Goal: Task Accomplishment & Management: Manage account settings

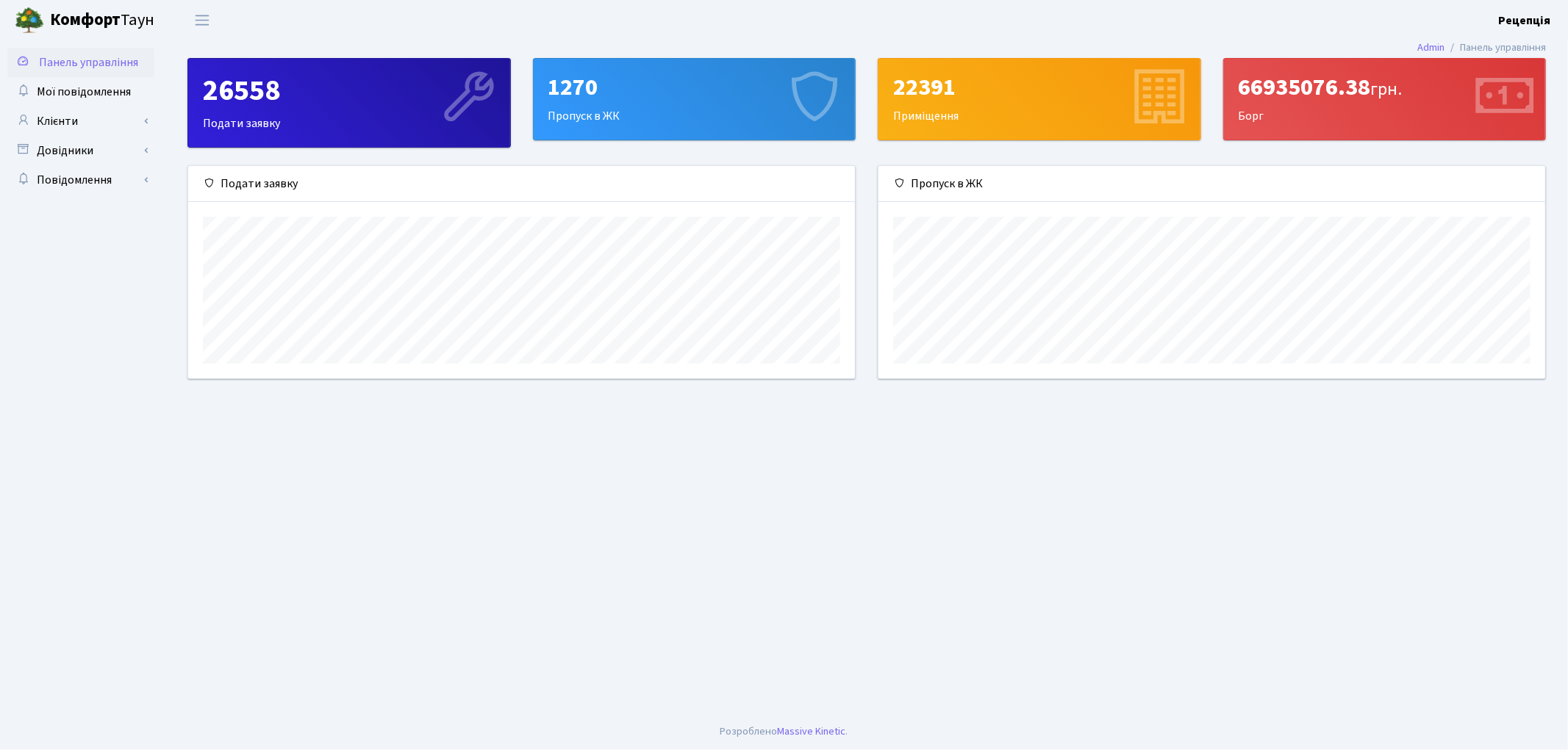
scroll to position [211, 667]
click at [105, 128] on link "Клієнти" at bounding box center [81, 121] width 147 height 29
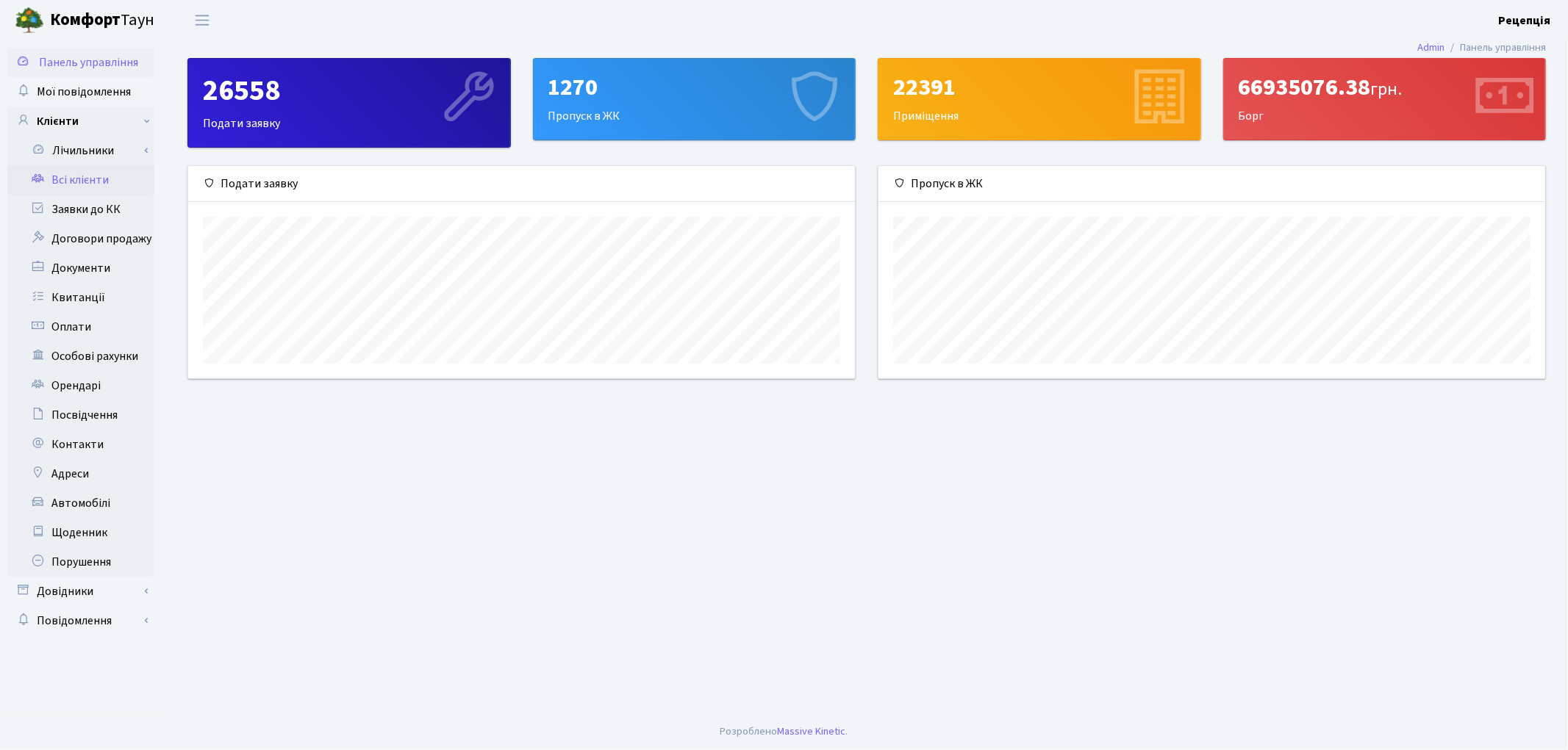
click at [109, 175] on link "Всі клієнти" at bounding box center [81, 180] width 147 height 29
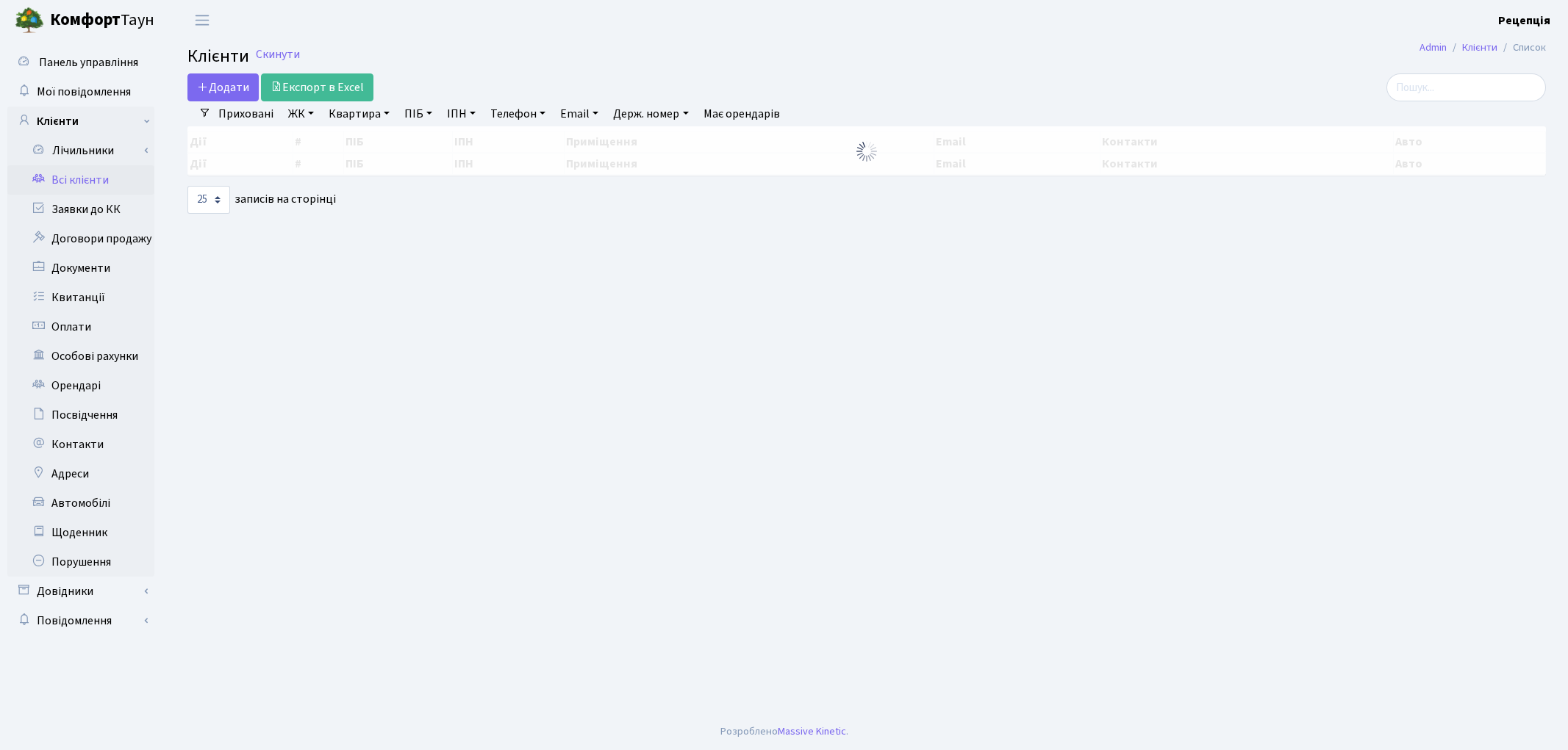
select select "25"
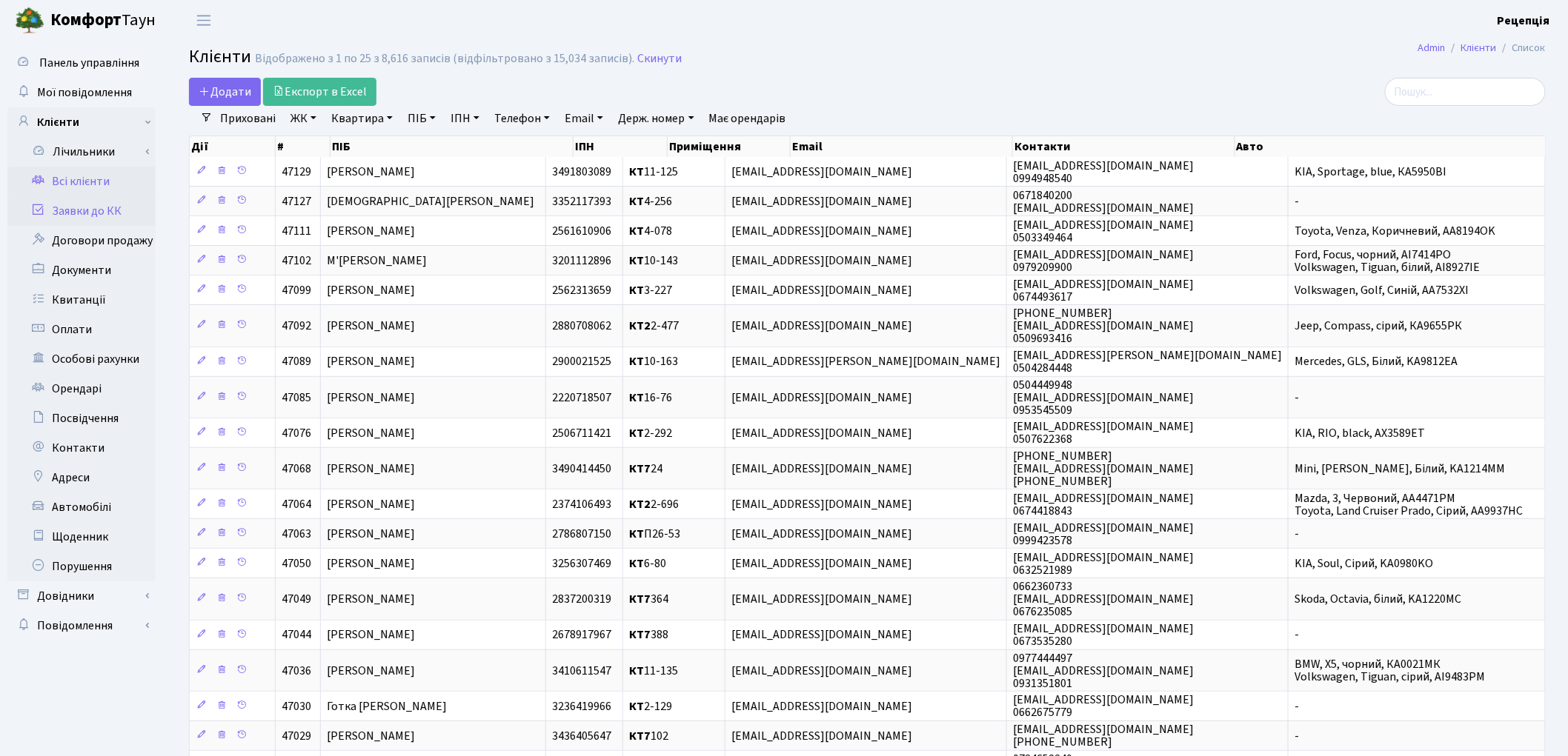
click at [108, 203] on link "Заявки до КК" at bounding box center [81, 211] width 148 height 30
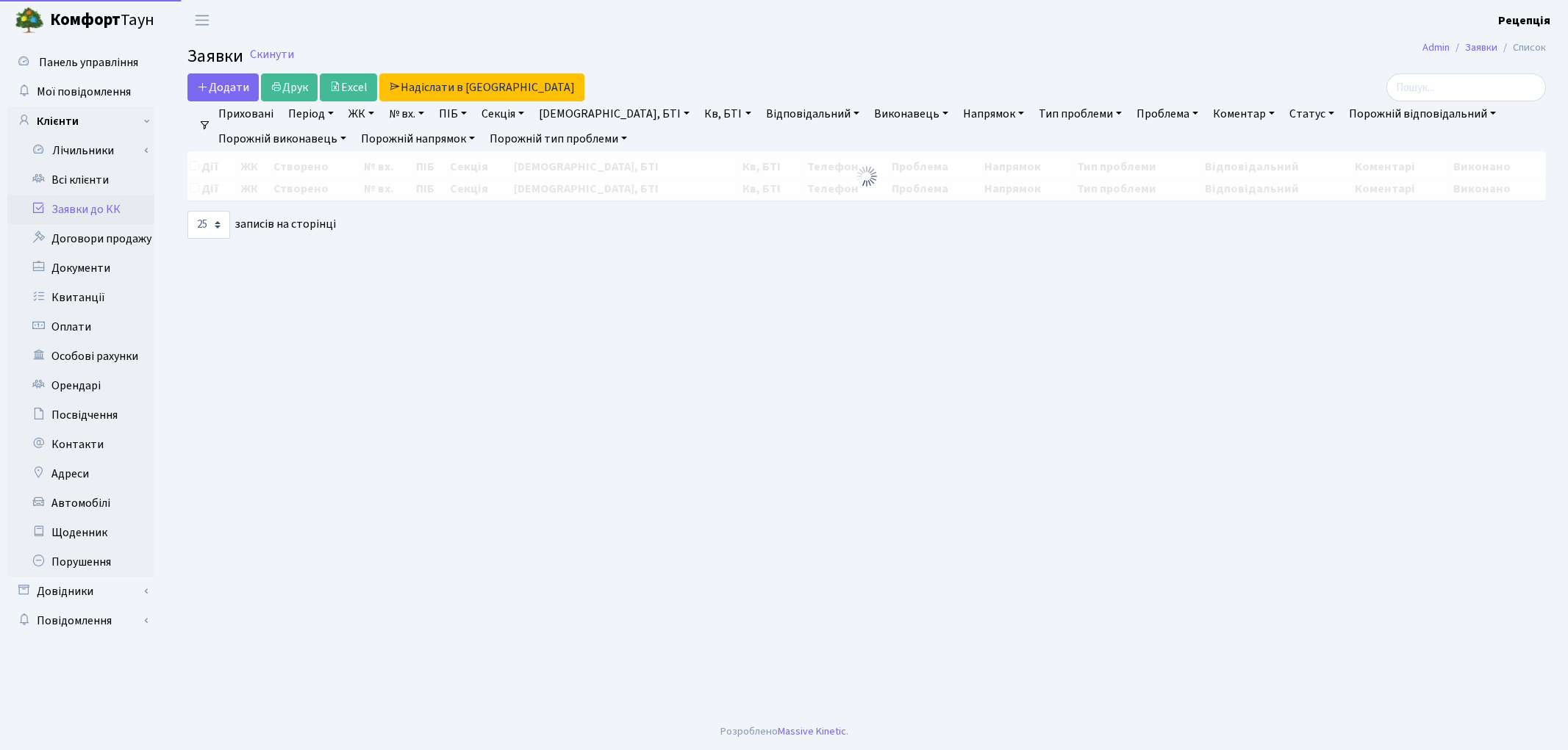
select select "25"
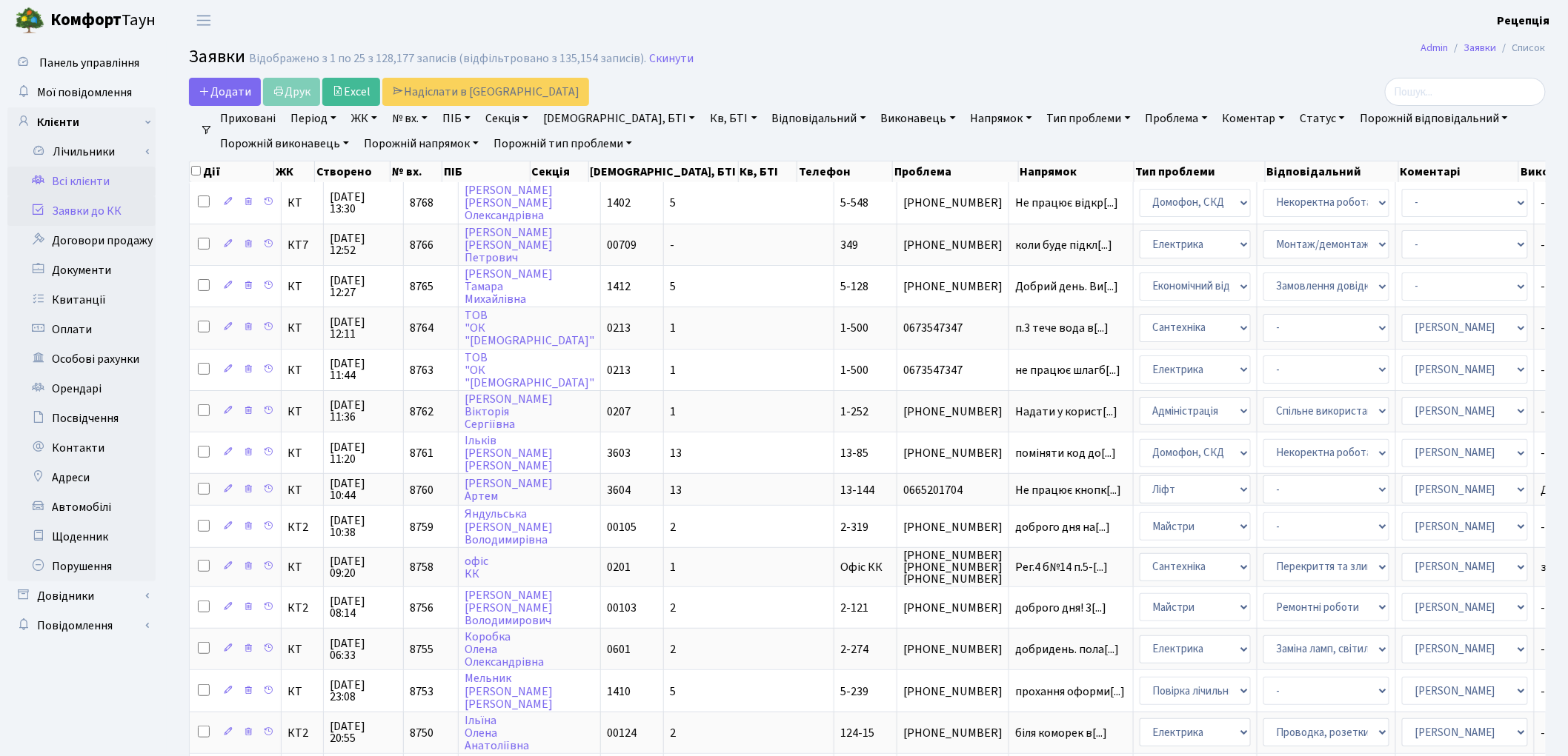
click at [94, 176] on link "Всі клієнти" at bounding box center [81, 182] width 148 height 30
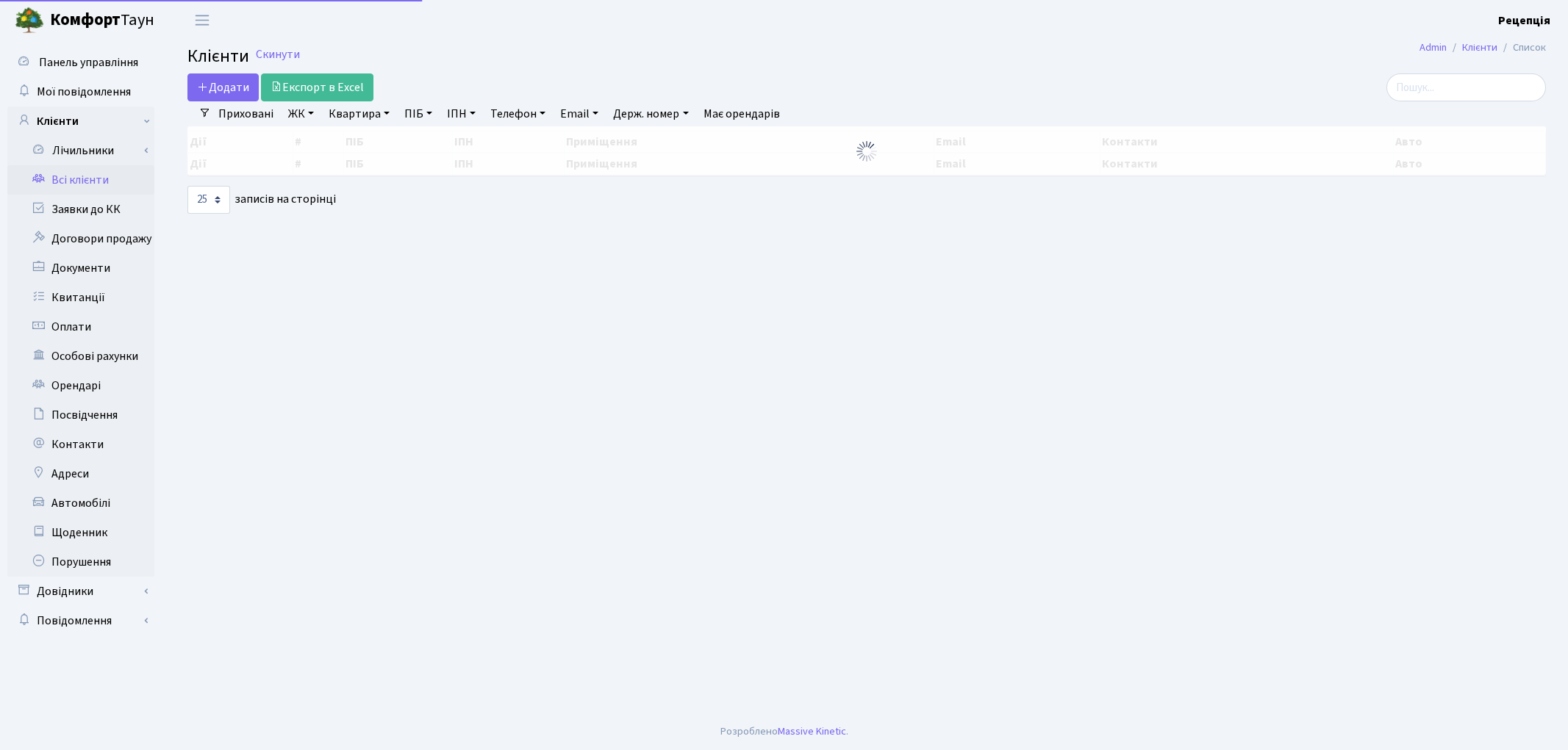
select select "25"
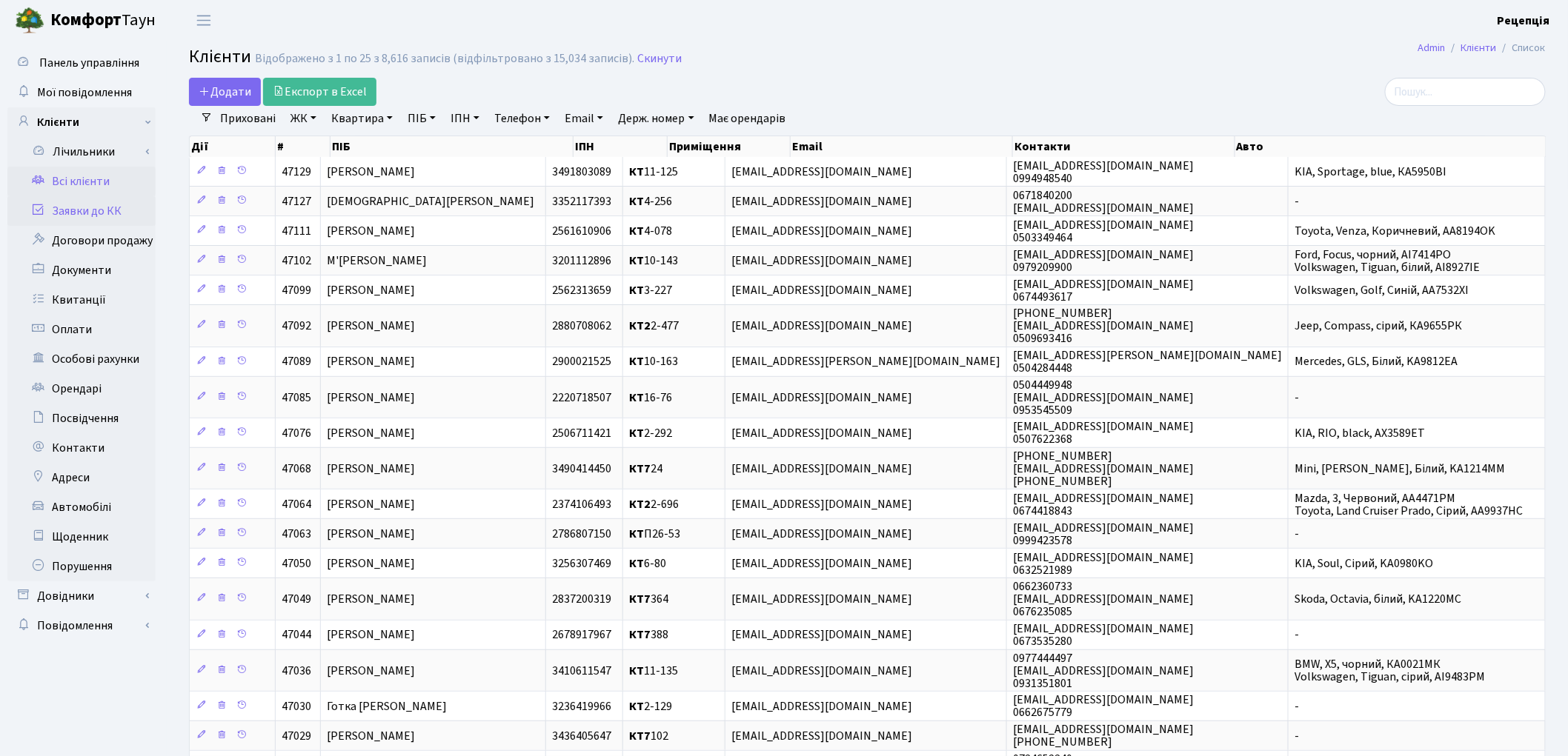
click at [87, 202] on link "Заявки до КК" at bounding box center [81, 211] width 148 height 30
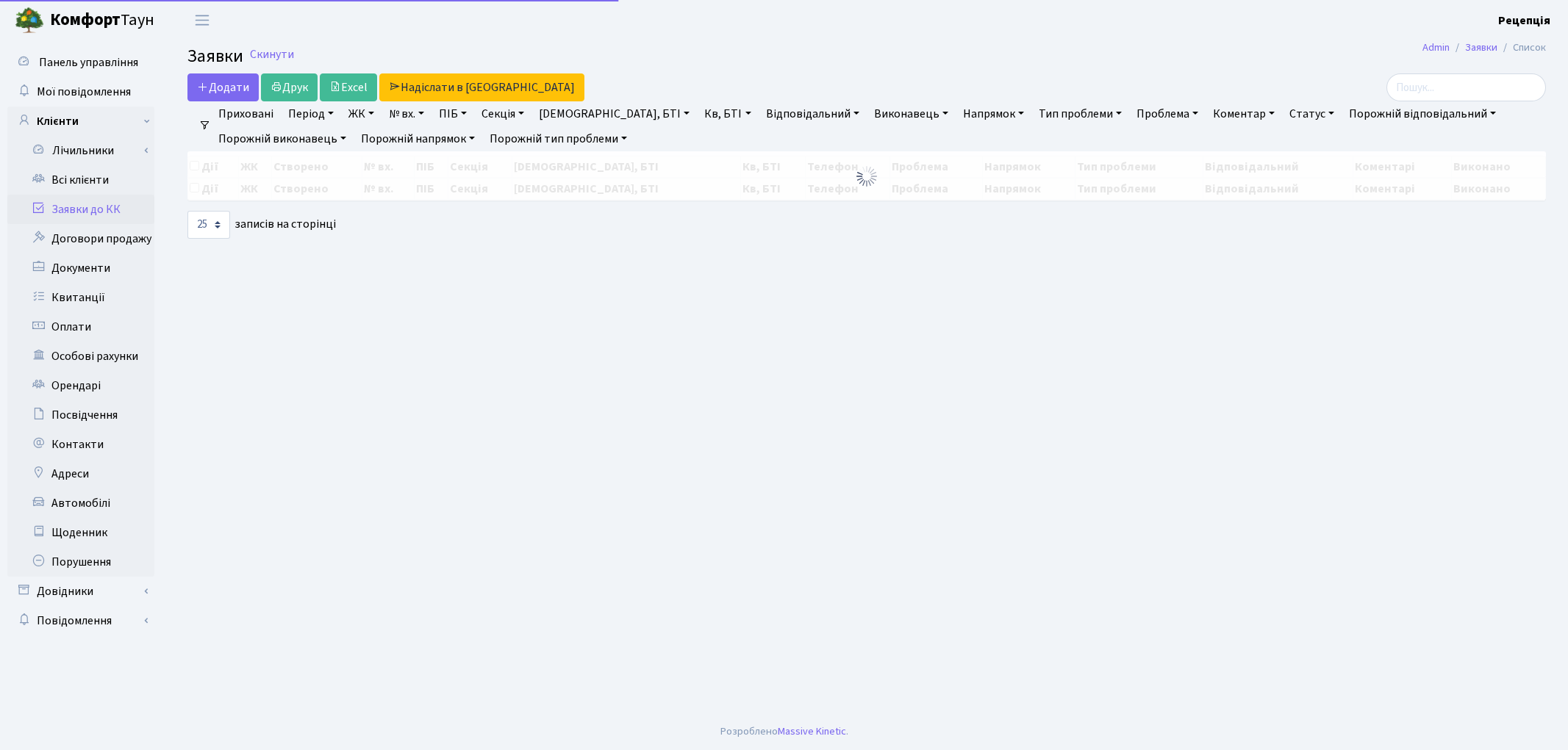
select select "25"
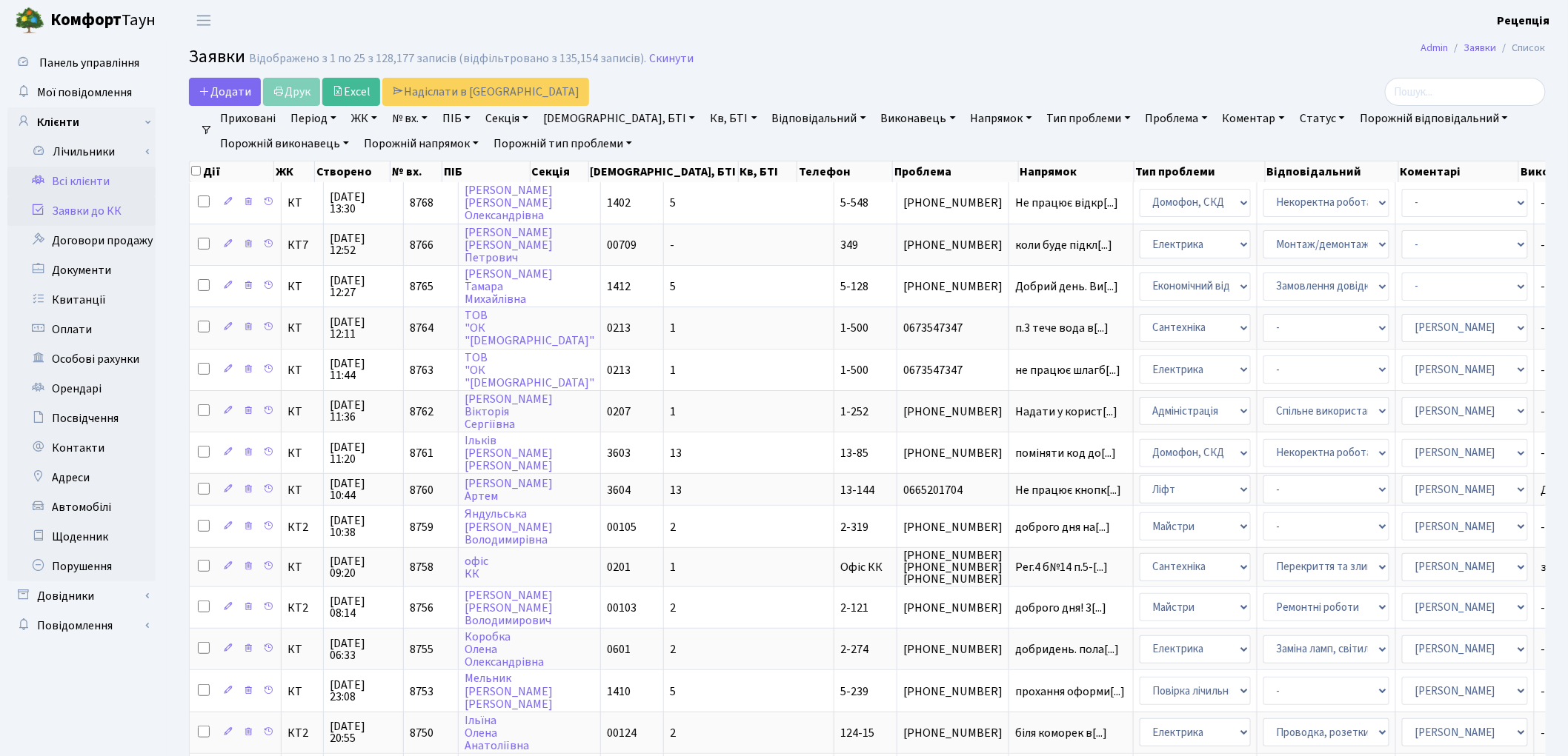
click at [127, 183] on link "Всі клієнти" at bounding box center [81, 182] width 148 height 30
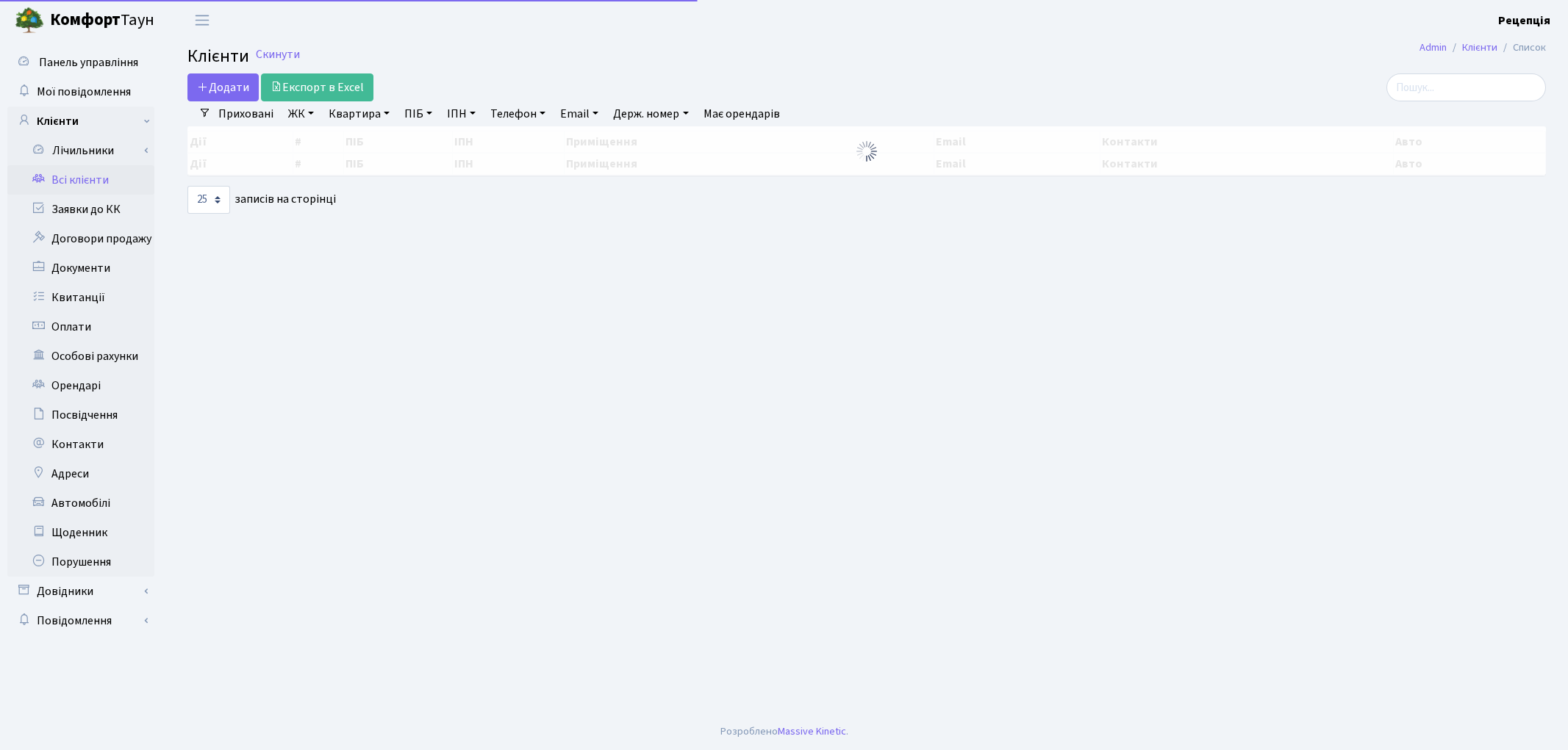
select select "25"
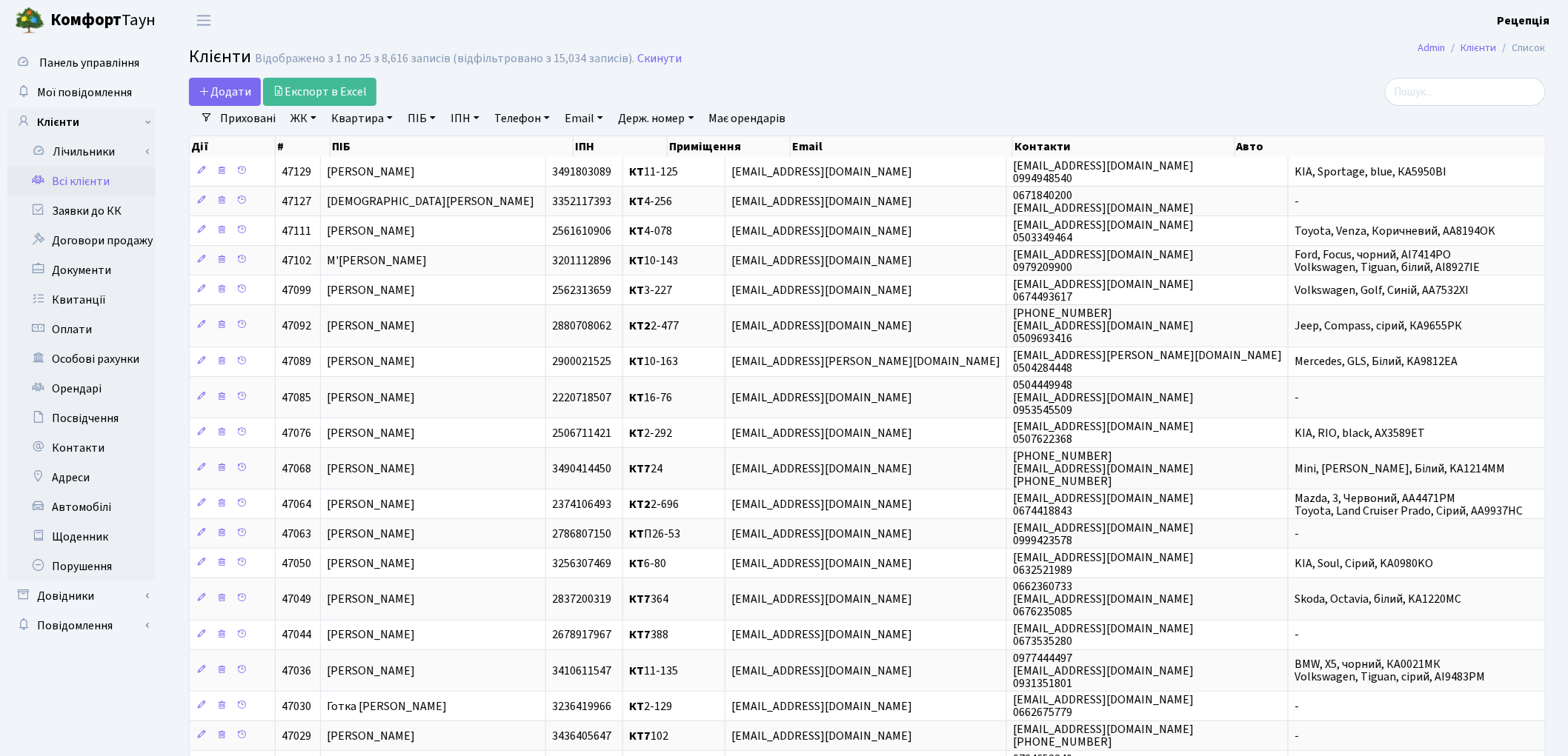
click at [416, 114] on link "ПІБ" at bounding box center [422, 118] width 40 height 25
type input "[DEMOGRAPHIC_DATA]"
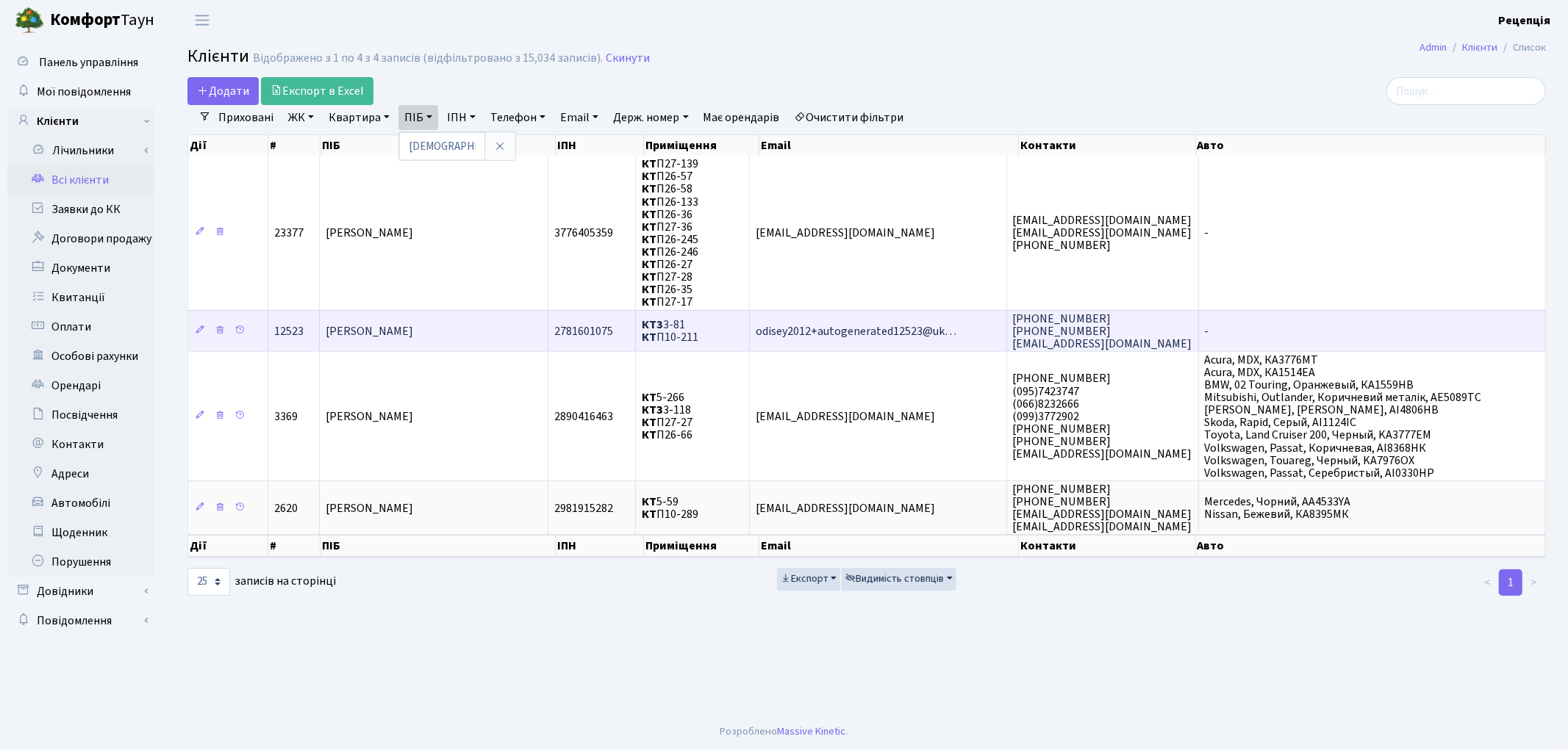
click at [413, 323] on span "Капітоненко Сергій Іванович" at bounding box center [369, 331] width 87 height 16
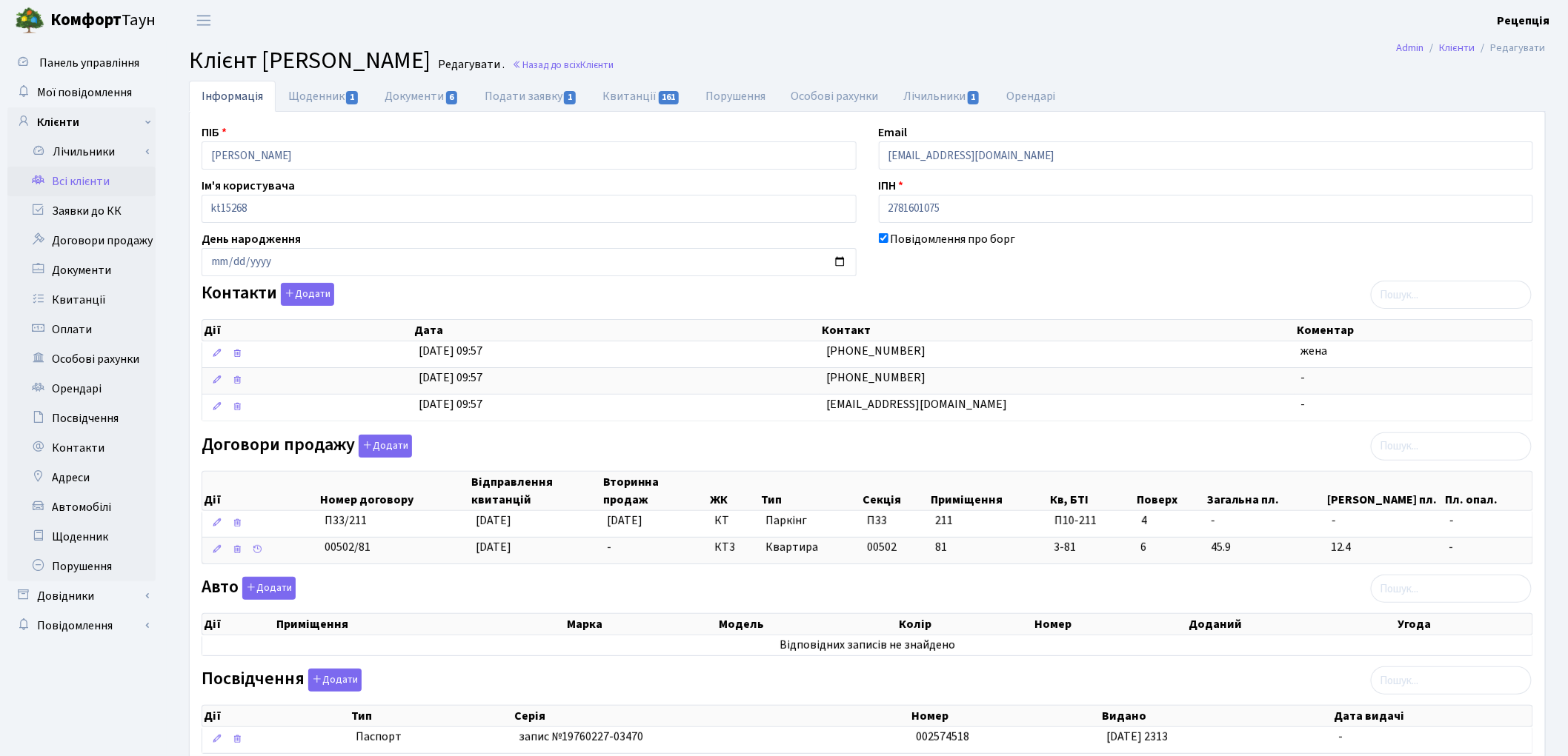
click at [79, 175] on link "Всі клієнти" at bounding box center [81, 182] width 148 height 30
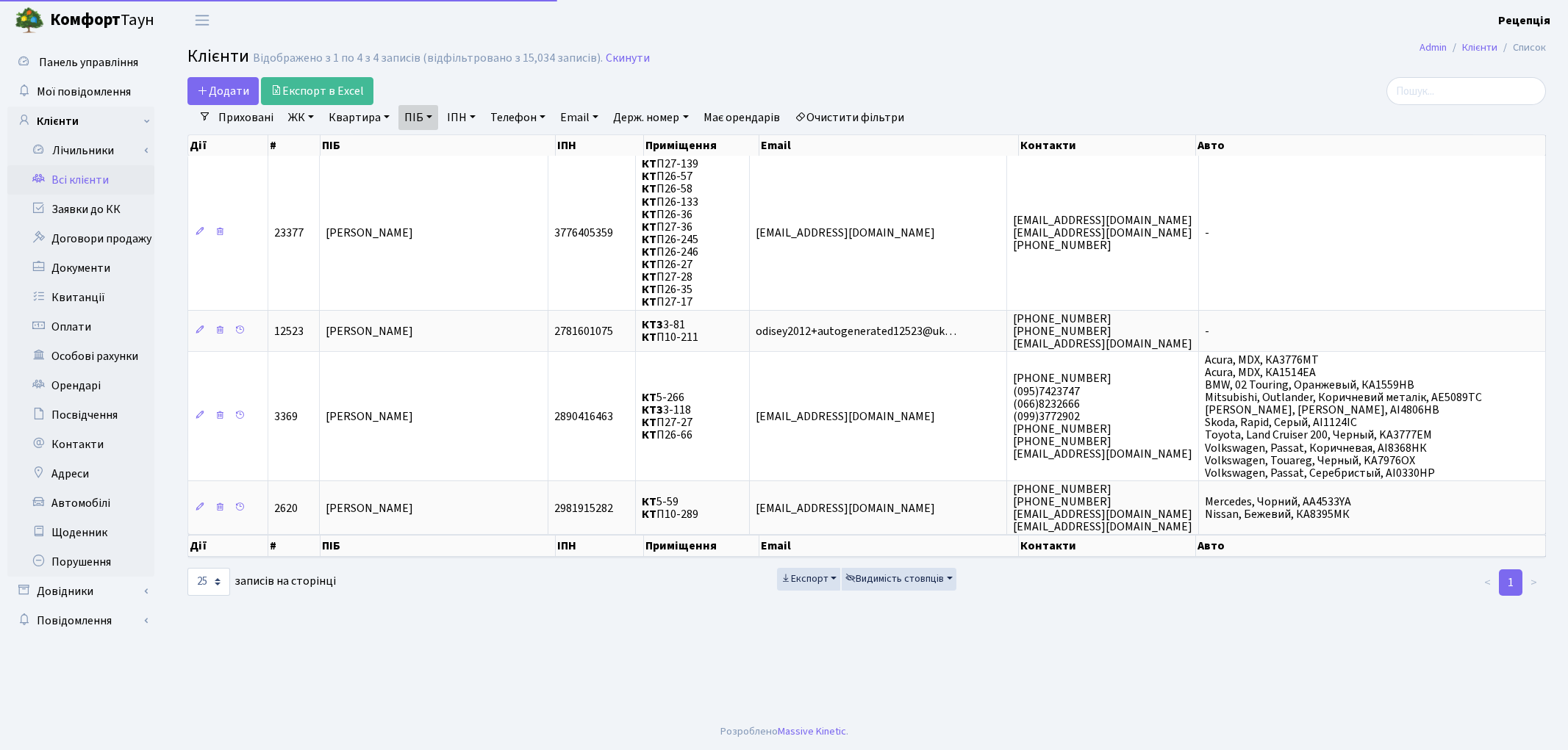
select select "25"
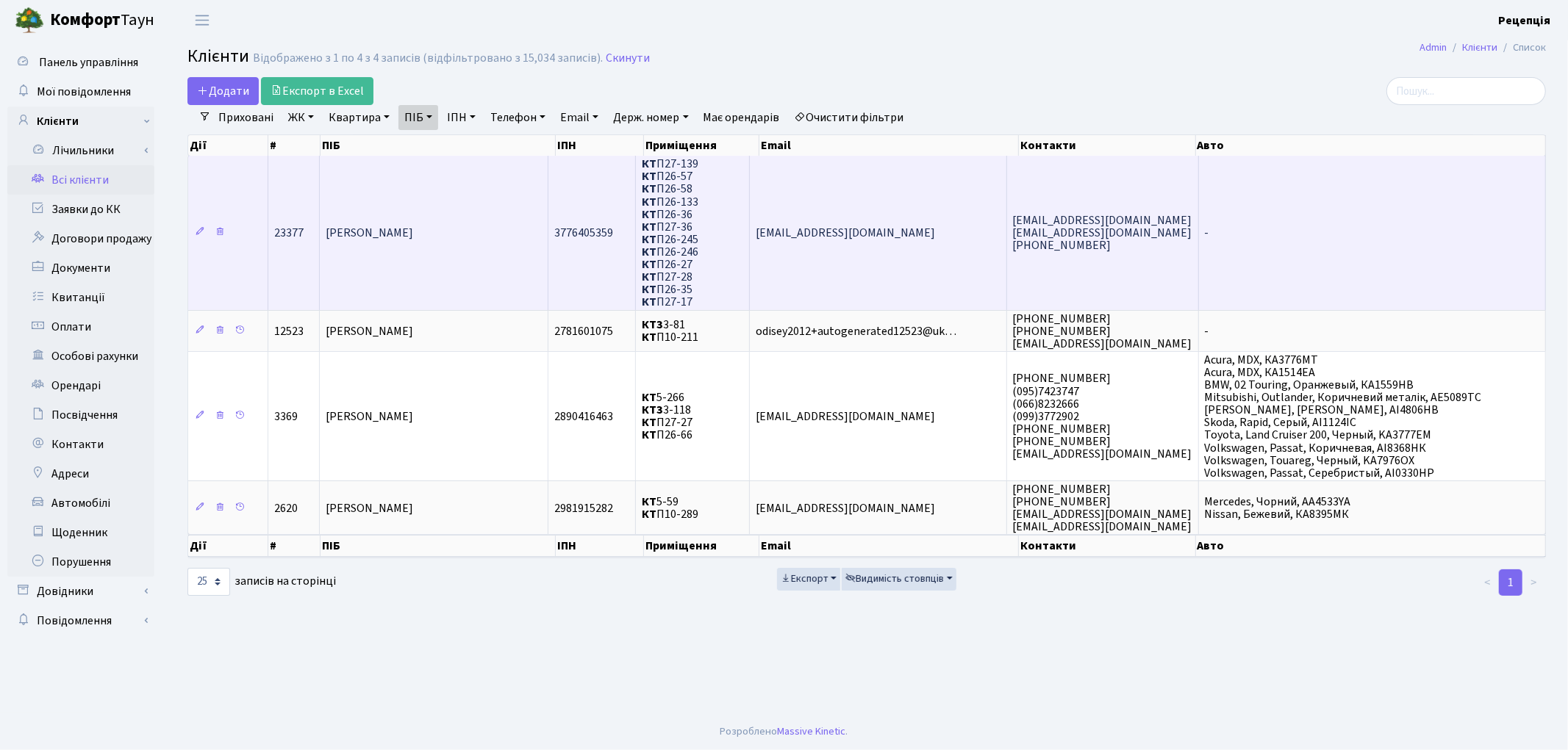
click at [496, 255] on td "[PERSON_NAME]" at bounding box center [434, 232] width 229 height 153
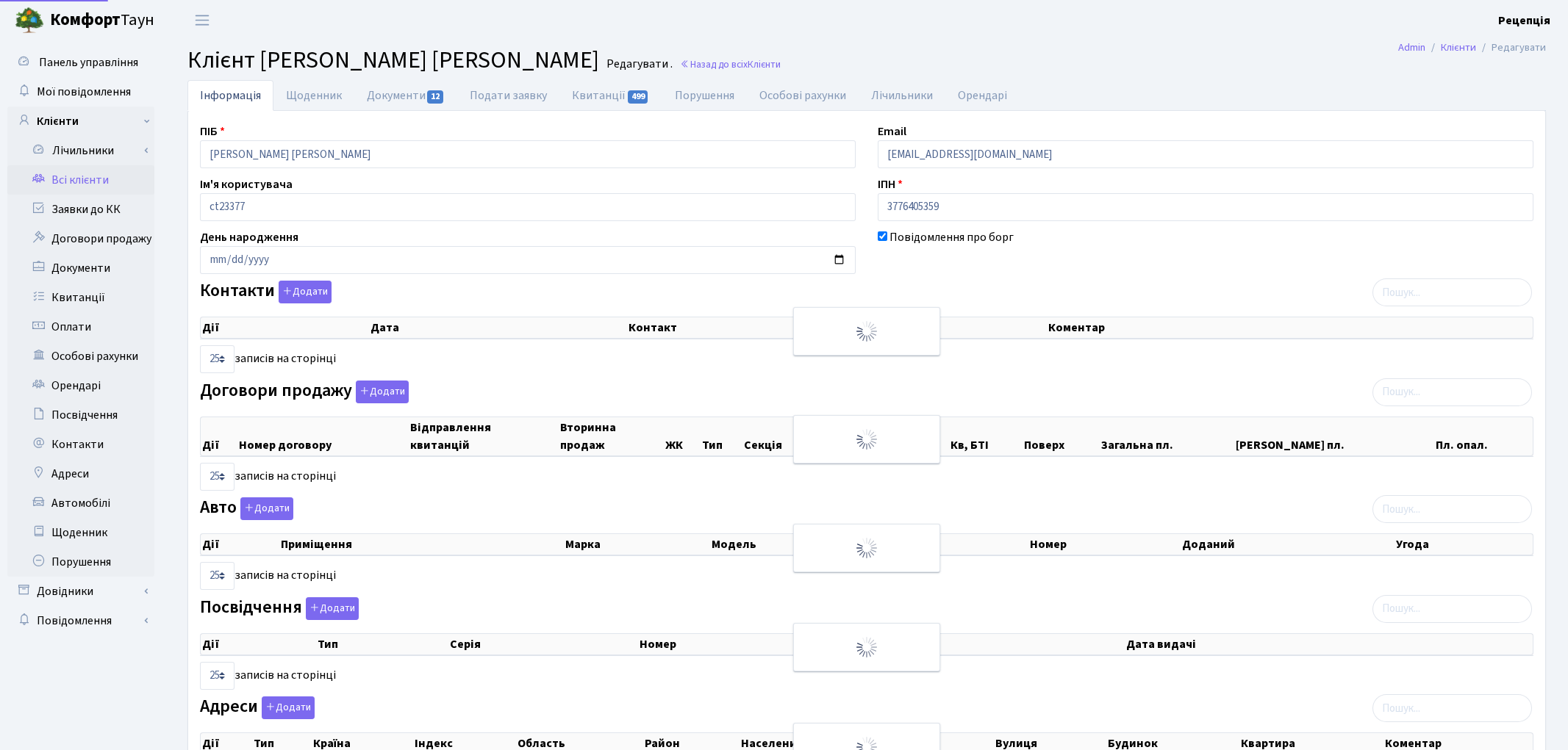
select select "25"
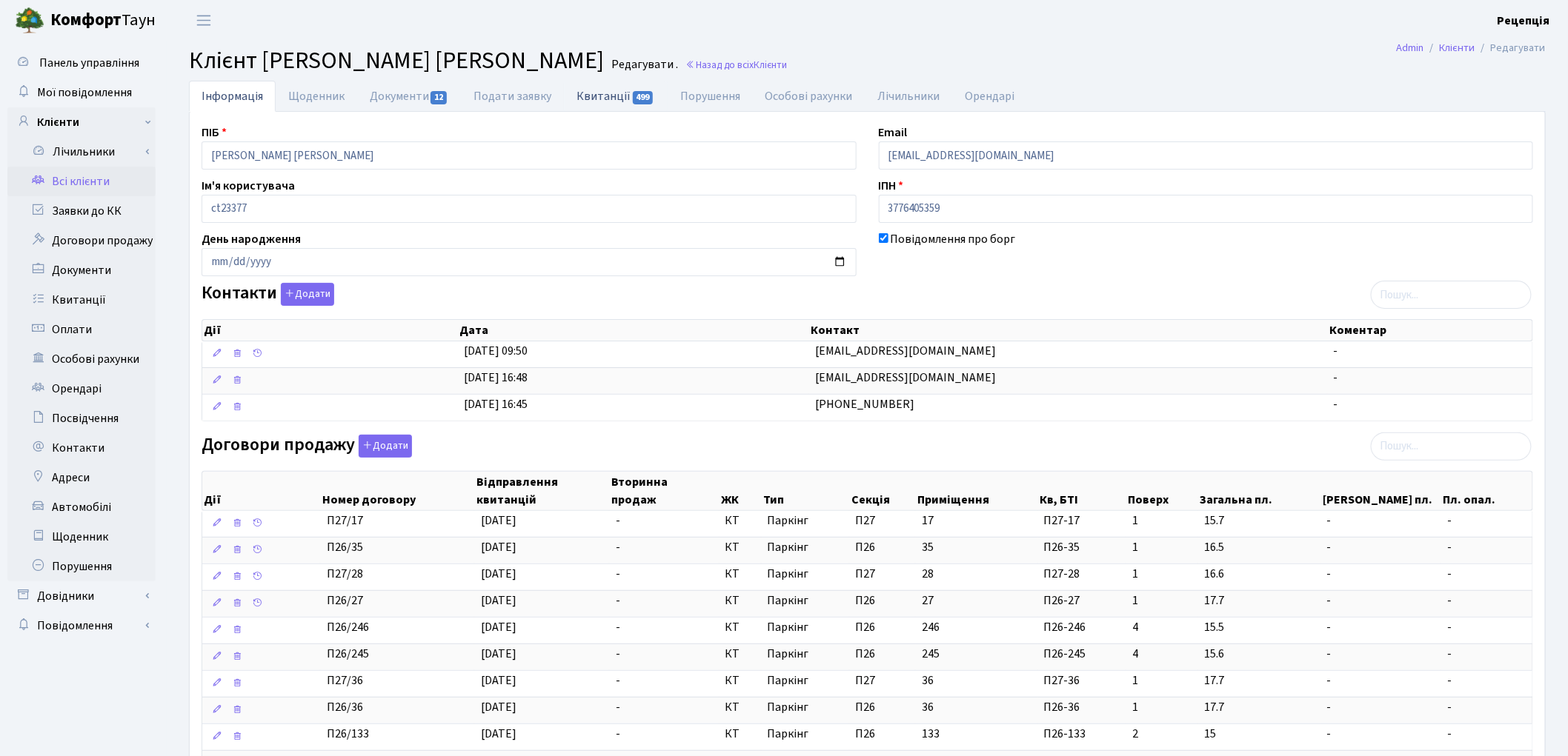
click at [606, 100] on link "Квитанції 499" at bounding box center [616, 95] width 103 height 31
select select "25"
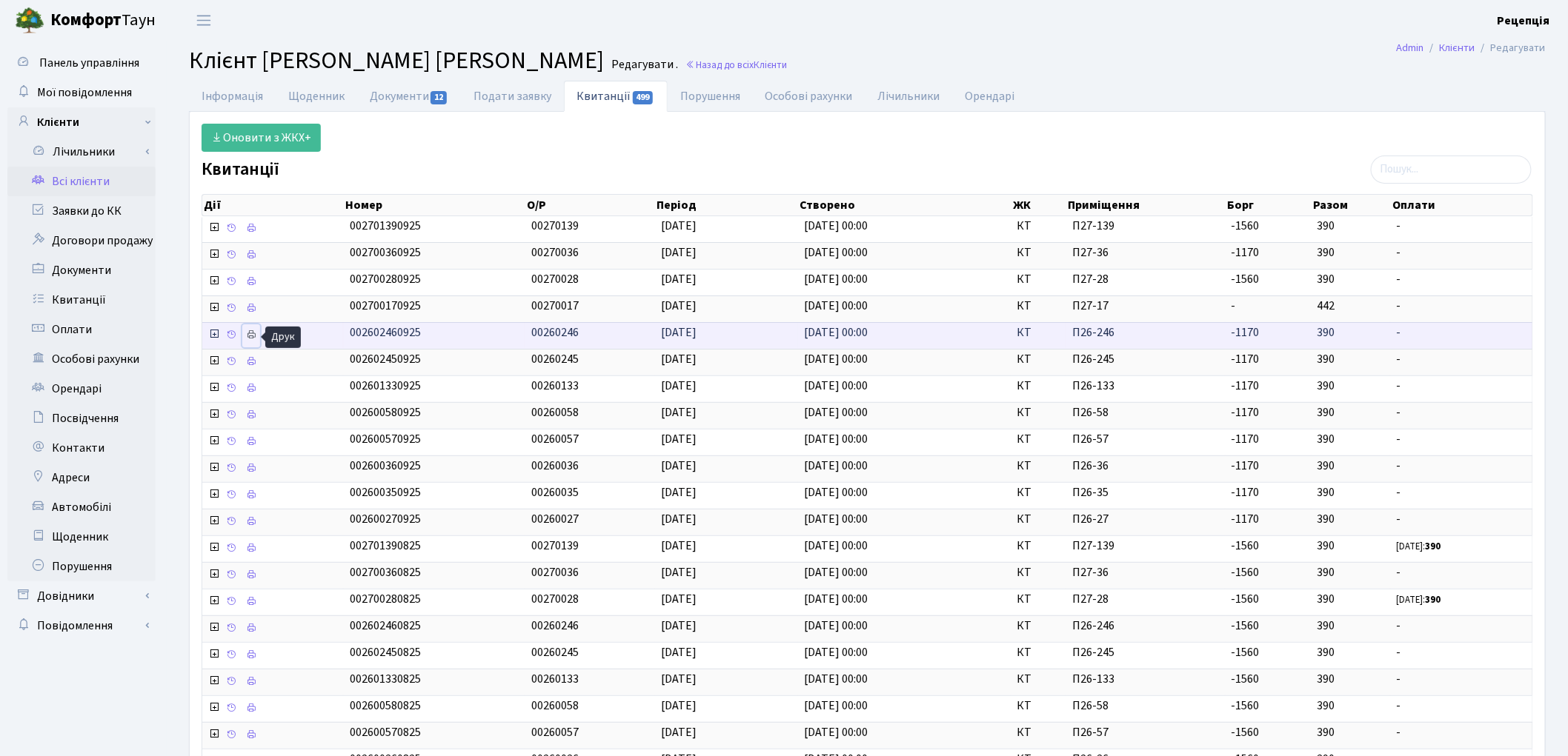
click at [256, 334] on icon at bounding box center [251, 335] width 10 height 10
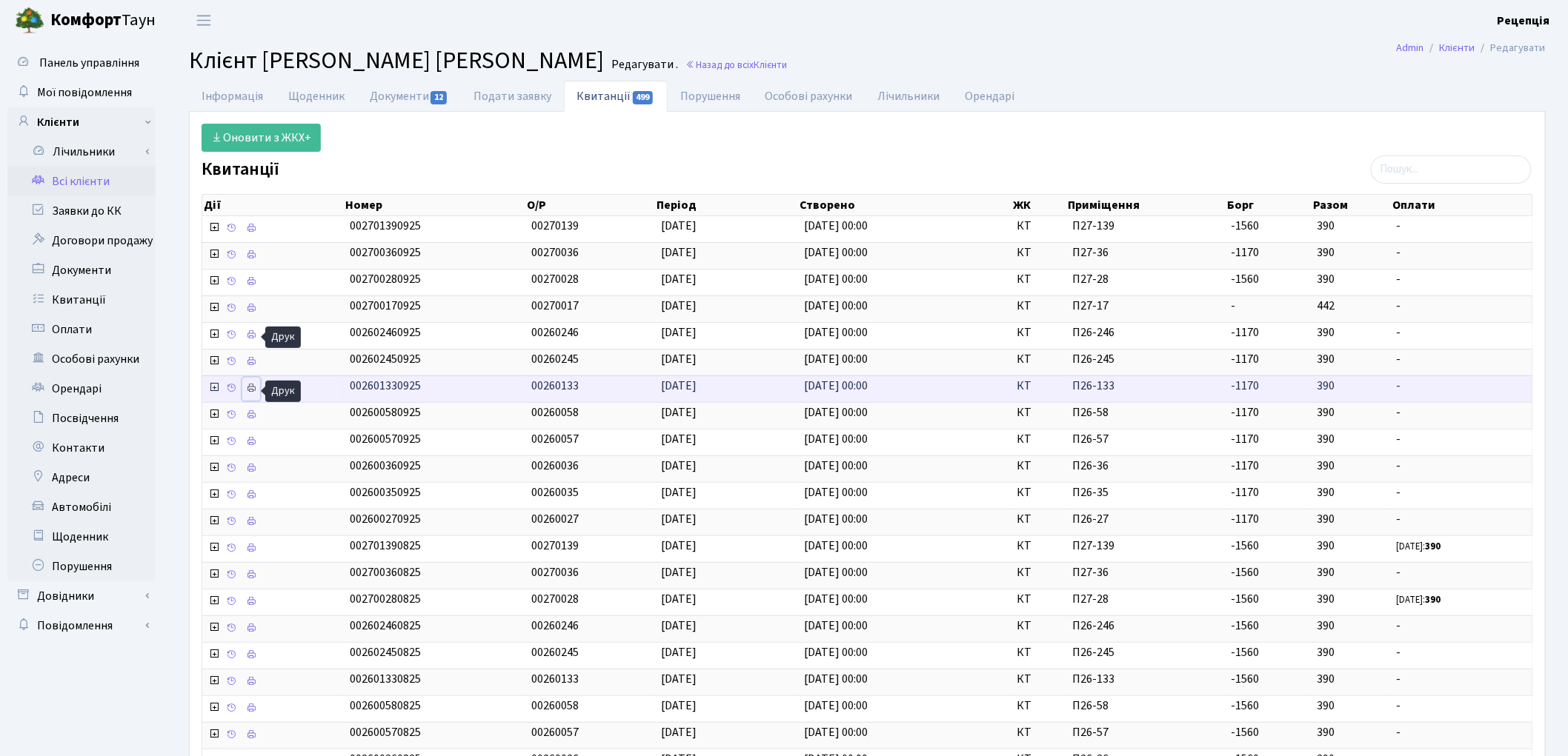
click at [252, 388] on icon at bounding box center [251, 388] width 10 height 10
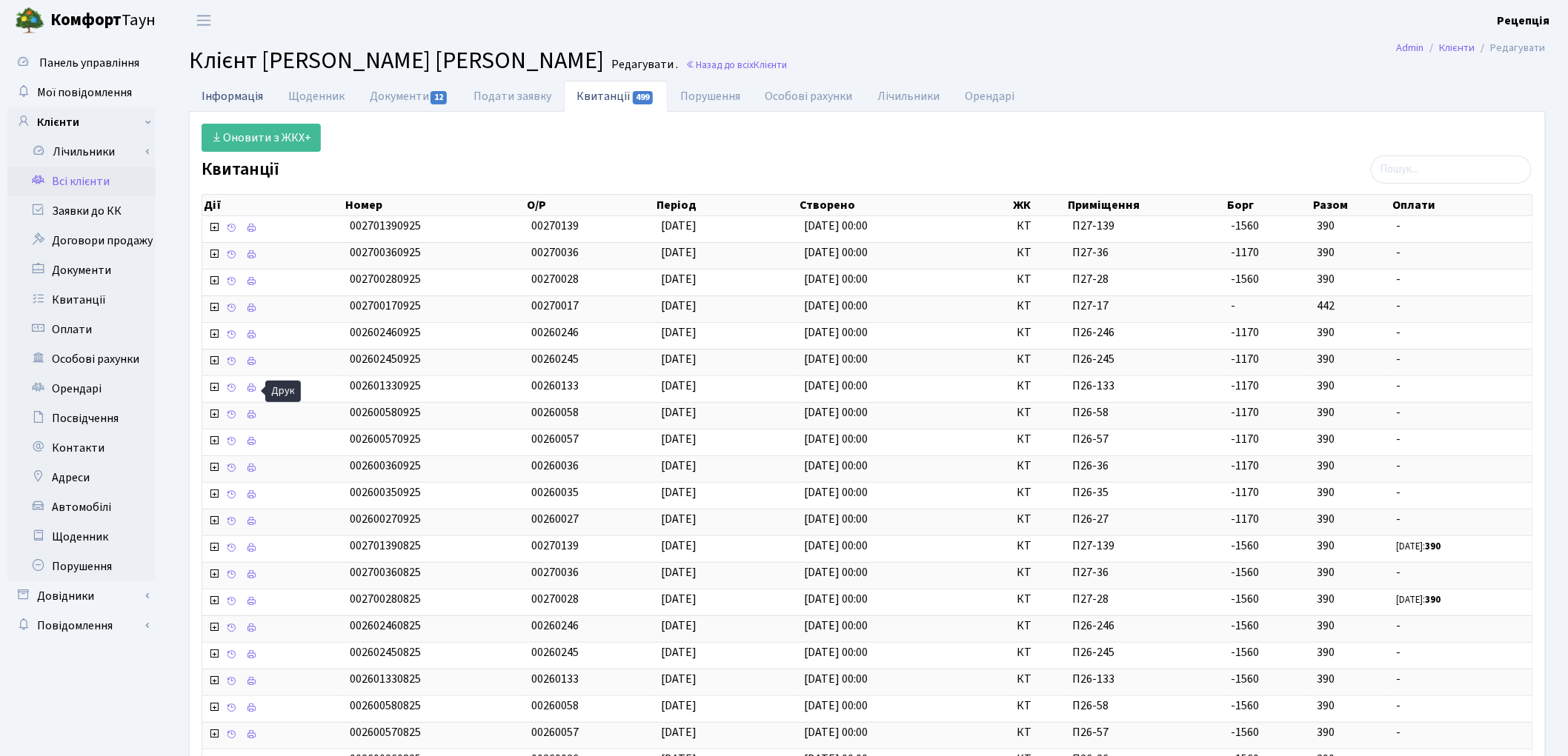
click at [252, 94] on link "Інформація" at bounding box center [231, 95] width 86 height 31
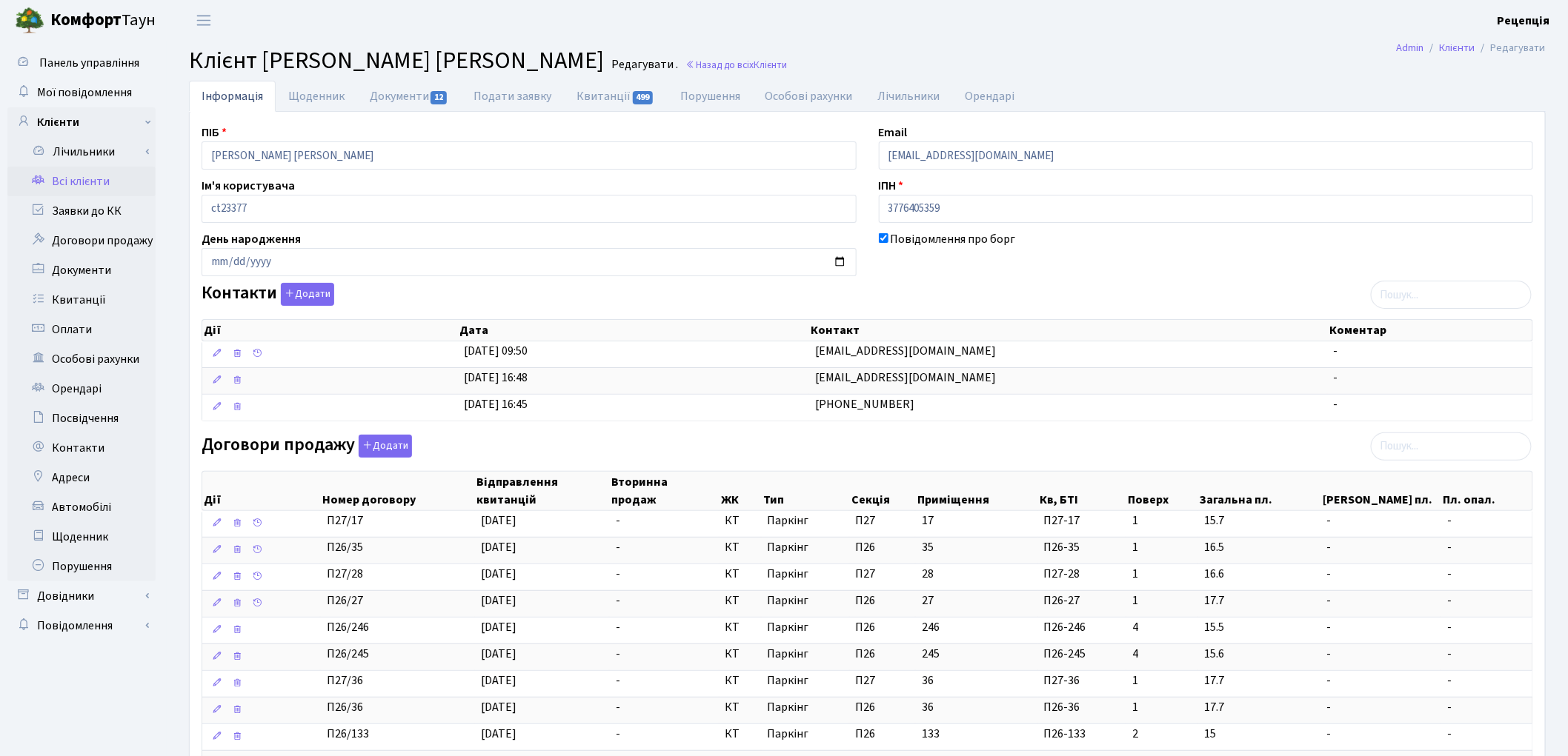
click at [92, 183] on link "Всі клієнти" at bounding box center [81, 182] width 148 height 30
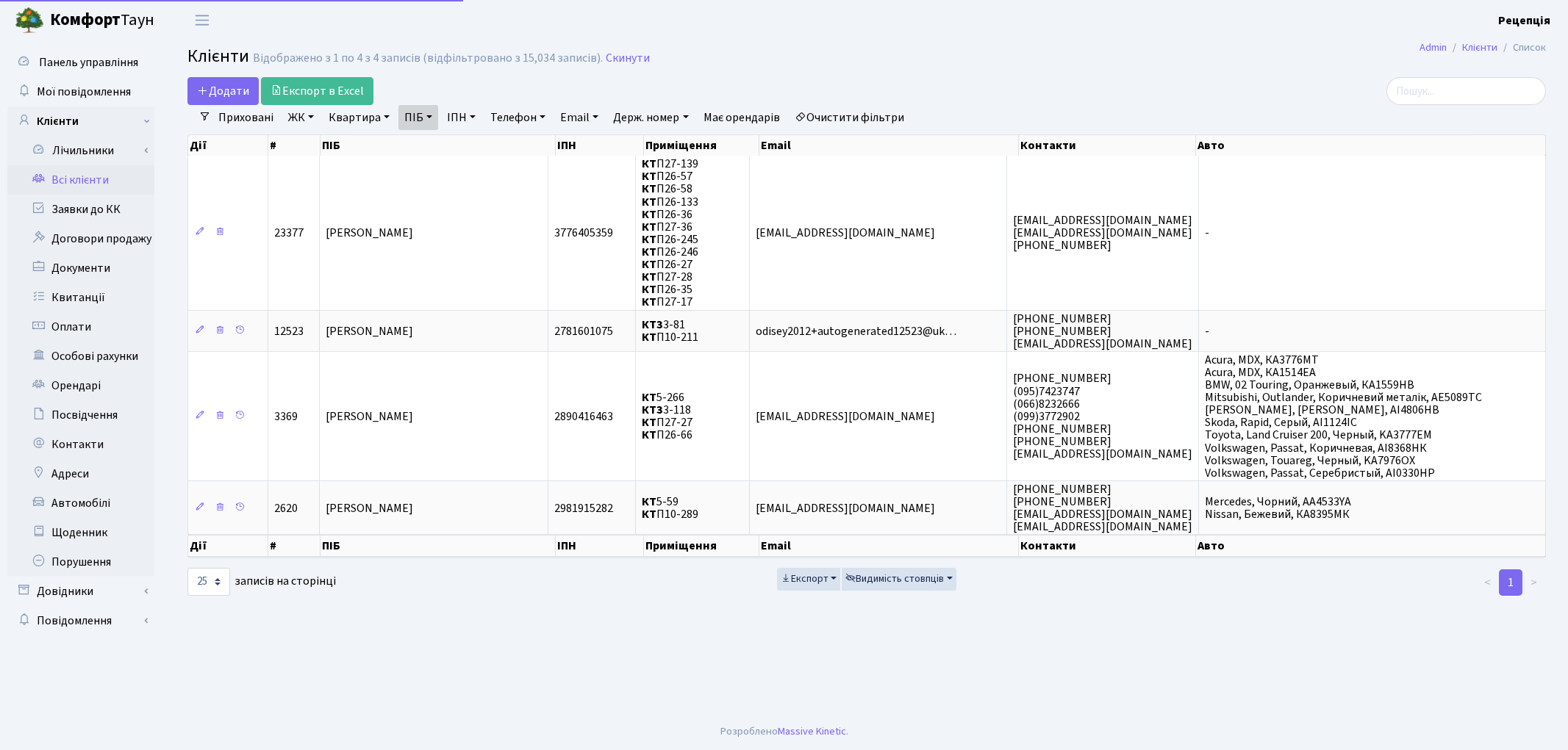
select select "25"
click at [882, 127] on link "Очистити фільтри" at bounding box center [849, 117] width 121 height 25
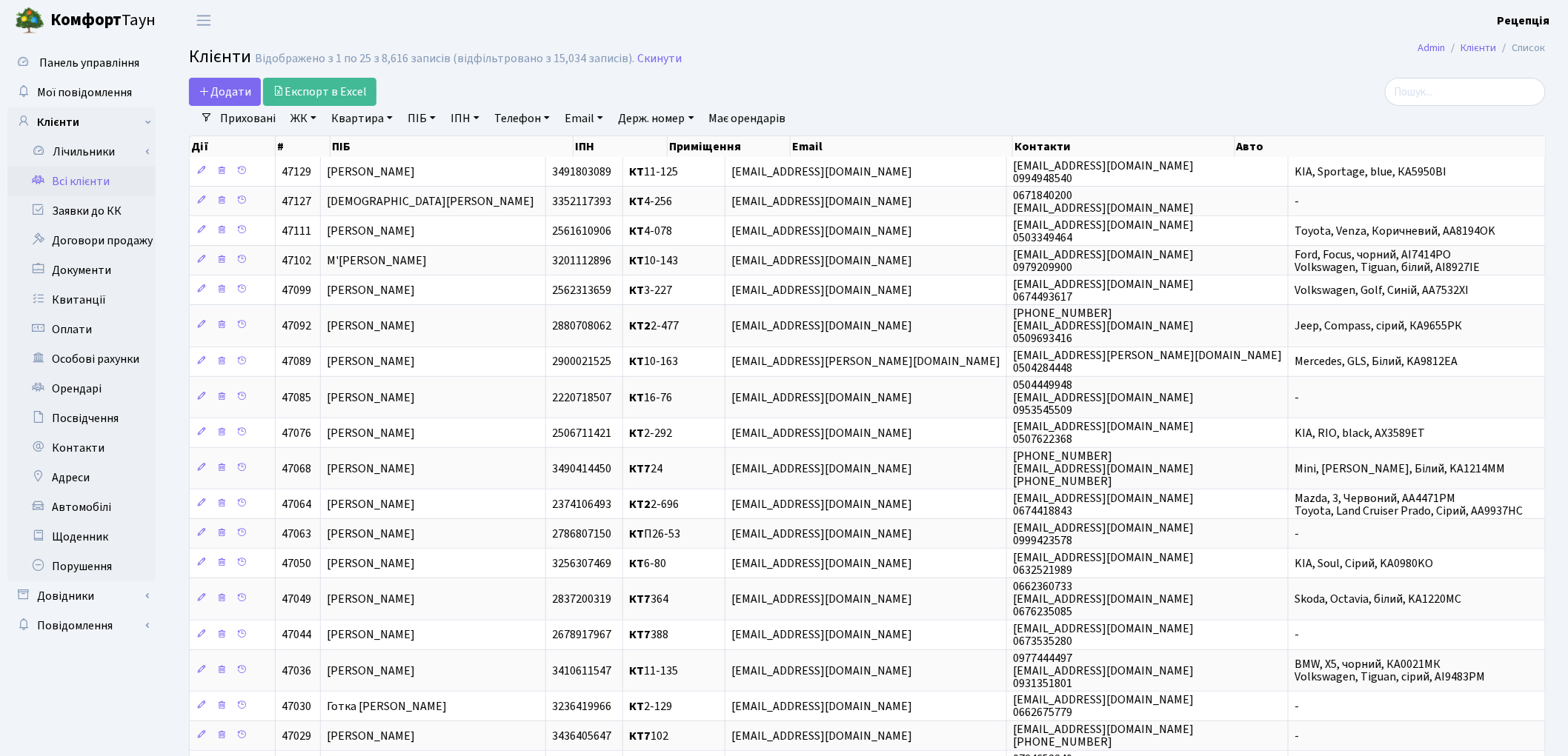
click at [427, 111] on link "ПІБ" at bounding box center [422, 118] width 40 height 25
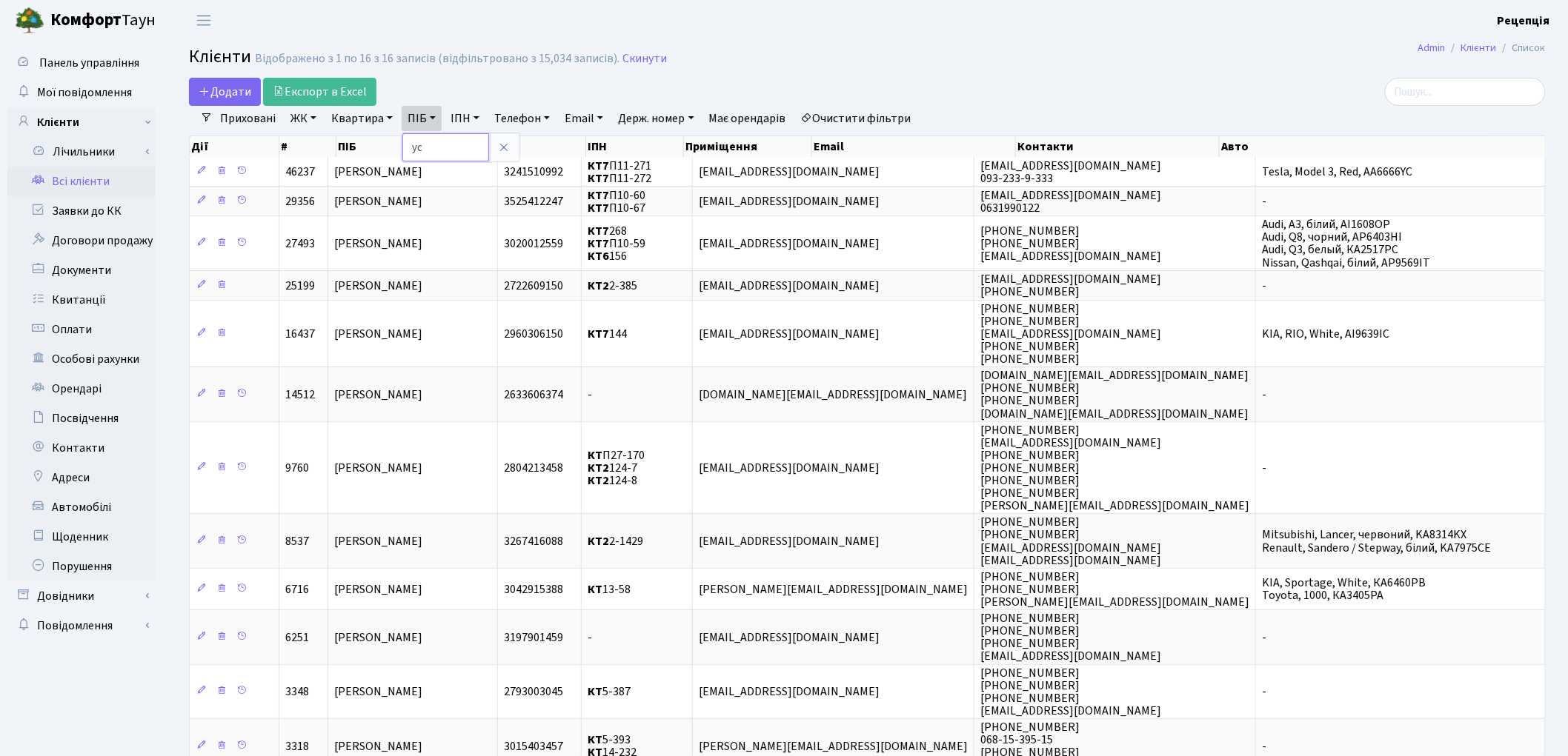
type input "у"
drag, startPoint x: 886, startPoint y: 119, endPoint x: 854, endPoint y: 109, distance: 33.5
click at [886, 119] on li "Очистити фільтри" at bounding box center [856, 118] width 122 height 25
click at [524, 121] on link "Телефон" at bounding box center [521, 118] width 67 height 25
type input "050"
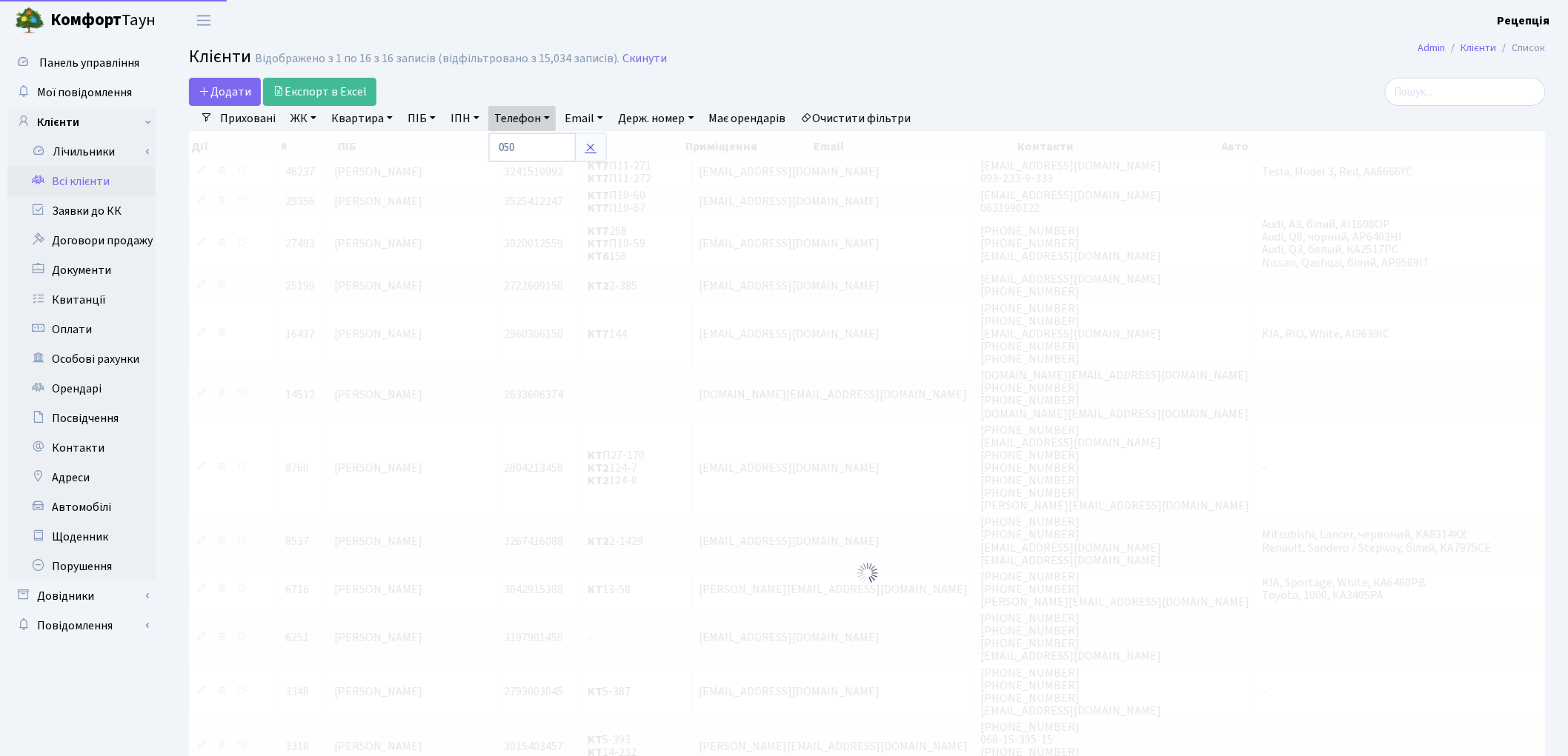
click at [595, 137] on link at bounding box center [590, 148] width 31 height 28
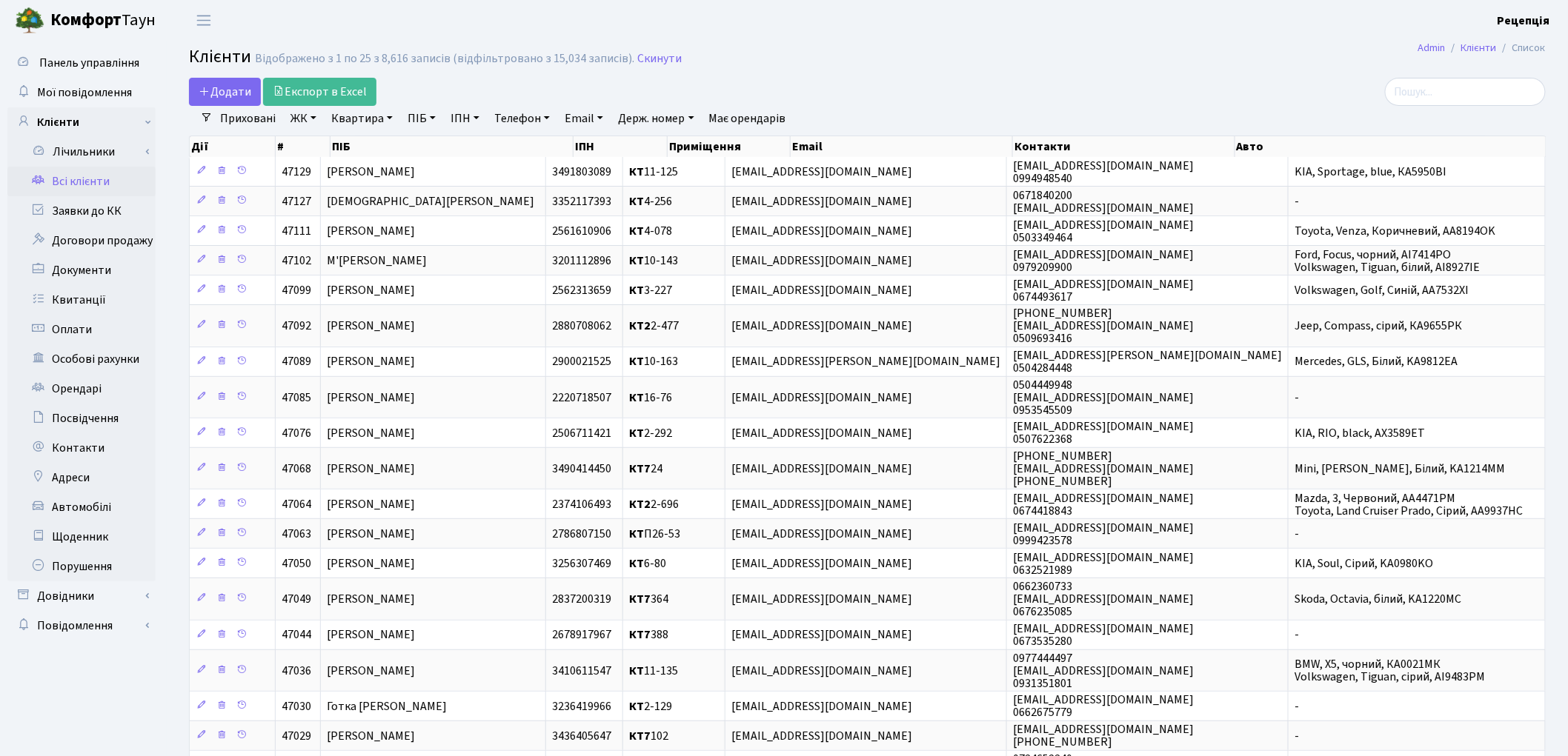
click at [416, 125] on link "ПІБ" at bounding box center [422, 118] width 40 height 25
type input "кривопуст юрій"
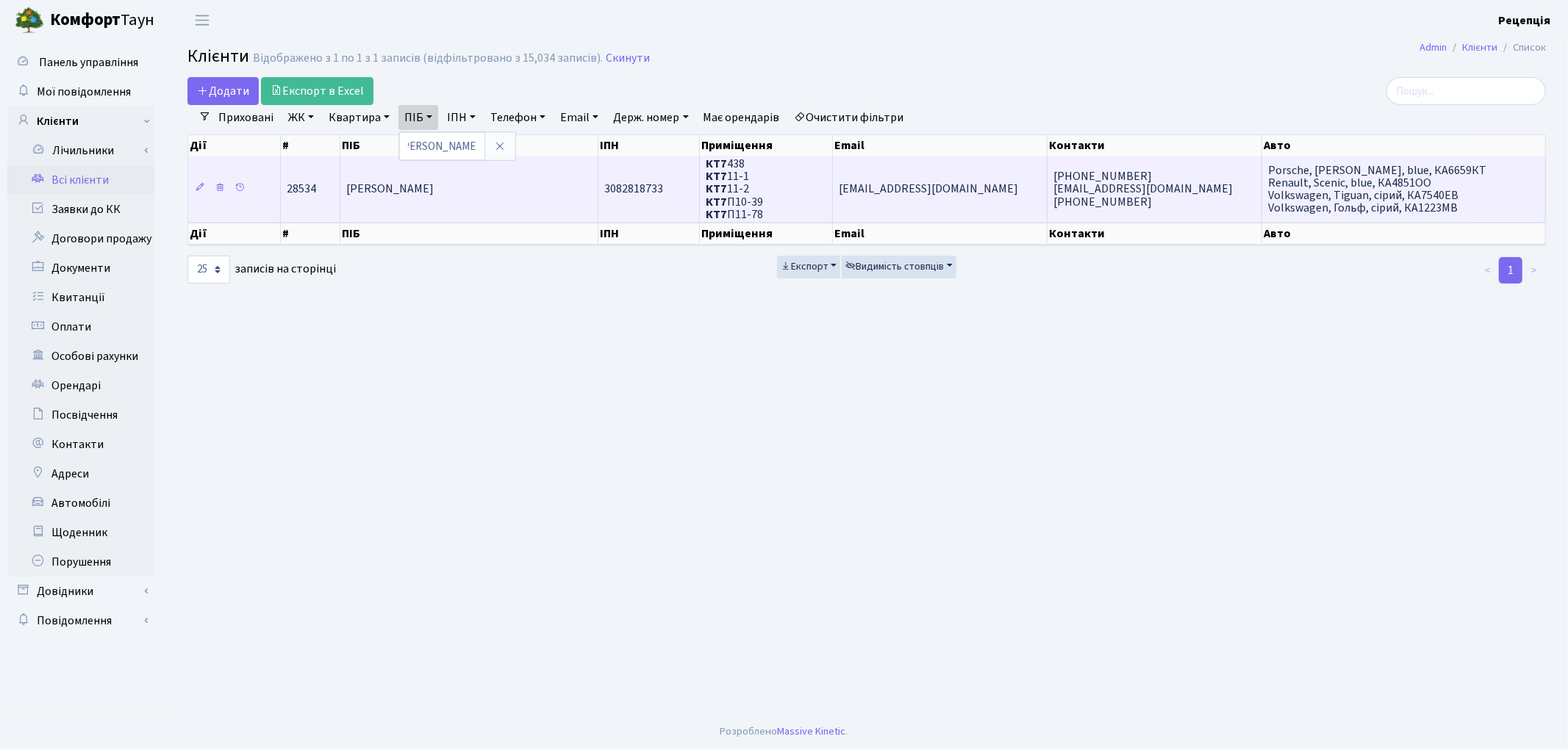
click at [496, 177] on td "Кривопуст Юрій Олександрович" at bounding box center [469, 189] width 257 height 66
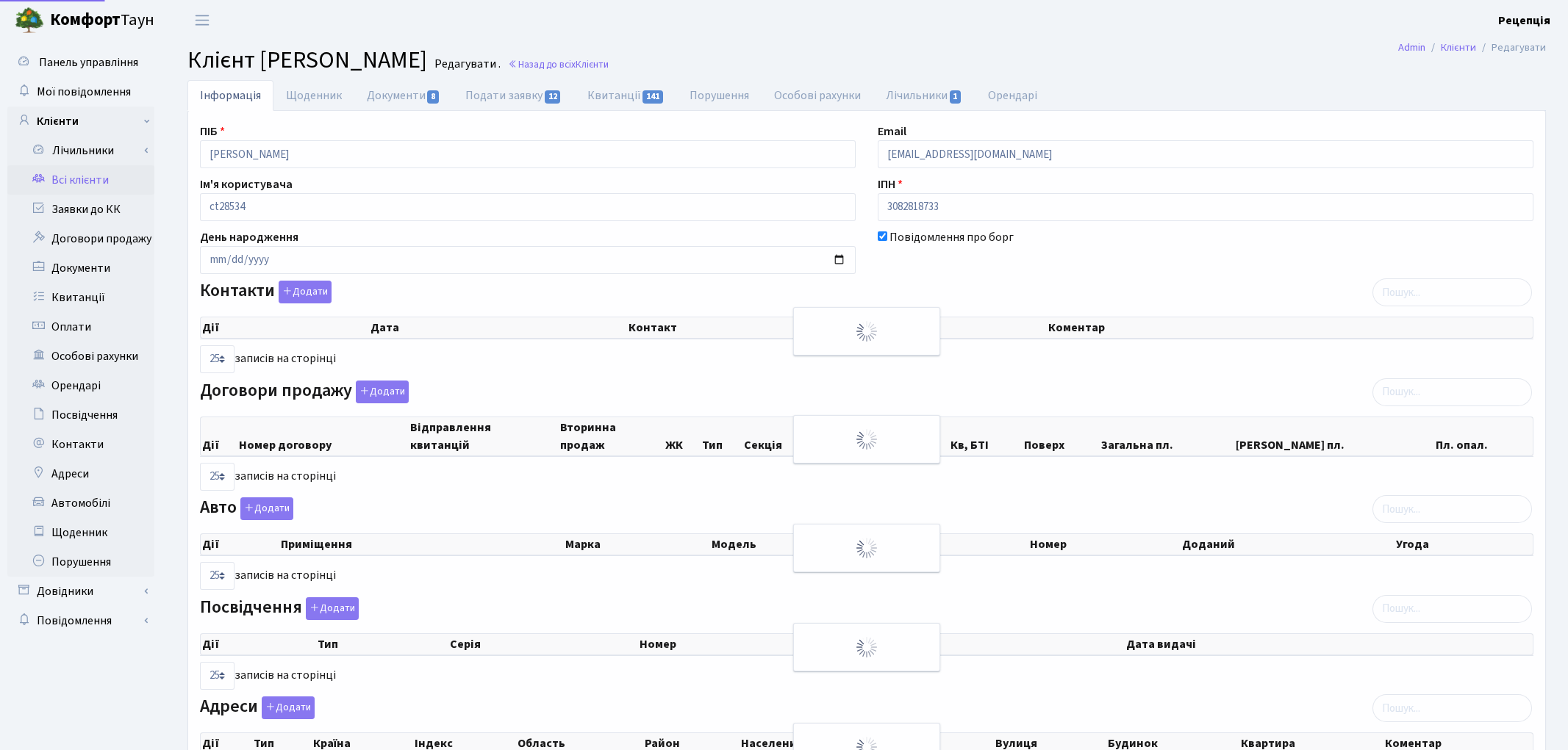
select select "25"
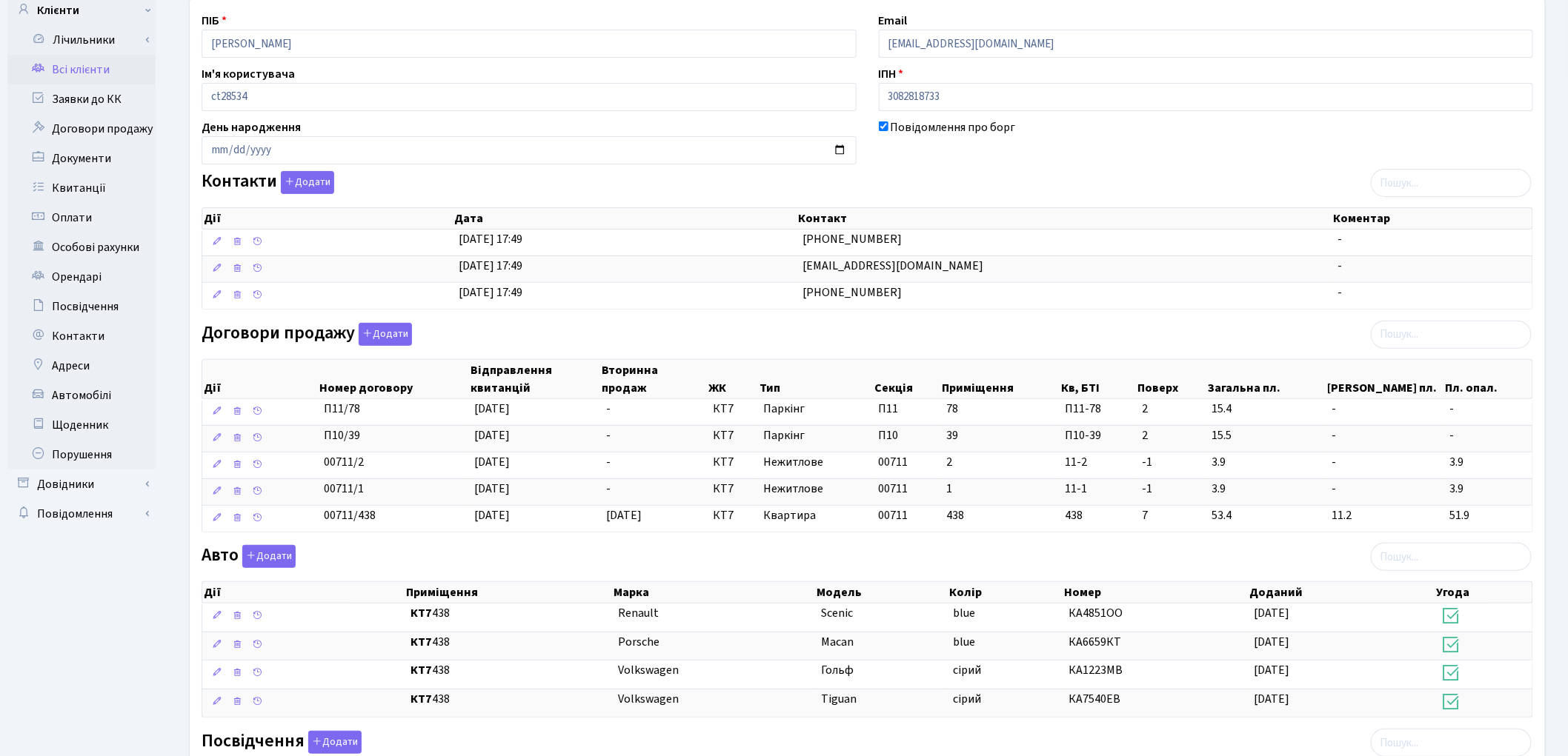
scroll to position [203, 0]
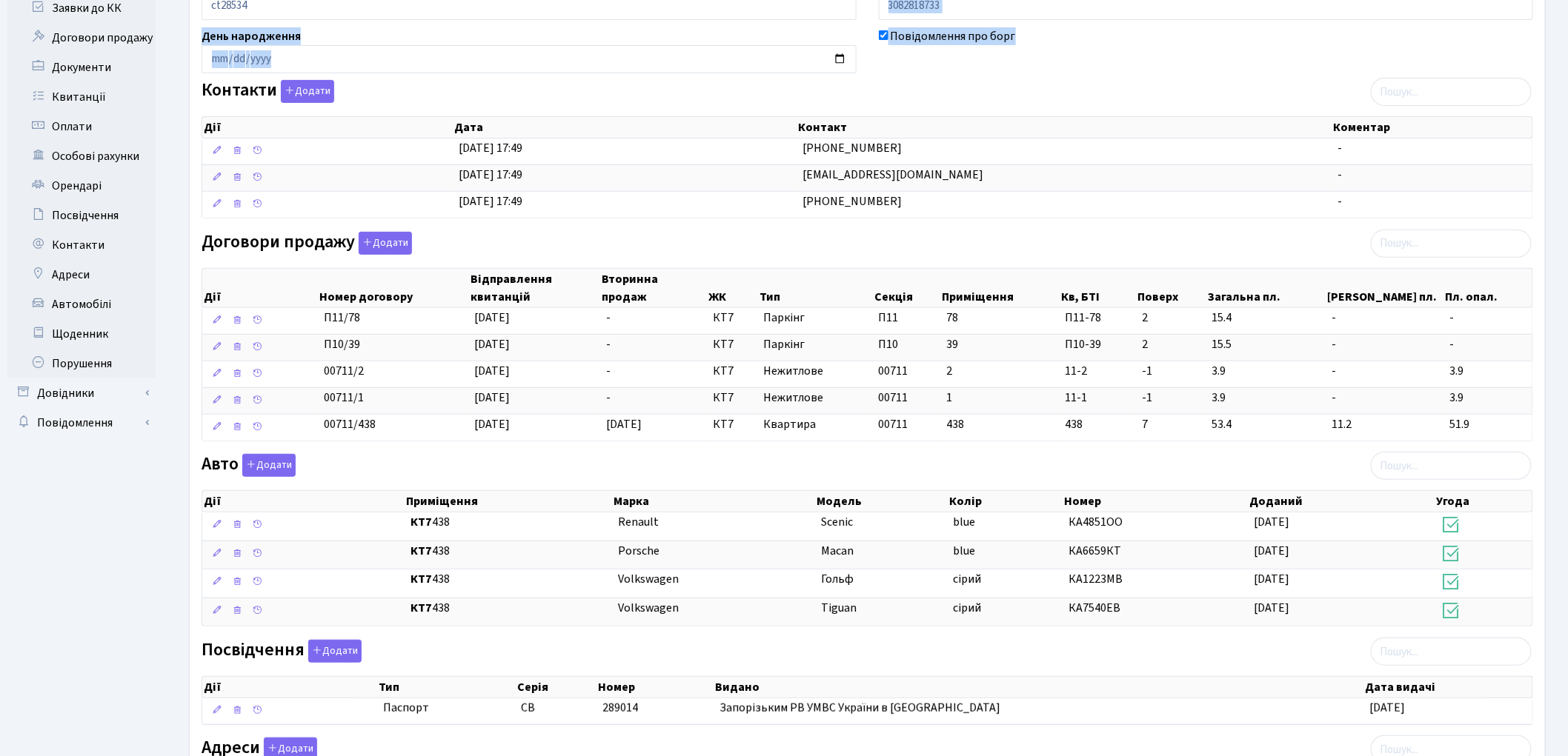
drag, startPoint x: 1566, startPoint y: 34, endPoint x: 1567, endPoint y: 17, distance: 17.0
click at [1567, 17] on div "Інформація Щоденник Документи 8 Подати заявку 12 Квитанції 141 Порушення Особов…" at bounding box center [867, 383] width 1401 height 1012
drag, startPoint x: 1565, startPoint y: 208, endPoint x: 1575, endPoint y: 151, distance: 57.9
click at [1568, 152] on html "[PERSON_NAME] Рецепція Мій обліковий запис Вийти Панель управління Мої повідомл…" at bounding box center [784, 361] width 1568 height 1131
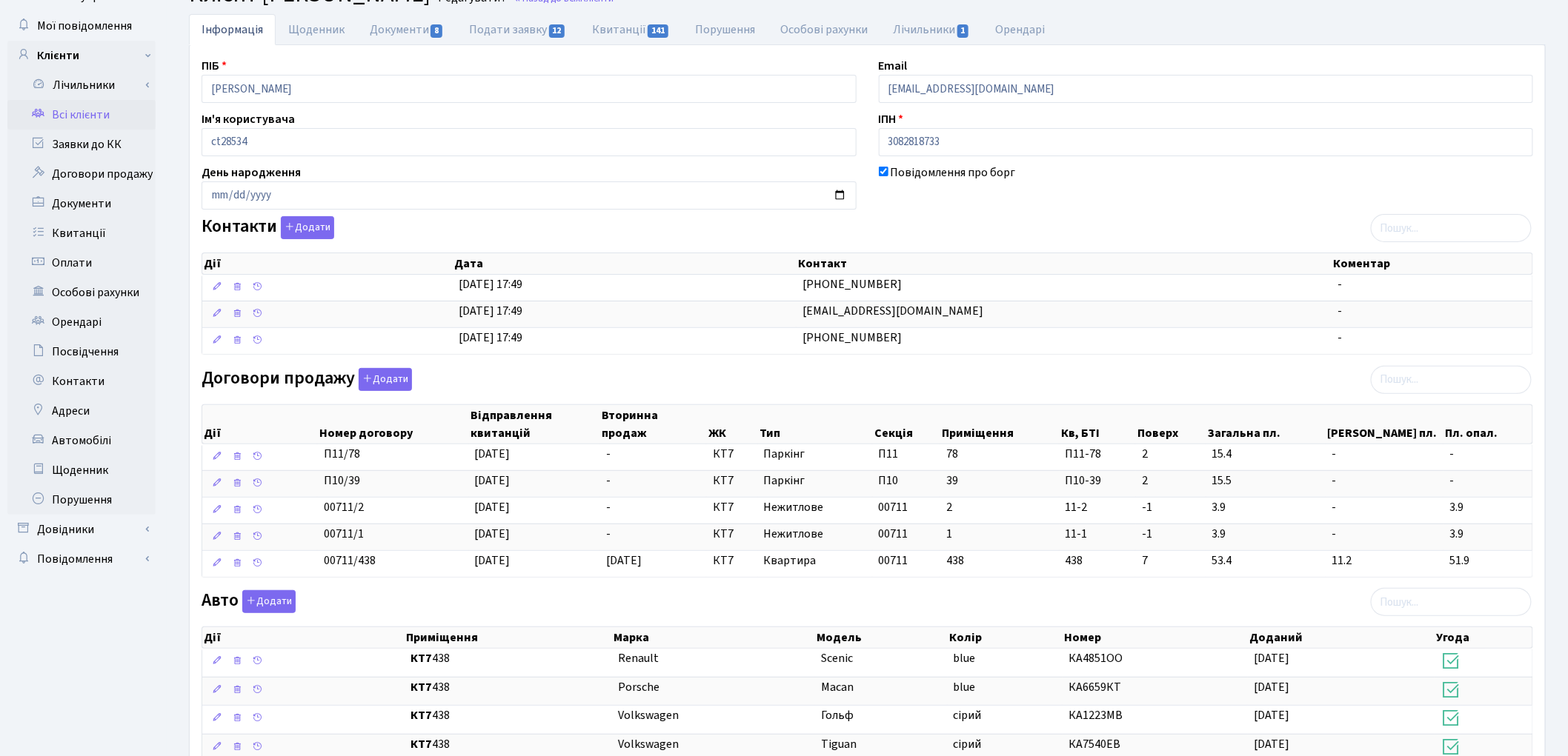
scroll to position [0, 0]
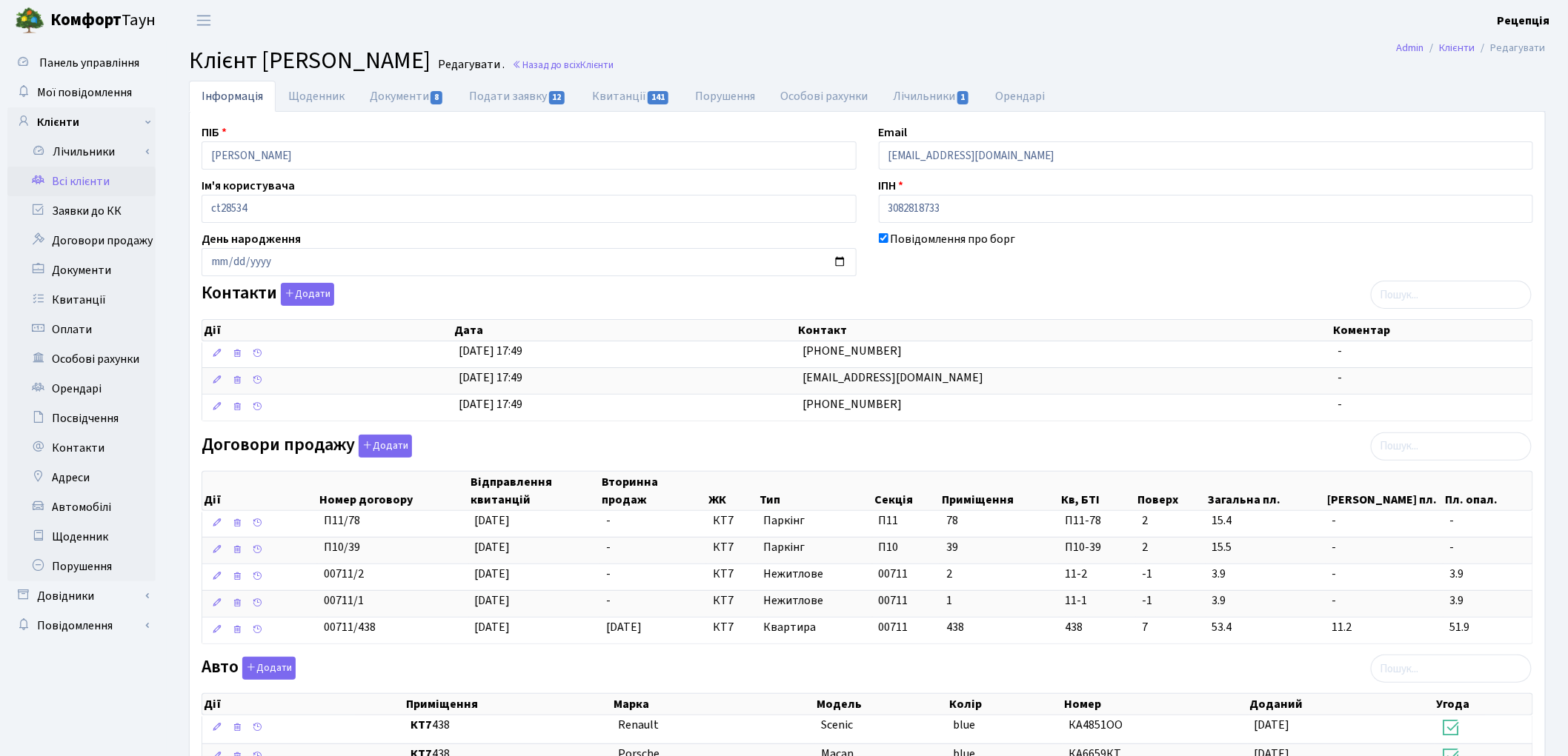
click at [89, 180] on link "Всі клієнти" at bounding box center [81, 182] width 148 height 30
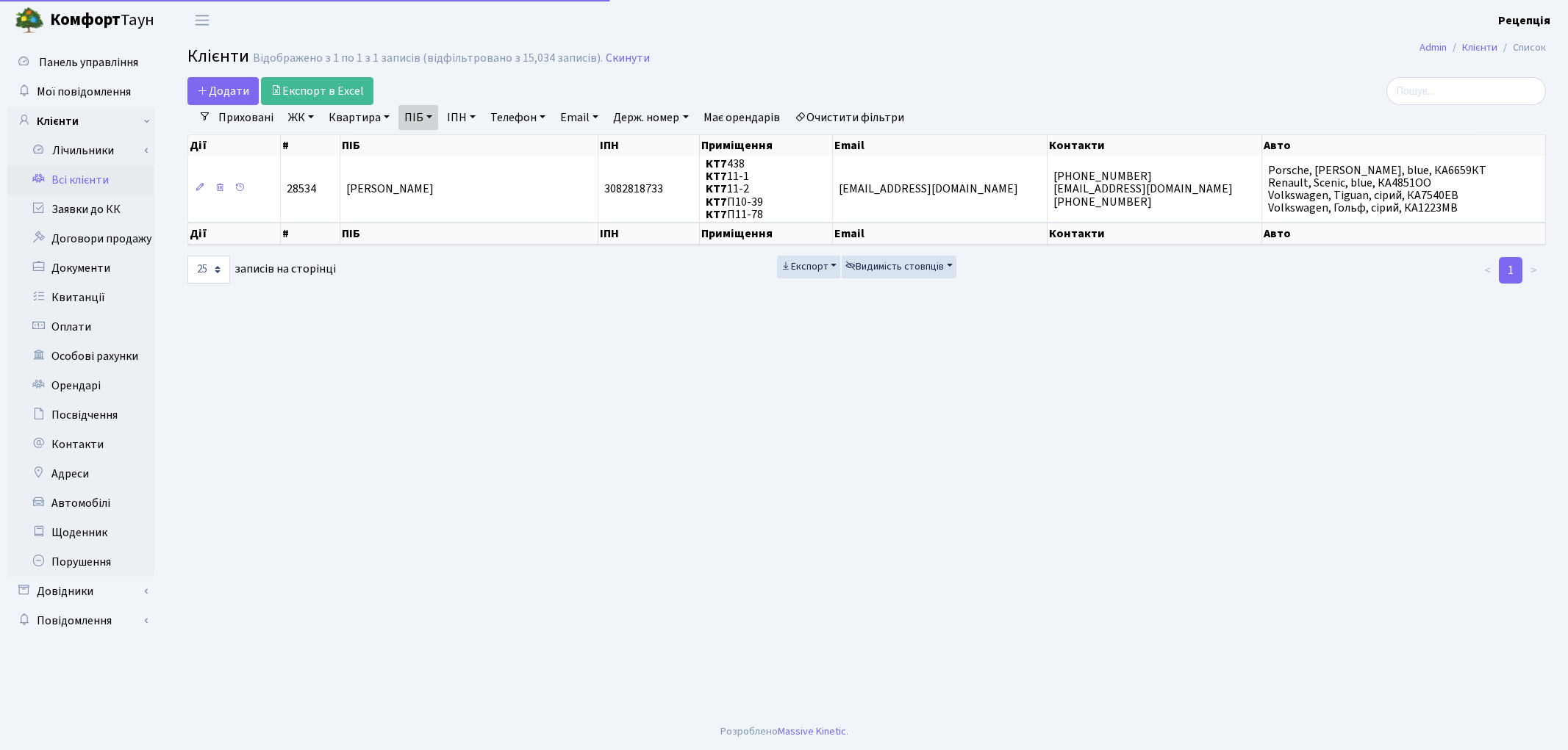
select select "25"
click at [834, 114] on link "Очистити фільтри" at bounding box center [849, 117] width 121 height 25
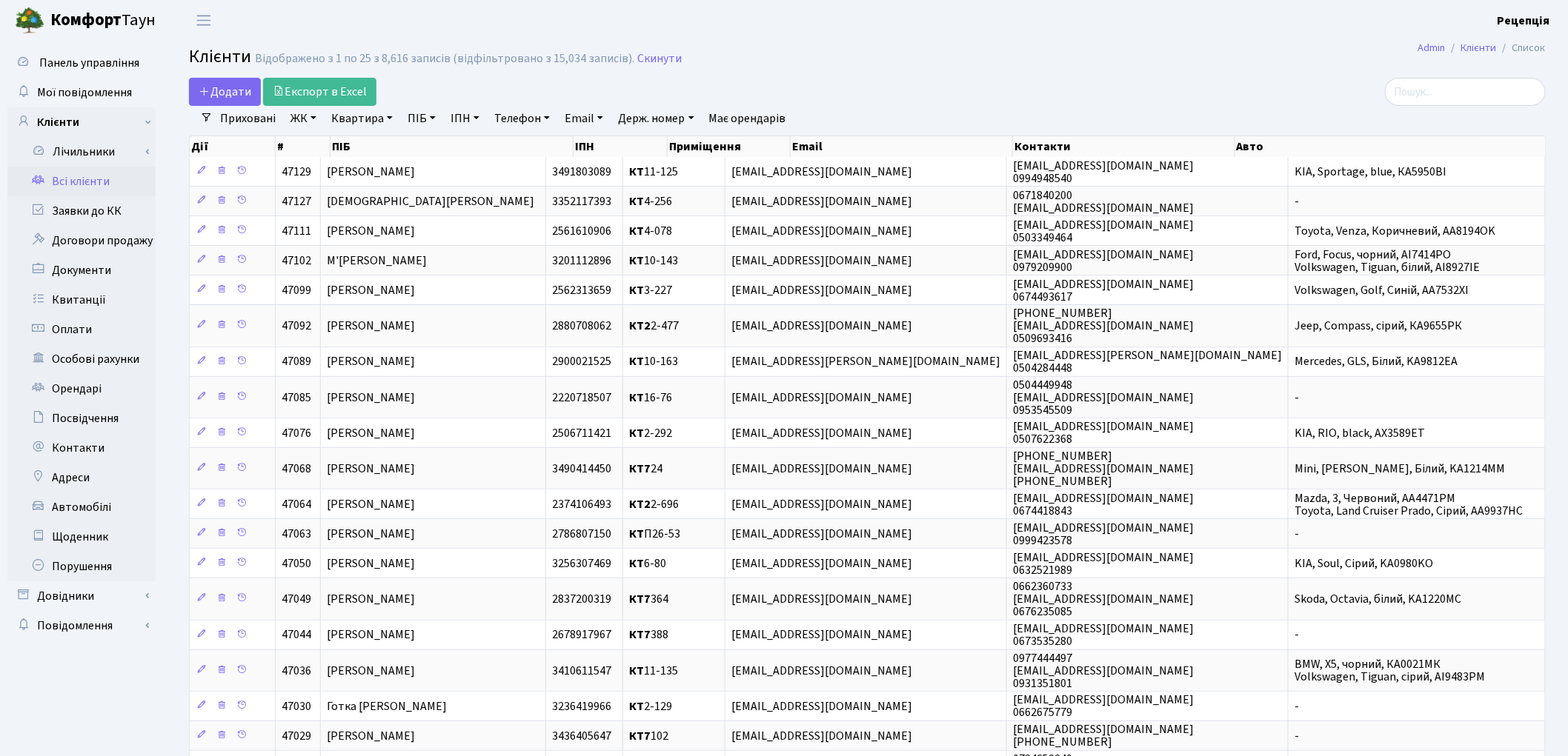
click at [425, 113] on link "ПІБ" at bounding box center [422, 118] width 40 height 25
type input "перехода"
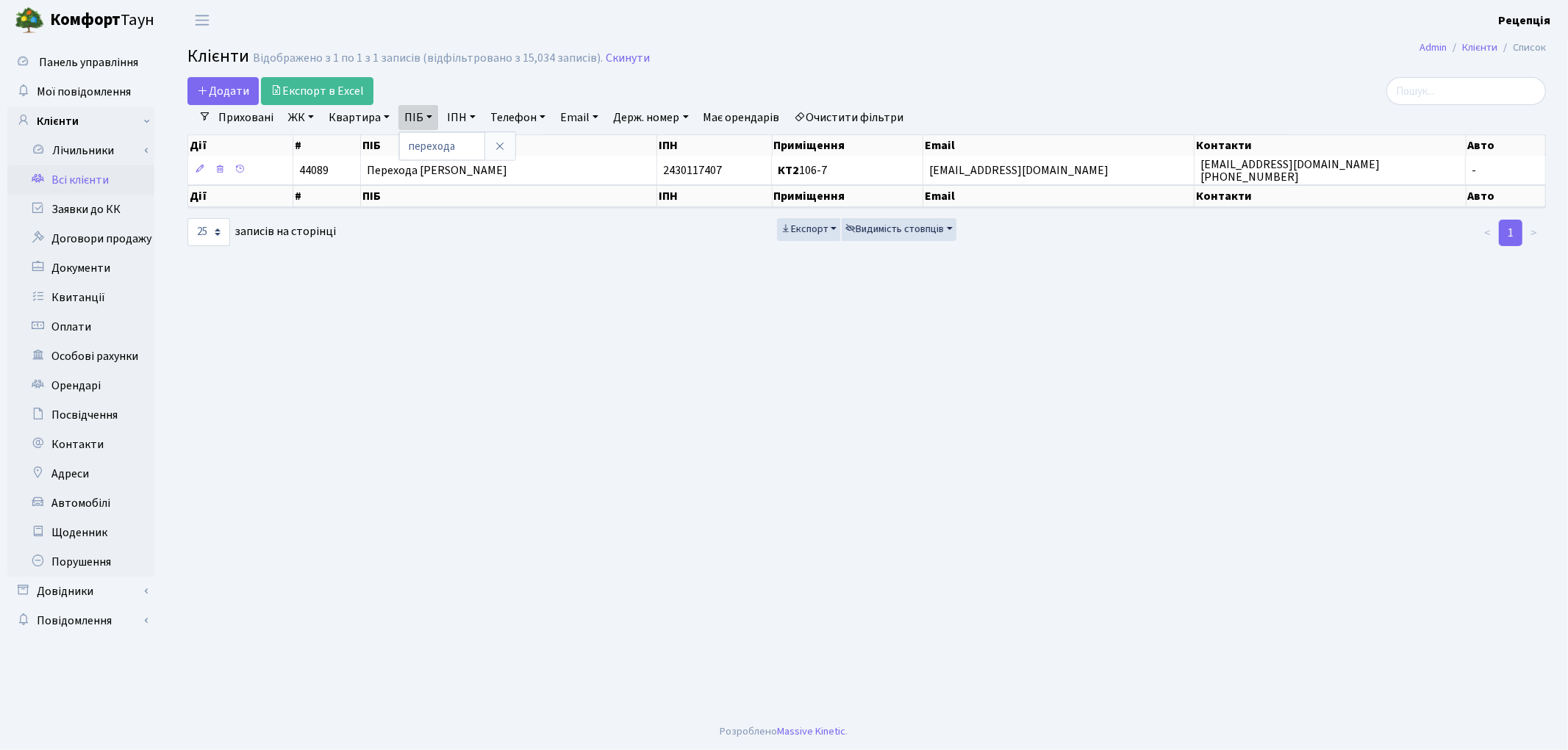
click at [522, 187] on th "ПІБ" at bounding box center [509, 196] width 296 height 22
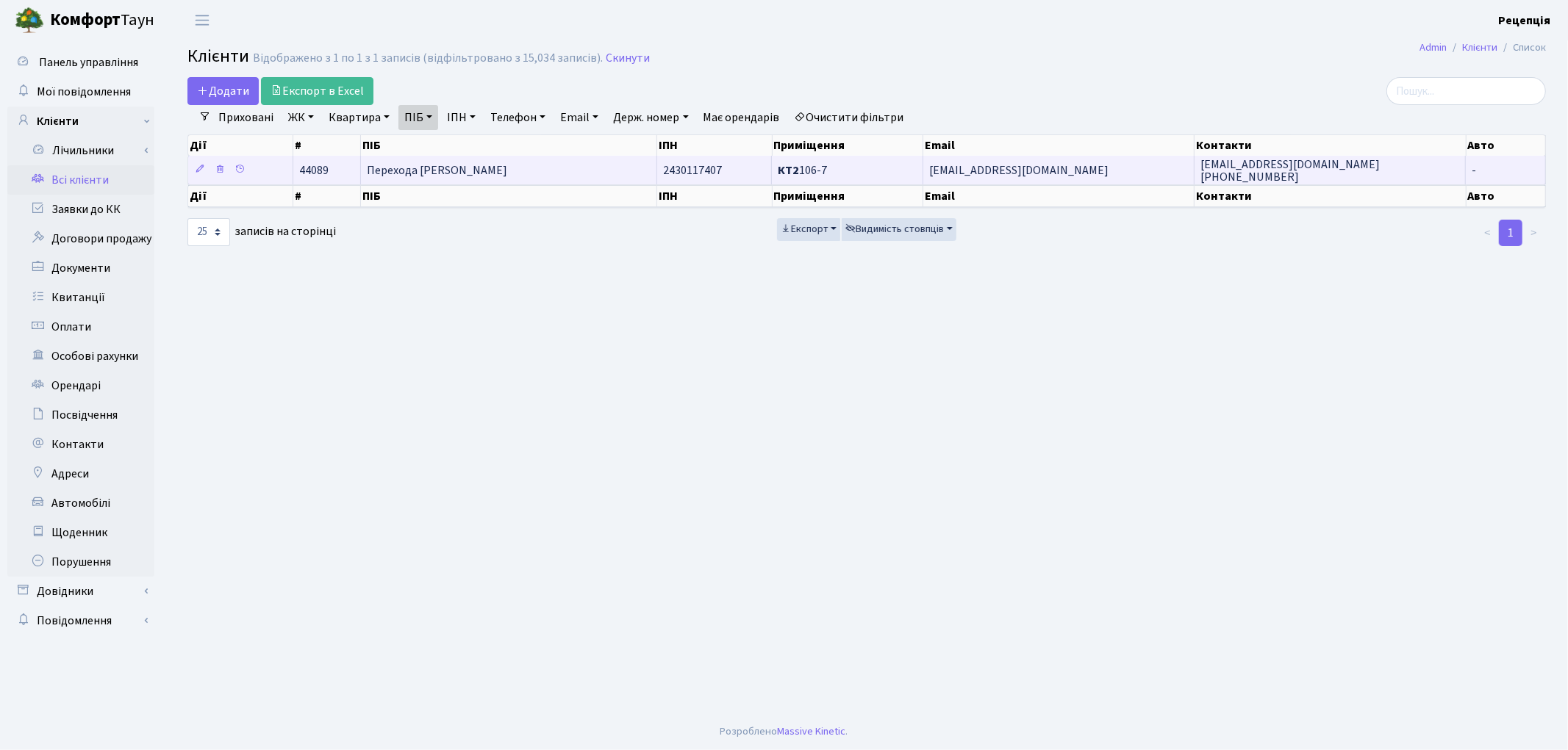
click at [507, 174] on span "Перехода [PERSON_NAME]" at bounding box center [437, 171] width 140 height 16
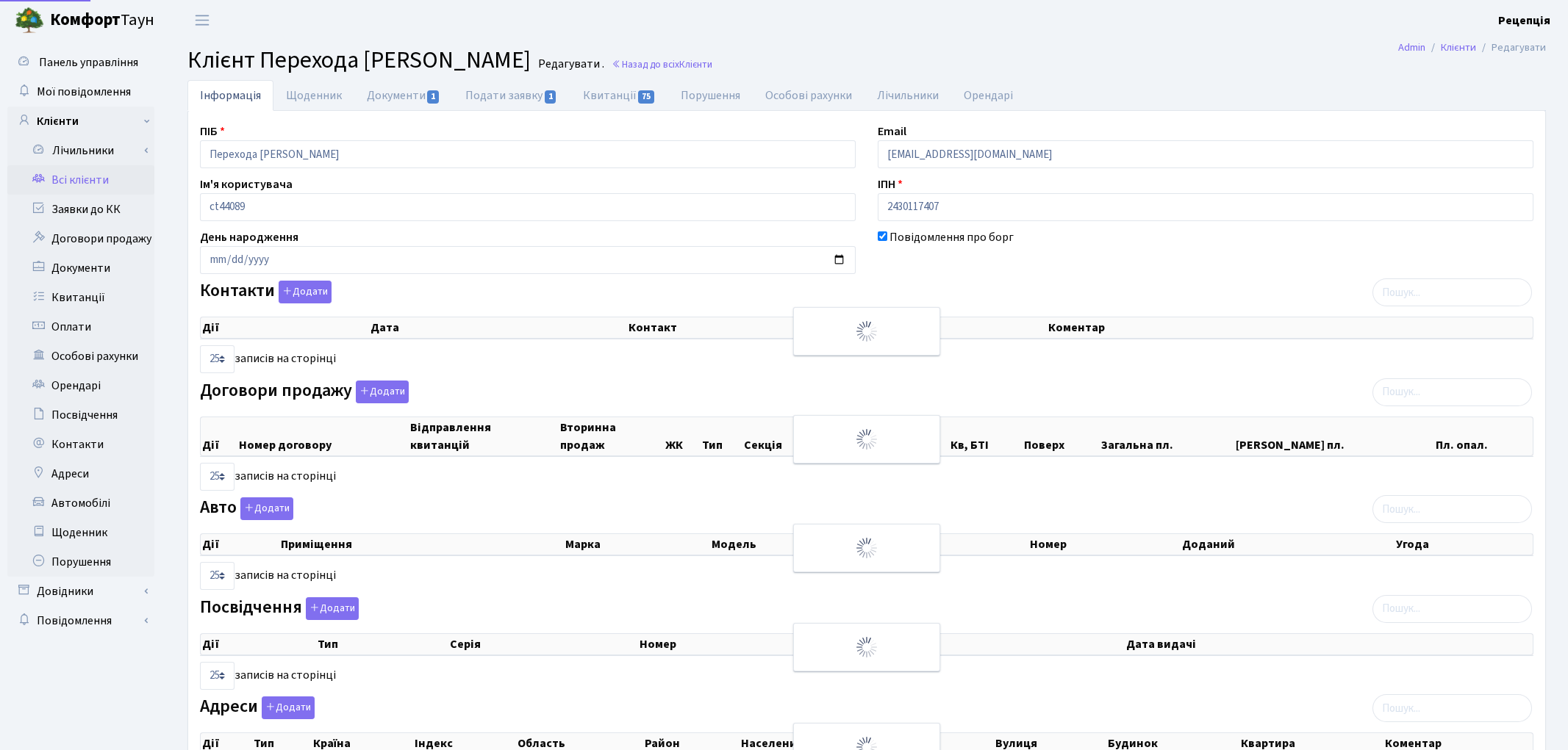
select select "25"
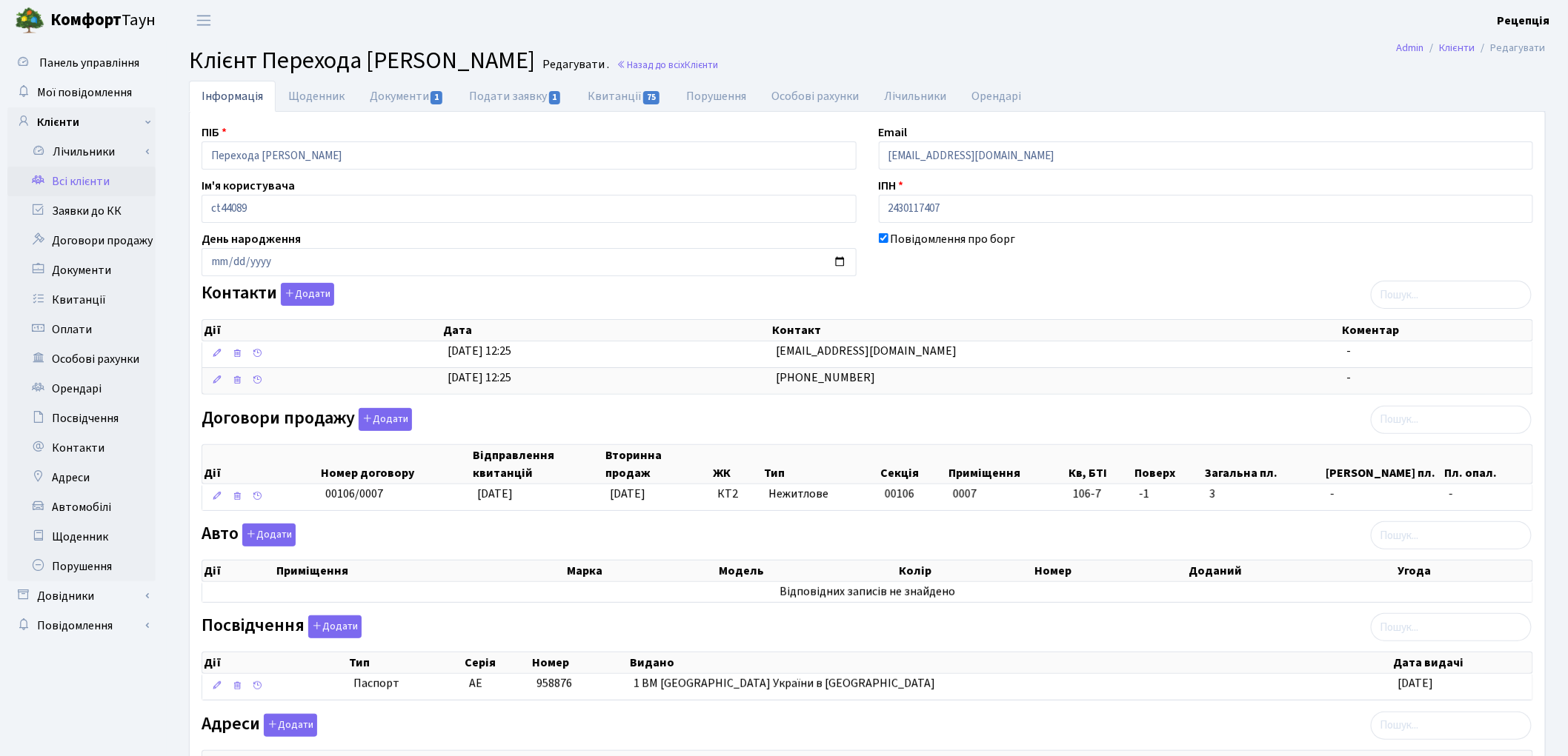
click at [86, 189] on link "Всі клієнти" at bounding box center [81, 182] width 148 height 30
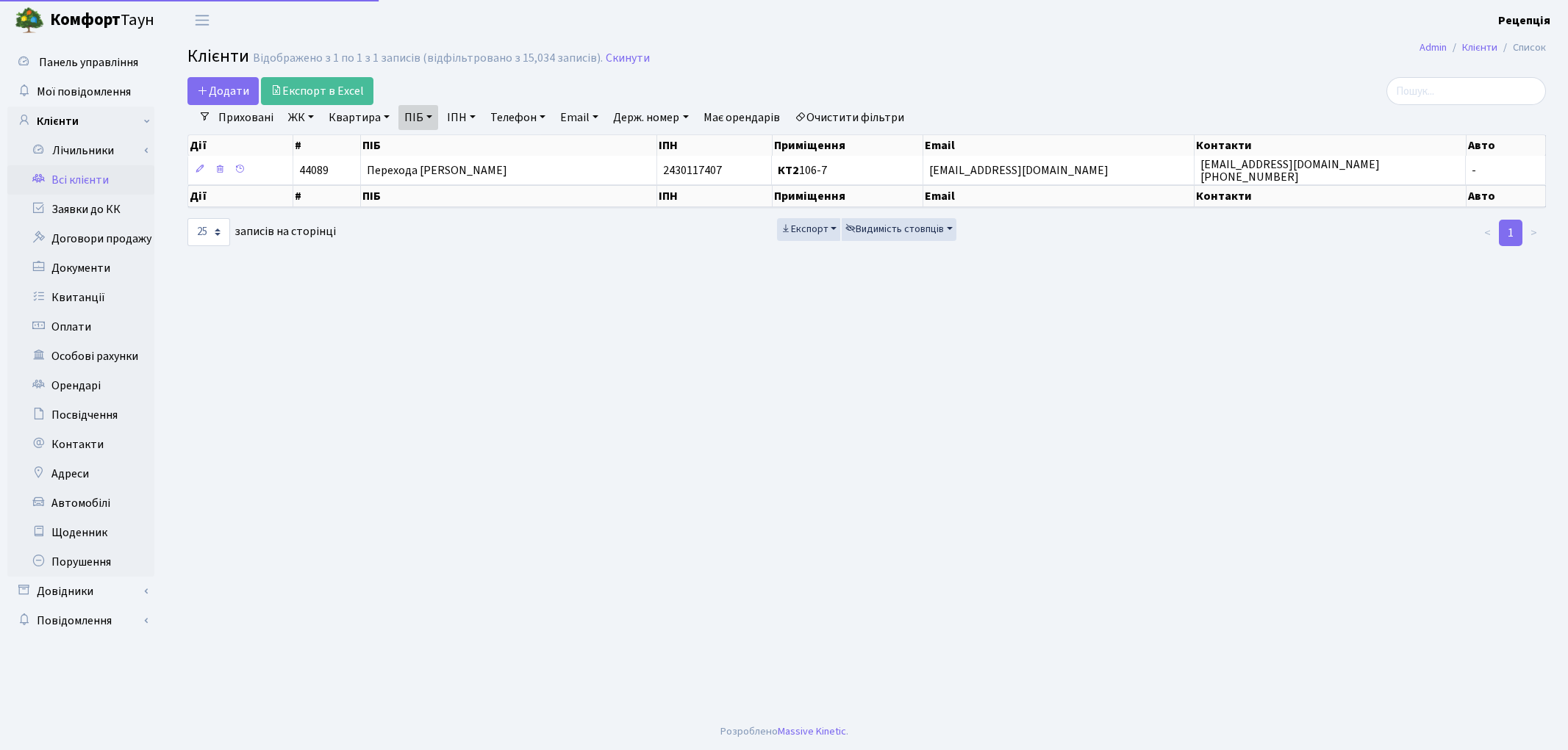
select select "25"
click at [871, 121] on link "Очистити фільтри" at bounding box center [849, 117] width 121 height 25
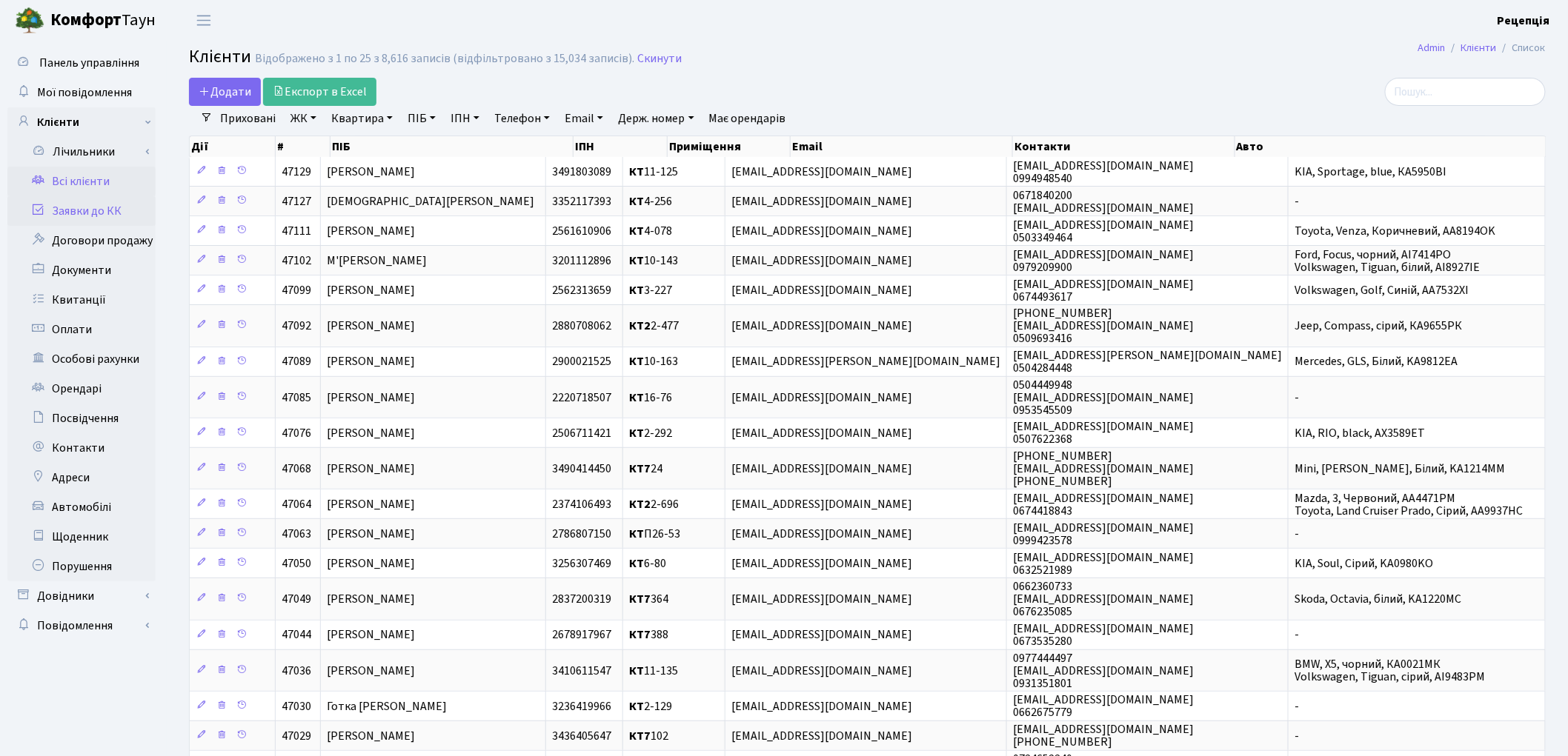
click at [105, 215] on link "Заявки до КК" at bounding box center [81, 211] width 148 height 30
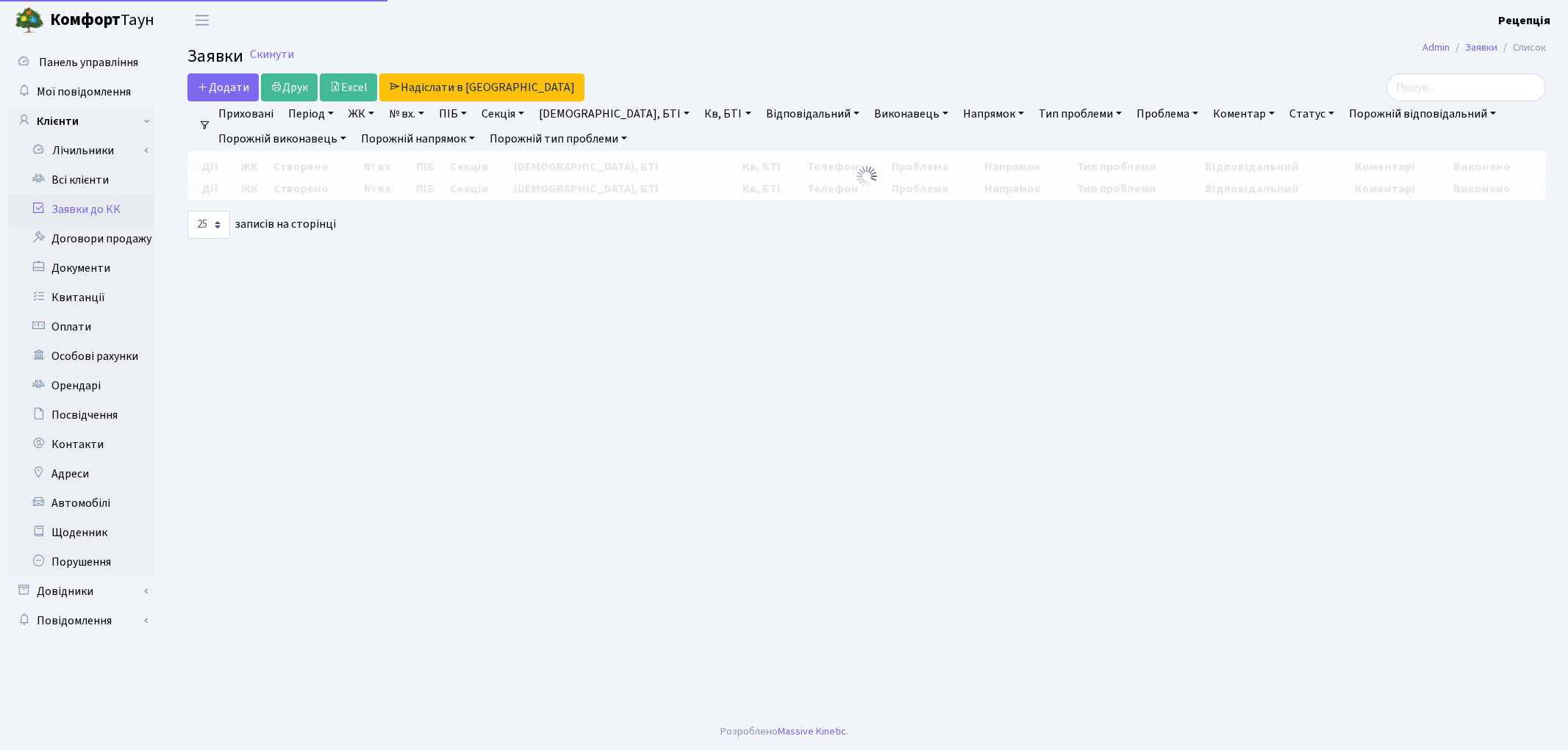
select select "25"
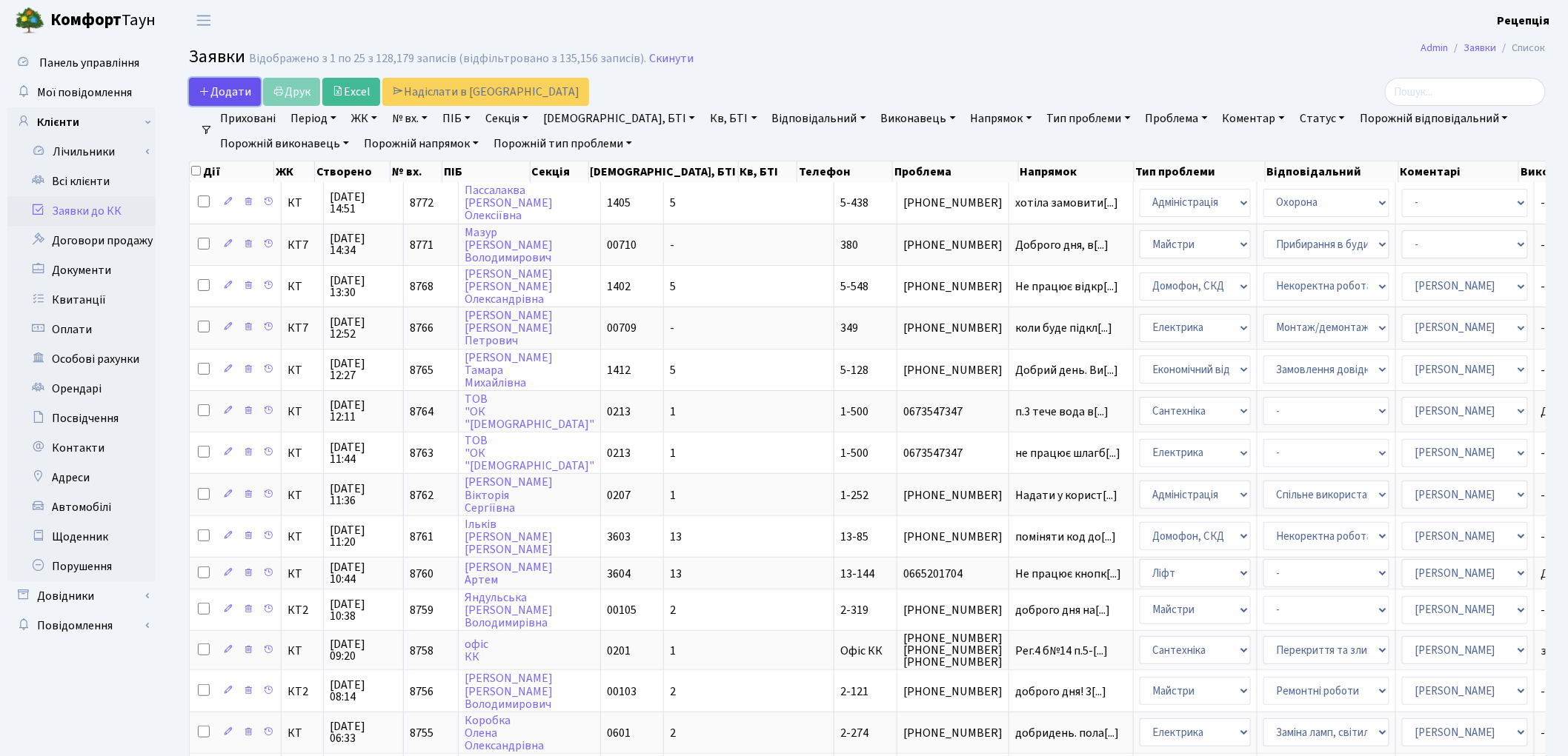
click at [215, 82] on link "Додати" at bounding box center [224, 92] width 72 height 28
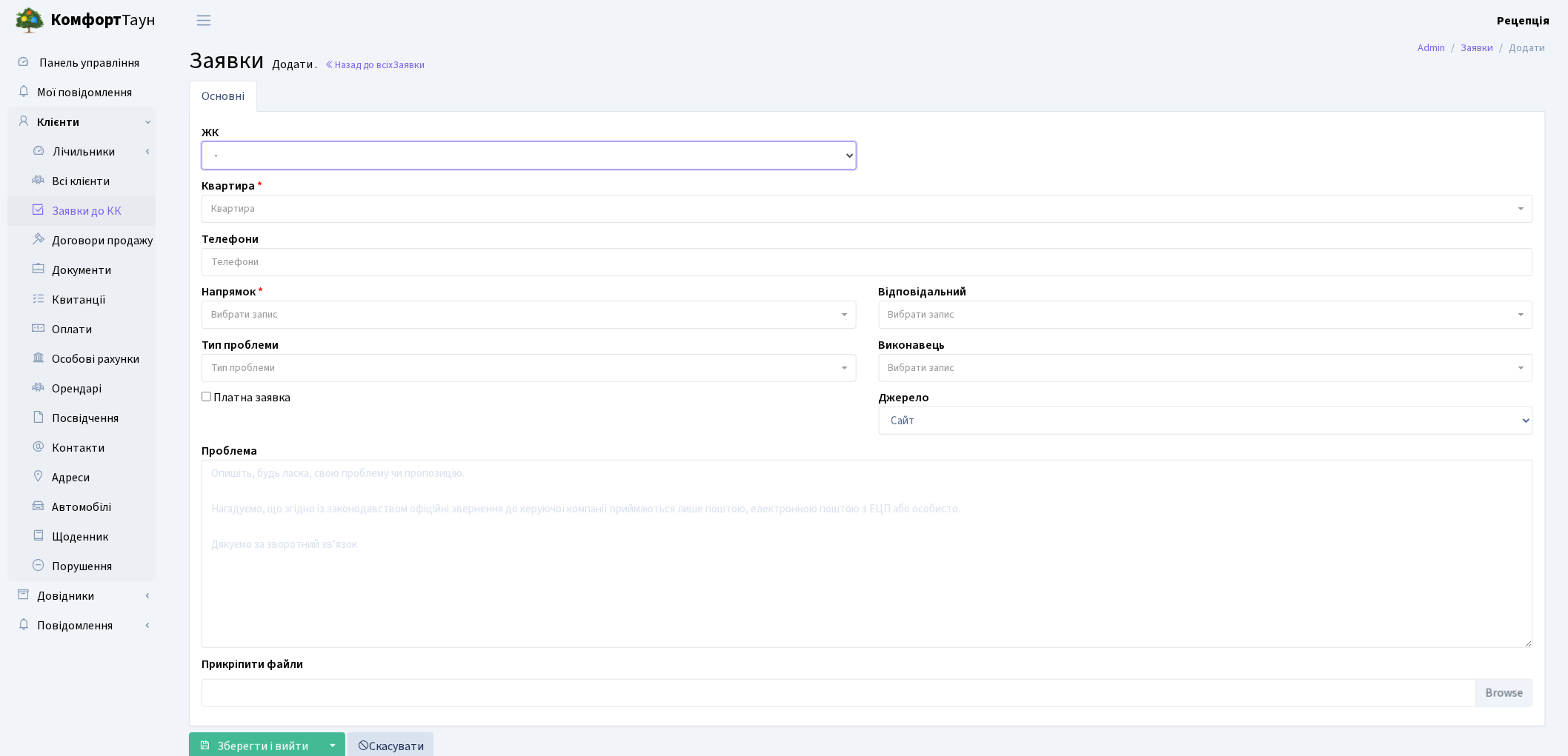
click at [257, 153] on select "- КТ, вул. Регенераторна, 4 КТ2, просп. [STREET_ADDRESS] [STREET_ADDRESS] [PERS…" at bounding box center [529, 155] width 655 height 28
select select "271"
click at [202, 141] on select "- КТ, вул. Регенераторна, 4 КТ2, просп. [STREET_ADDRESS] [STREET_ADDRESS] [PERS…" at bounding box center [529, 155] width 655 height 28
select select
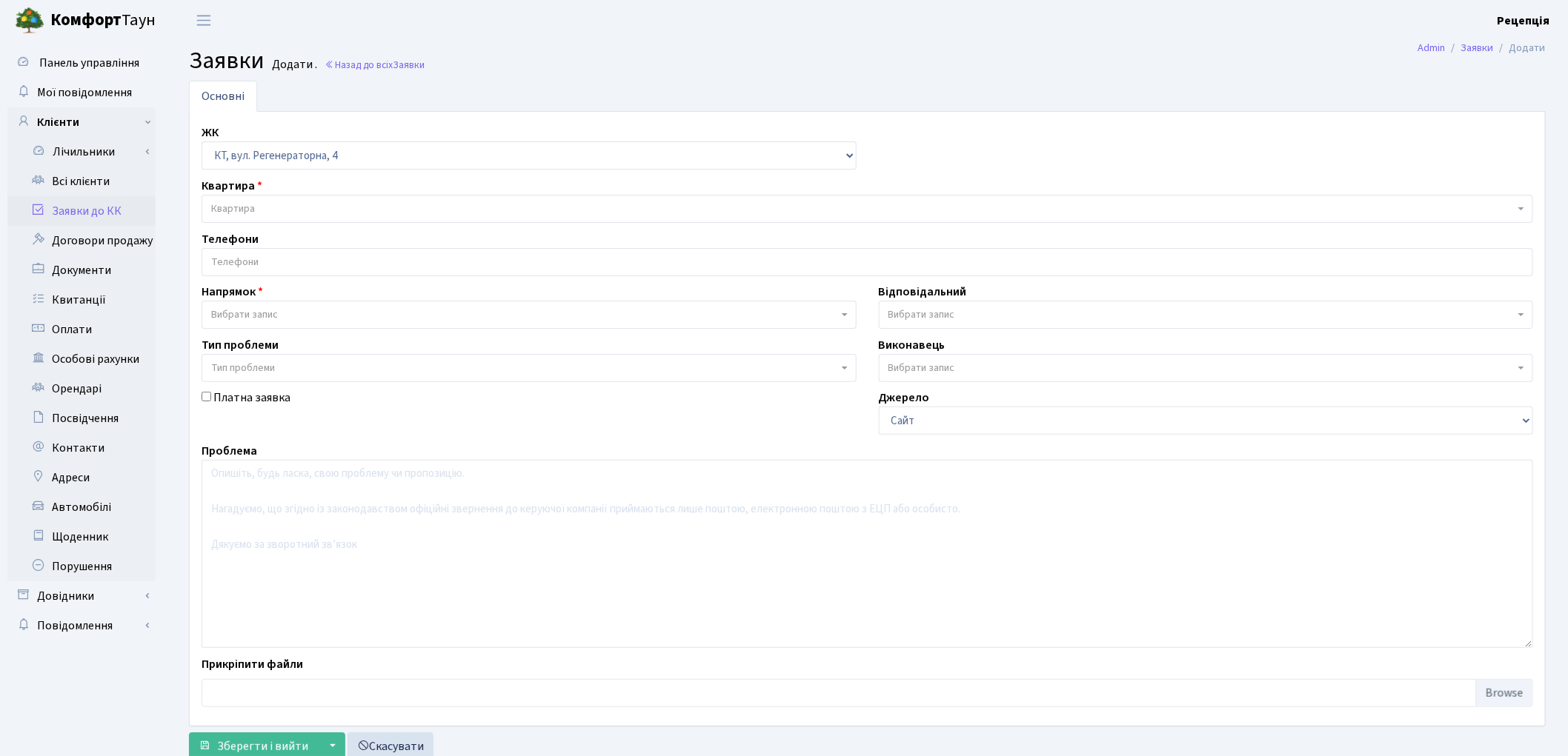
click at [268, 209] on span "Квартира" at bounding box center [863, 209] width 1303 height 15
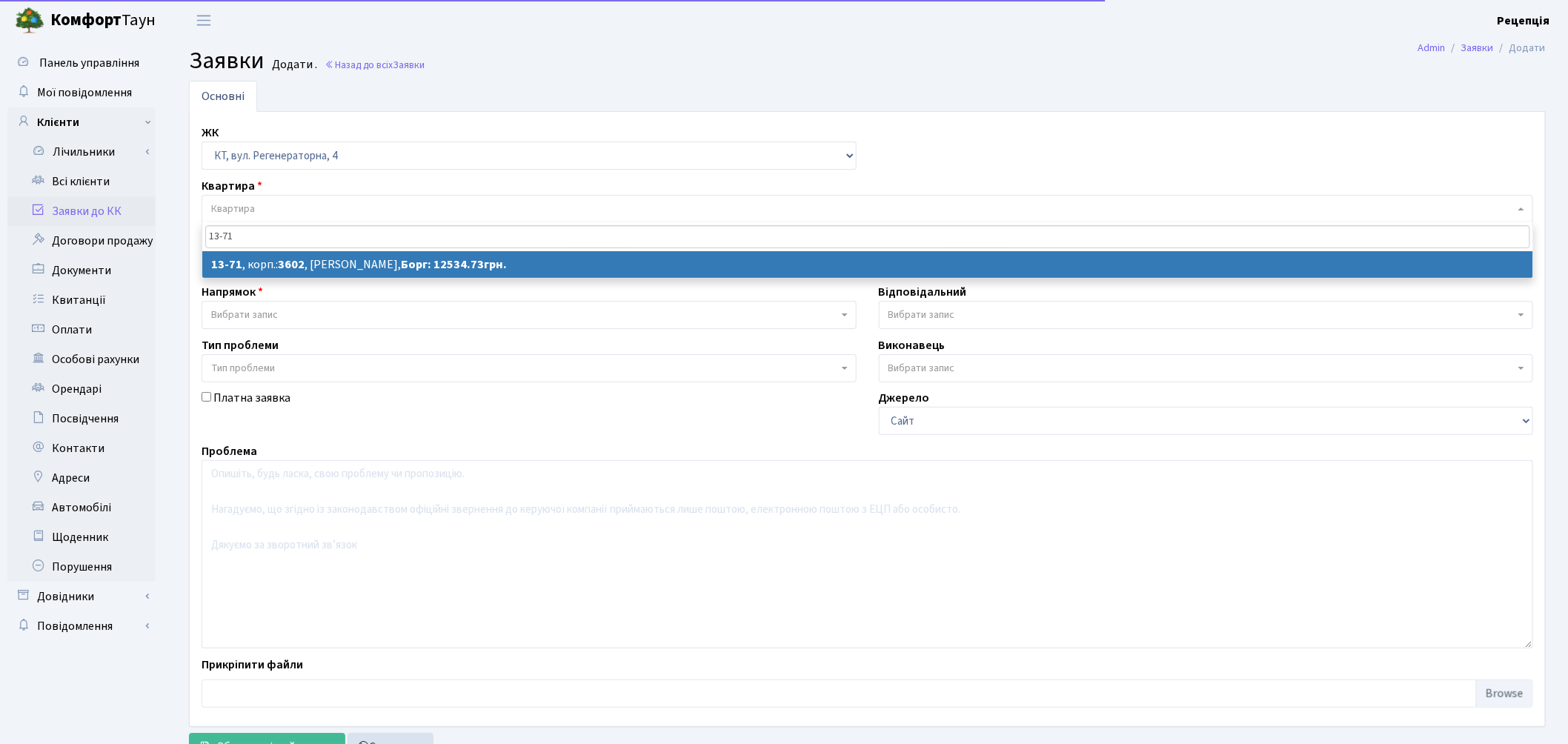
type input "13-71"
select select
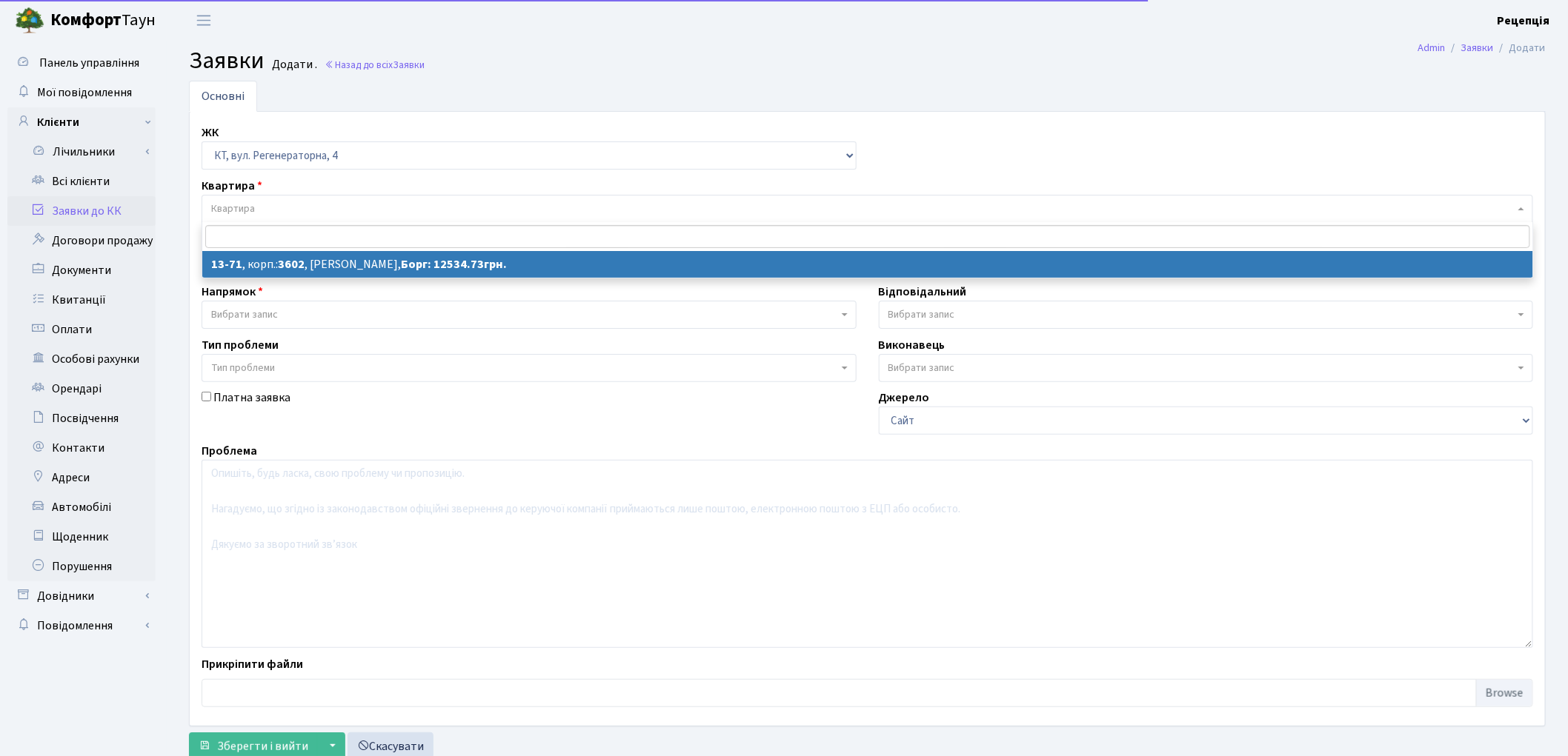
select select "7717"
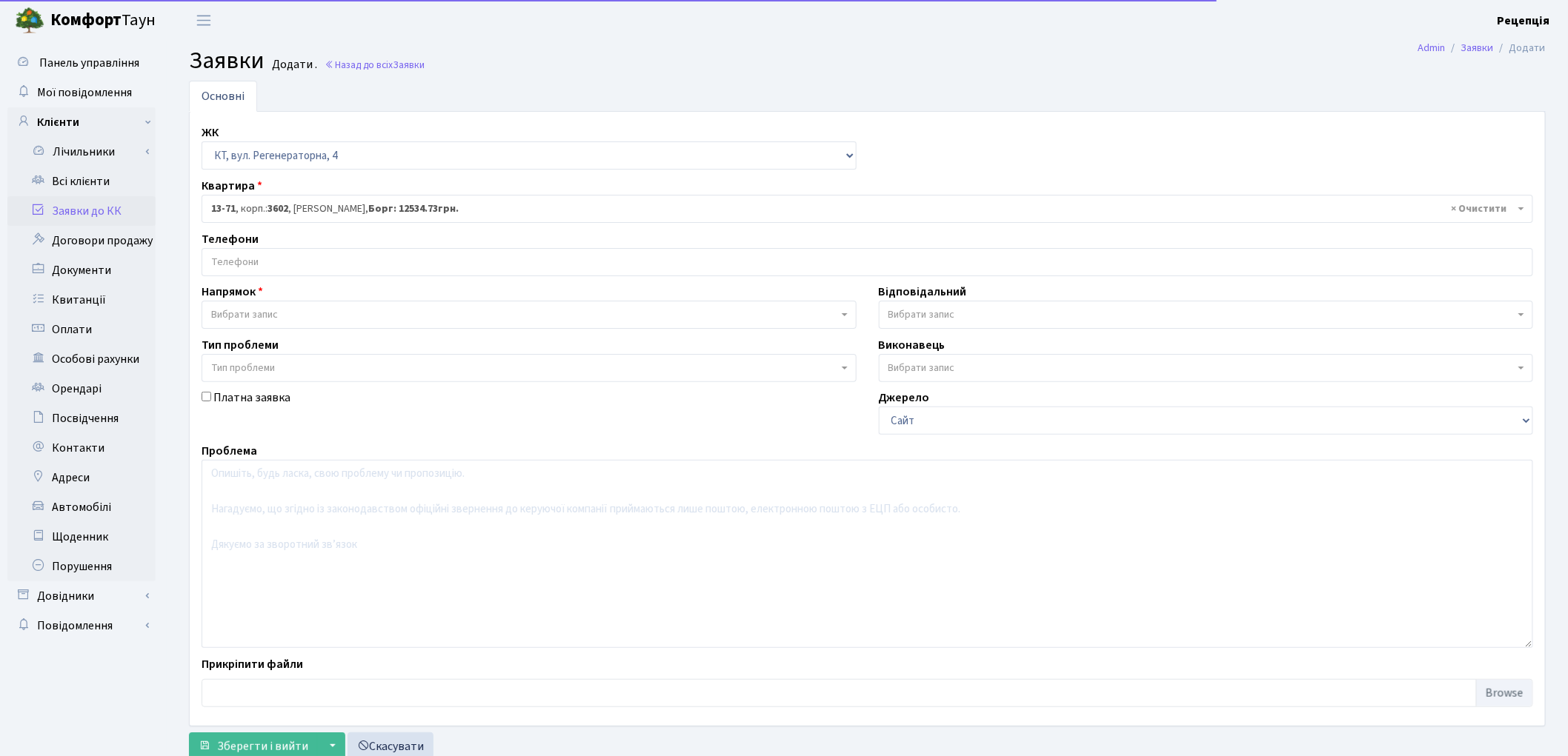
click at [242, 268] on input "search" at bounding box center [867, 262] width 1330 height 27
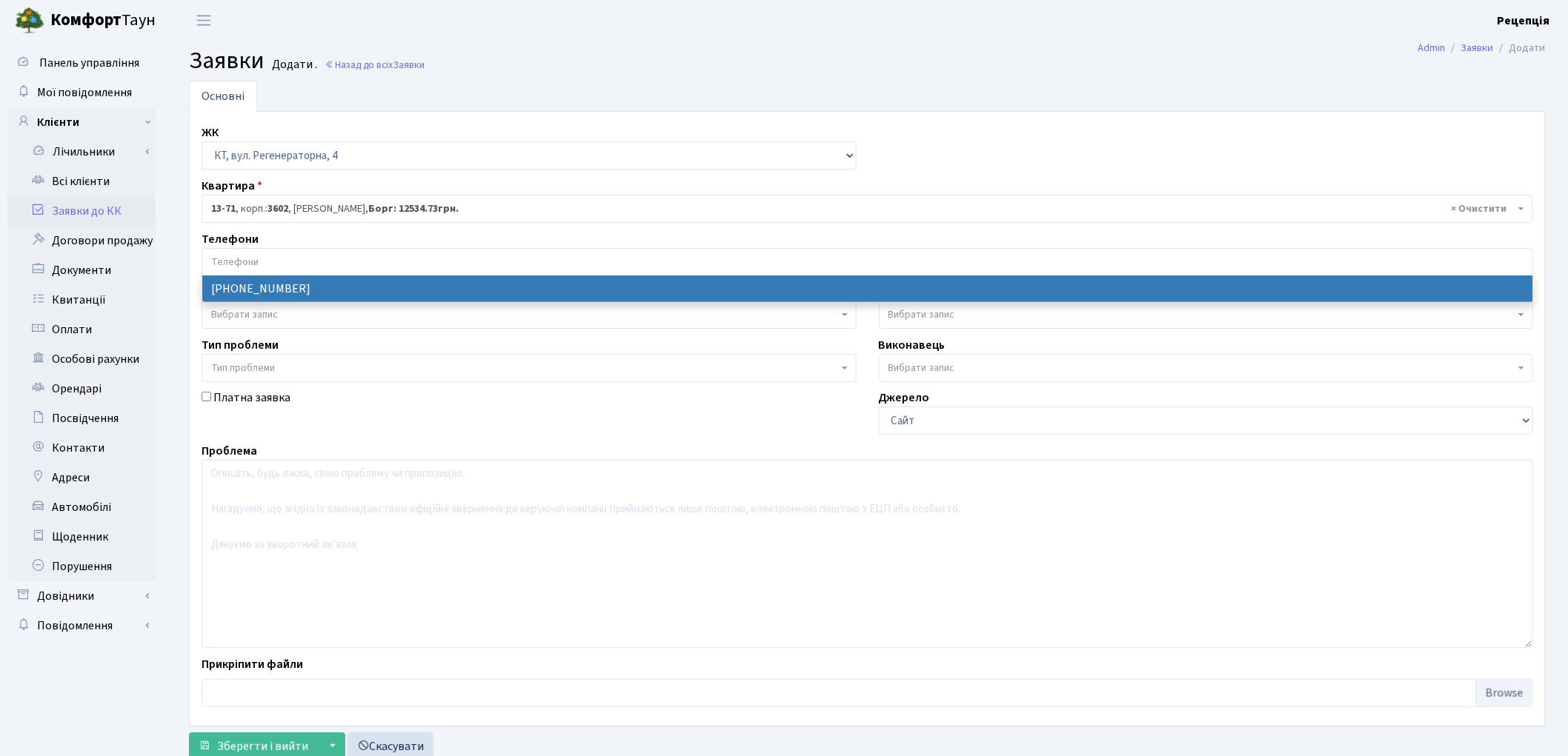
select select "105727"
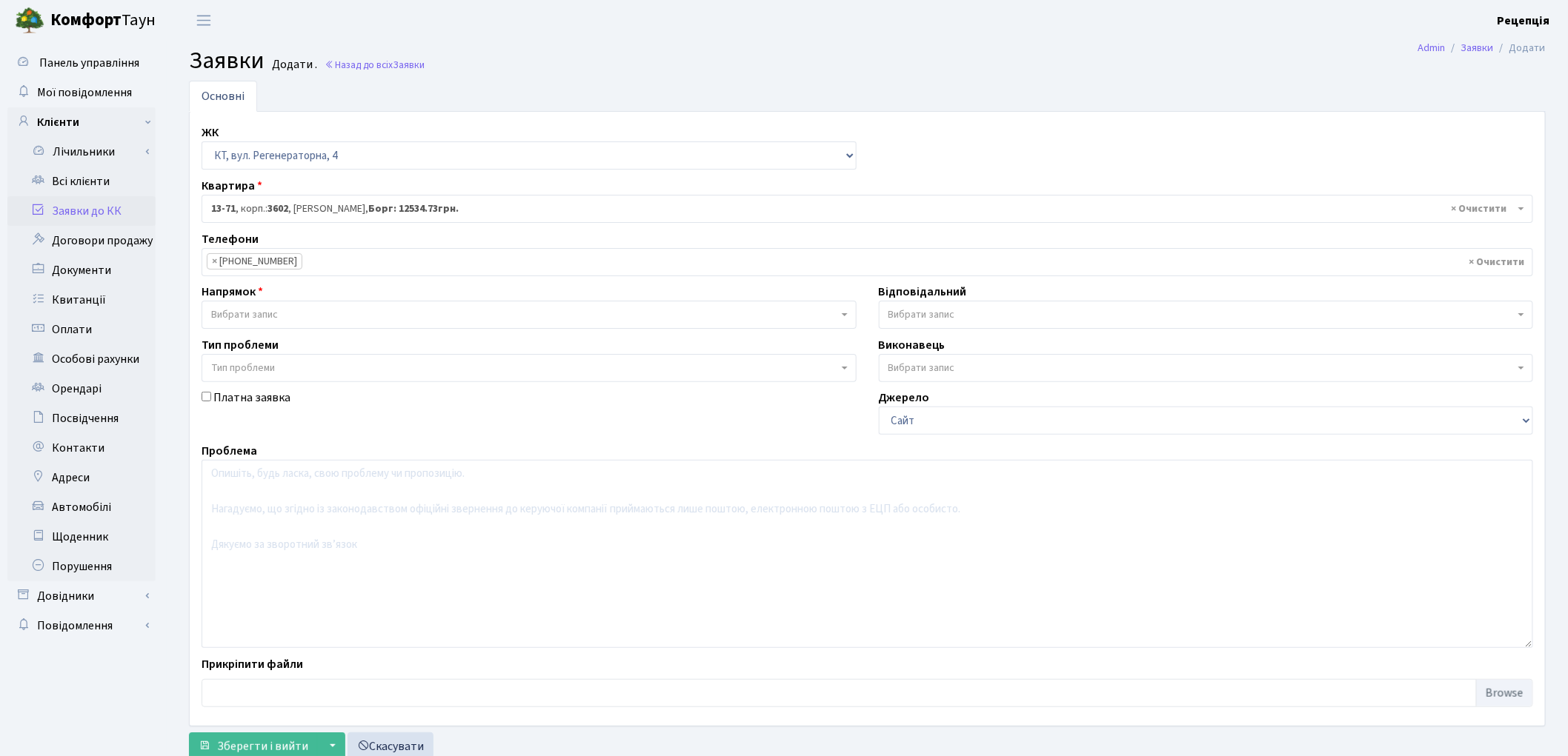
click at [255, 313] on span "Вибрати запис" at bounding box center [244, 314] width 66 height 15
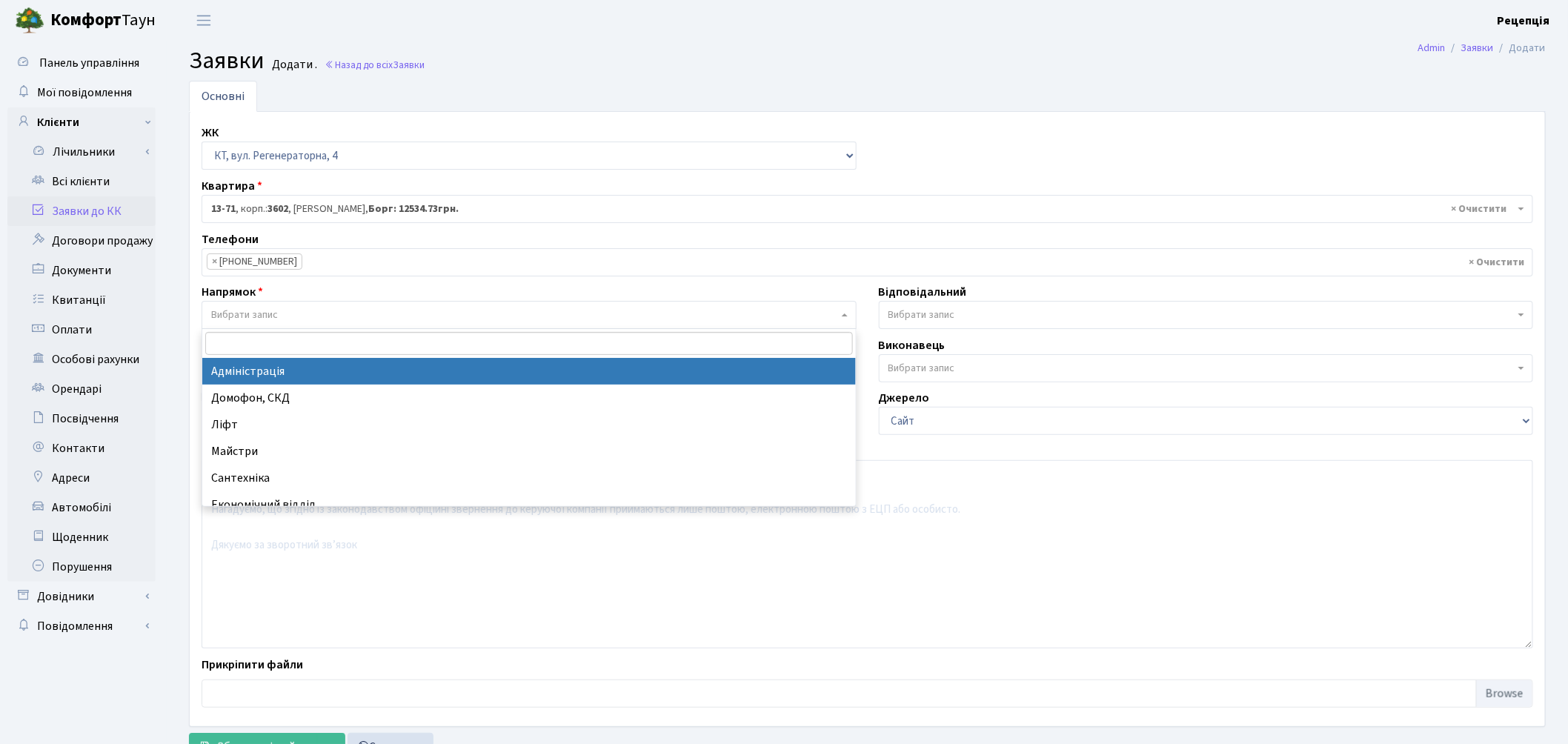
select select "5"
select select
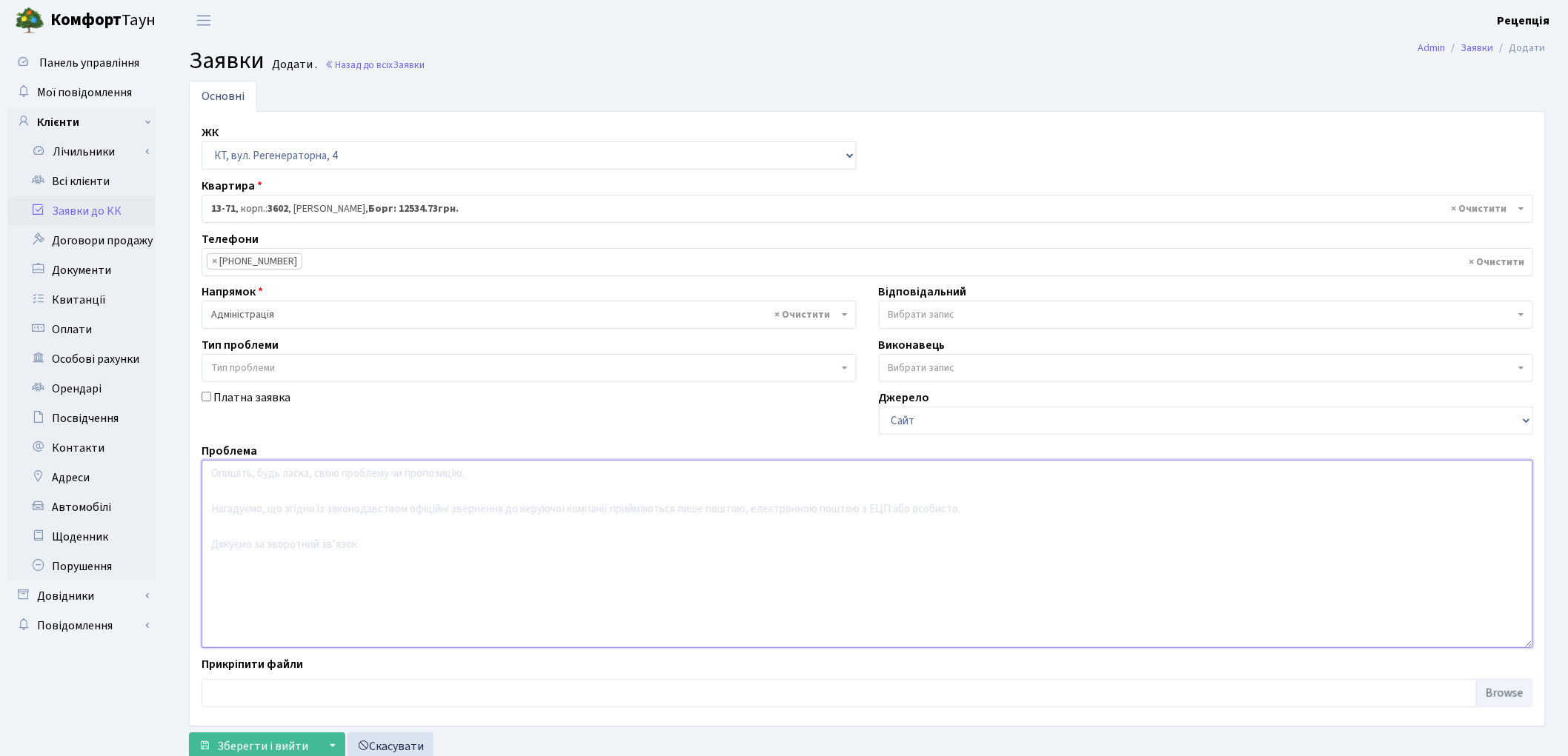
click at [280, 493] on textarea at bounding box center [867, 554] width 1331 height 189
click at [255, 478] on textarea "Розбити борг рівними" at bounding box center [867, 554] width 1331 height 189
click at [287, 476] on textarea "Розбити забоборг рівними" at bounding box center [867, 554] width 1331 height 189
click at [286, 476] on textarea "Розбити заборг рівними" at bounding box center [867, 554] width 1331 height 189
click at [374, 475] on textarea "Розбити заборгованість рівними" at bounding box center [867, 554] width 1331 height 189
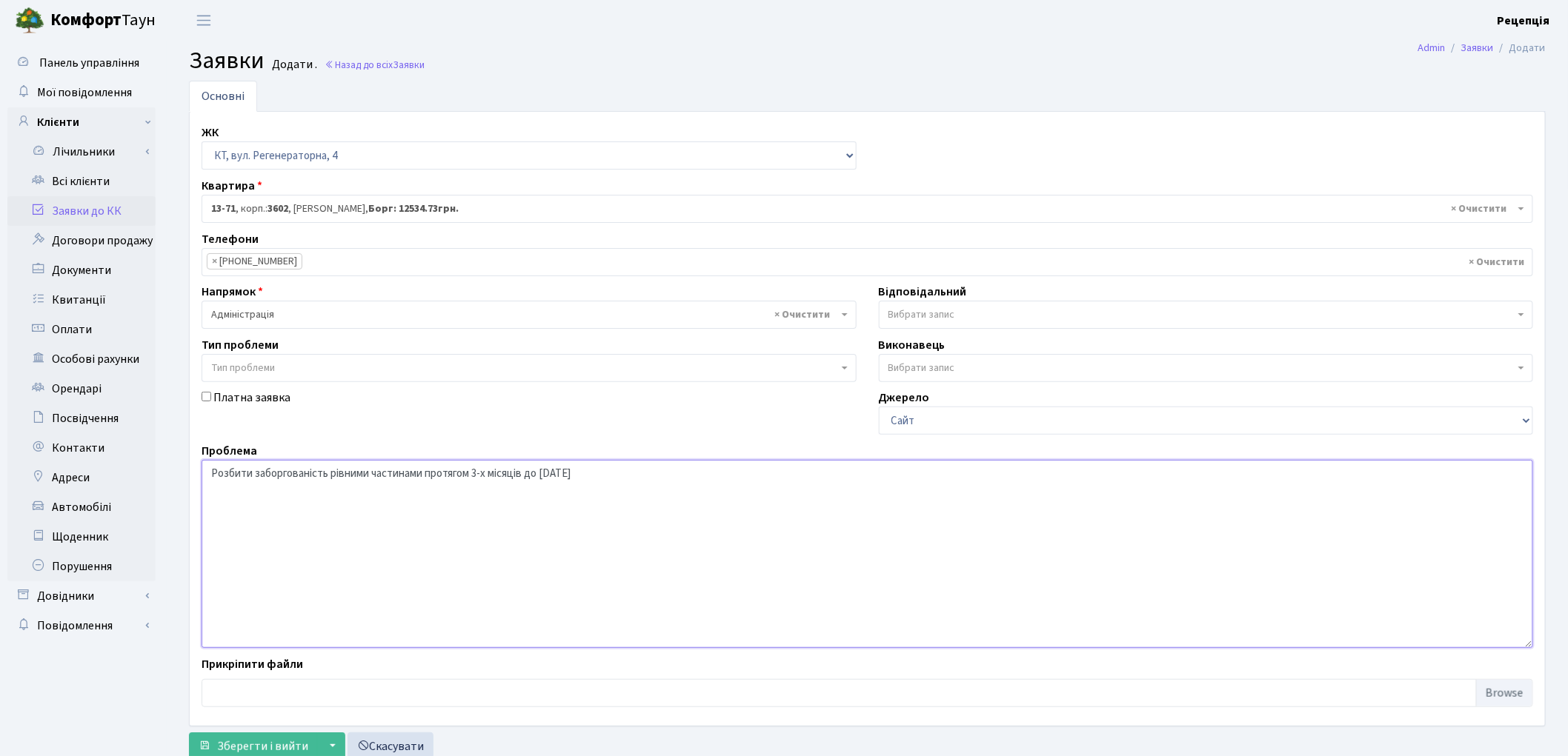
click at [212, 477] on textarea "Розбити заборгованість рівними частинами протягом 3-х місяців до [DATE]" at bounding box center [867, 554] width 1331 height 189
click at [611, 475] on textarea "Розбити заборгованість рівними частинами протягом 3-х місяців до [DATE]" at bounding box center [867, 554] width 1331 height 189
click at [208, 477] on textarea "Розбити заборгованість рівними частинами протягом 3-х місяців до [DATE]" at bounding box center [867, 554] width 1331 height 189
click at [321, 474] on textarea "Співвласнику квартир 5-144, 5-149, 13-66, 13-71, 12-198 Розбити заборгованість …" at bounding box center [867, 554] width 1331 height 189
drag, startPoint x: 478, startPoint y: 472, endPoint x: 204, endPoint y: 487, distance: 274.4
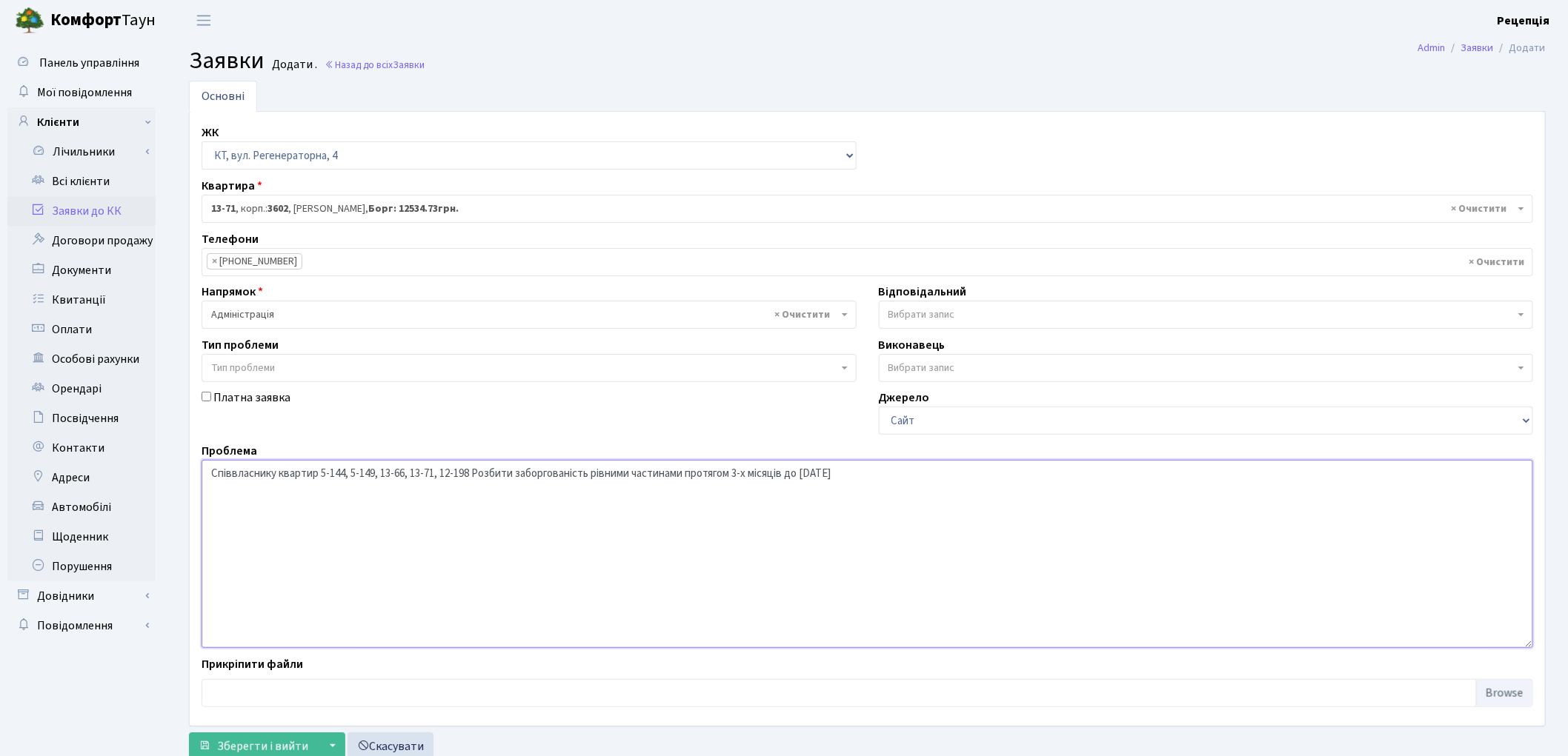
click at [204, 487] on textarea "Співвласнику квартир 5-144, 5-149, 13-66, 13-71, 12-198 Розбити заборгованість …" at bounding box center [867, 554] width 1331 height 189
click at [606, 475] on textarea "Розбити заборгованість рівними частинами протягом 3-х місяців до [DATE]" at bounding box center [867, 554] width 1331 height 189
type textarea "Розбити заборгованість рівними частинами протягом 3-х місяців до [DATE]"
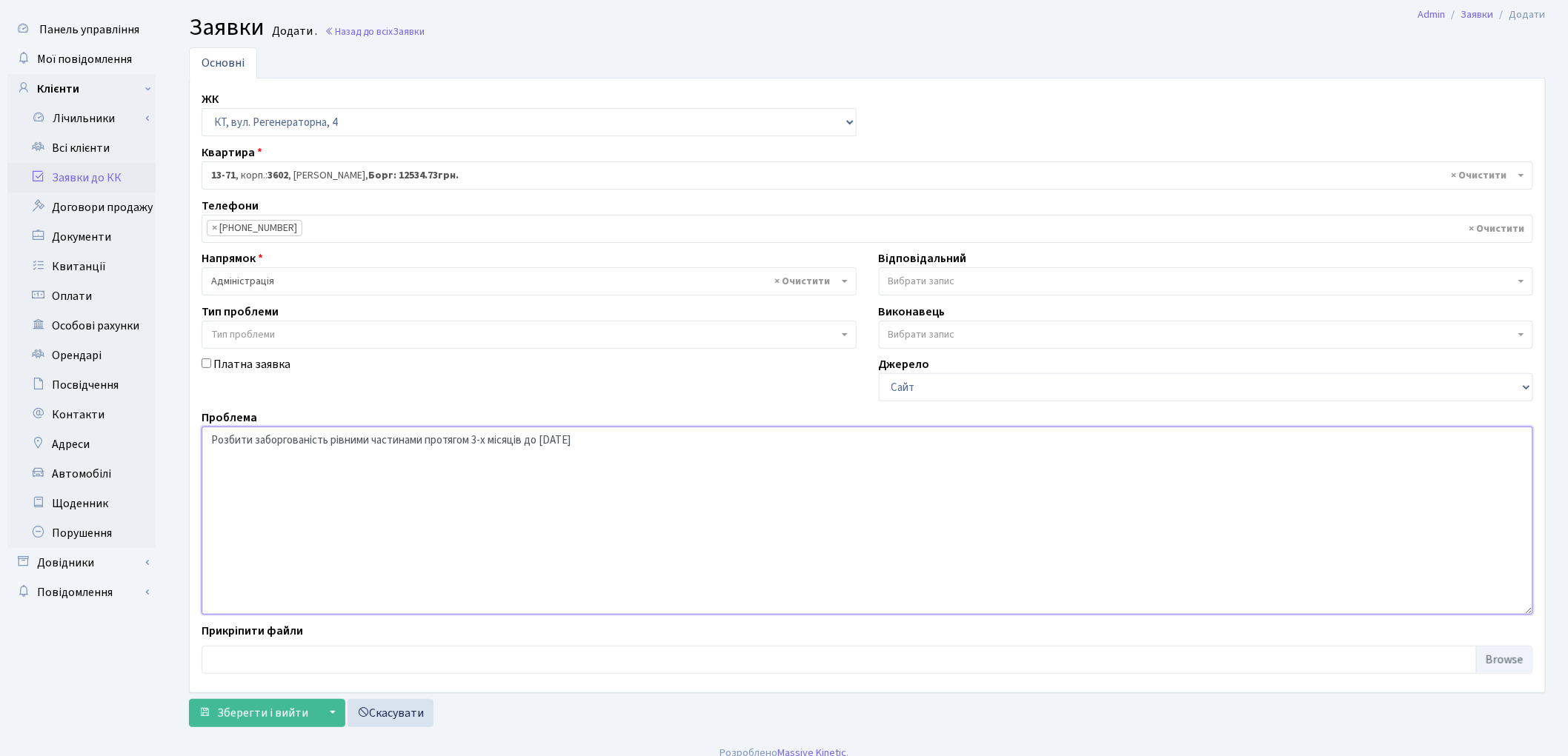
scroll to position [49, 0]
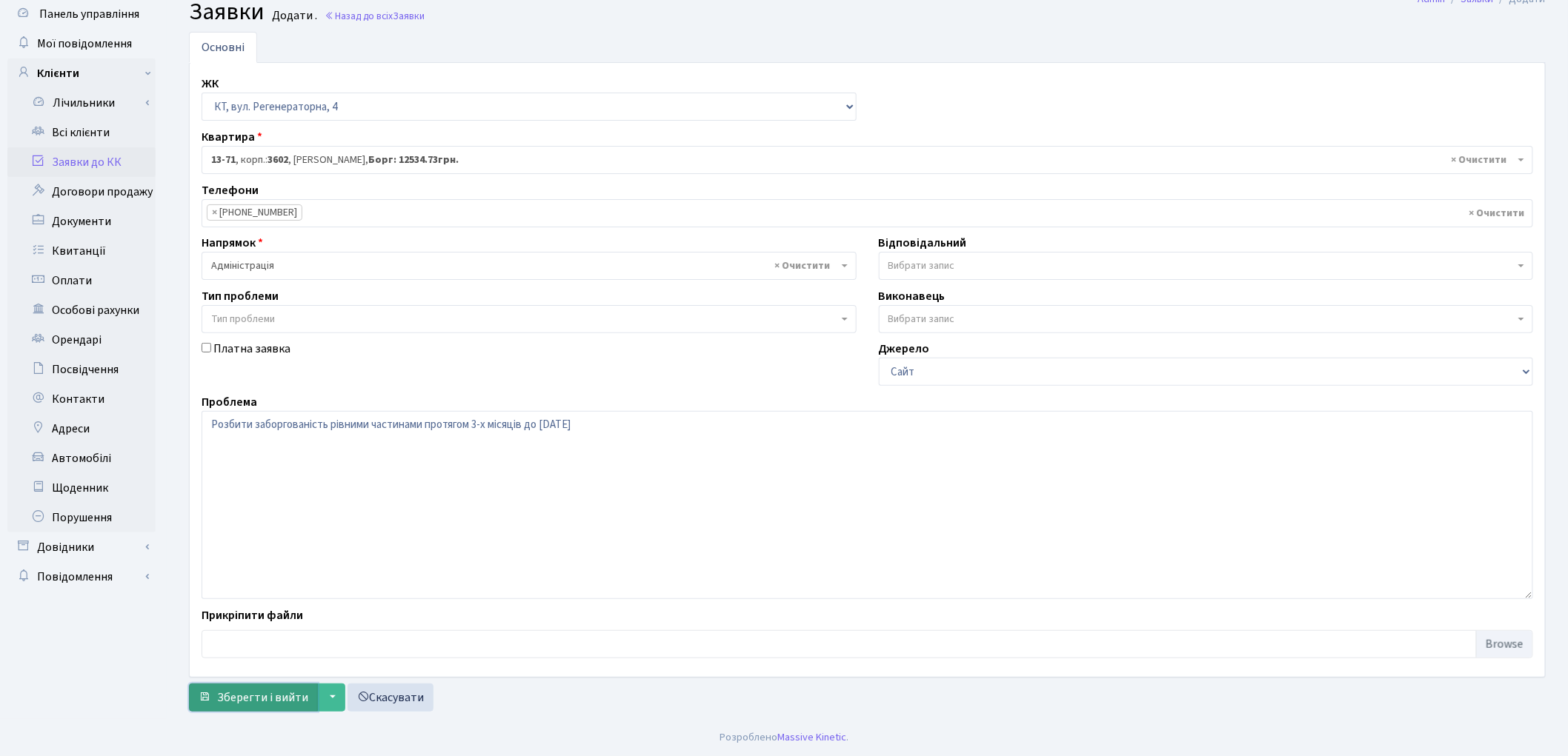
drag, startPoint x: 272, startPoint y: 698, endPoint x: 305, endPoint y: 690, distance: 34.0
click at [272, 698] on span "Зберегти і вийти" at bounding box center [263, 698] width 91 height 17
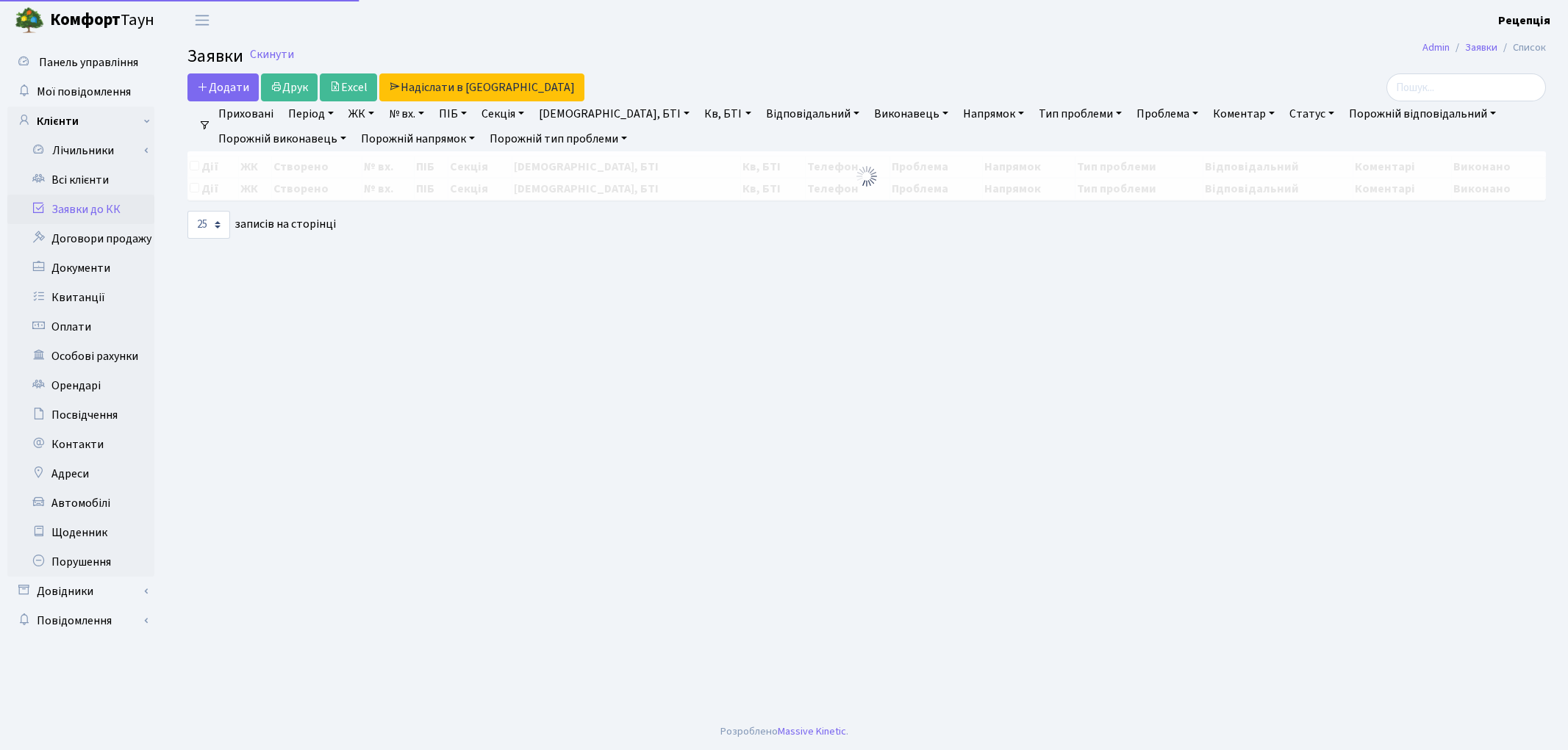
select select "25"
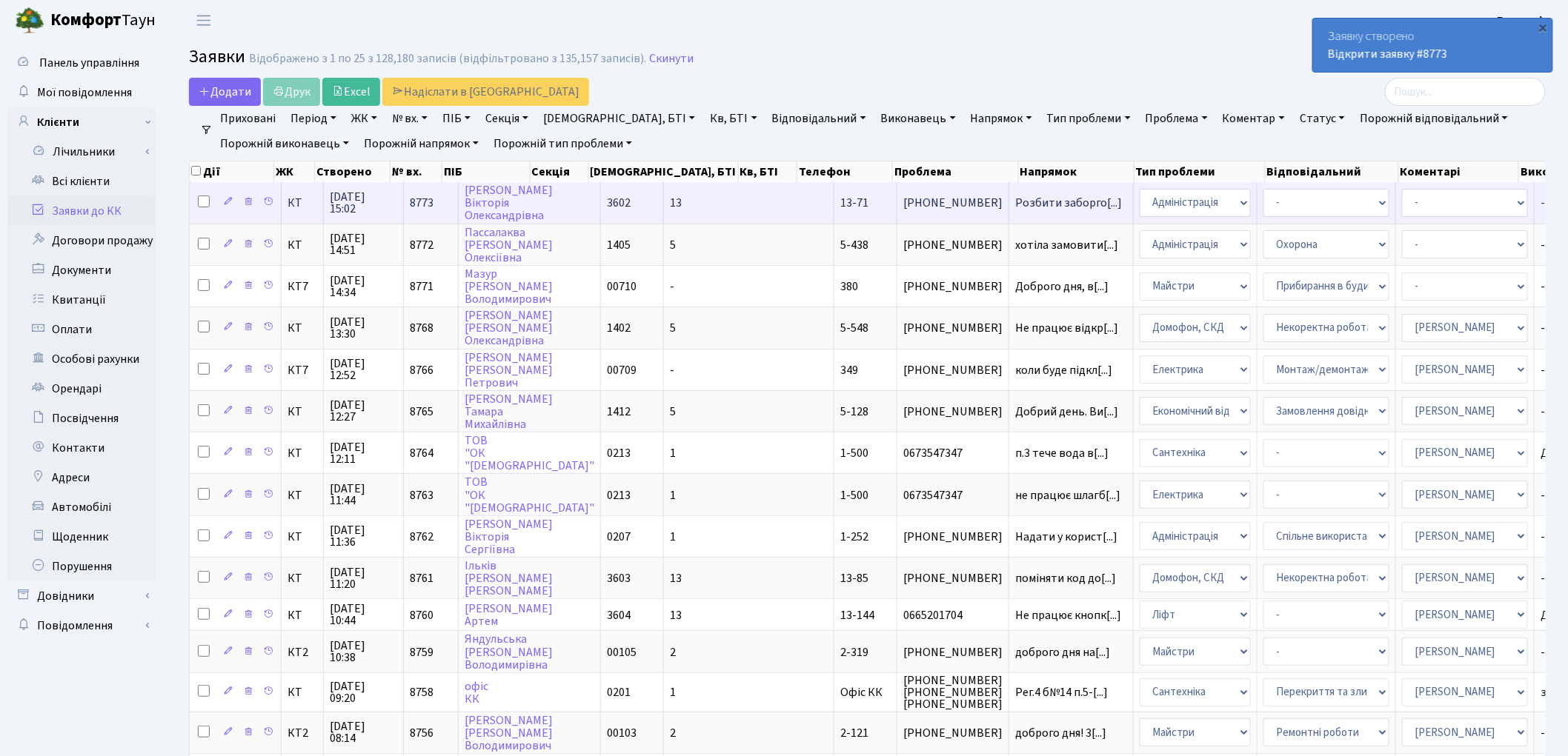
click at [668, 198] on td "13" at bounding box center [748, 203] width 170 height 41
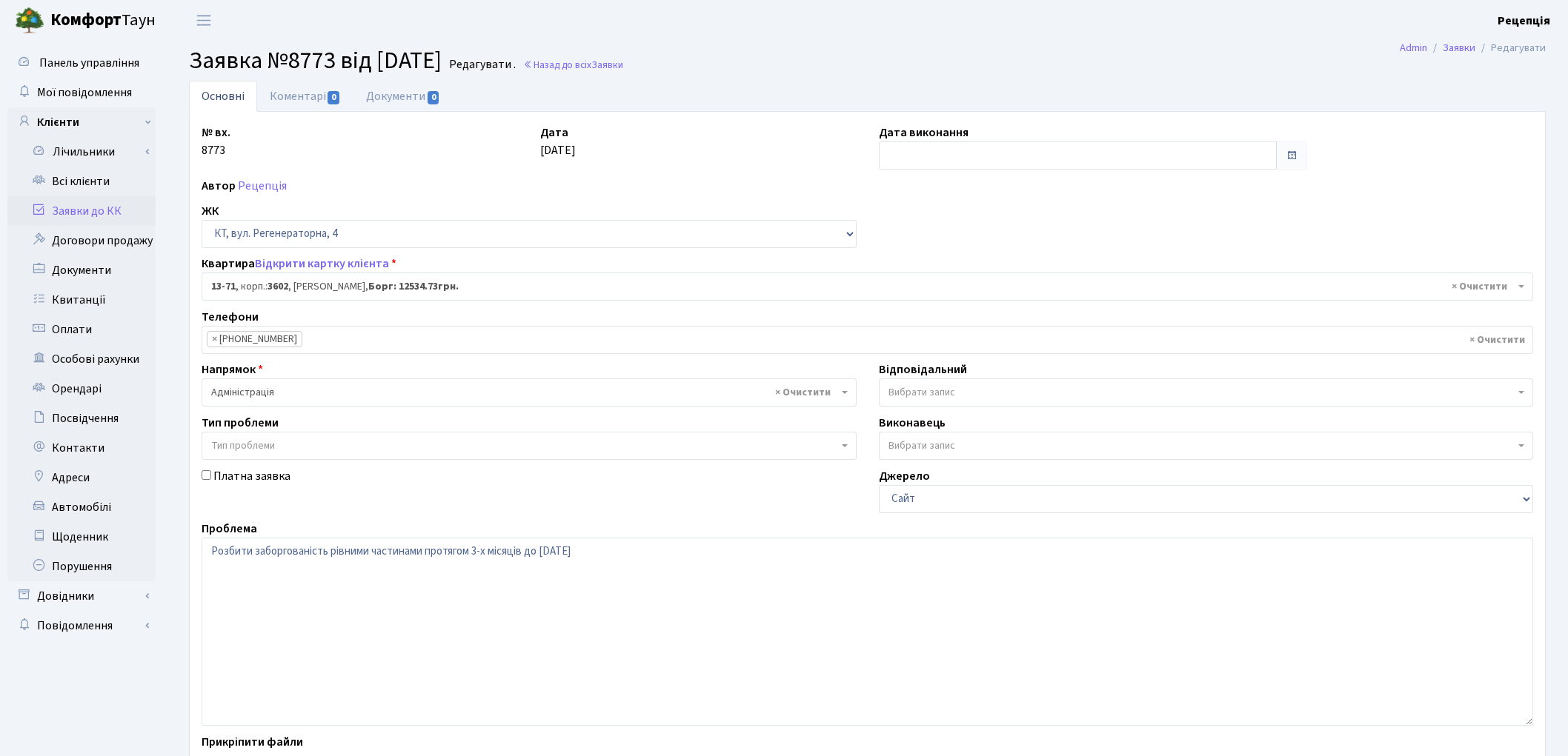
select select "7717"
click at [408, 101] on link "Документи 0" at bounding box center [403, 95] width 100 height 31
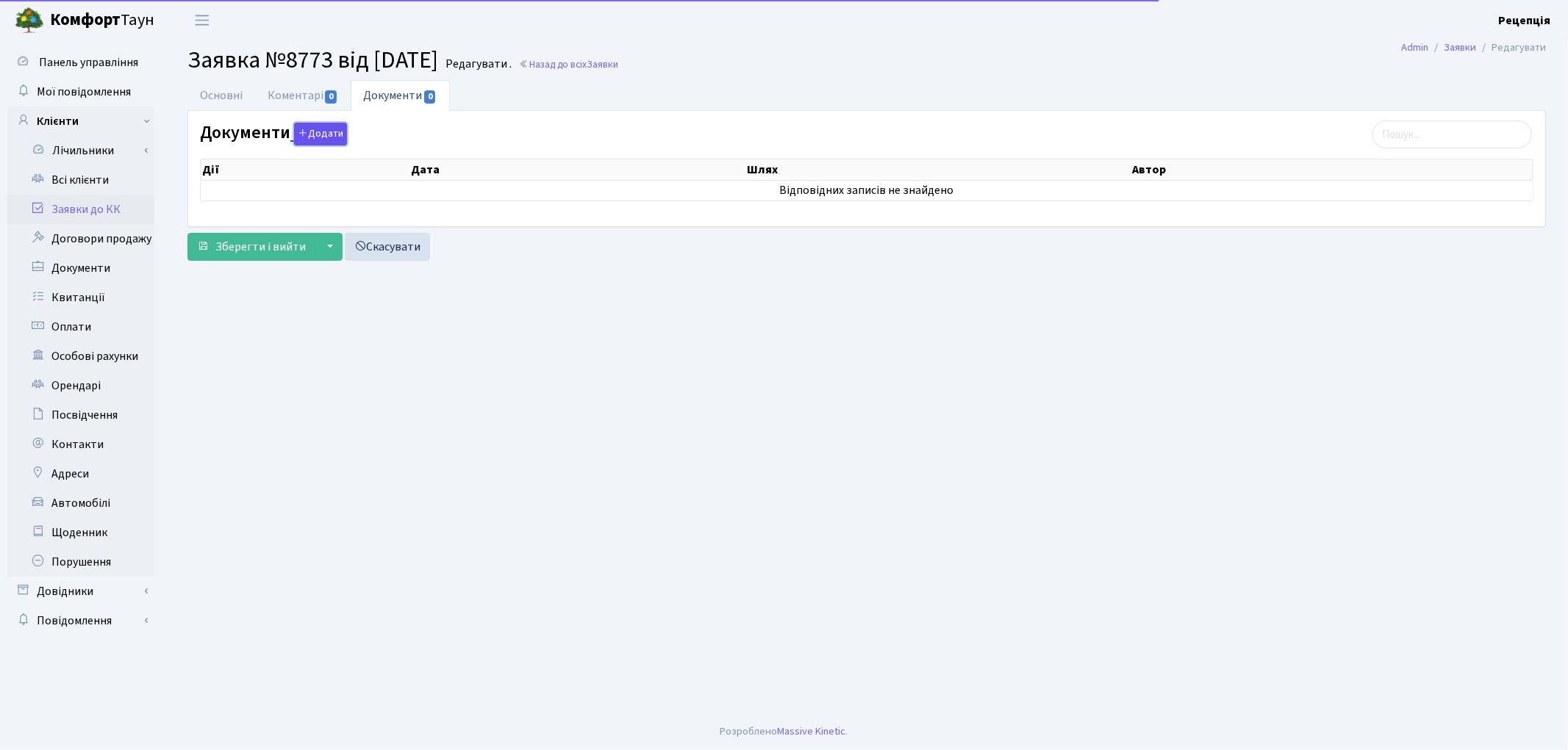
click at [318, 139] on button "Додати" at bounding box center [320, 134] width 53 height 23
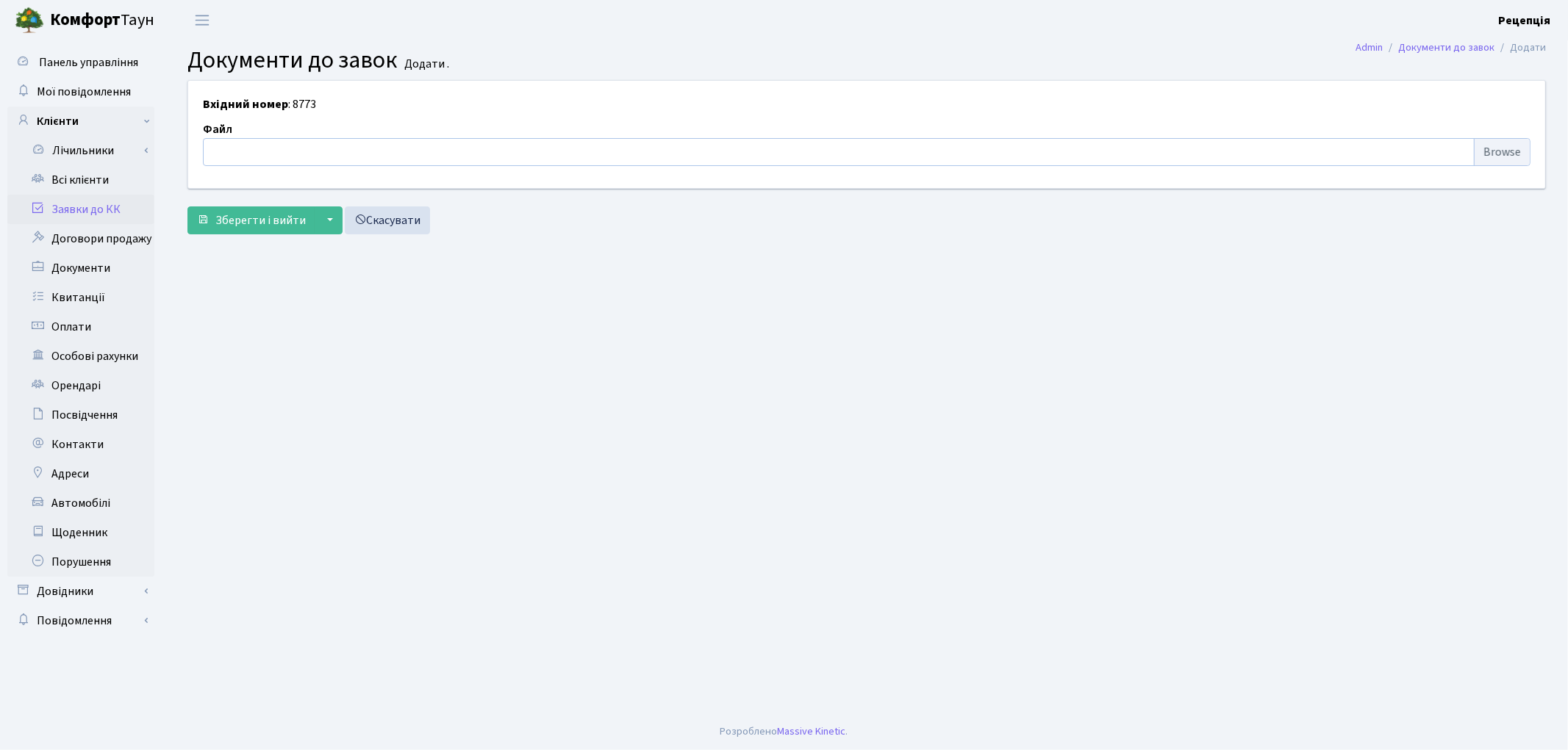
click at [1497, 148] on input "file" at bounding box center [866, 152] width 1327 height 28
type input "C:\fakepath\сканирование0767.pdf"
click at [252, 213] on span "Зберегти і вийти" at bounding box center [261, 220] width 90 height 16
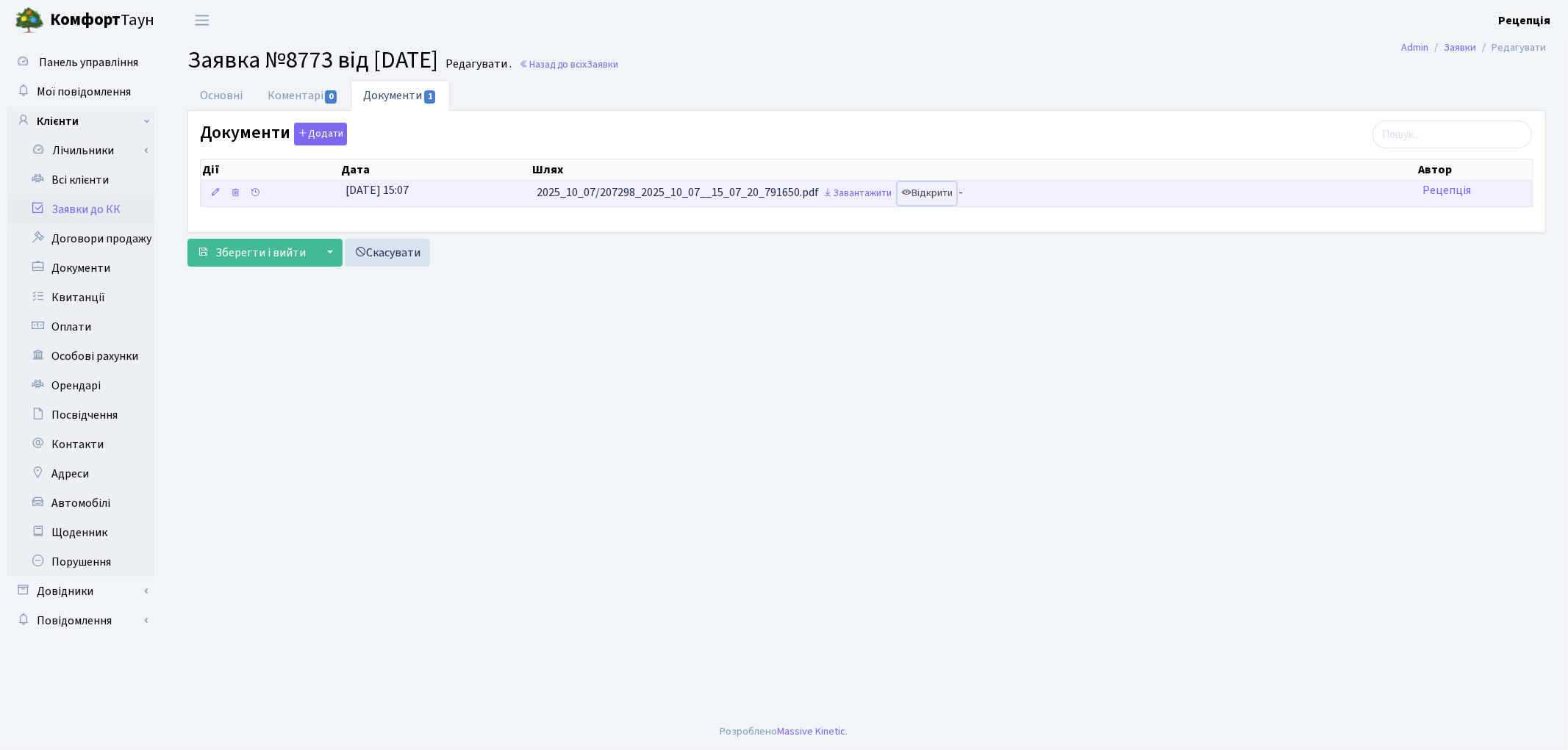
click at [917, 200] on link "Відкрити" at bounding box center [927, 193] width 59 height 23
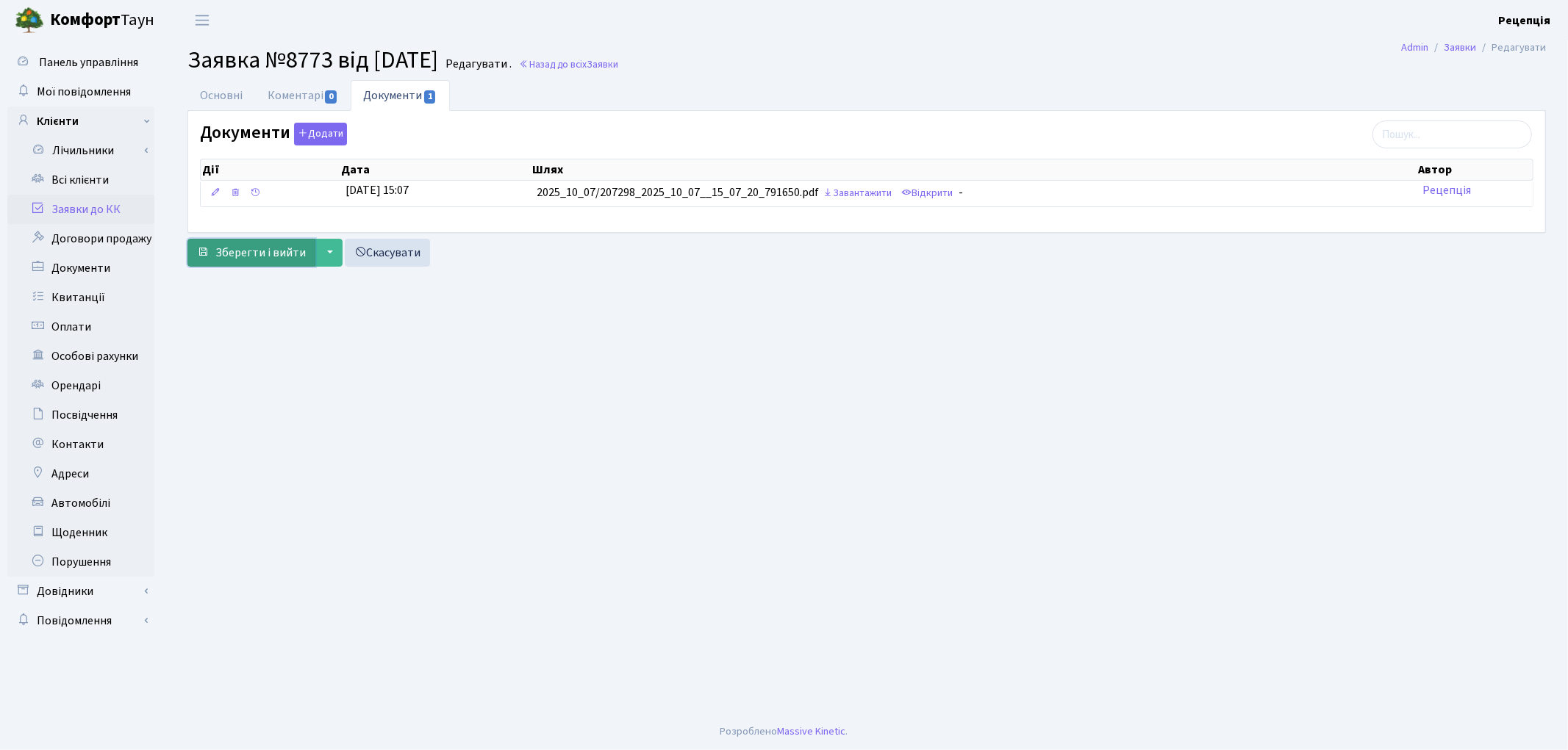
click at [272, 262] on button "Зберегти і вийти" at bounding box center [251, 253] width 128 height 28
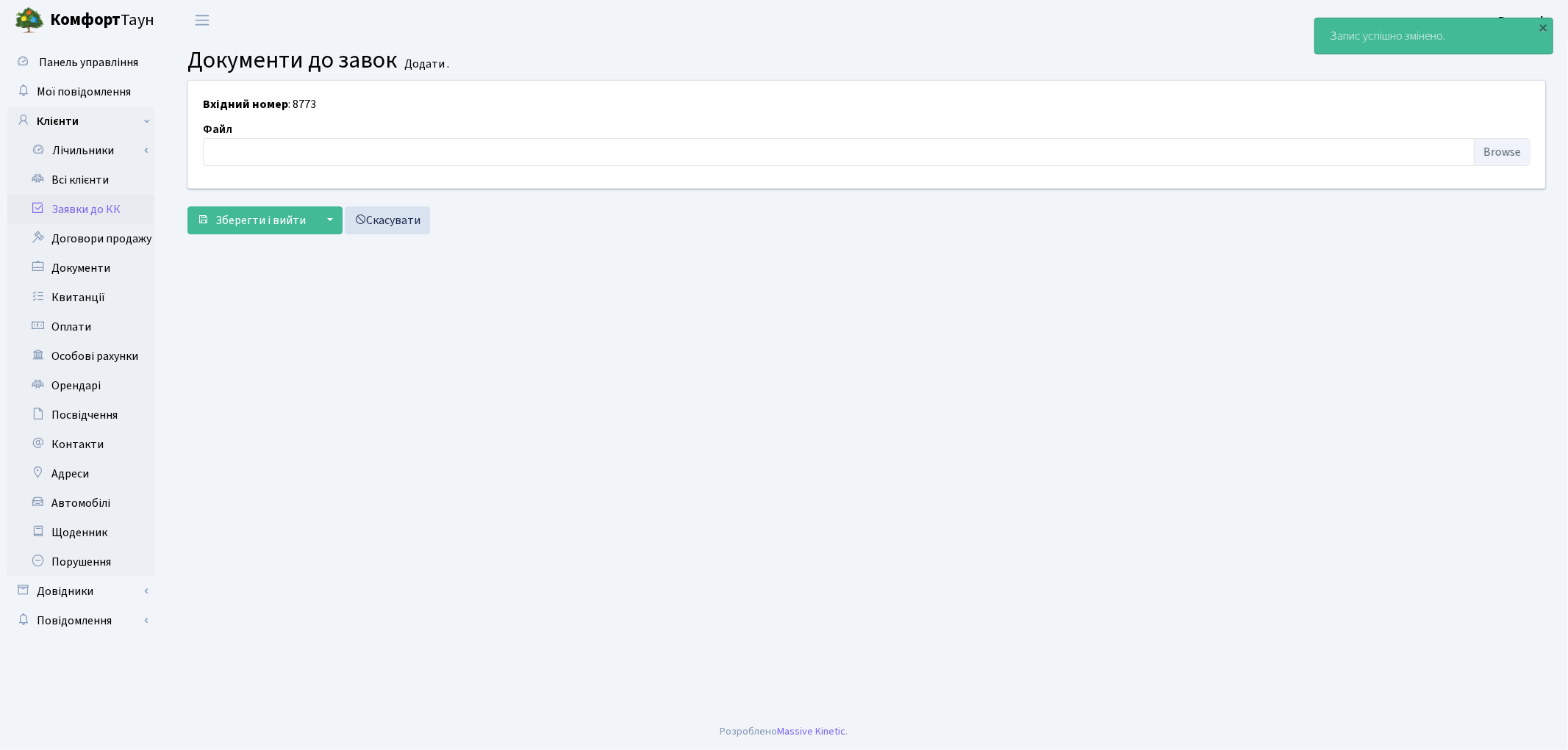
click at [101, 214] on link "Заявки до КК" at bounding box center [81, 210] width 147 height 29
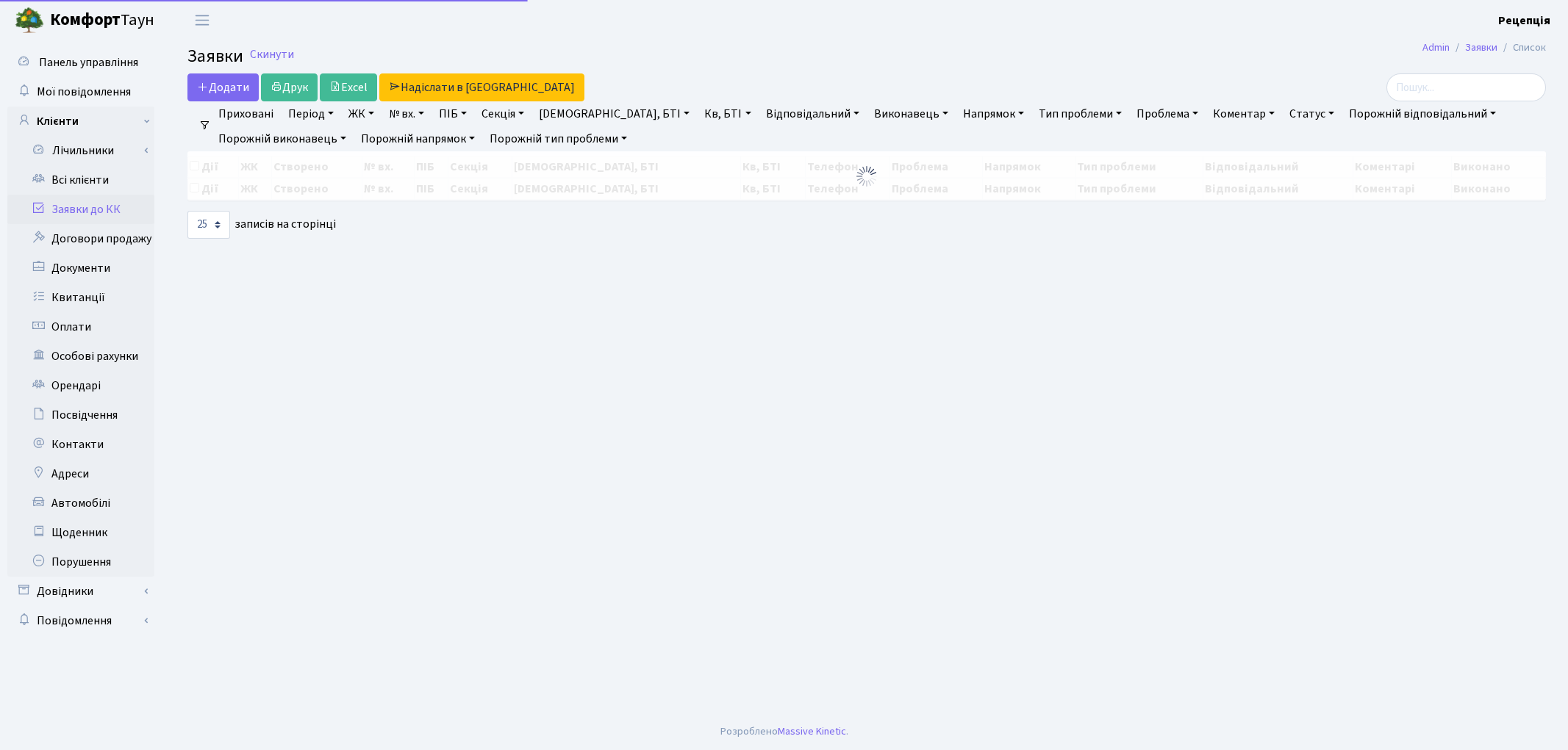
select select "25"
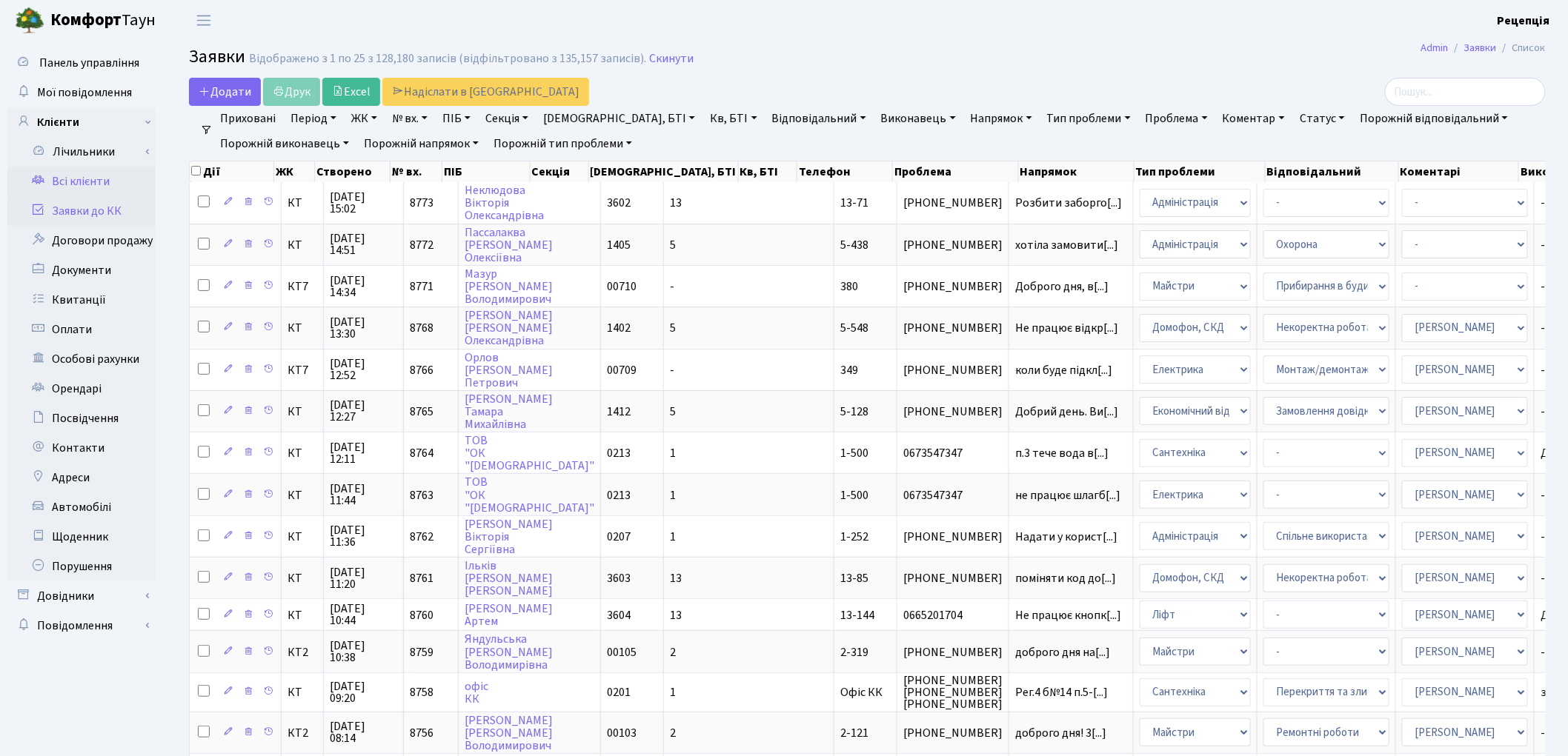
click at [48, 186] on link "Всі клієнти" at bounding box center [81, 182] width 148 height 30
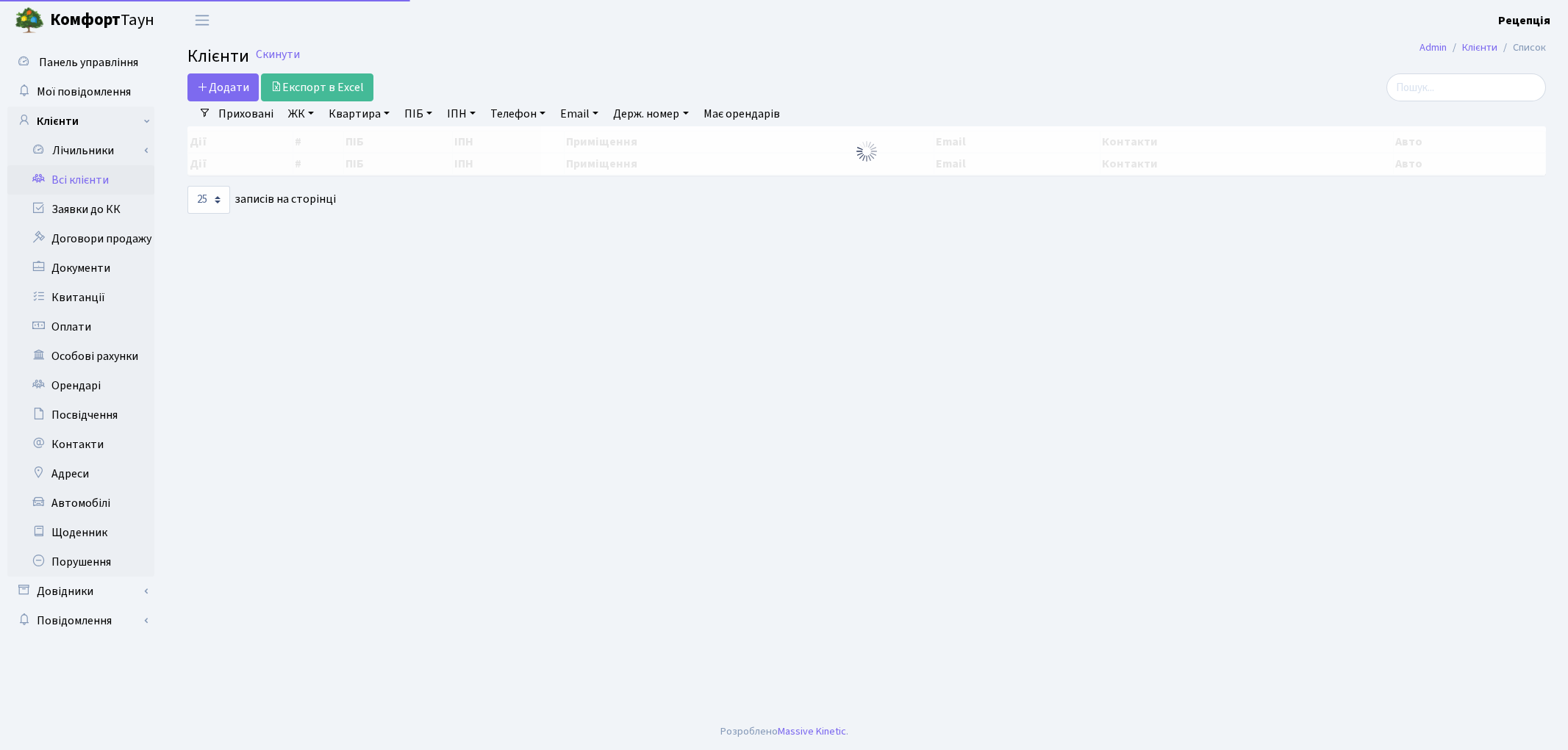
select select "25"
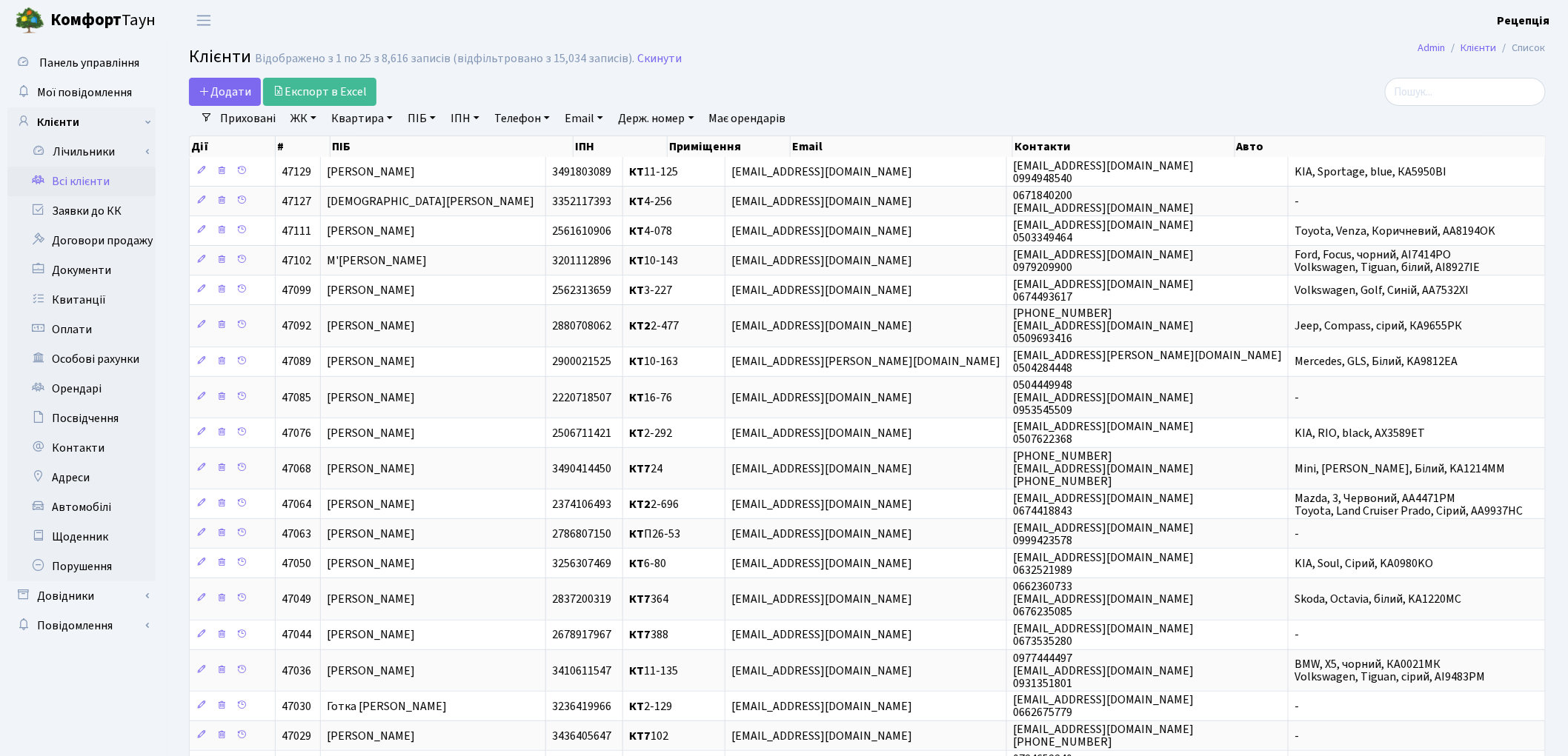
click at [311, 120] on link "ЖК" at bounding box center [303, 118] width 38 height 25
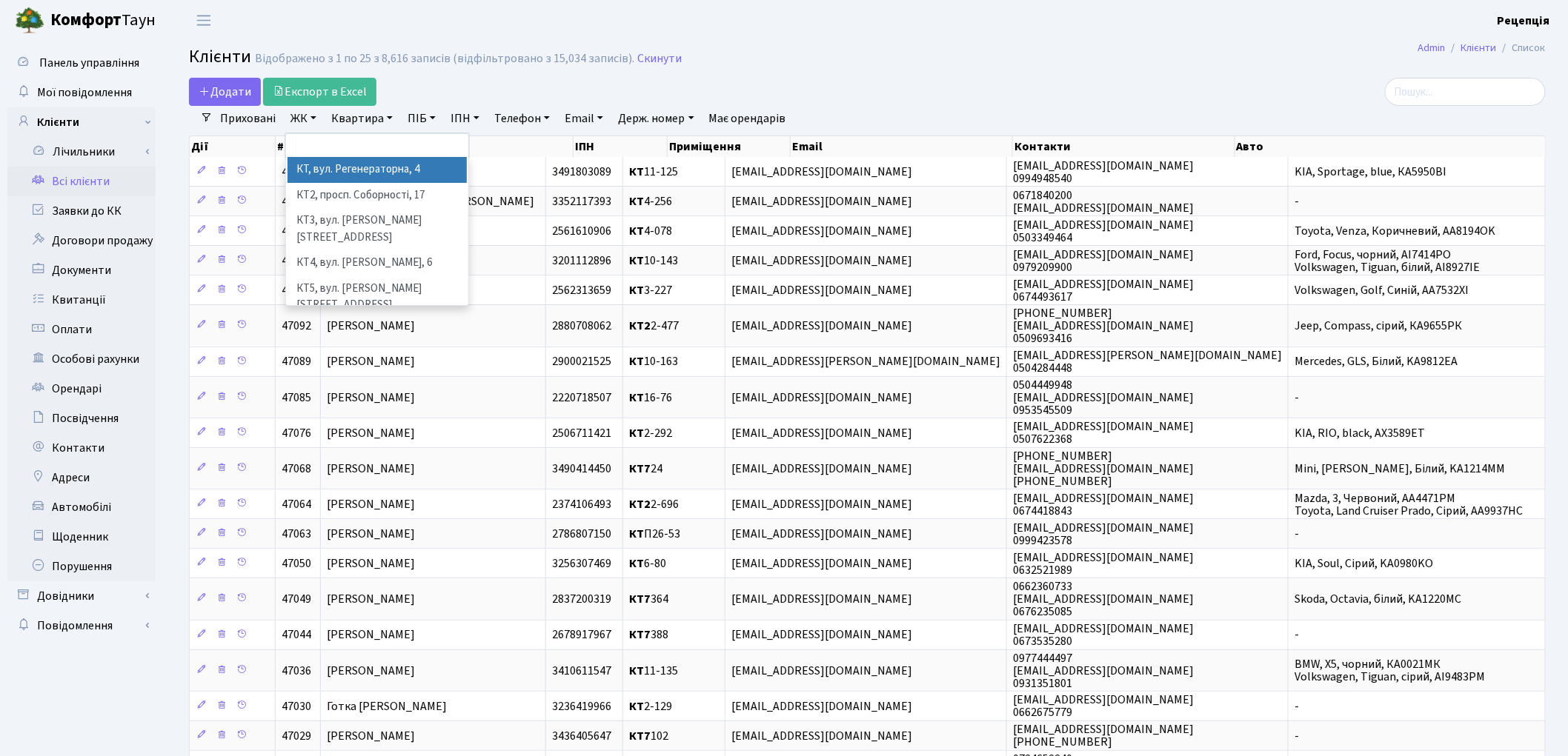
click at [330, 172] on li "КТ, вул. Регенераторна, 4" at bounding box center [376, 170] width 179 height 26
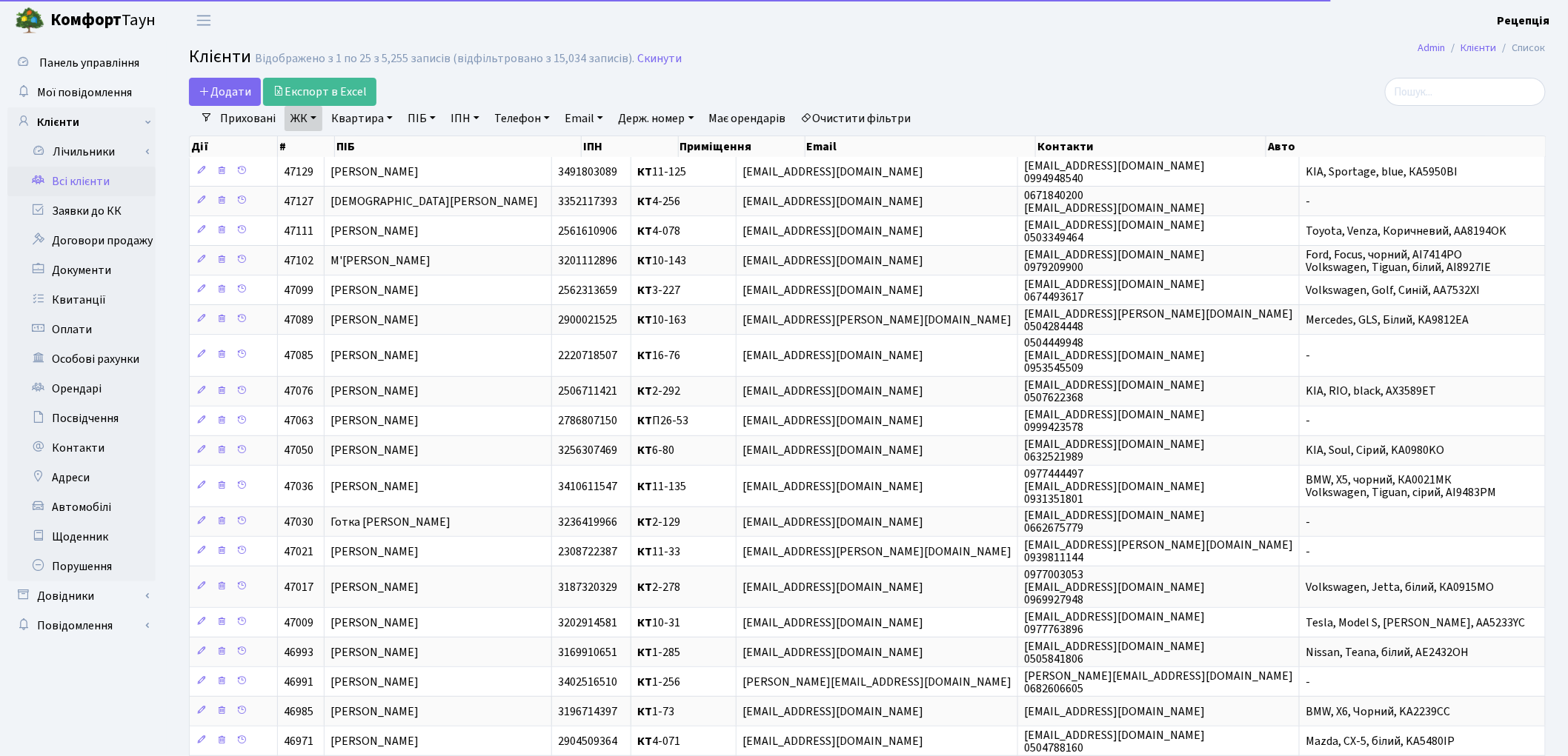
click at [370, 125] on link "Квартира" at bounding box center [362, 118] width 73 height 25
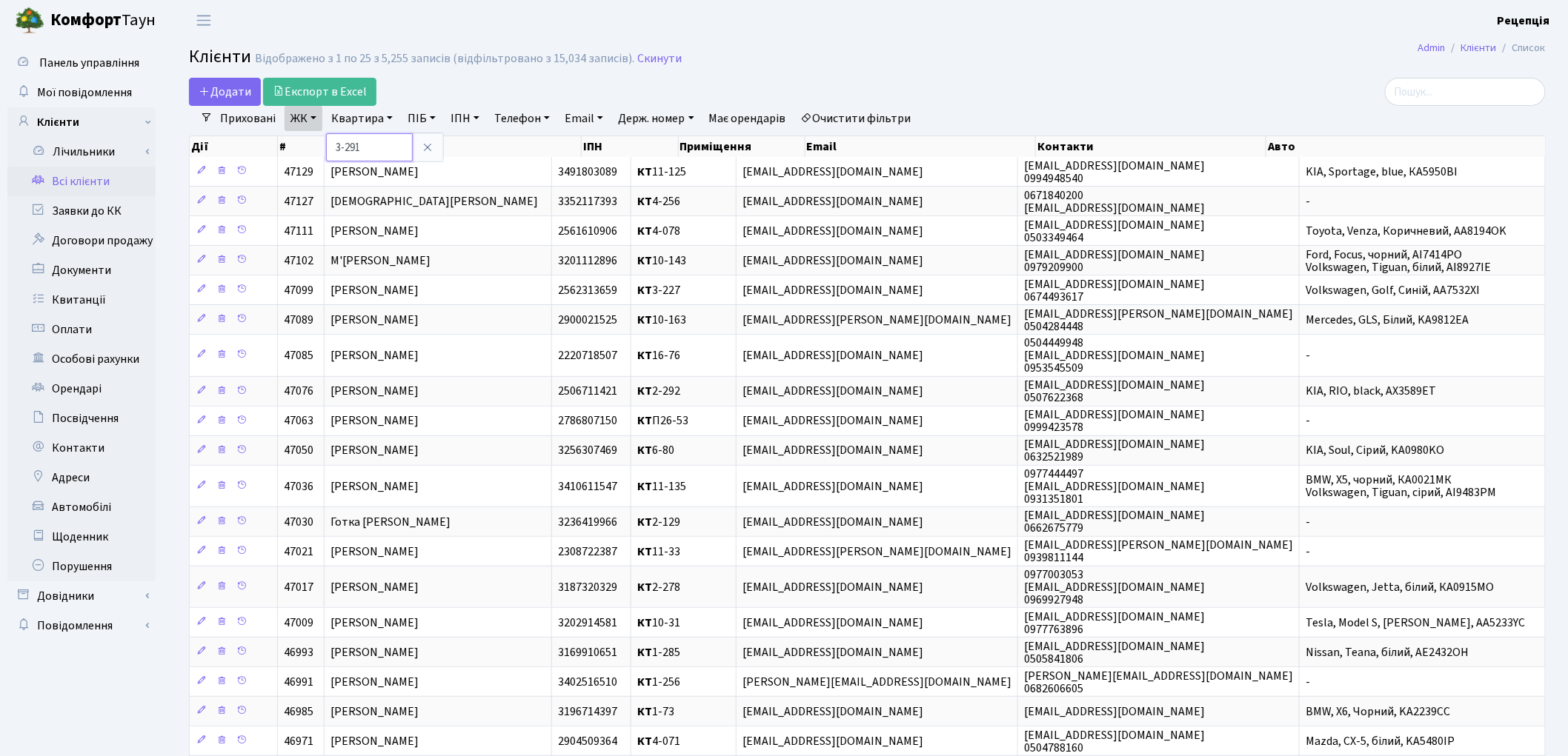
type input "3-291"
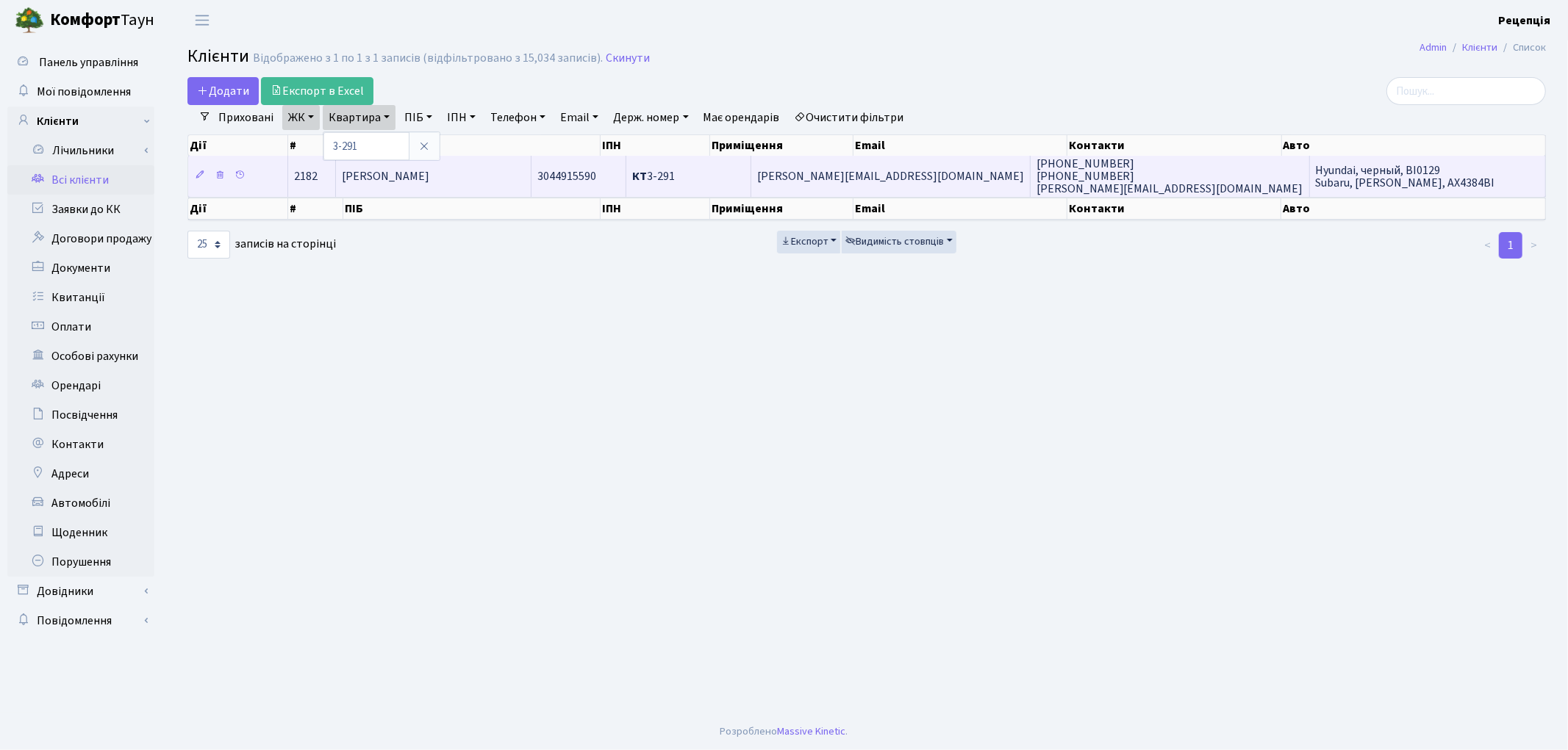
click at [443, 184] on td "[PERSON_NAME]" at bounding box center [434, 176] width 196 height 41
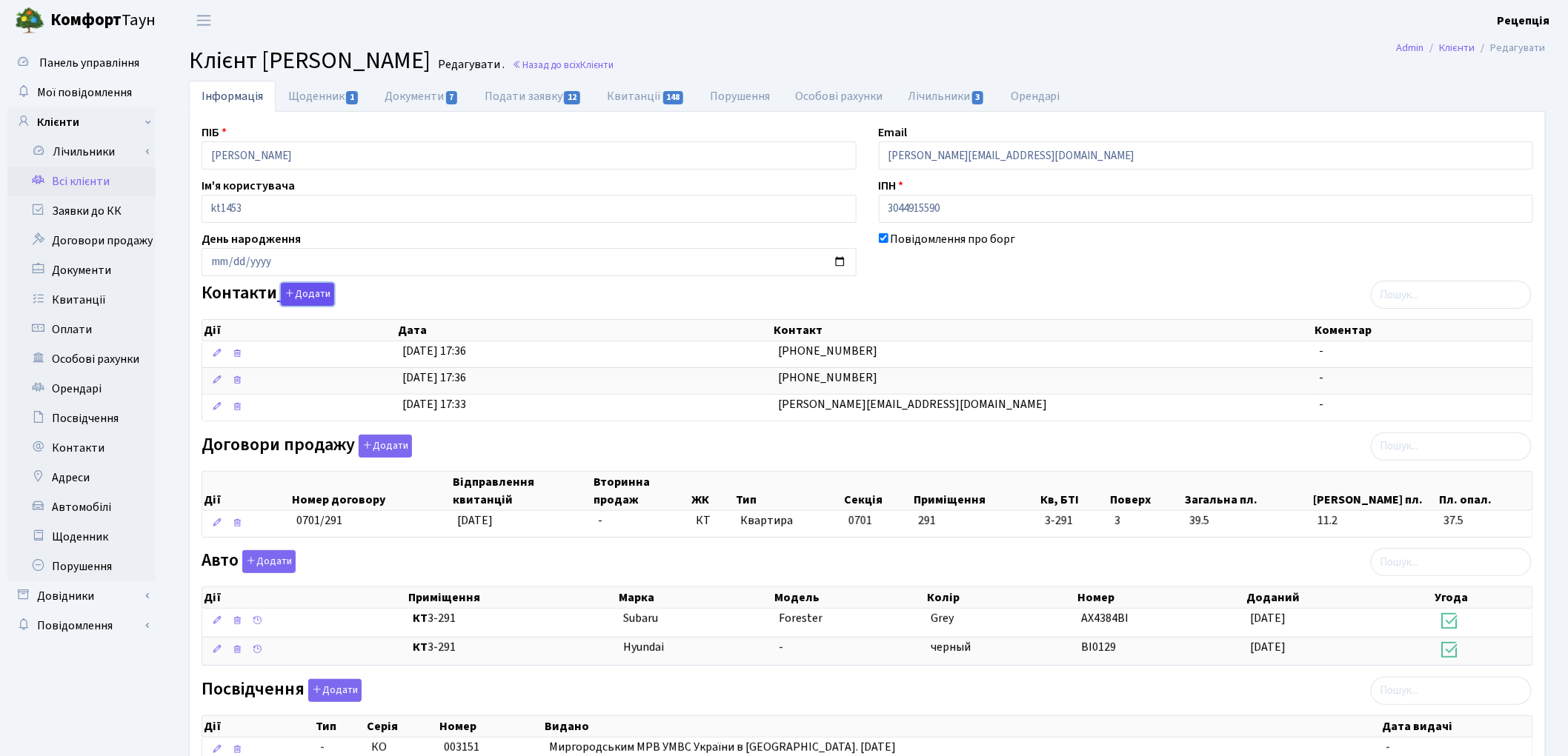
click at [310, 298] on button "Додати" at bounding box center [307, 294] width 53 height 23
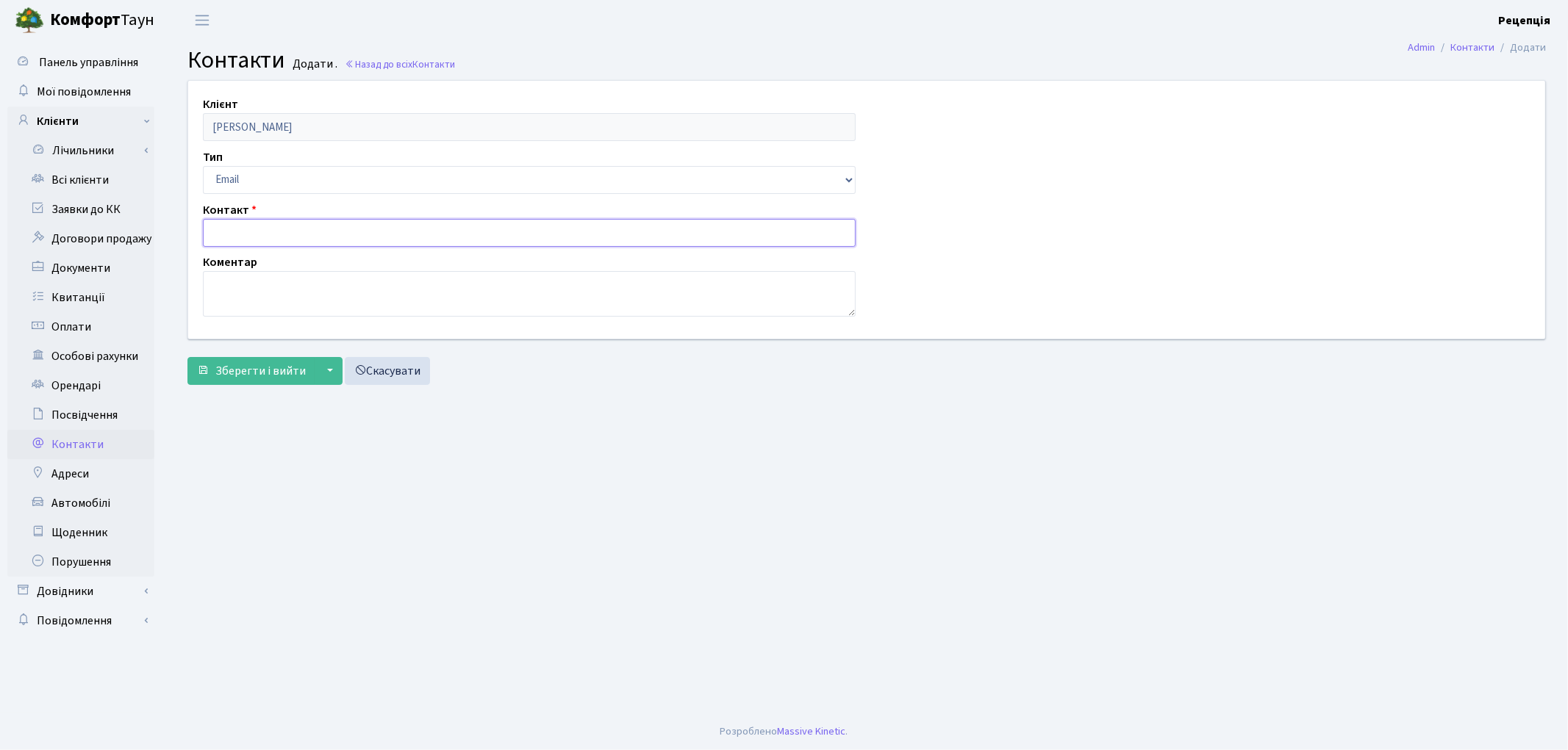
click at [256, 230] on input "text" at bounding box center [529, 233] width 653 height 28
type input "[EMAIL_ADDRESS][DOMAIN_NAME]"
click at [256, 367] on span "Зберегти і вийти" at bounding box center [261, 371] width 90 height 16
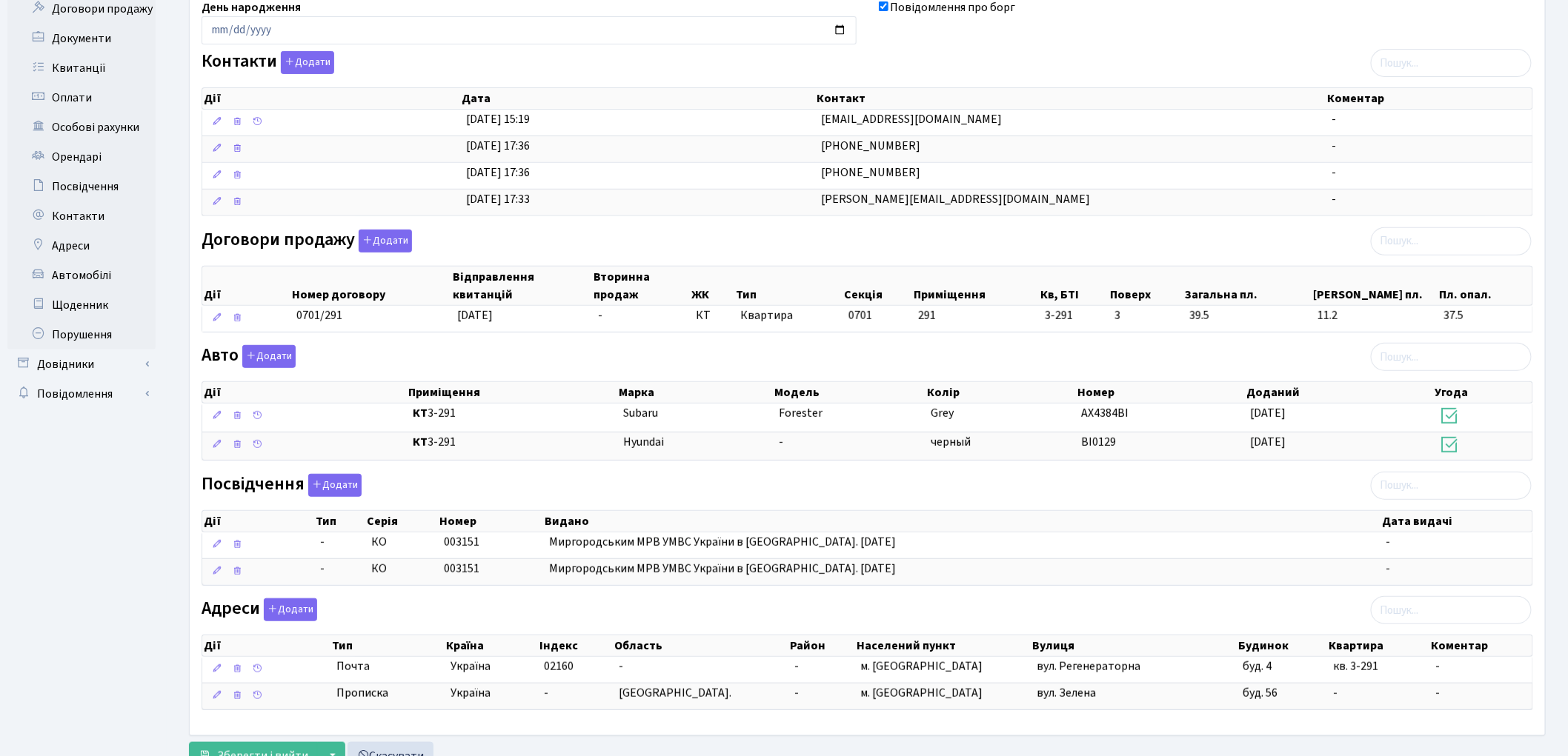
scroll to position [293, 0]
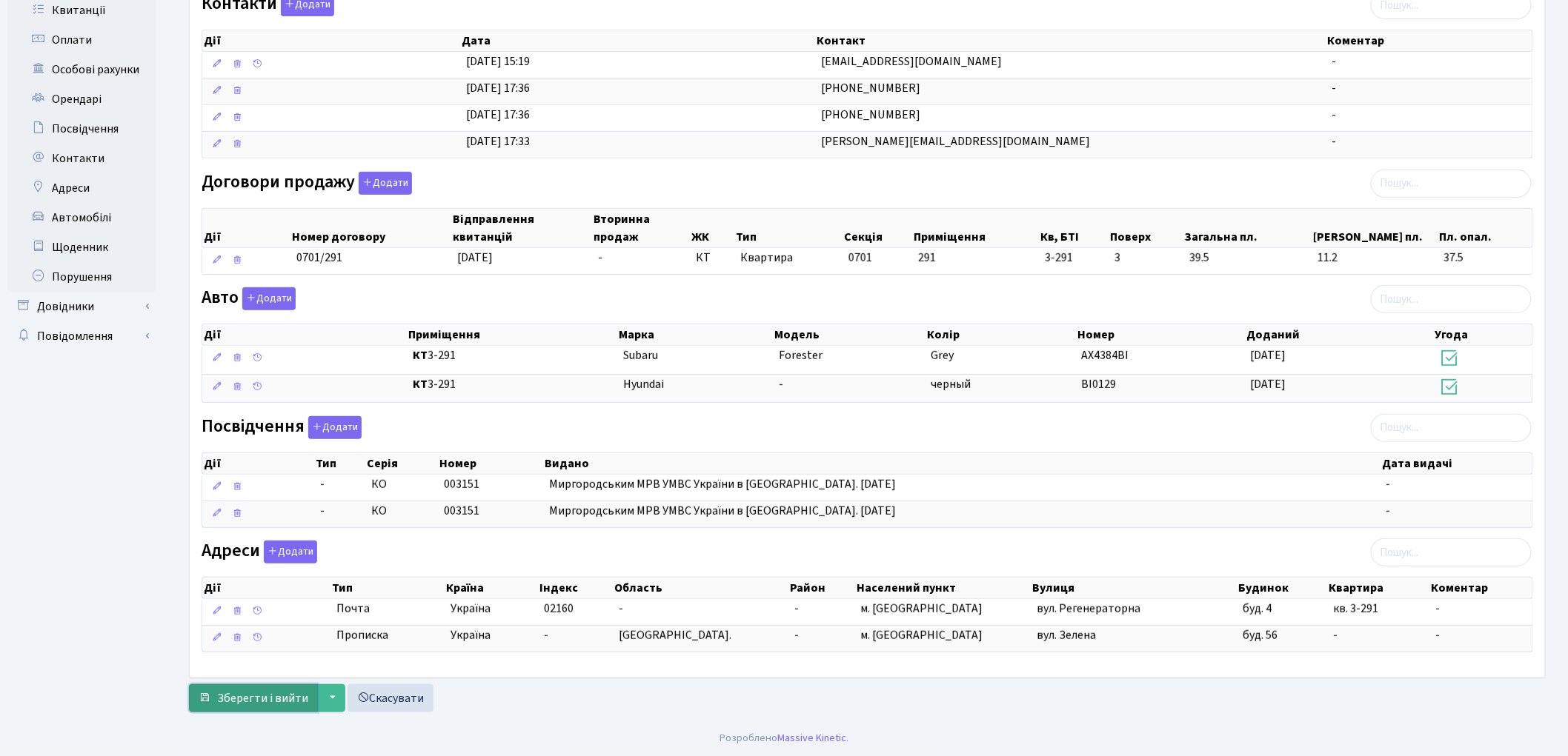
click at [251, 702] on span "Зберегти і вийти" at bounding box center [263, 698] width 91 height 17
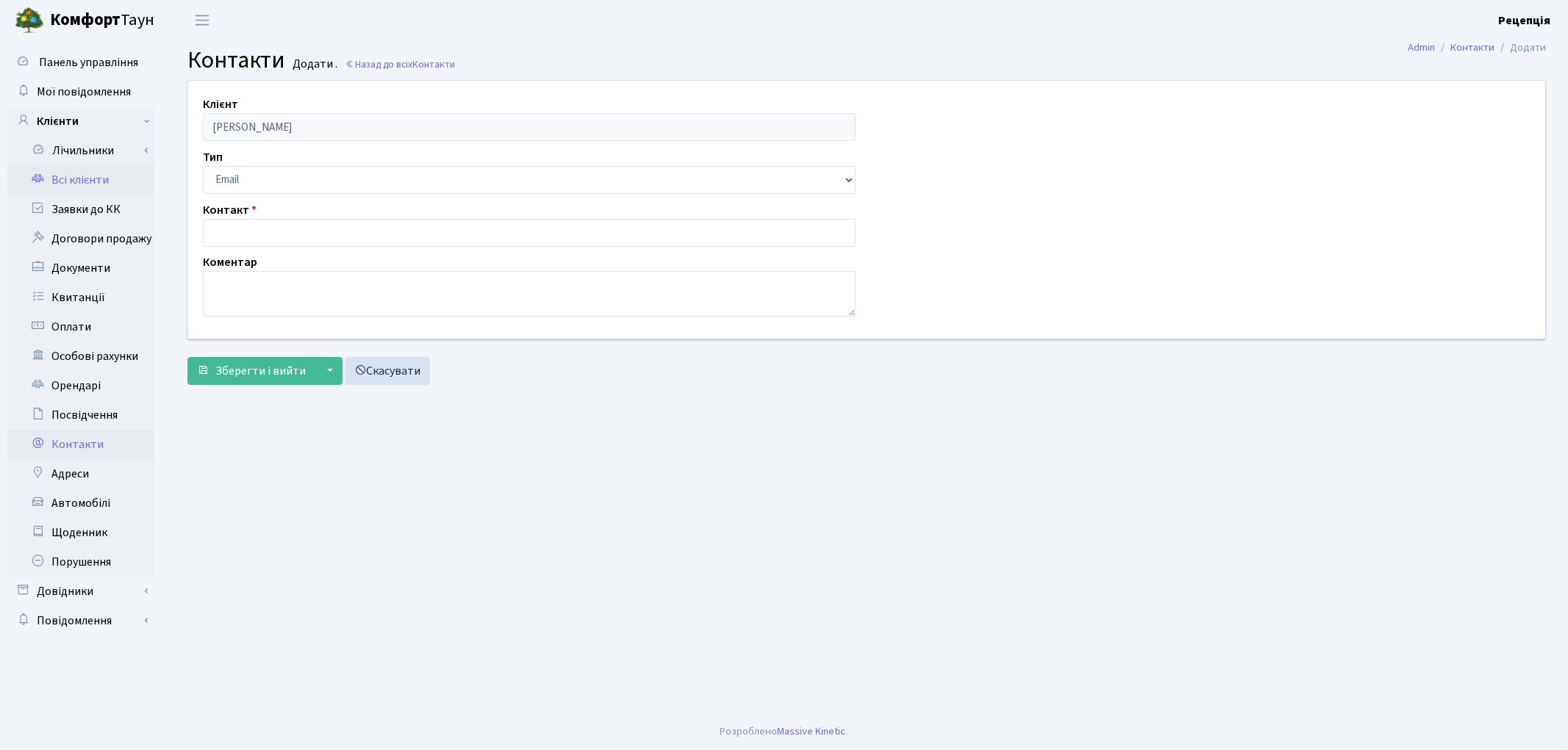
click at [94, 188] on link "Всі клієнти" at bounding box center [81, 180] width 147 height 29
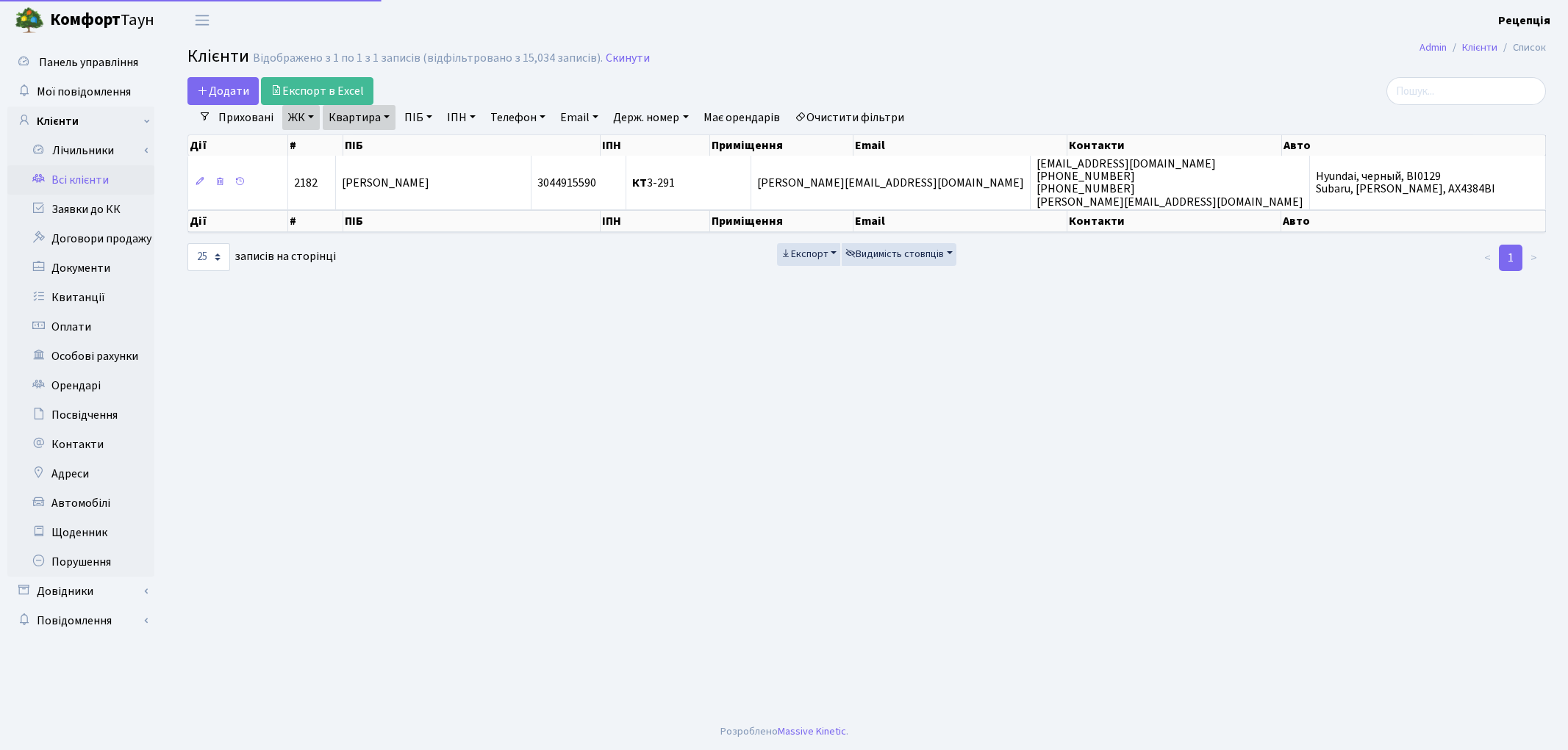
select select "25"
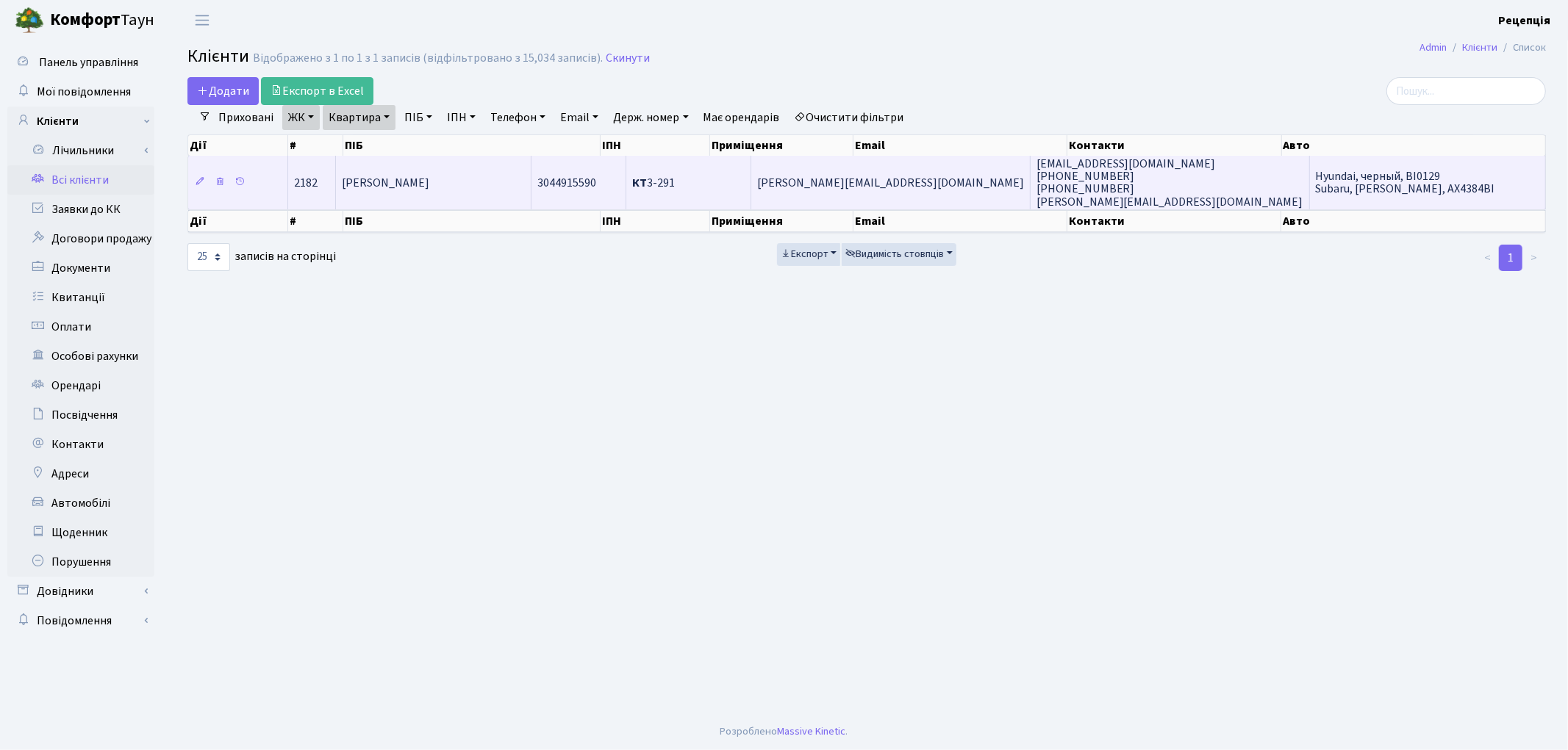
click at [430, 184] on span "[PERSON_NAME]" at bounding box center [386, 183] width 87 height 16
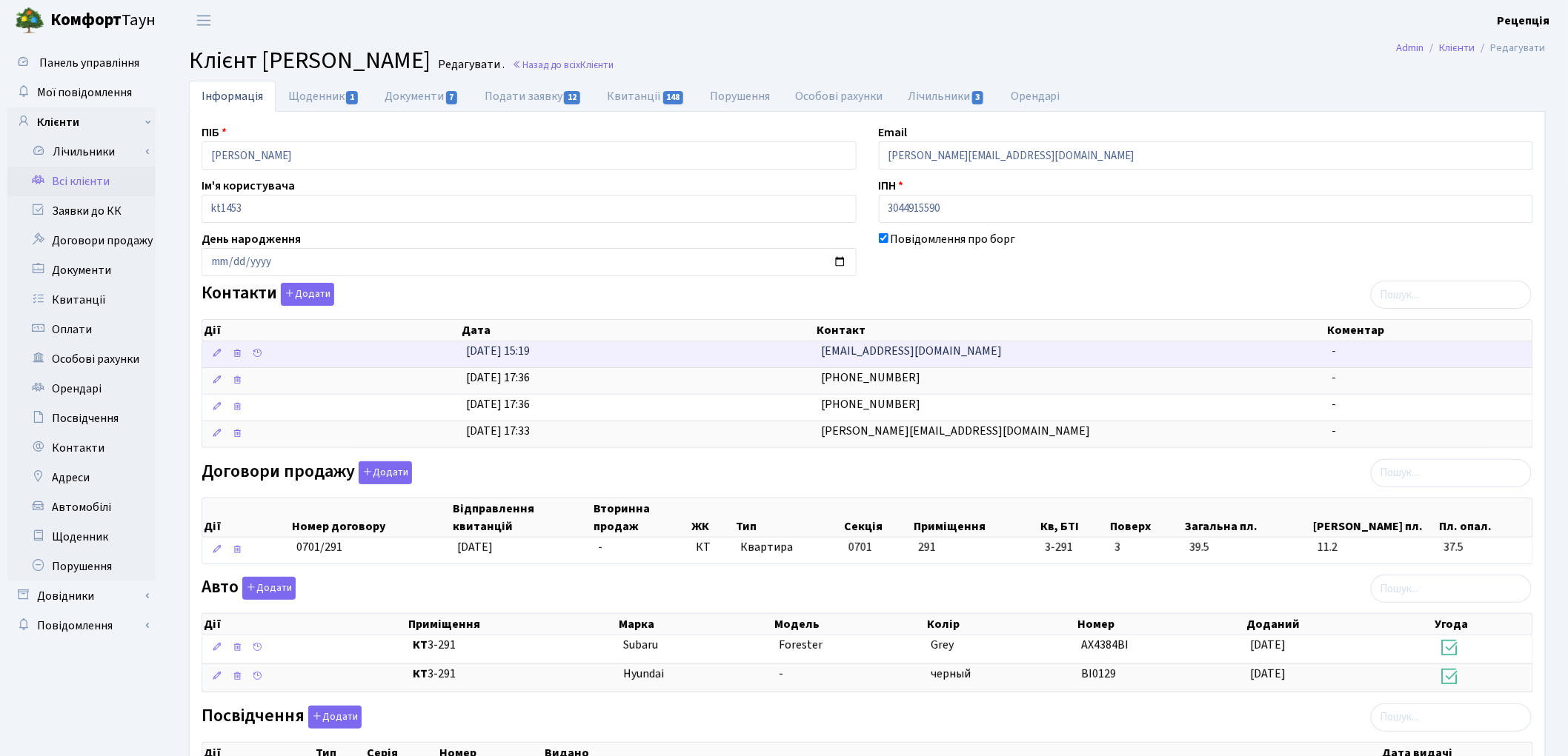
drag, startPoint x: 931, startPoint y: 343, endPoint x: 767, endPoint y: 358, distance: 164.7
click at [761, 356] on \<\/span\>\a "07.10.2025, 15:19 ulia_gajduk@ukr.net -" at bounding box center [867, 354] width 1330 height 26
copy \<\/span\>\a "[EMAIL_ADDRESS][DOMAIN_NAME]"
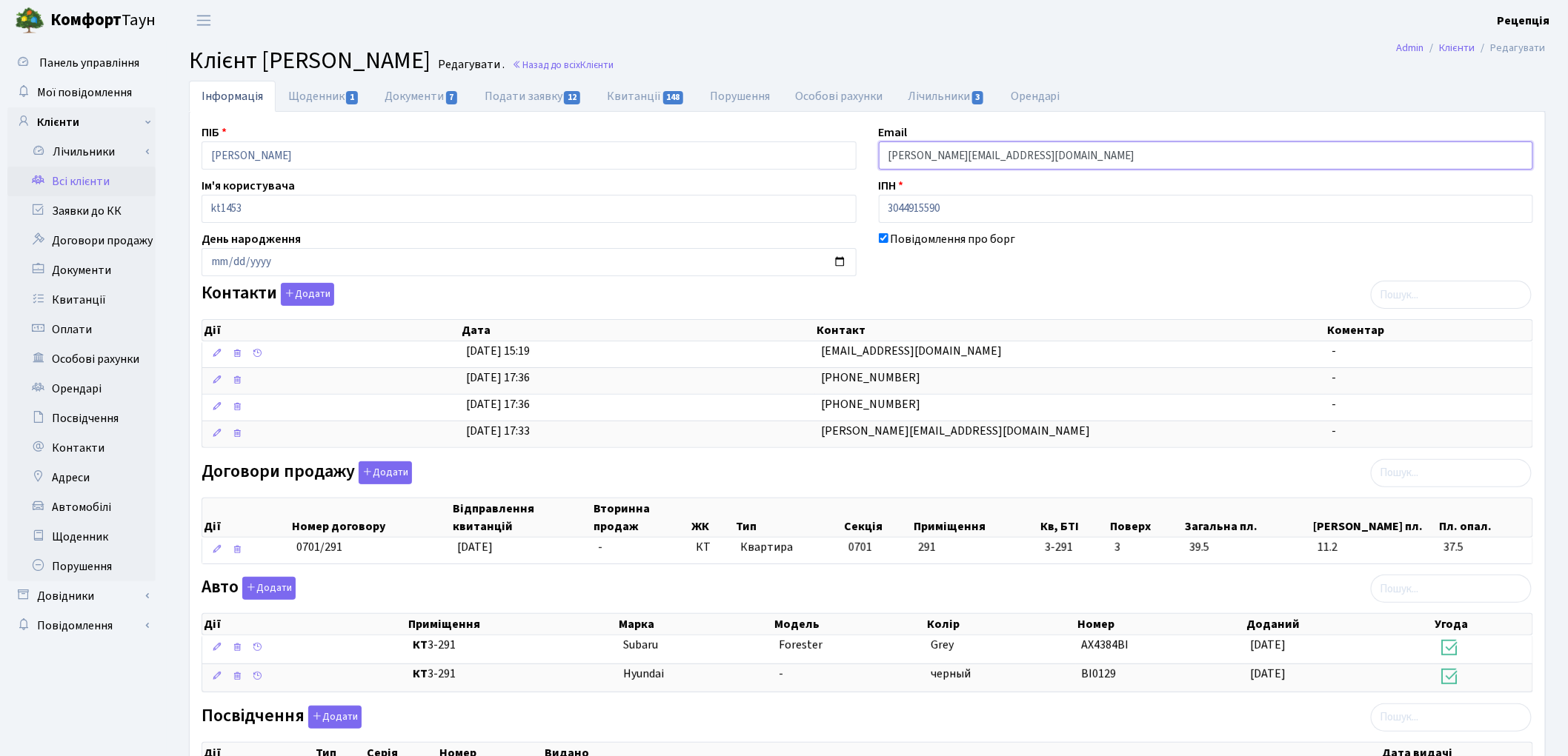
click at [1034, 156] on input "[PERSON_NAME][EMAIL_ADDRESS][DOMAIN_NAME]" at bounding box center [1206, 155] width 655 height 28
click at [991, 290] on div "Контакти Додати Дії Дата Контакт Коментар Дії Дата Контакт Коментар" at bounding box center [867, 368] width 1353 height 171
click at [109, 183] on link "Всі клієнти" at bounding box center [81, 182] width 148 height 30
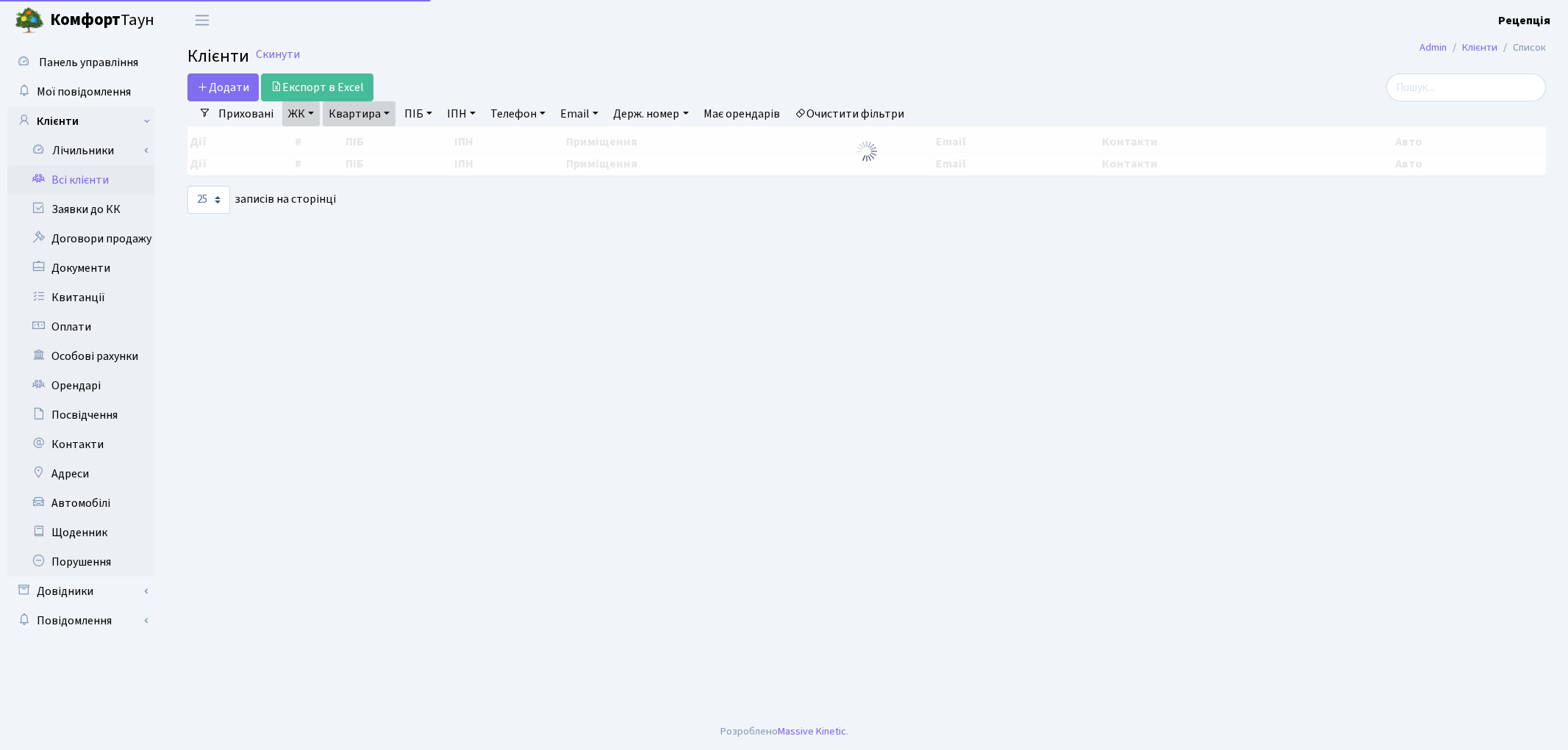
select select "25"
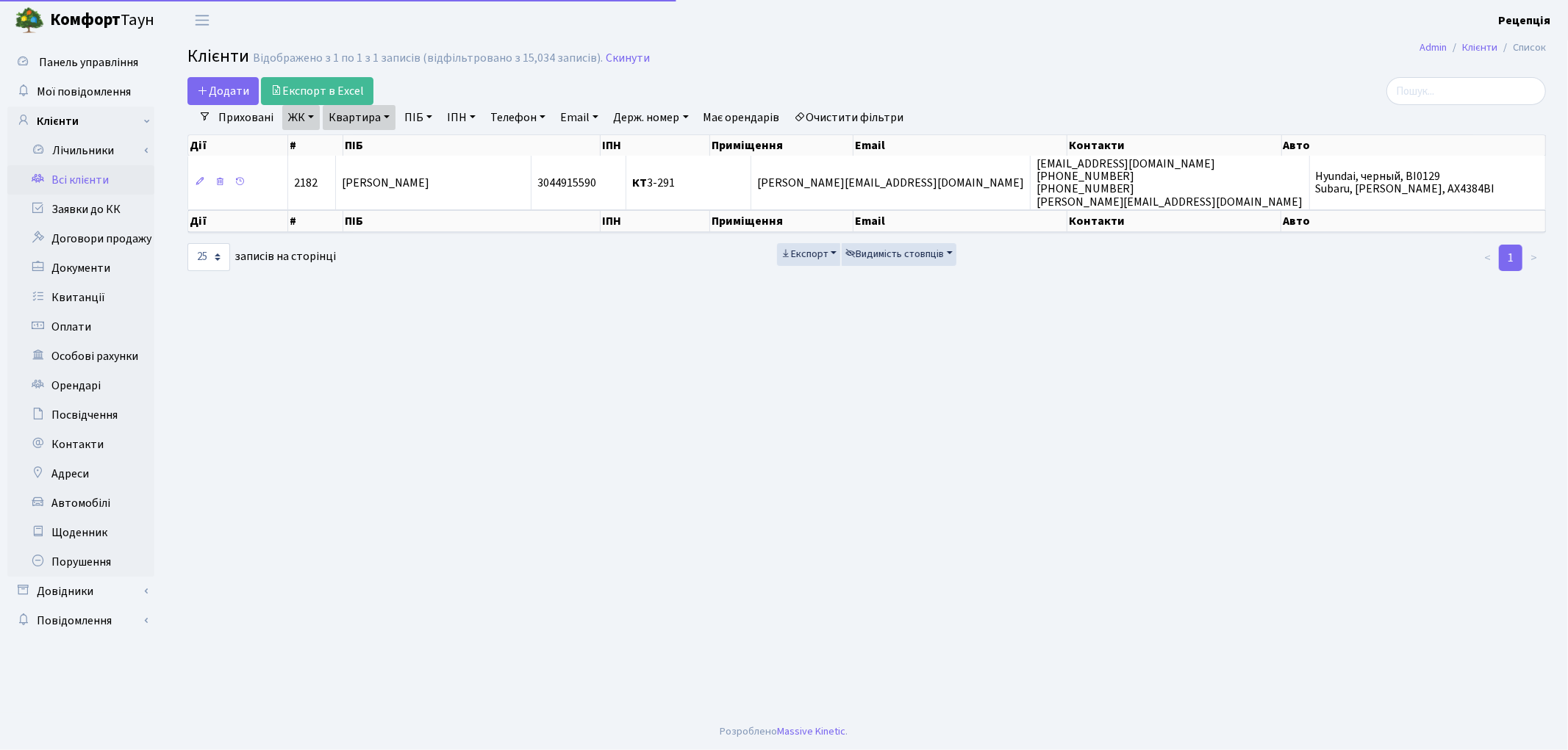
click at [835, 119] on link "Очистити фільтри" at bounding box center [849, 117] width 121 height 25
select select
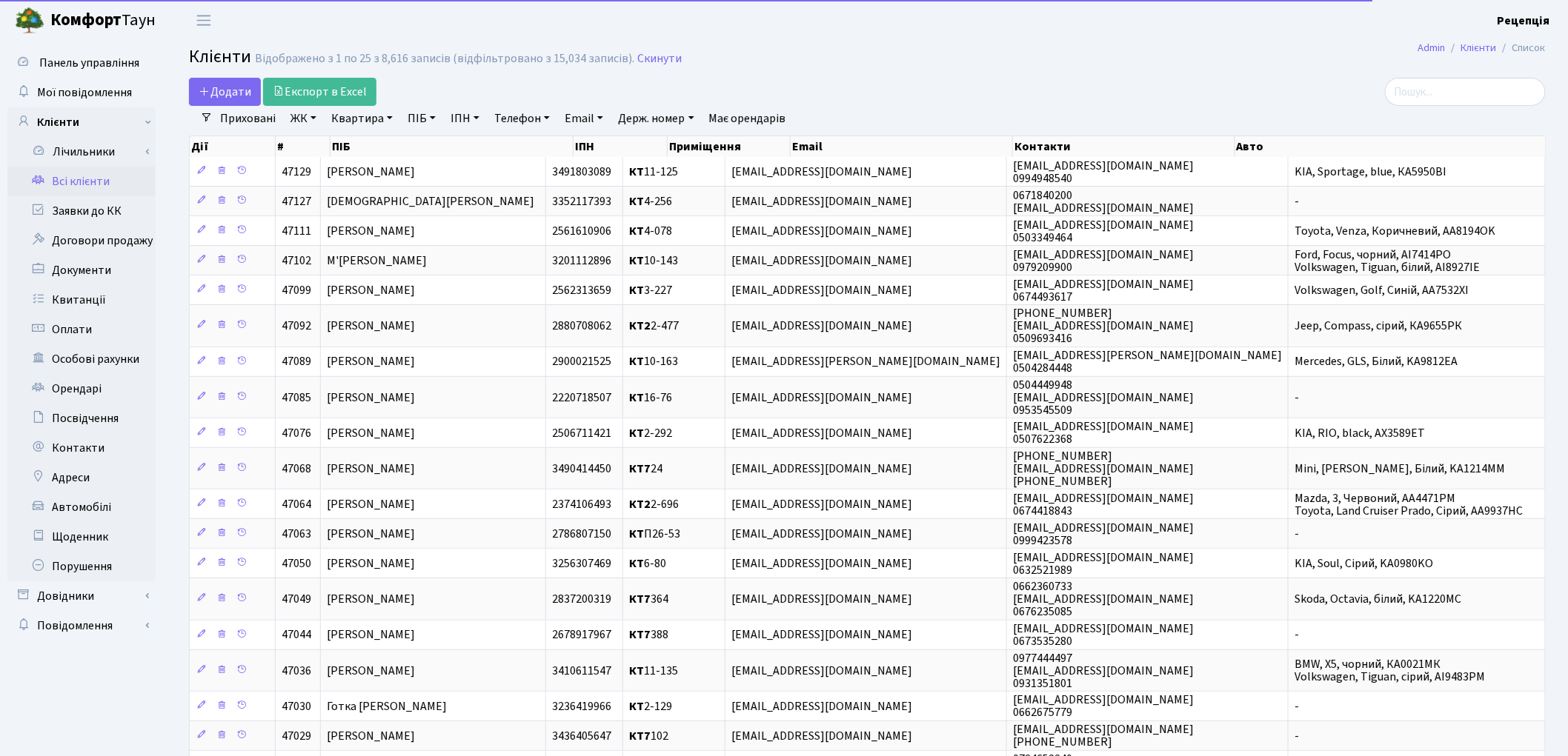
click at [315, 120] on link "ЖК" at bounding box center [303, 118] width 38 height 25
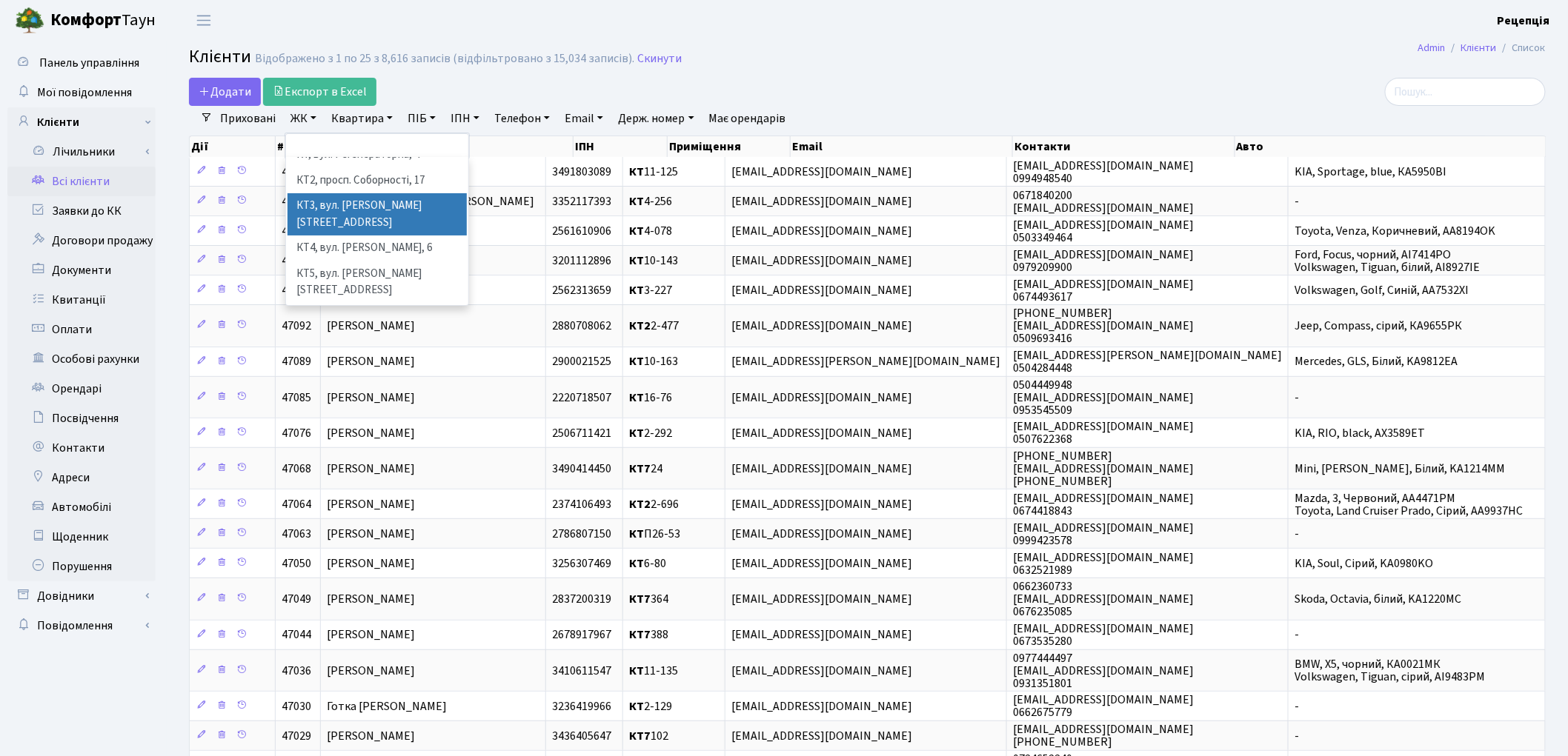
scroll to position [31, 0]
click at [373, 313] on li "КТ7, вул. Березнева, 12" at bounding box center [376, 334] width 179 height 42
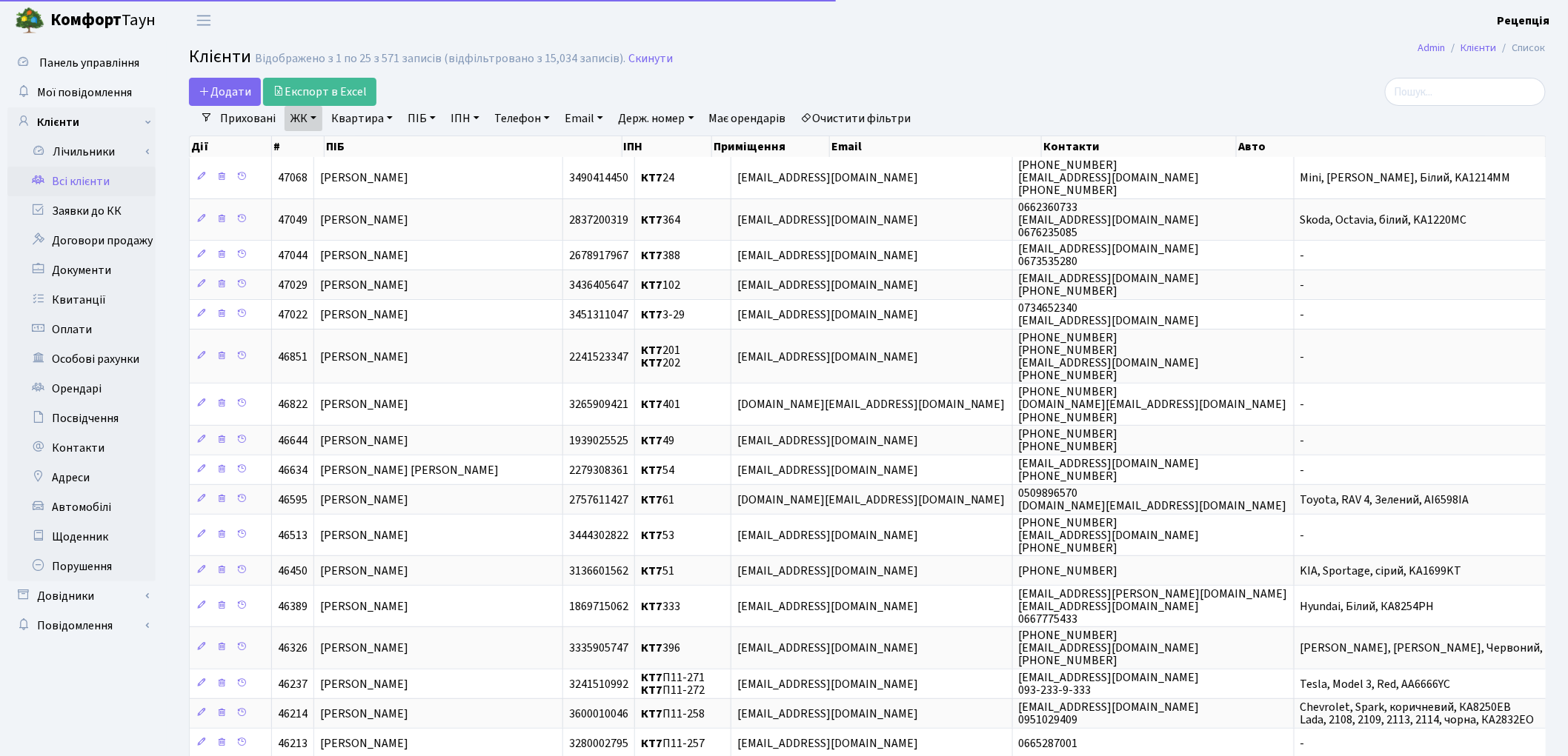
click at [371, 115] on link "Квартира" at bounding box center [362, 118] width 73 height 25
type input "97"
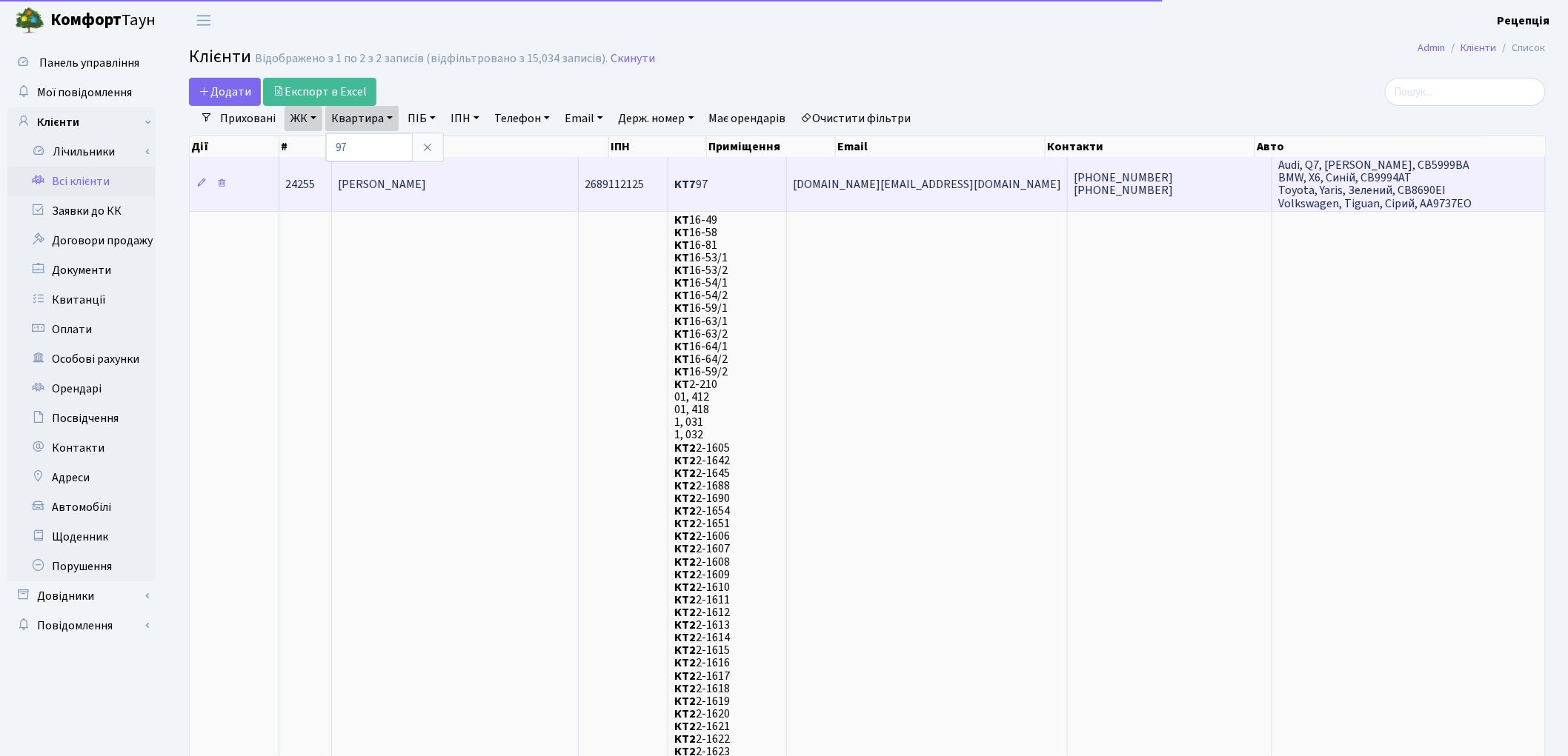
click at [426, 183] on span "[PERSON_NAME]" at bounding box center [382, 184] width 88 height 17
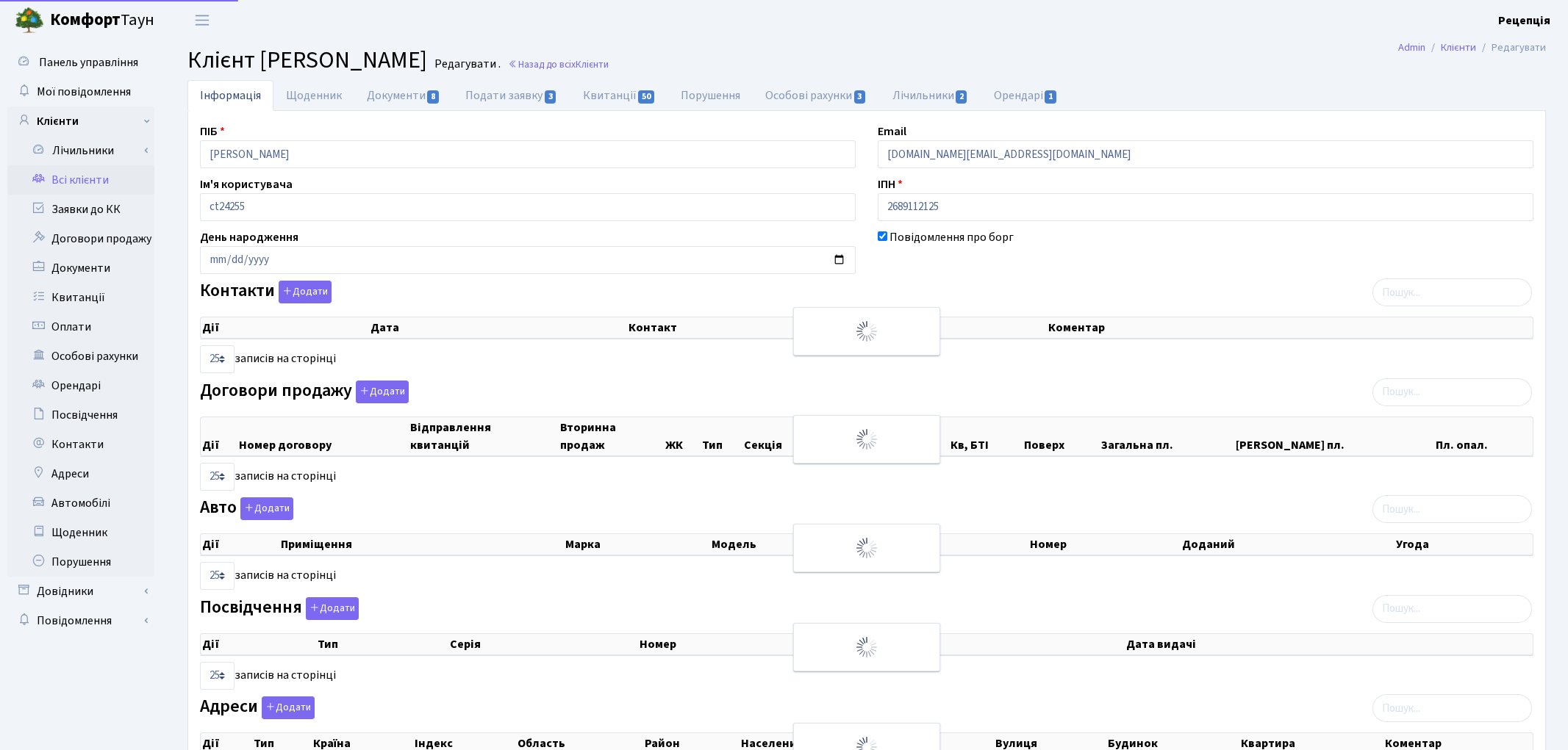
select select "25"
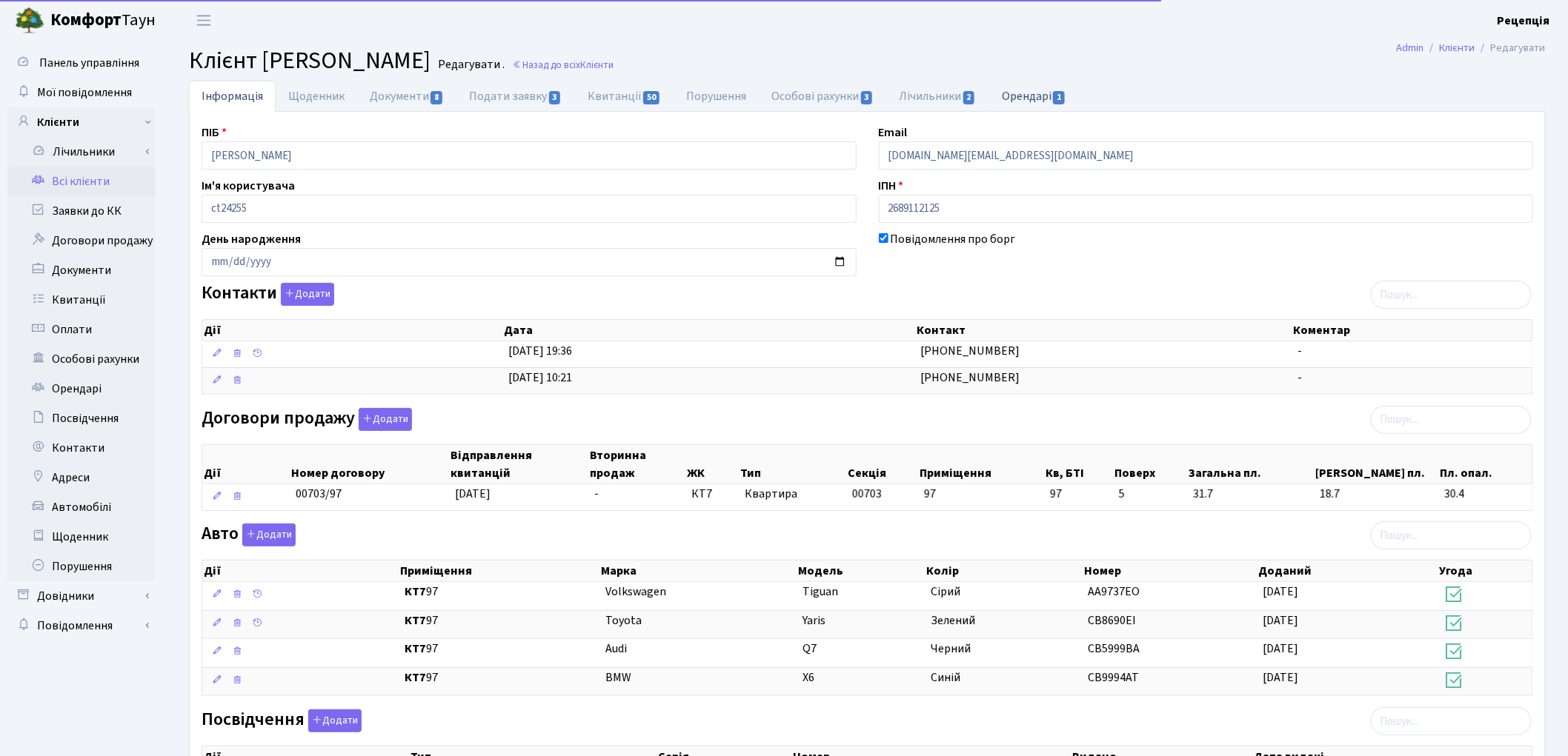
click at [1022, 93] on link "Орендарі 1" at bounding box center [1034, 95] width 90 height 31
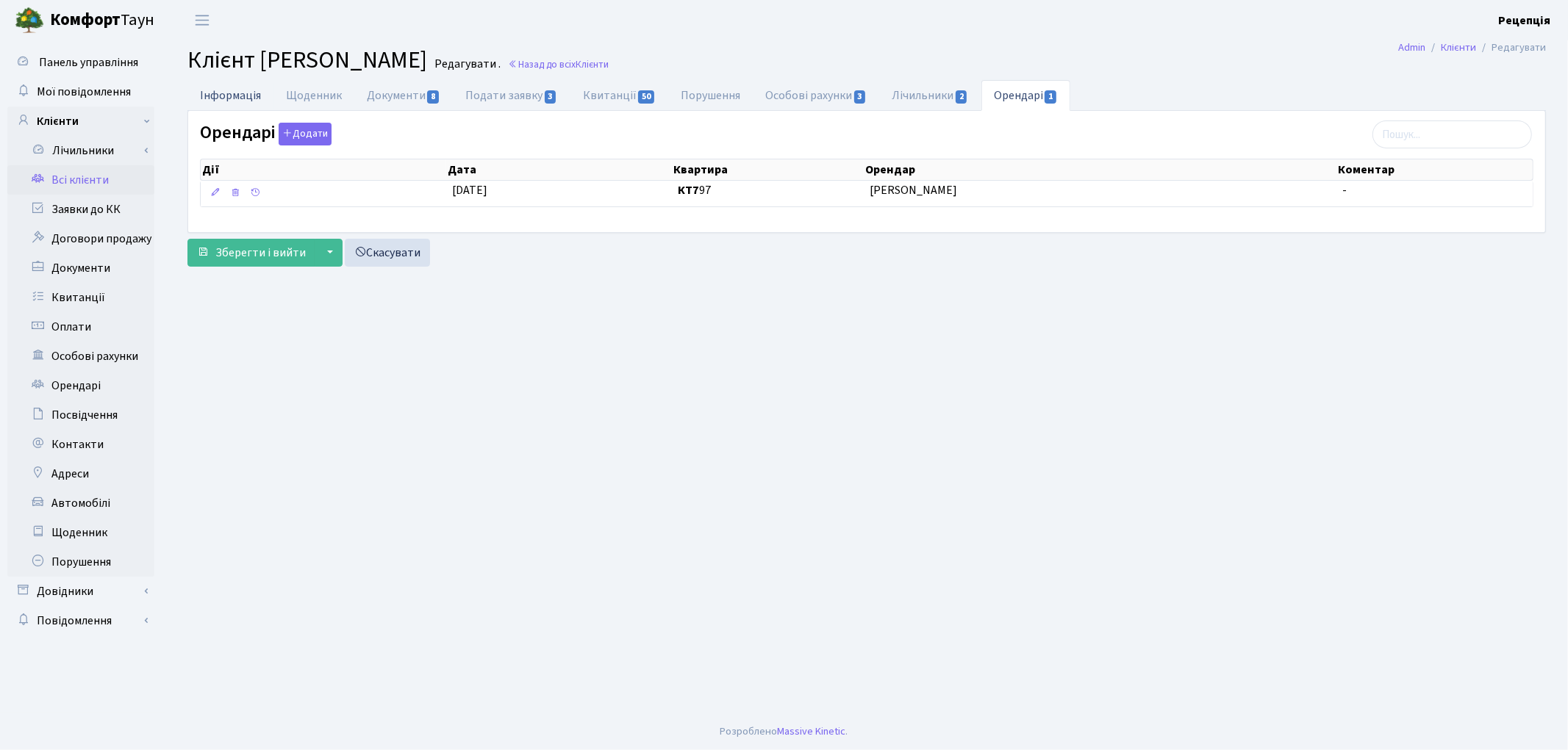
click at [224, 93] on link "Інформація" at bounding box center [230, 94] width 86 height 30
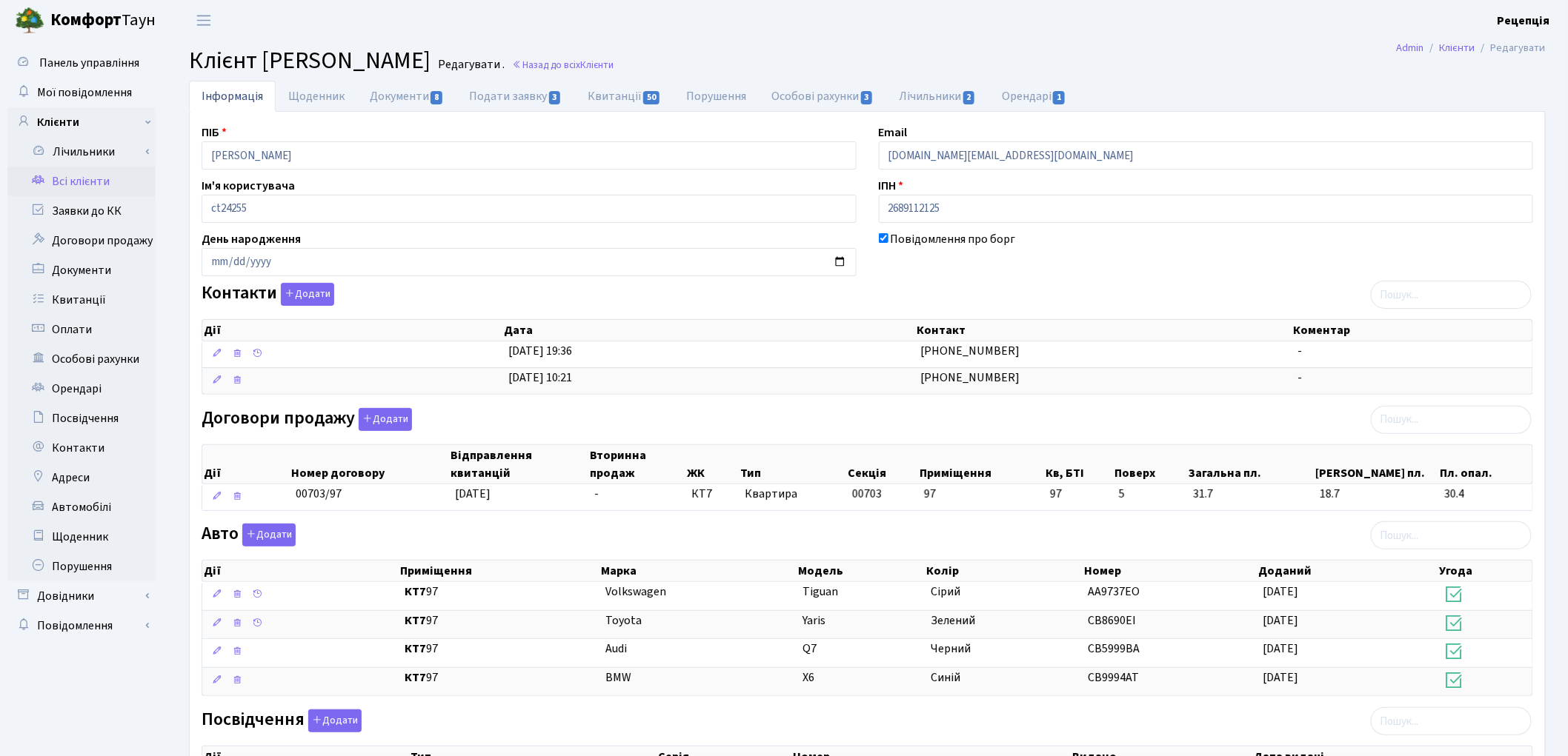
click at [100, 188] on link "Всі клієнти" at bounding box center [81, 182] width 148 height 30
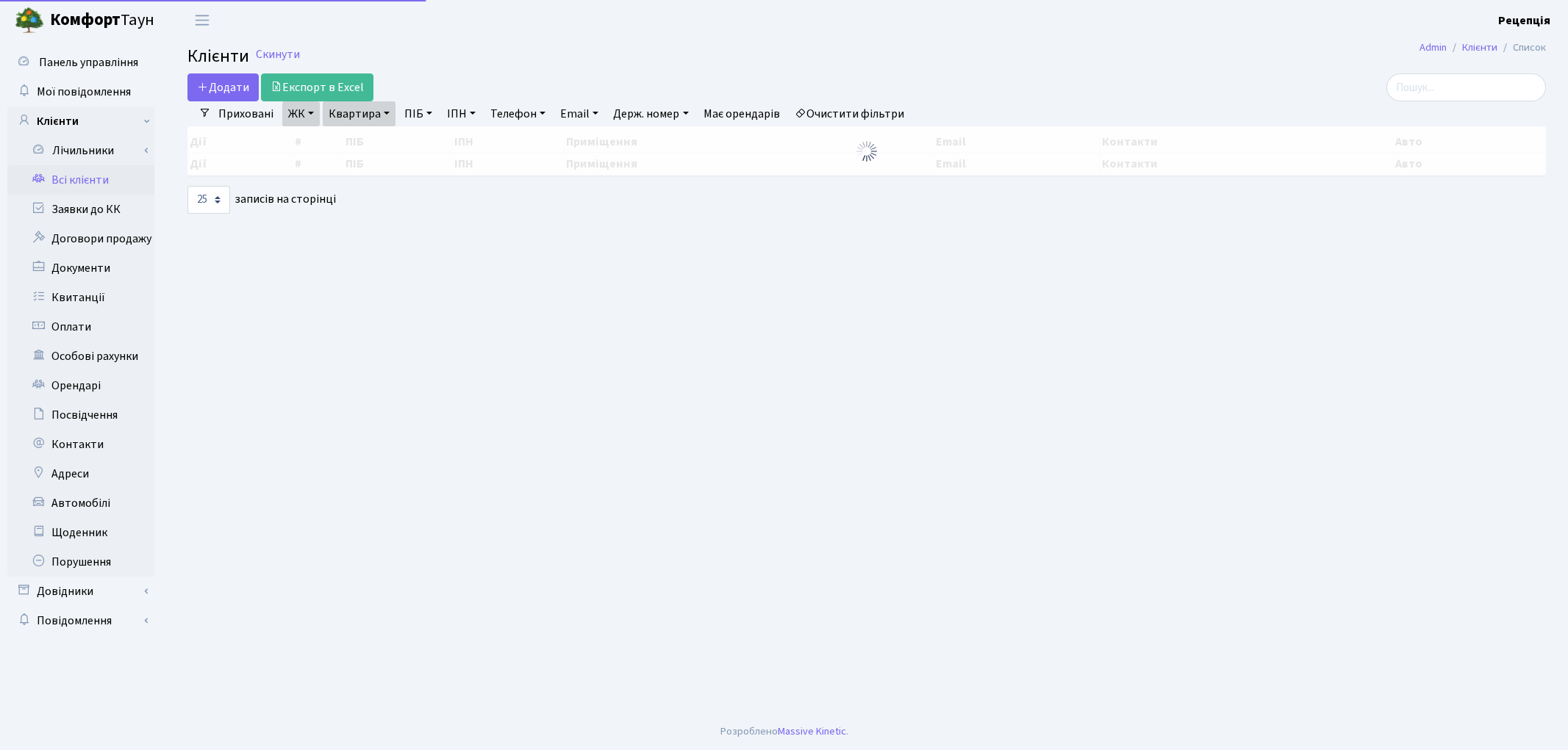
select select "25"
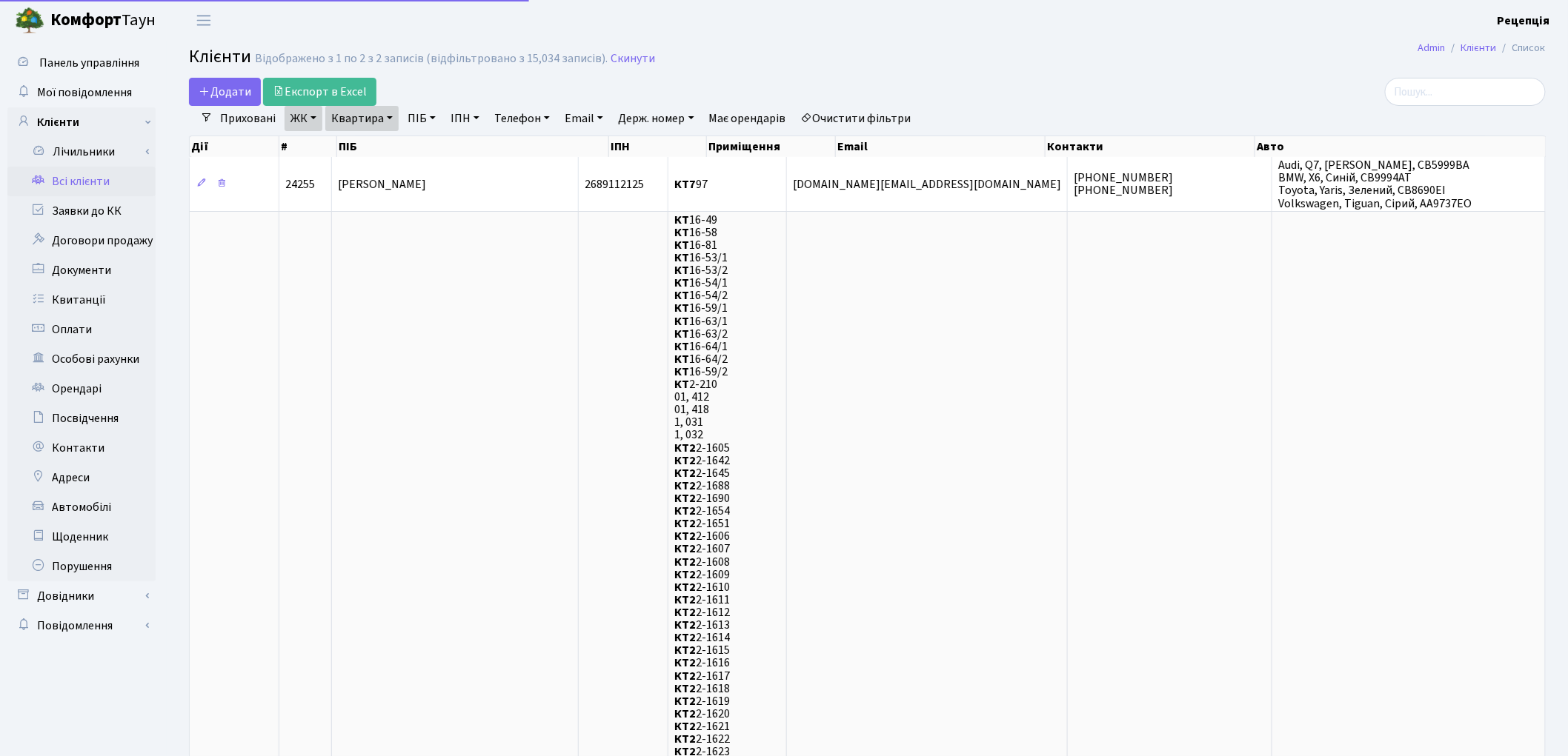
click at [849, 119] on link "Очистити фільтри" at bounding box center [856, 118] width 122 height 25
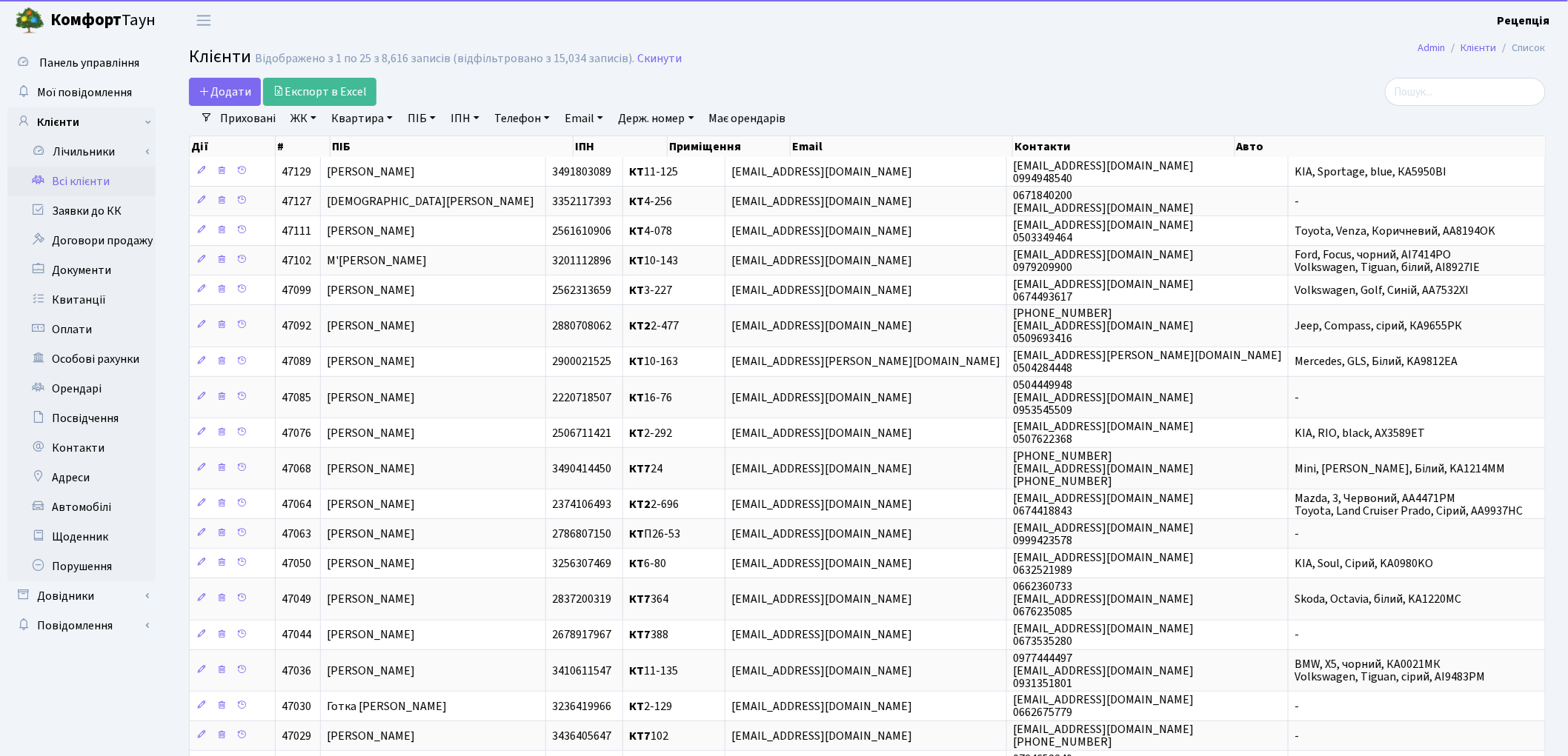
click at [423, 115] on link "ПІБ" at bounding box center [422, 118] width 40 height 25
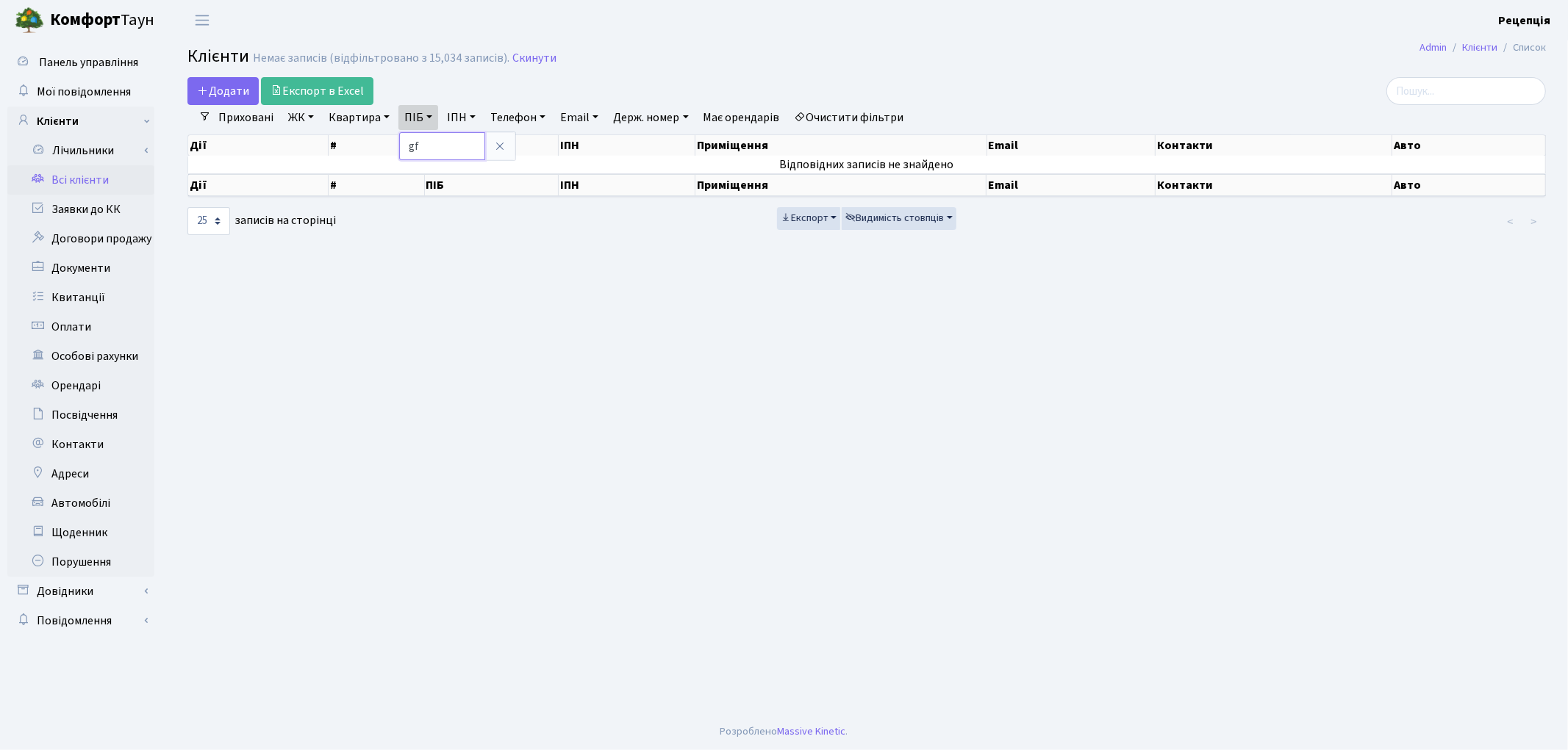
type input "g"
type input "пахолюк"
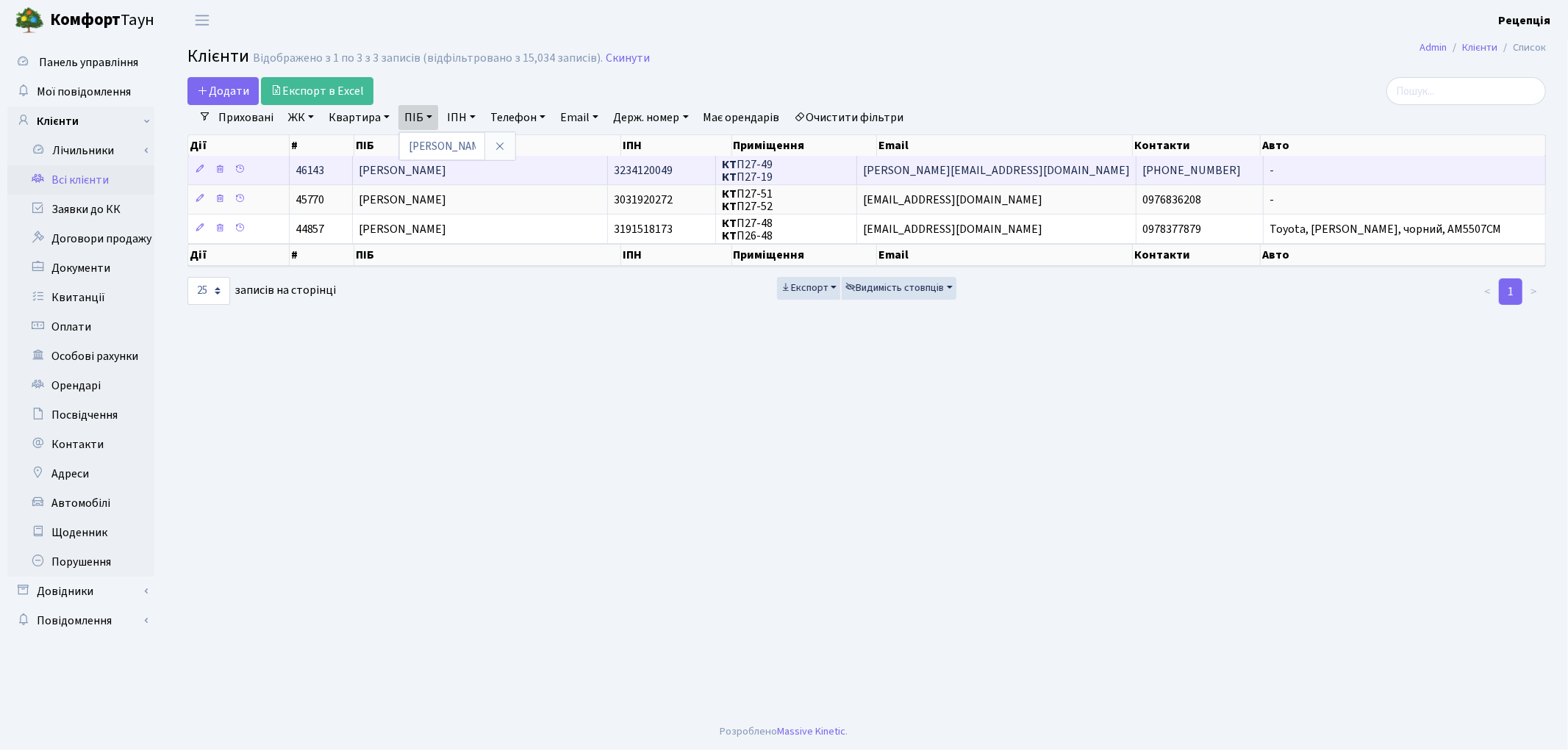
click at [446, 165] on span "Пахолюк Анна Анатоліївна" at bounding box center [402, 171] width 87 height 16
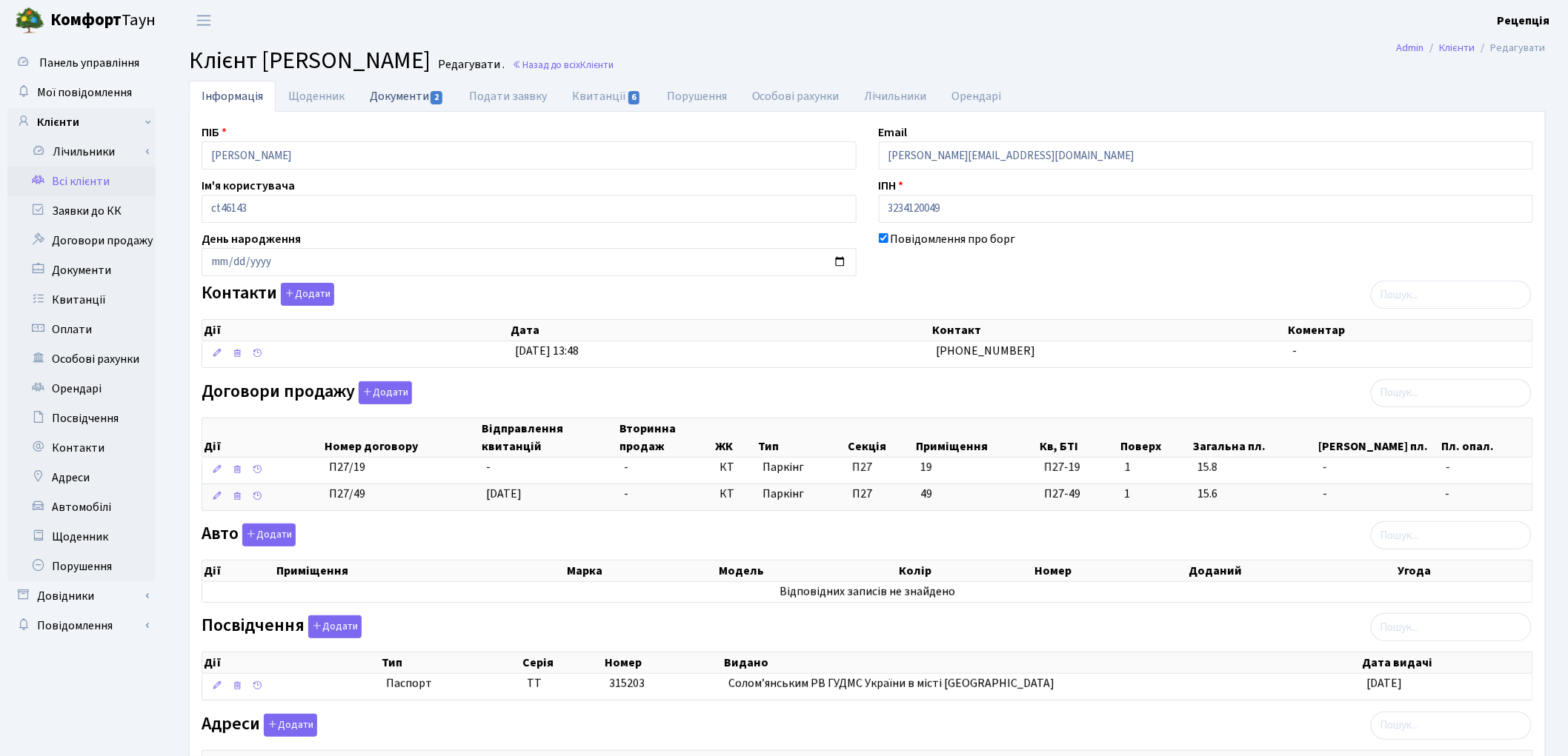
click at [378, 100] on link "Документи 2" at bounding box center [407, 95] width 100 height 31
select select "25"
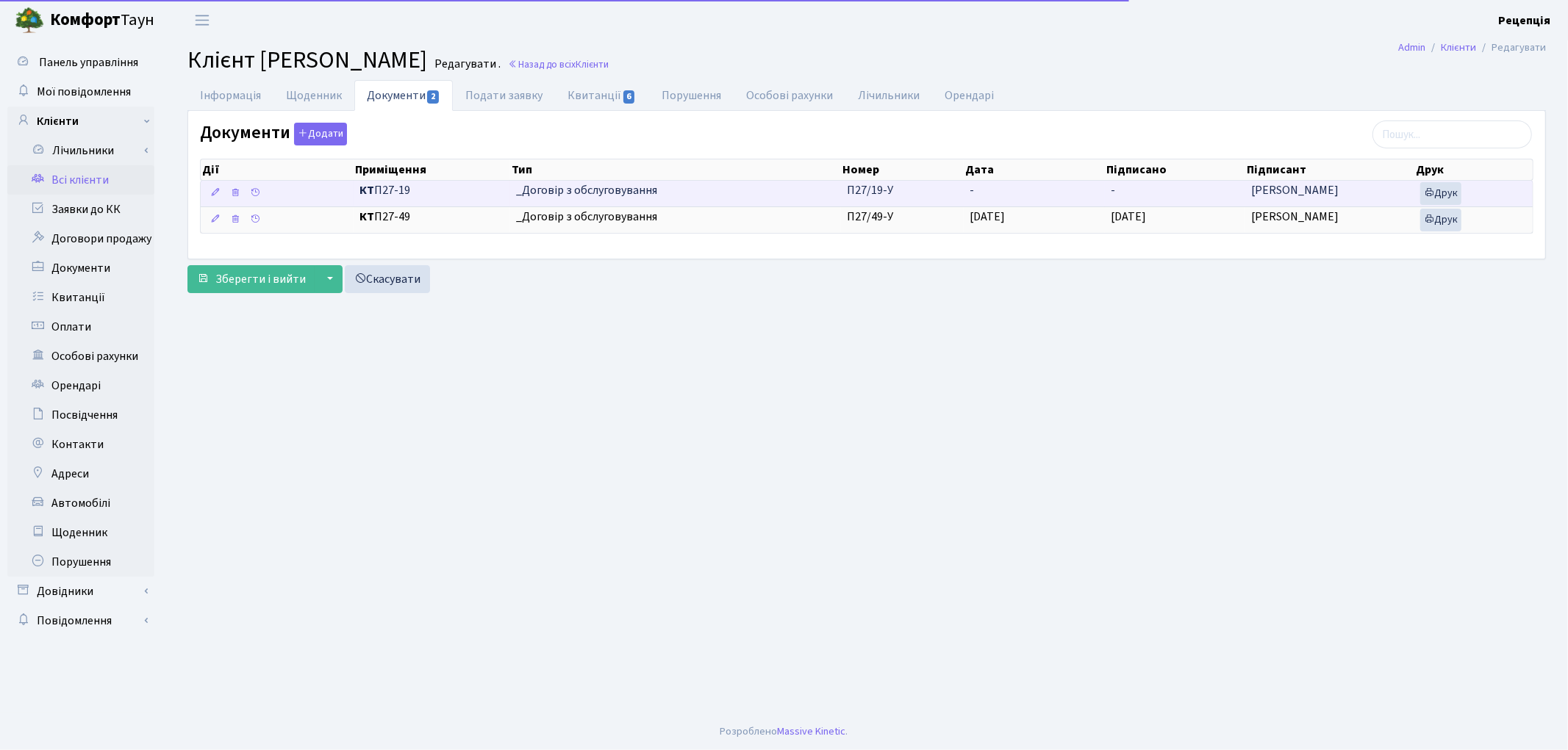
click at [943, 197] on td "П27/19-У" at bounding box center [903, 194] width 123 height 26
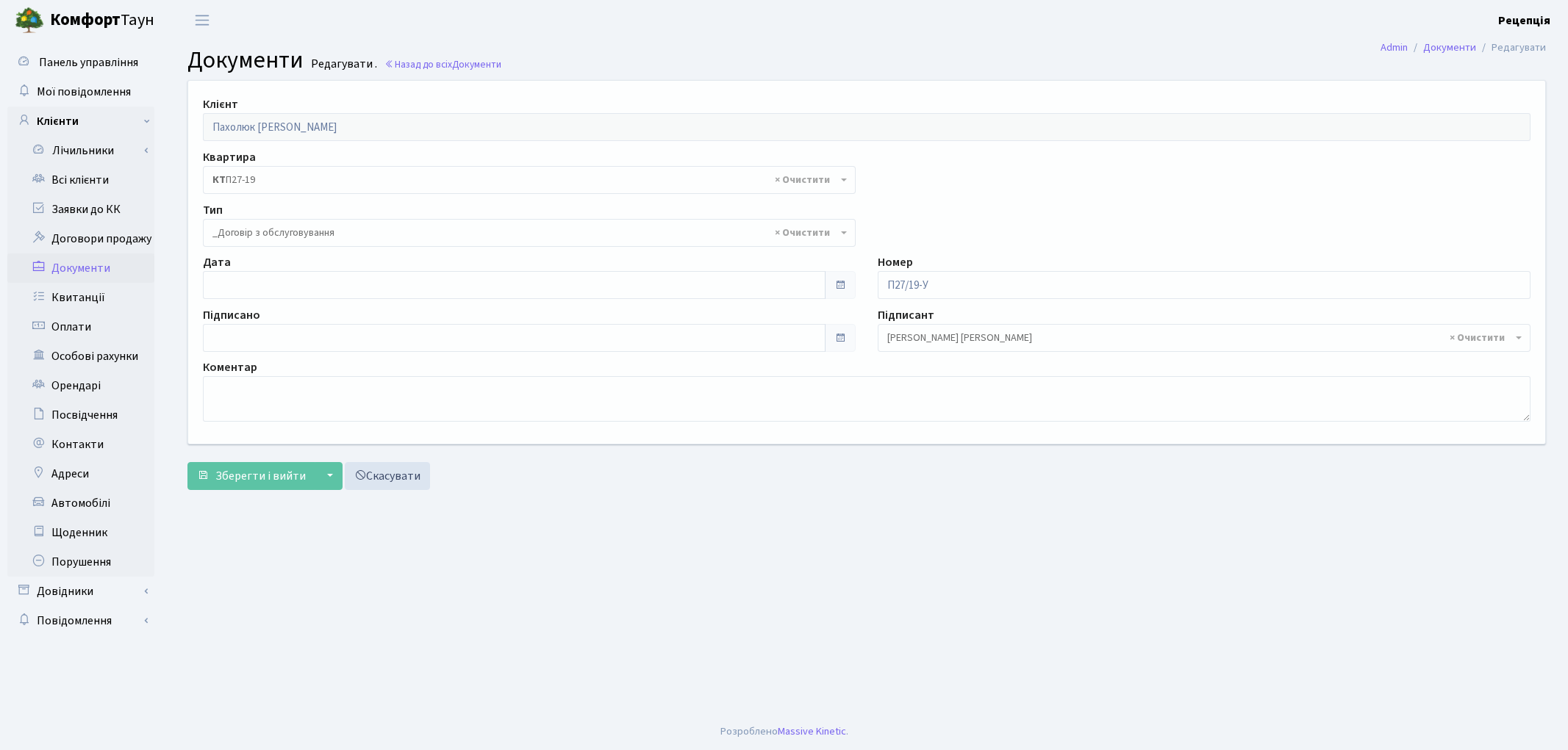
select select "289"
type input "[DATE]"
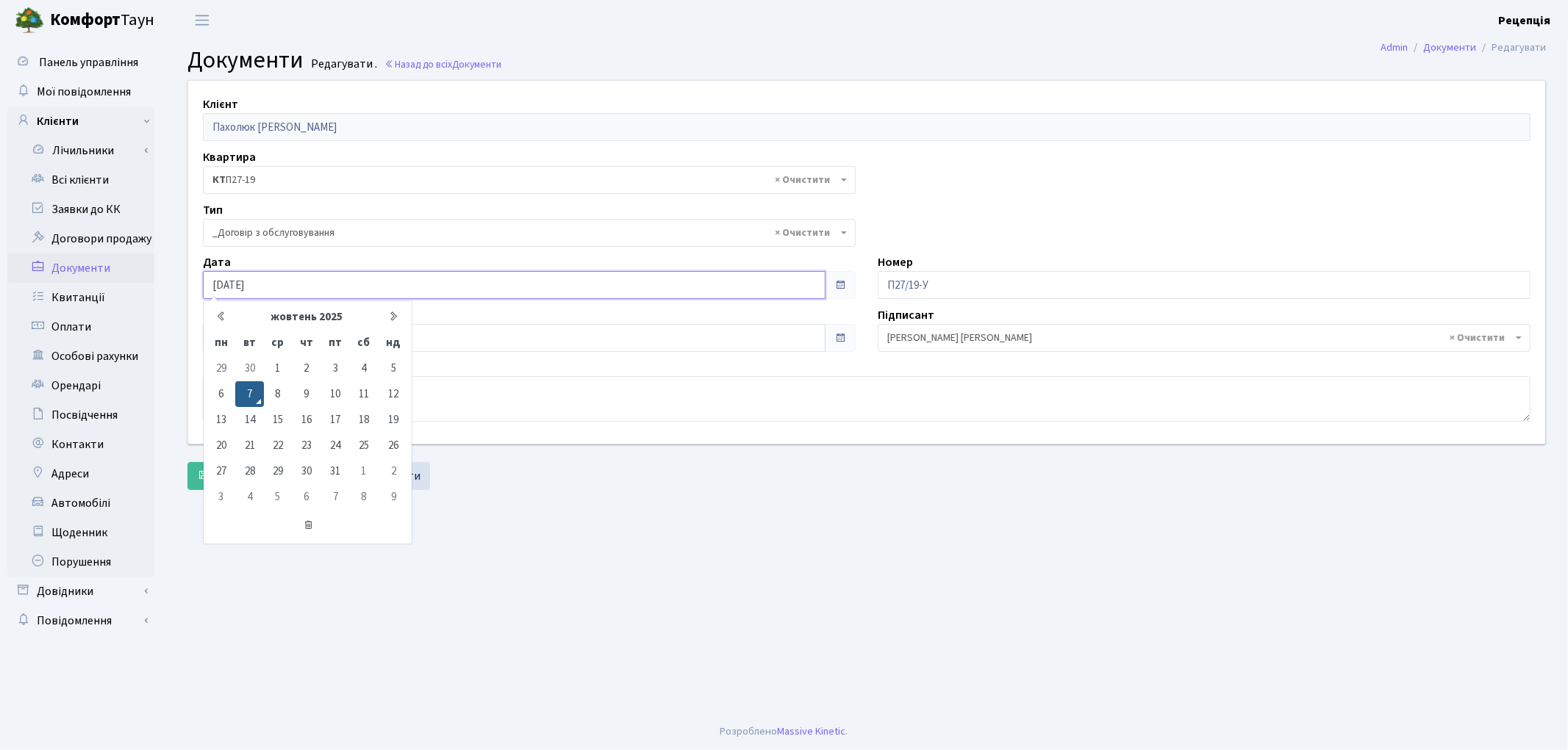
click at [245, 282] on input "[DATE]" at bounding box center [514, 285] width 623 height 28
click at [249, 387] on td "7" at bounding box center [249, 394] width 28 height 26
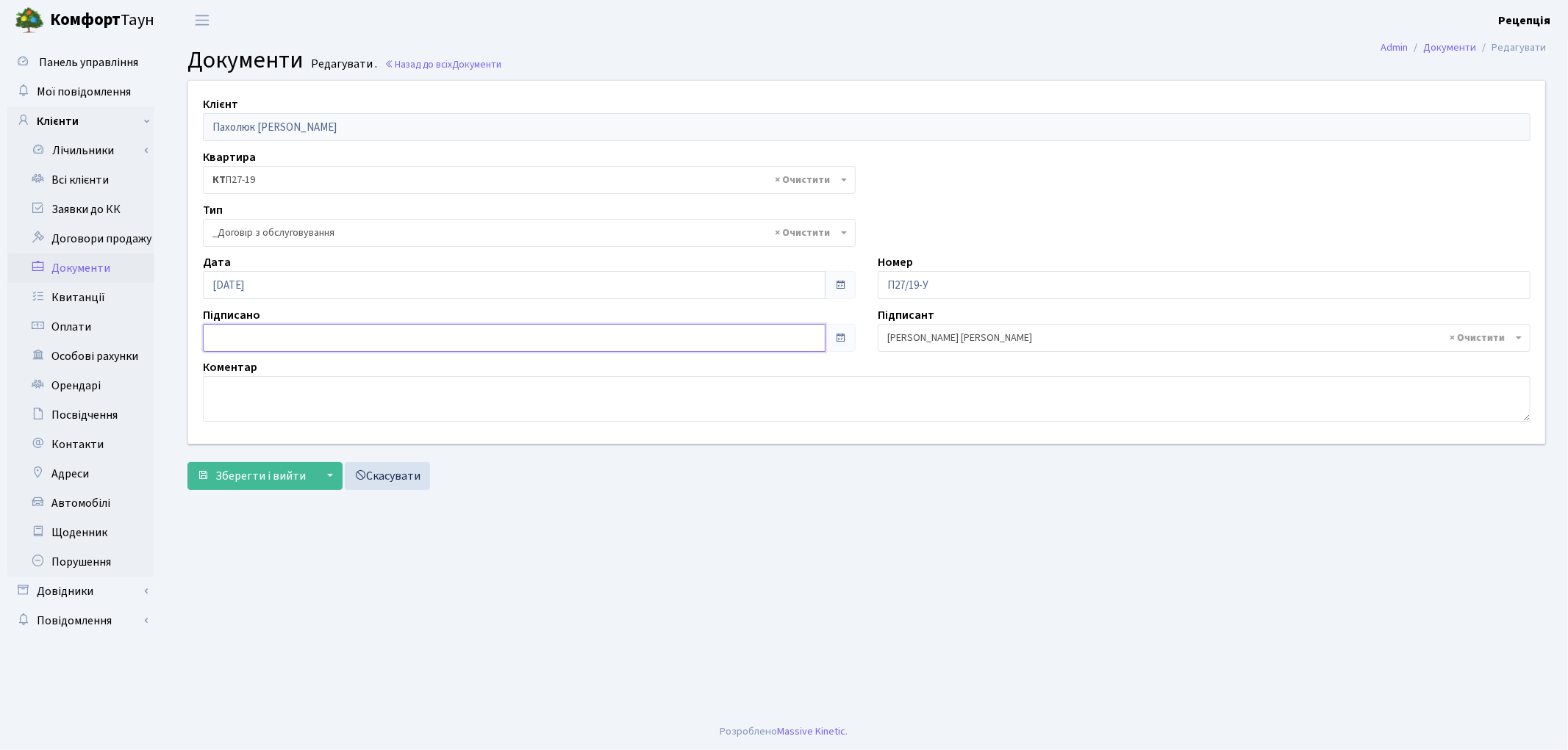
type input "[DATE]"
click at [243, 342] on input "[DATE]" at bounding box center [514, 338] width 623 height 28
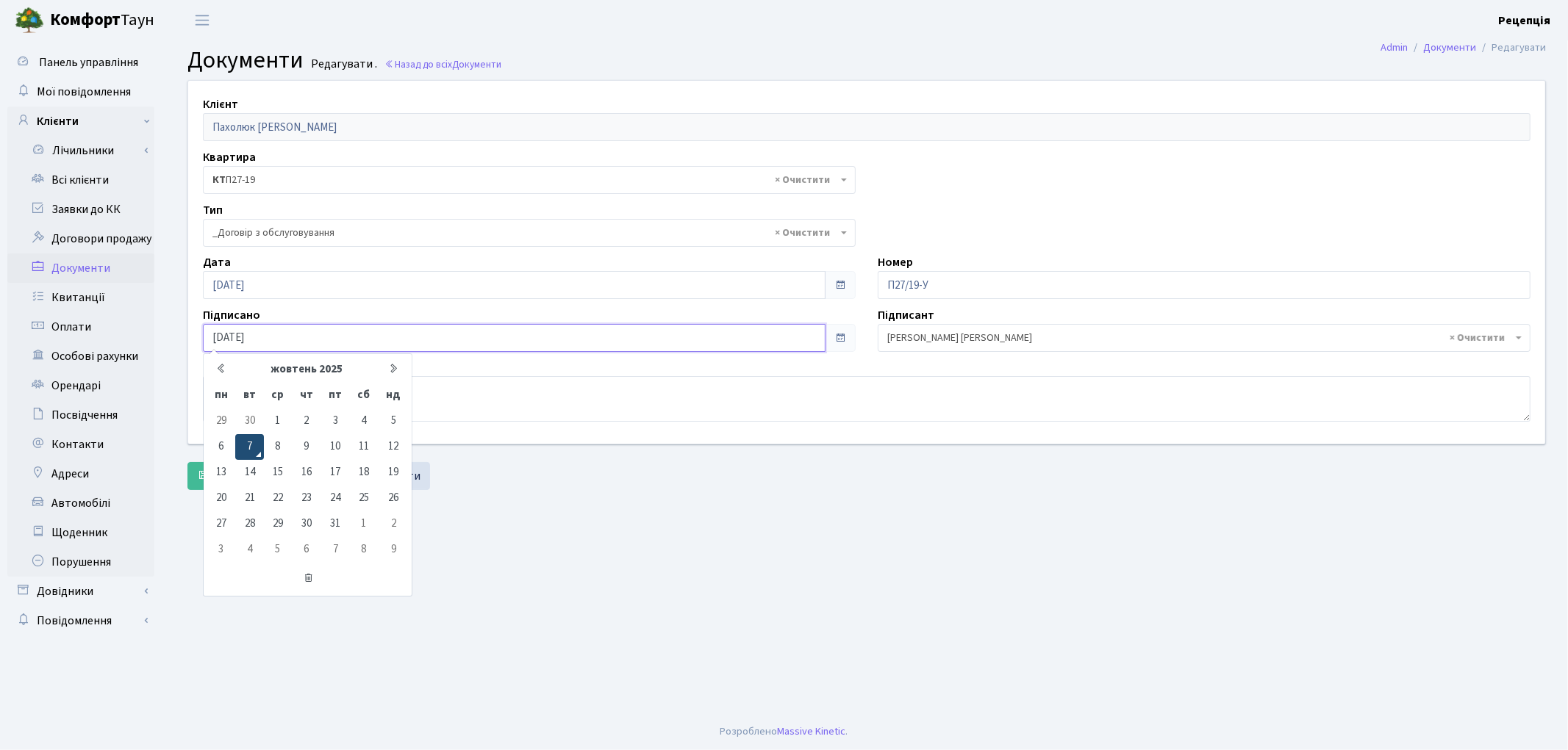
click at [246, 442] on td "7" at bounding box center [249, 447] width 28 height 26
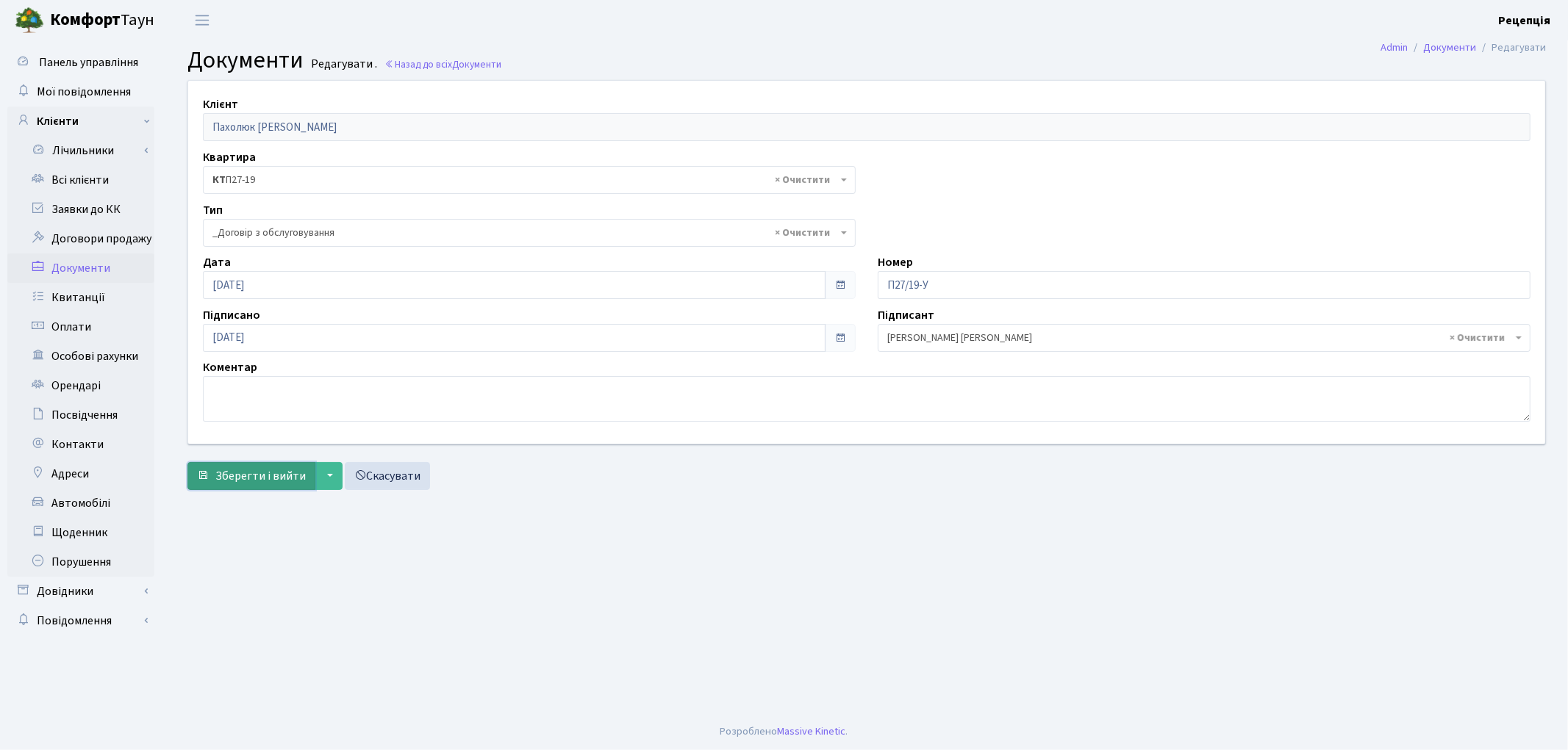
click at [243, 473] on span "Зберегти і вийти" at bounding box center [261, 476] width 90 height 16
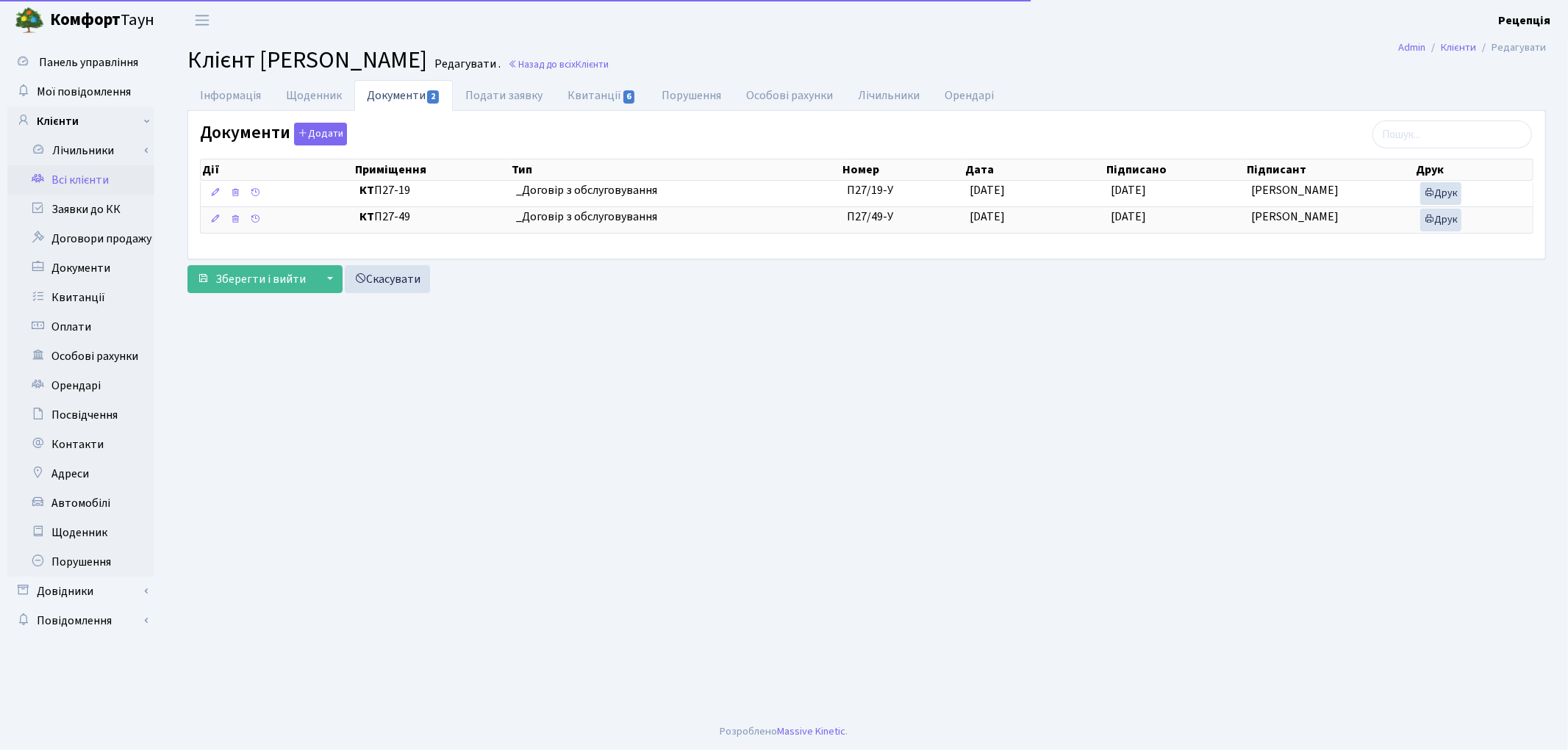
click at [74, 181] on link "Всі клієнти" at bounding box center [81, 180] width 147 height 29
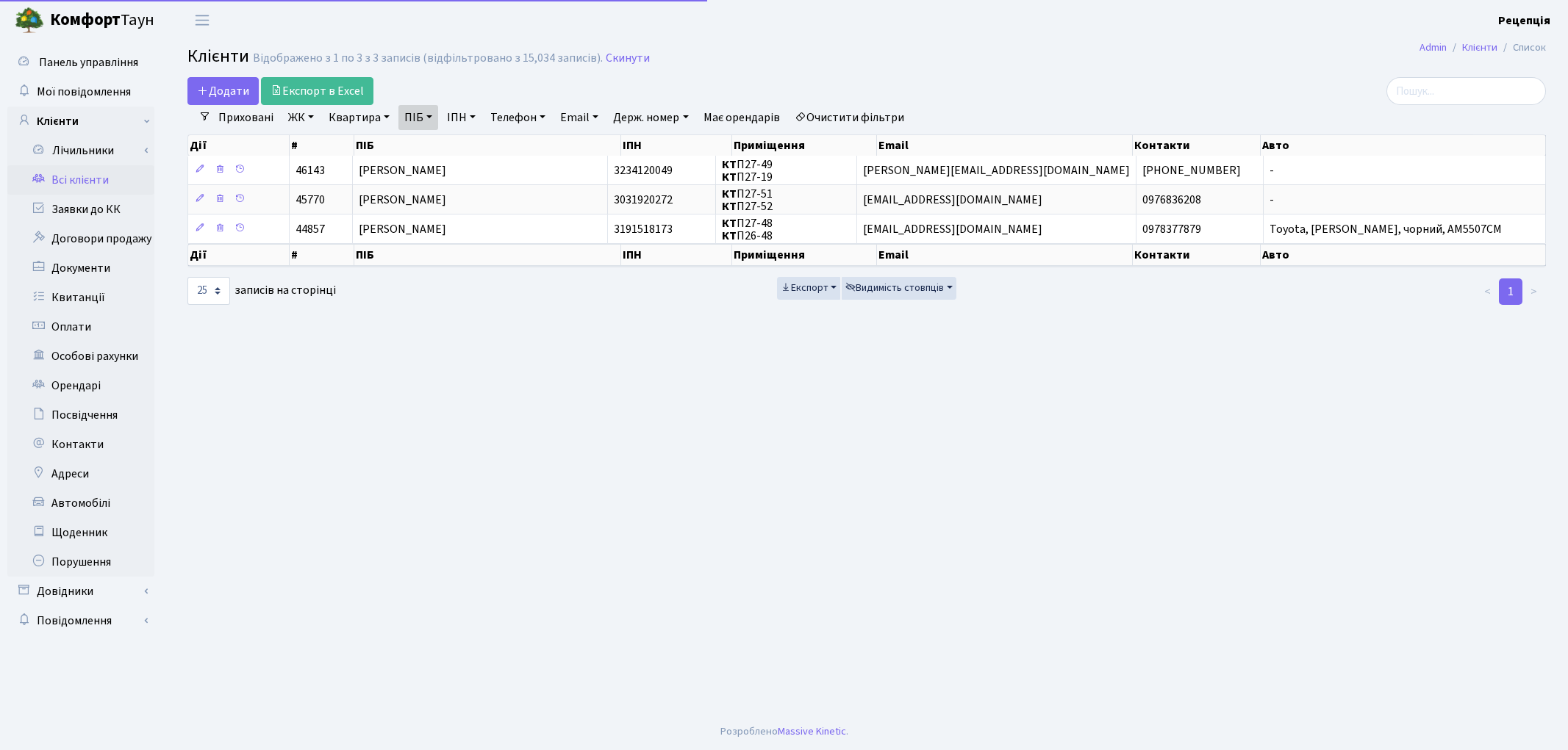
select select "25"
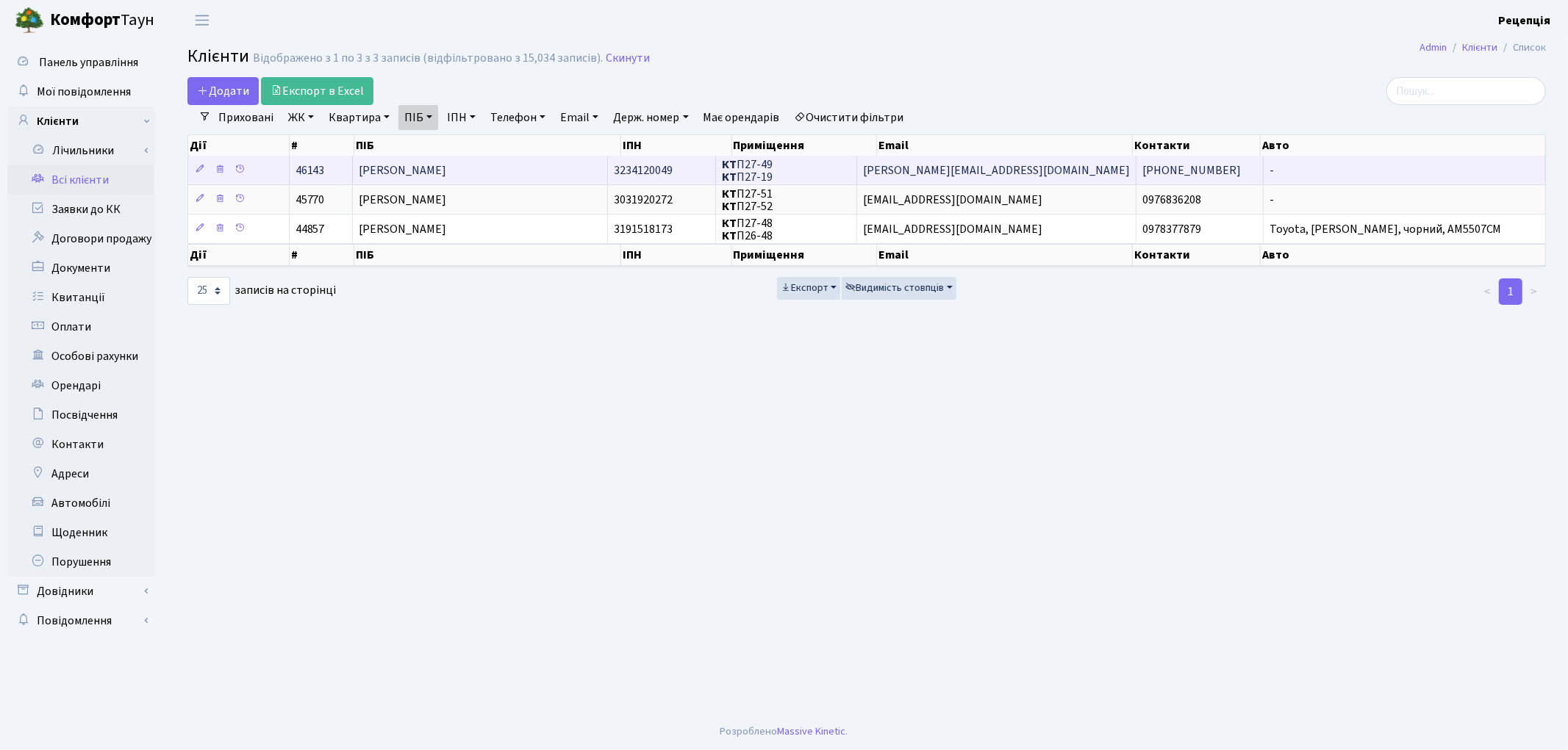
click at [437, 167] on span "Пахолюк Анна Анатоліївна" at bounding box center [402, 171] width 87 height 16
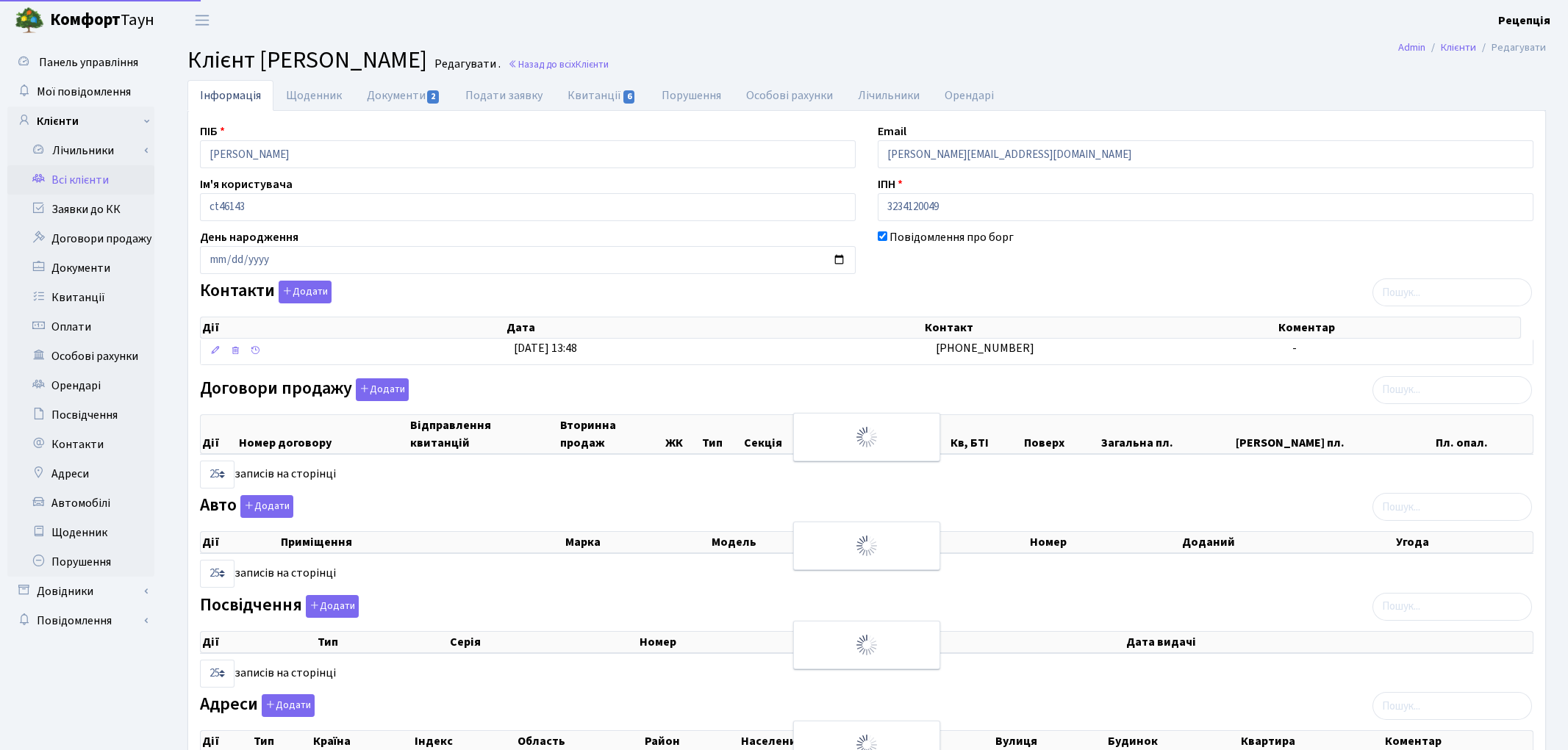
select select "25"
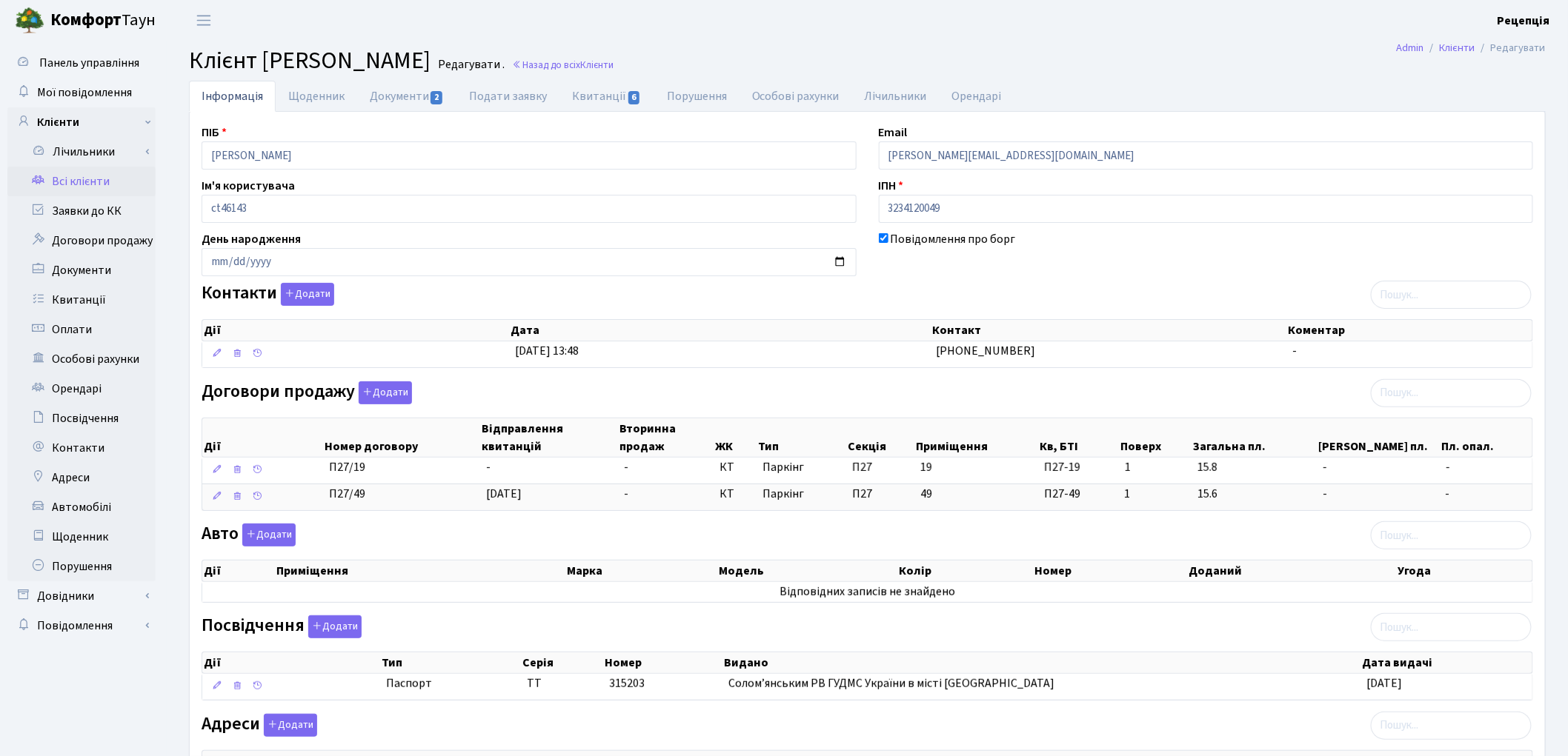
click at [68, 193] on link "Всі клієнти" at bounding box center [81, 182] width 148 height 30
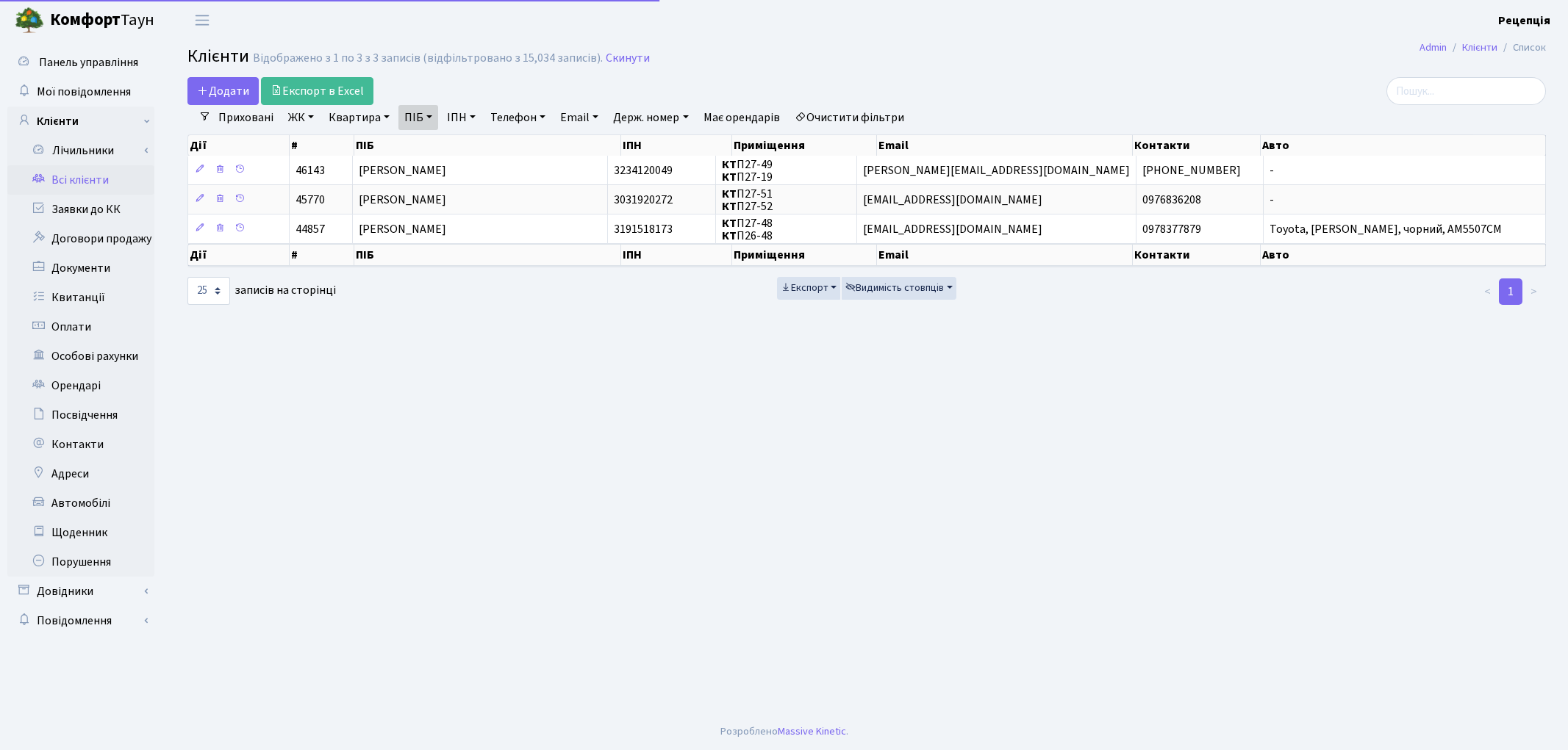
select select "25"
click at [855, 118] on link "Очистити фільтри" at bounding box center [849, 117] width 121 height 25
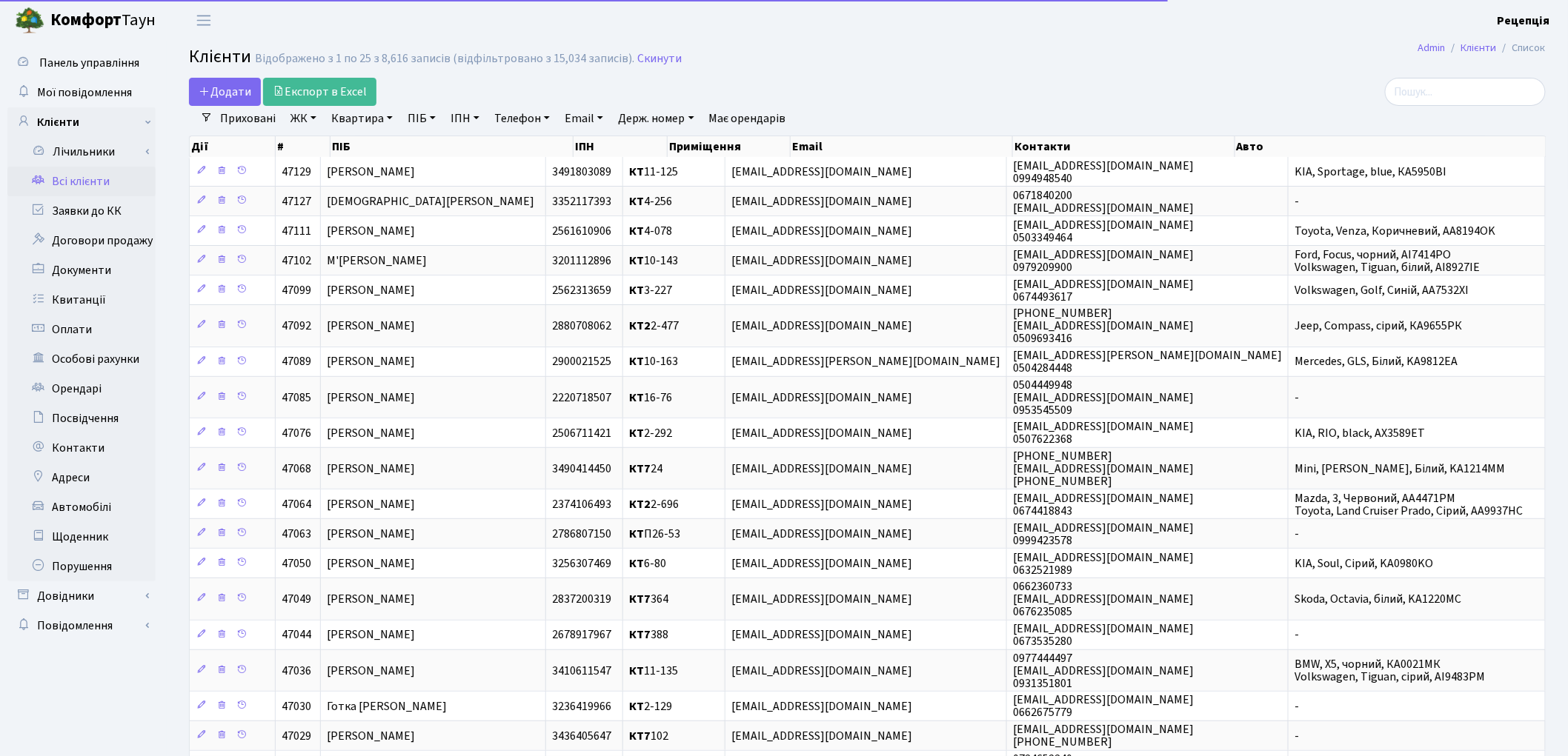
click at [302, 120] on link "ЖК" at bounding box center [303, 118] width 38 height 25
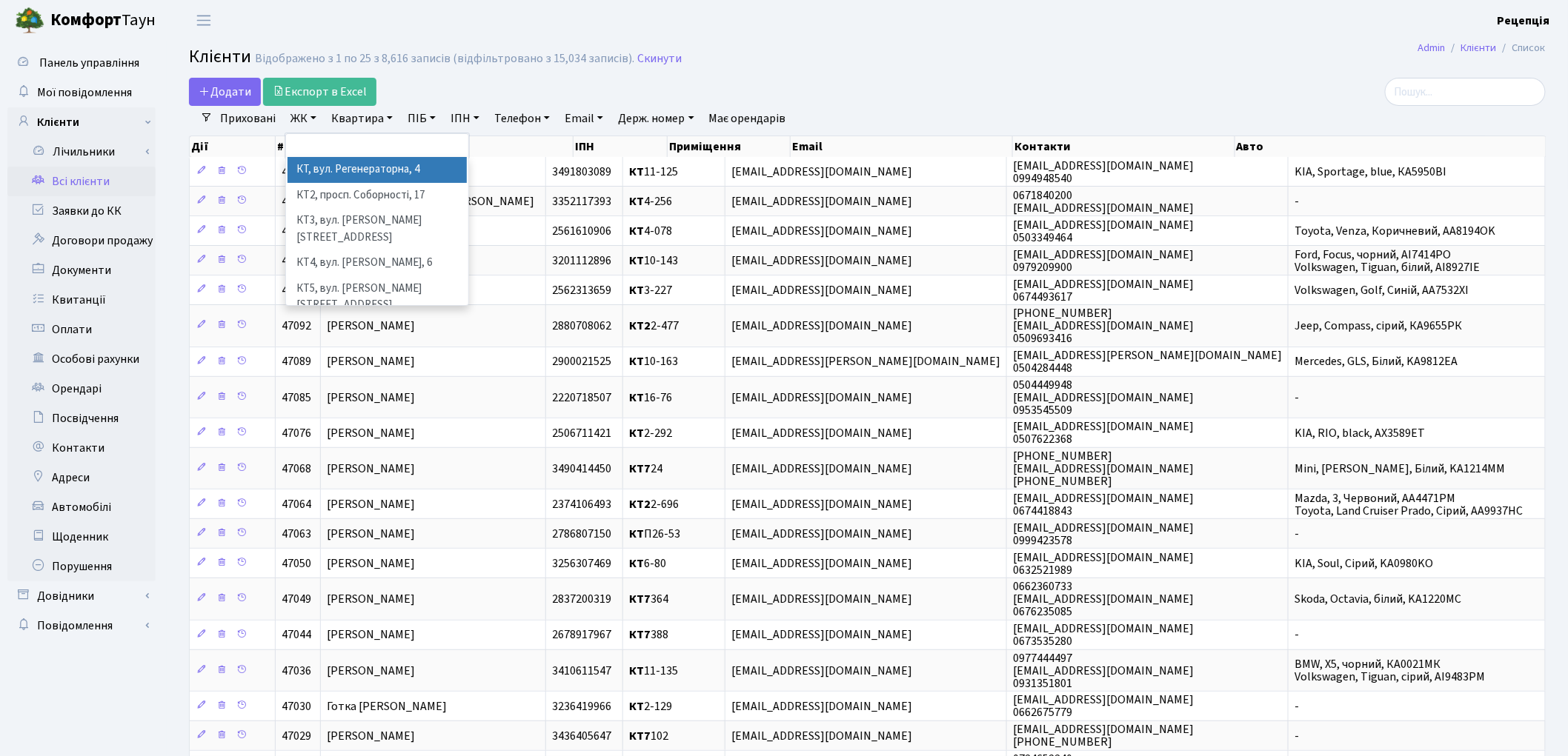
click at [360, 167] on li "КТ, вул. Регенераторна, 4" at bounding box center [376, 170] width 179 height 26
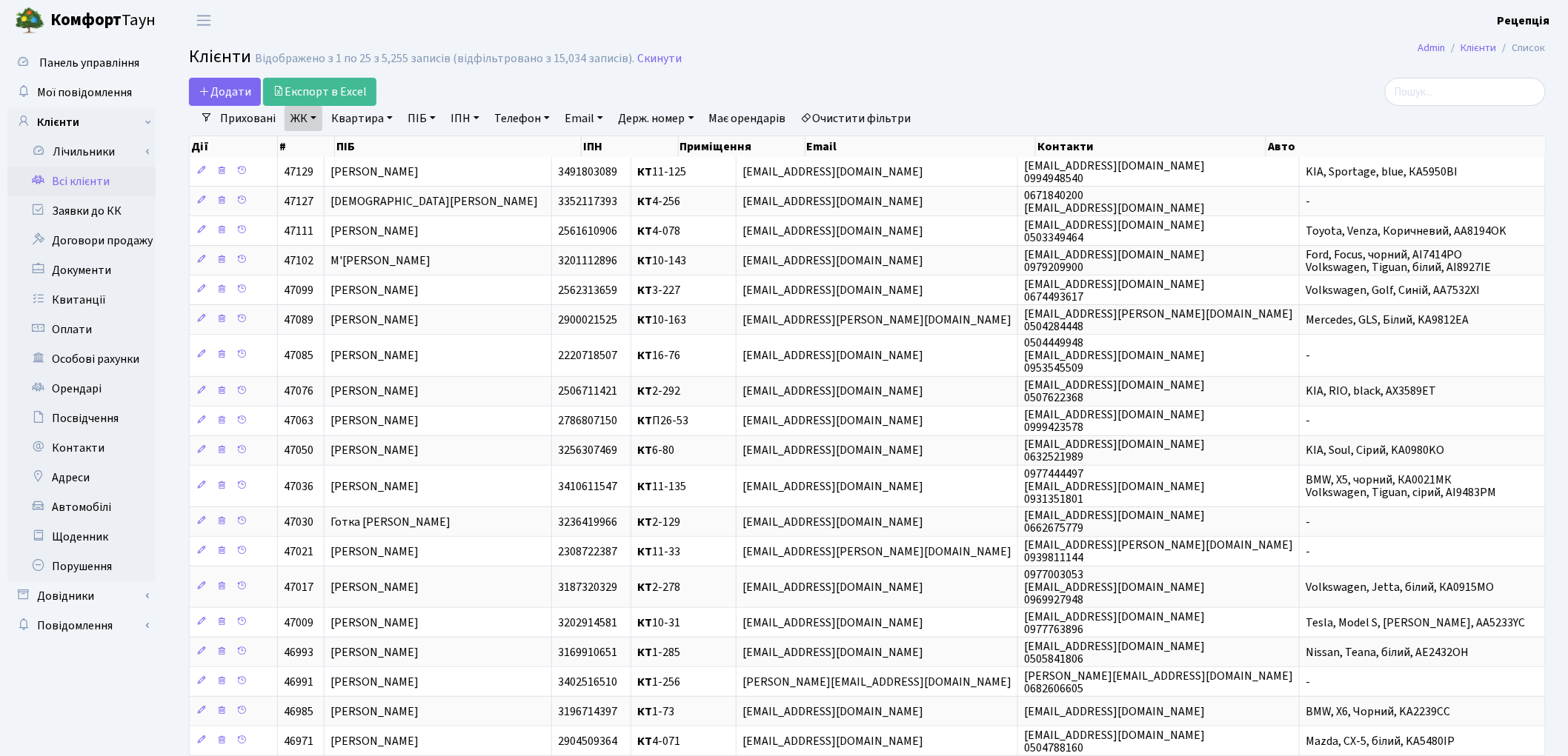
click at [375, 109] on link "Квартира" at bounding box center [362, 118] width 73 height 25
type input "13-162"
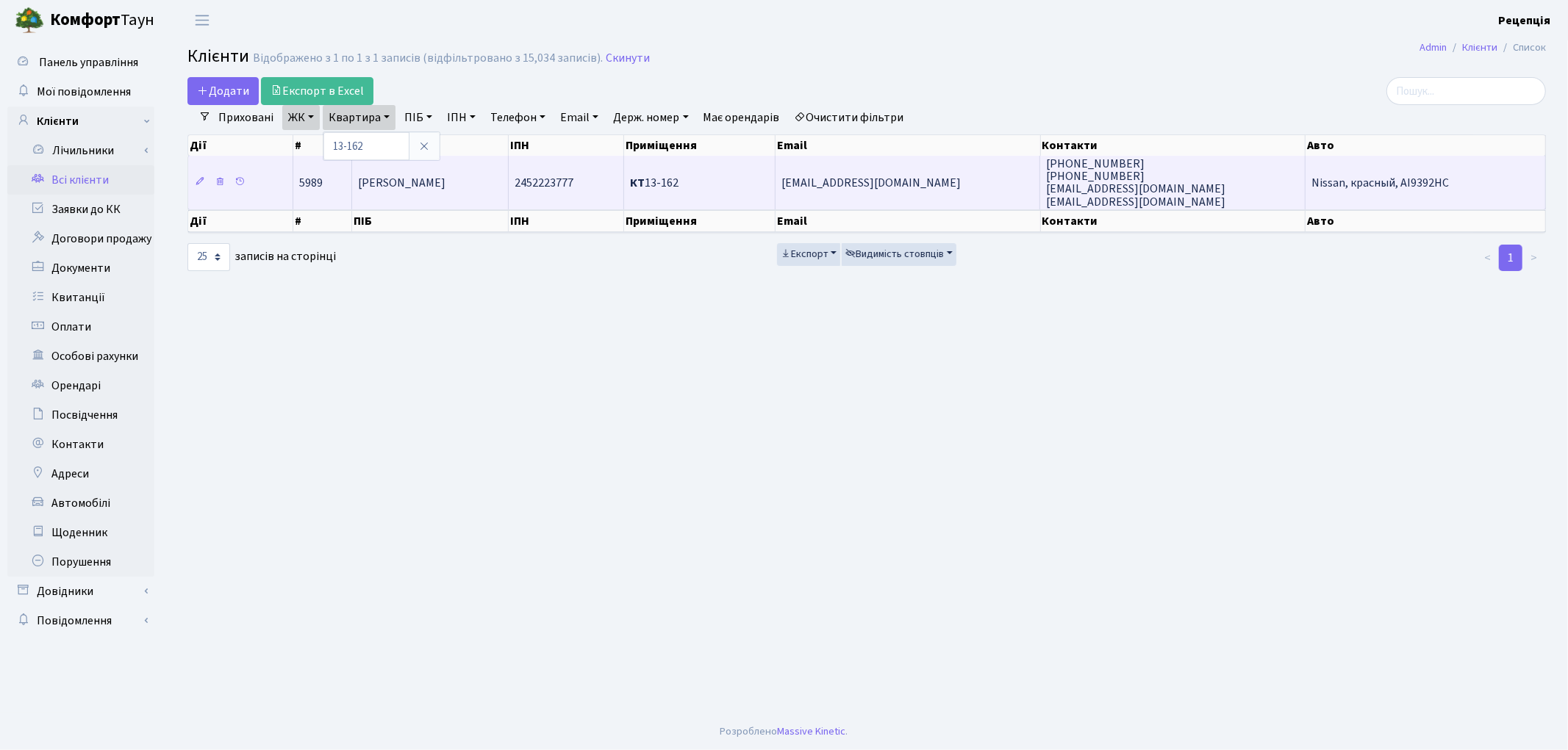
click at [416, 178] on span "[PERSON_NAME]" at bounding box center [401, 183] width 87 height 16
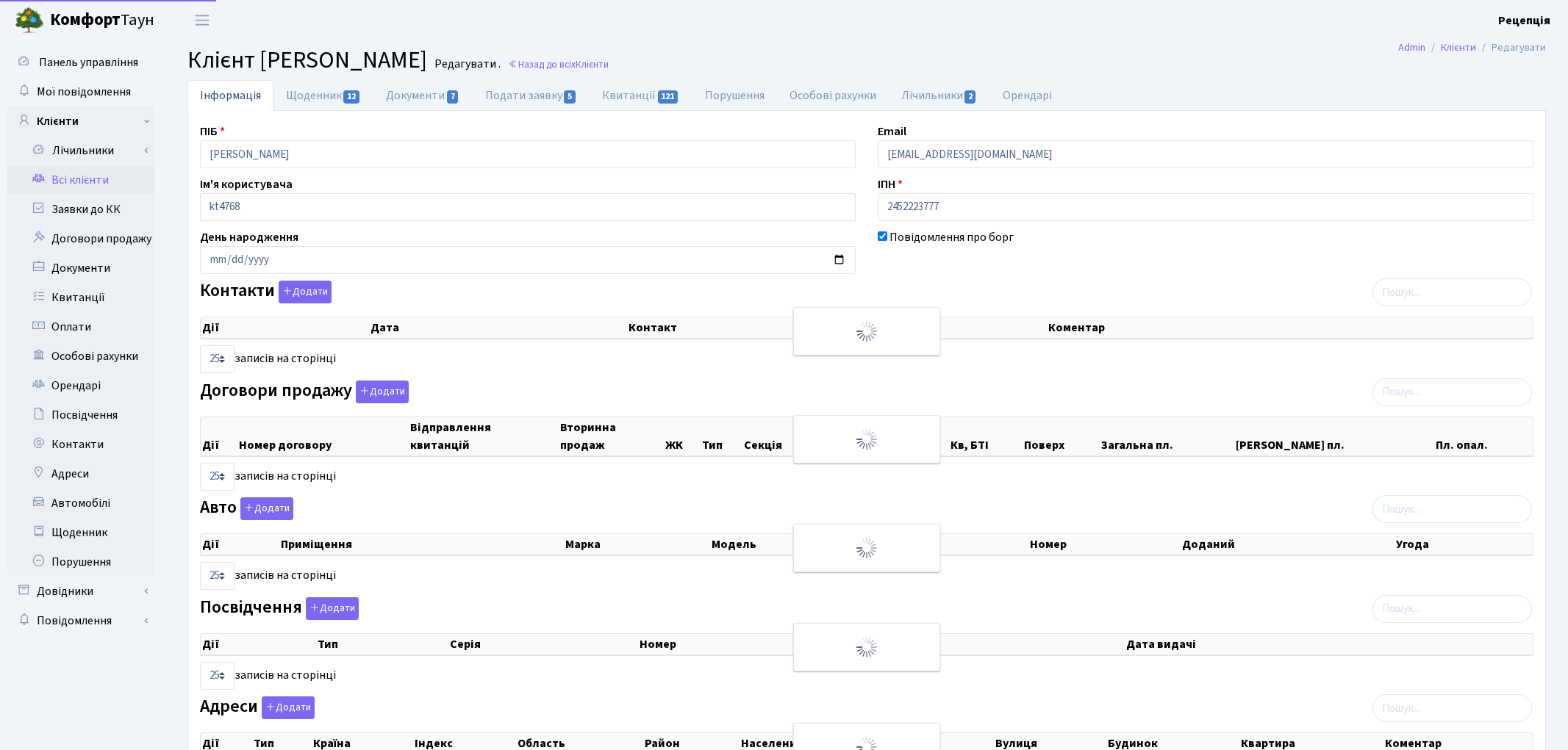
select select "25"
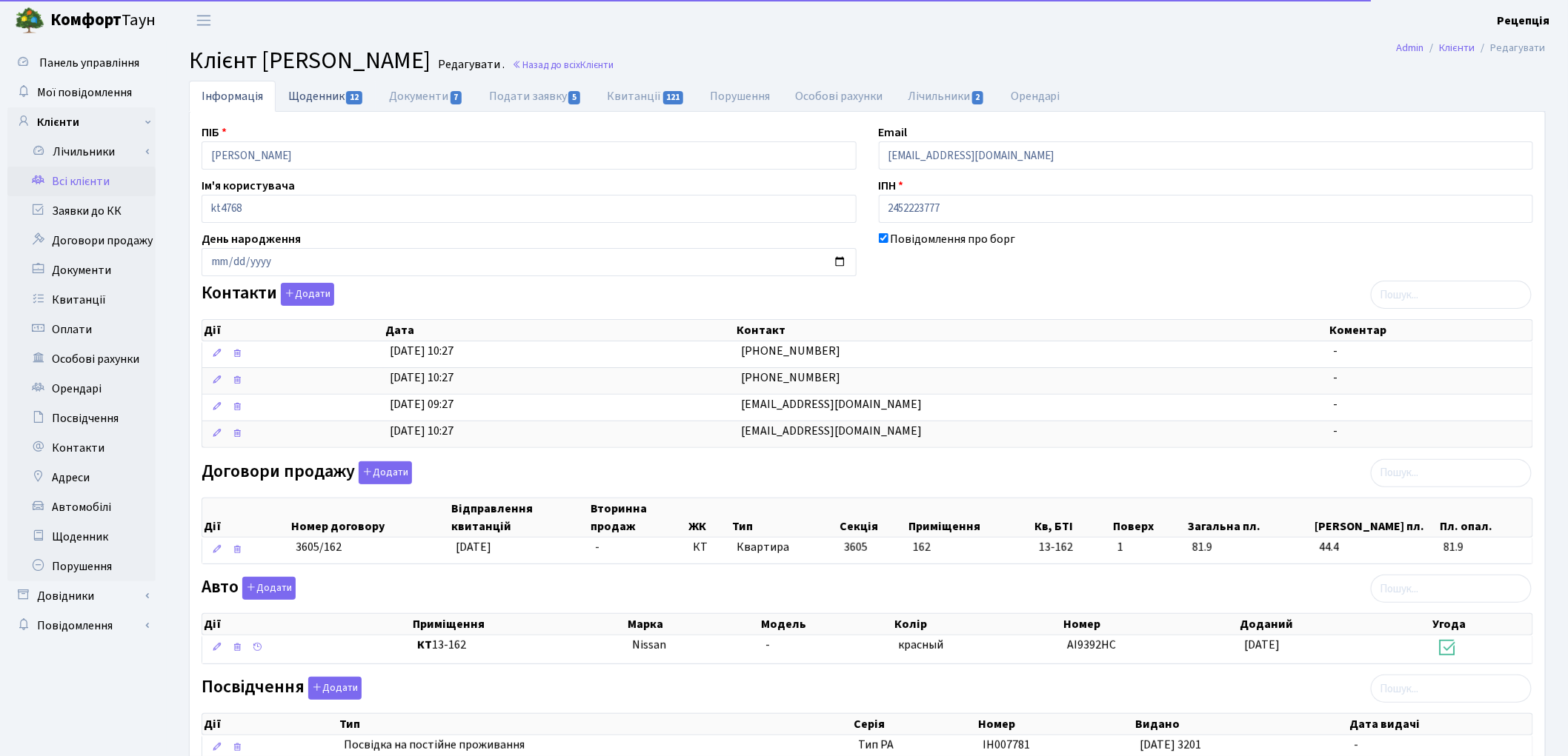
click at [309, 85] on link "Щоденник 12" at bounding box center [326, 95] width 100 height 31
select select "25"
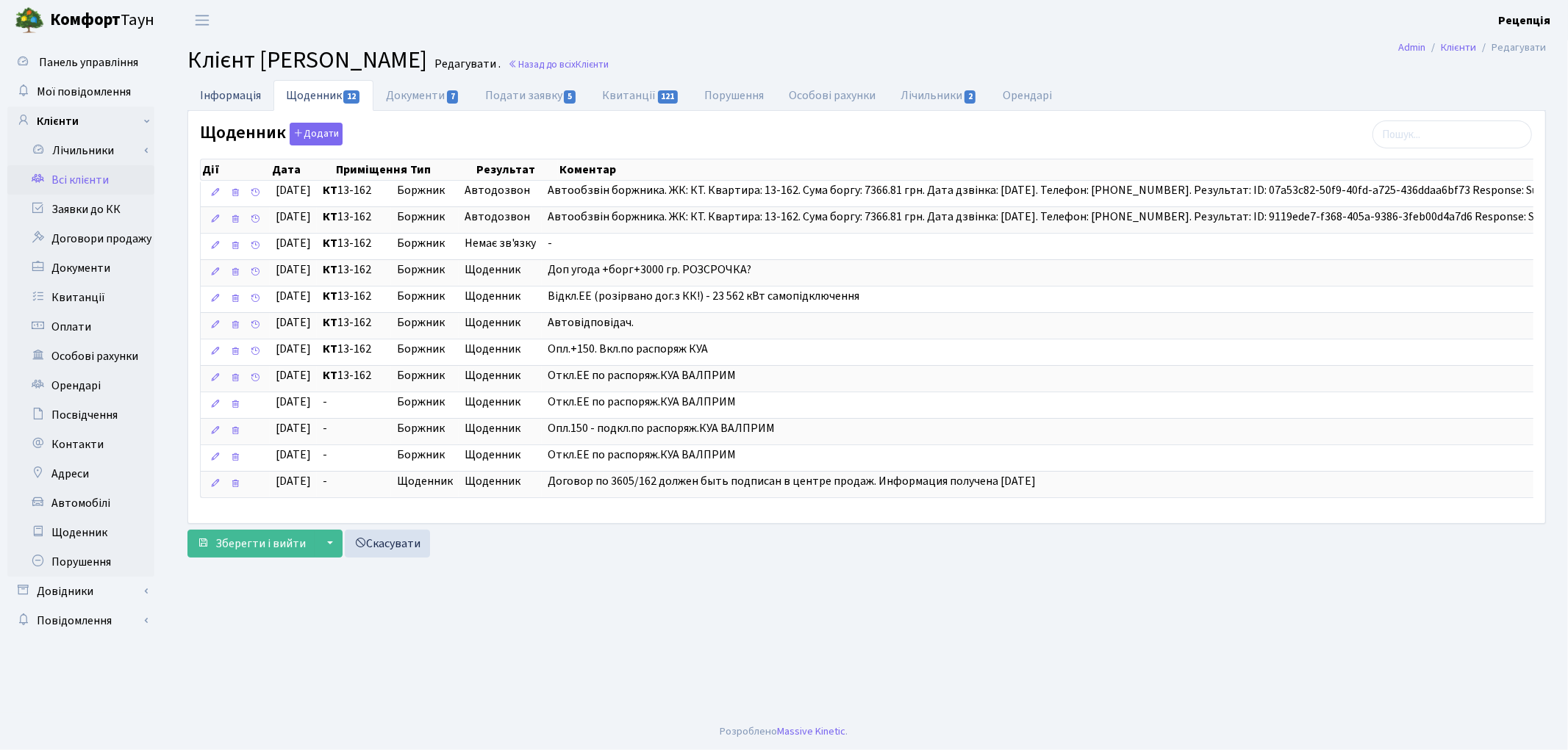
click at [210, 90] on link "Інформація" at bounding box center [230, 94] width 86 height 30
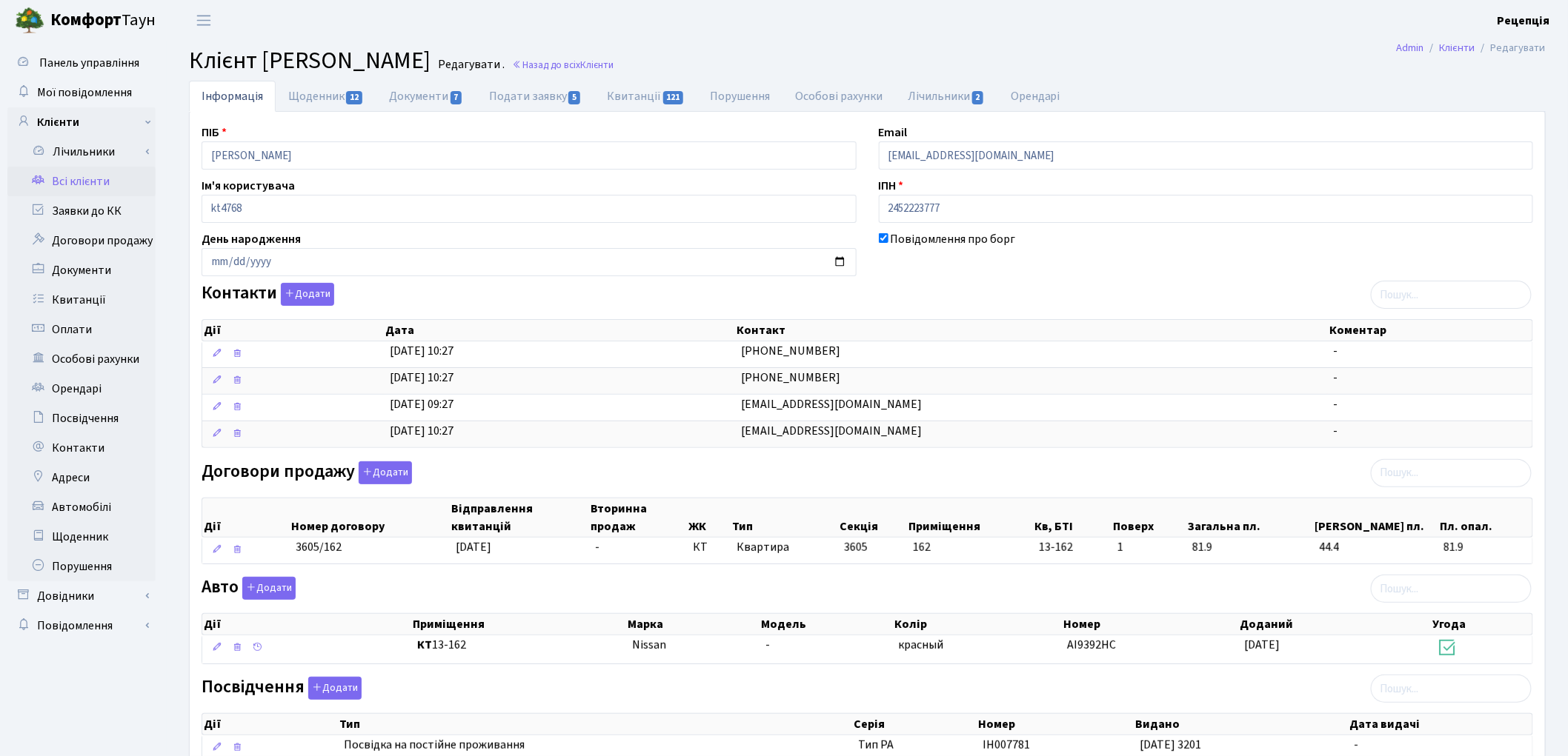
click at [91, 182] on link "Всі клієнти" at bounding box center [81, 182] width 148 height 30
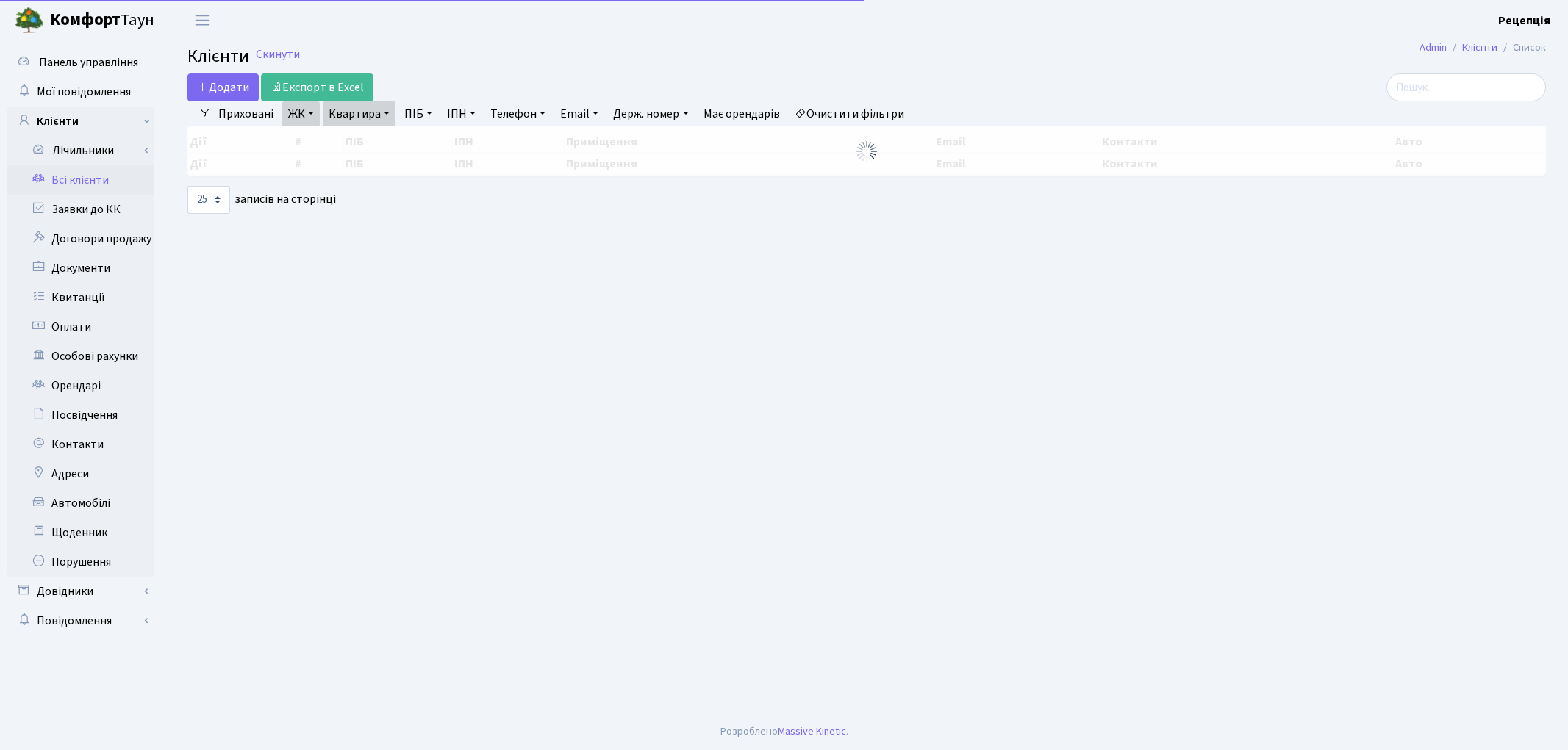
select select "25"
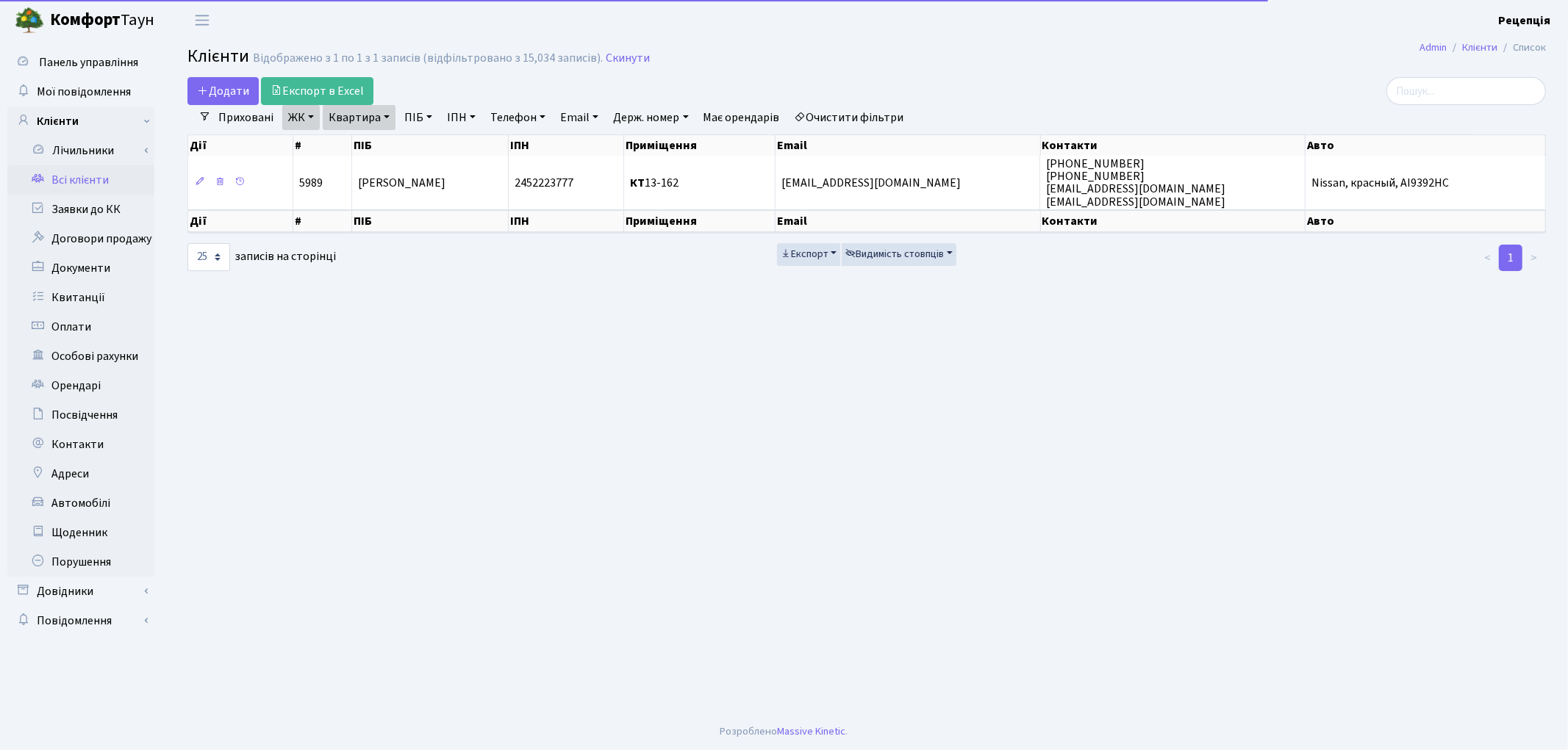
click at [838, 116] on link "Очистити фільтри" at bounding box center [849, 117] width 121 height 25
select select
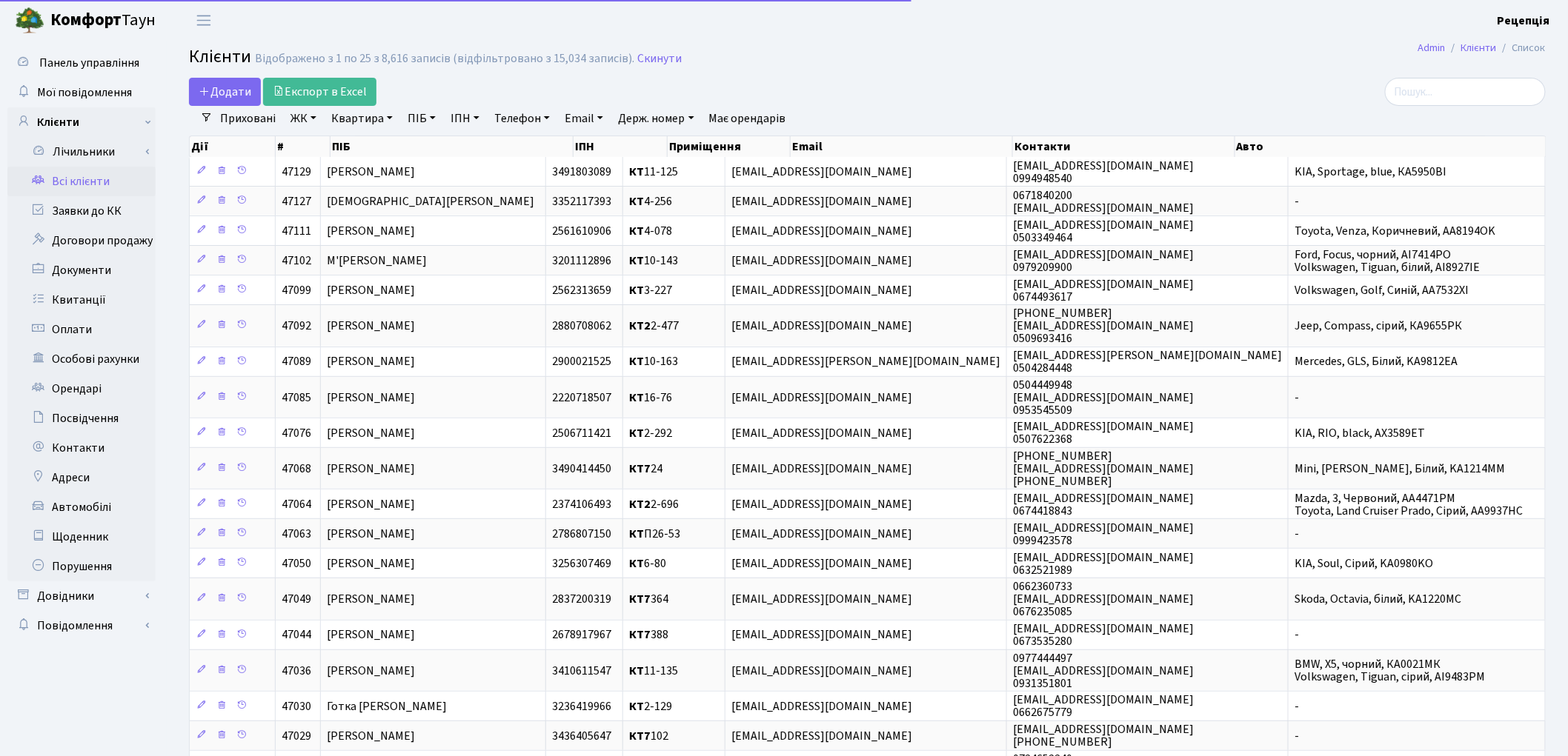
click at [307, 120] on link "ЖК" at bounding box center [303, 118] width 38 height 25
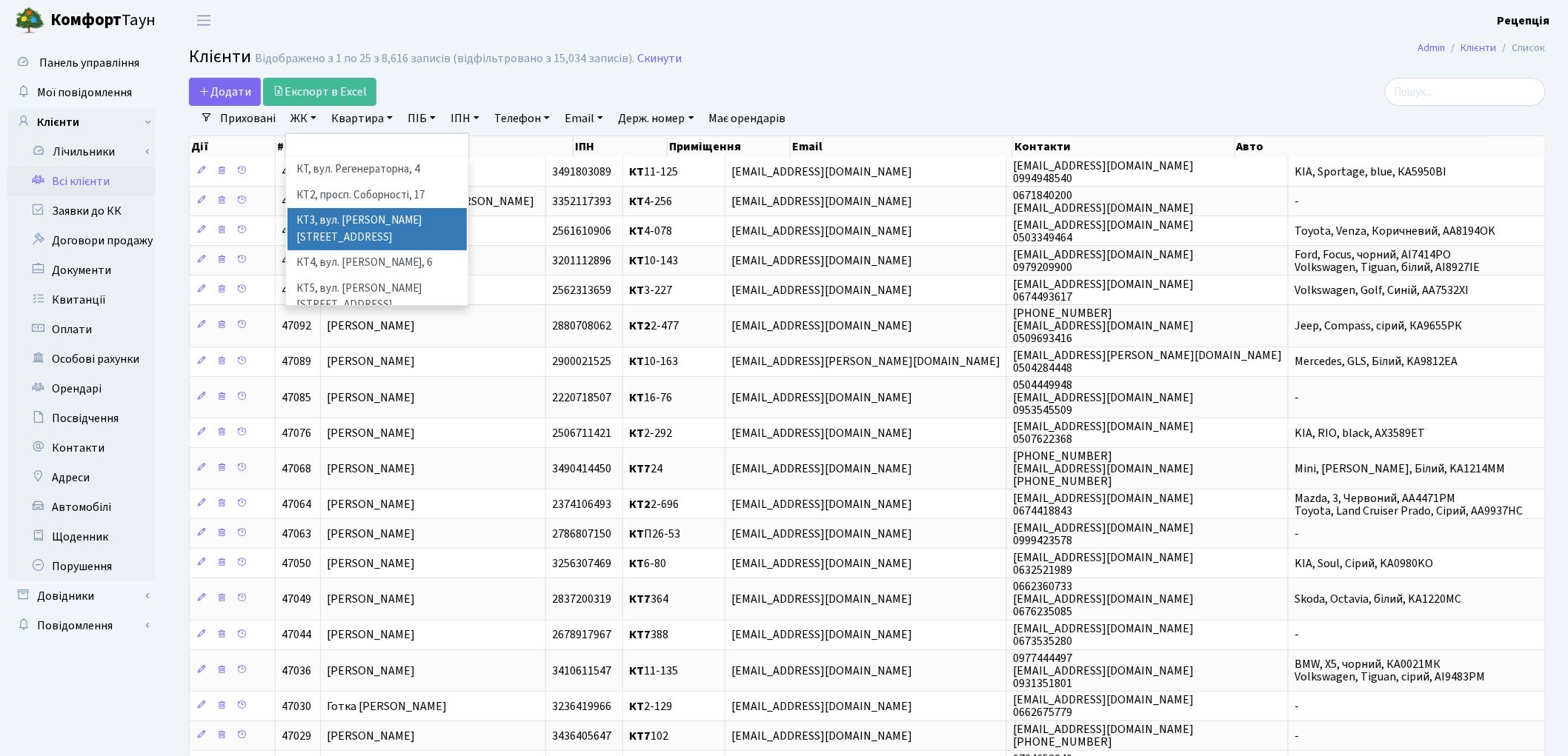
click at [409, 216] on li "КТ3, вул. [PERSON_NAME][STREET_ADDRESS]" at bounding box center [376, 229] width 179 height 42
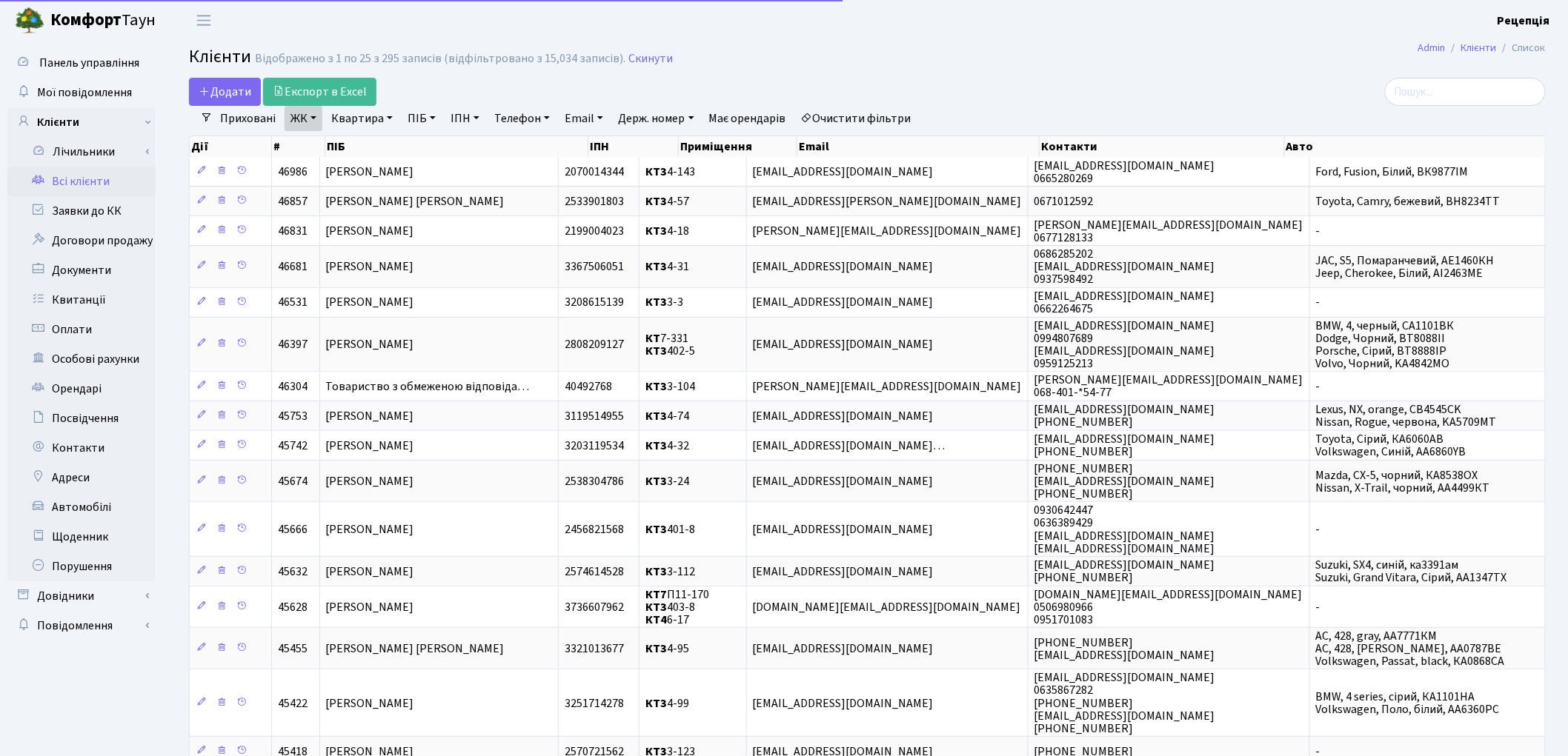
click at [366, 115] on link "Квартира" at bounding box center [362, 118] width 73 height 25
type input "3-143"
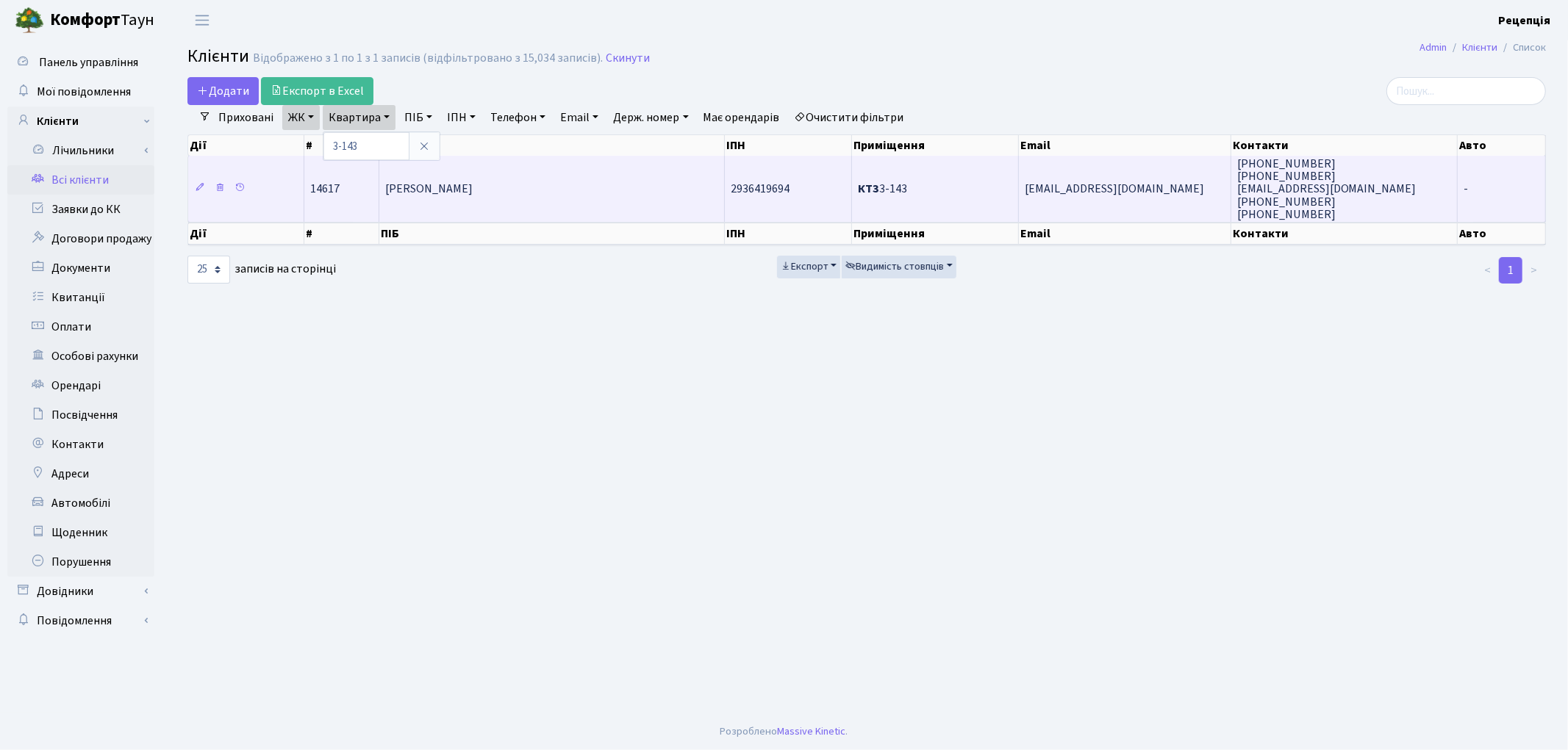
click at [476, 200] on td "[PERSON_NAME]" at bounding box center [552, 189] width 346 height 66
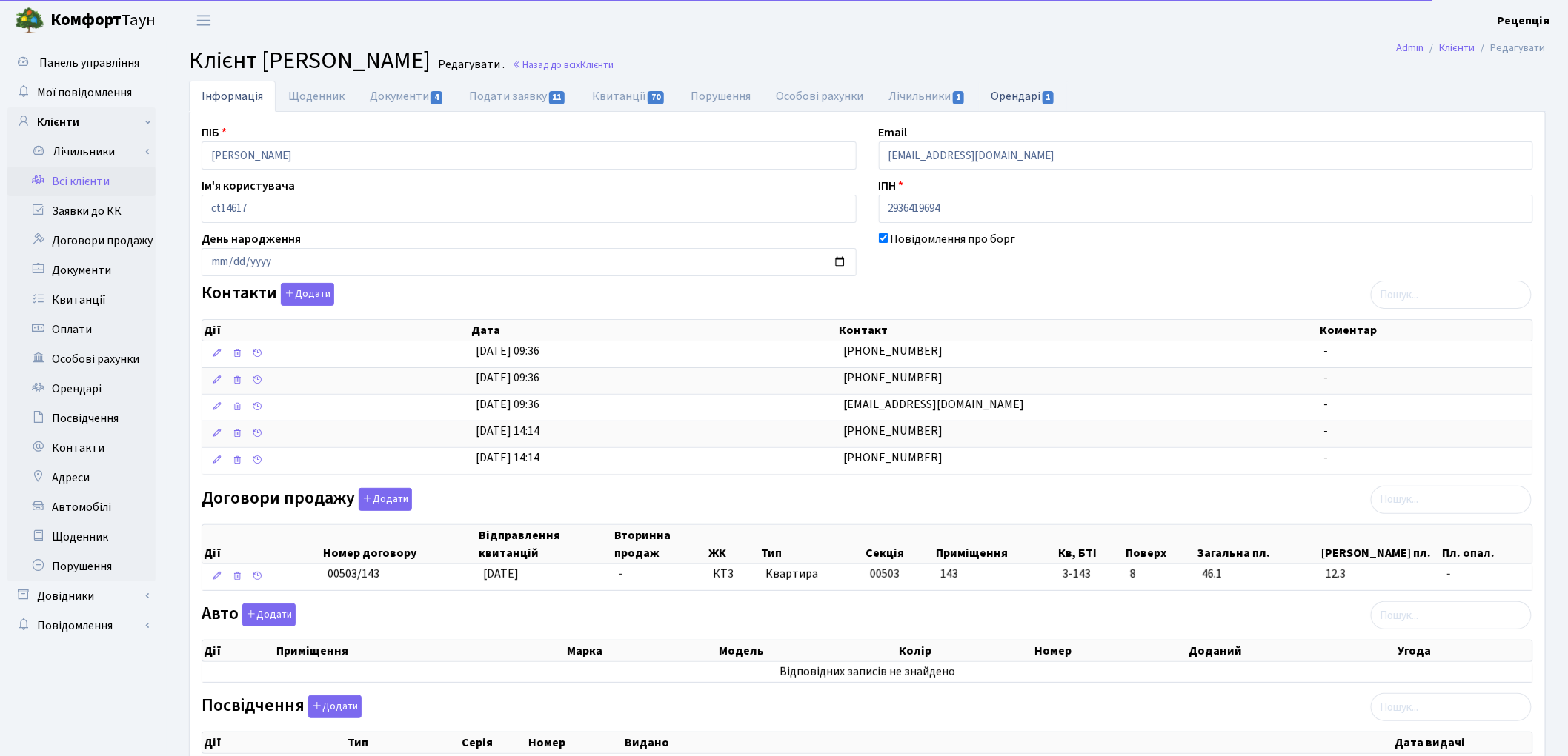
click at [1034, 100] on link "Орендарі 1" at bounding box center [1023, 95] width 90 height 31
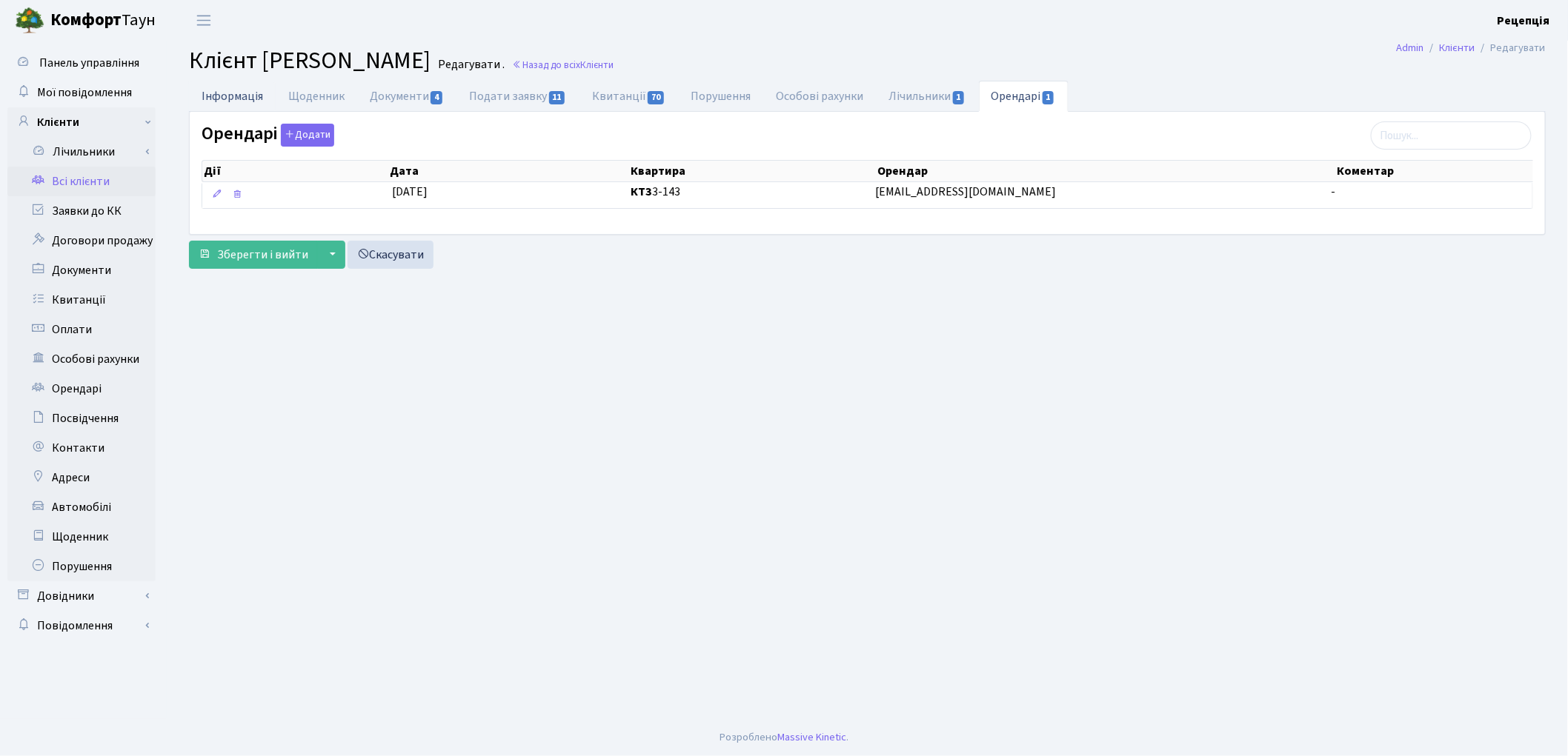
click at [232, 105] on link "Інформація" at bounding box center [231, 95] width 86 height 31
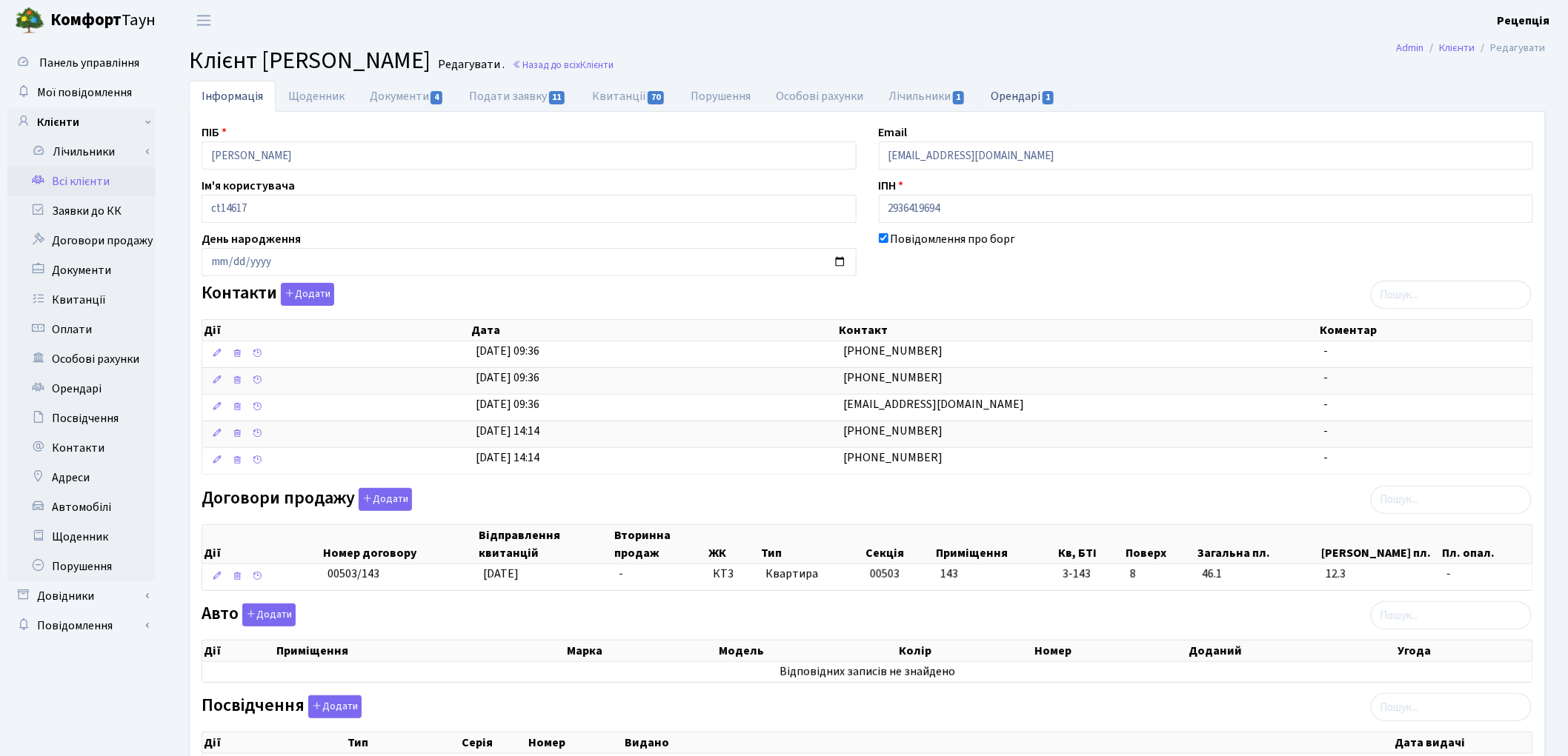
click at [1001, 110] on link "Орендарі 1" at bounding box center [1023, 95] width 90 height 31
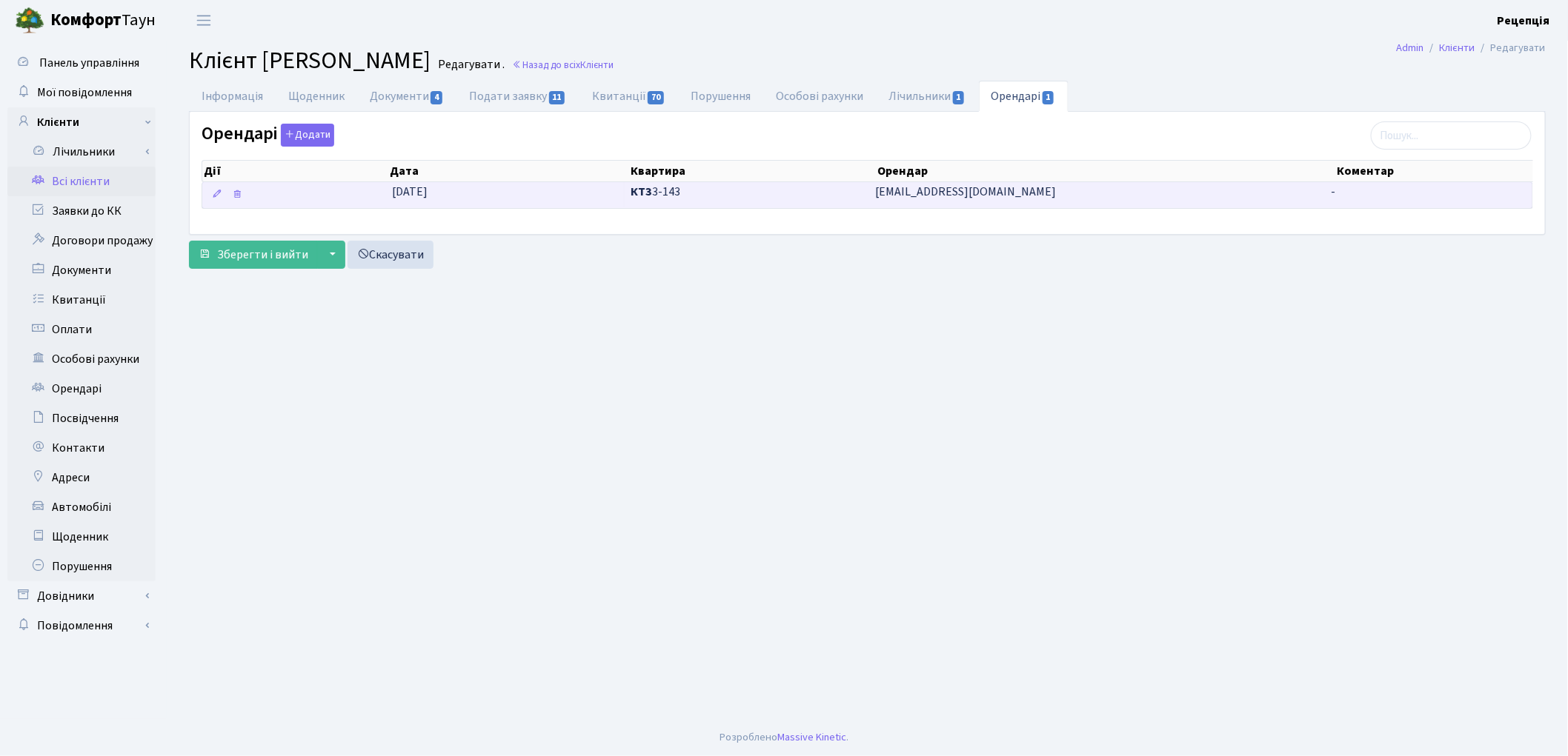
click at [736, 196] on span "КТ3 3-143" at bounding box center [746, 192] width 232 height 17
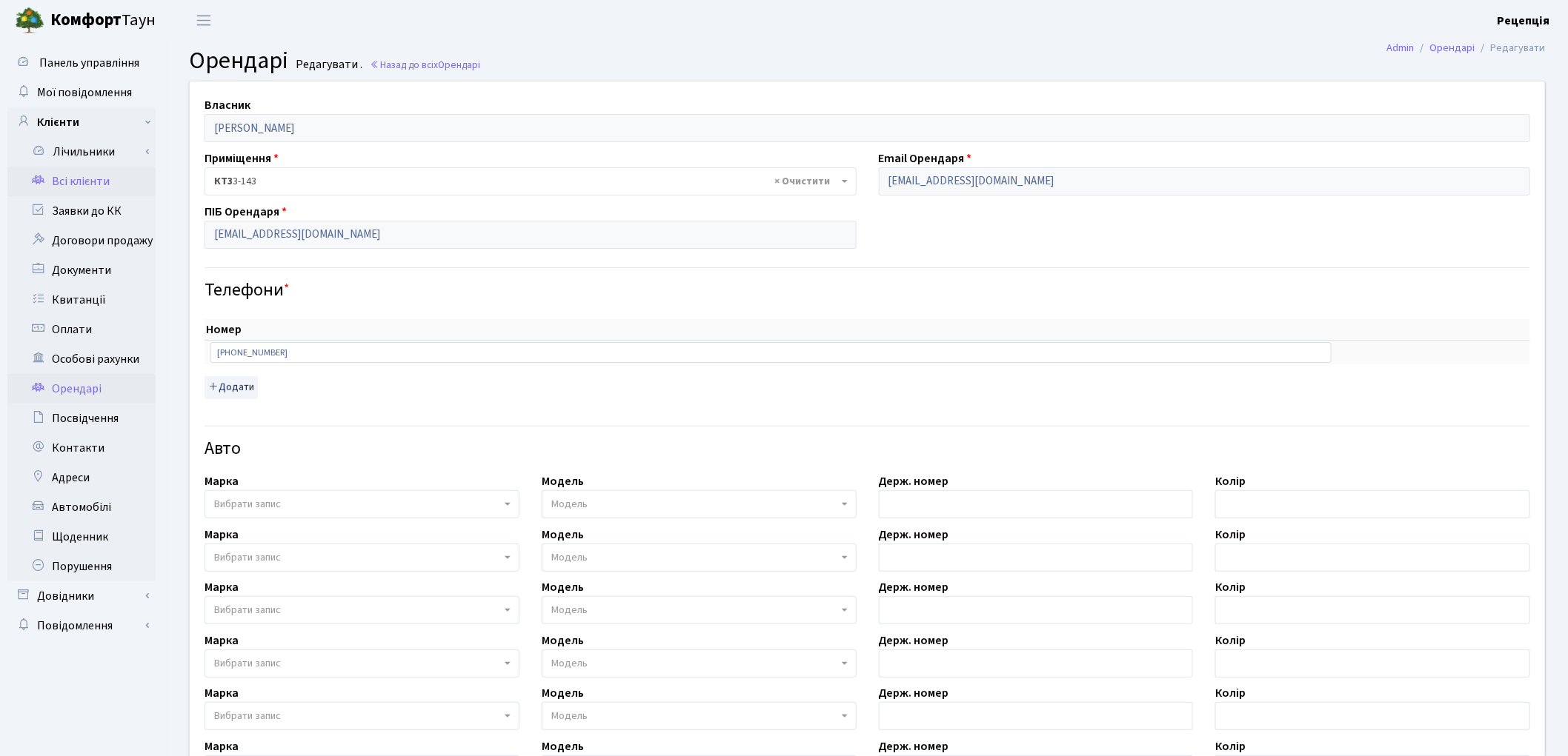
click at [74, 176] on link "Всі клієнти" at bounding box center [81, 182] width 148 height 30
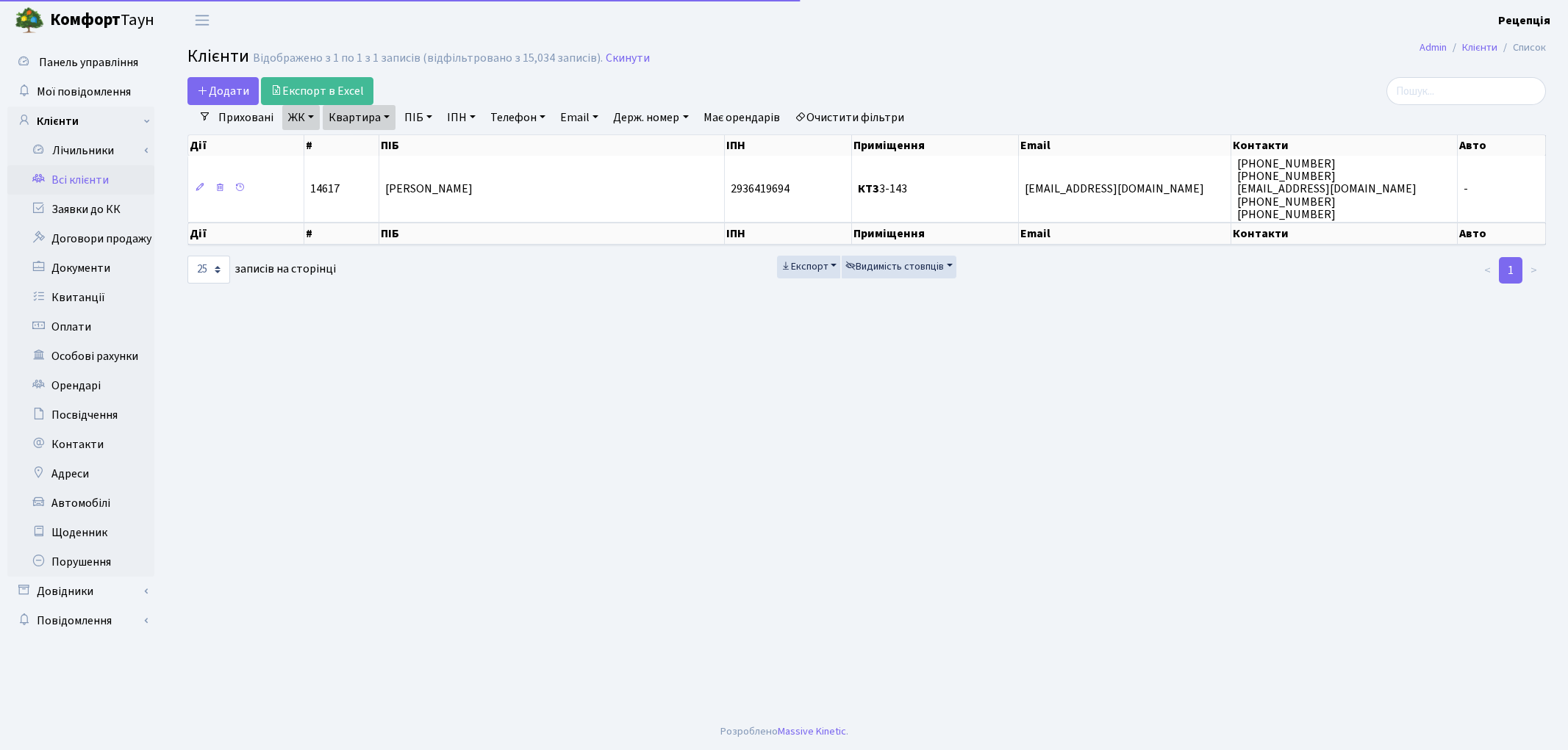
select select "25"
click at [877, 116] on link "Очистити фільтри" at bounding box center [849, 117] width 121 height 25
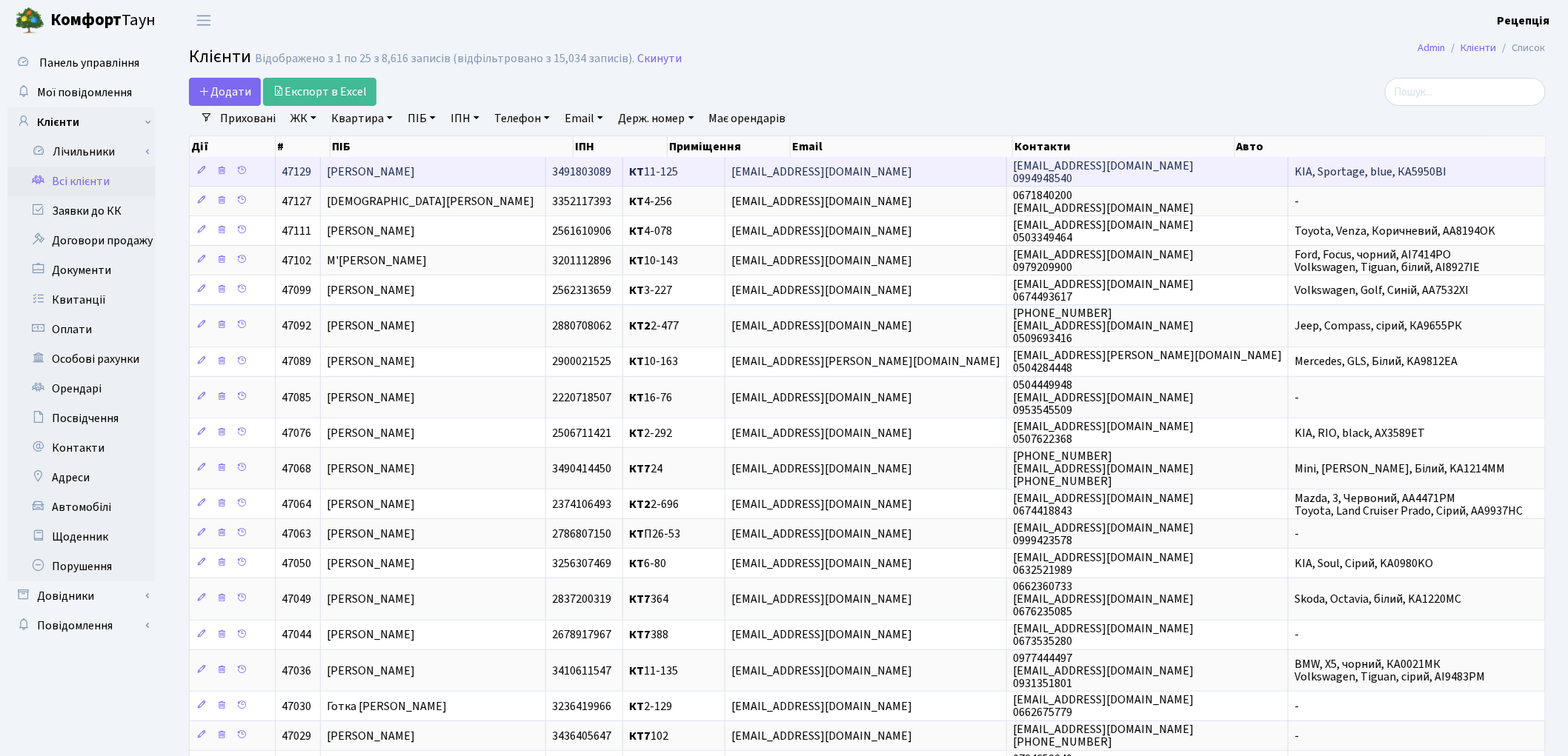
click at [500, 164] on td "[PERSON_NAME]" at bounding box center [433, 171] width 225 height 29
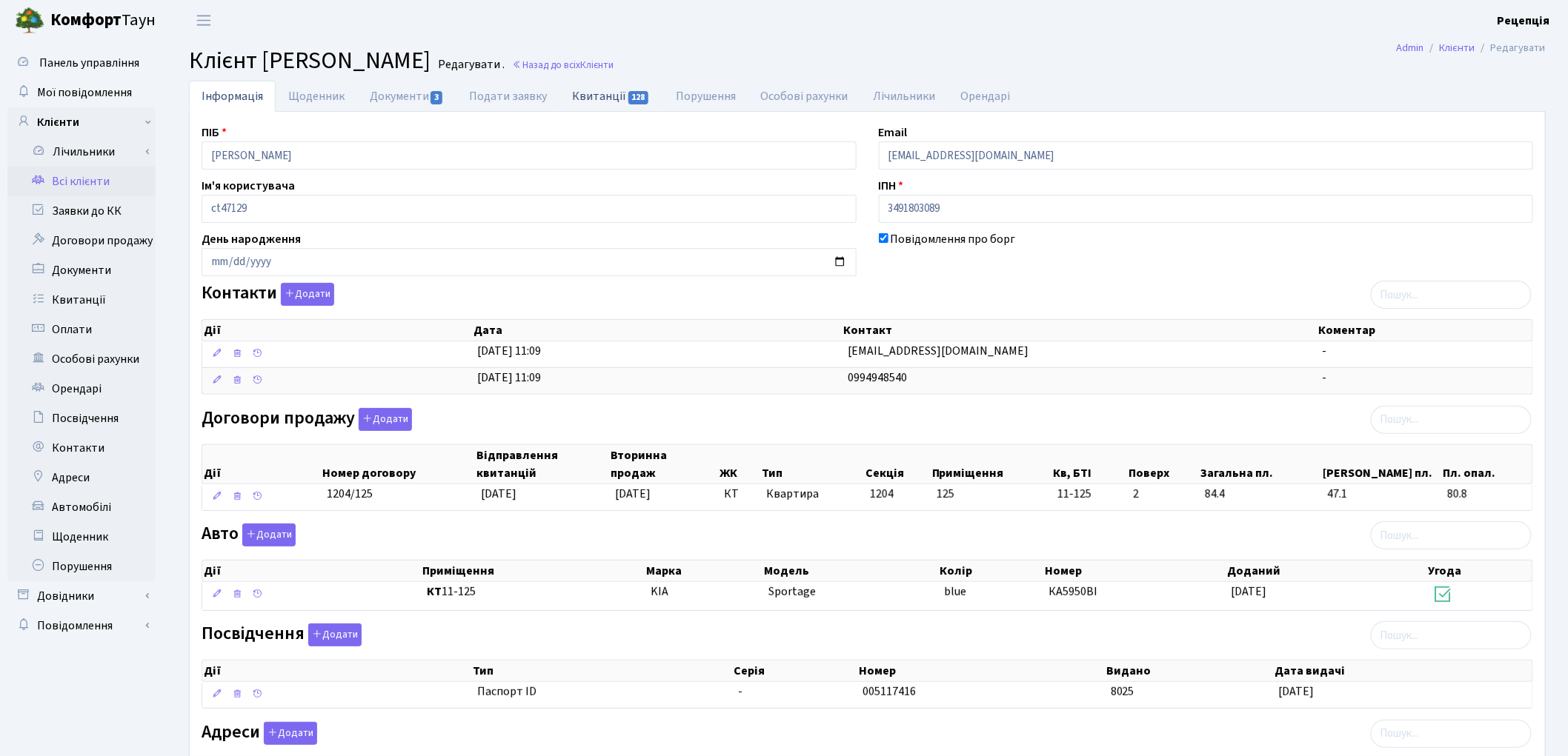
click at [602, 100] on link "Квитанції 128" at bounding box center [611, 95] width 103 height 31
select select "25"
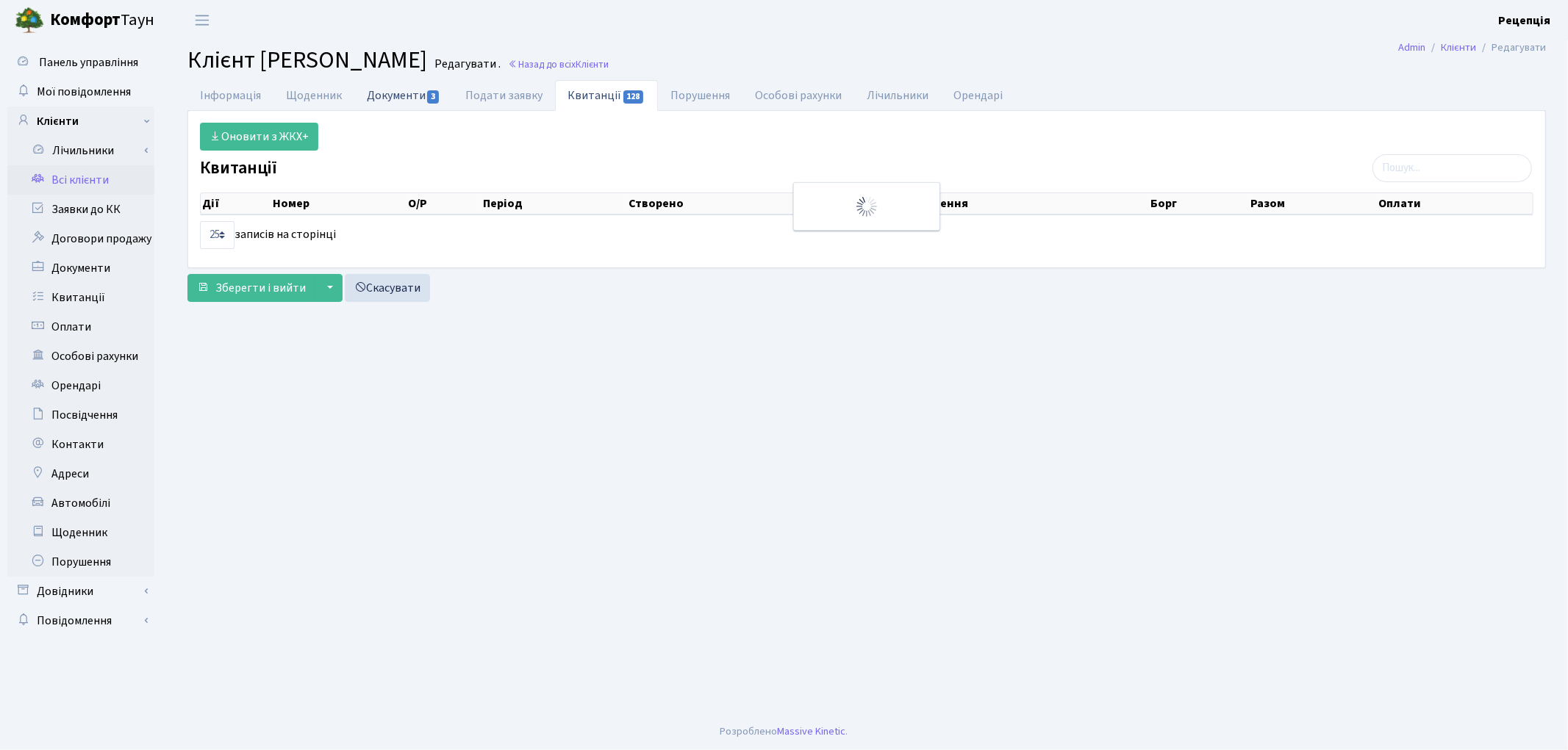
click at [405, 88] on link "Документи 3" at bounding box center [404, 94] width 99 height 30
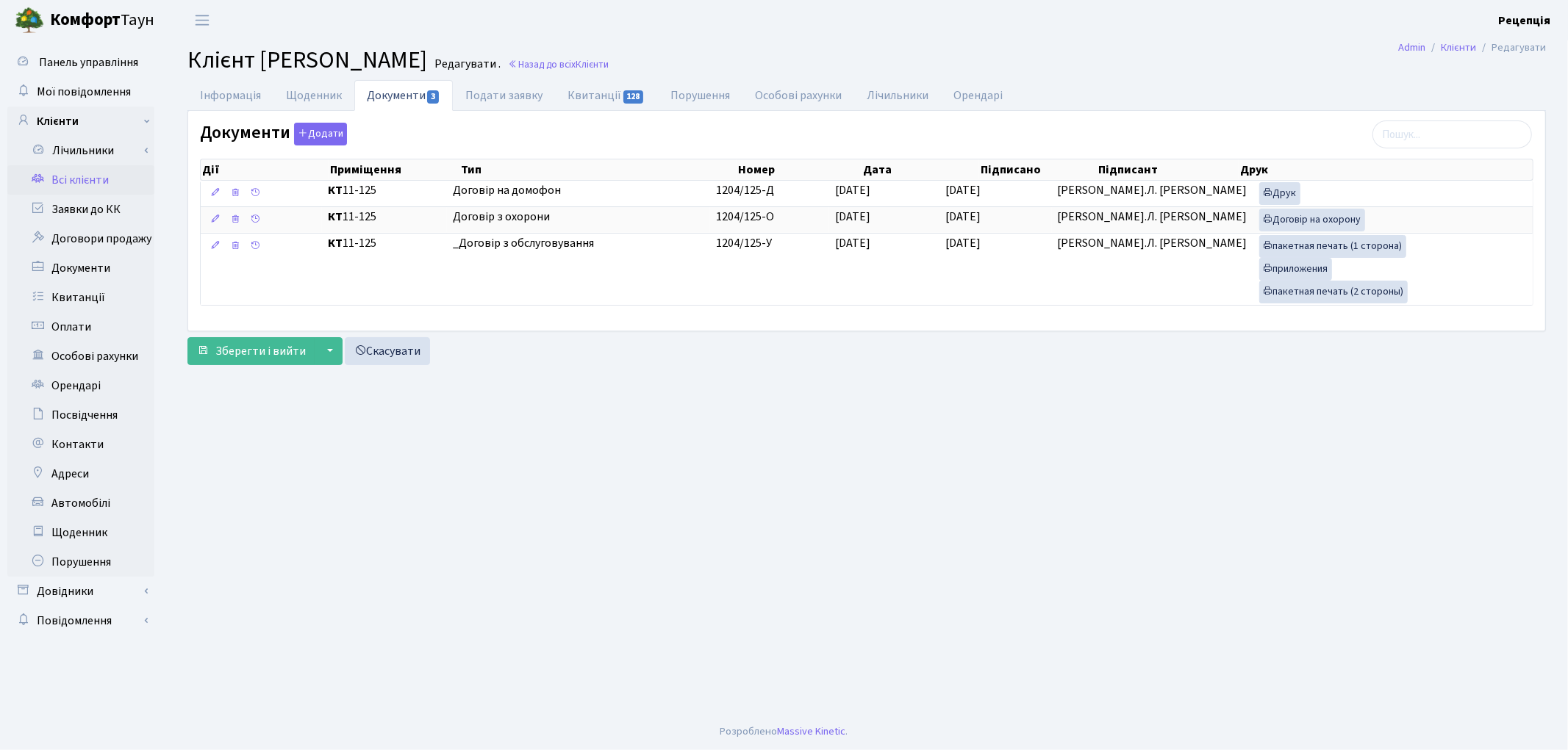
click at [101, 171] on link "Всі клієнти" at bounding box center [81, 180] width 147 height 29
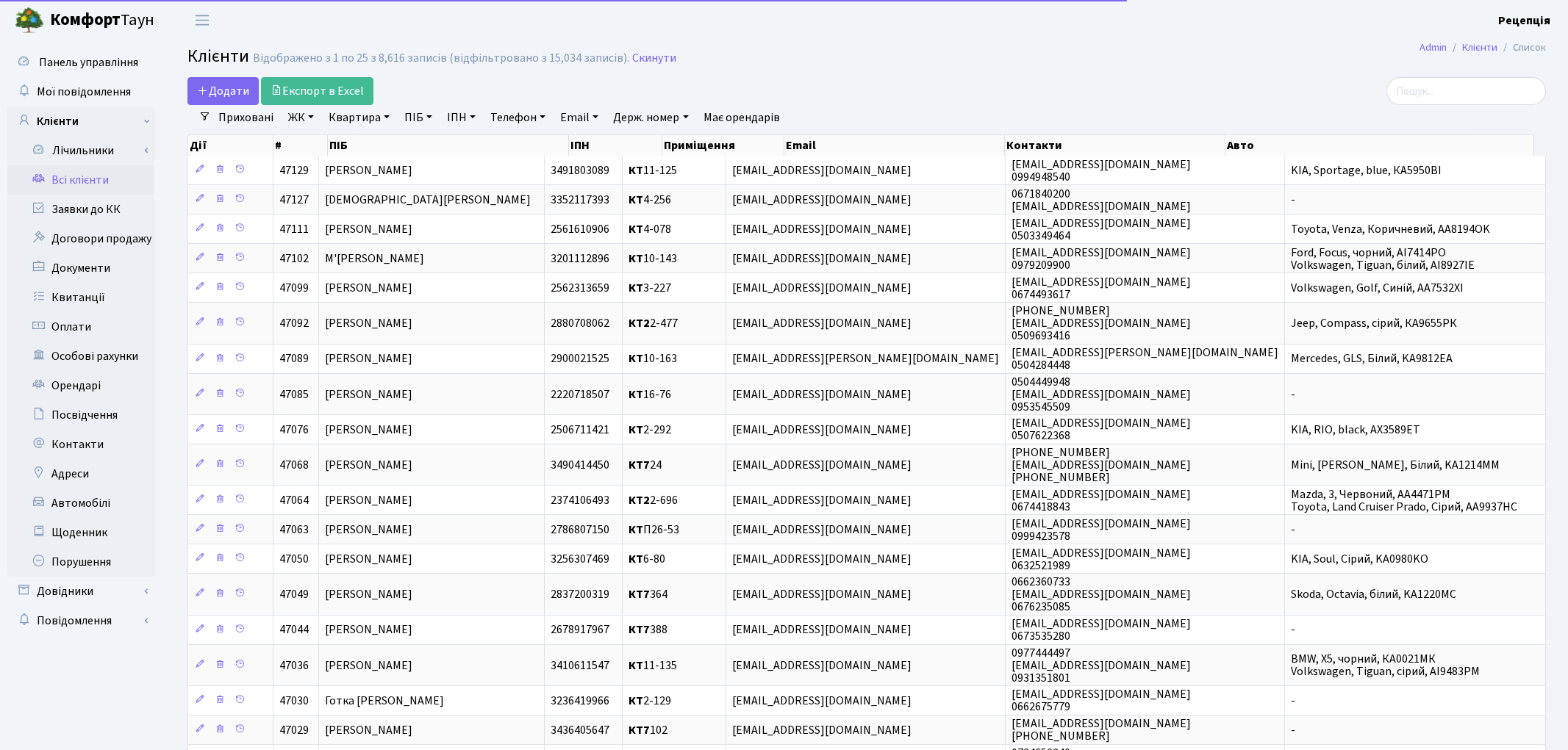
select select "25"
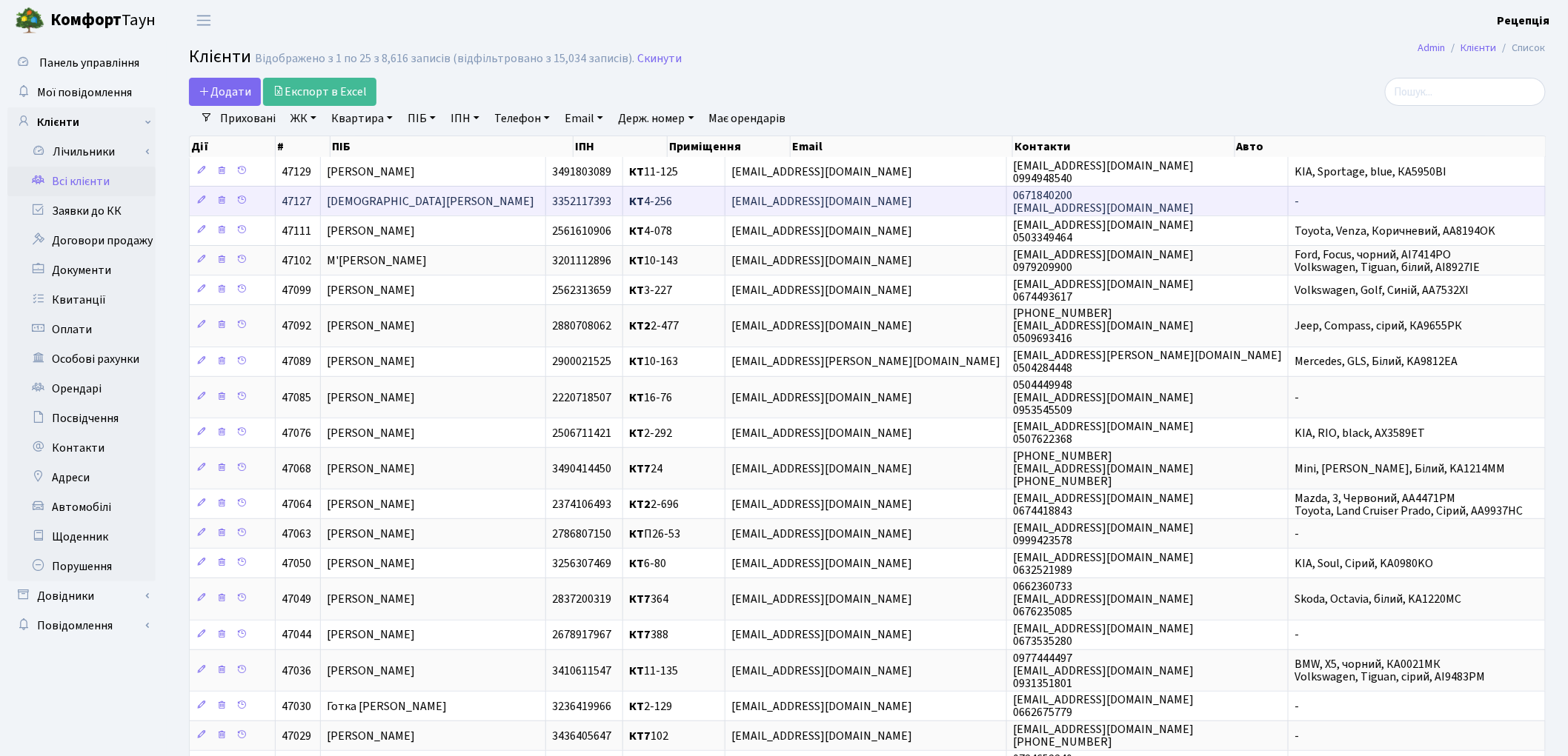
click at [546, 194] on td "[DEMOGRAPHIC_DATA][PERSON_NAME]" at bounding box center [433, 201] width 225 height 30
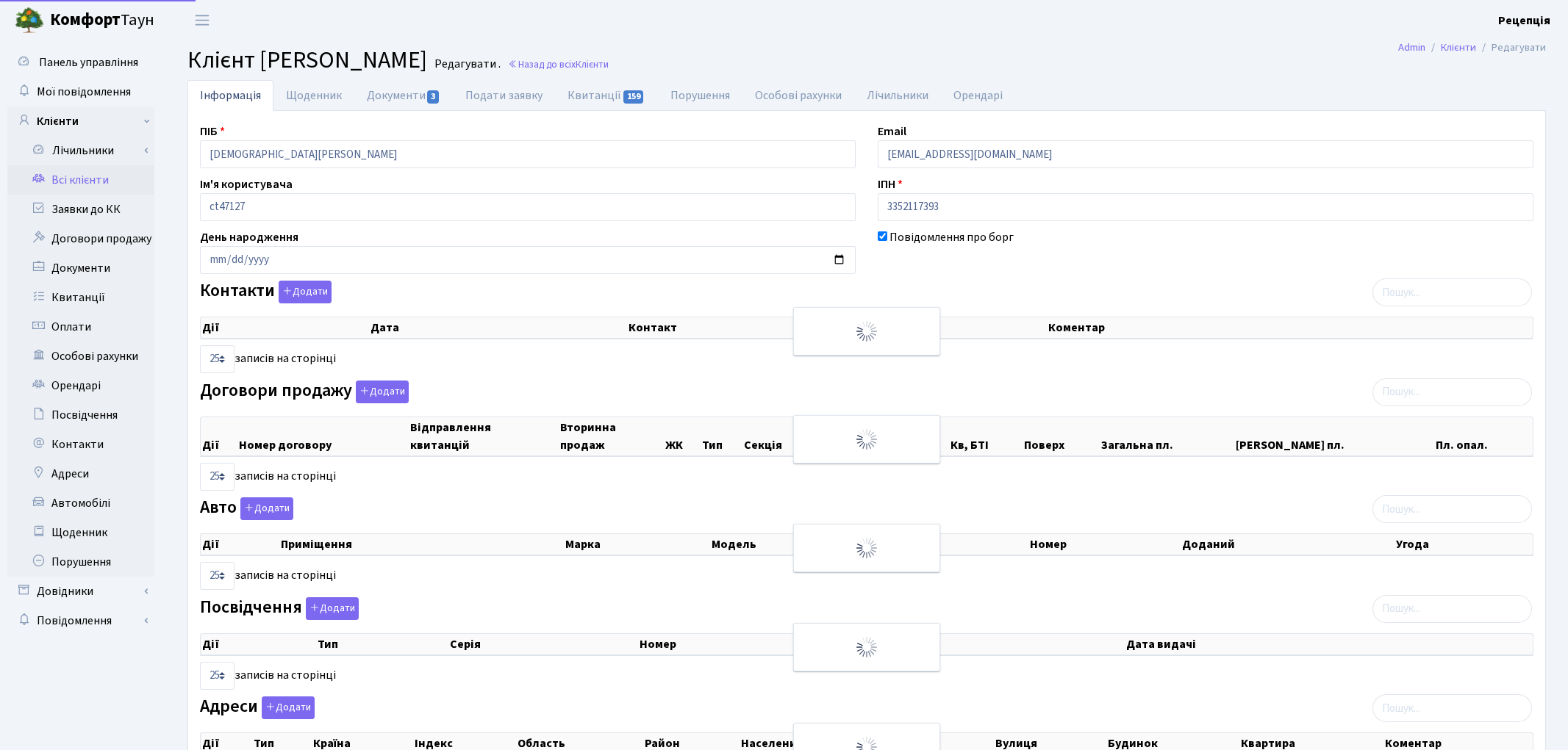
select select "25"
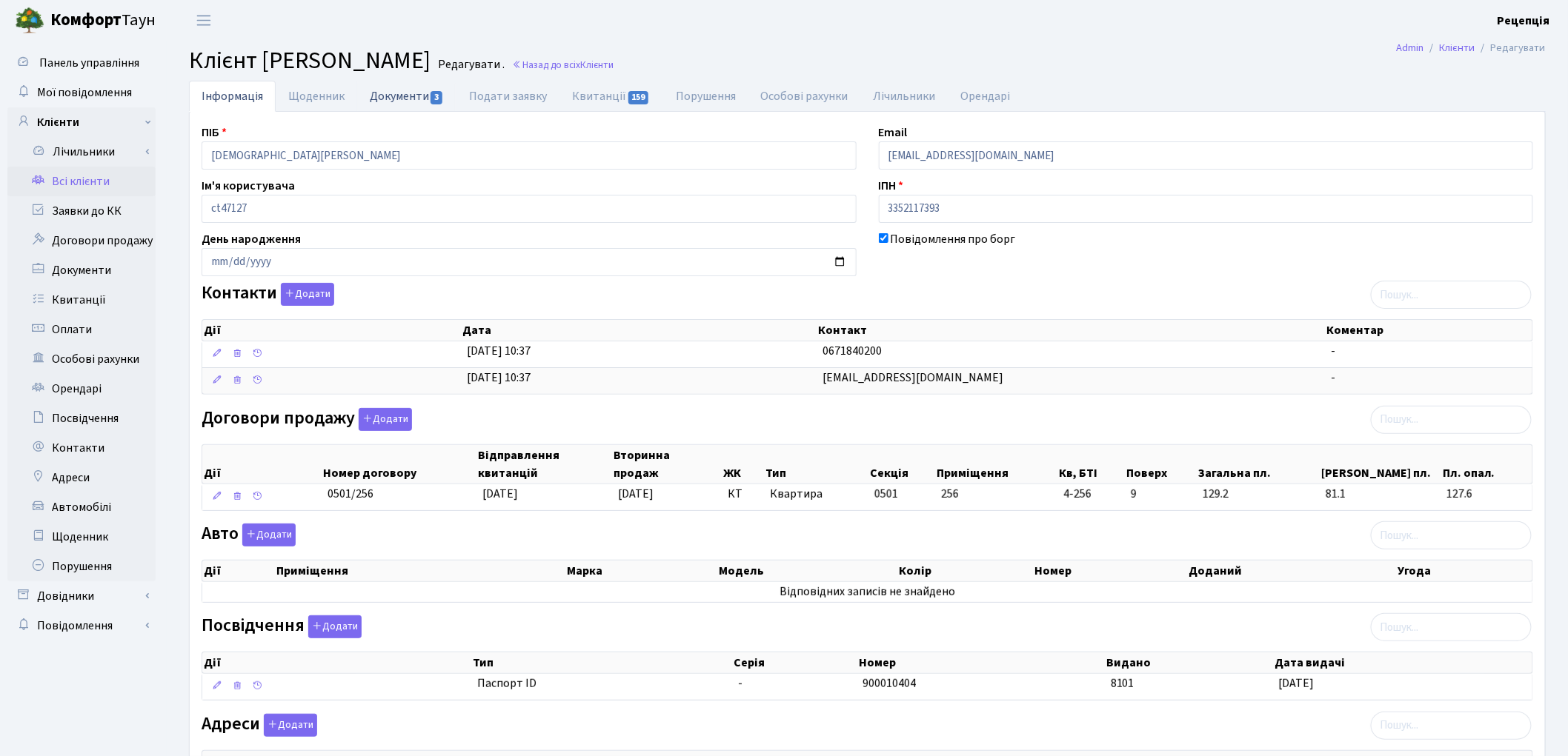
click at [382, 98] on link "Документи 3" at bounding box center [407, 95] width 100 height 31
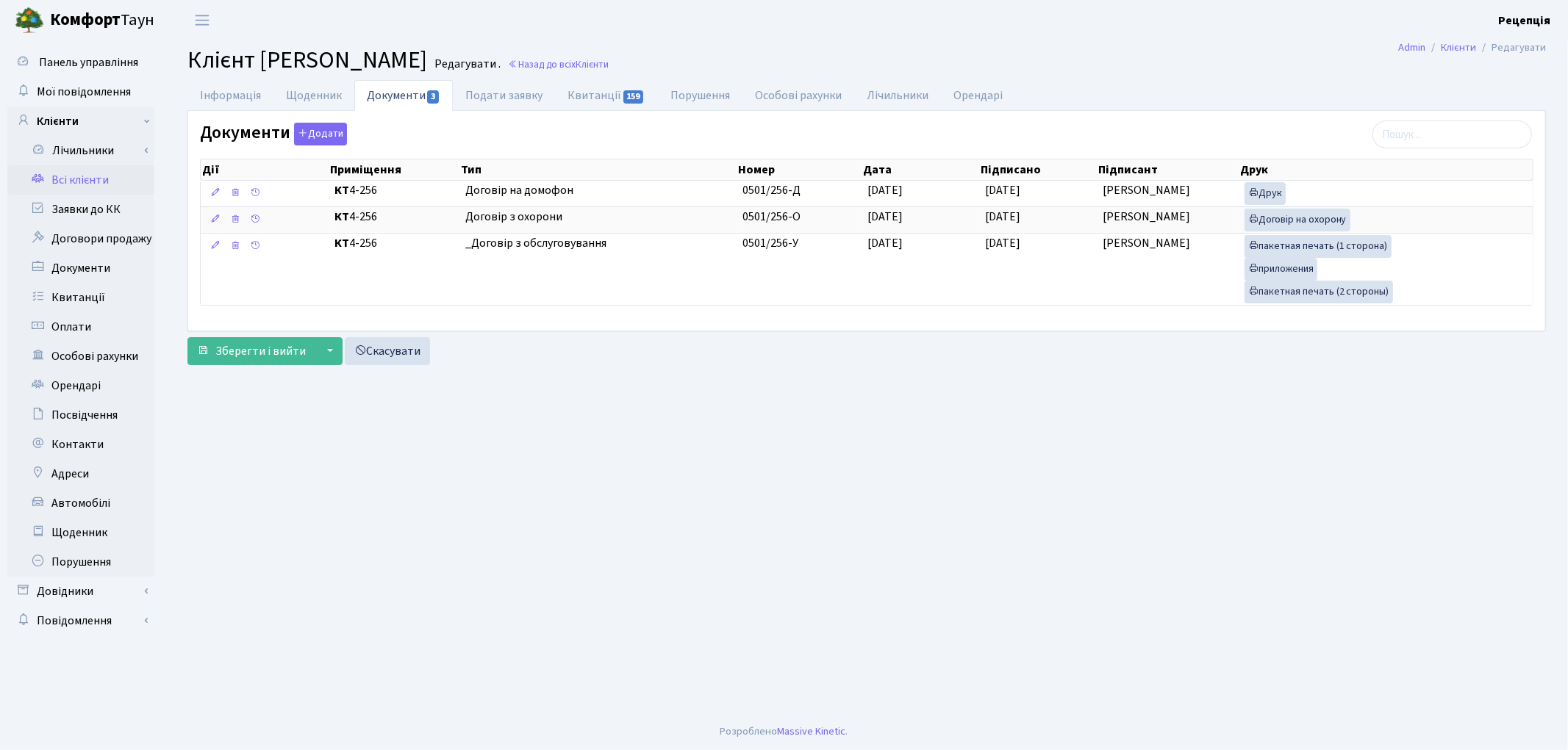
click at [65, 171] on link "Всі клієнти" at bounding box center [81, 180] width 147 height 29
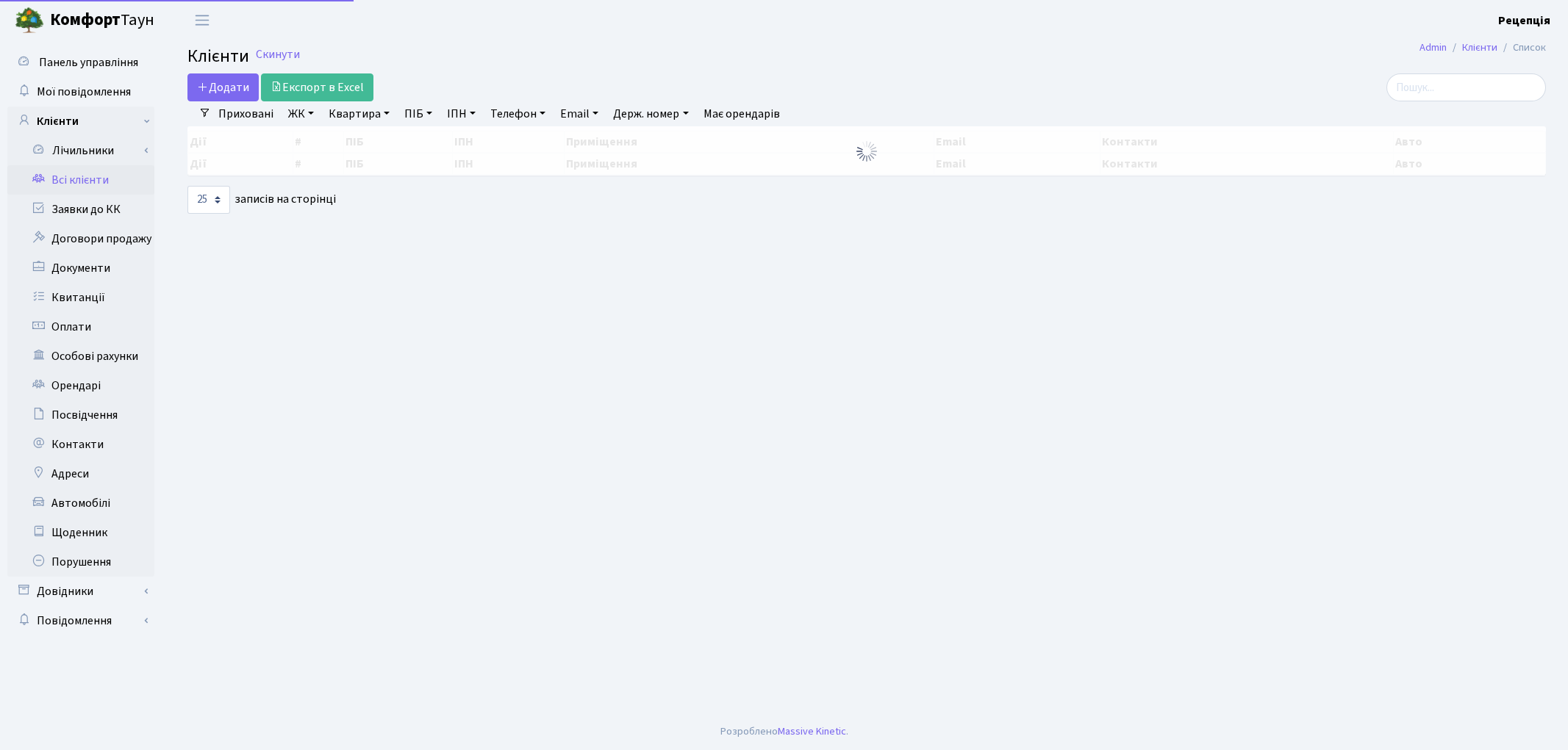
select select "25"
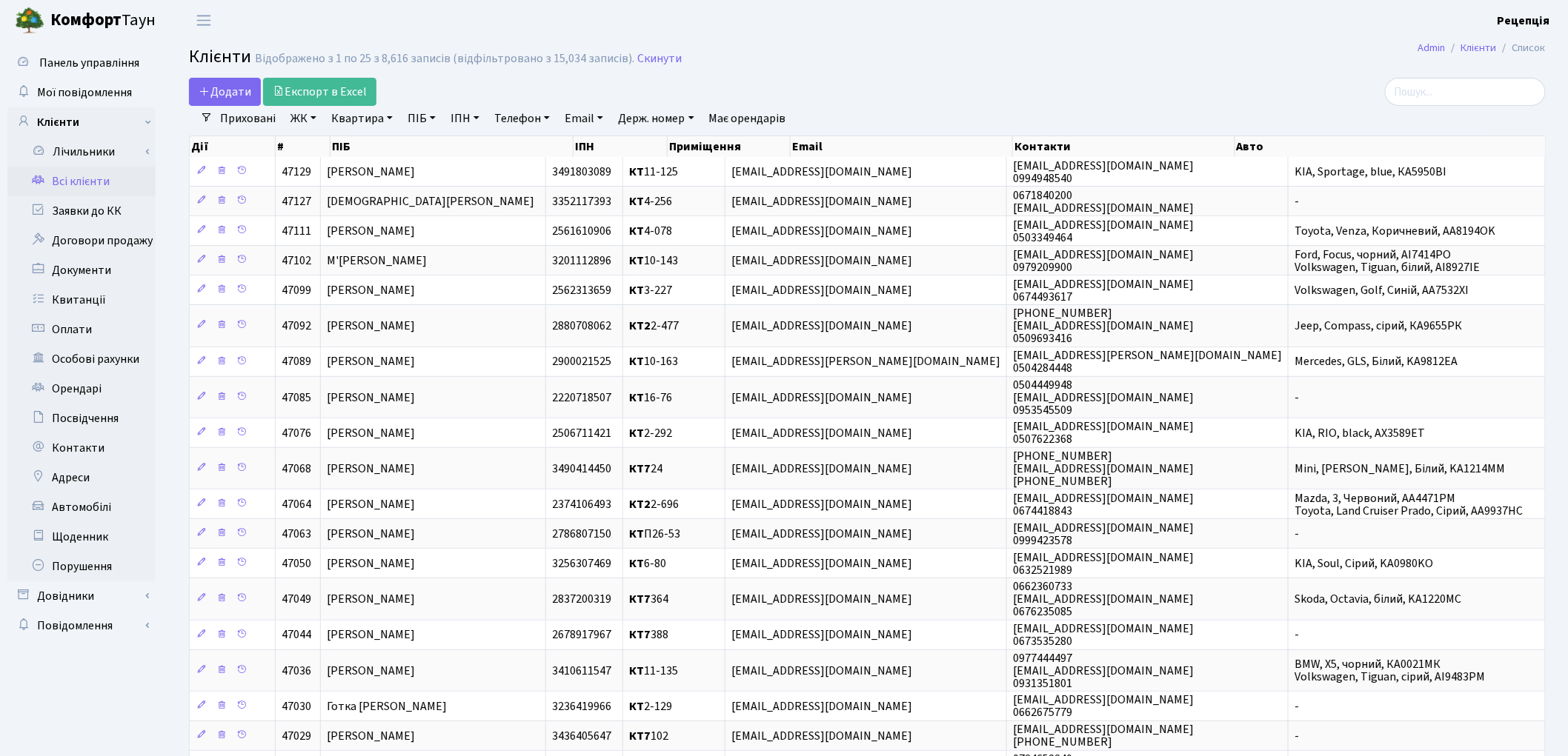
click at [428, 120] on link "ПІБ" at bounding box center [422, 118] width 40 height 25
type input "пахолюк"
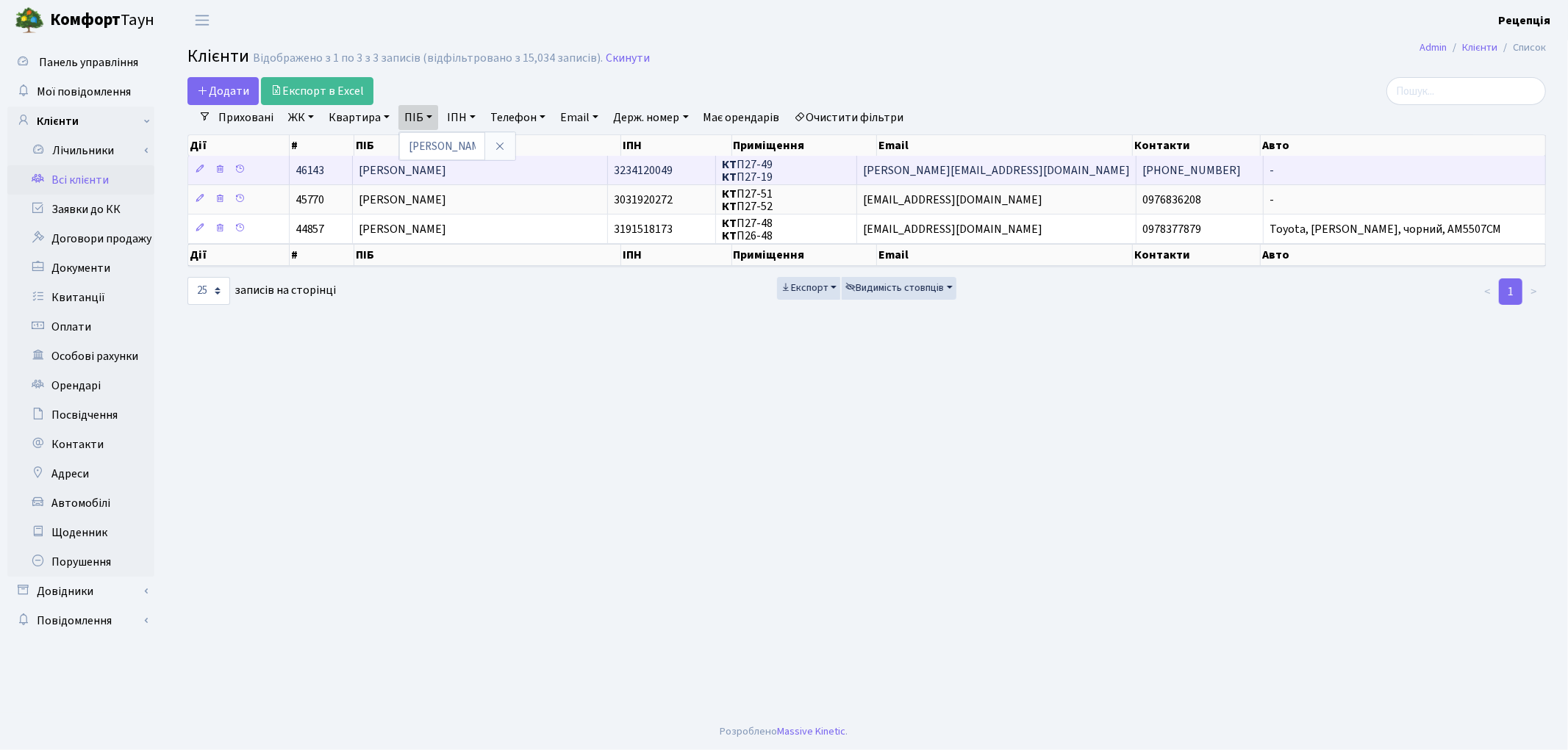
click at [446, 178] on span "[PERSON_NAME]" at bounding box center [402, 171] width 87 height 16
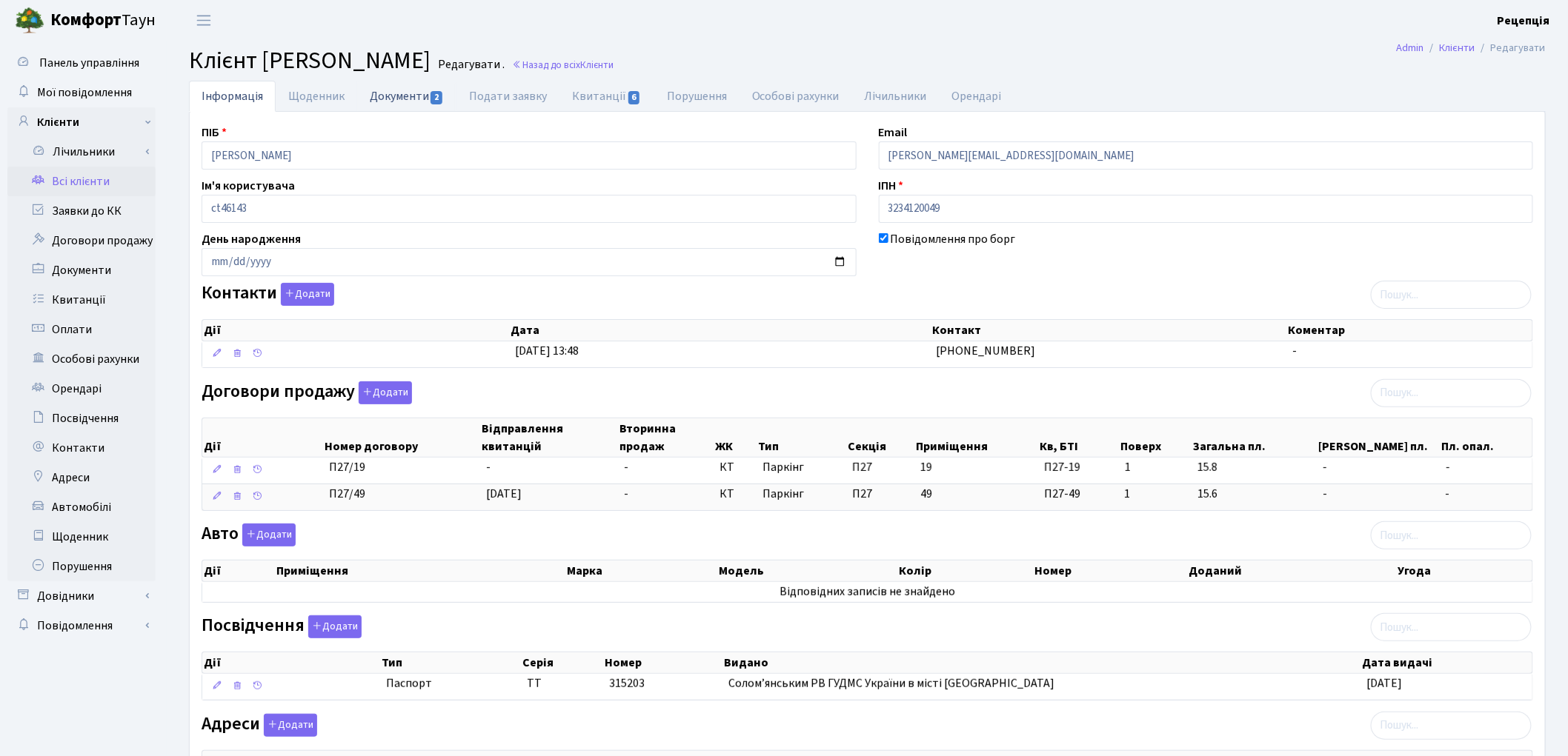
click at [421, 93] on link "Документи 2" at bounding box center [407, 95] width 100 height 31
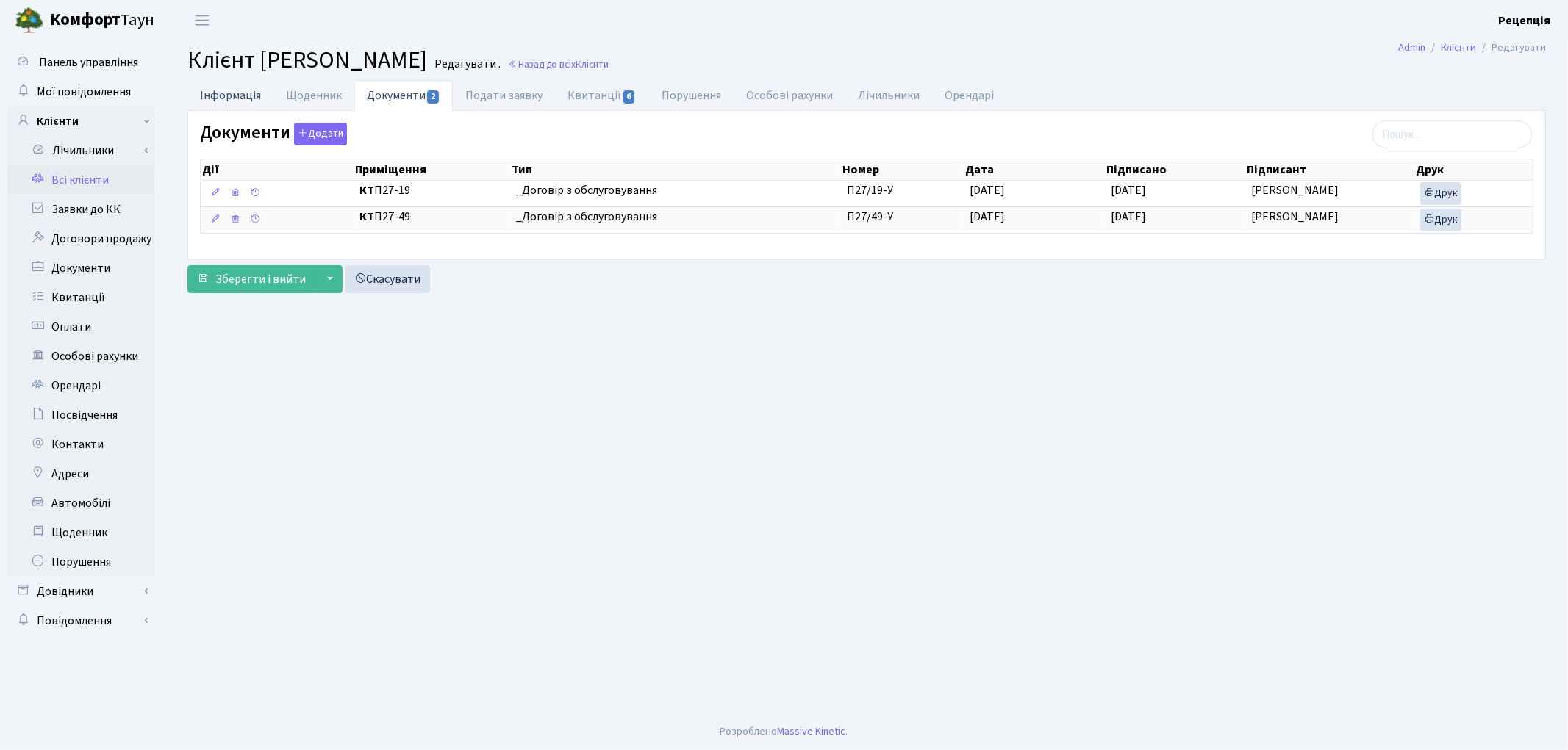
click at [239, 91] on link "Інформація" at bounding box center [230, 94] width 86 height 30
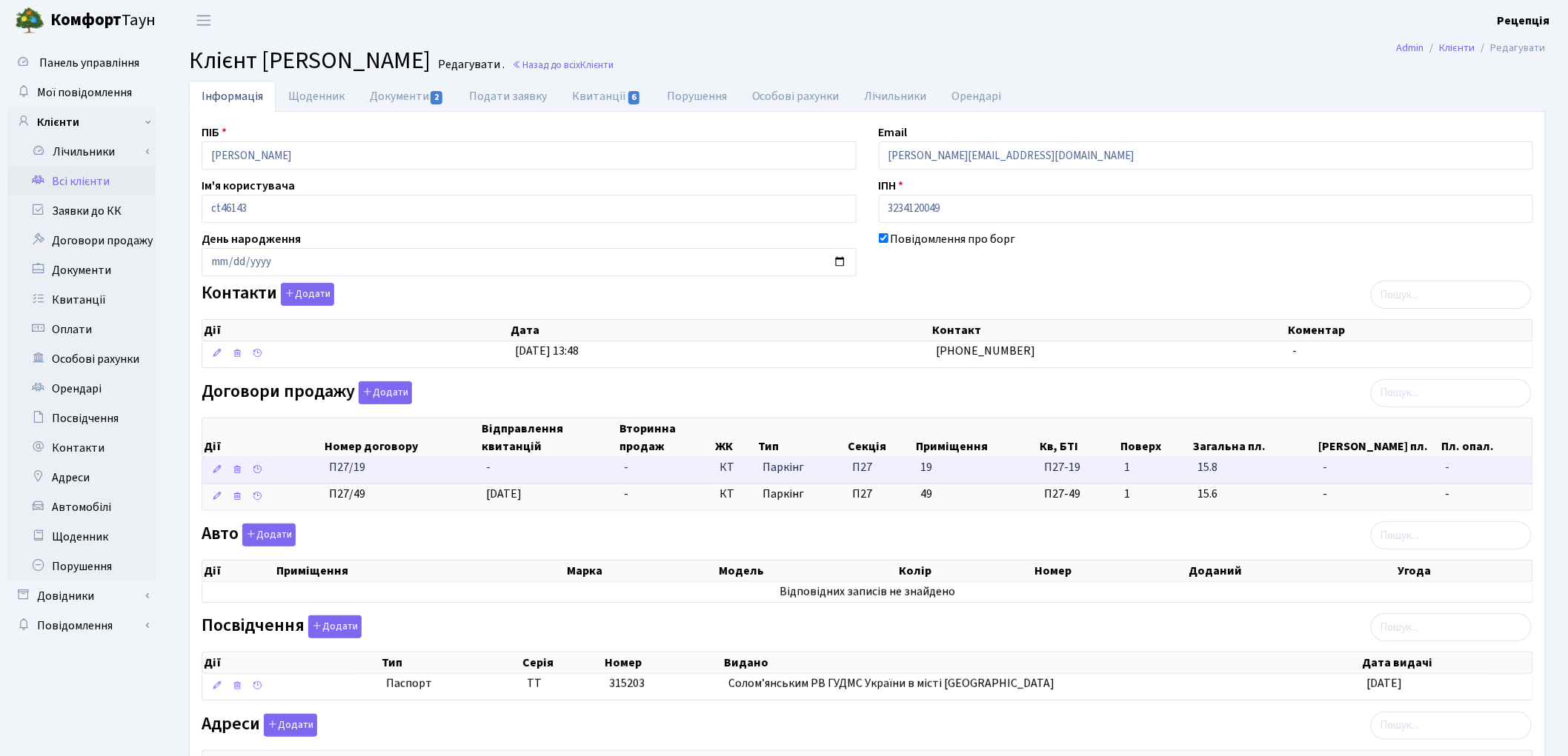
click at [504, 469] on td "-" at bounding box center [548, 471] width 137 height 26
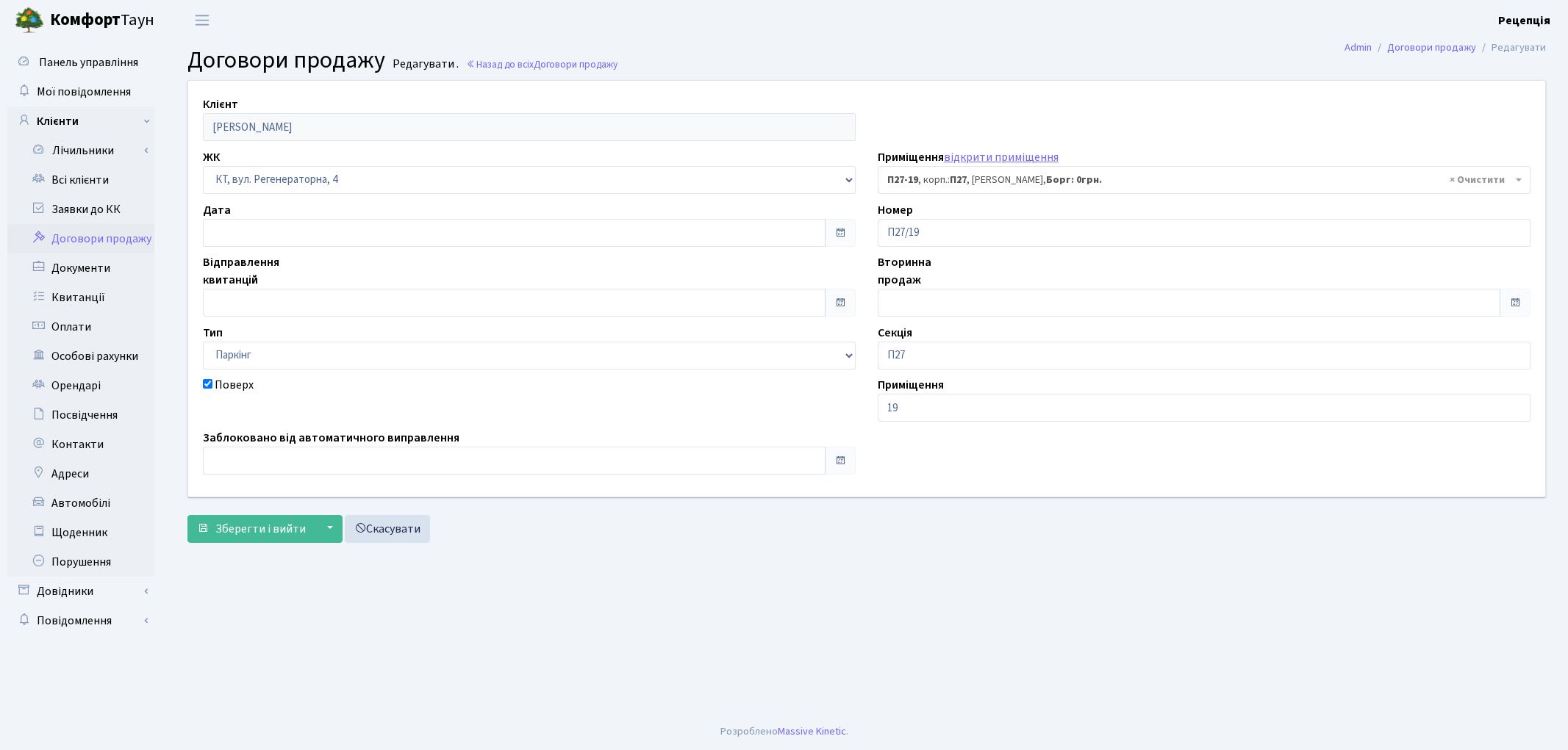
select select "9978"
click at [246, 230] on input "text" at bounding box center [514, 233] width 623 height 28
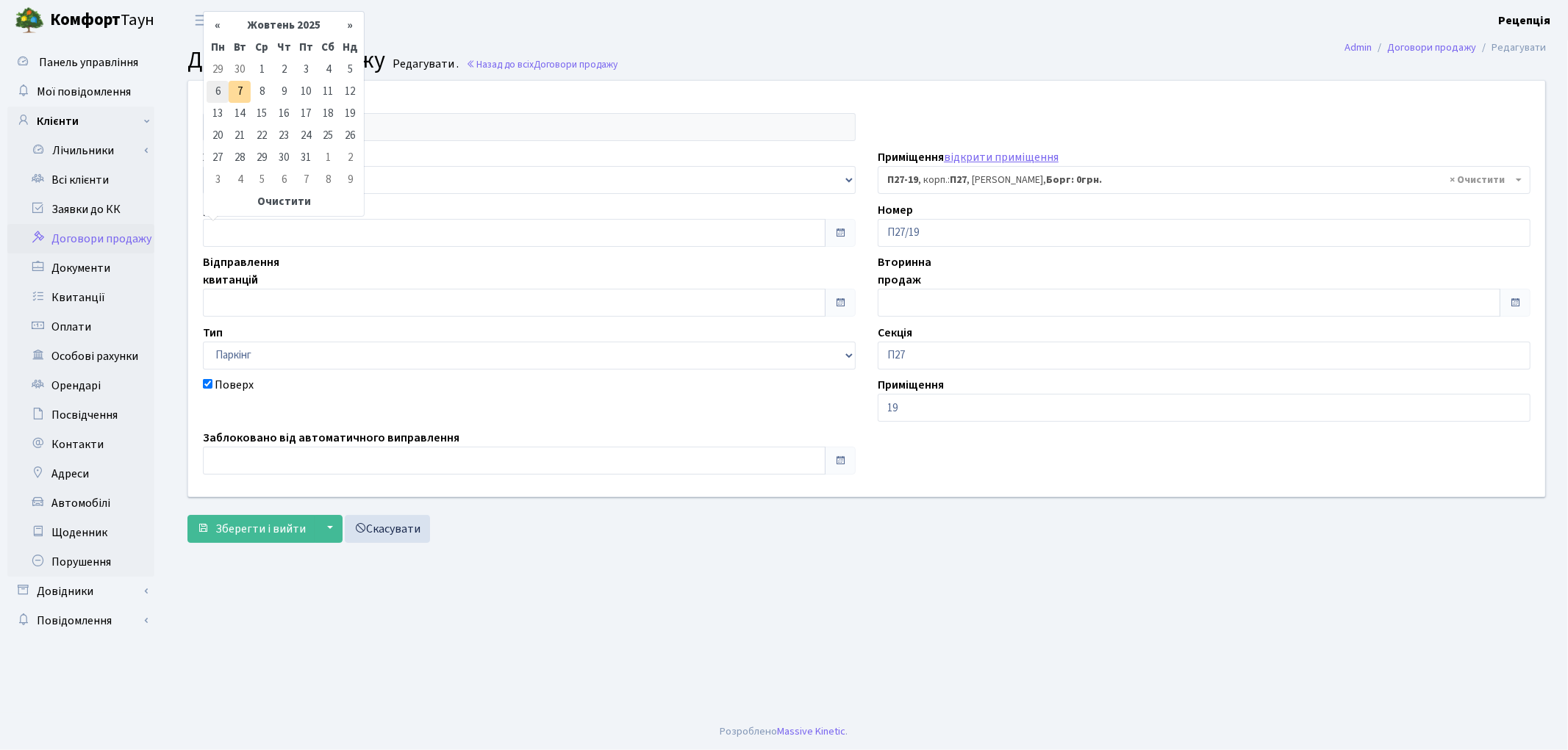
click at [213, 91] on td "6" at bounding box center [217, 91] width 22 height 22
type input "06.10.2025"
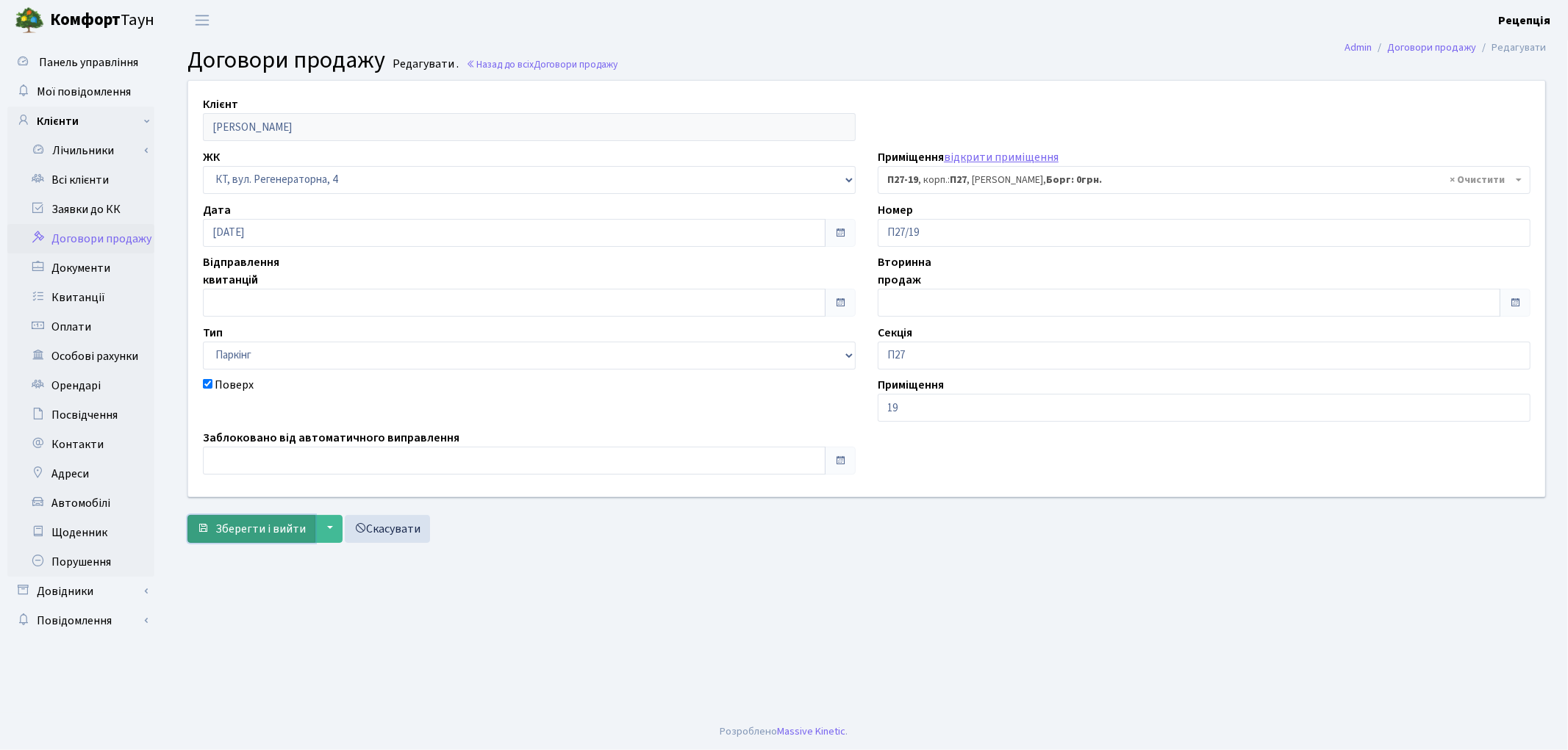
click at [274, 532] on span "Зберегти і вийти" at bounding box center [261, 529] width 90 height 16
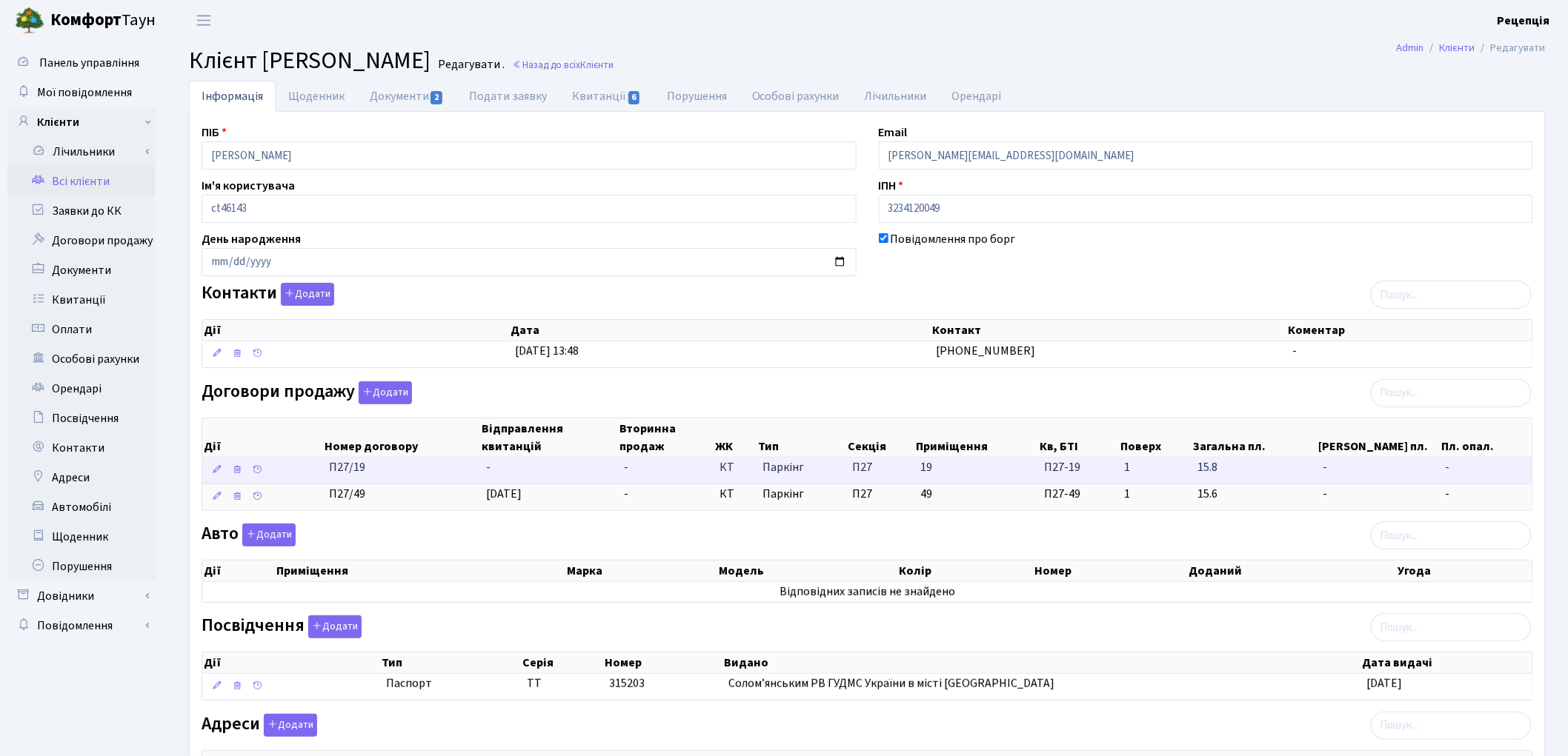
click at [527, 471] on td "-" at bounding box center [548, 471] width 137 height 26
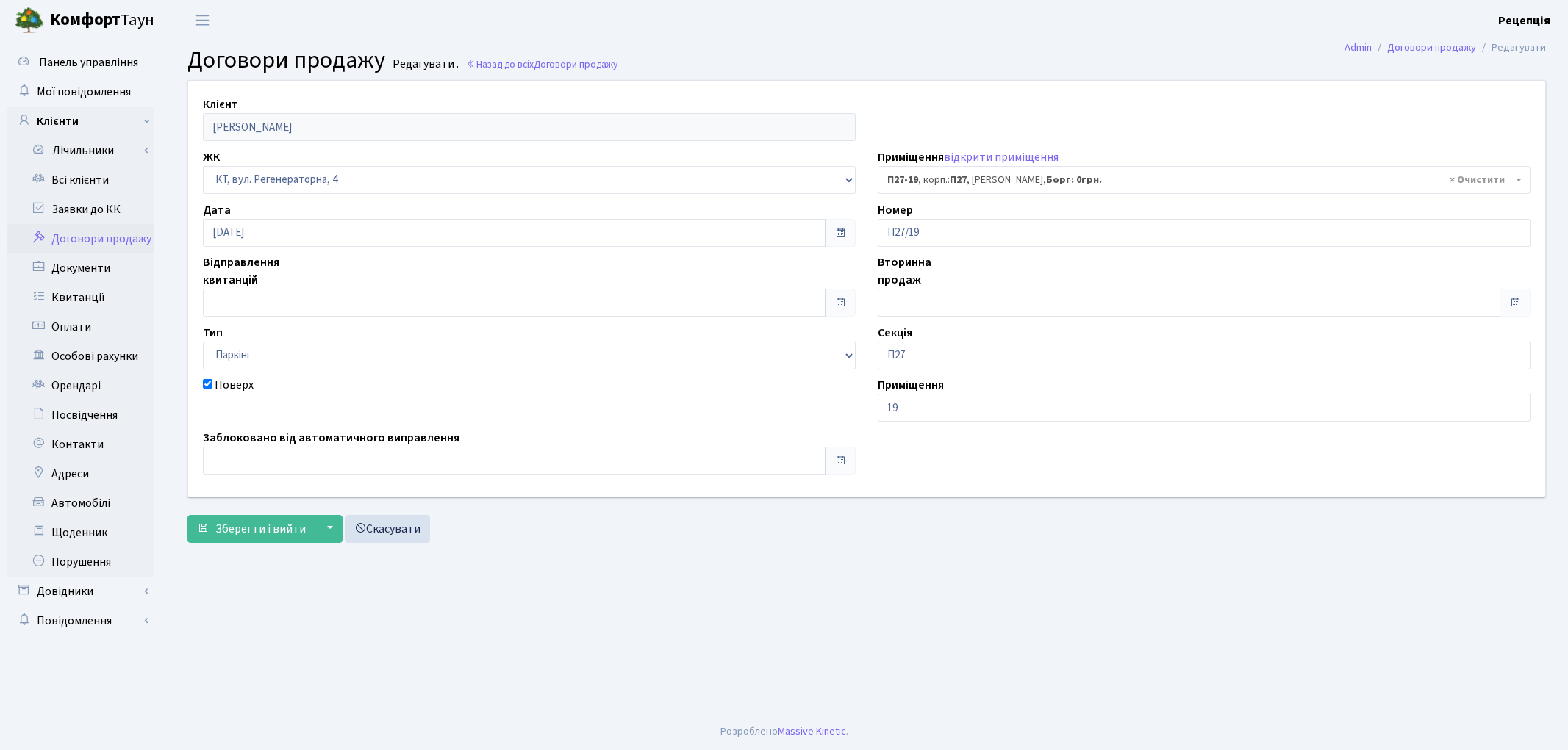
select select "9978"
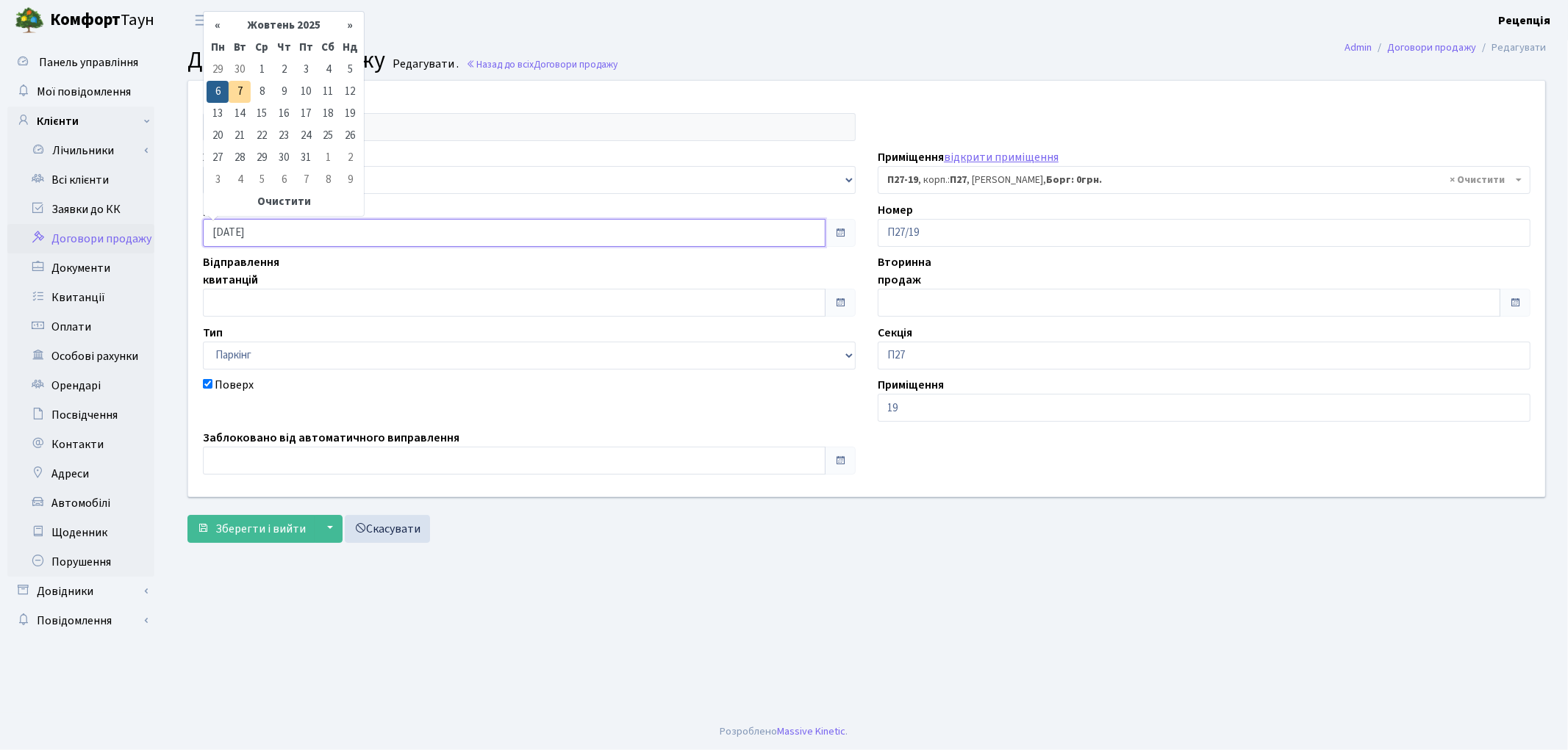
click at [291, 229] on input "[DATE]" at bounding box center [514, 233] width 623 height 28
drag, startPoint x: 290, startPoint y: 182, endPoint x: 288, endPoint y: 190, distance: 8.2
click at [290, 184] on td "6" at bounding box center [283, 179] width 22 height 22
type input "[DATE]"
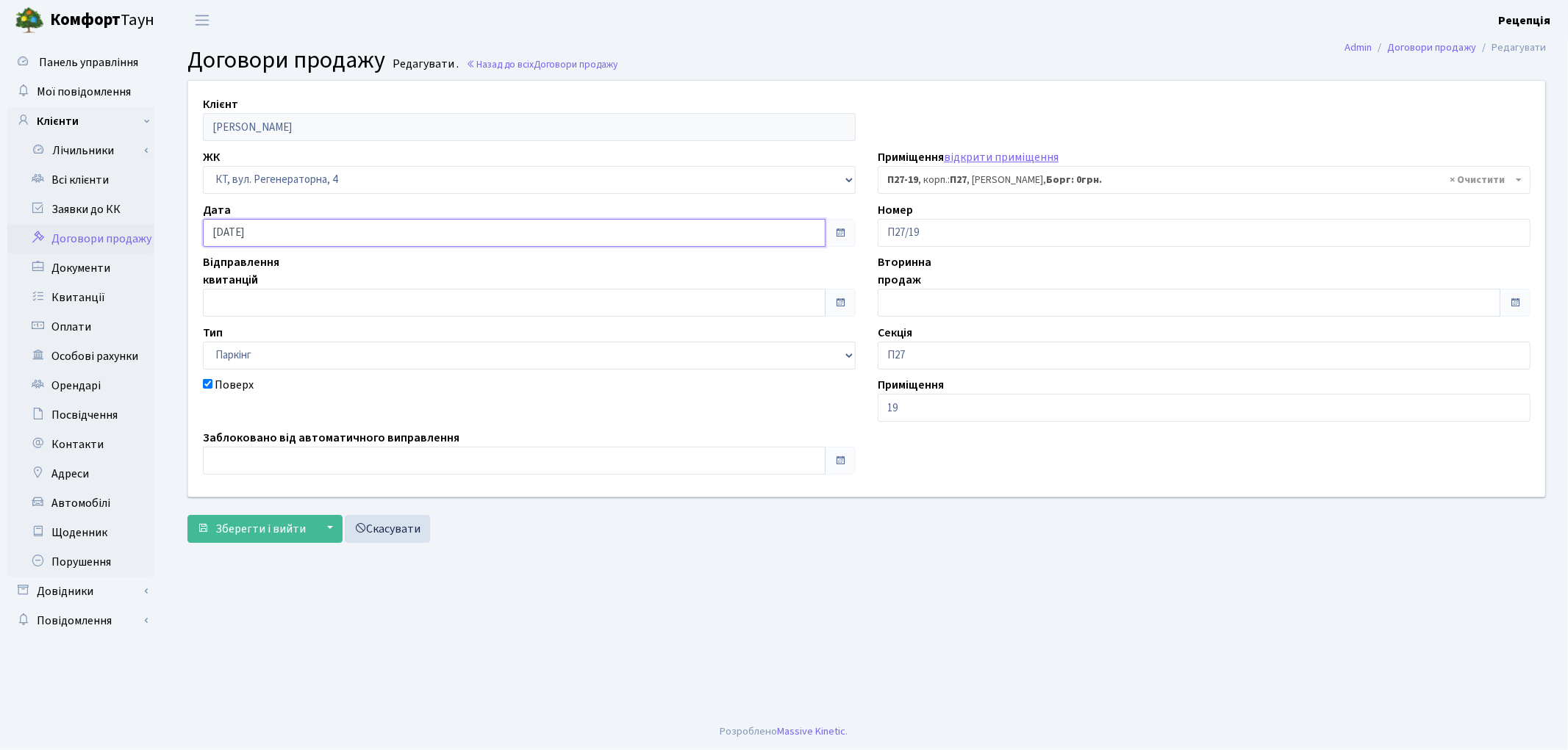
click at [289, 236] on input "[DATE]" at bounding box center [514, 233] width 623 height 28
click at [291, 194] on th "Очистити" at bounding box center [283, 202] width 154 height 22
click at [267, 311] on input "text" at bounding box center [514, 302] width 623 height 28
click at [213, 162] on td "6" at bounding box center [217, 162] width 22 height 22
type input "[DATE]"
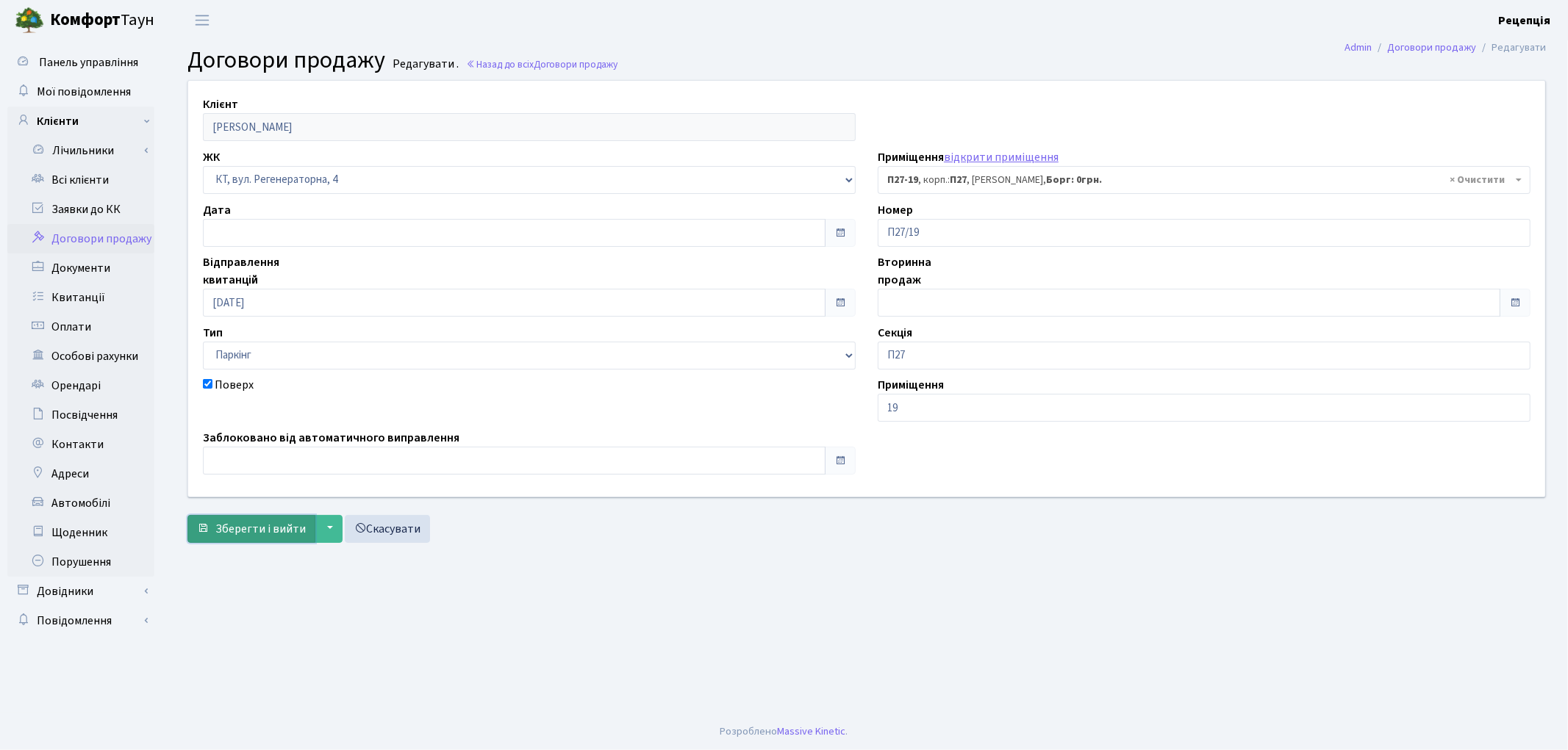
click at [265, 521] on span "Зберегти і вийти" at bounding box center [261, 529] width 90 height 16
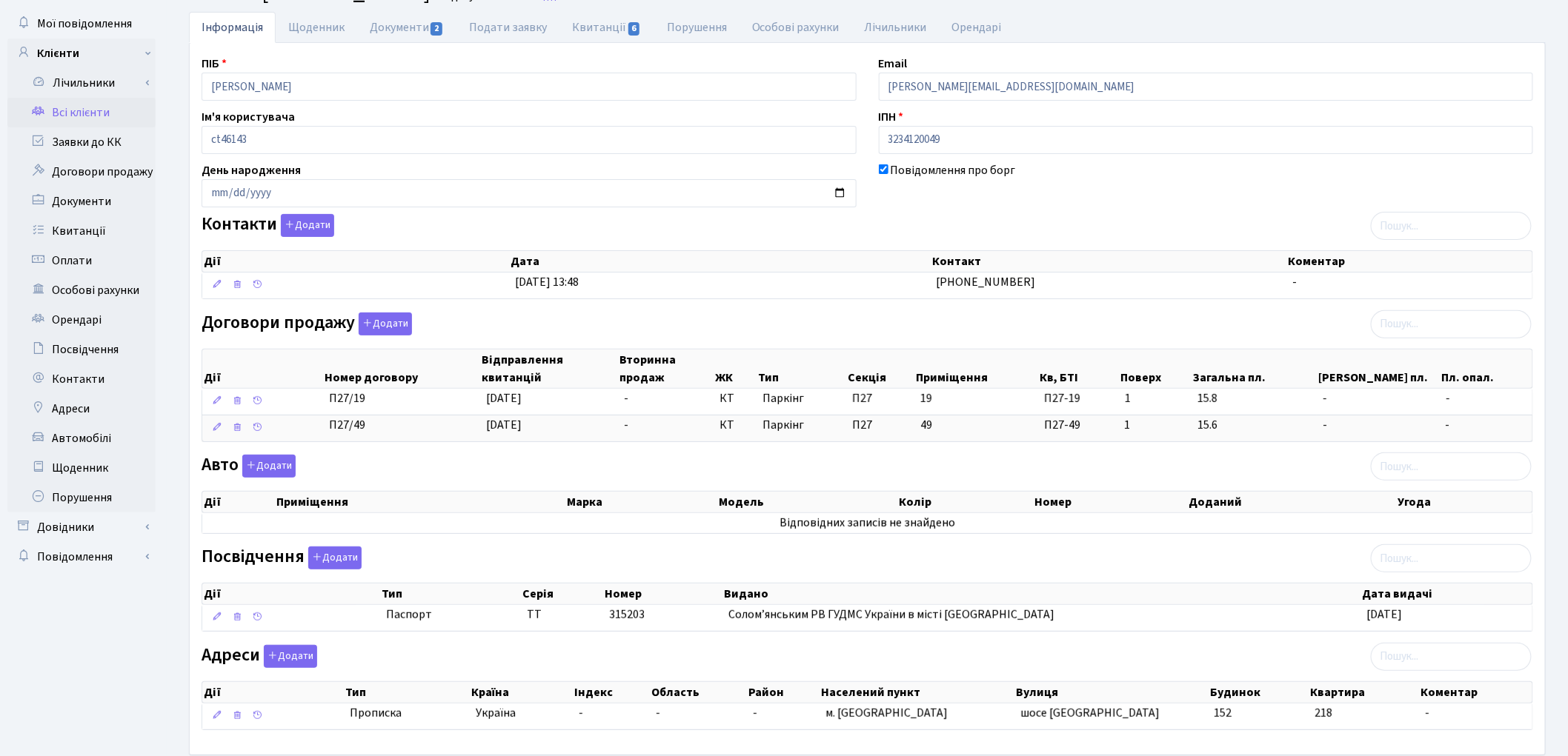
scroll to position [149, 0]
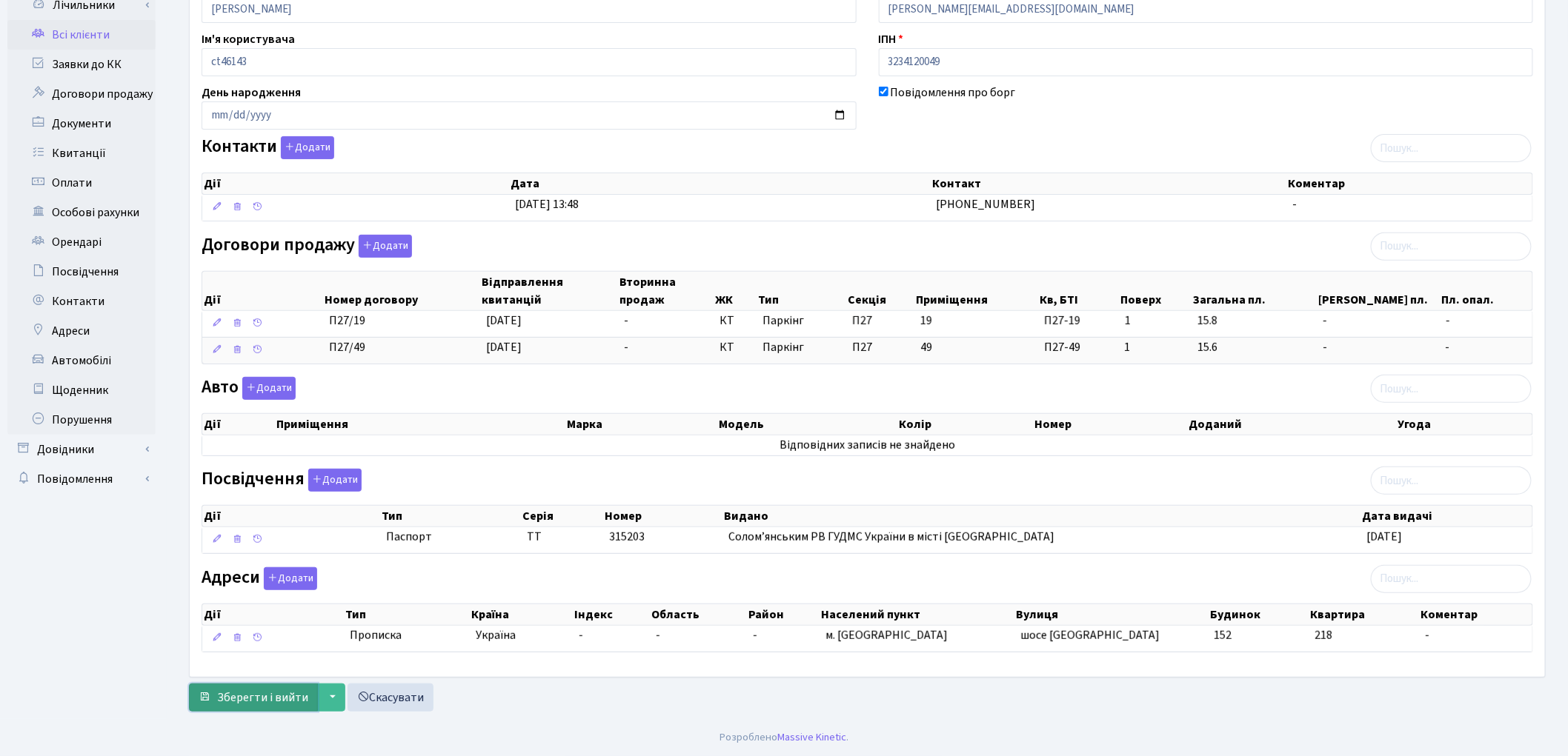
click at [237, 700] on span "Зберегти і вийти" at bounding box center [263, 698] width 91 height 17
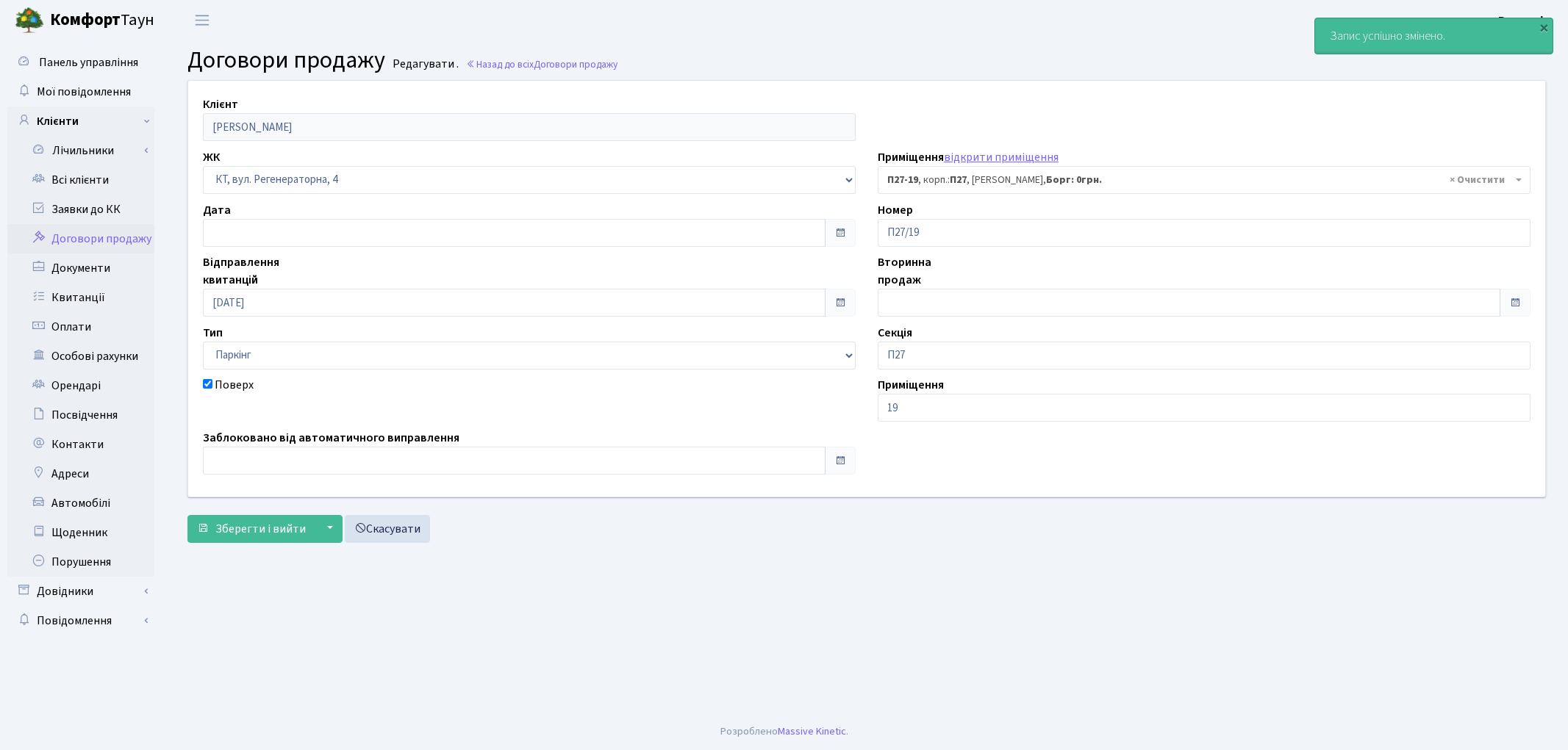
select select "9978"
click at [62, 171] on link "Всі клієнти" at bounding box center [81, 180] width 147 height 29
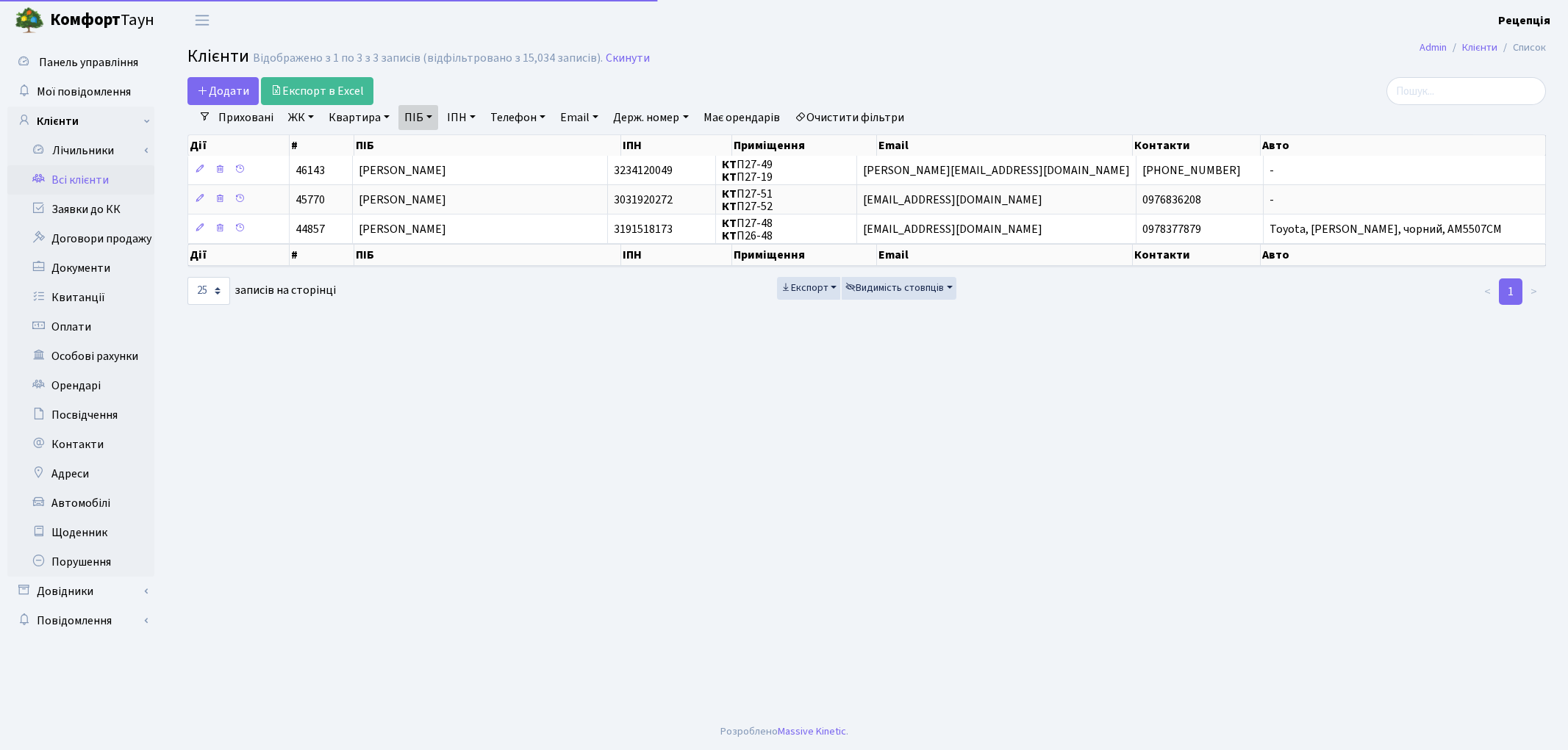
select select "25"
click at [864, 114] on link "Очистити фільтри" at bounding box center [849, 117] width 121 height 25
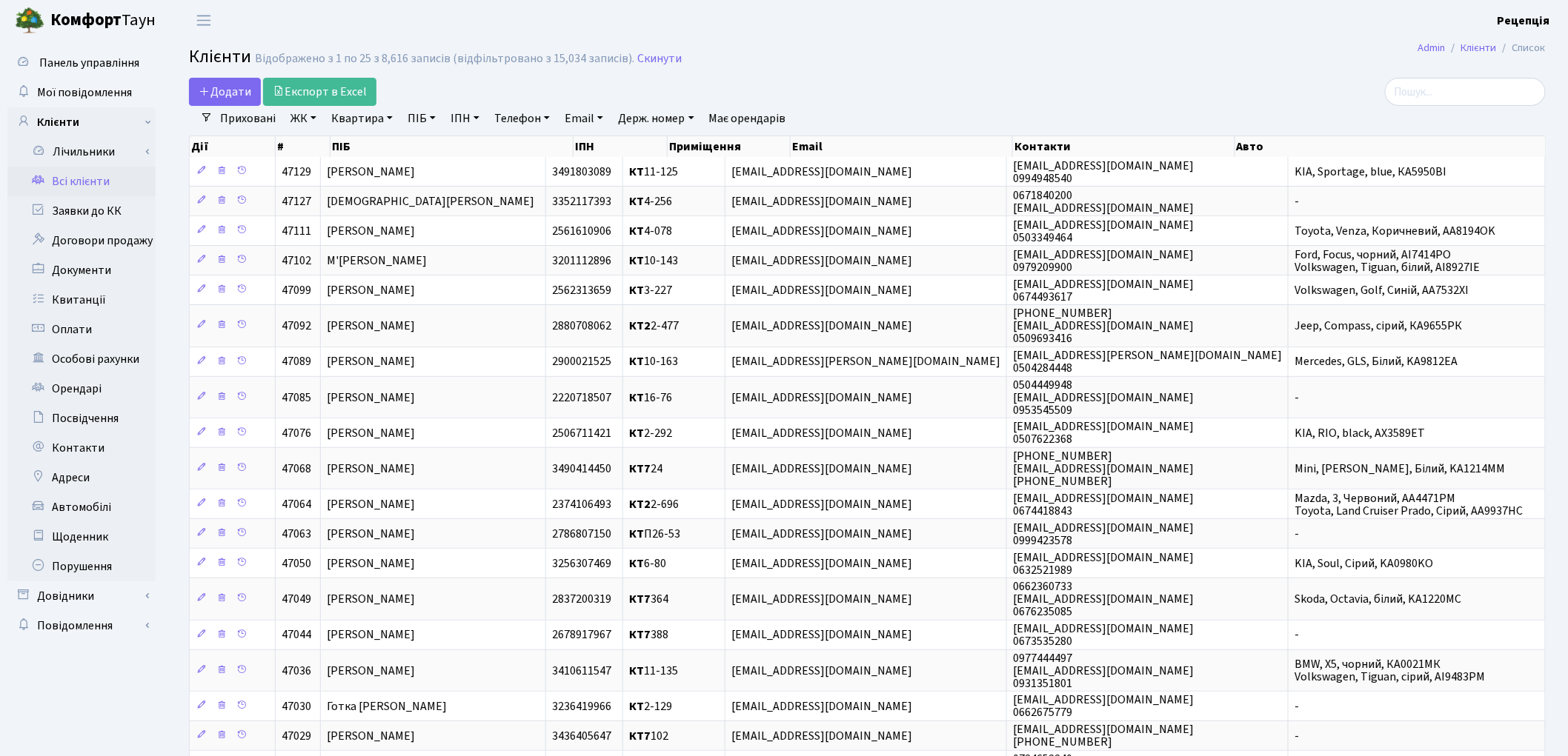
click at [317, 113] on link "ЖК" at bounding box center [303, 118] width 38 height 25
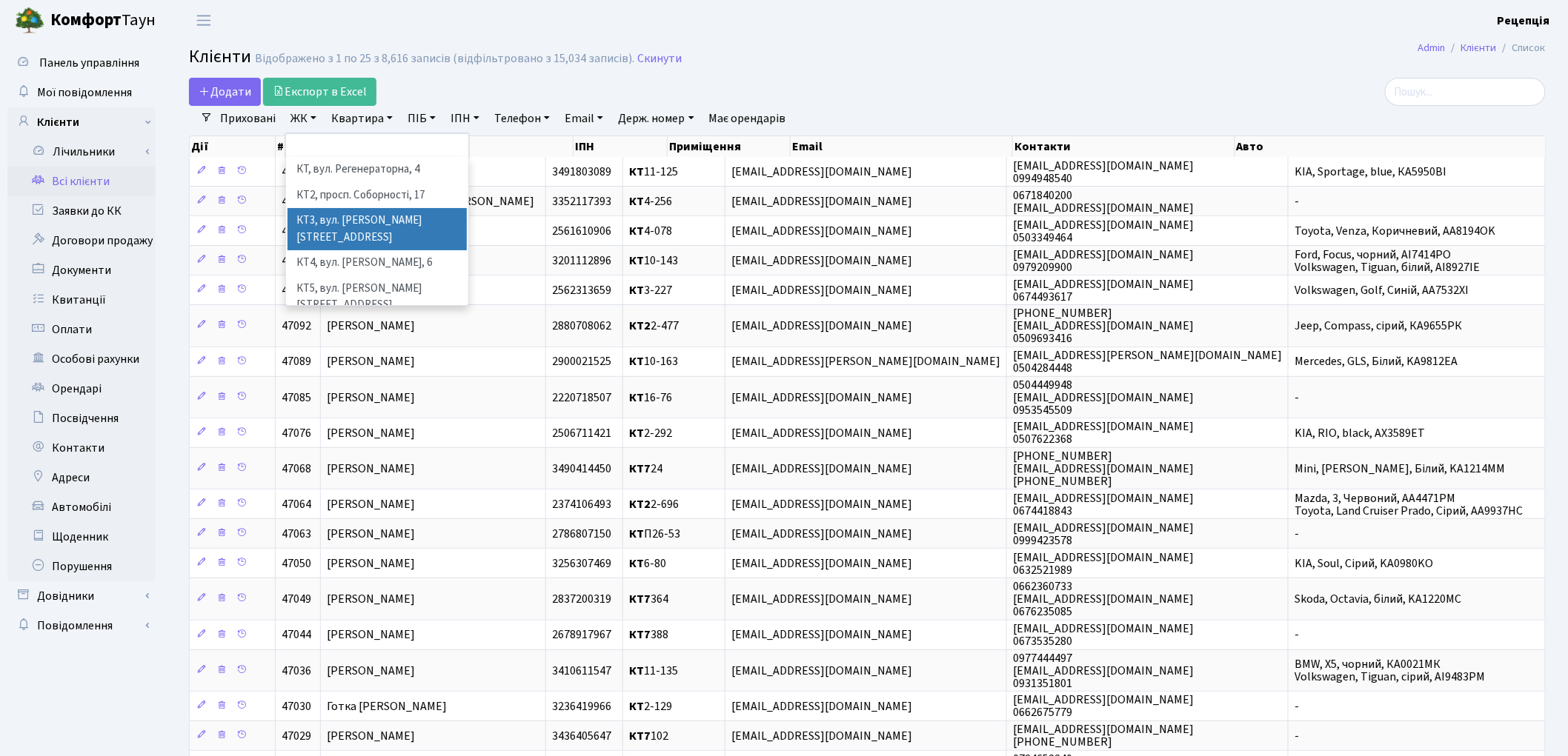
click at [405, 223] on li "КТ3, вул. Березнева, 16" at bounding box center [376, 229] width 179 height 42
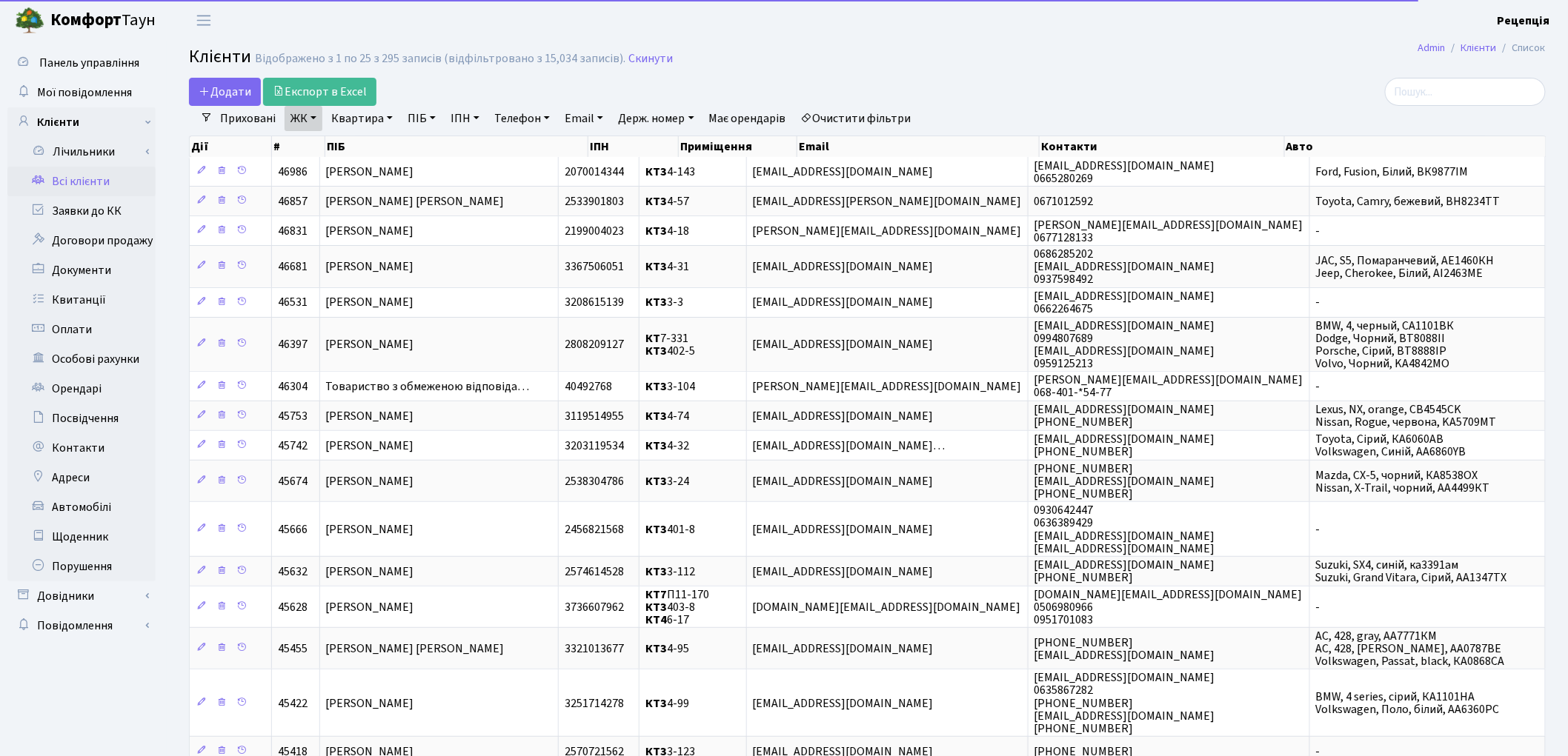
click at [367, 120] on link "Квартира" at bounding box center [362, 118] width 73 height 25
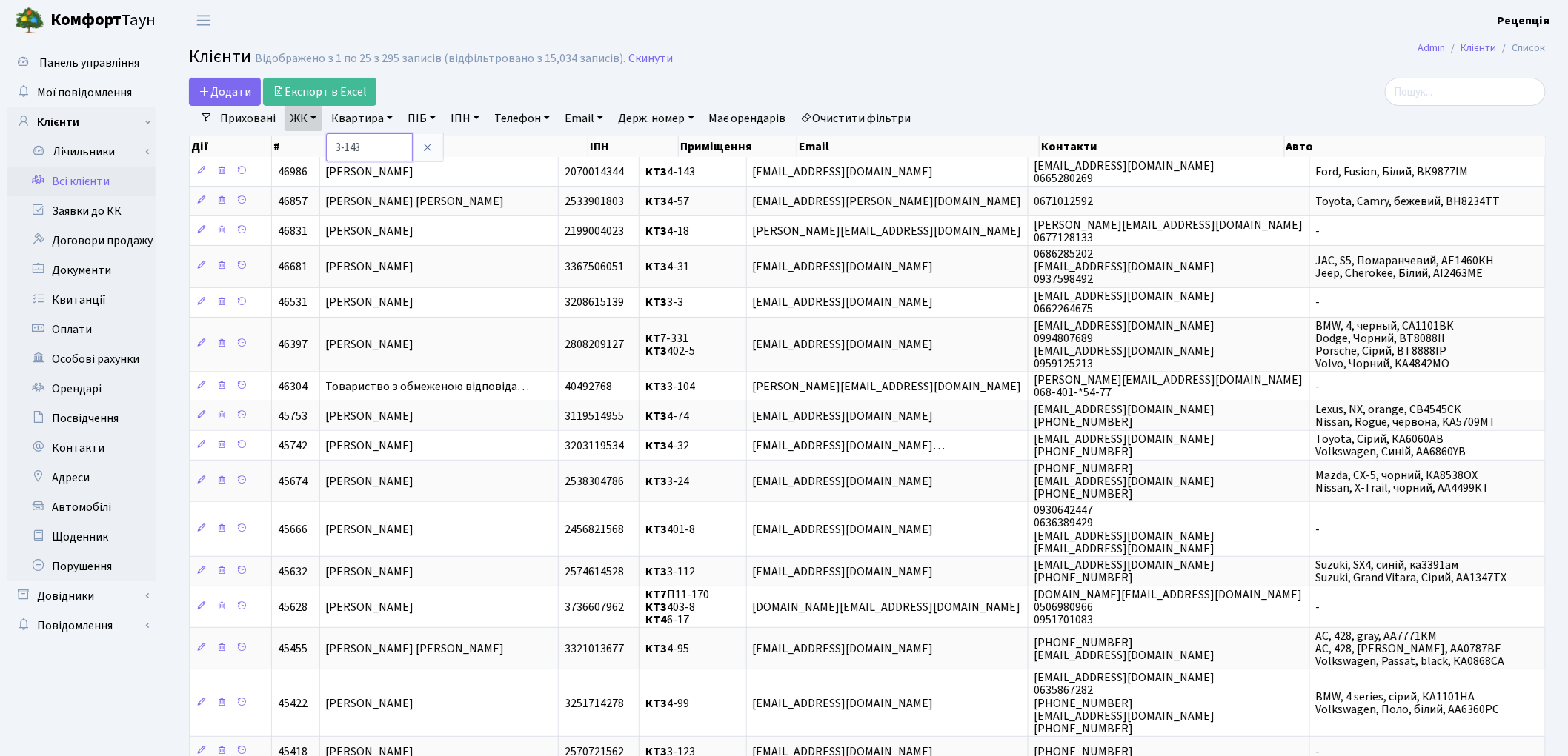
type input "3-143"
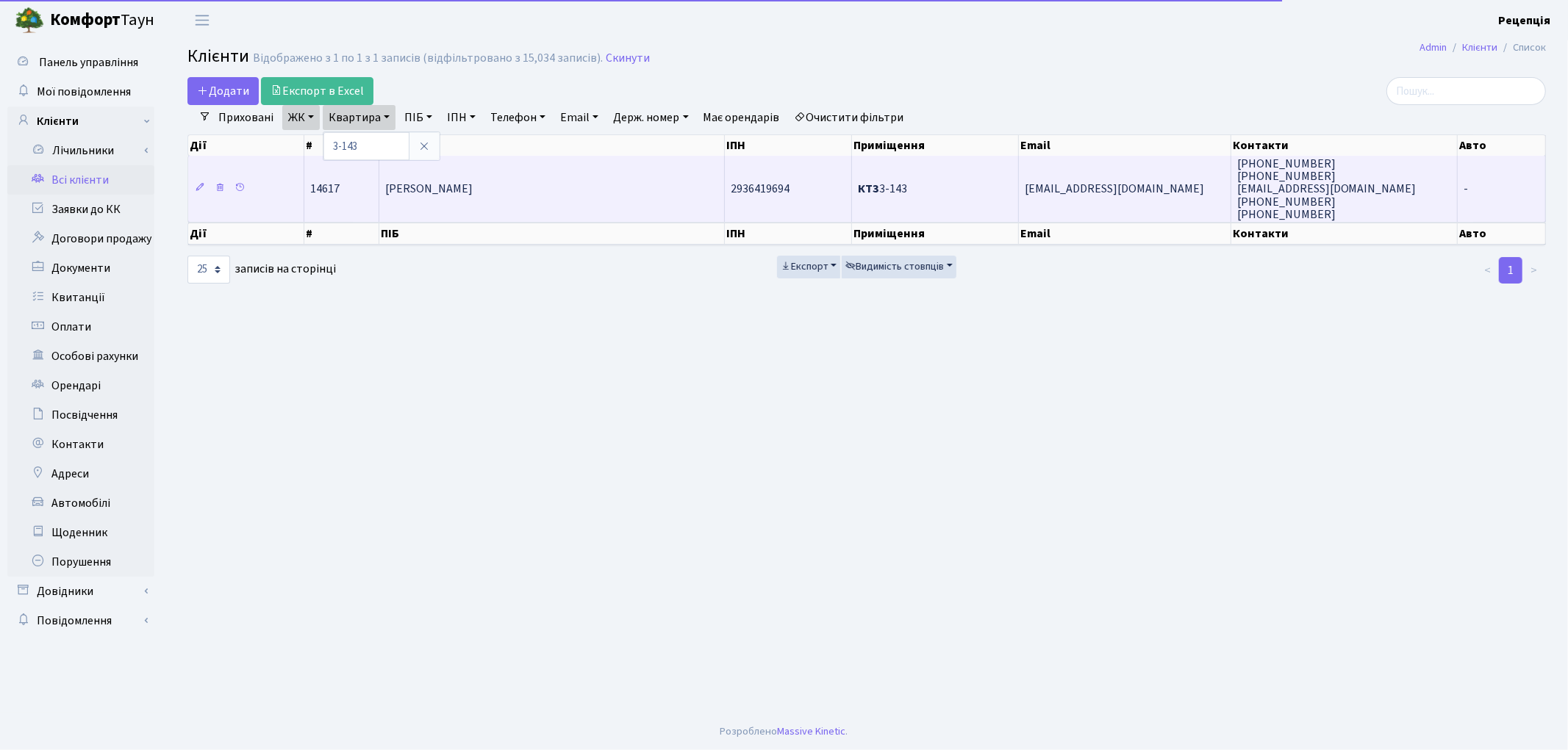
click at [431, 196] on td "[PERSON_NAME]" at bounding box center [552, 189] width 346 height 66
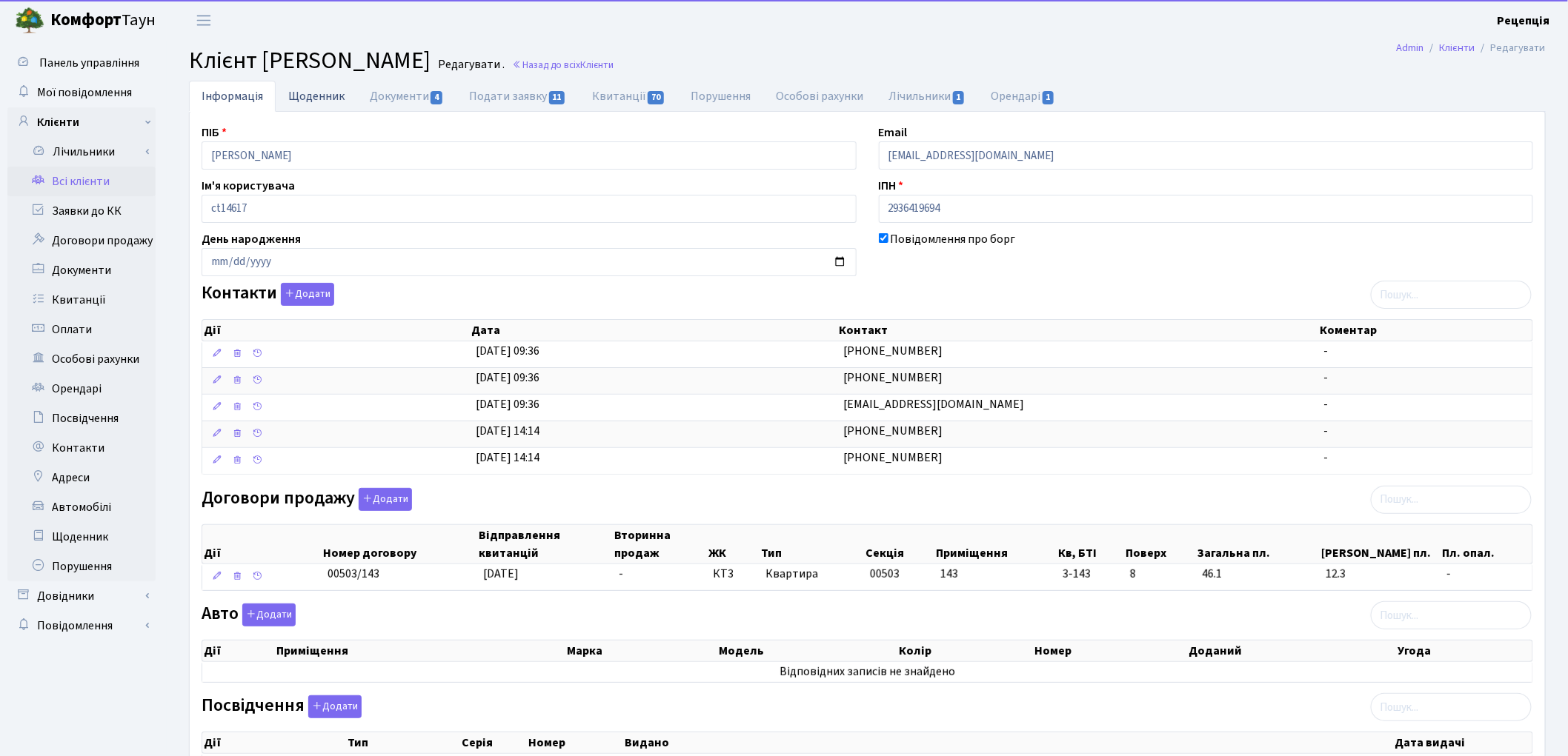
click at [308, 111] on link "Щоденник" at bounding box center [316, 95] width 81 height 31
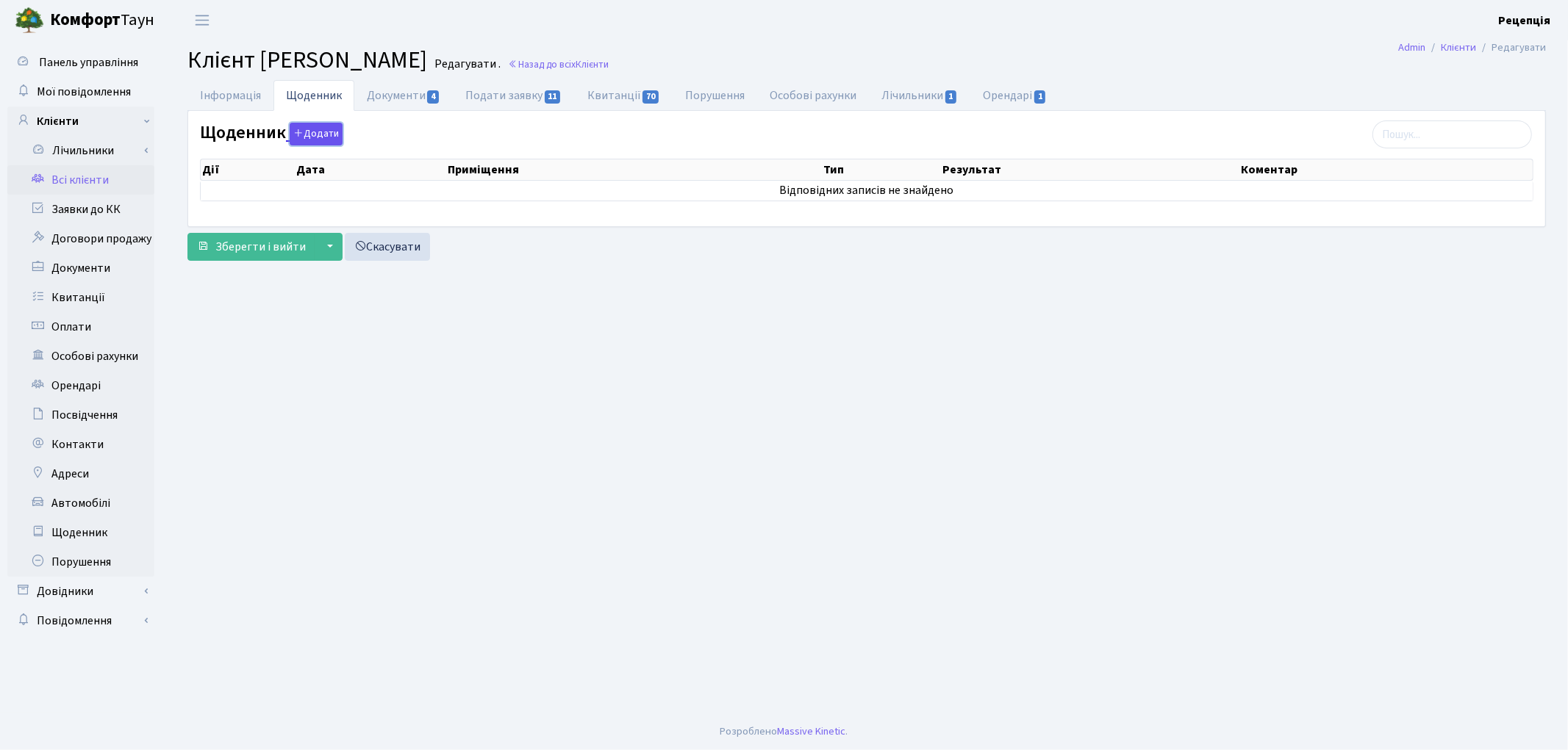
click at [321, 136] on button "Додати" at bounding box center [315, 134] width 53 height 23
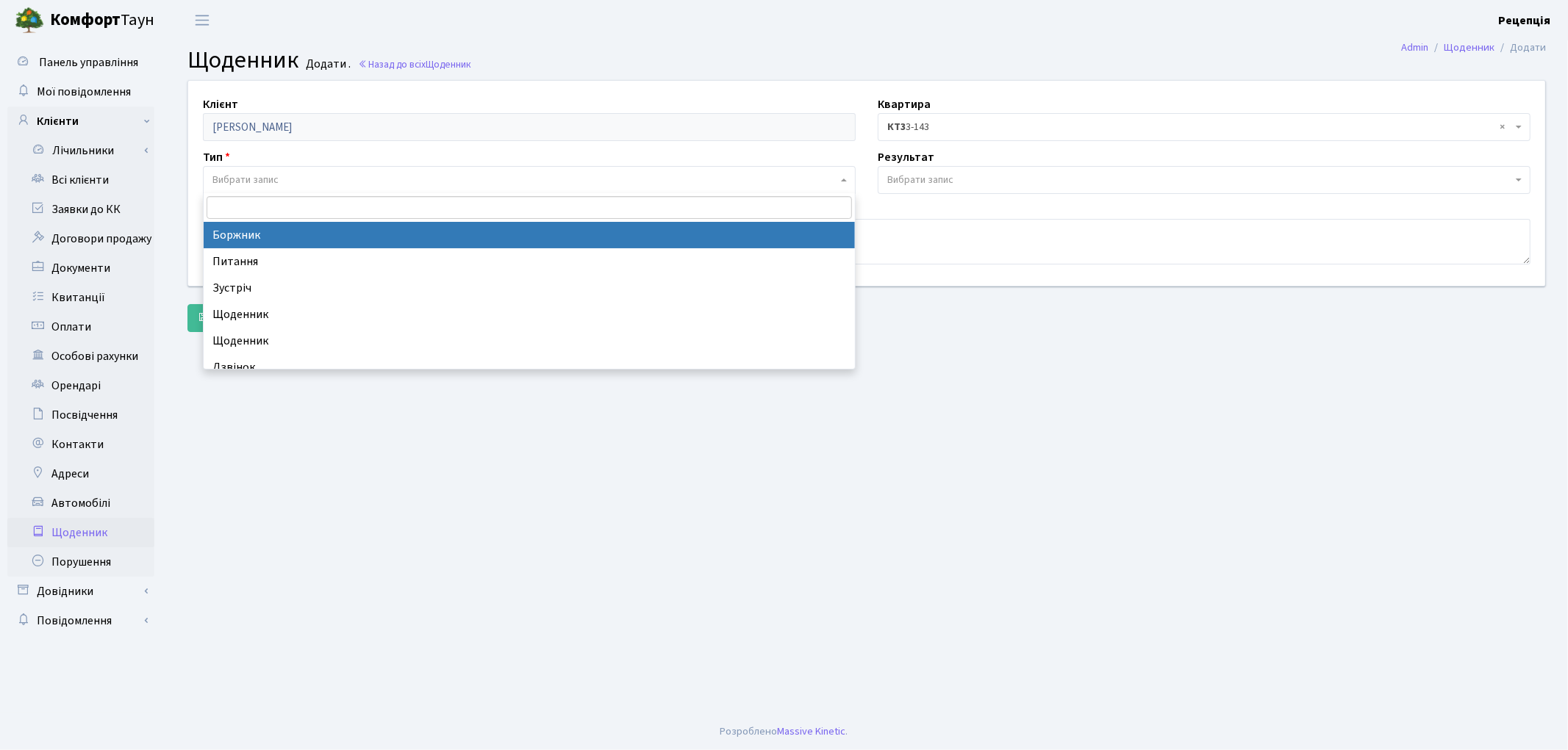
click at [274, 172] on span "Вибрати запис" at bounding box center [245, 179] width 66 height 15
select select "189"
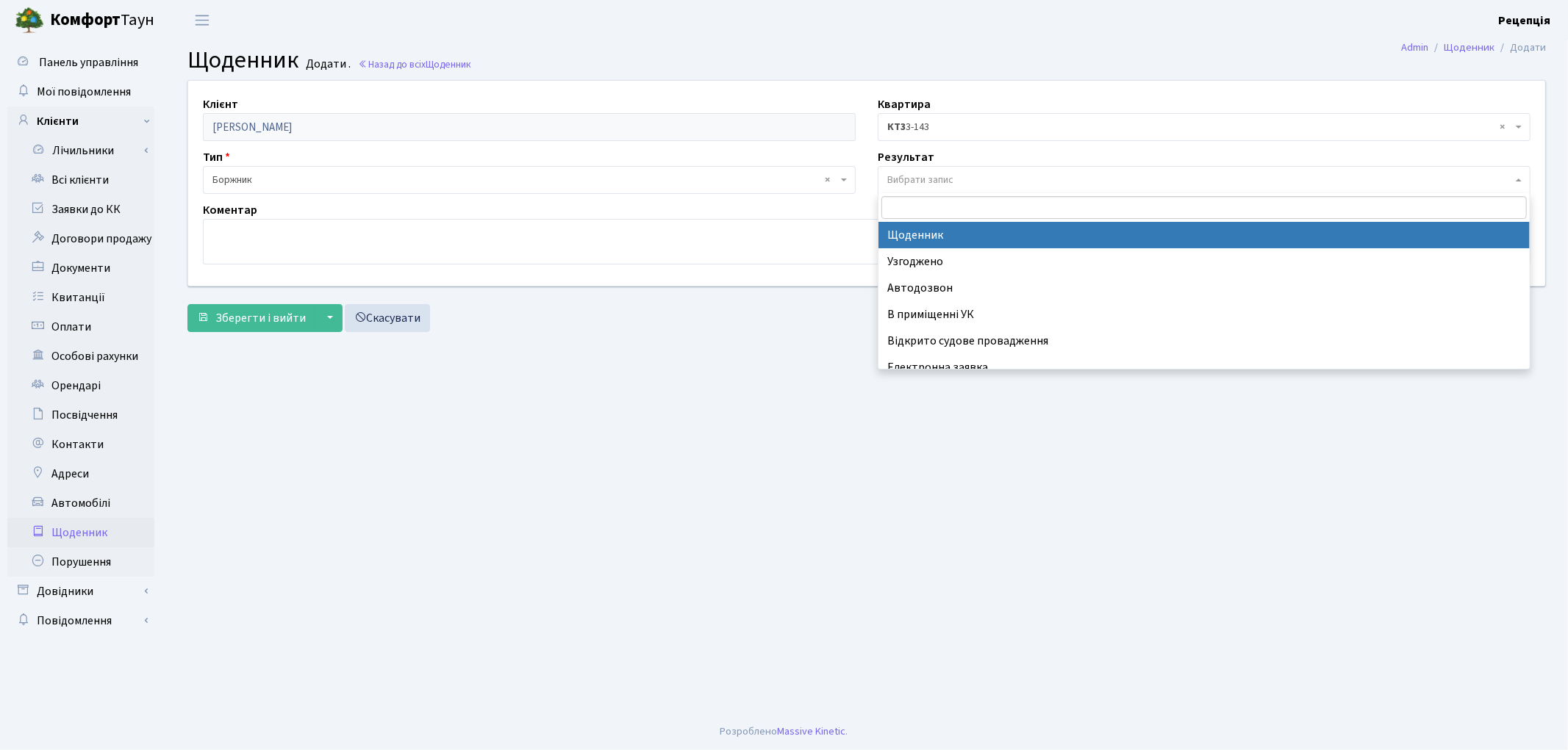
click at [923, 172] on span "Вибрати запис" at bounding box center [920, 179] width 66 height 15
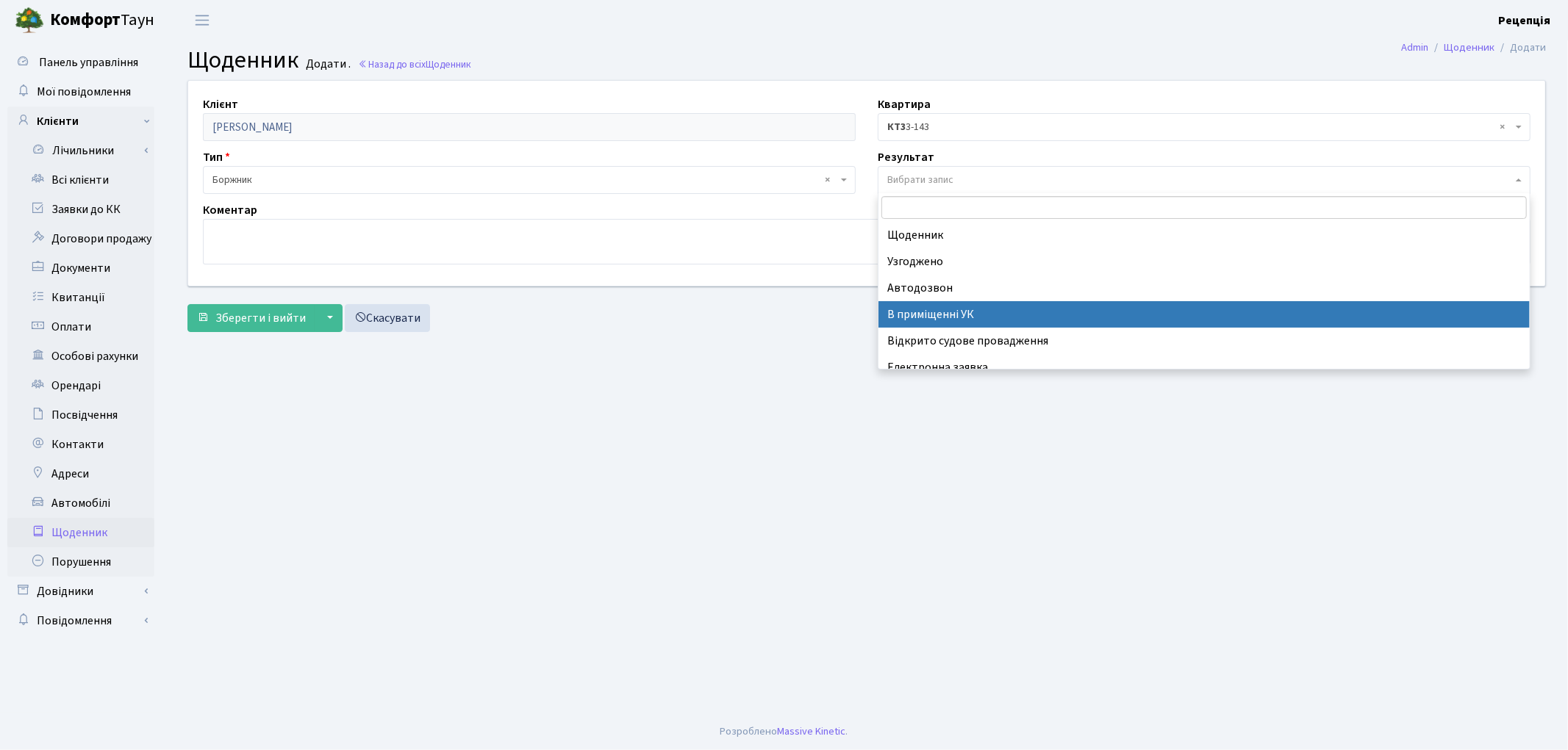
select select "200"
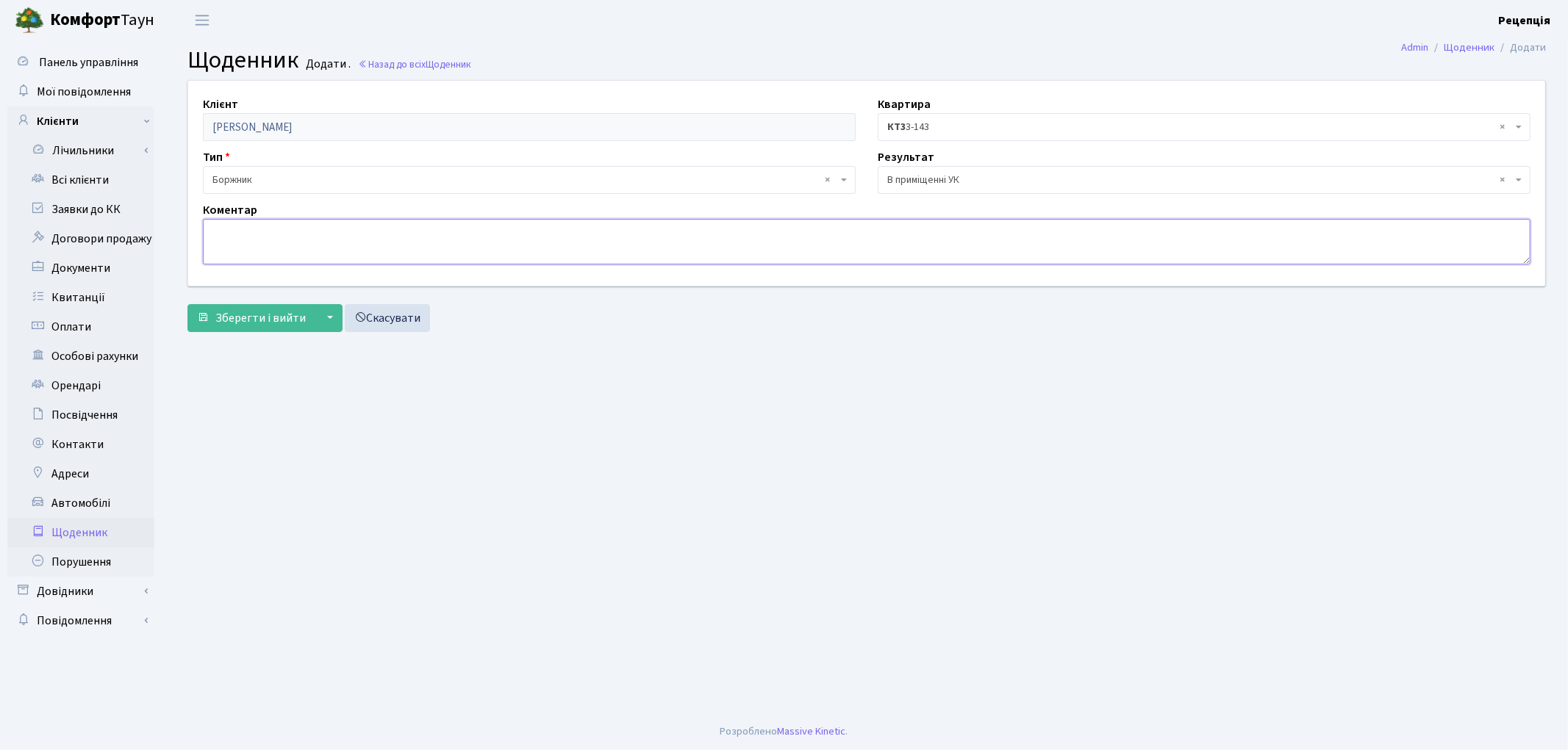
click at [331, 246] on textarea at bounding box center [866, 242] width 1327 height 46
click at [333, 231] on textarea "[PERSON_NAME] звірку платежів. Розбереться з оплатами." at bounding box center [866, 242] width 1327 height 46
click at [362, 234] on textarea "[PERSON_NAME] звірку платежів. Буде Розбереться з оплатами." at bounding box center [866, 242] width 1327 height 46
click at [398, 230] on textarea "[PERSON_NAME] звірку платежів. Буде розбереться з оплатами." at bounding box center [866, 242] width 1327 height 46
click at [407, 233] on textarea "[PERSON_NAME] звірку платежів. Буде розбераться з оплатами." at bounding box center [866, 242] width 1327 height 46
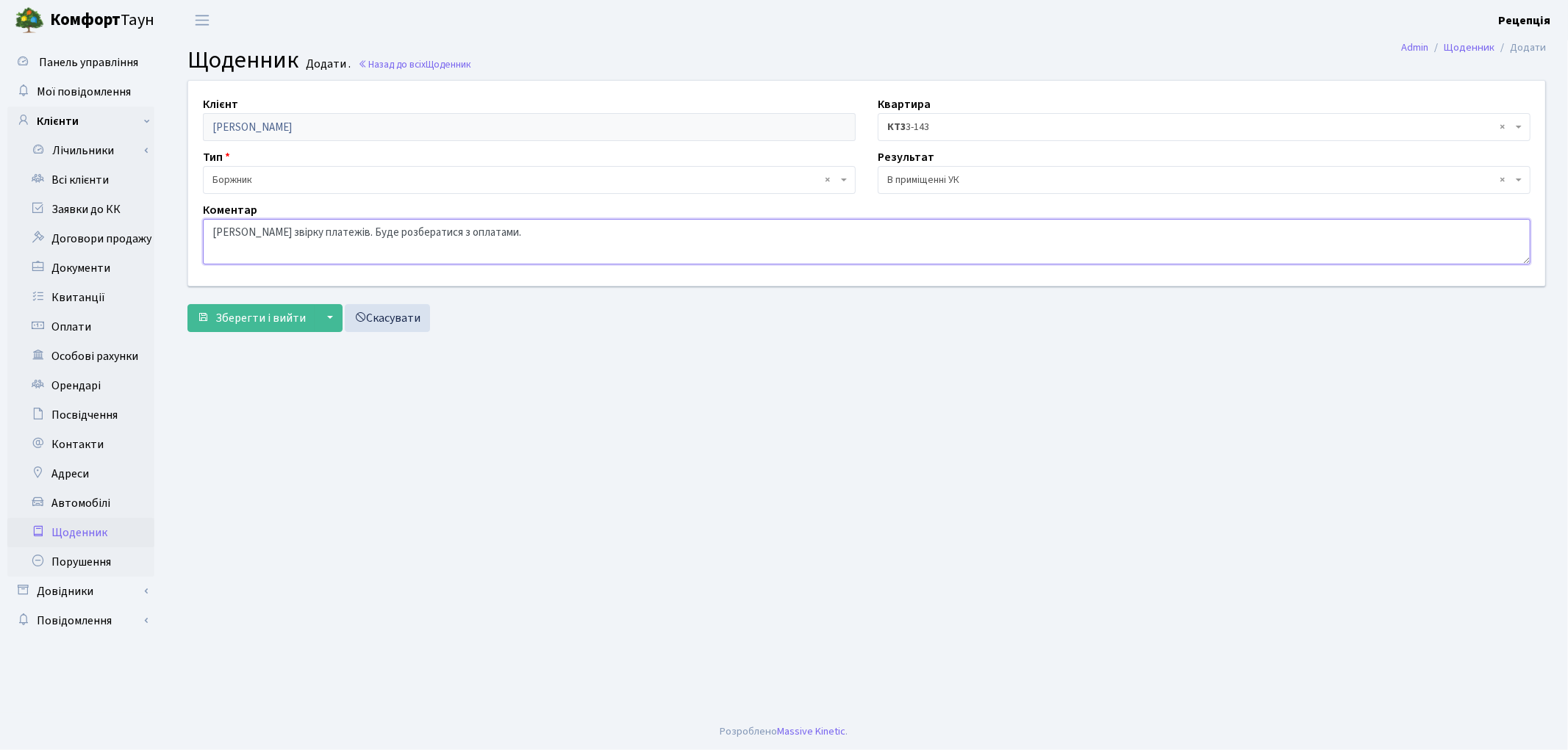
click at [485, 236] on textarea "[PERSON_NAME] звірку платежів. Буде розбератися з оплатами." at bounding box center [866, 242] width 1327 height 46
click at [356, 234] on textarea "Надано звірку платежів. Буде розбератися з оплатами." at bounding box center [866, 242] width 1327 height 46
click at [335, 234] on textarea "Надано звірку платежів. розбератися з оплатами." at bounding box center [866, 242] width 1327 height 46
click at [329, 231] on textarea "Надано звірку платежів. Розбератися з оплатами." at bounding box center [866, 242] width 1327 height 46
click at [392, 236] on textarea "Надано звірку платежів. Розбератися з оплатами." at bounding box center [866, 242] width 1327 height 46
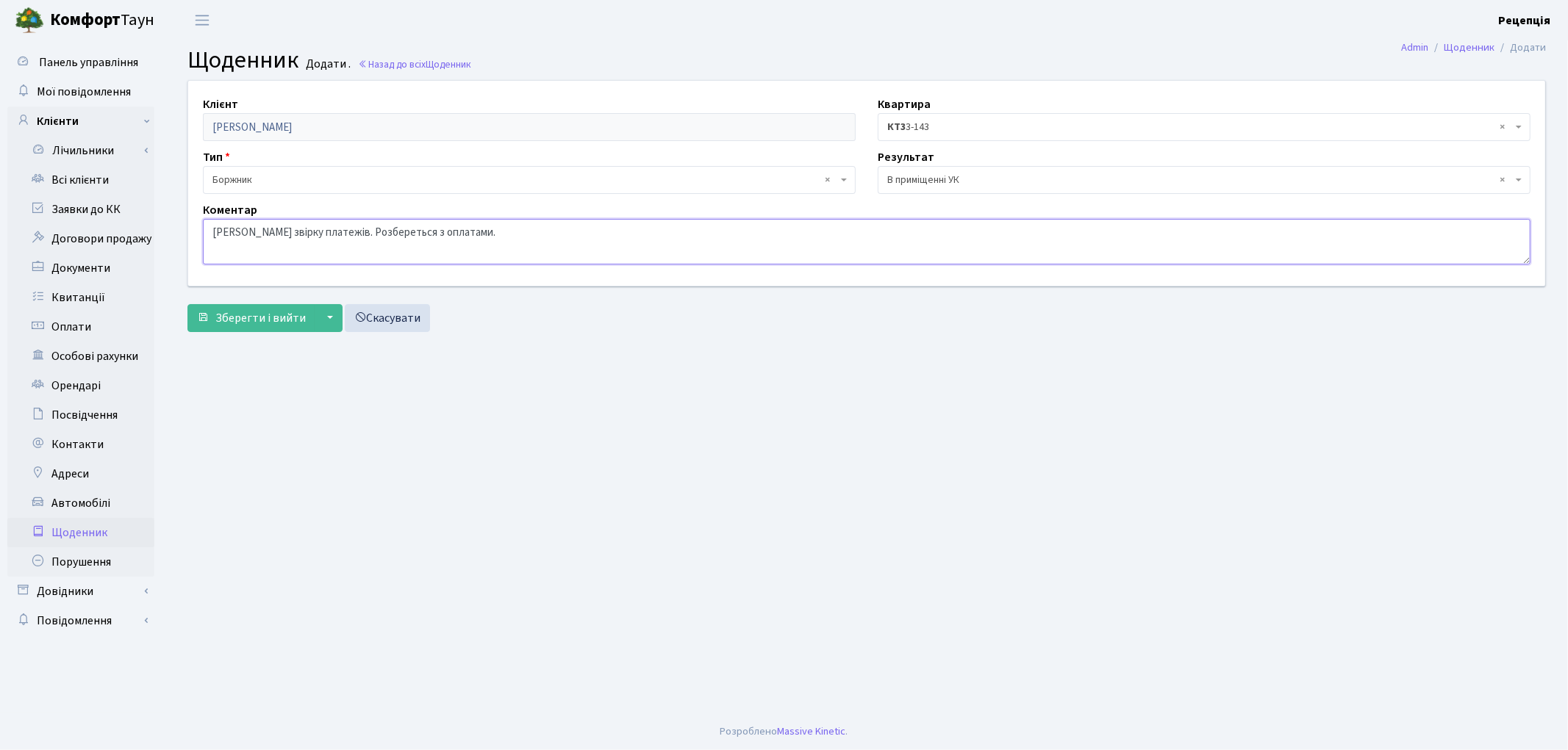
click at [464, 240] on textarea "Надано звірку платежів. Розбереться з оплатами." at bounding box center [866, 242] width 1327 height 46
click at [633, 231] on textarea "Надано звірку платежів. Розбереться з оплатами, чому деякі платежі не надійшли …" at bounding box center [866, 242] width 1327 height 46
click at [457, 230] on textarea "Надано звірку платежів. Розбереться з оплатами, чому деякі платежі не надійшли …" at bounding box center [866, 242] width 1327 height 46
click at [476, 230] on textarea "Надано звірку платежів. Розбереться з оплатами, чому деякі платежі не надійшли …" at bounding box center [866, 242] width 1327 height 46
drag, startPoint x: 400, startPoint y: 230, endPoint x: 332, endPoint y: 231, distance: 68.0
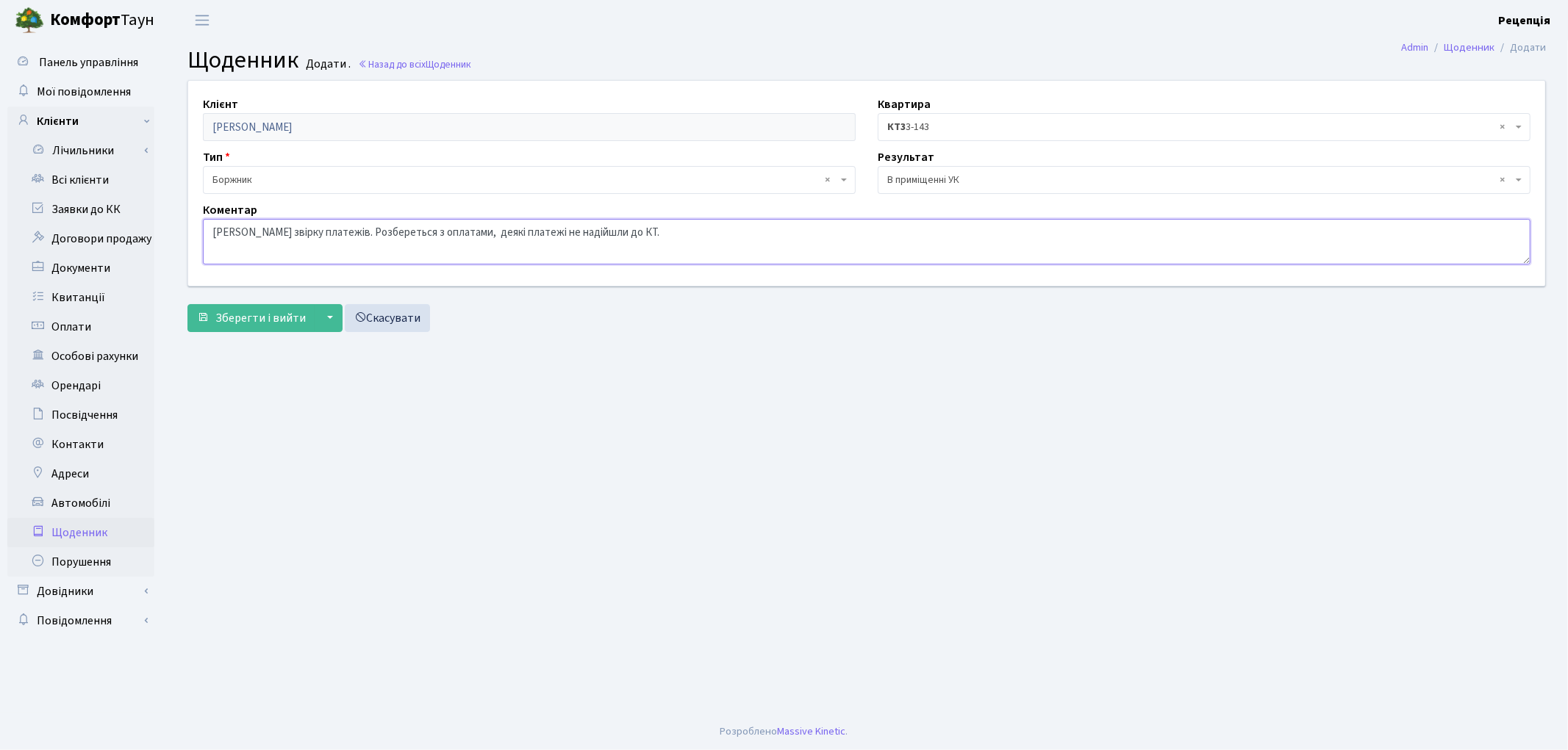
click at [332, 231] on textarea "Надано звірку платежів. Розбереться з оплатами, деякі платежі не надійшли до КТ." at bounding box center [866, 242] width 1327 height 46
click at [441, 233] on textarea "Надано звірку платежів. Передивиться оплатами, деякі платежі не надійшли до КТ." at bounding box center [866, 242] width 1327 height 46
click at [447, 233] on textarea "Надано звірку платежів. Передивиться оплати, деякі платежі не надійшли до КТ." at bounding box center [866, 242] width 1327 height 46
click at [659, 233] on textarea "Надано звірку платежів. Передивиться оплати, розбереться чому деякі платежі не …" at bounding box center [866, 242] width 1327 height 46
type textarea "Надано звірку платежів. Передивиться оплати, розбереться чому деякі платежі не …"
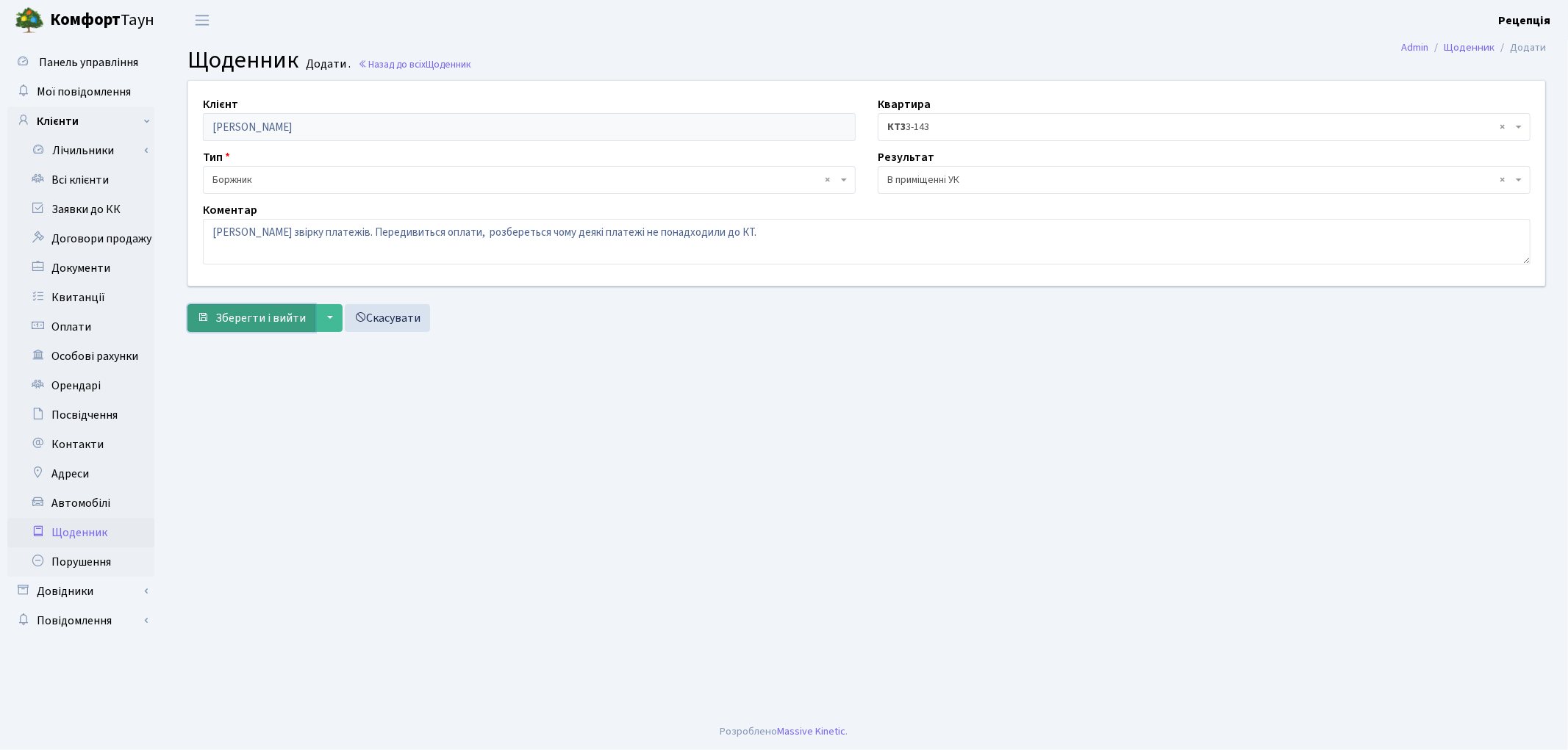
click at [236, 314] on span "Зберегти і вийти" at bounding box center [261, 318] width 90 height 16
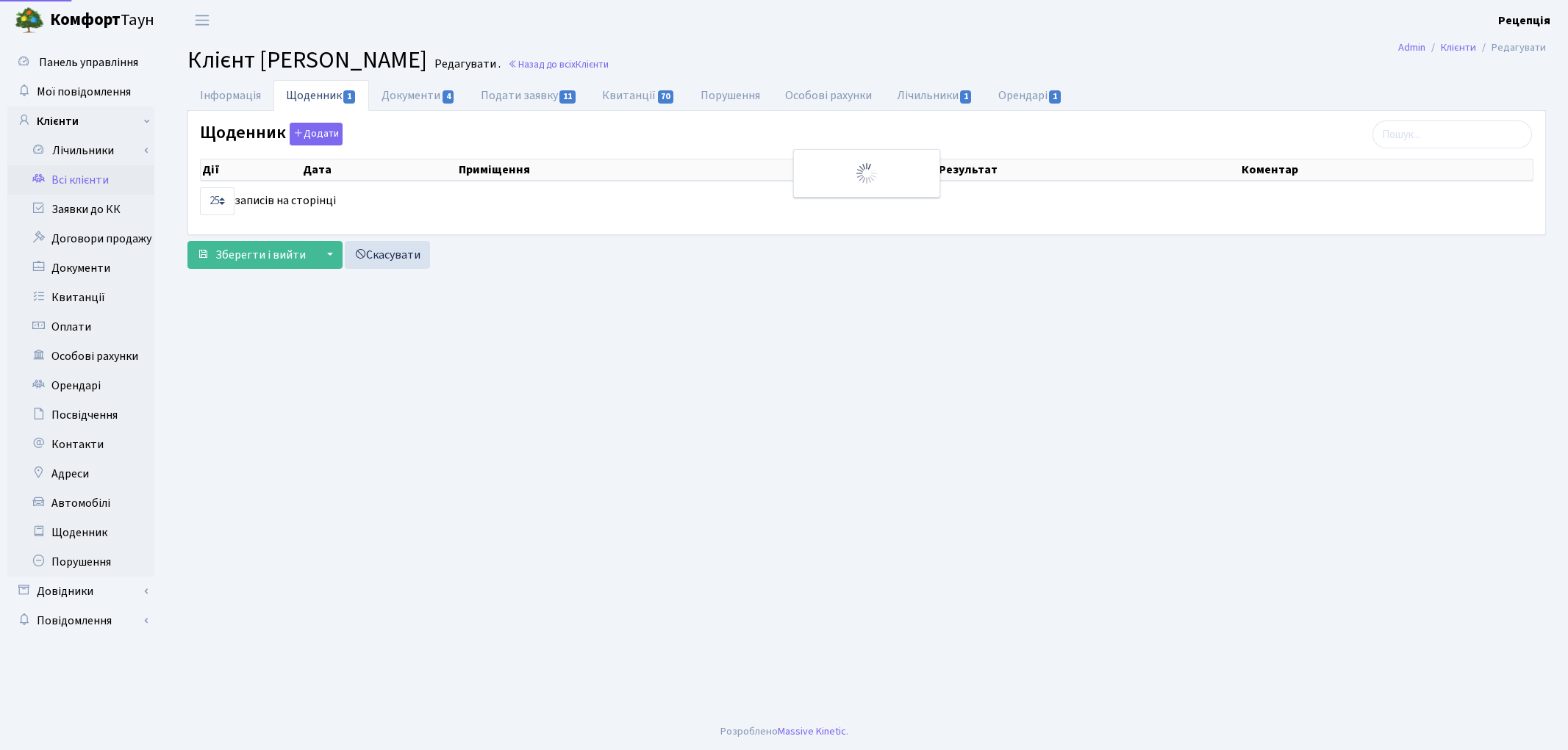
select select "25"
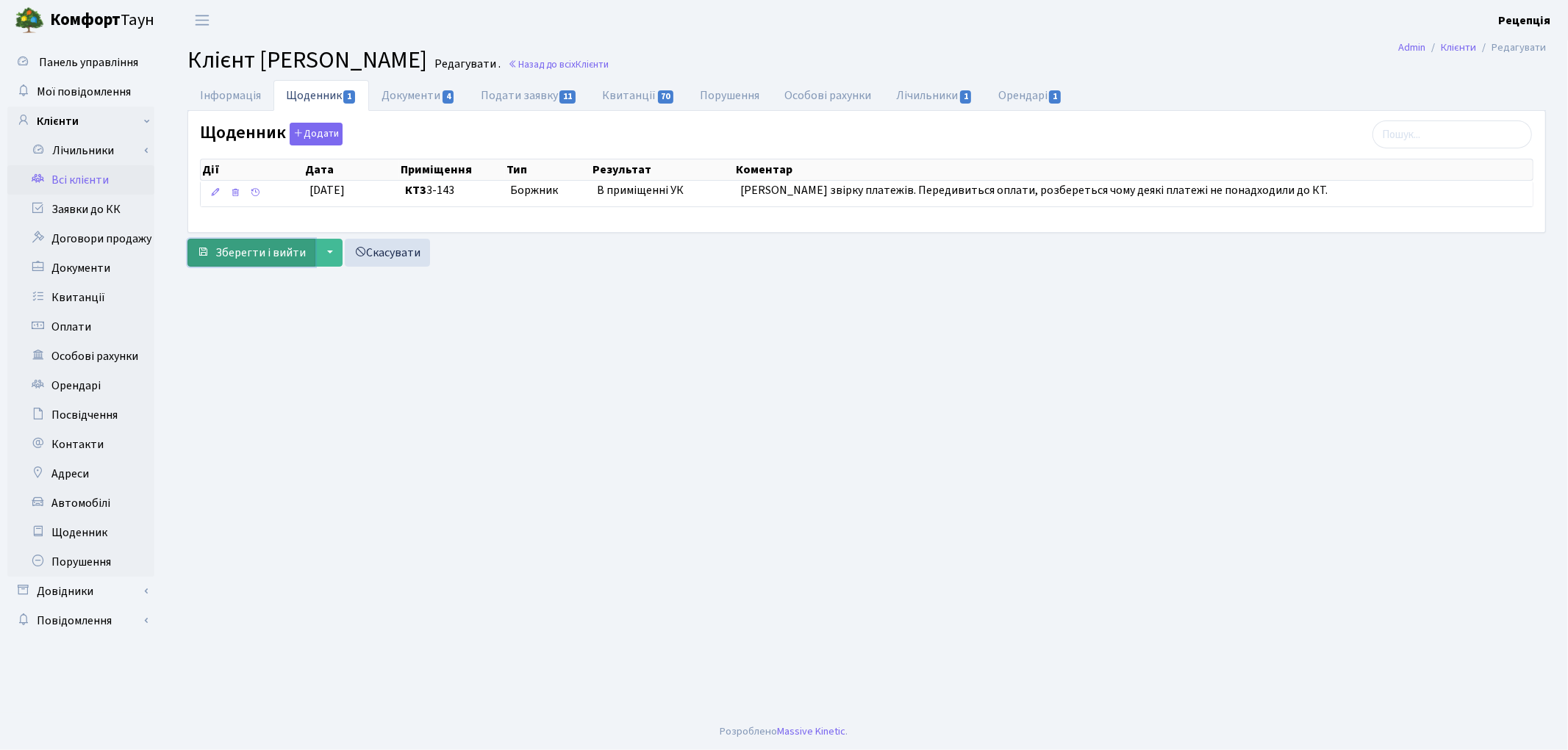
click at [259, 258] on span "Зберегти і вийти" at bounding box center [261, 253] width 90 height 16
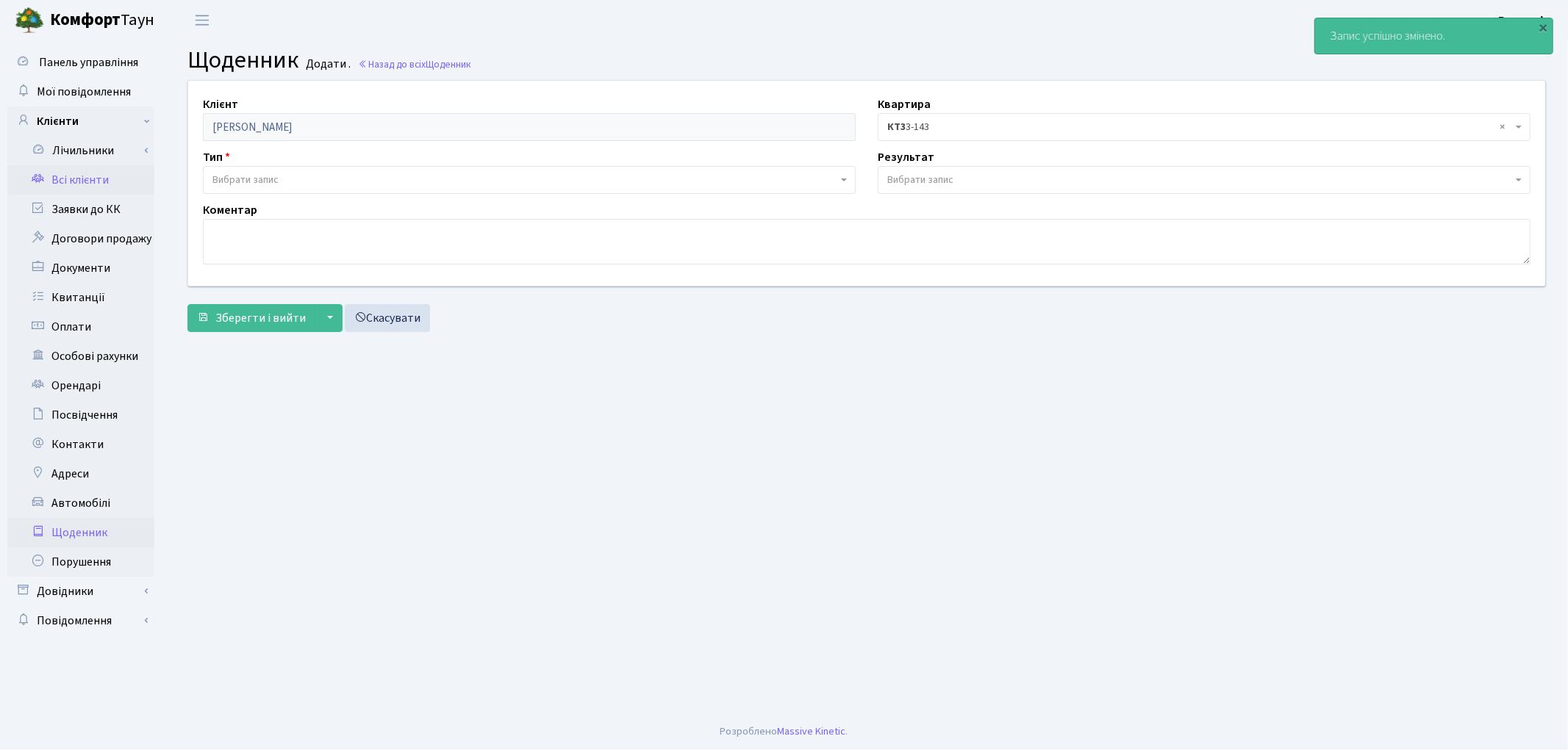
click at [92, 182] on link "Всі клієнти" at bounding box center [81, 180] width 147 height 29
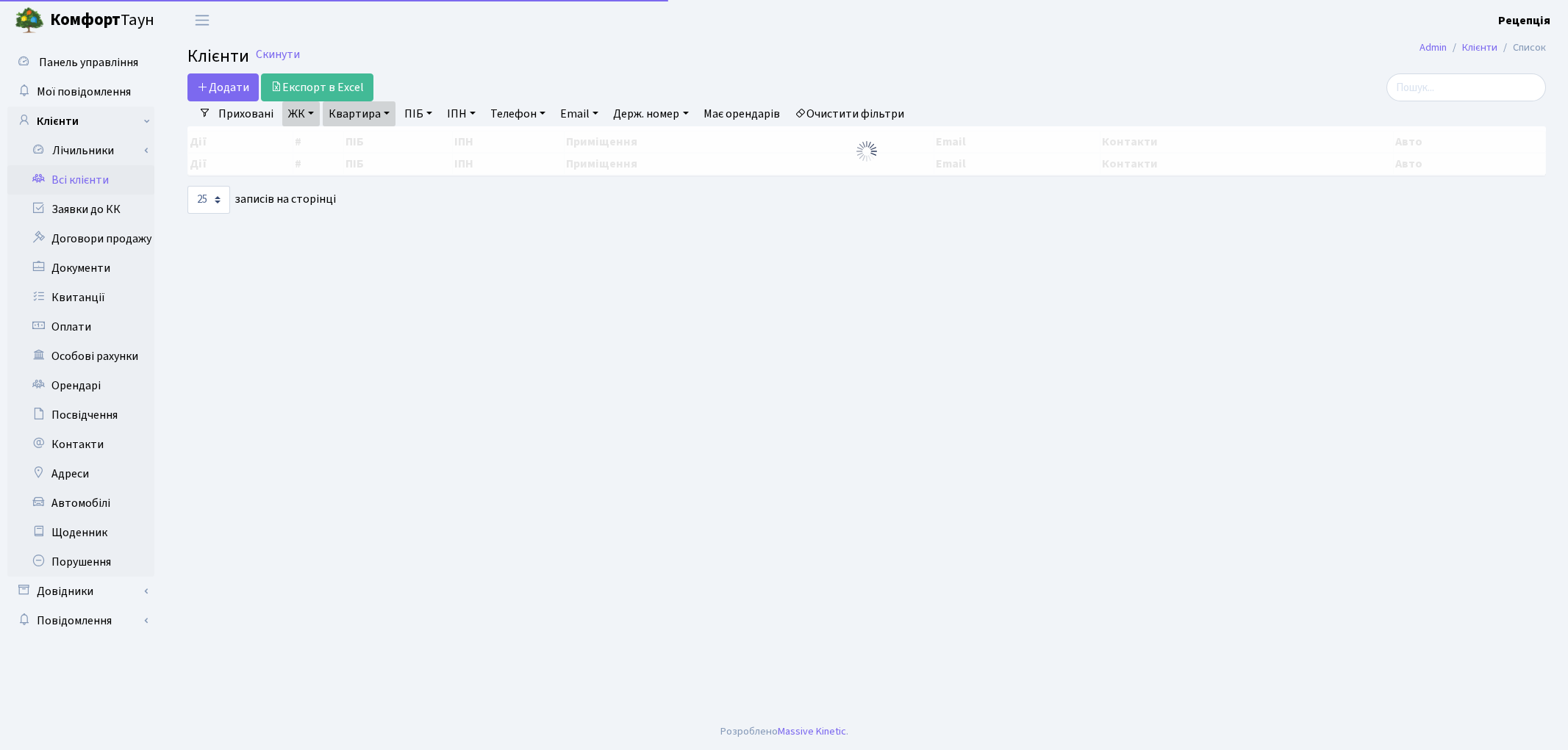
select select "25"
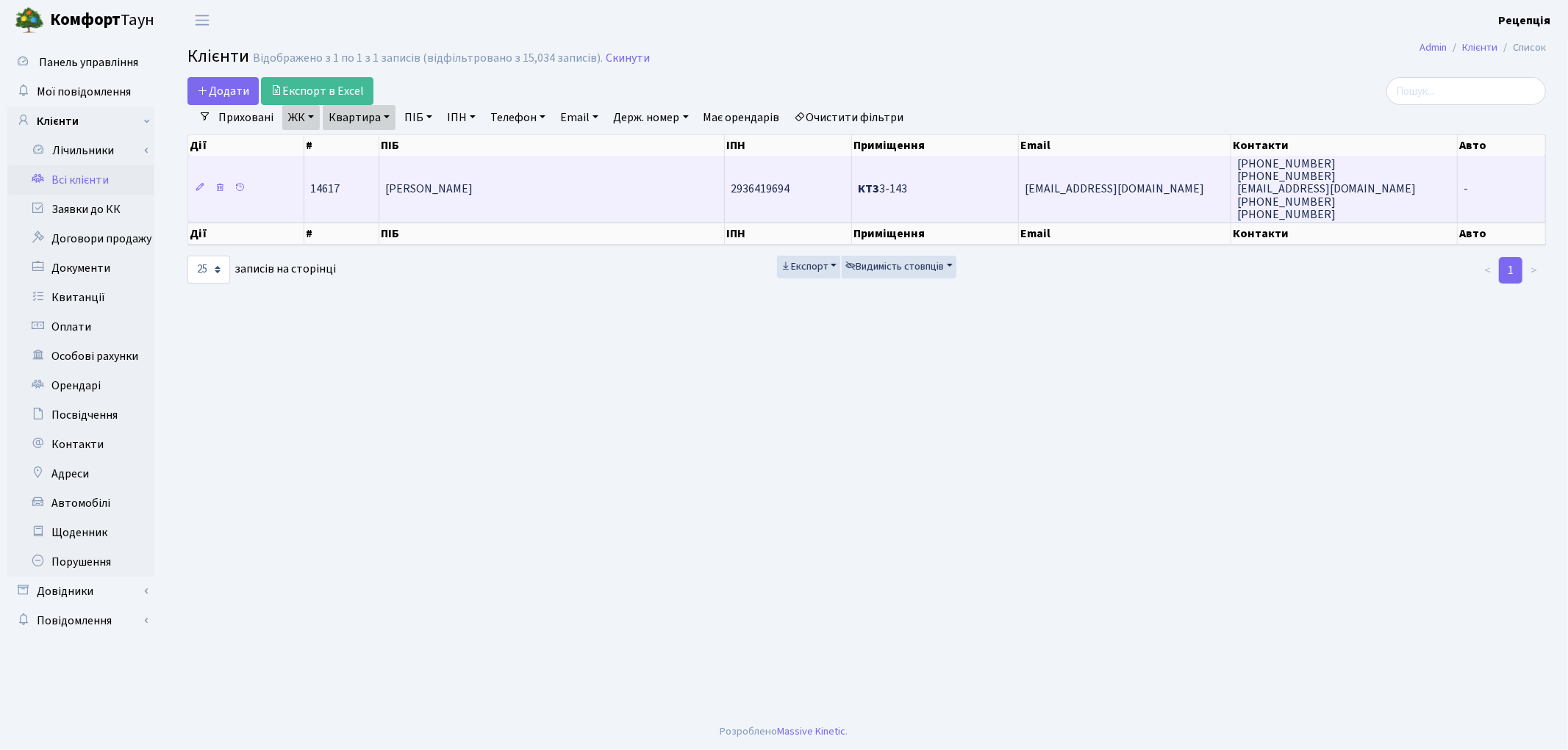
click at [444, 182] on span "[PERSON_NAME]" at bounding box center [429, 190] width 87 height 16
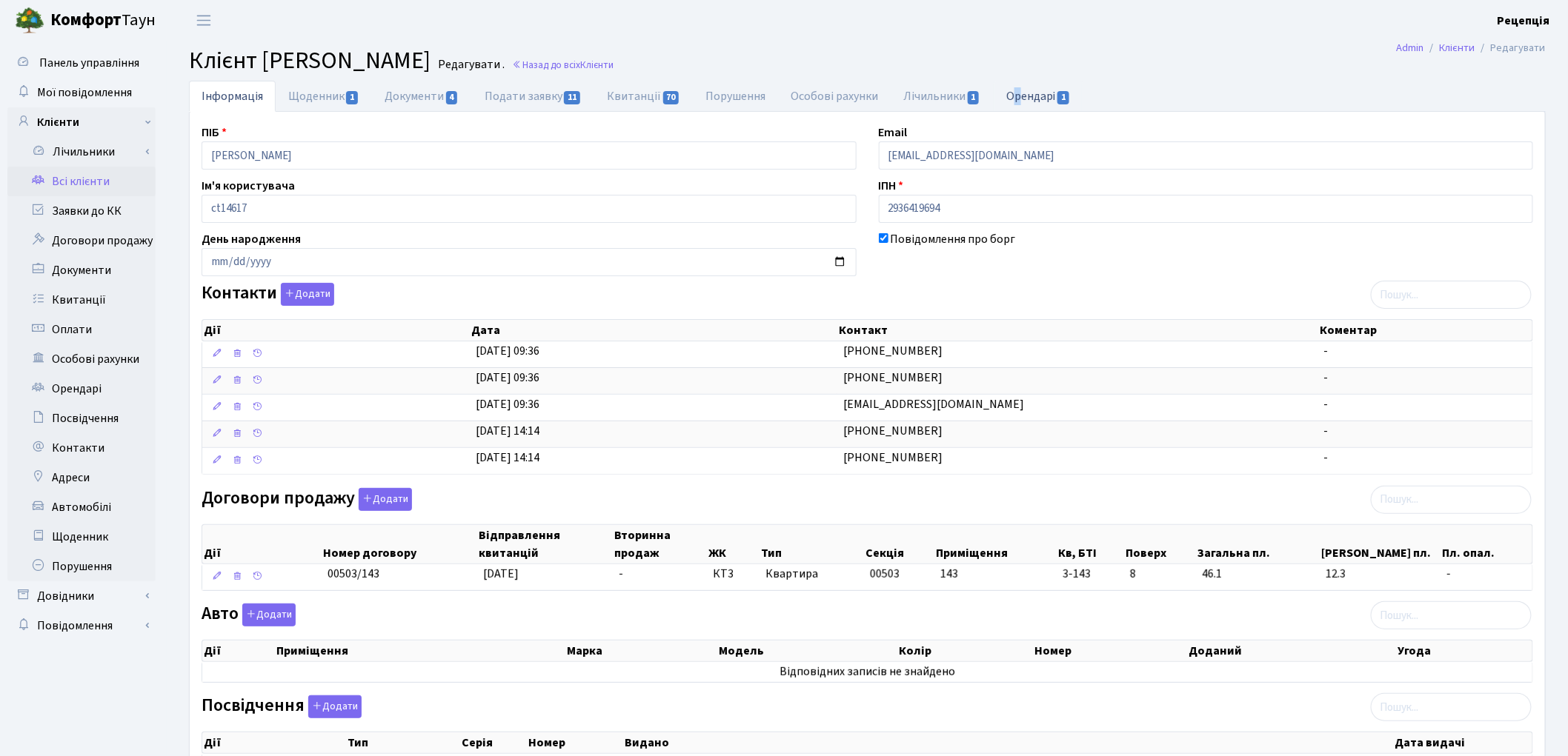
click at [1020, 83] on main "Admin Клієнти Редагувати Клієнт Болобан Володимир Анатолійович Редагувати . Наз…" at bounding box center [867, 533] width 1401 height 986
click at [1028, 91] on link "Орендарі 1" at bounding box center [1038, 95] width 90 height 31
select select "25"
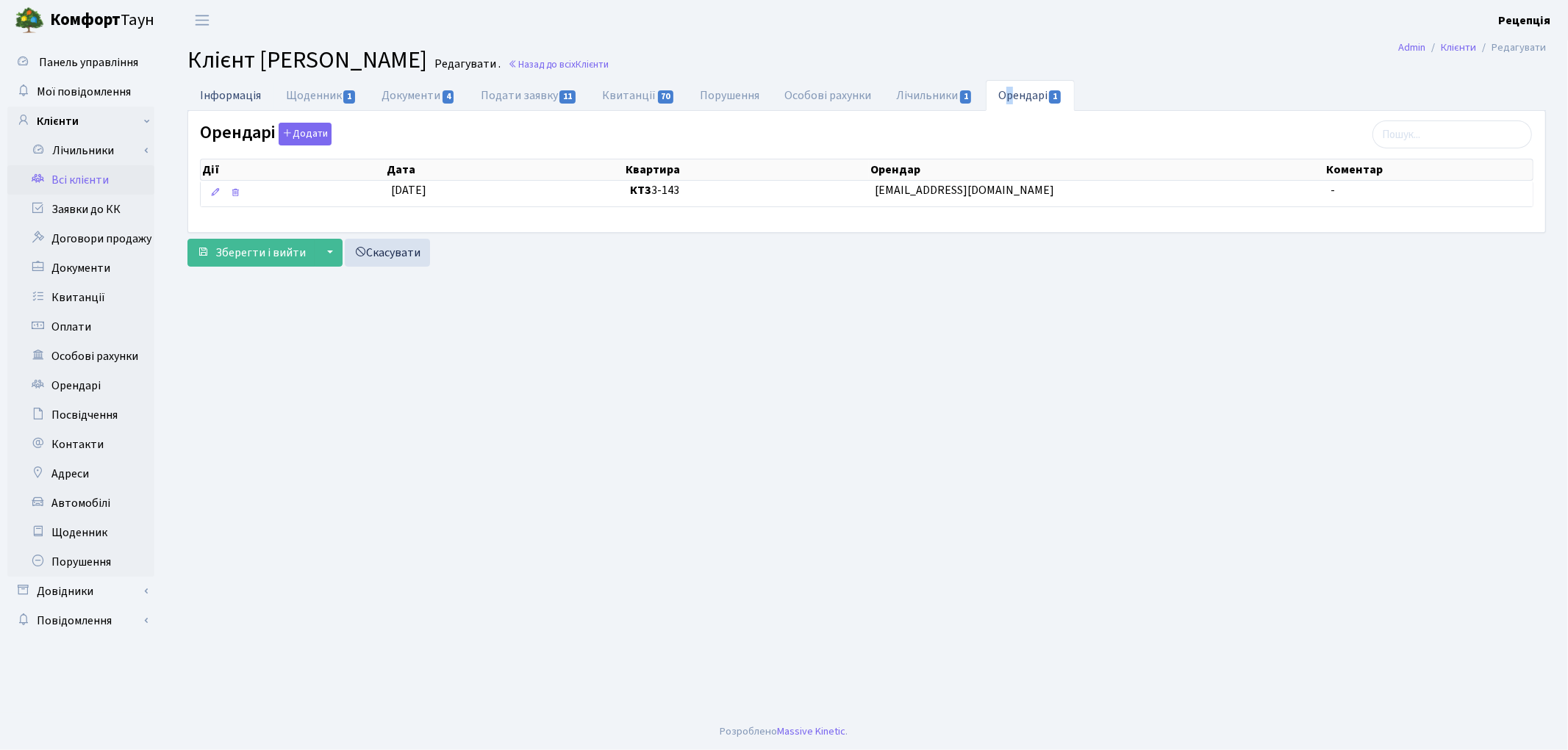
click at [236, 104] on link "Інформація" at bounding box center [230, 94] width 86 height 30
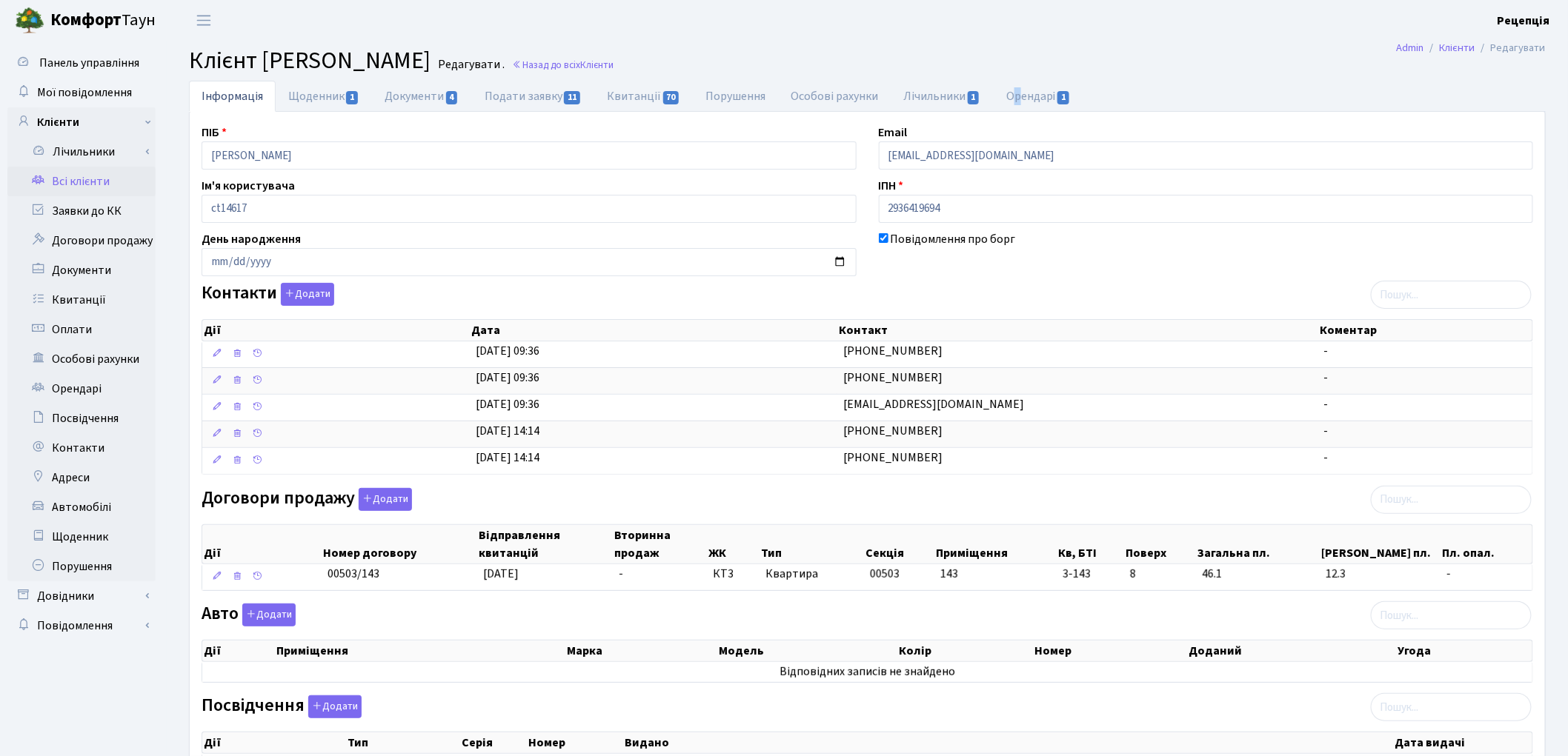
click at [105, 174] on link "Всі клієнти" at bounding box center [81, 182] width 148 height 30
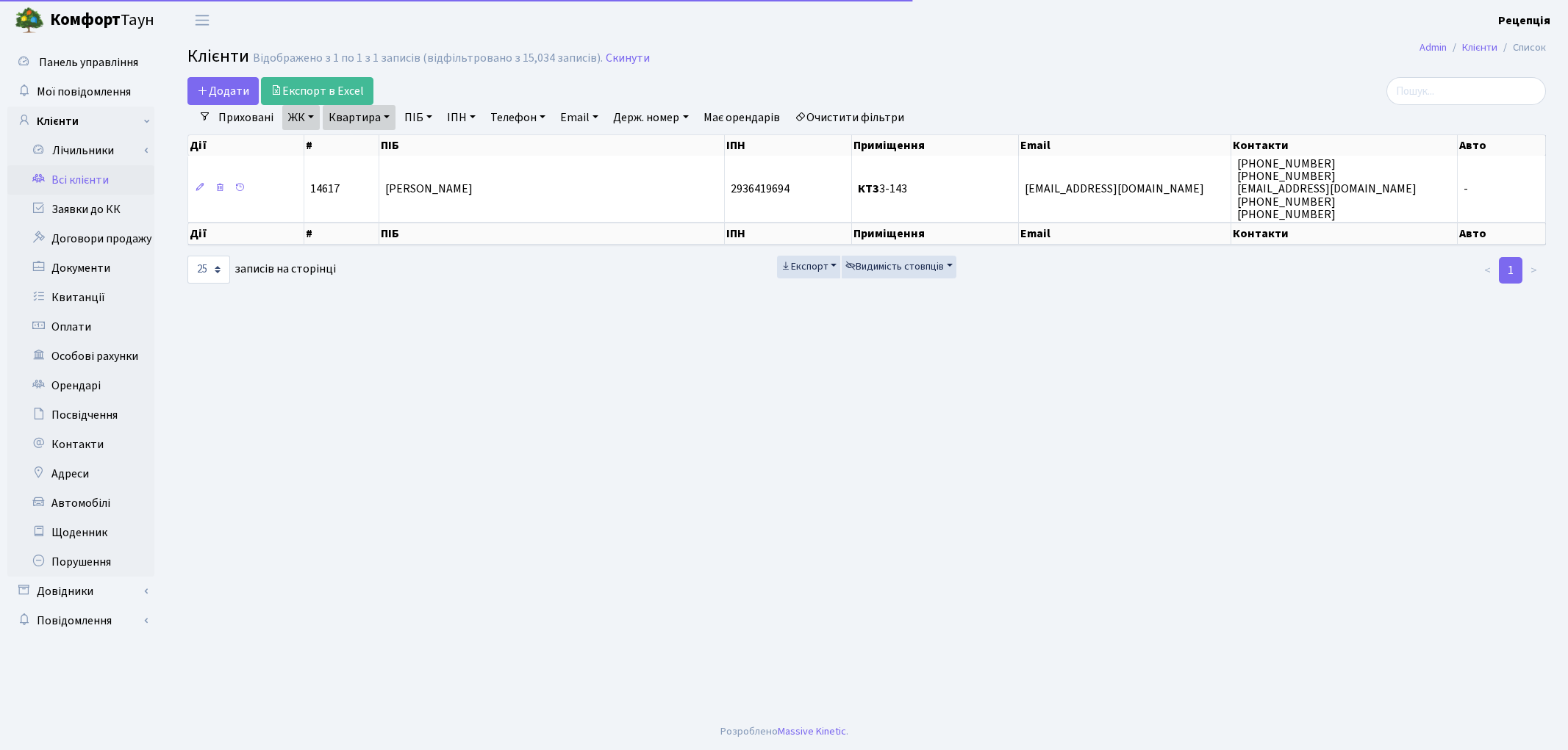
select select "25"
click at [837, 124] on link "Очистити фільтри" at bounding box center [849, 117] width 121 height 25
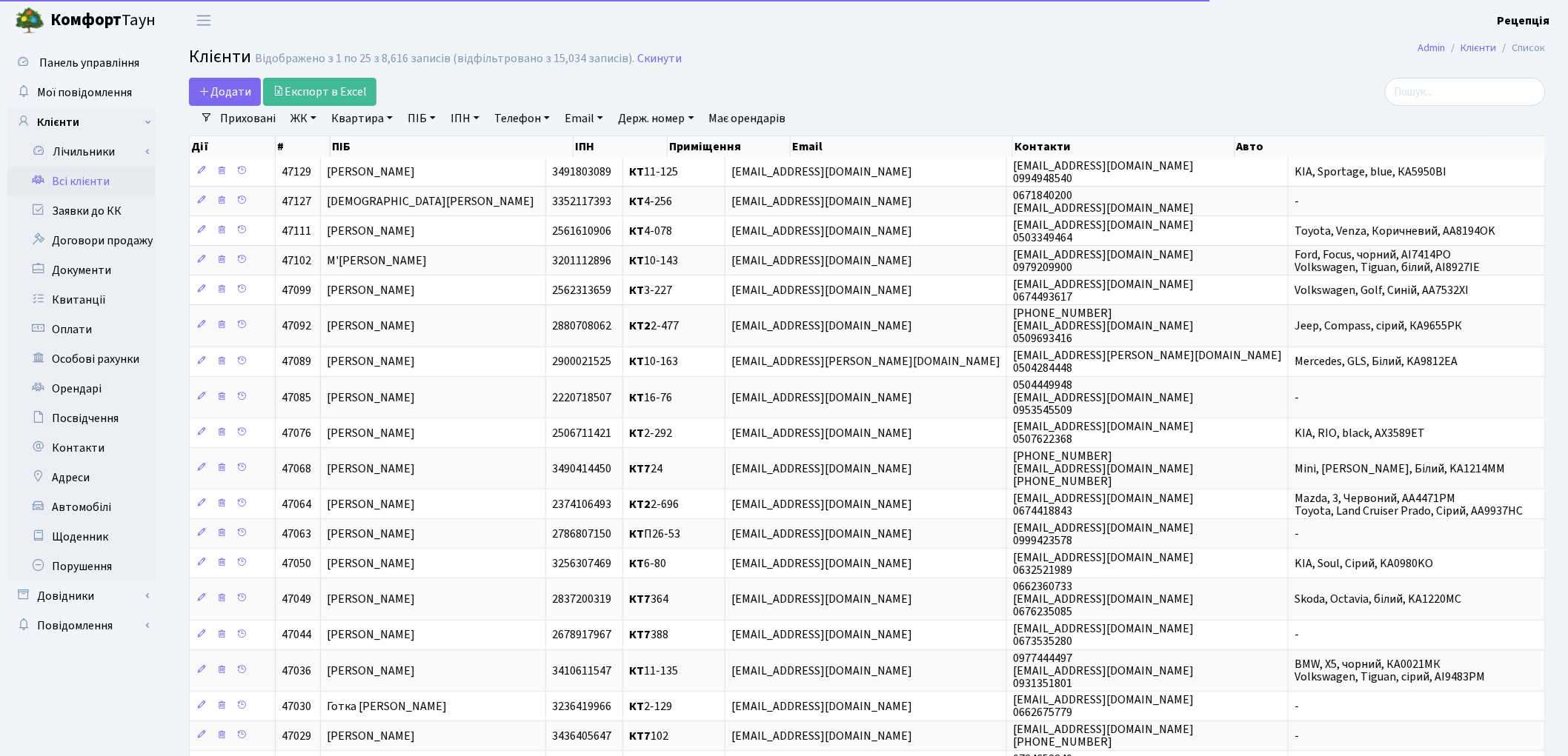
click at [306, 116] on link "ЖК" at bounding box center [303, 118] width 38 height 25
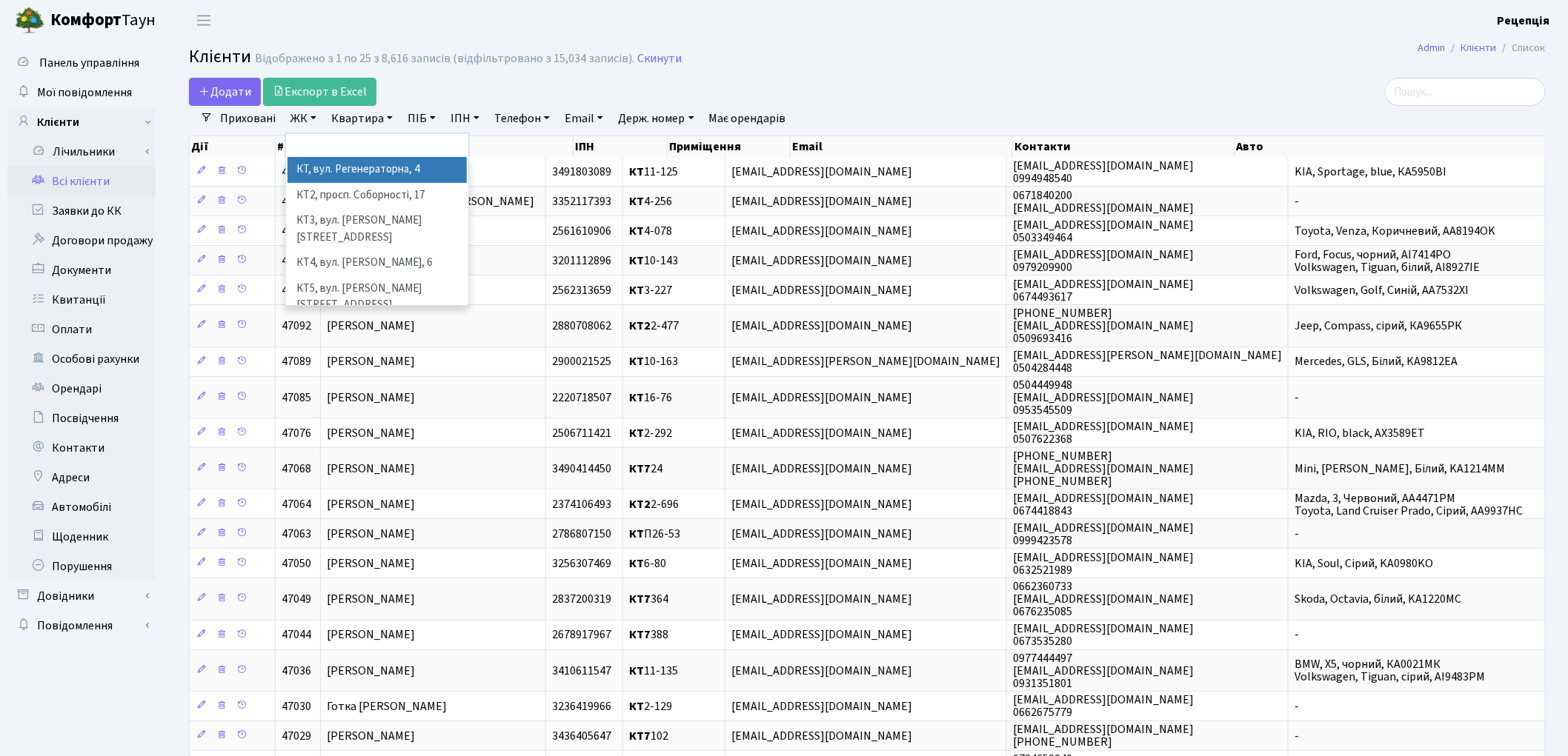
click at [337, 165] on li "КТ, вул. Регенераторна, 4" at bounding box center [376, 170] width 179 height 26
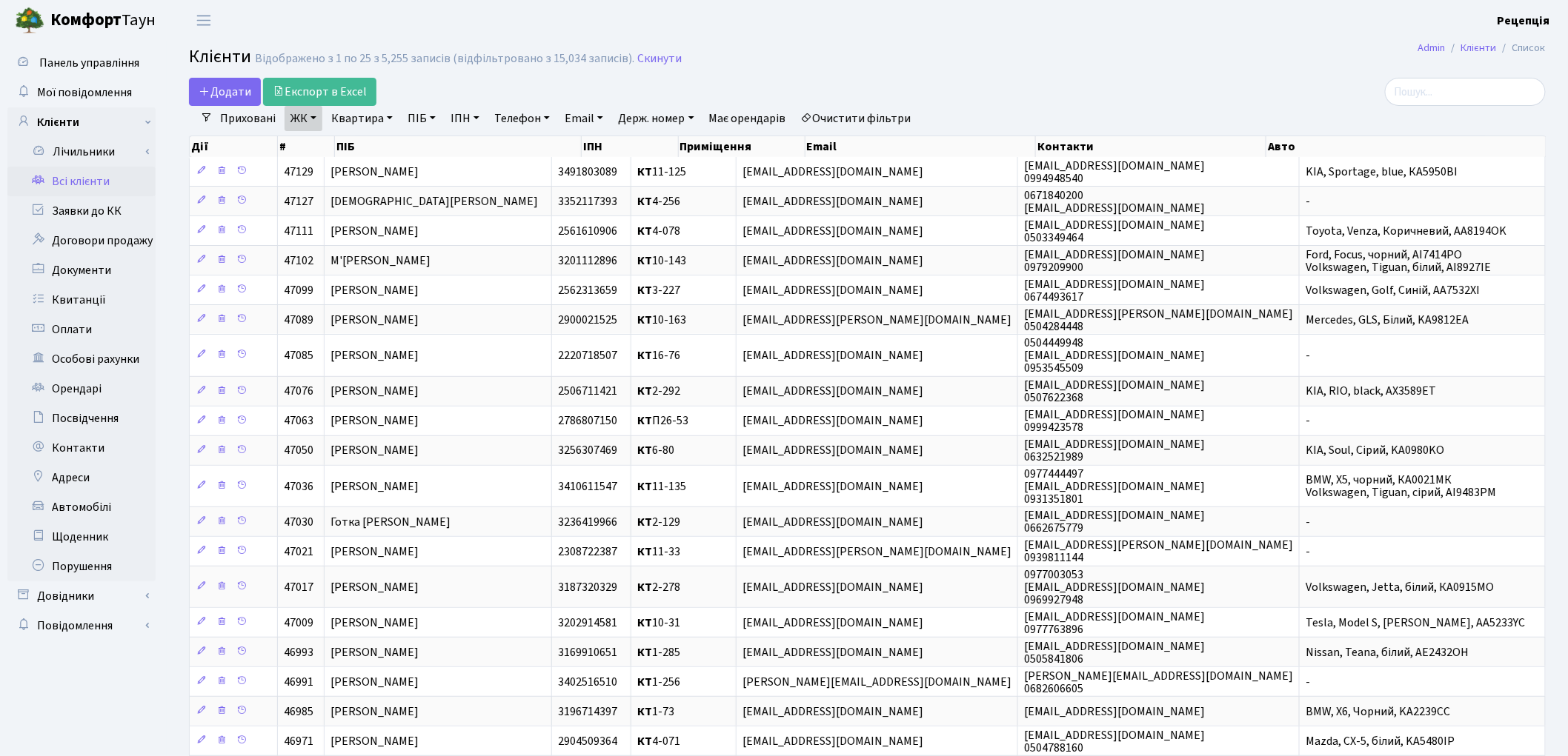
click at [372, 114] on link "Квартира" at bounding box center [362, 118] width 73 height 25
type input "202"
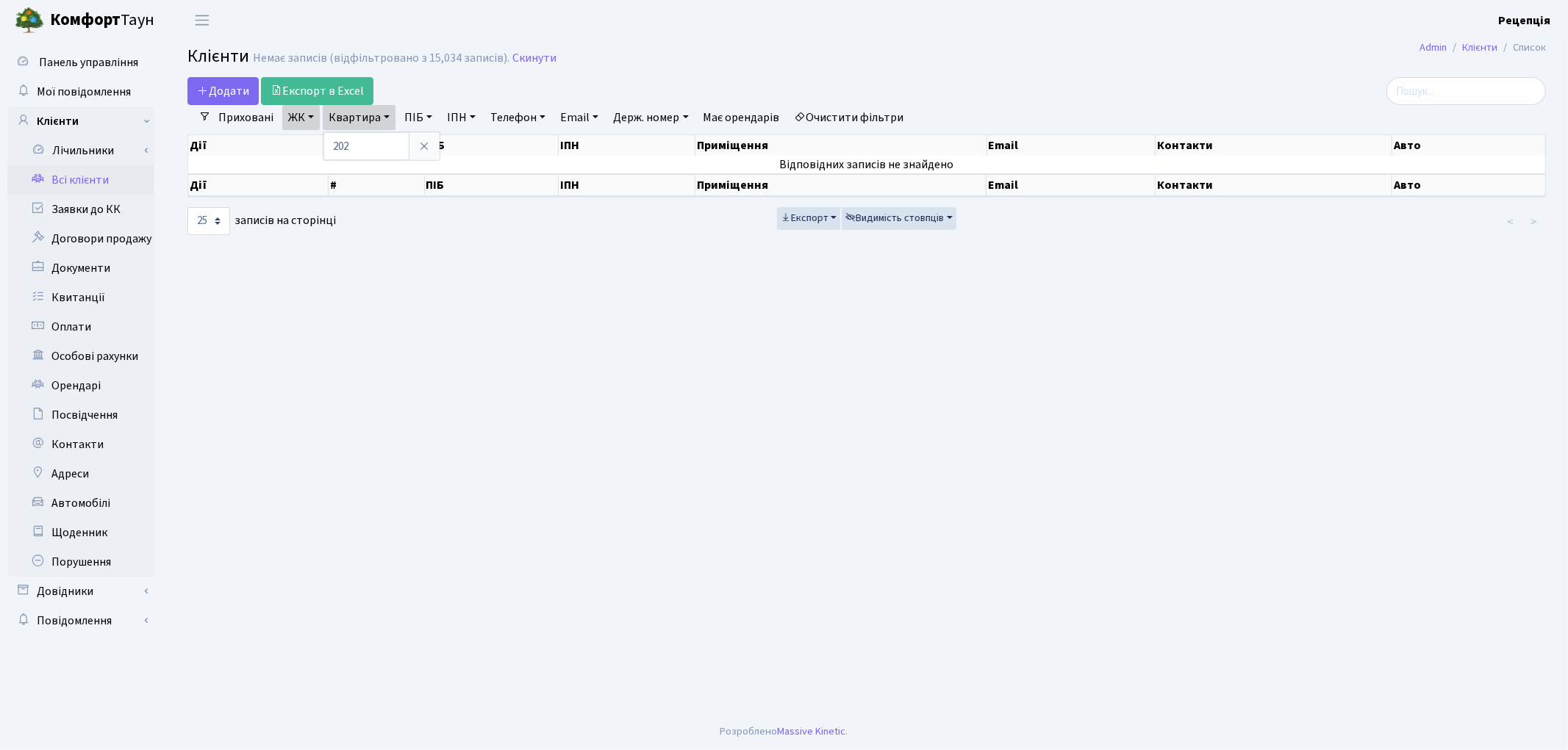
click at [905, 116] on link "Очистити фільтри" at bounding box center [849, 117] width 121 height 25
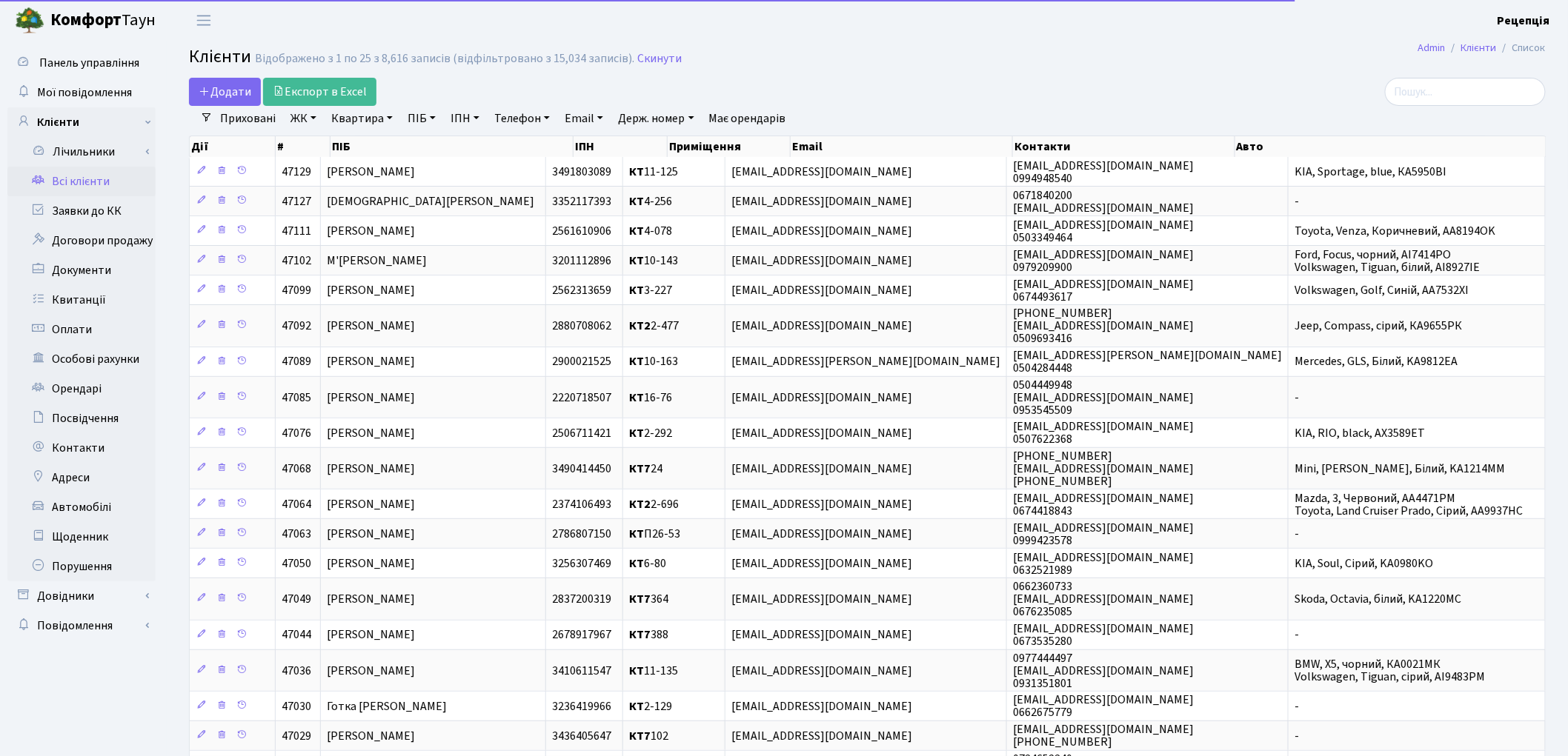
click at [289, 115] on link "ЖК" at bounding box center [303, 118] width 38 height 25
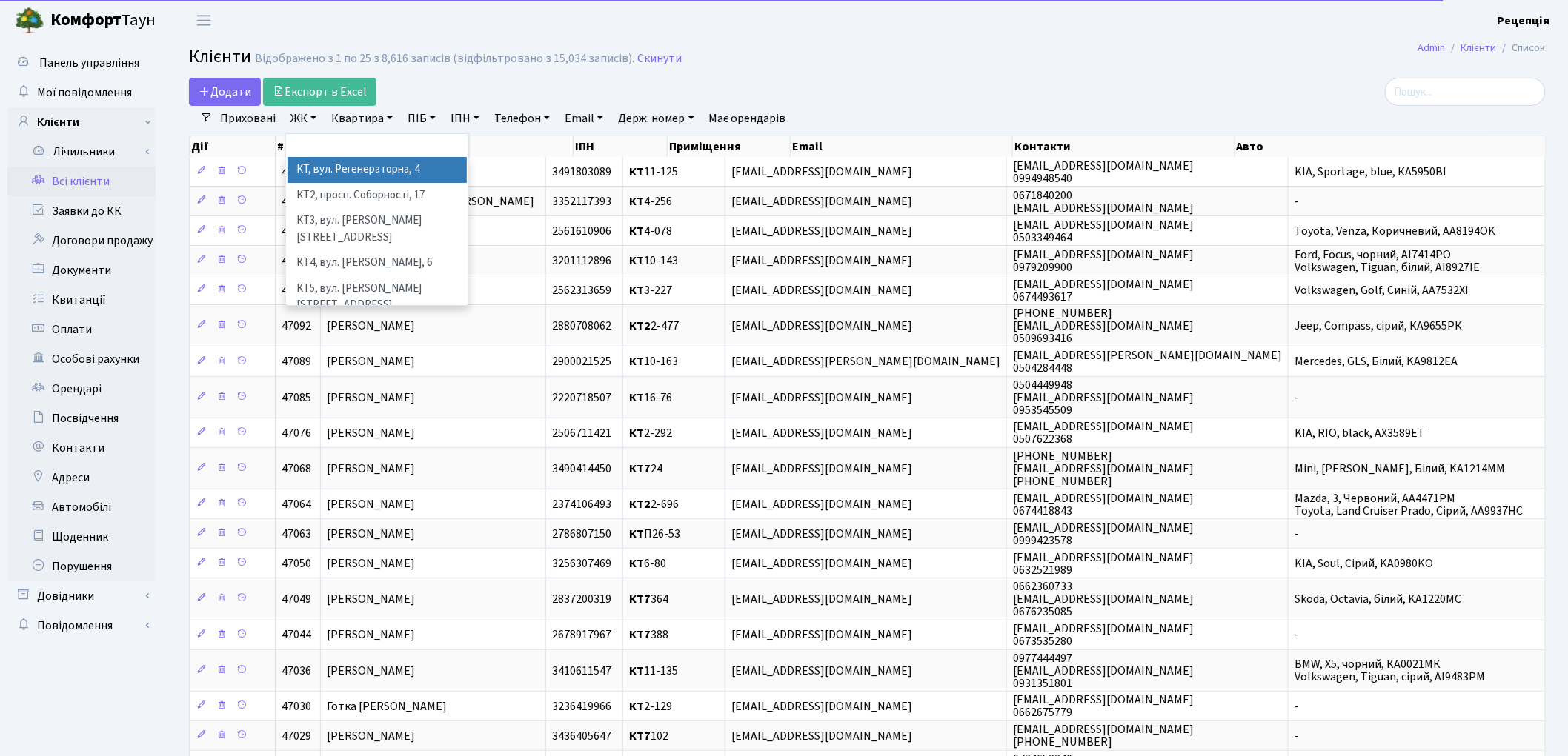
click at [326, 162] on li "КТ, вул. Регенераторна, 4" at bounding box center [376, 170] width 179 height 26
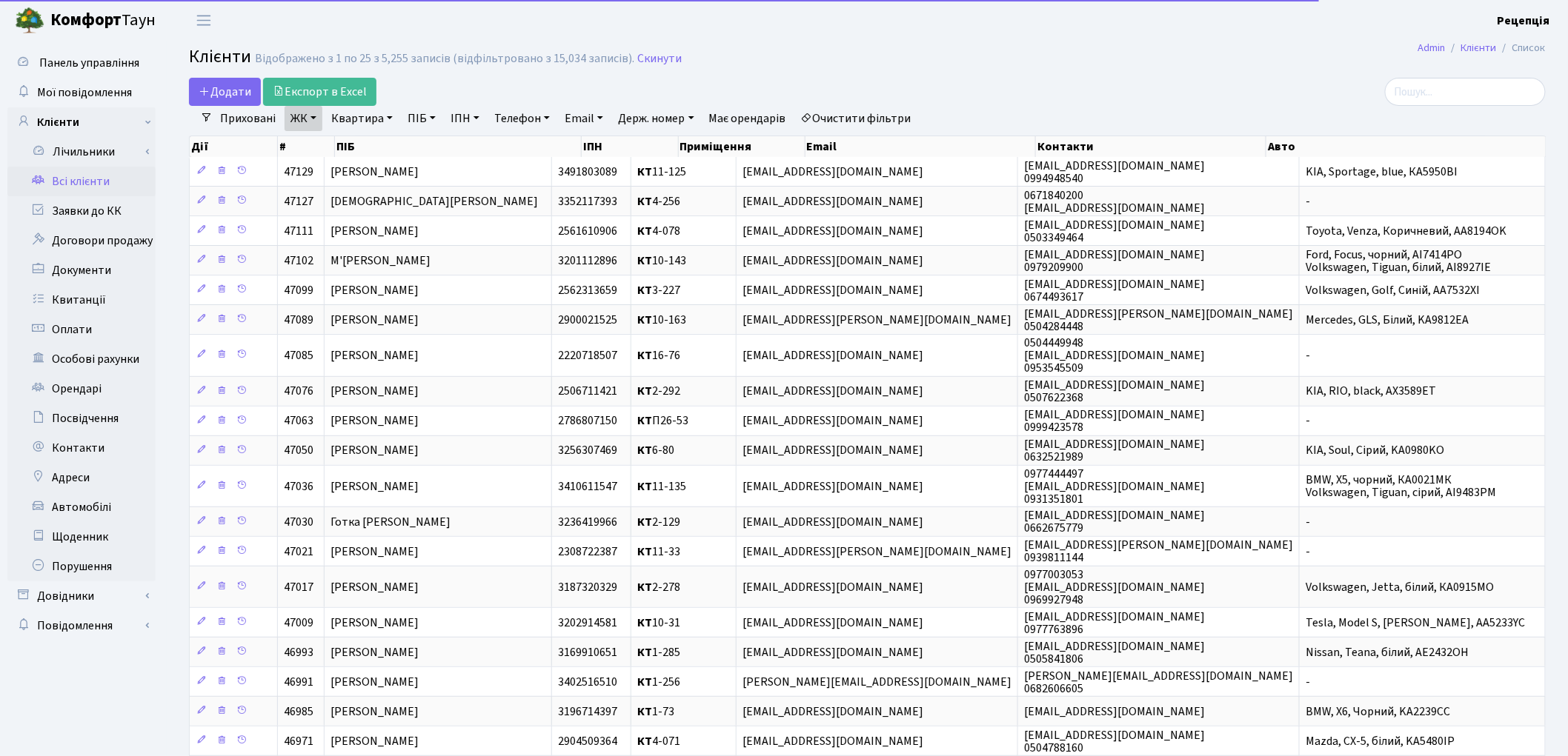
click at [365, 112] on link "Квартира" at bounding box center [362, 118] width 73 height 25
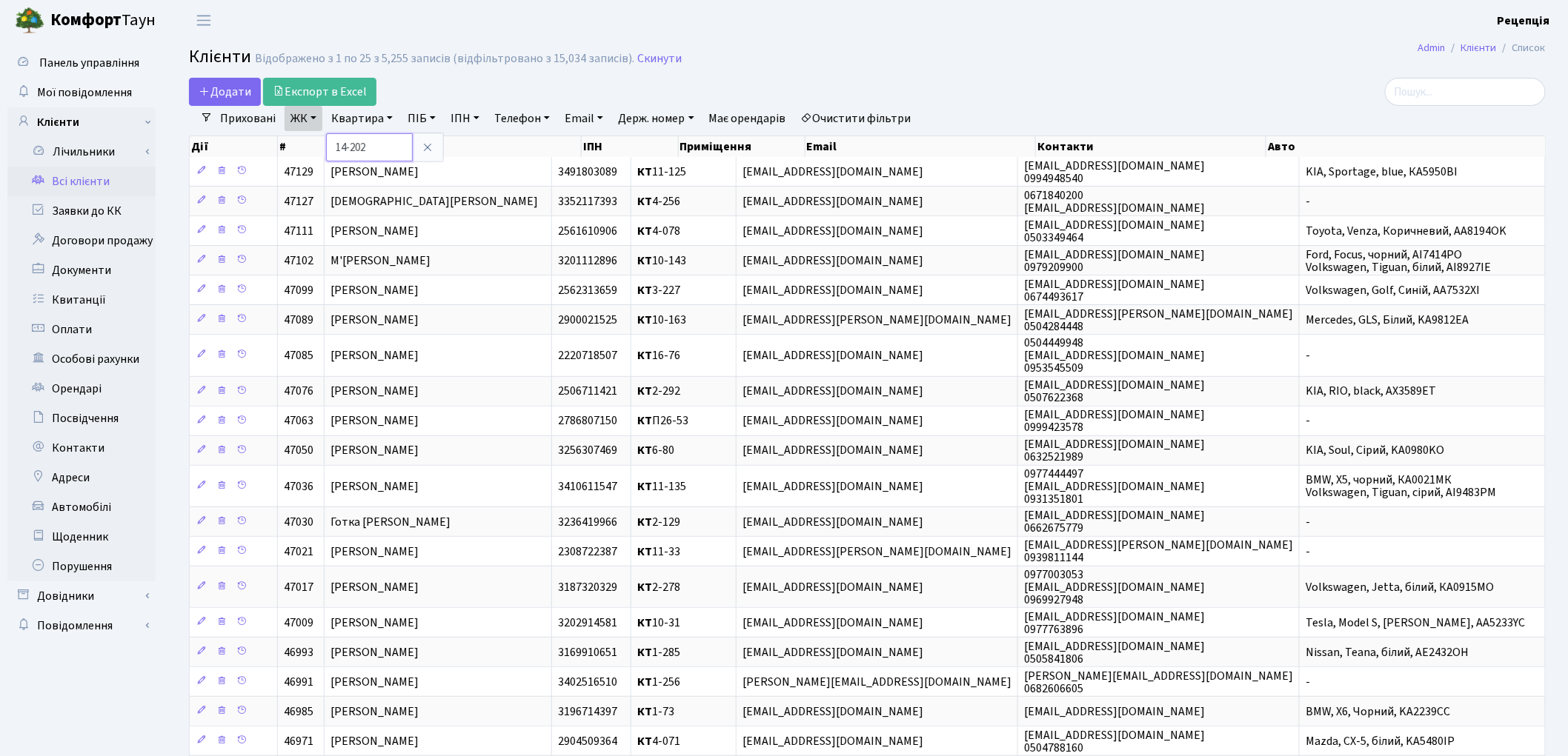
type input "14-202"
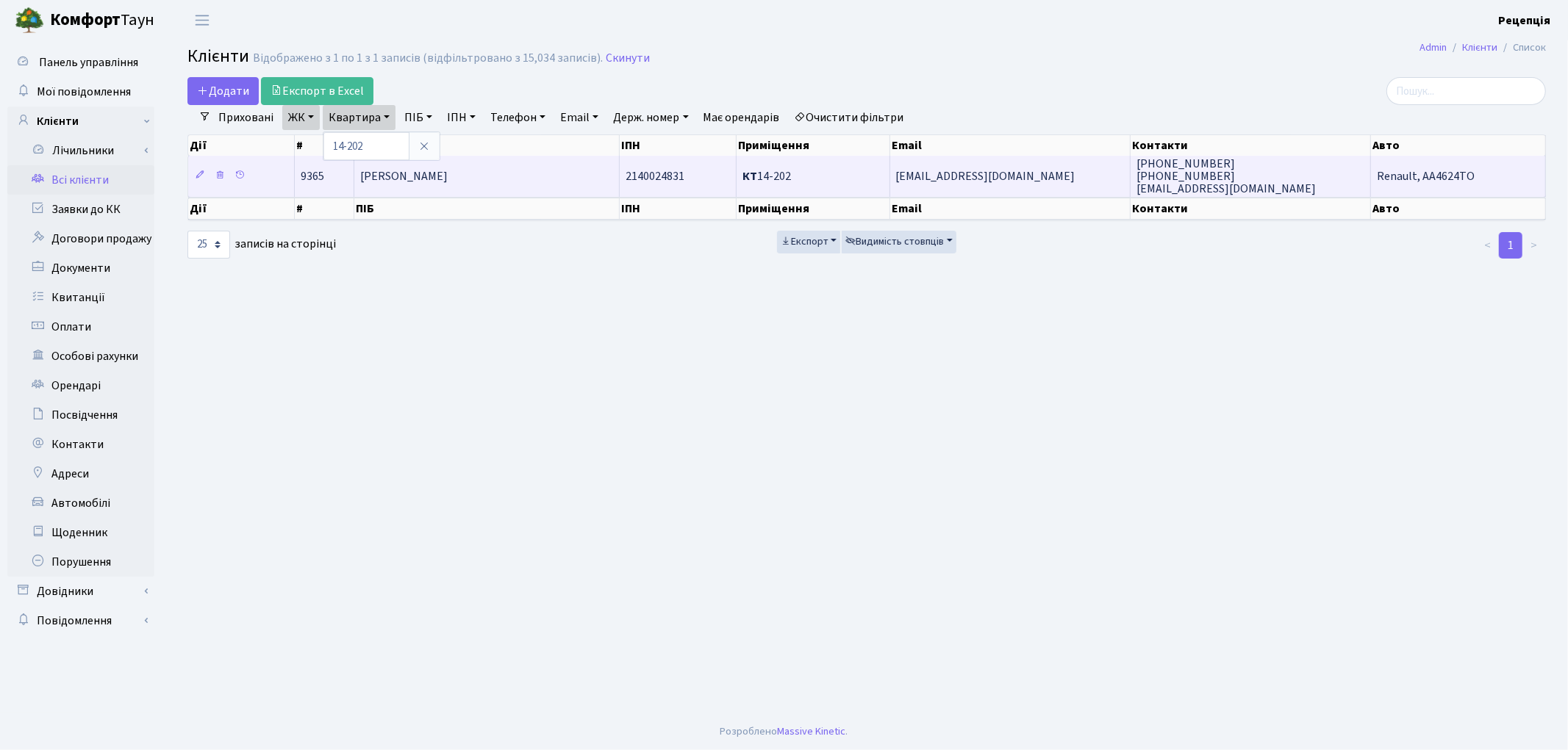
click at [420, 184] on td "[PERSON_NAME]" at bounding box center [487, 176] width 265 height 41
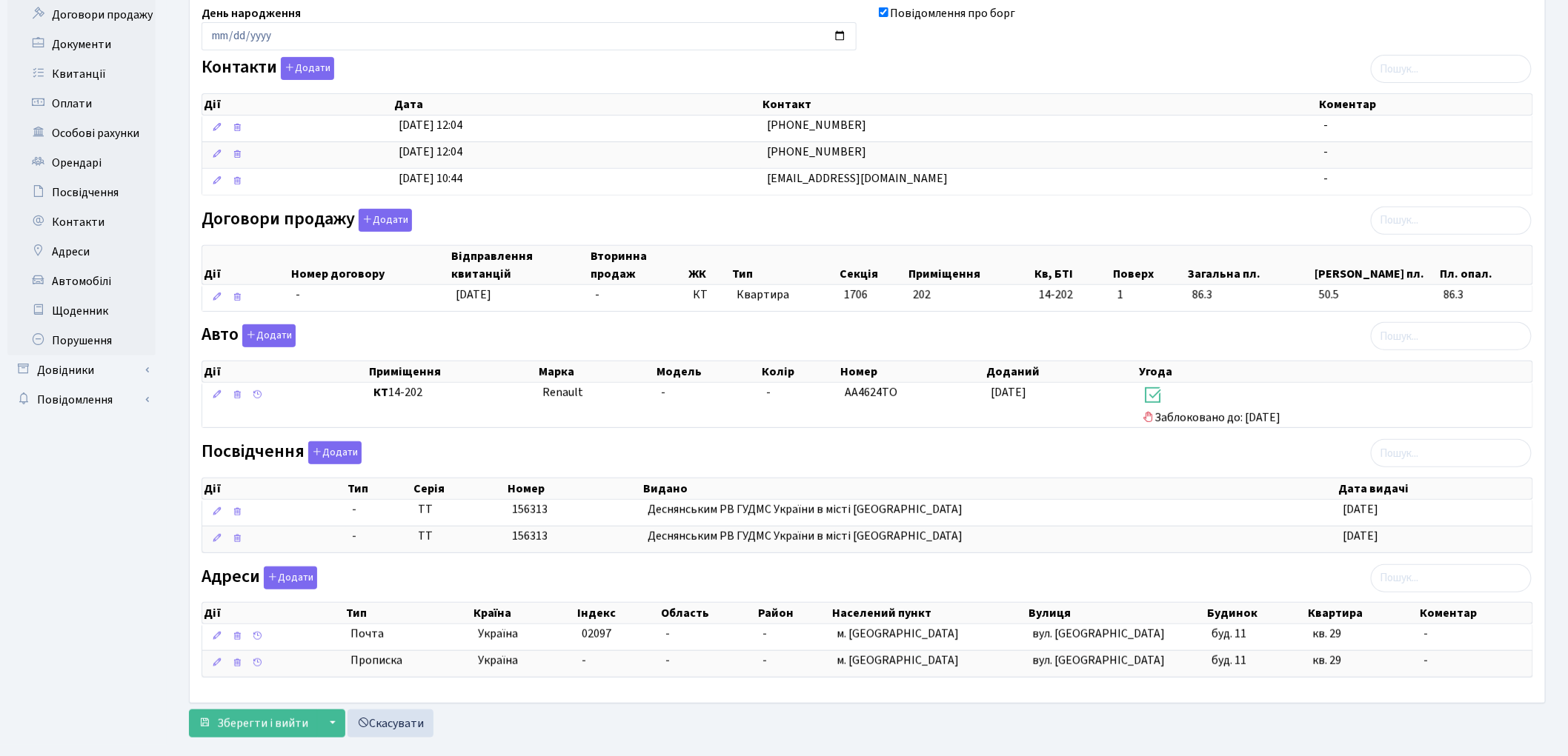
scroll to position [255, 0]
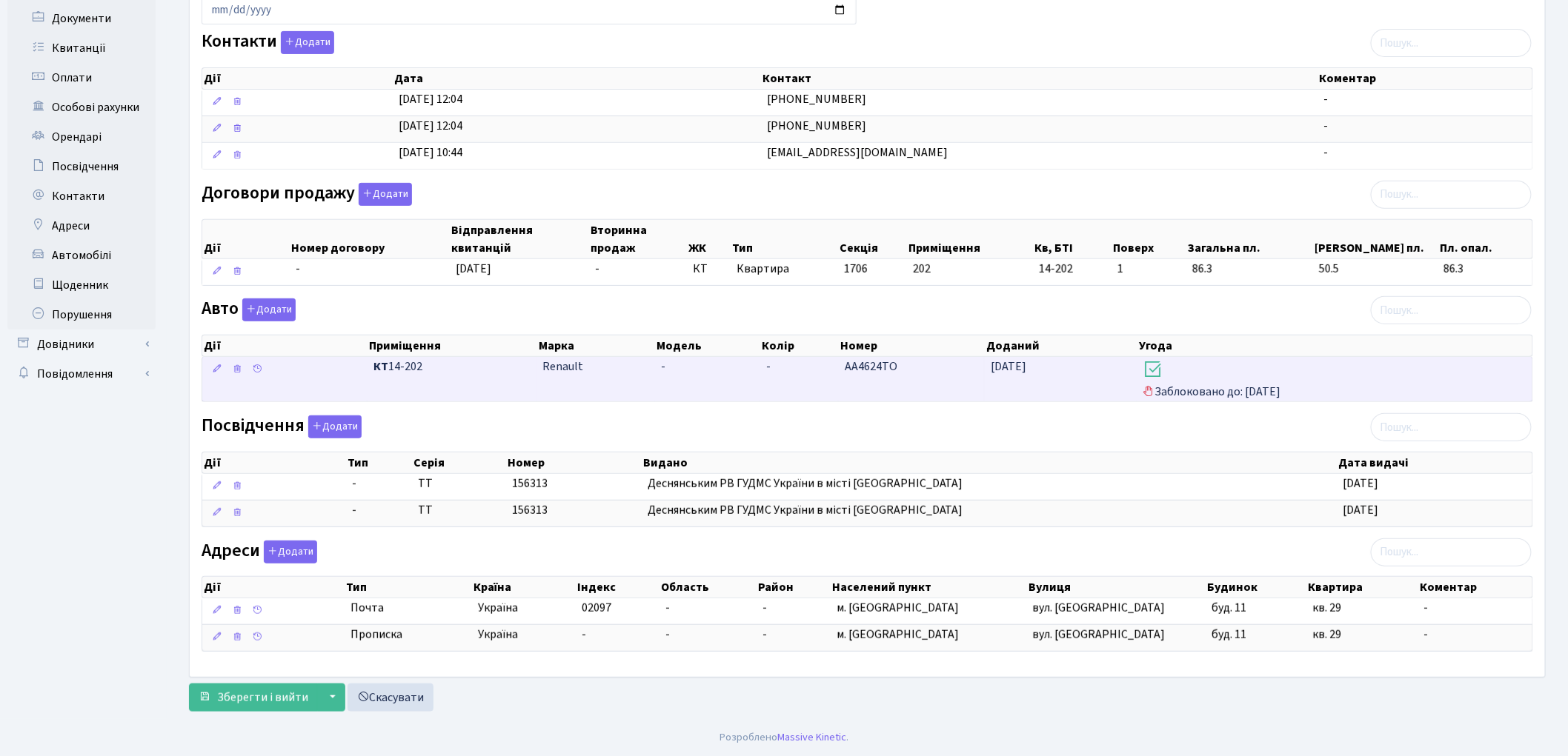
drag, startPoint x: 916, startPoint y: 361, endPoint x: 808, endPoint y: 388, distance: 111.3
click at [808, 379] on \<\/span\>\a "КТ 14-202 Renault - - АА4624ТО [DATE] Заблоковано до: [DATE]" at bounding box center [867, 379] width 1330 height 45
copy \<\/span\>\a "АА4624ТО"
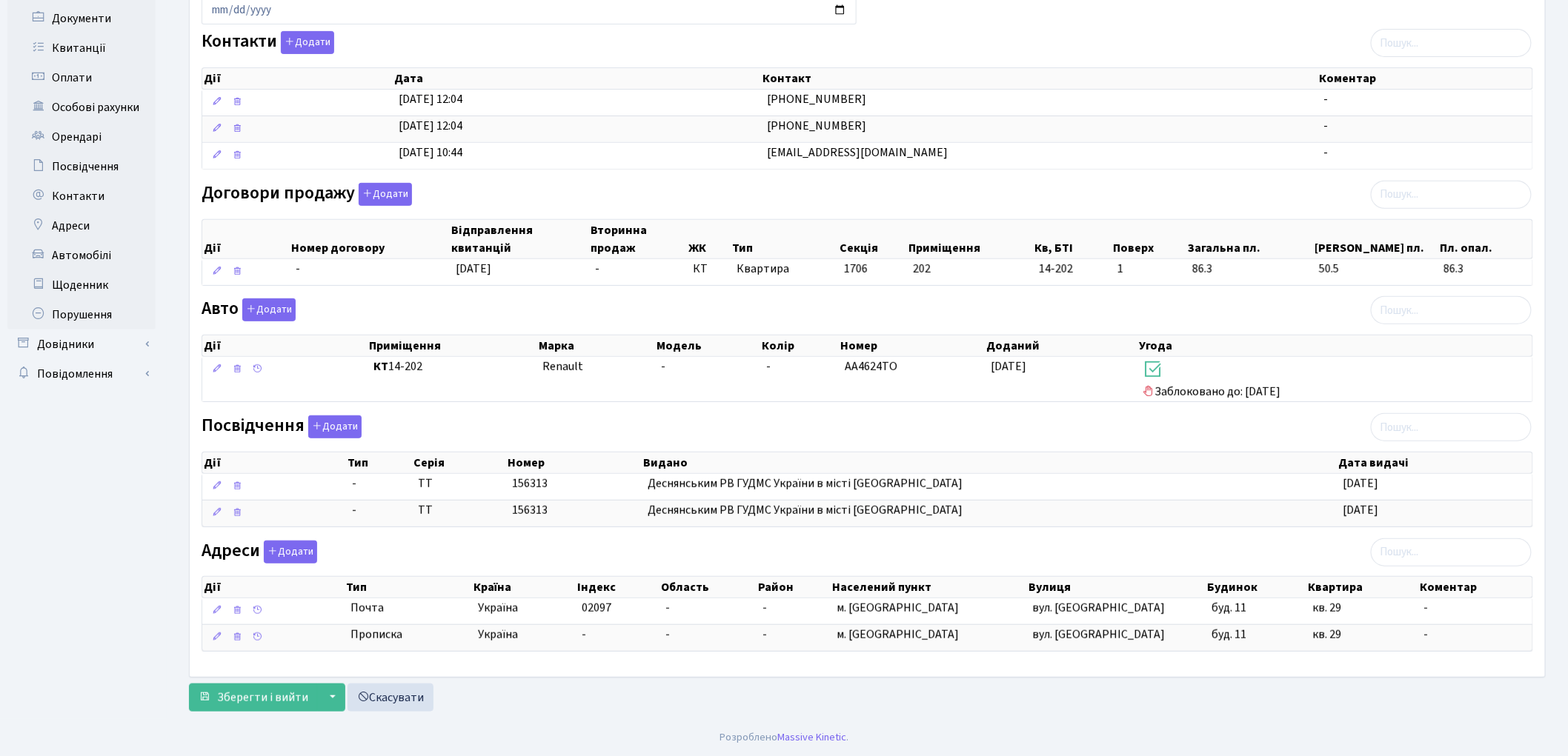
scroll to position [0, 0]
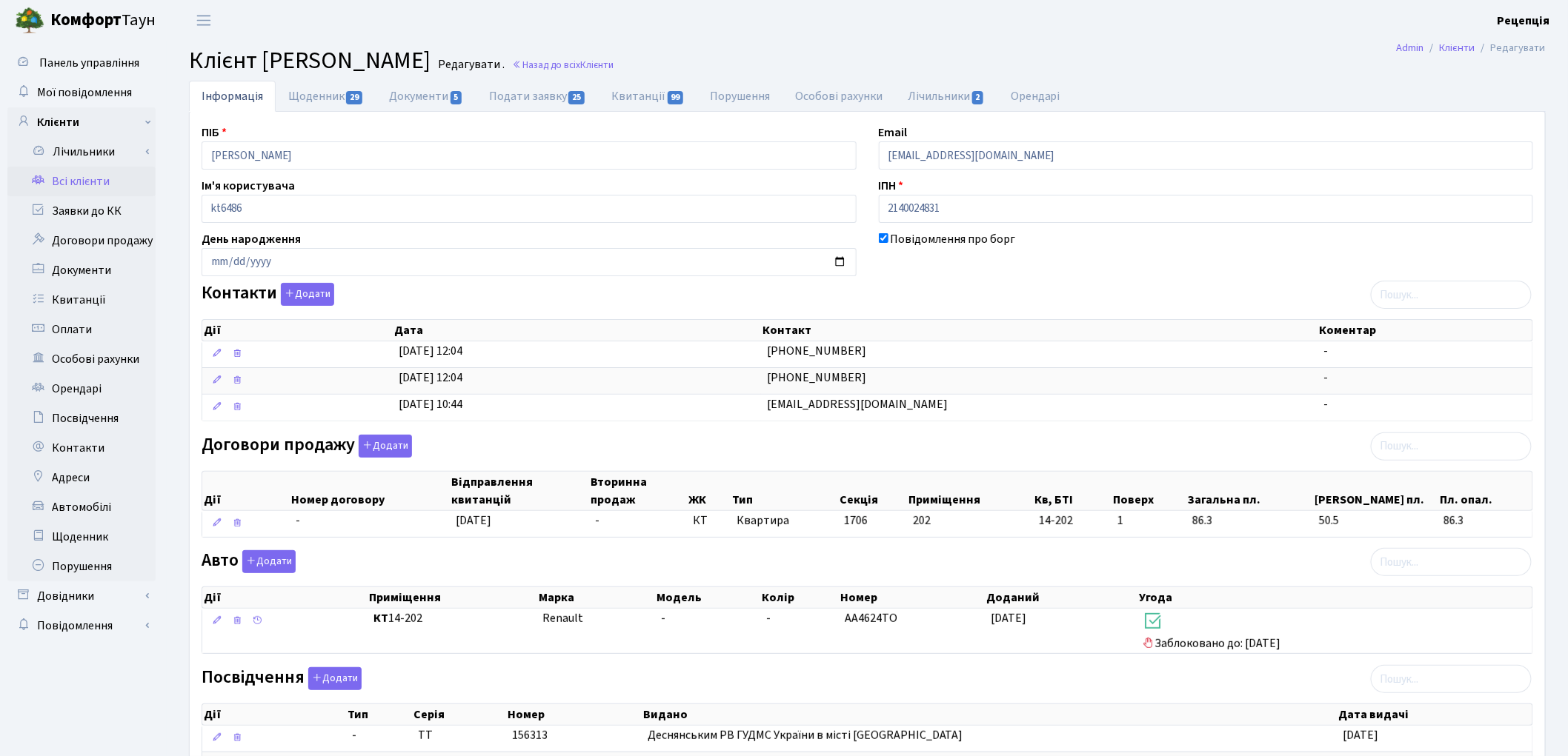
click at [86, 182] on link "Всі клієнти" at bounding box center [81, 182] width 148 height 30
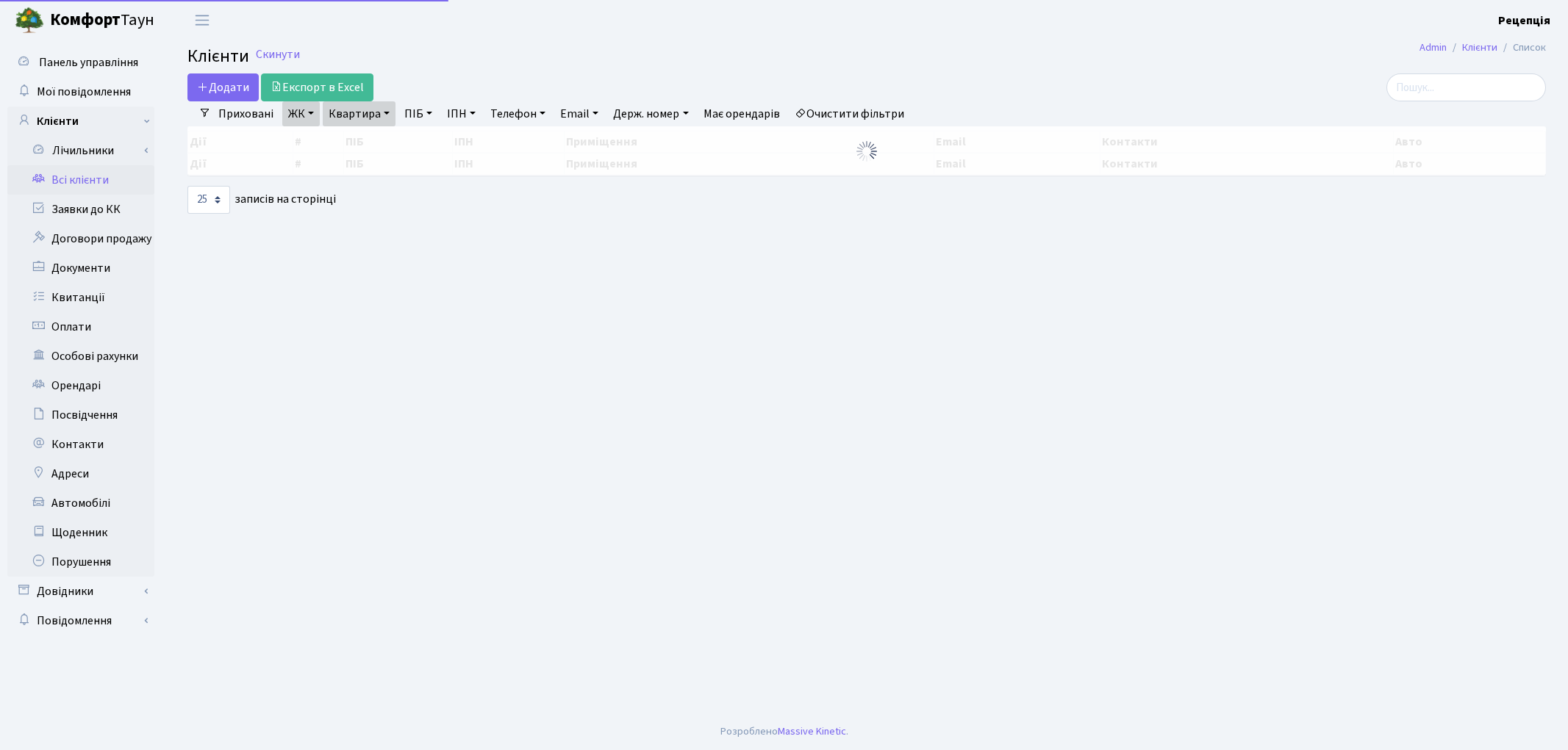
select select "25"
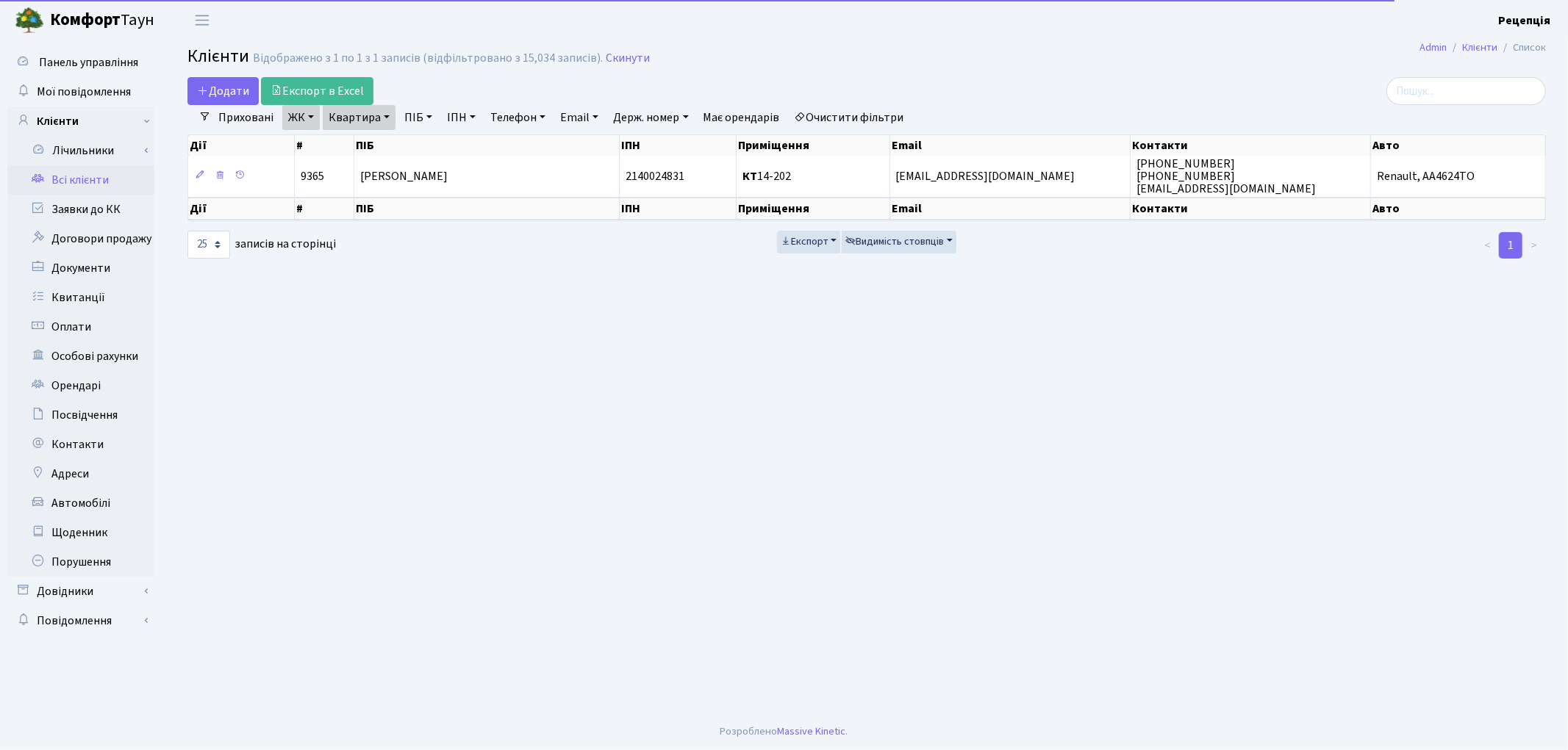
click at [880, 118] on link "Очистити фільтри" at bounding box center [849, 117] width 121 height 25
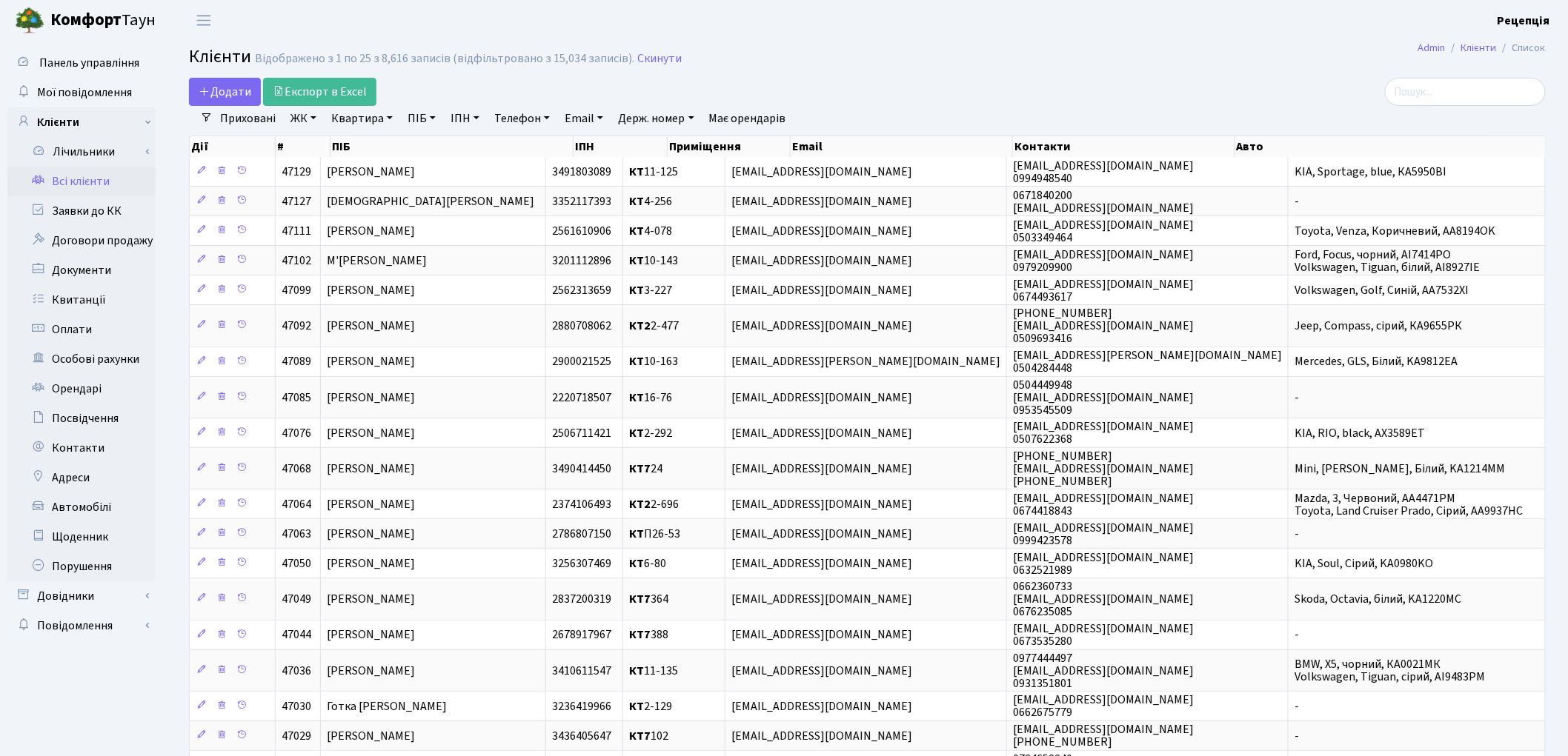
click at [307, 117] on link "ЖК" at bounding box center [303, 118] width 38 height 25
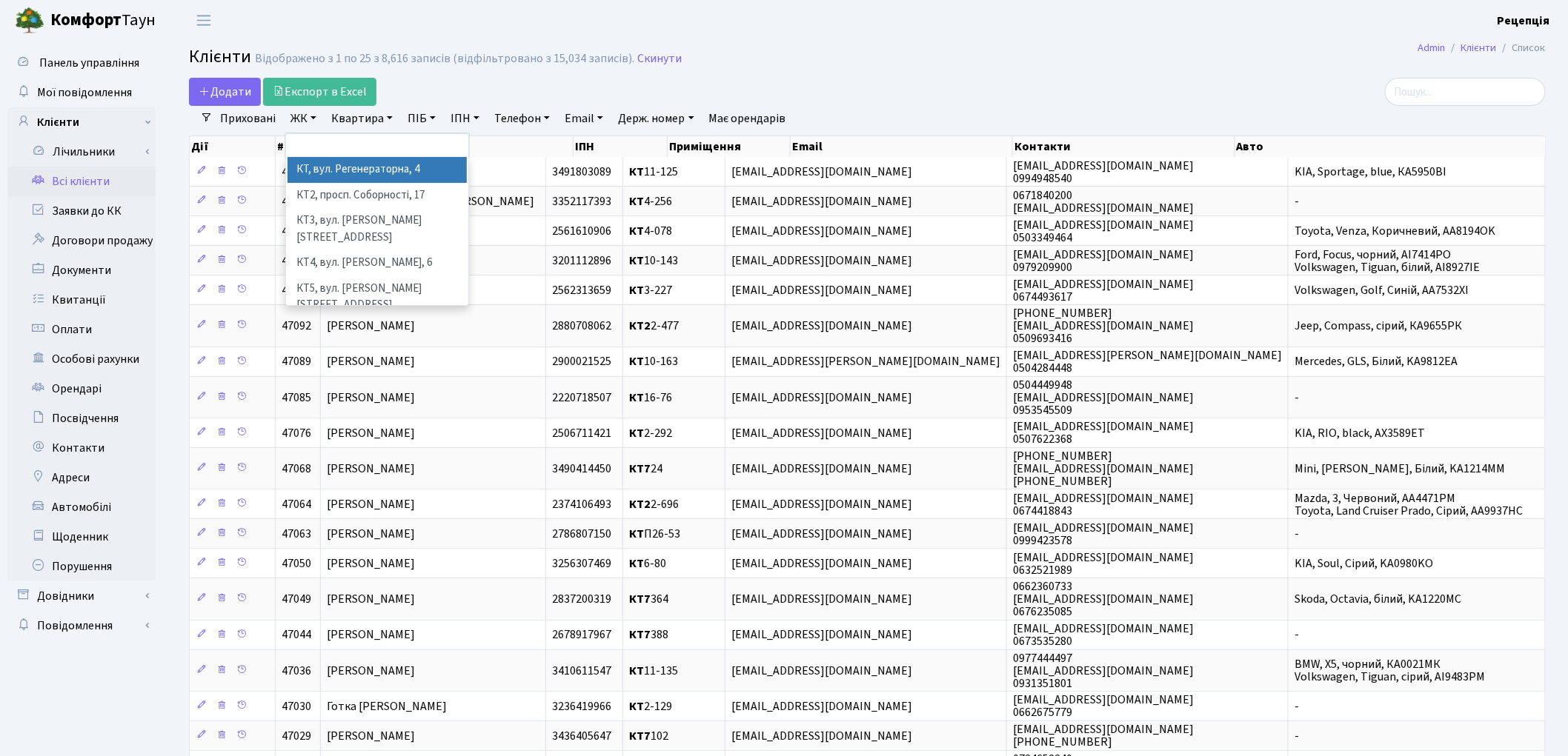
click at [336, 164] on li "КТ, вул. Регенераторна, 4" at bounding box center [376, 170] width 179 height 26
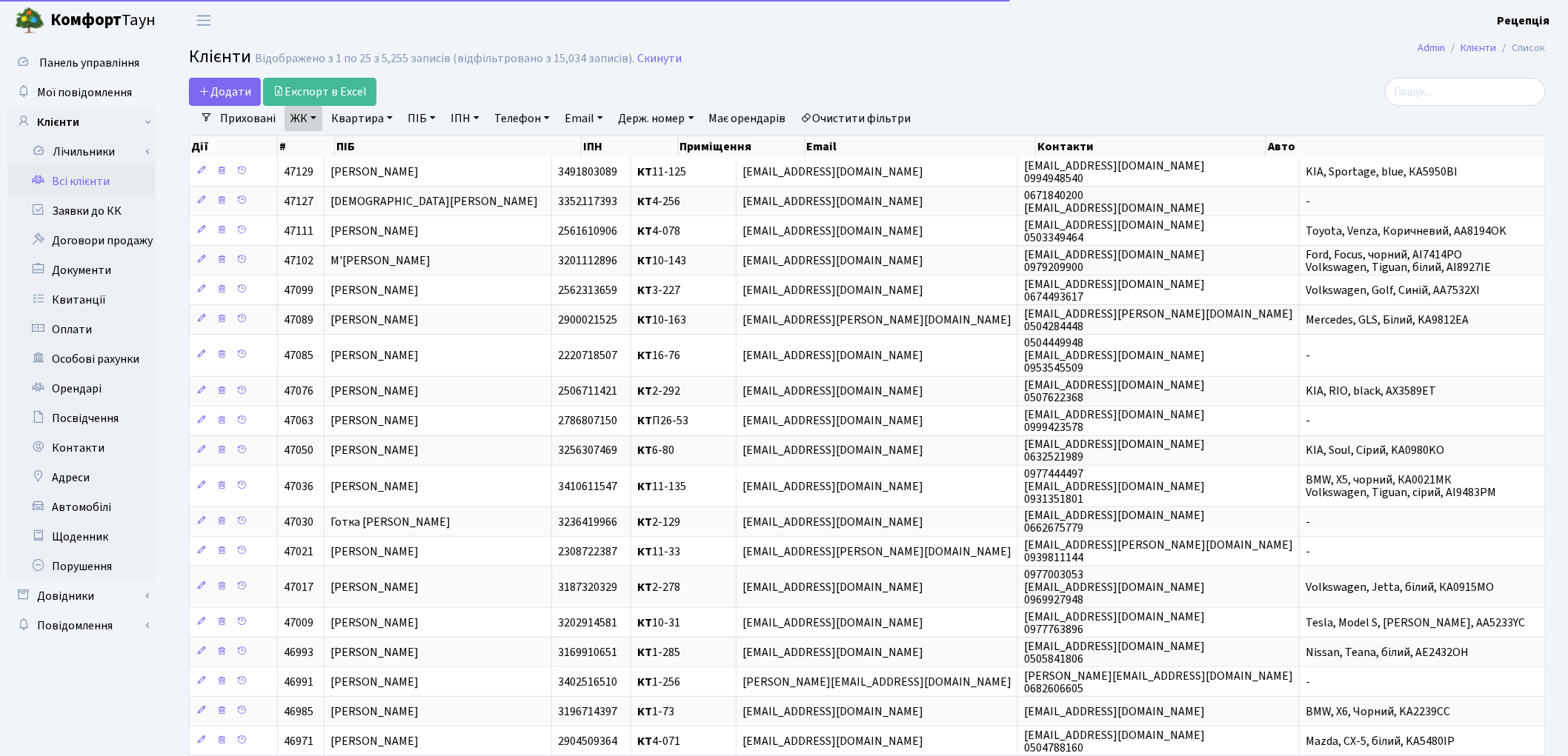
click at [368, 115] on link "Квартира" at bounding box center [362, 118] width 73 height 25
type input "17-8"
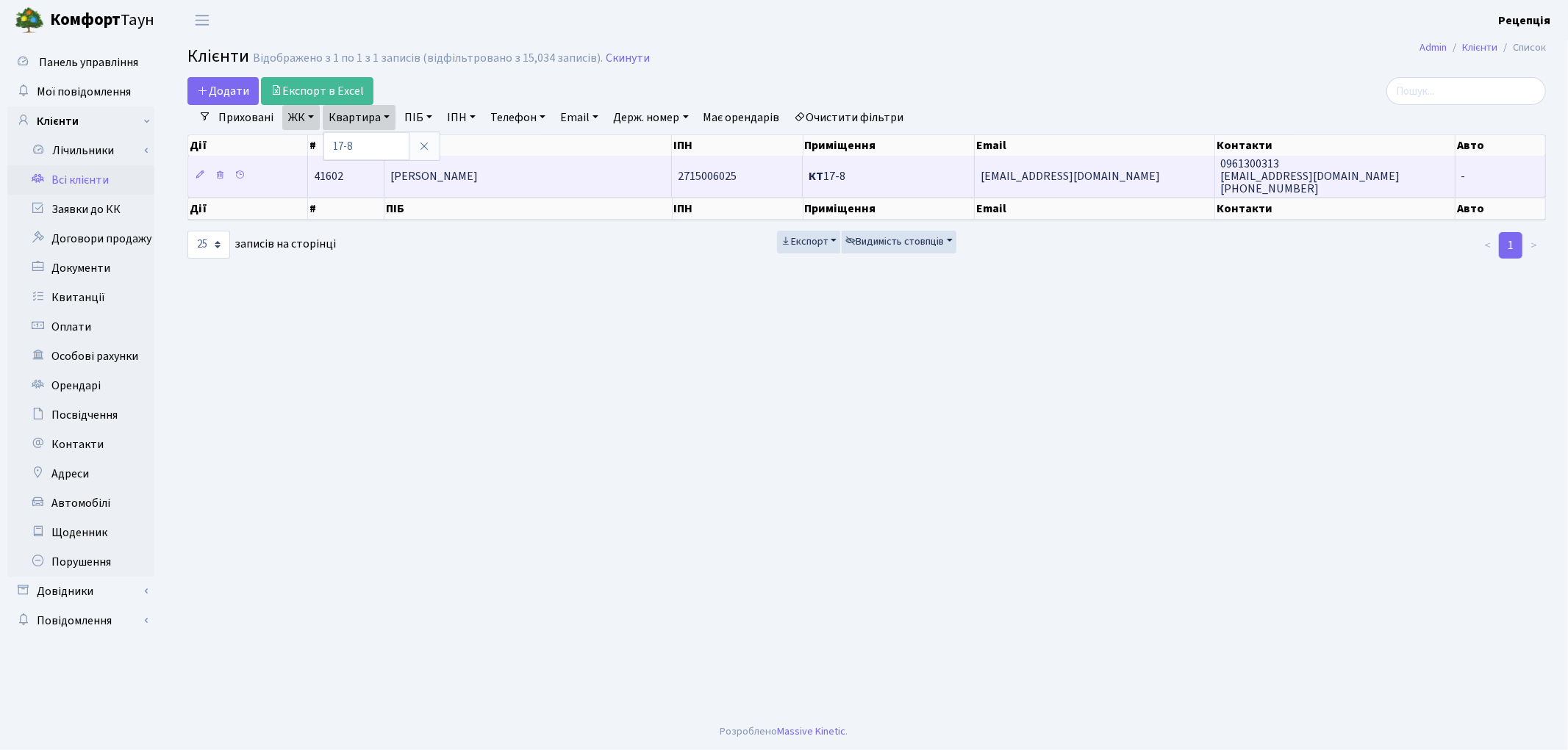
click at [478, 174] on span "[PERSON_NAME]" at bounding box center [434, 176] width 87 height 16
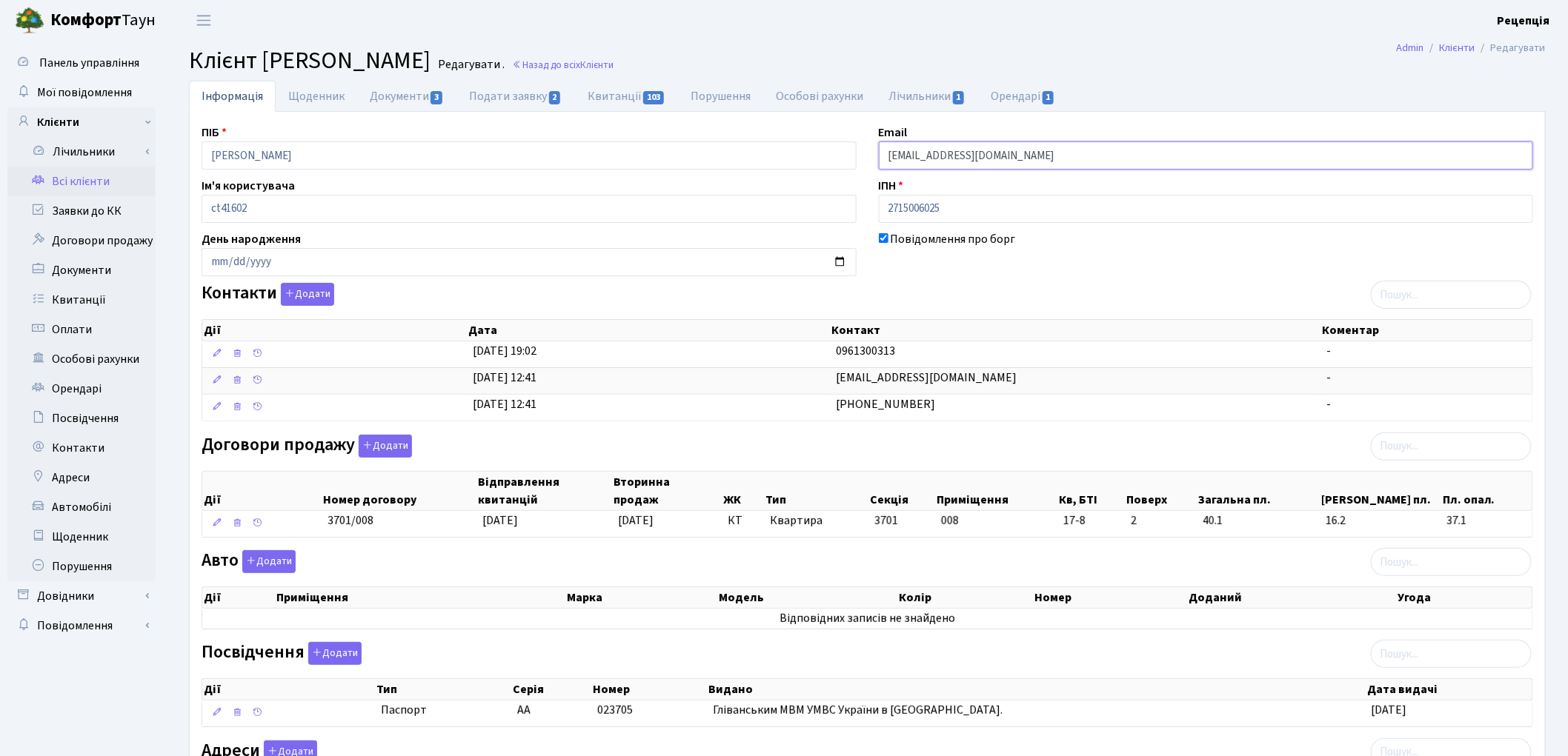
drag, startPoint x: 1017, startPoint y: 155, endPoint x: 818, endPoint y: 182, distance: 200.8
click at [818, 182] on div "ПІБ [PERSON_NAME] Email [EMAIL_ADDRESS][DOMAIN_NAME] Ім'я користувача ct41602 І…" at bounding box center [867, 481] width 1353 height 715
click at [611, 104] on link "Квитанції 103" at bounding box center [626, 95] width 103 height 31
select select "25"
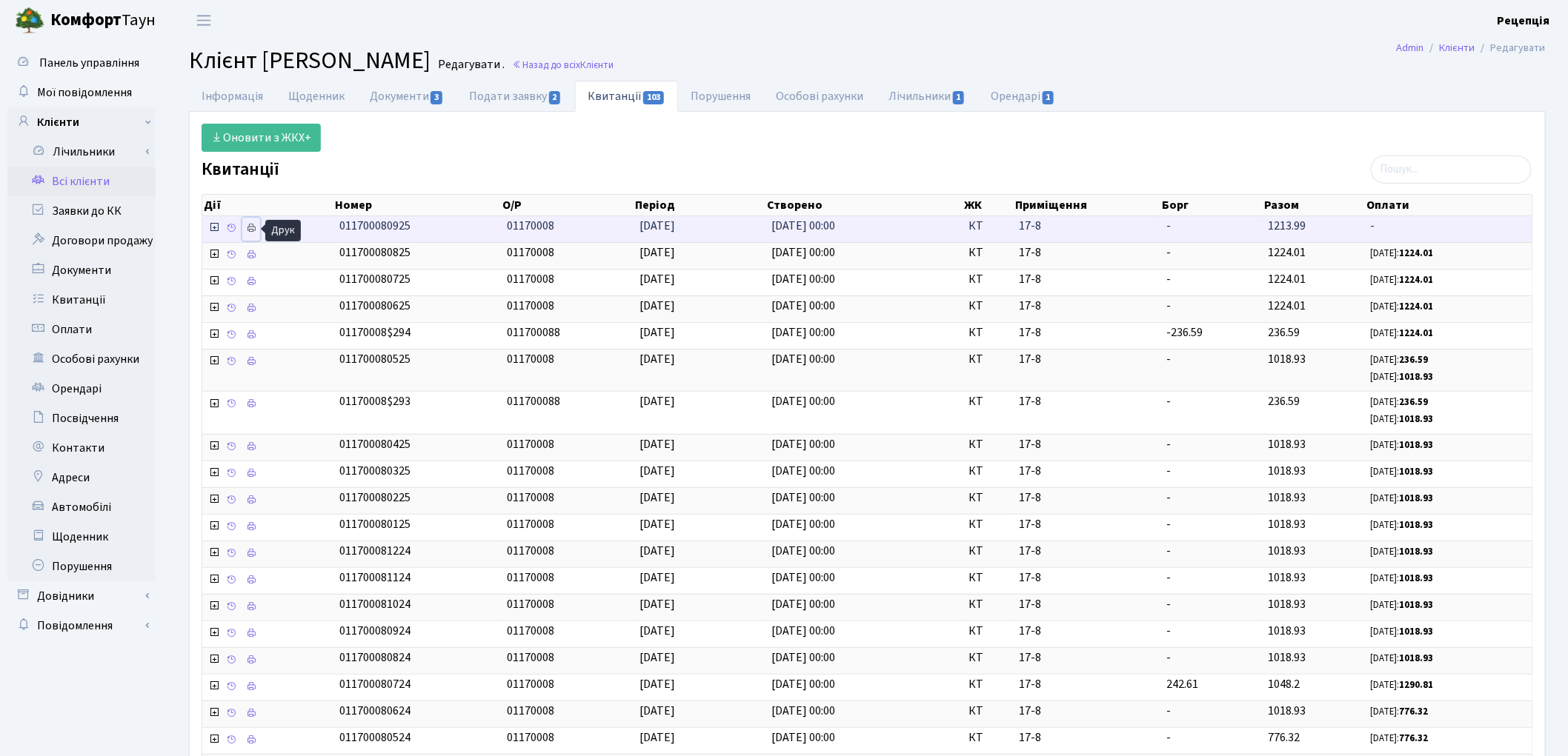
click at [252, 223] on icon at bounding box center [251, 228] width 10 height 10
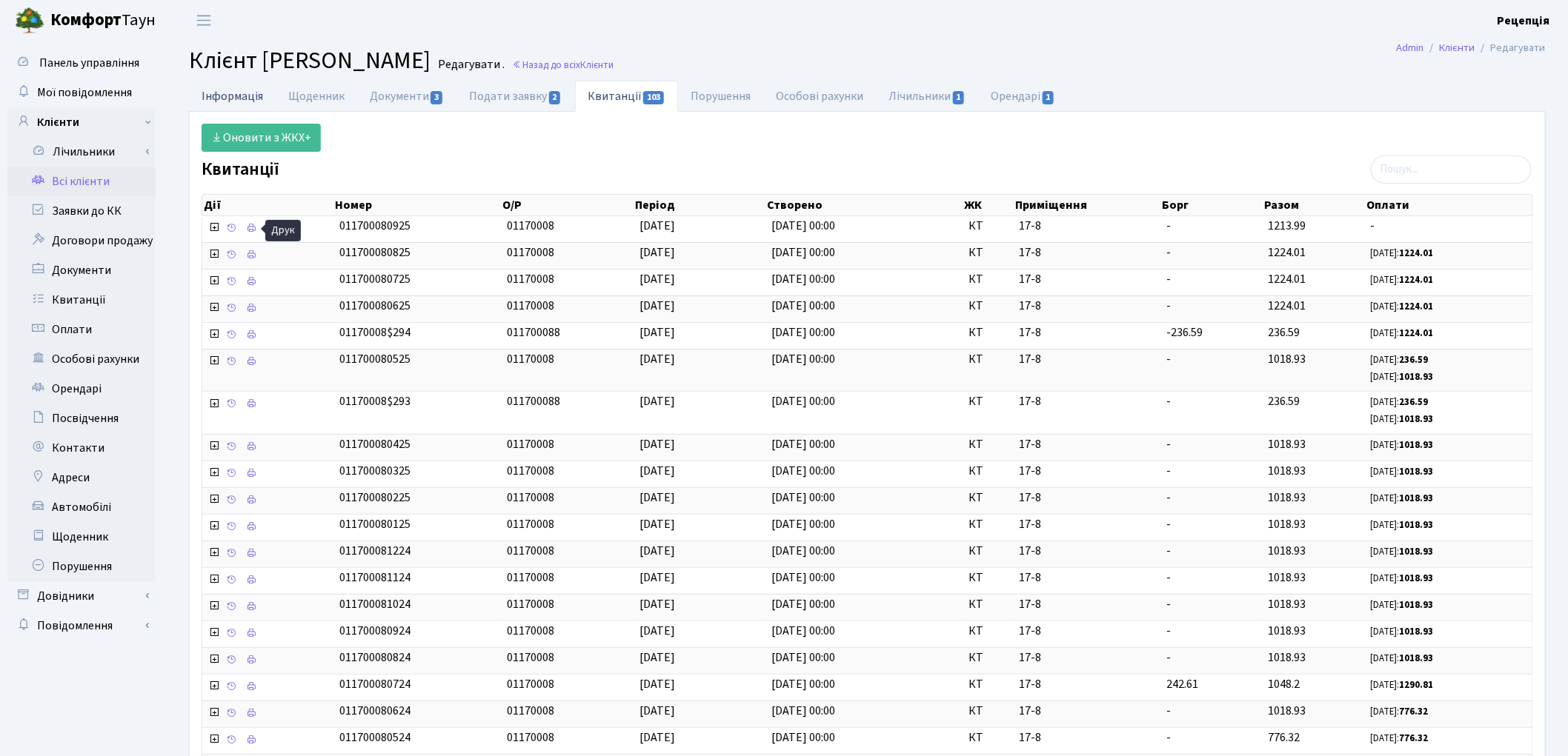
click at [216, 97] on link "Інформація" at bounding box center [231, 95] width 86 height 31
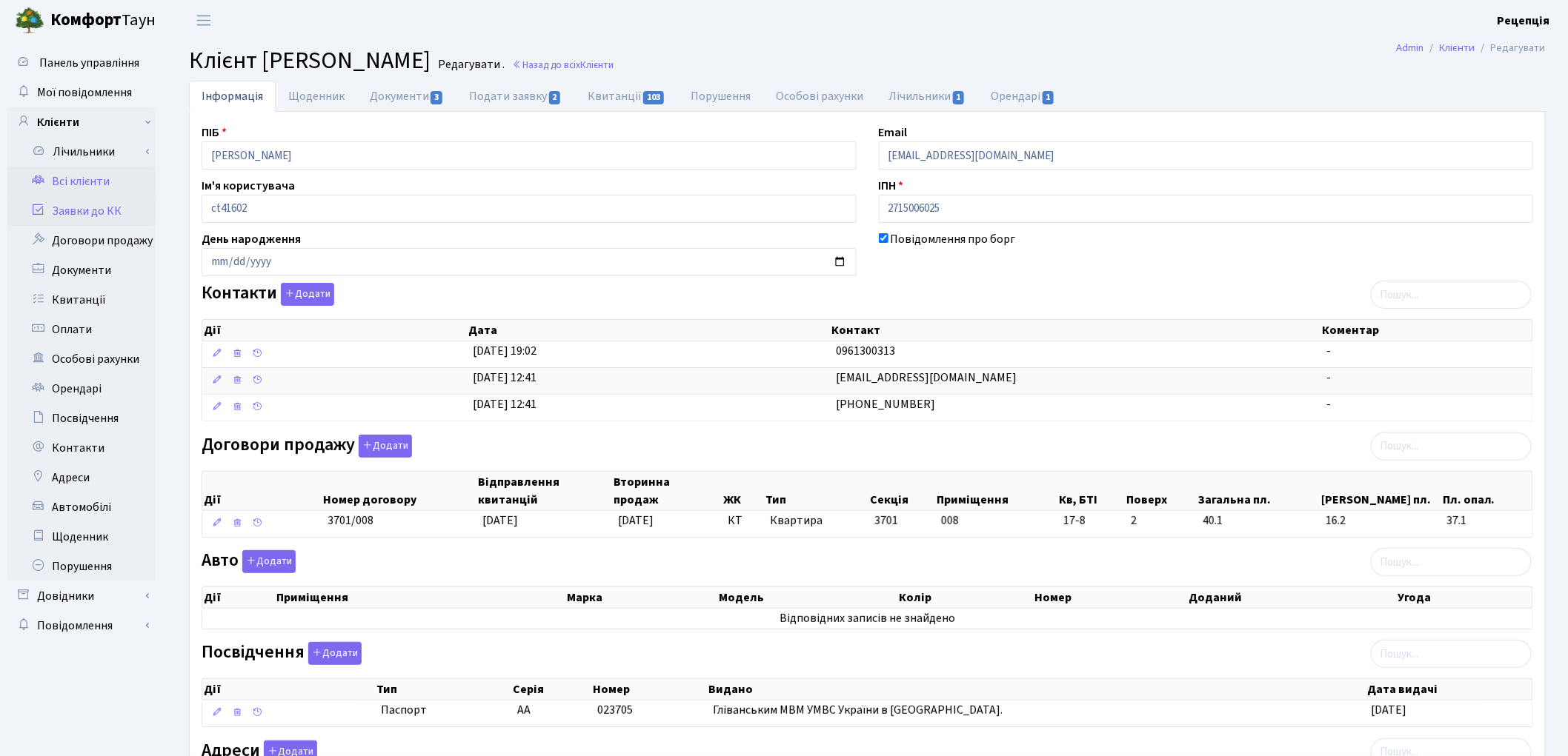
click at [107, 202] on link "Заявки до КК" at bounding box center [81, 211] width 148 height 30
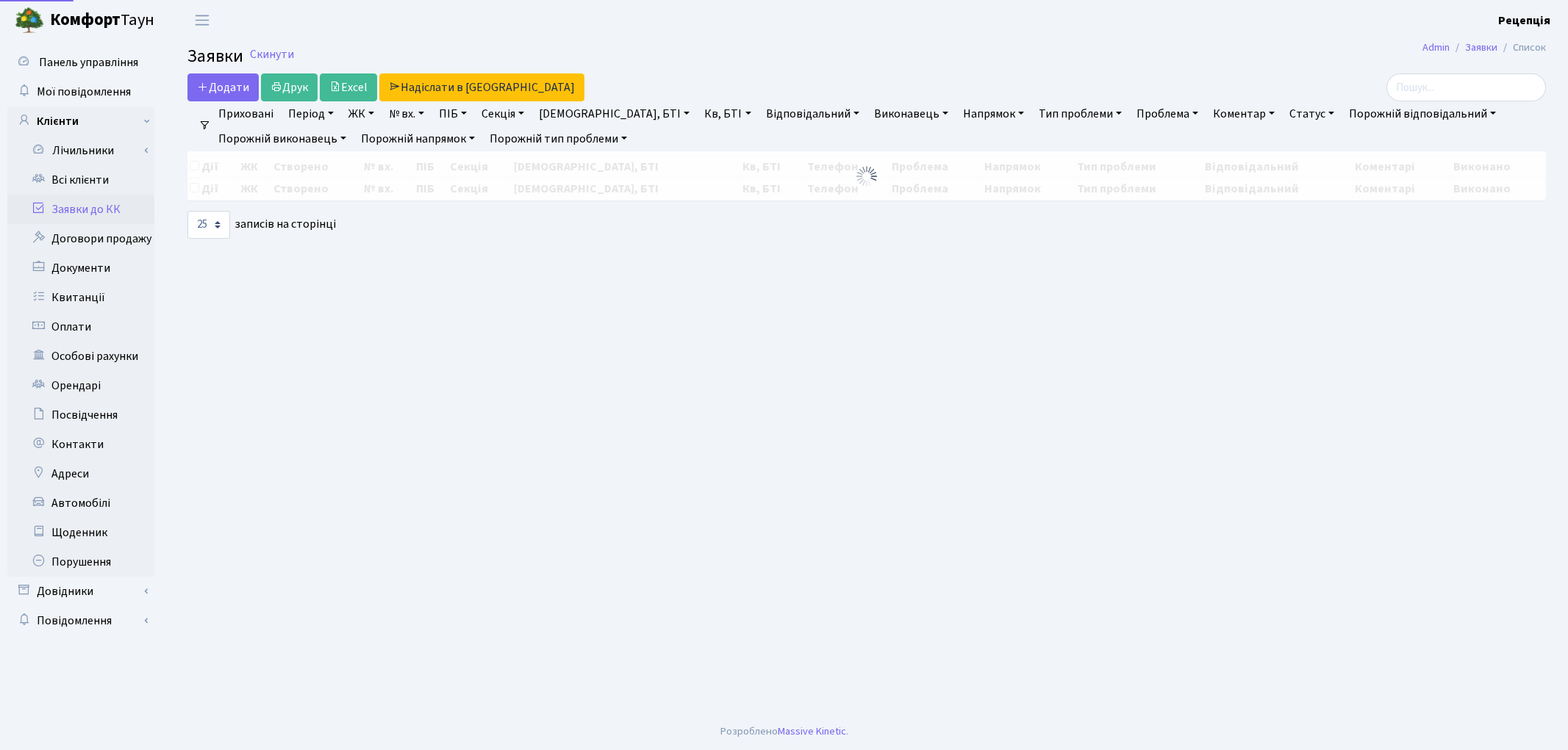
select select "25"
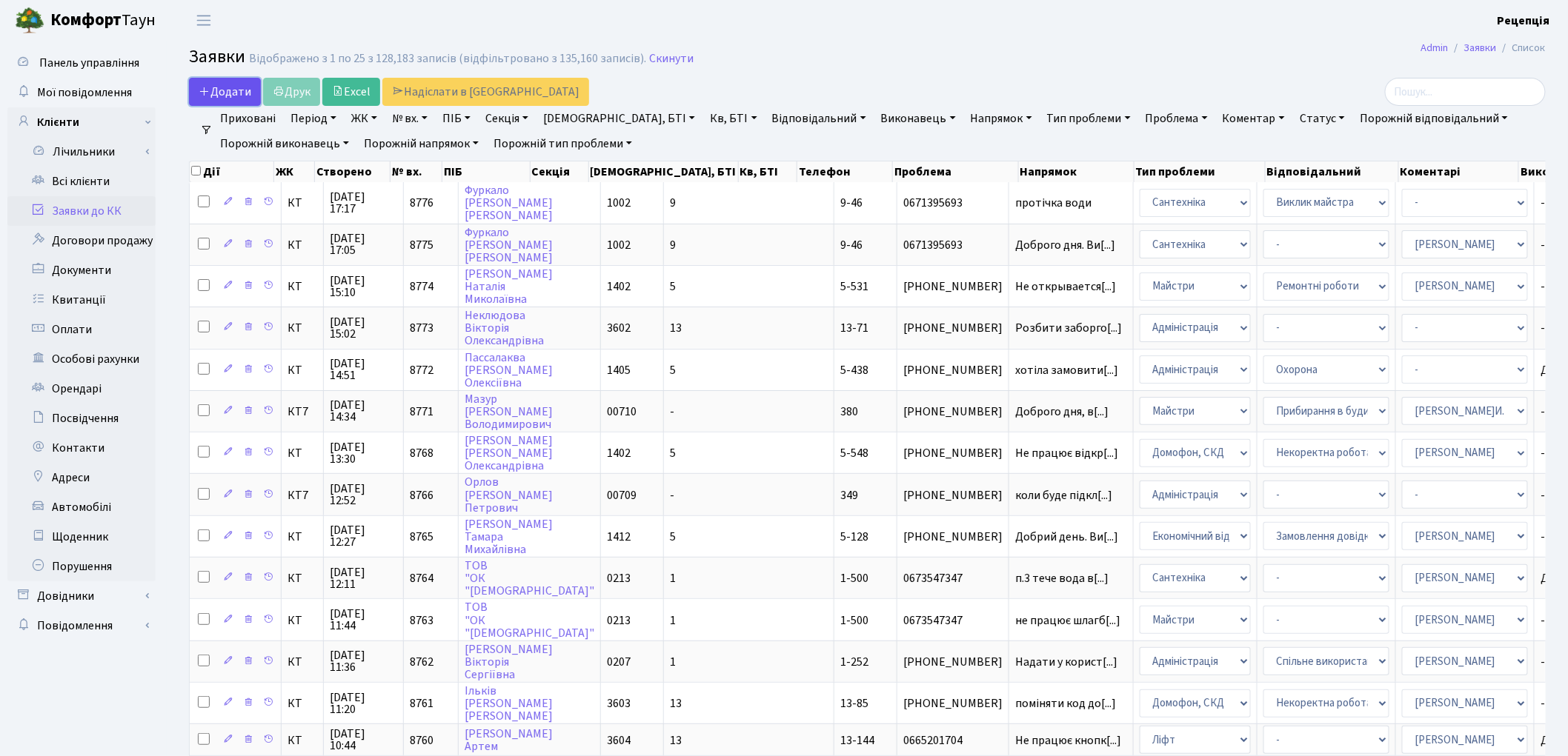
click at [230, 79] on link "Додати" at bounding box center [224, 92] width 72 height 28
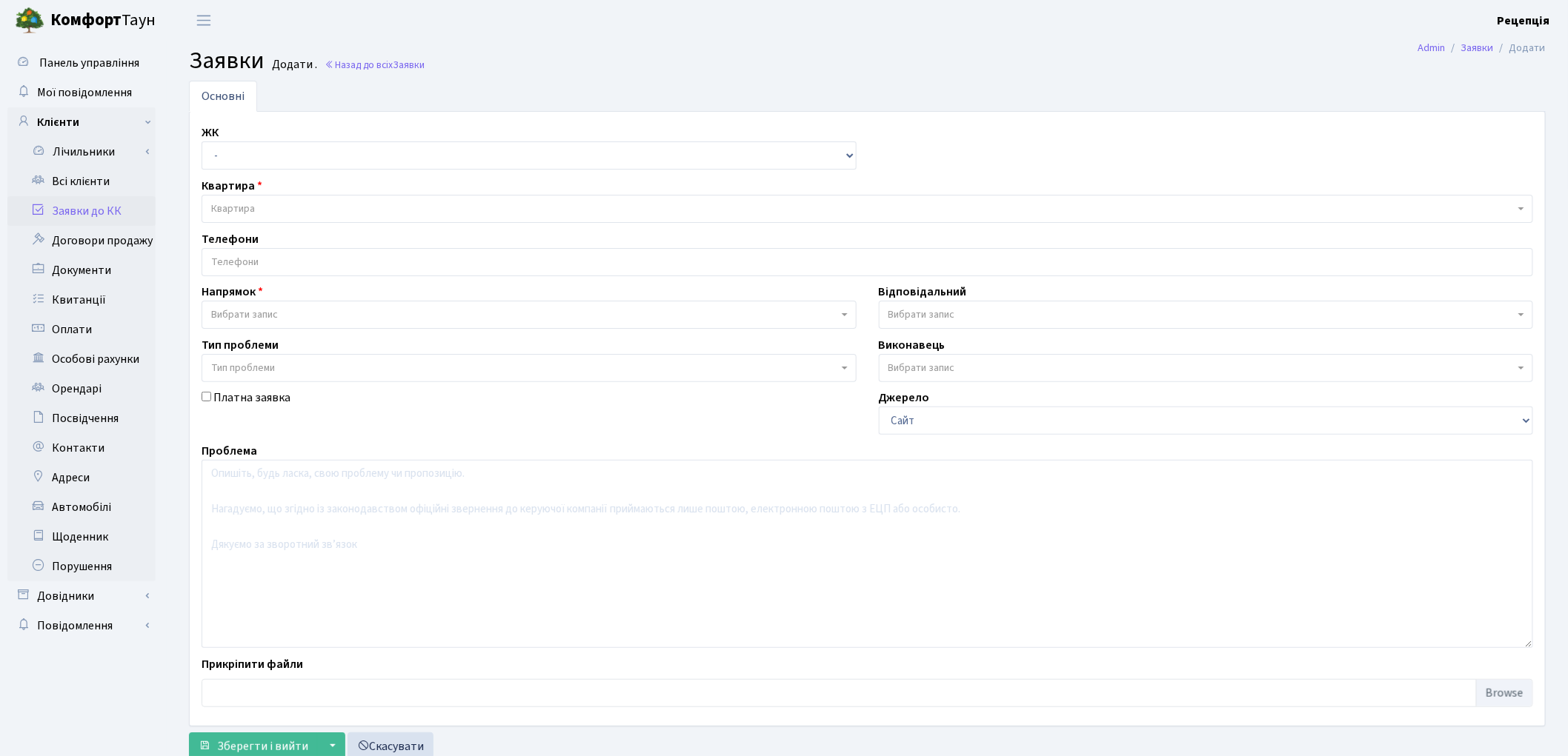
click at [243, 316] on span "Вибрати запис" at bounding box center [244, 314] width 66 height 15
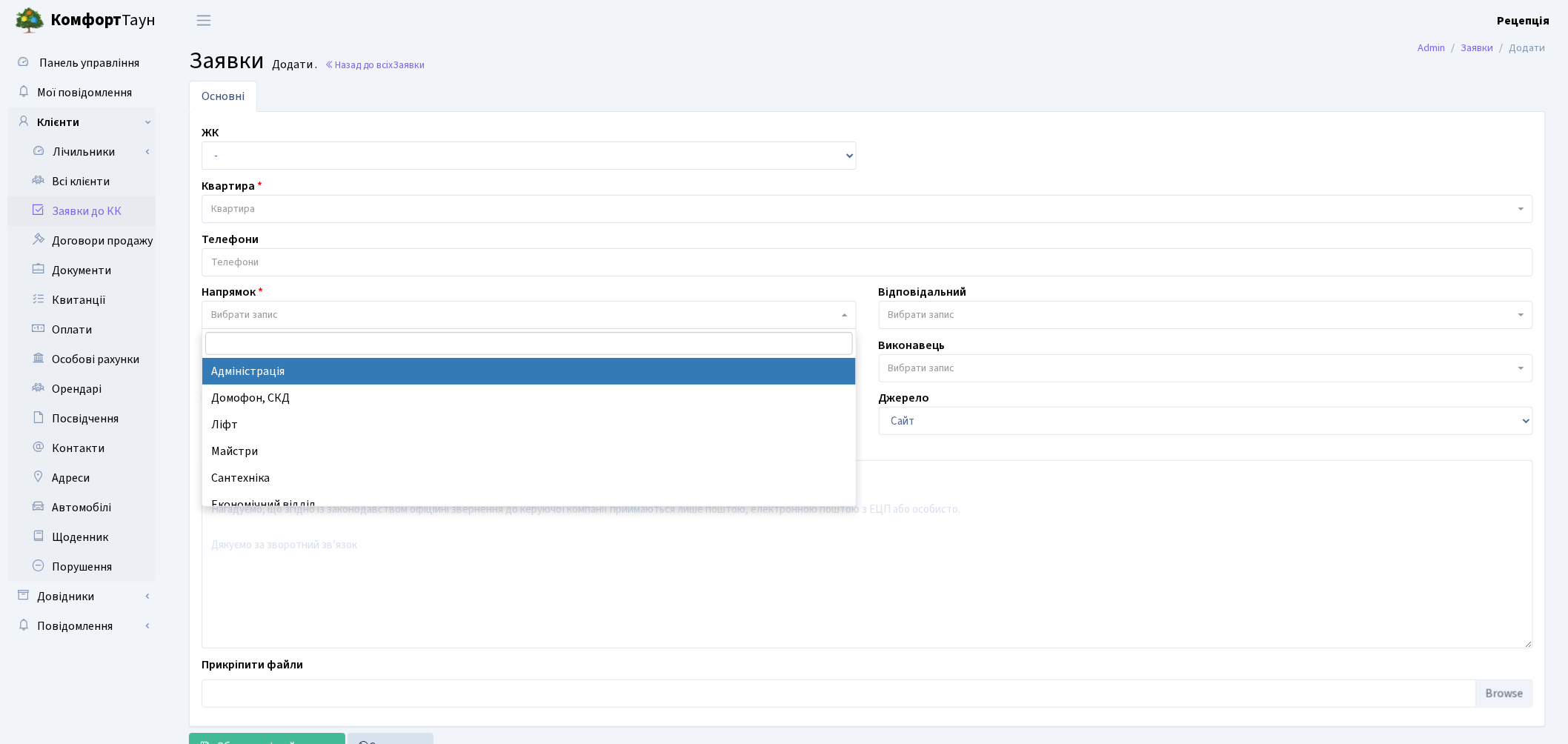
select select "5"
select select
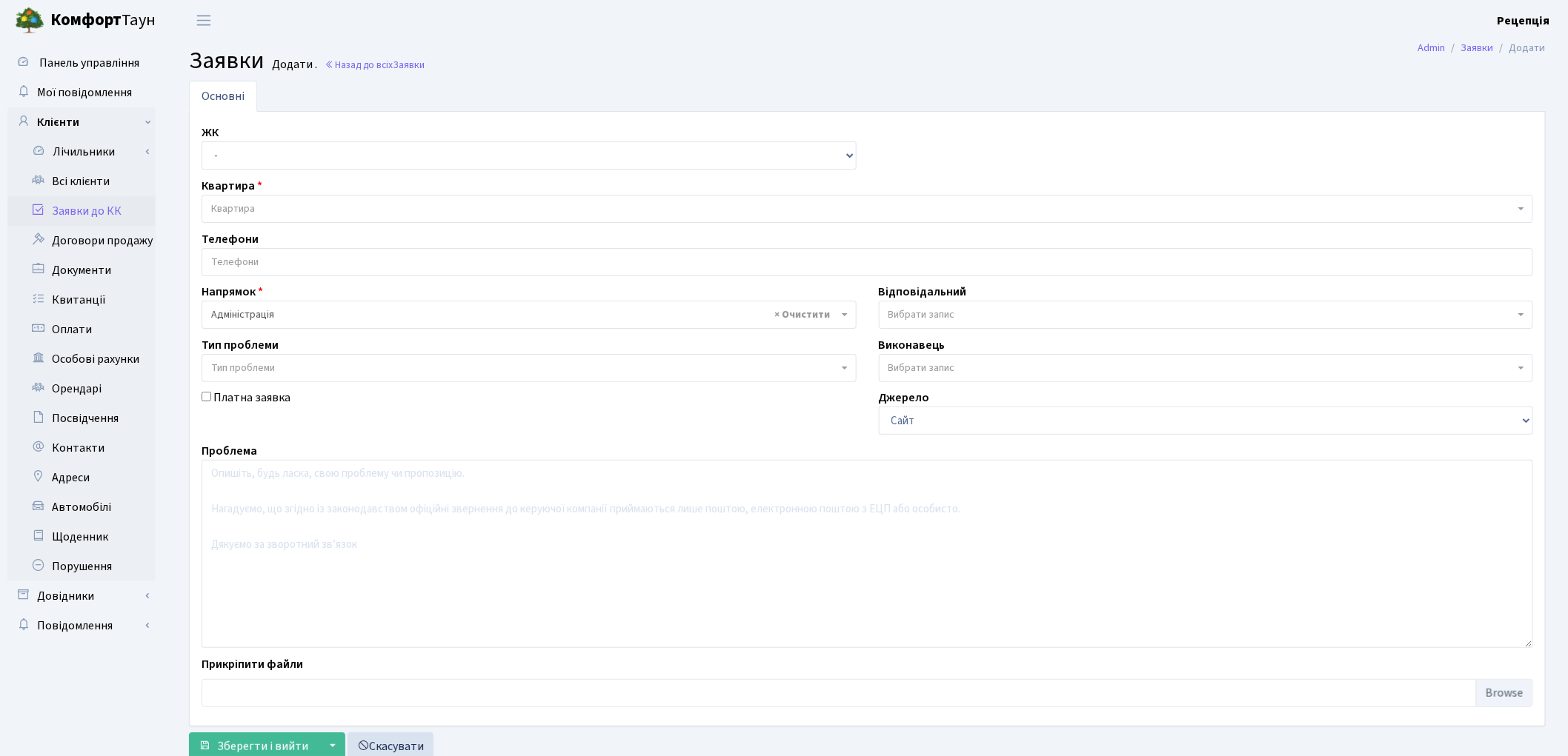
click at [252, 368] on span "Тип проблеми" at bounding box center [243, 368] width 64 height 15
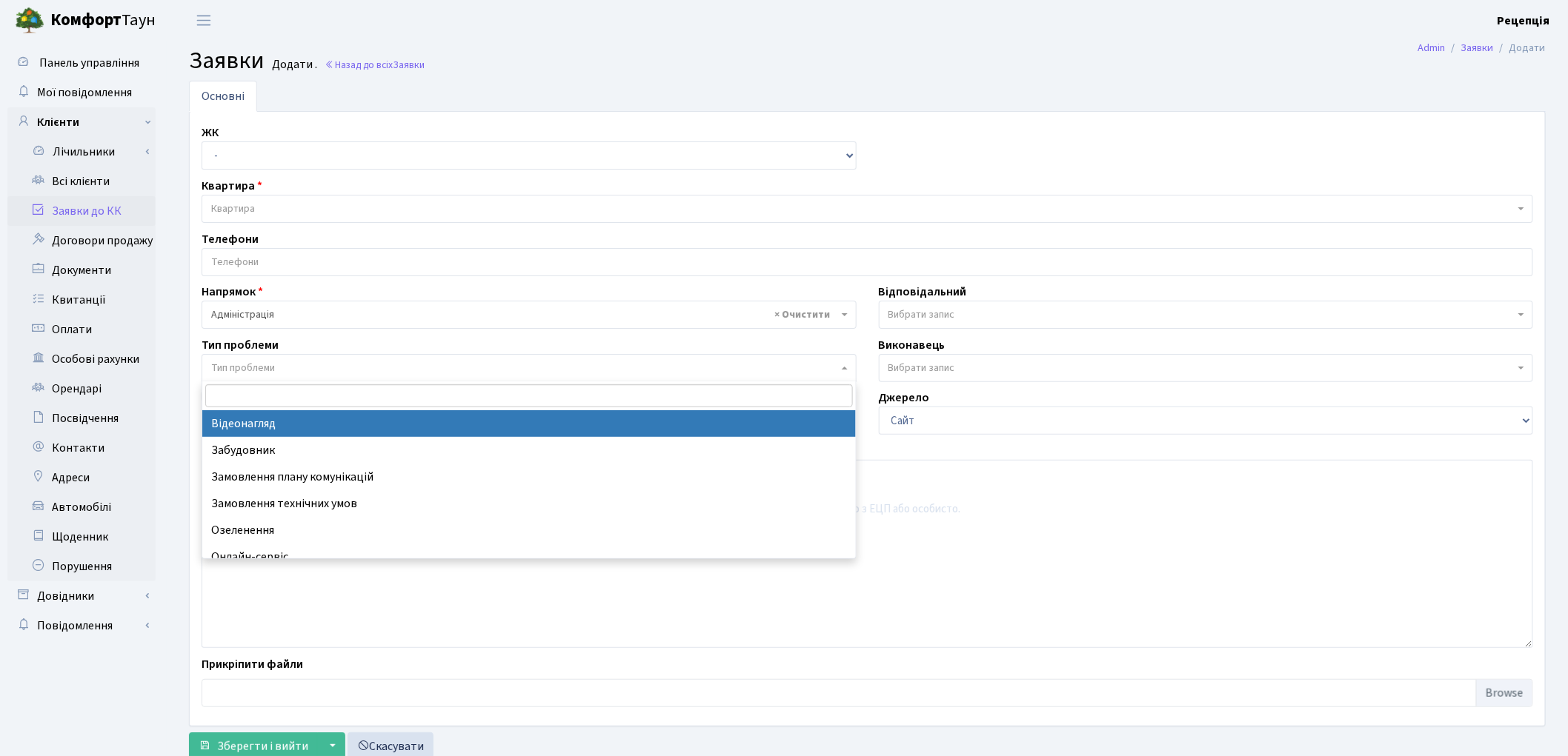
click at [112, 216] on link "Заявки до КК" at bounding box center [81, 211] width 148 height 30
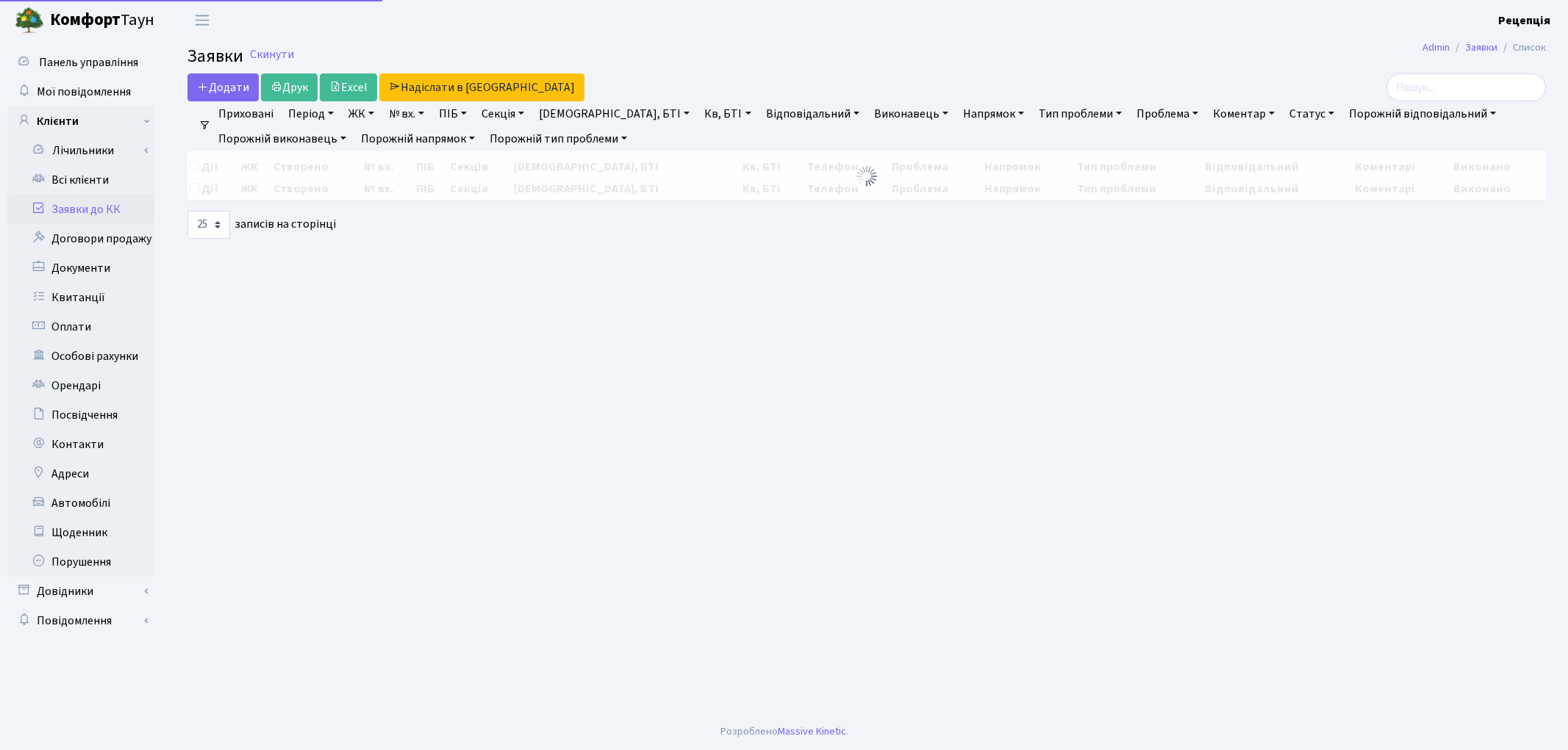
select select "25"
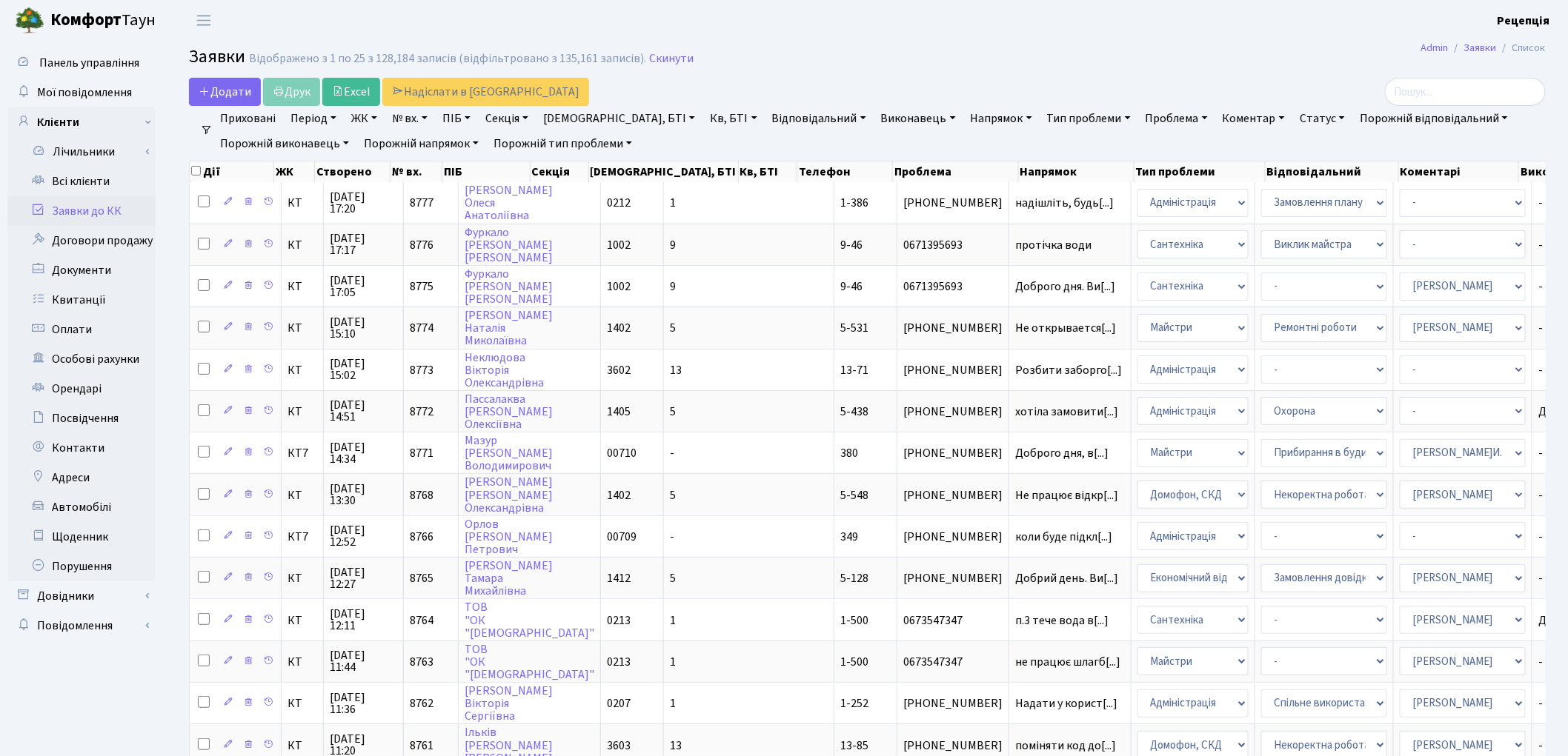
click at [91, 216] on link "Заявки до КК" at bounding box center [81, 211] width 148 height 30
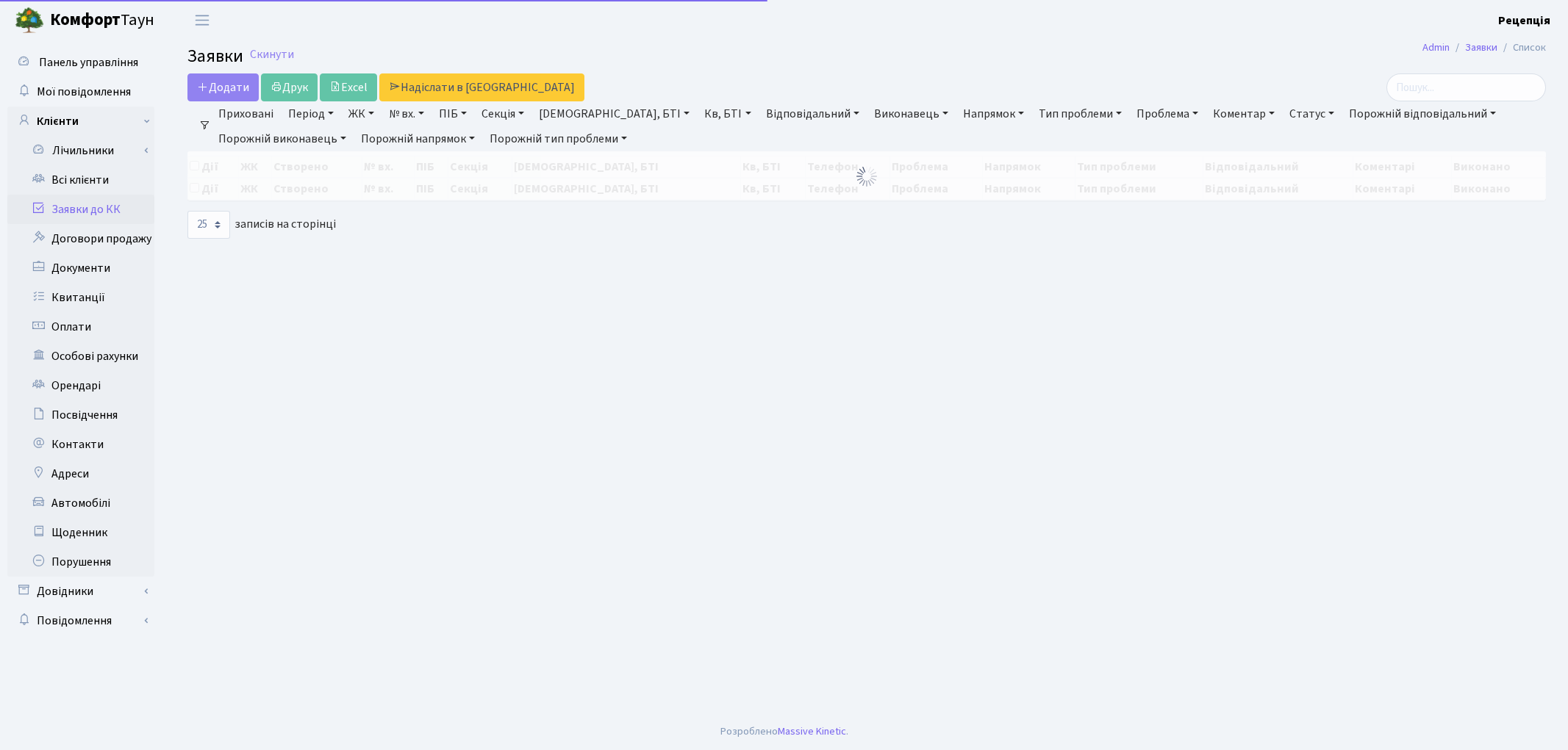
select select
select select "25"
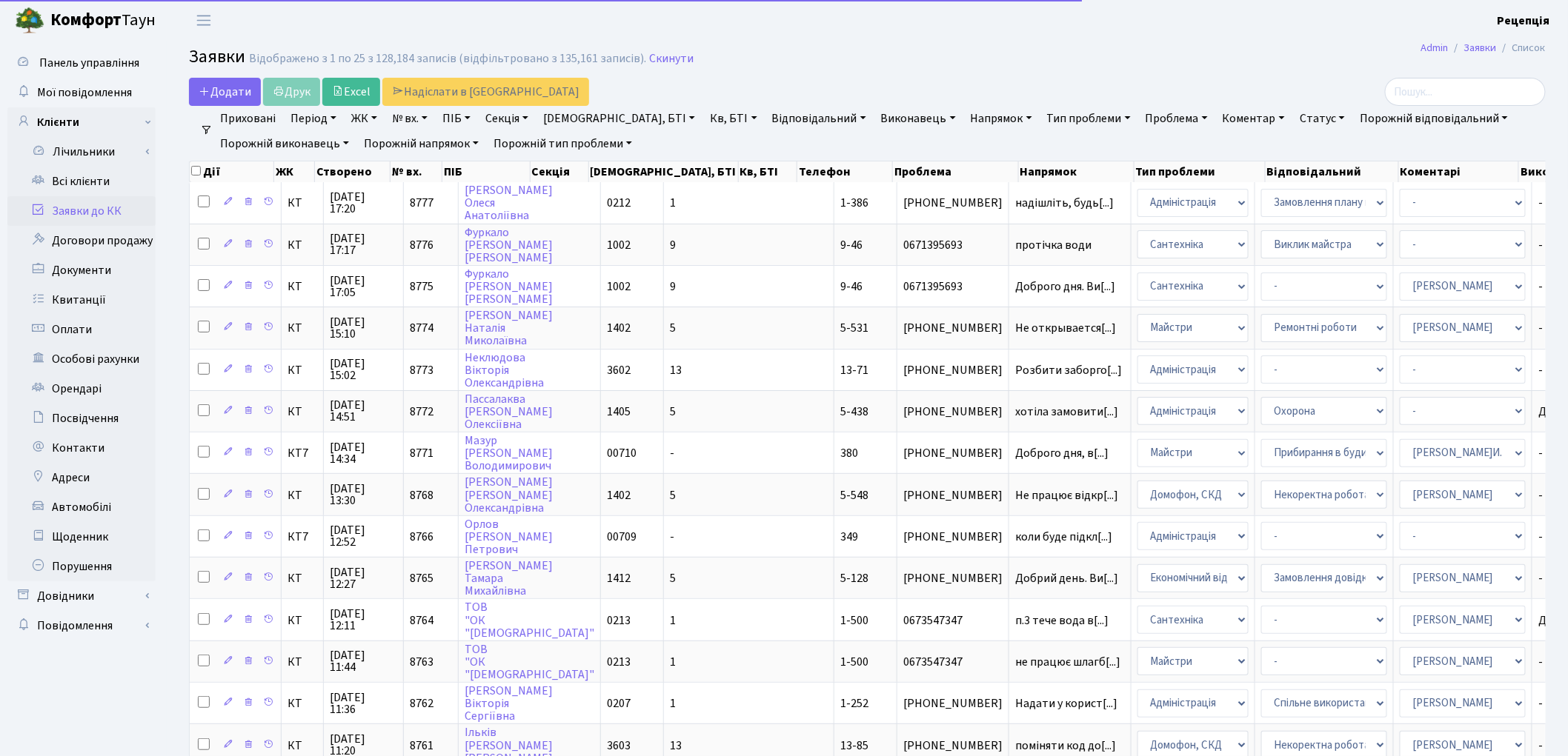
click at [361, 116] on link "ЖК" at bounding box center [363, 118] width 38 height 25
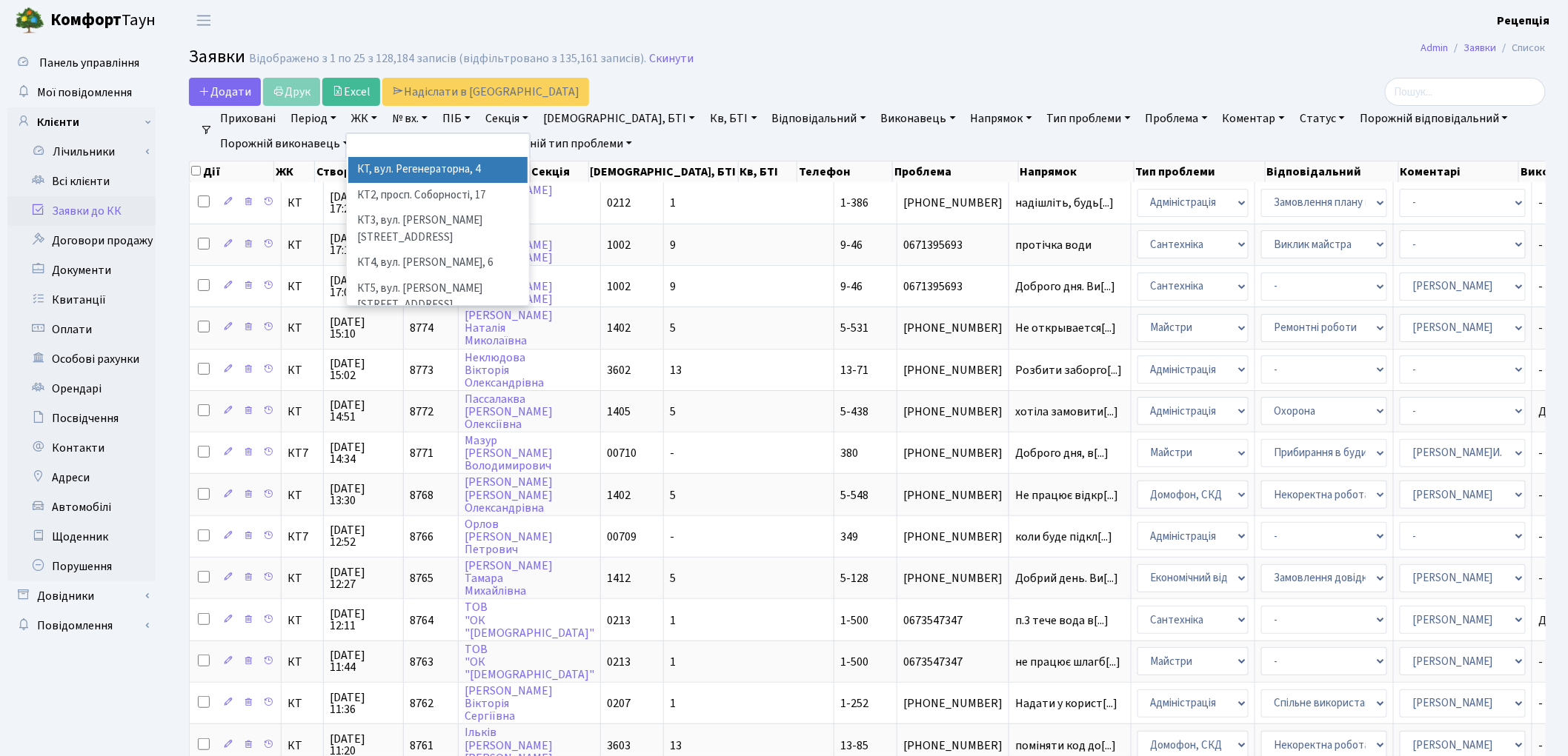
click at [433, 160] on li "КТ, вул. Регенераторна, 4" at bounding box center [437, 170] width 179 height 26
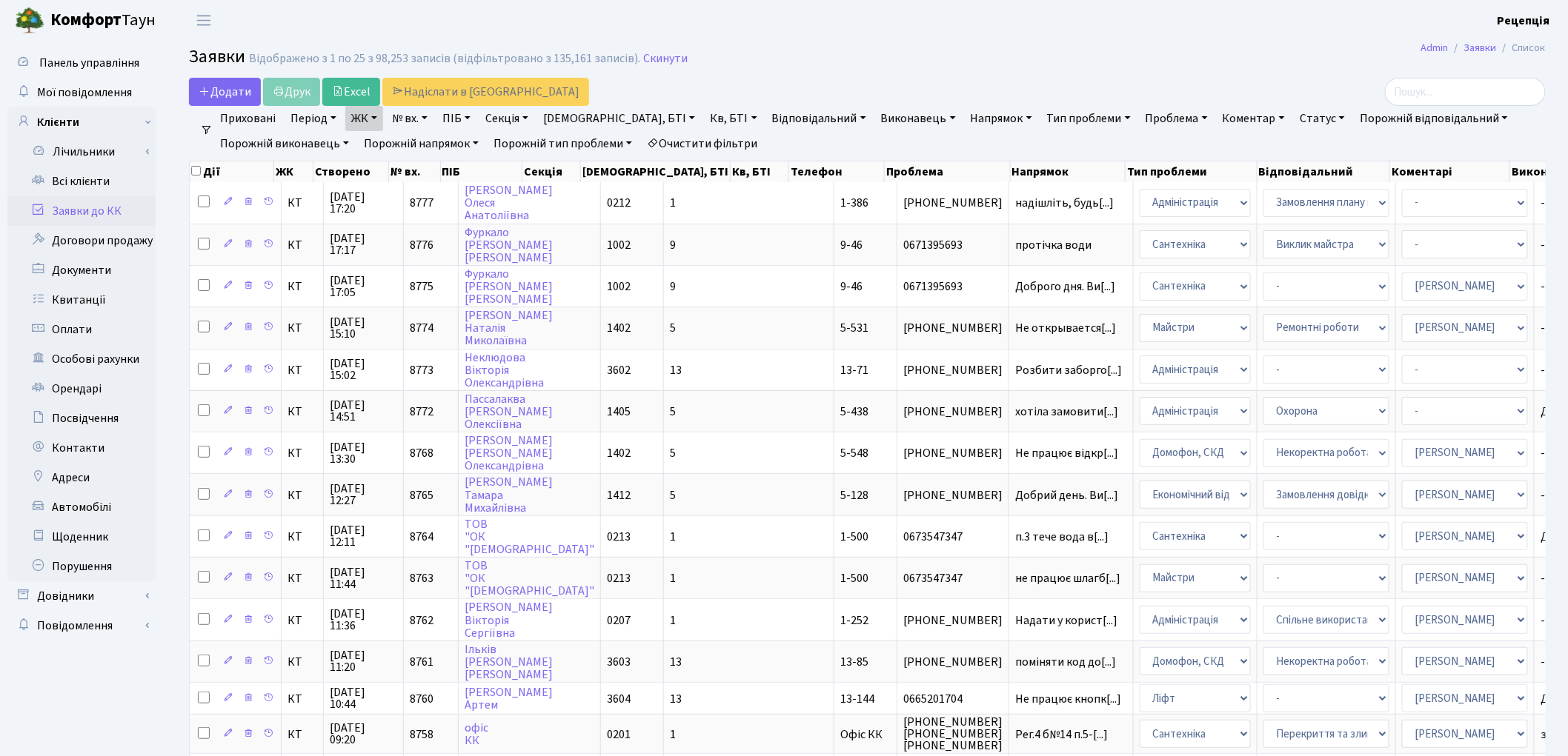
click at [704, 115] on link "Кв, БТІ" at bounding box center [732, 118] width 58 height 25
type input "10-238"
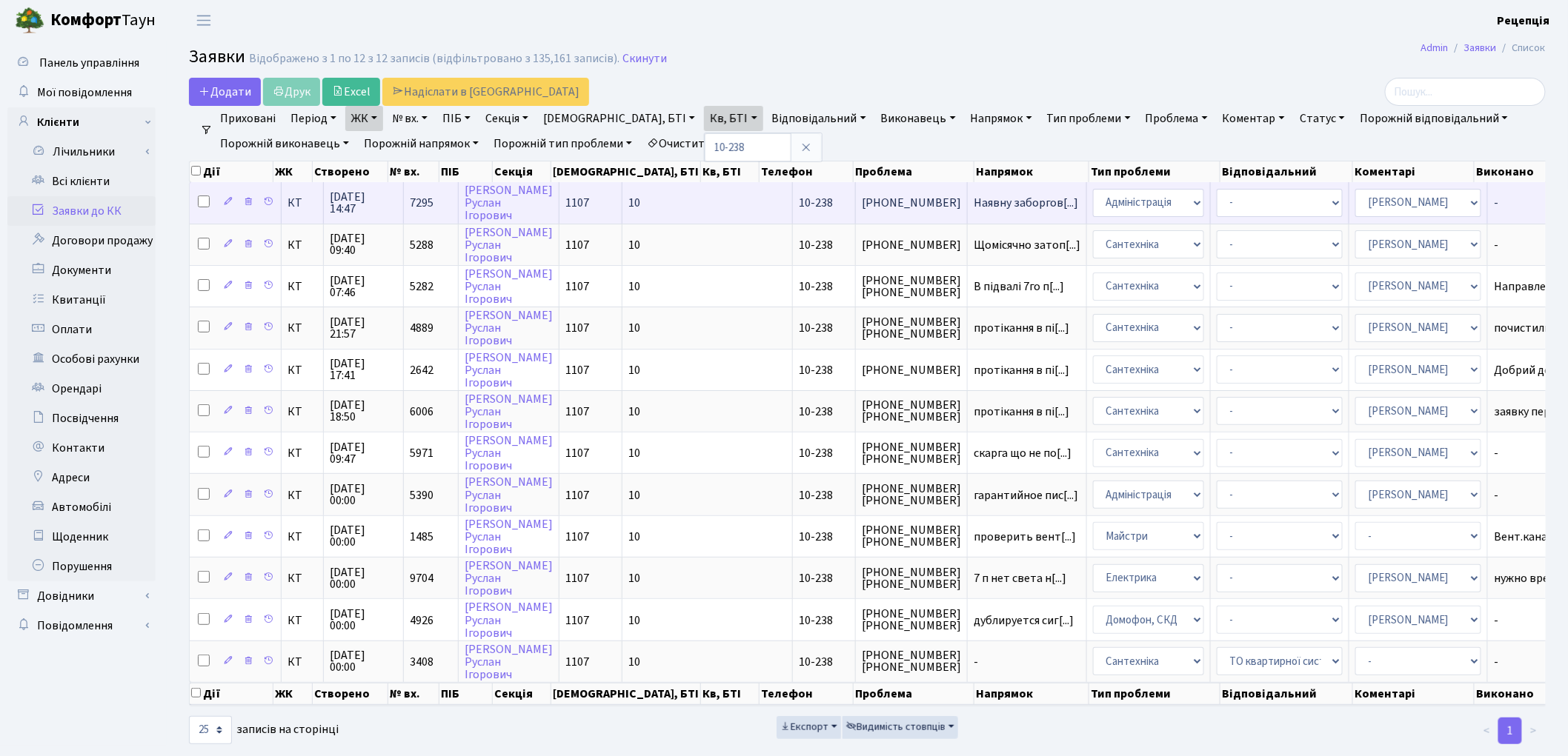
click at [627, 206] on td "10" at bounding box center [707, 203] width 170 height 41
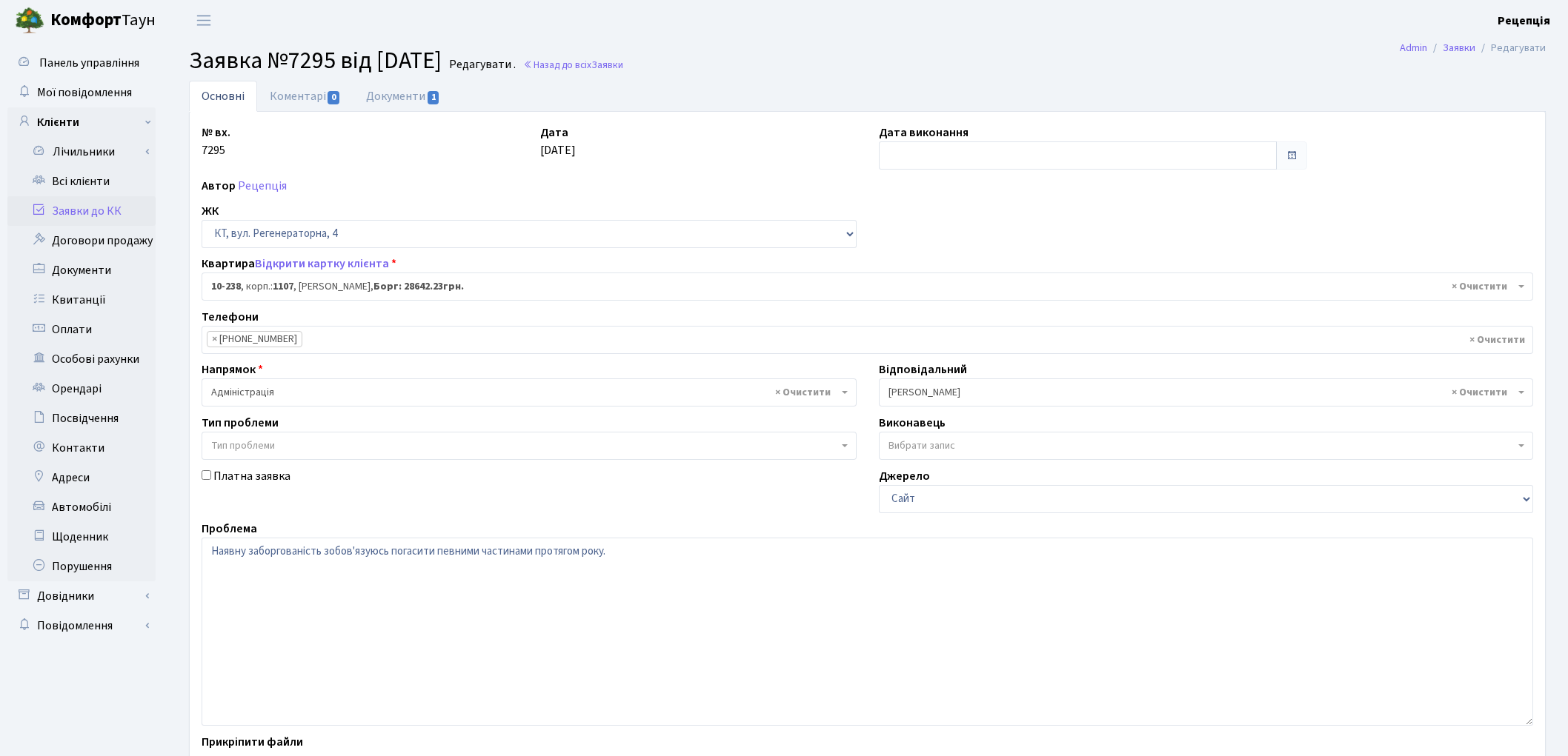
select select "6807"
click at [126, 212] on link "Заявки до КК" at bounding box center [81, 211] width 148 height 30
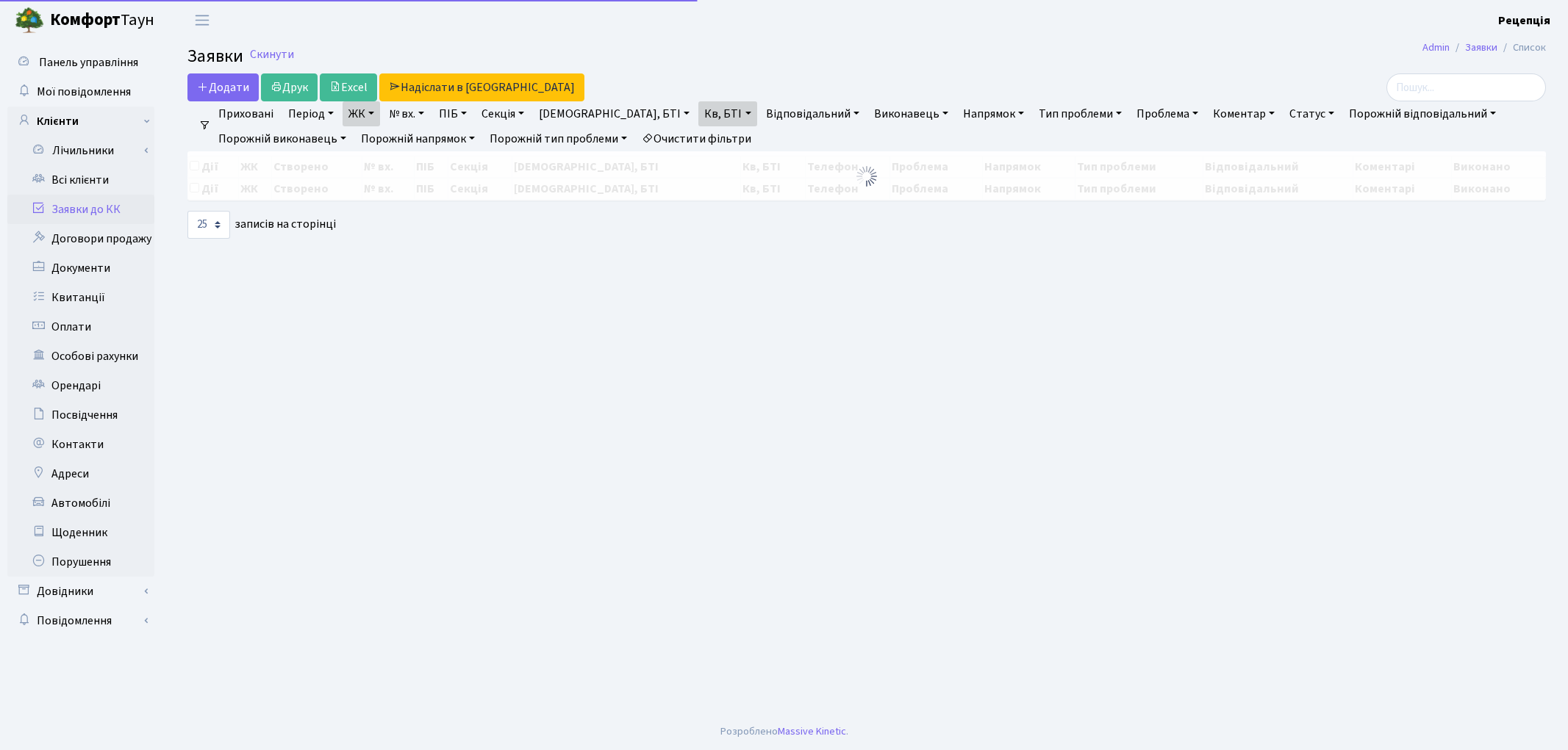
select select "25"
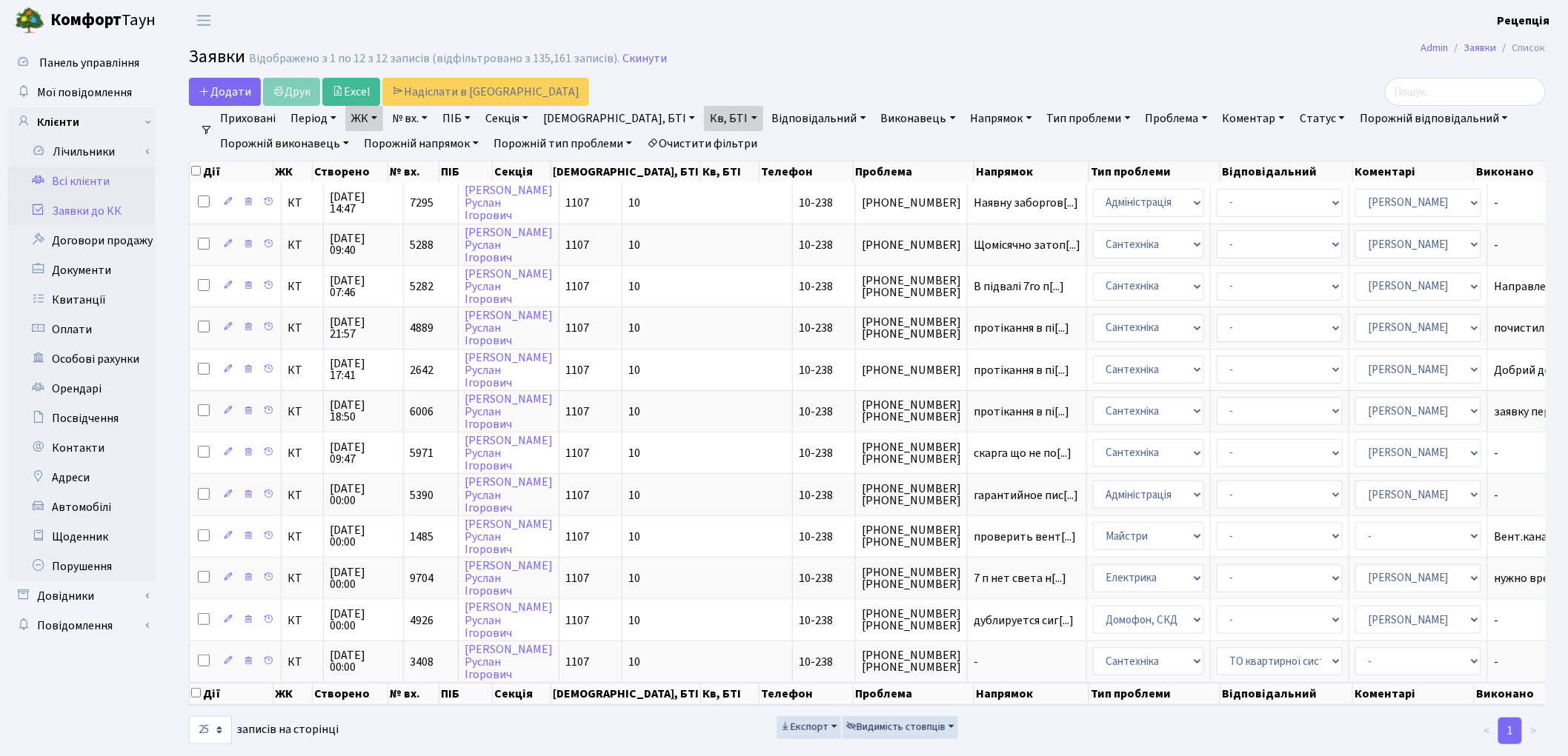
click at [91, 175] on link "Всі клієнти" at bounding box center [81, 182] width 148 height 30
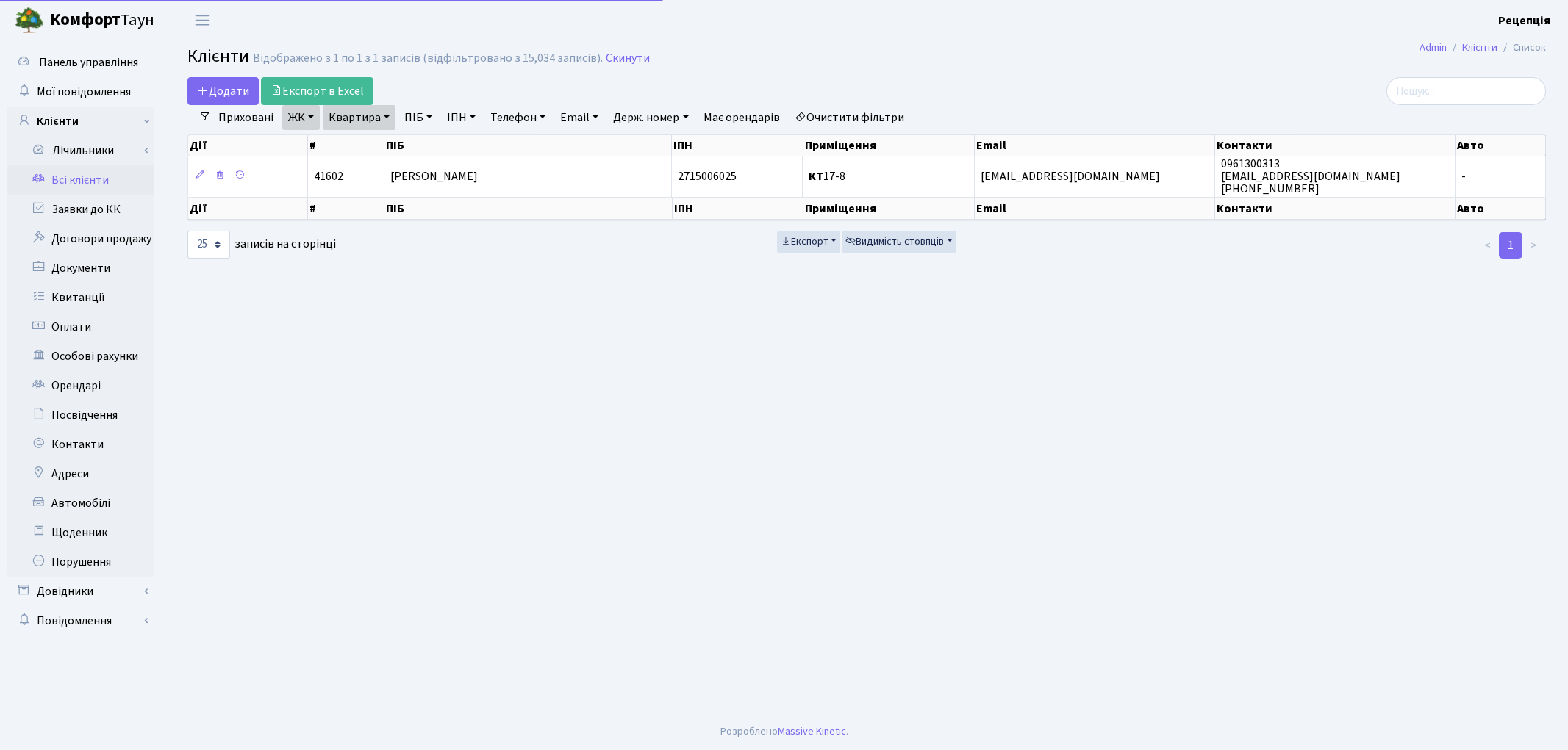
select select "25"
click at [871, 107] on link "Очистити фільтри" at bounding box center [849, 117] width 121 height 25
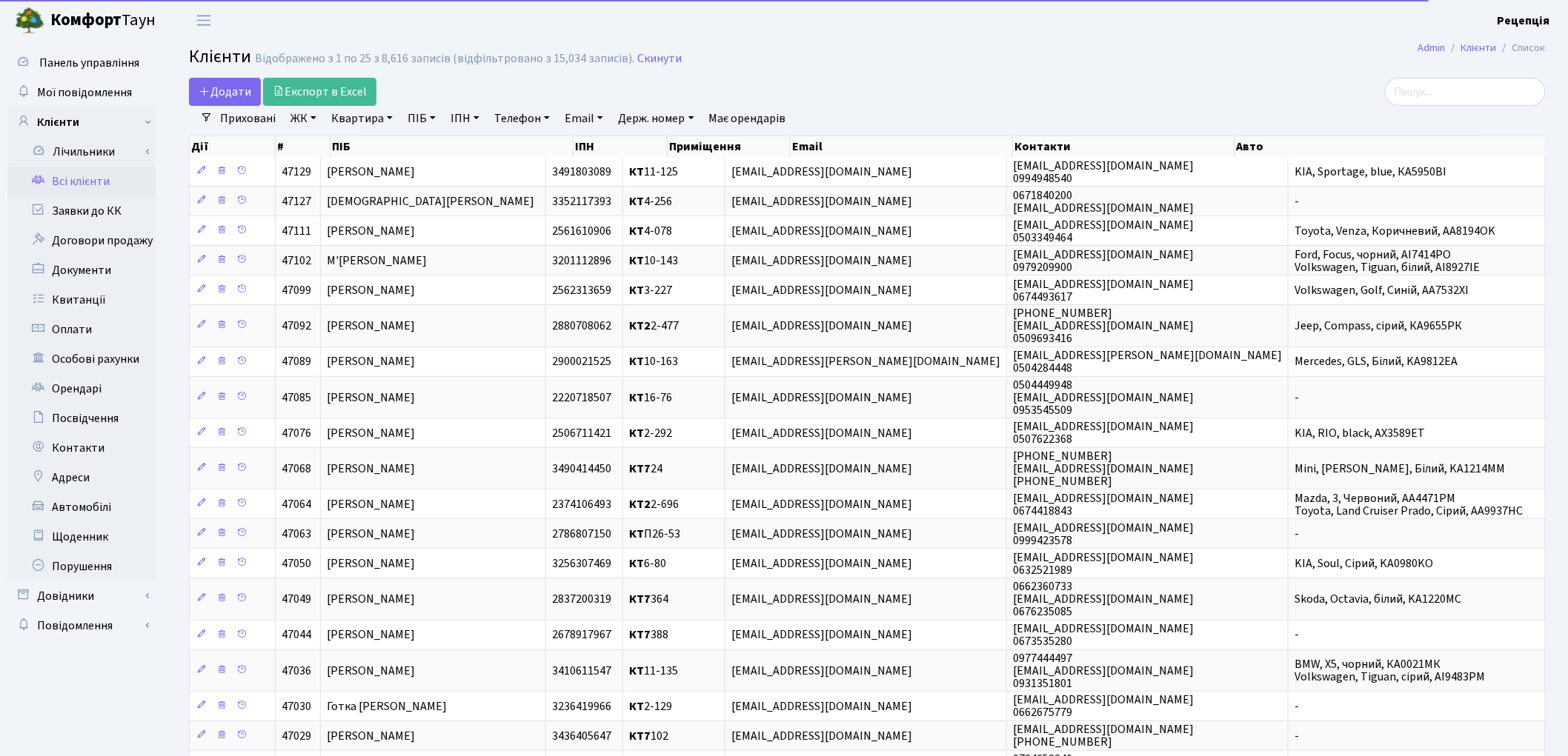
click at [313, 120] on link "ЖК" at bounding box center [303, 118] width 38 height 25
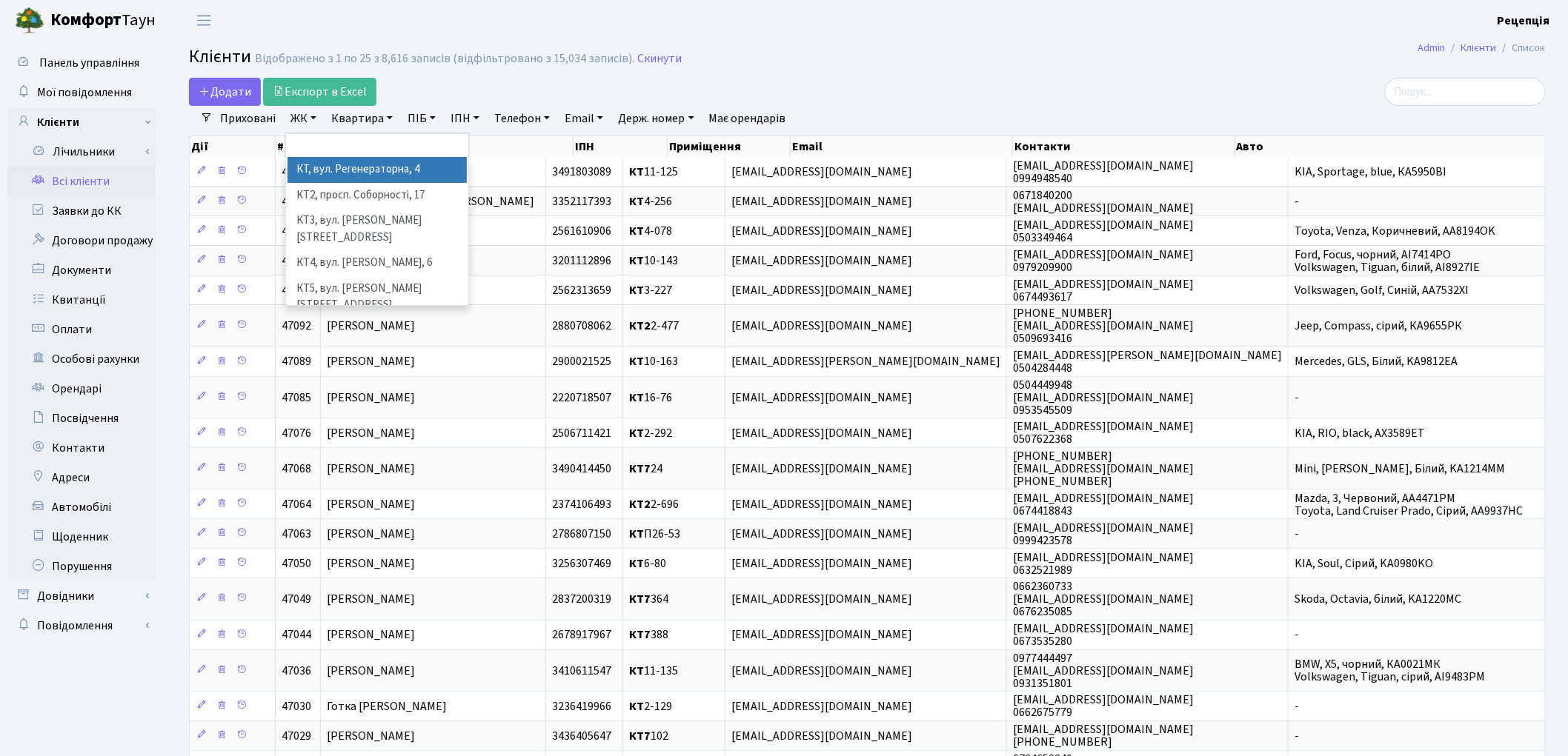
click at [330, 171] on li "КТ, вул. Регенераторна, 4" at bounding box center [376, 170] width 179 height 26
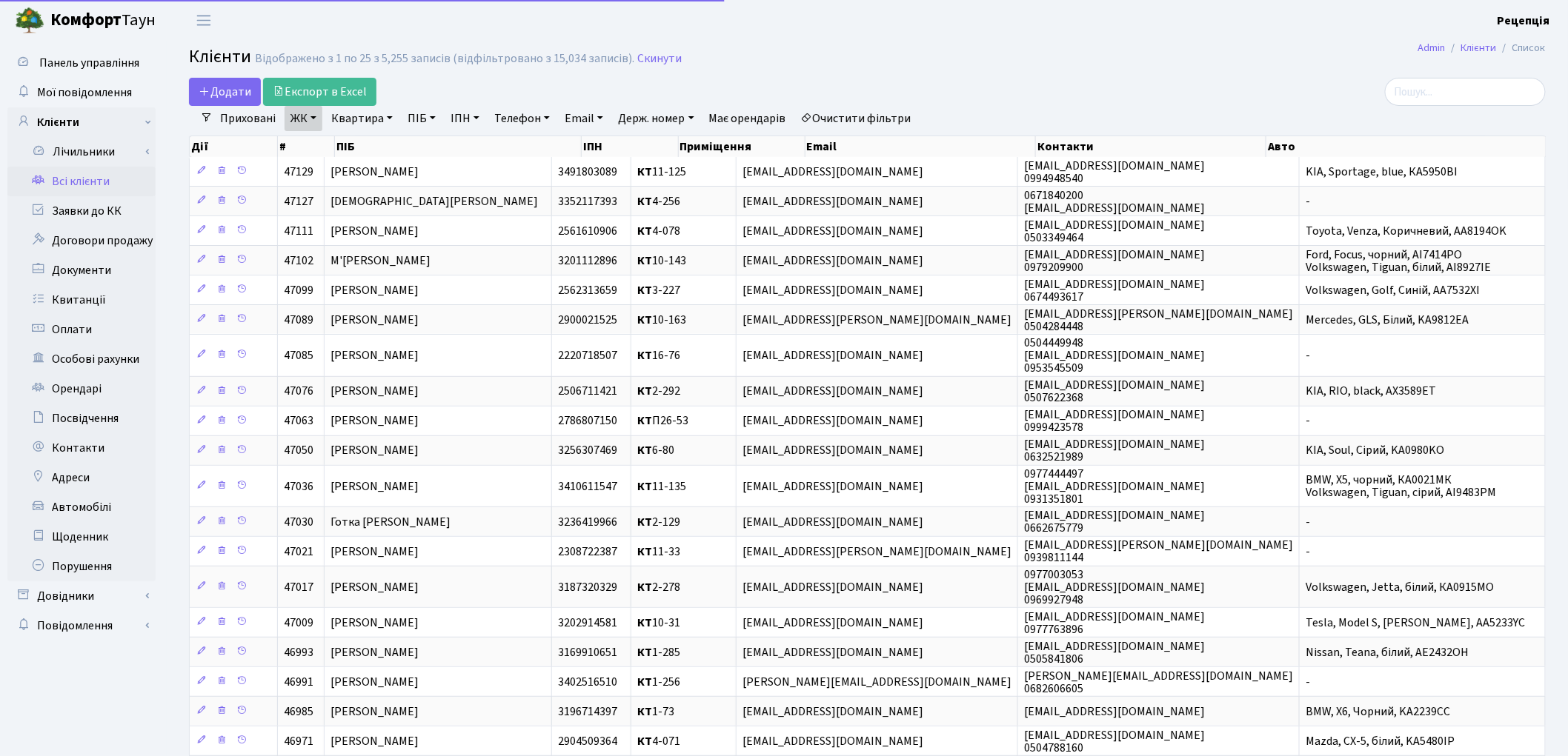
click at [375, 127] on link "Квартира" at bounding box center [362, 118] width 73 height 25
type input "10-238"
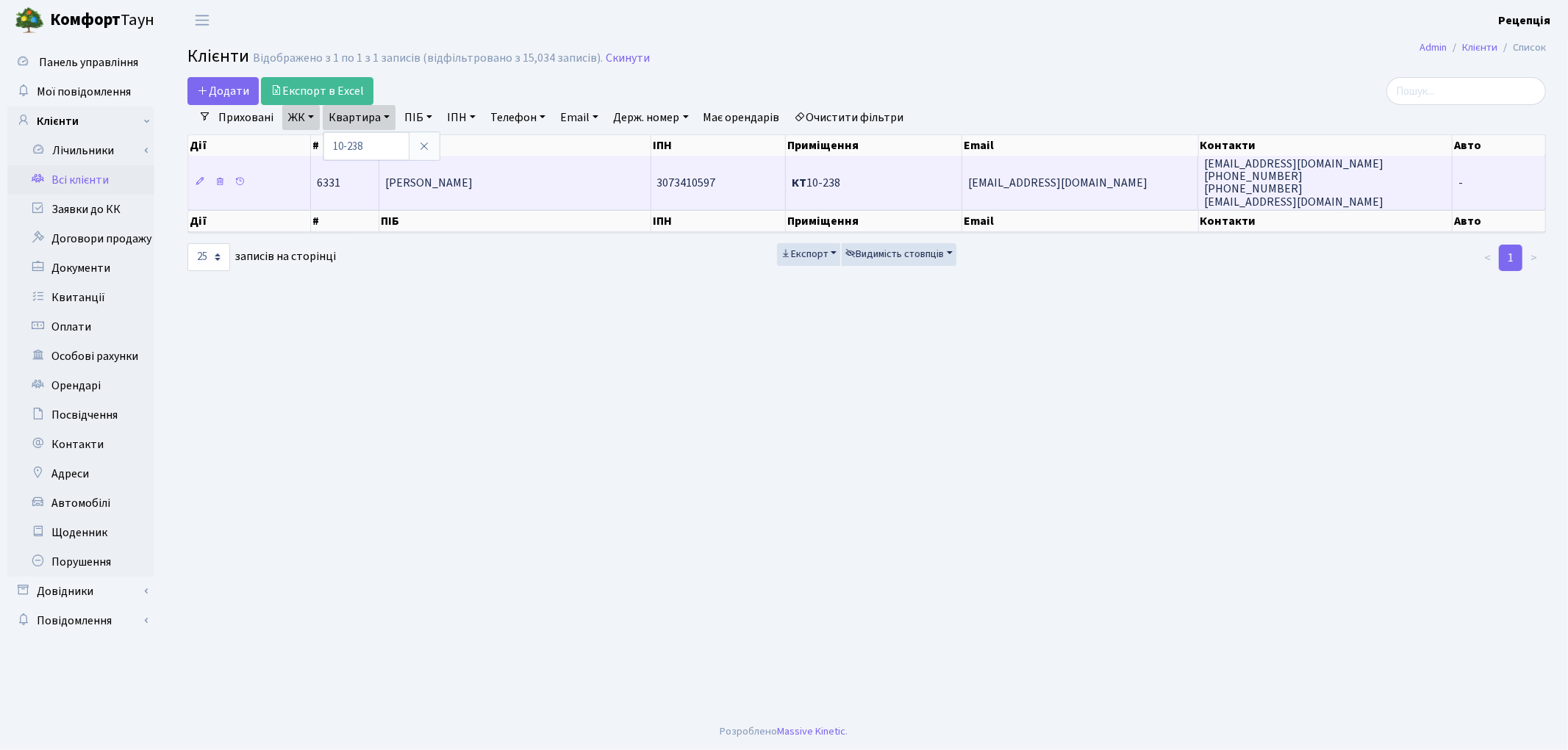
click at [502, 194] on td "Соценко Руслан Ігорович" at bounding box center [515, 182] width 271 height 53
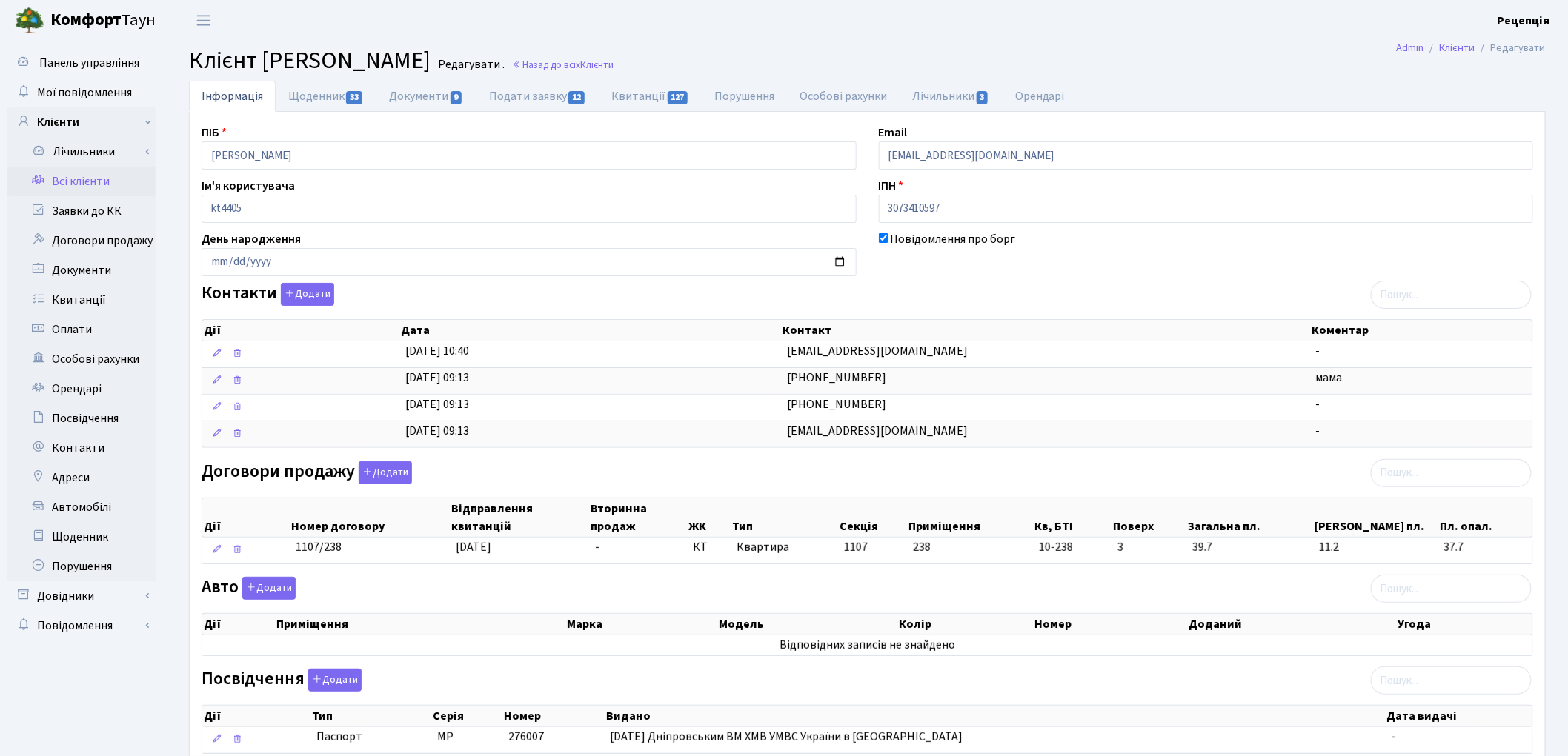
click at [74, 189] on link "Всі клієнти" at bounding box center [81, 182] width 148 height 30
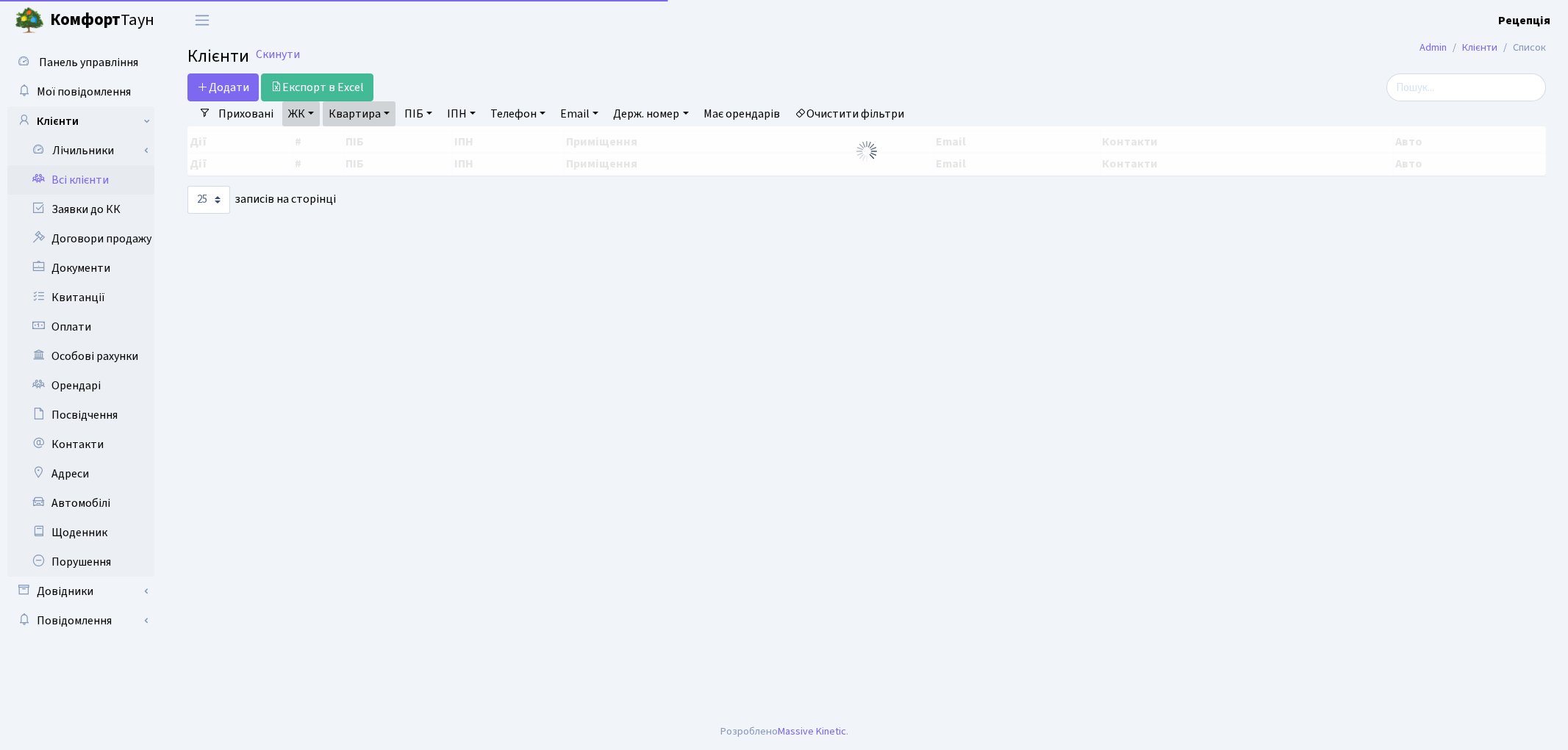
select select "25"
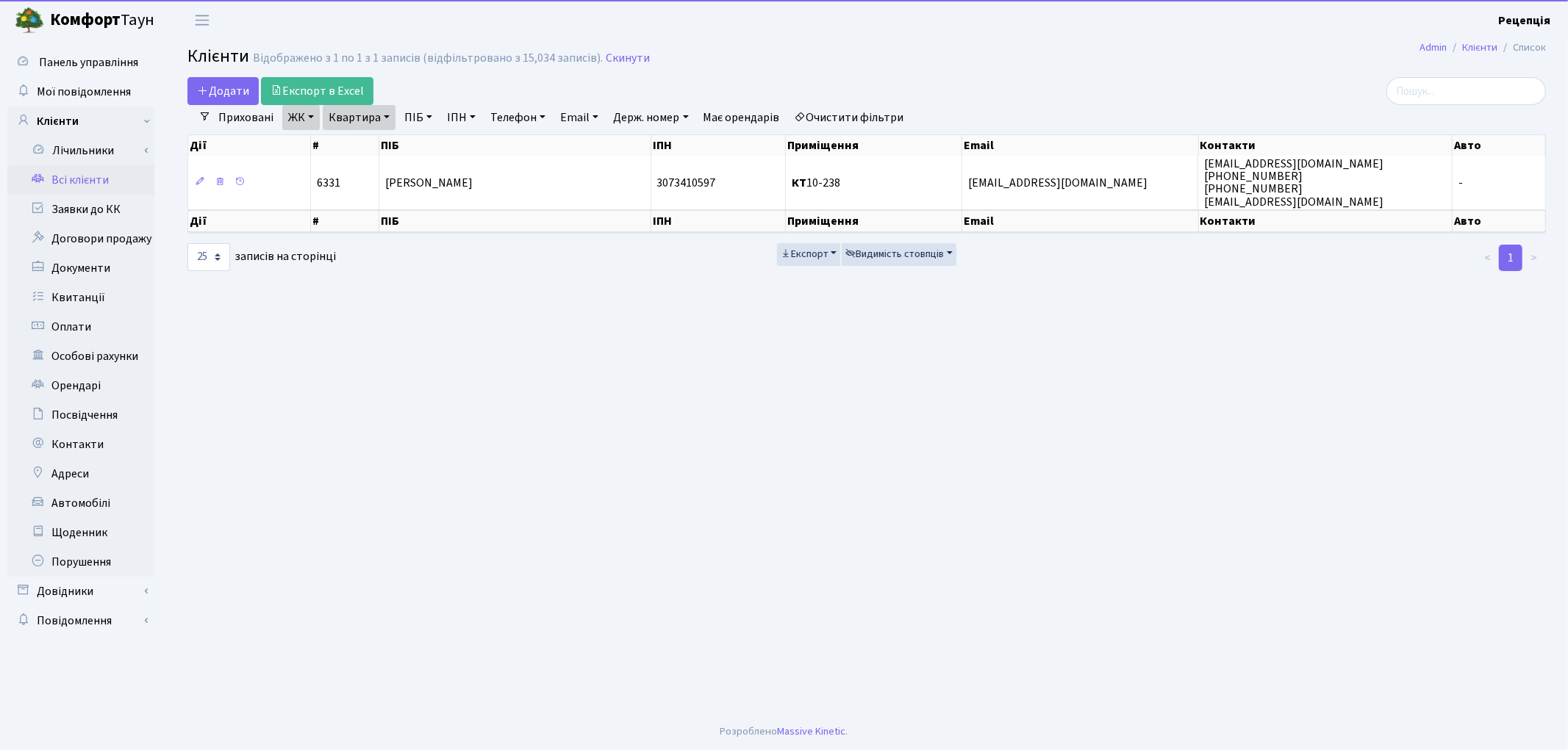
click at [847, 114] on link "Очистити фільтри" at bounding box center [849, 117] width 121 height 25
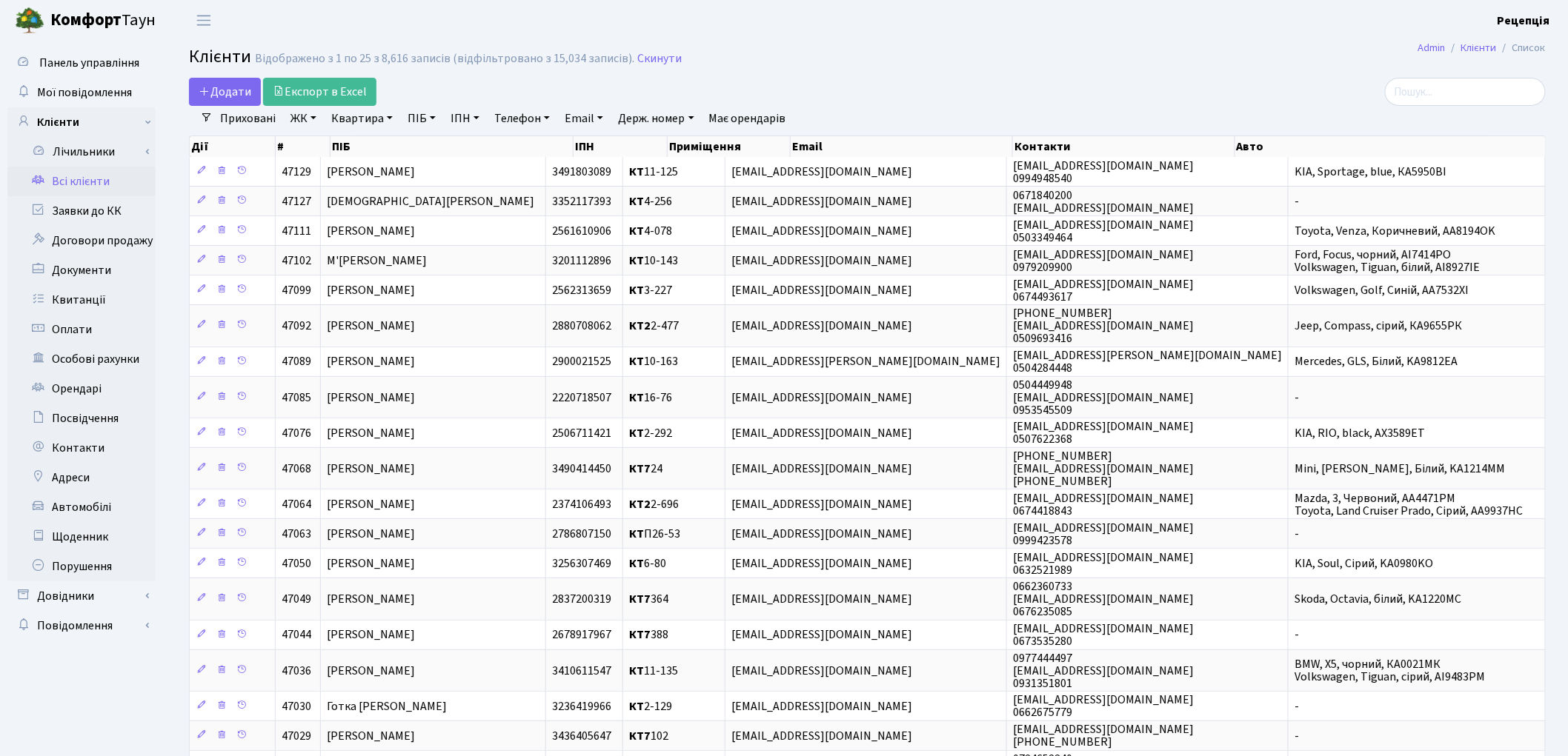
drag, startPoint x: 308, startPoint y: 120, endPoint x: 315, endPoint y: 130, distance: 12.2
click at [309, 120] on link "ЖК" at bounding box center [303, 118] width 38 height 25
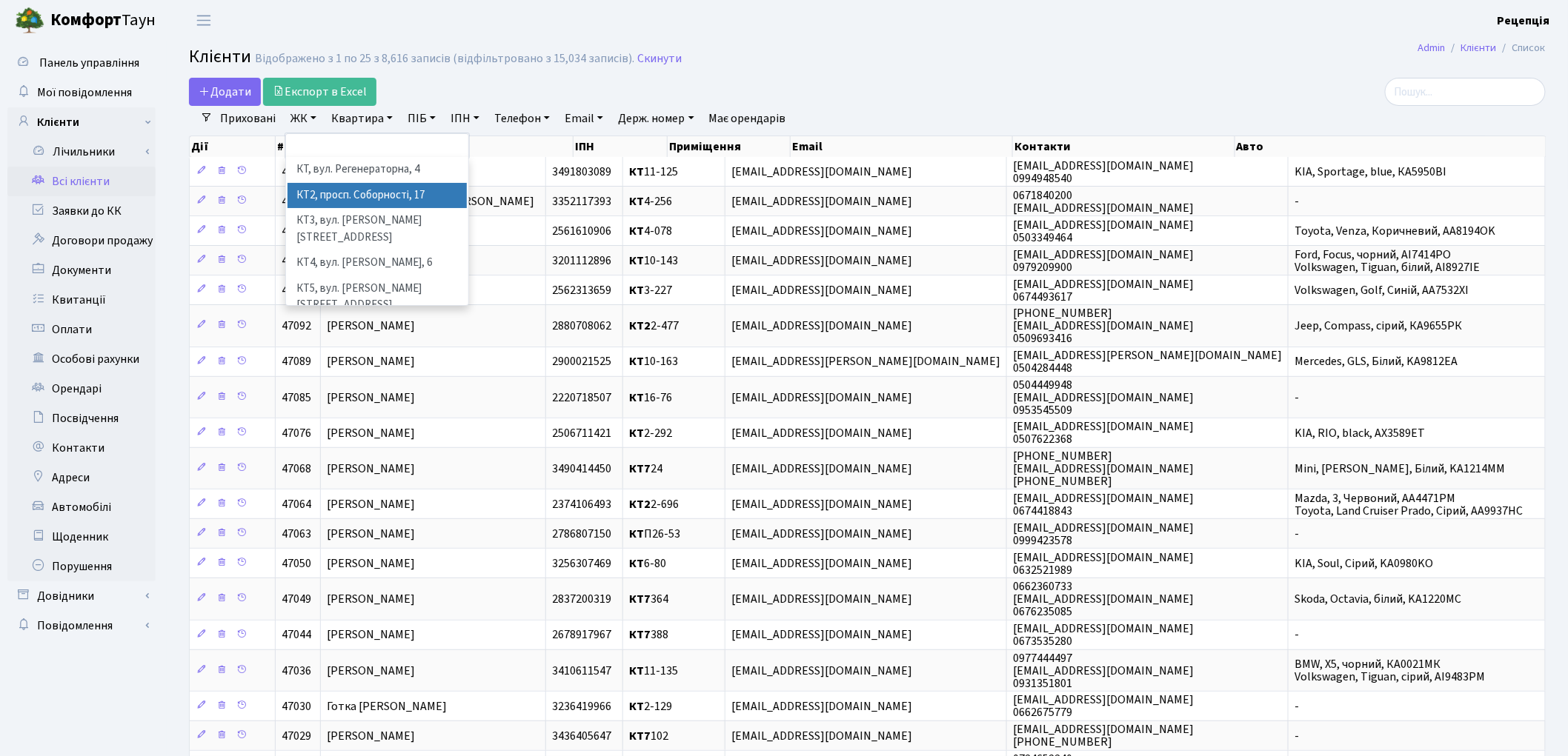
click at [354, 189] on li "КТ2, просп. Соборності, 17" at bounding box center [376, 196] width 179 height 26
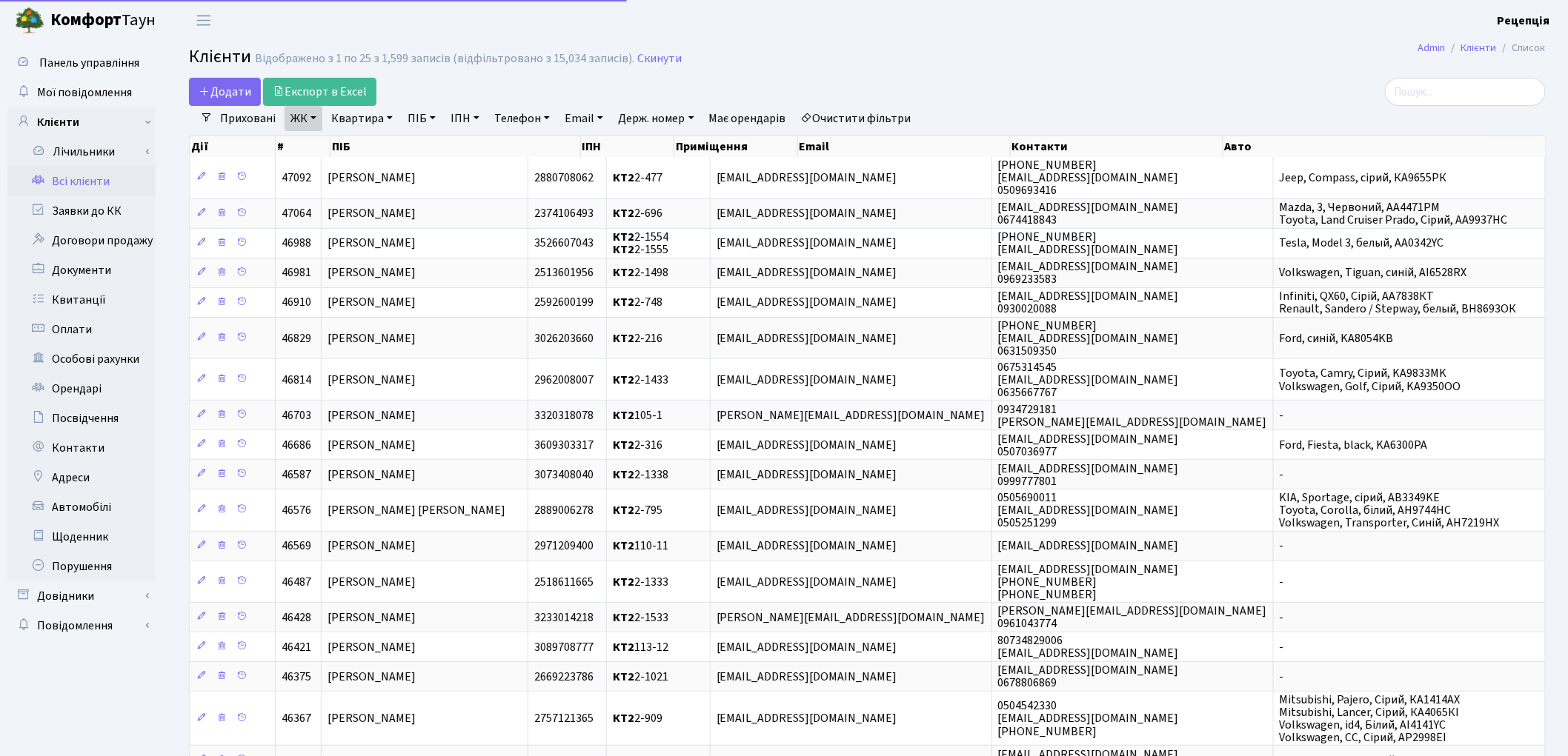
click at [374, 117] on link "Квартира" at bounding box center [362, 118] width 73 height 25
type input "2-970"
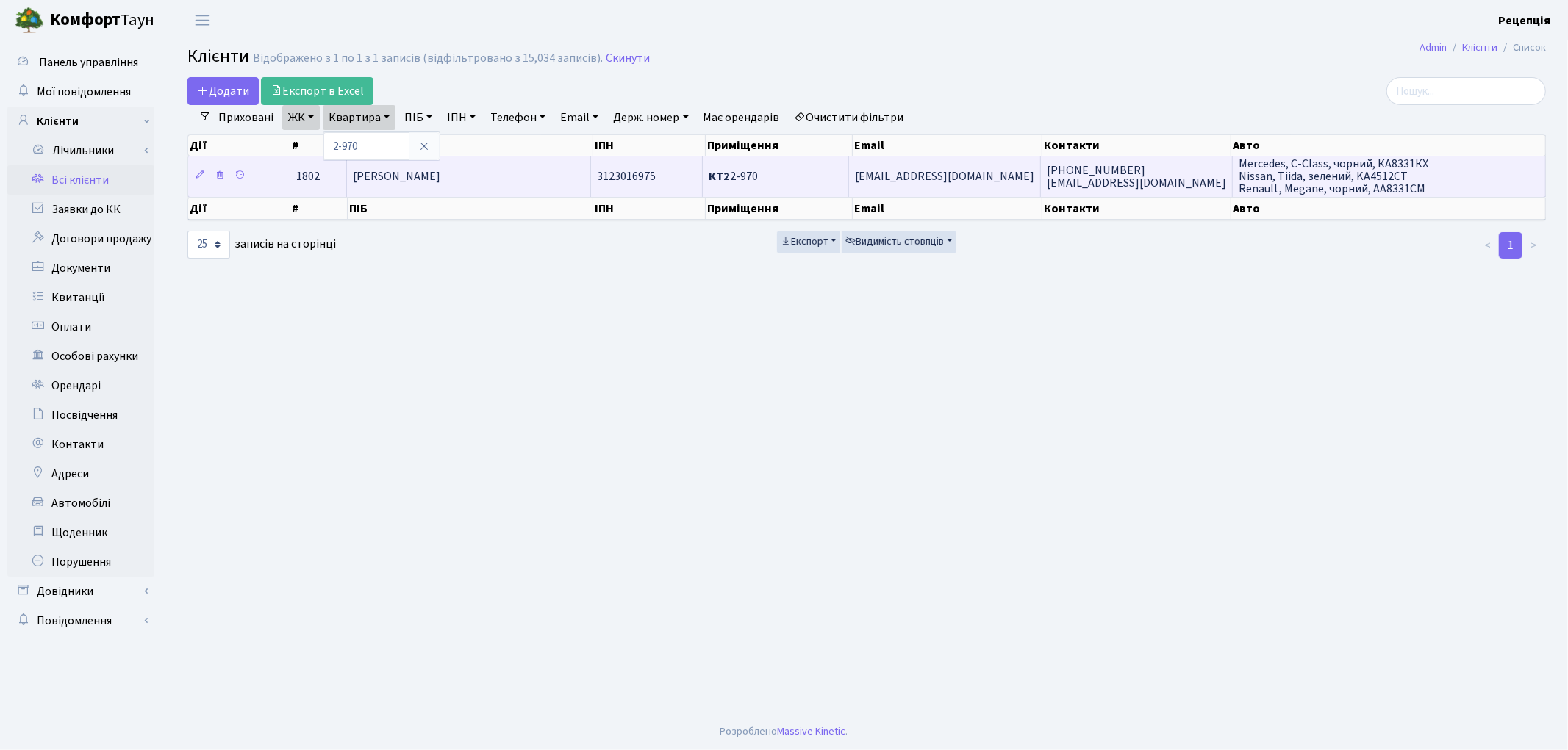
click at [410, 178] on span "Скорина Павло Віталійович" at bounding box center [396, 176] width 87 height 16
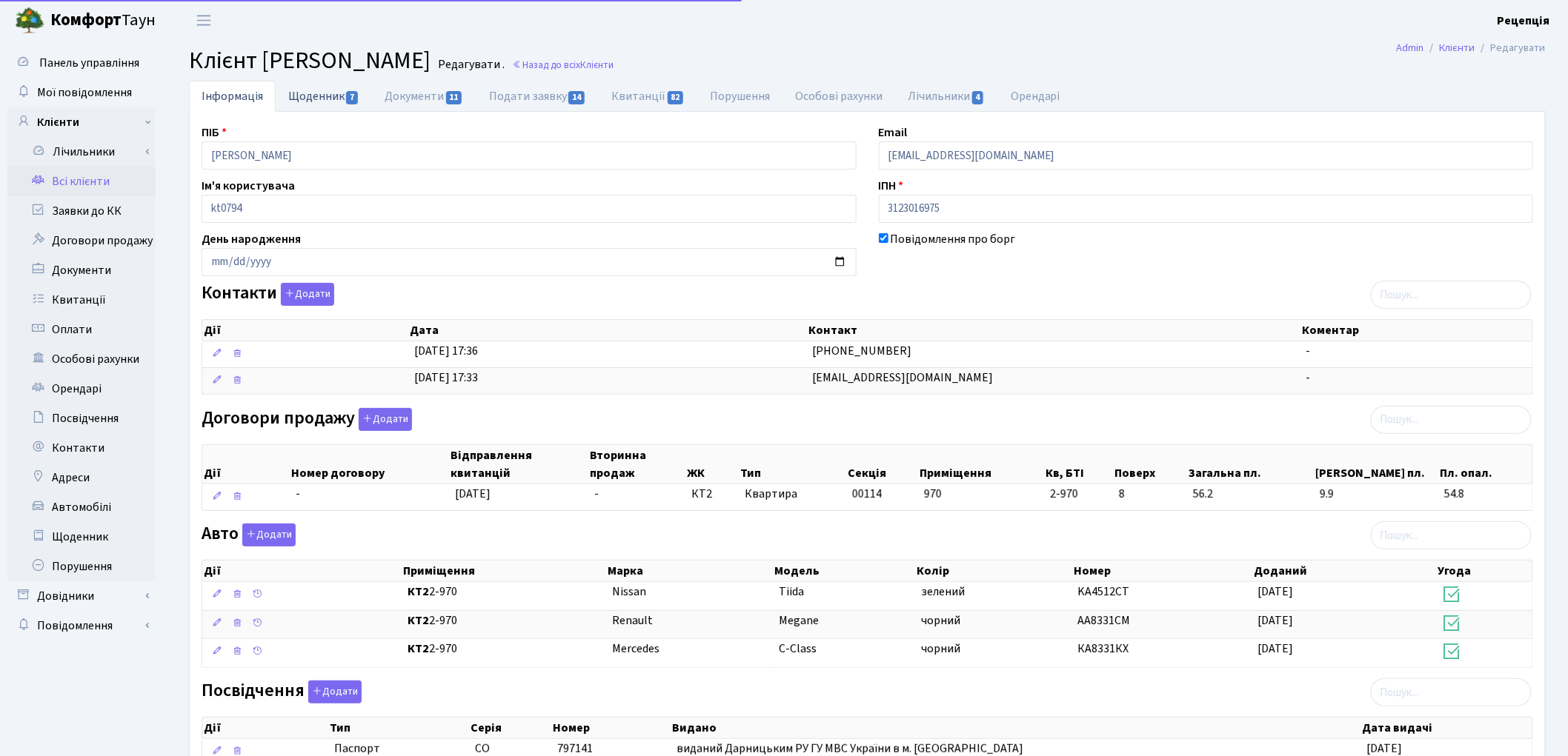
click at [306, 100] on link "Щоденник 7" at bounding box center [324, 95] width 96 height 31
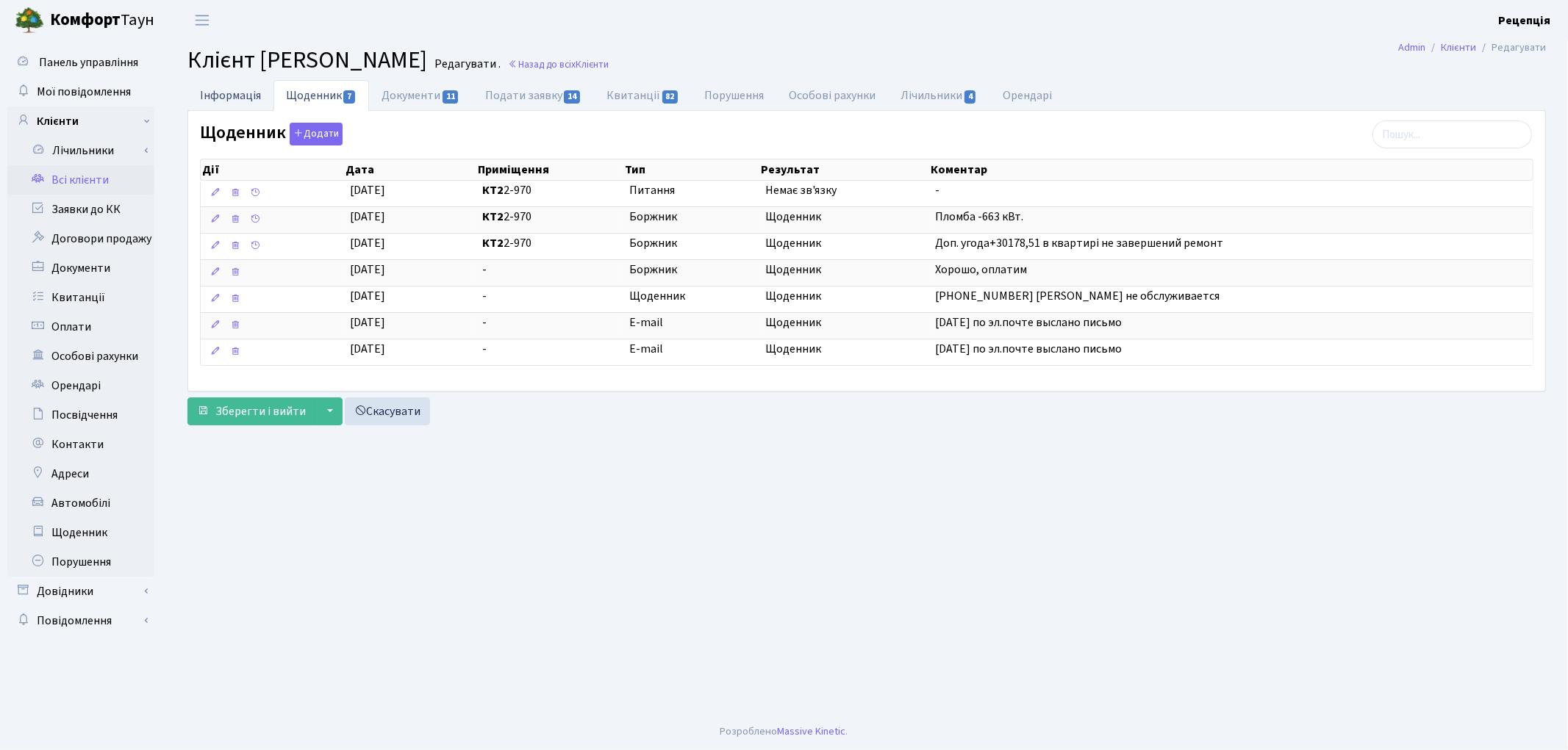
click at [236, 100] on link "Інформація" at bounding box center [230, 94] width 86 height 30
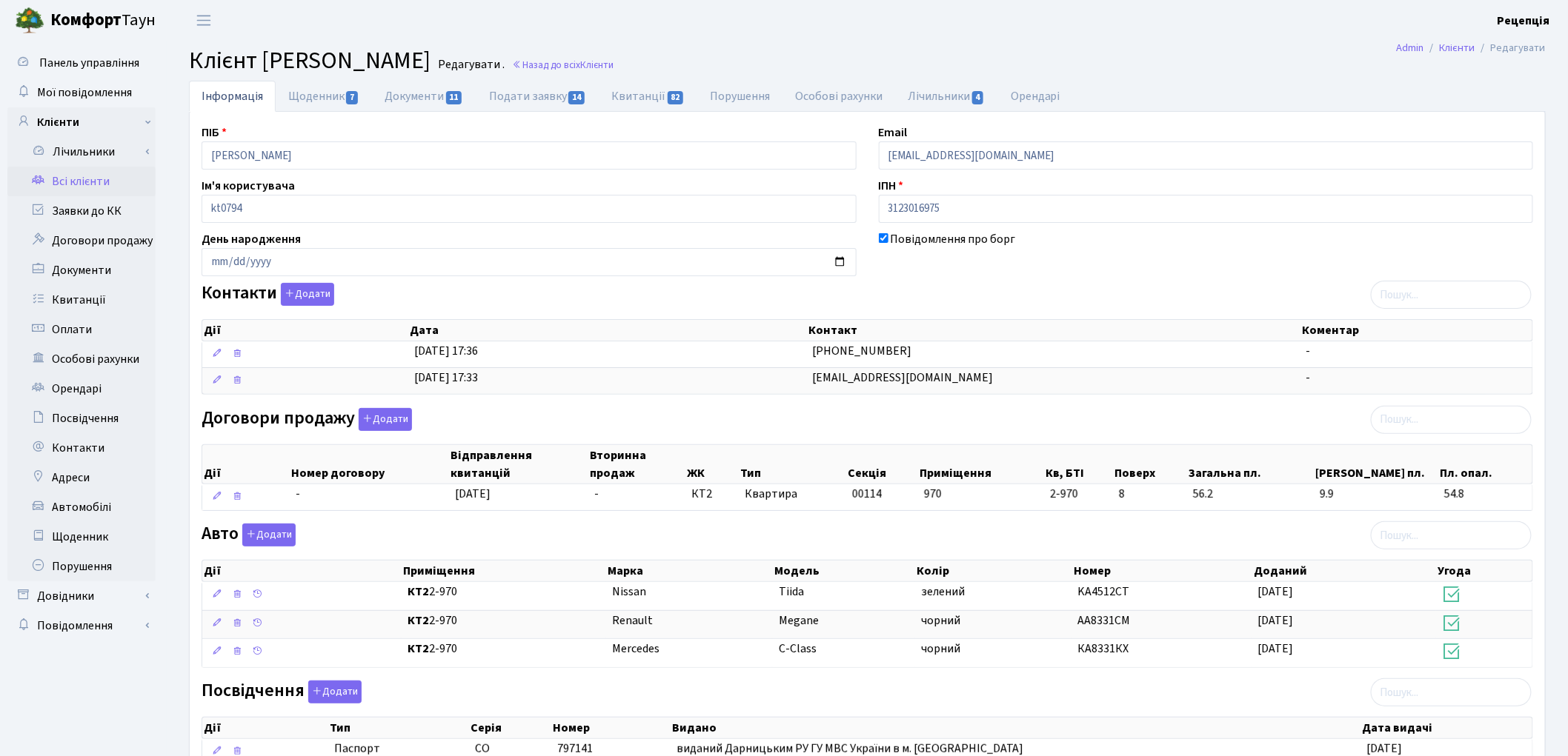
click at [65, 182] on link "Всі клієнти" at bounding box center [81, 182] width 148 height 30
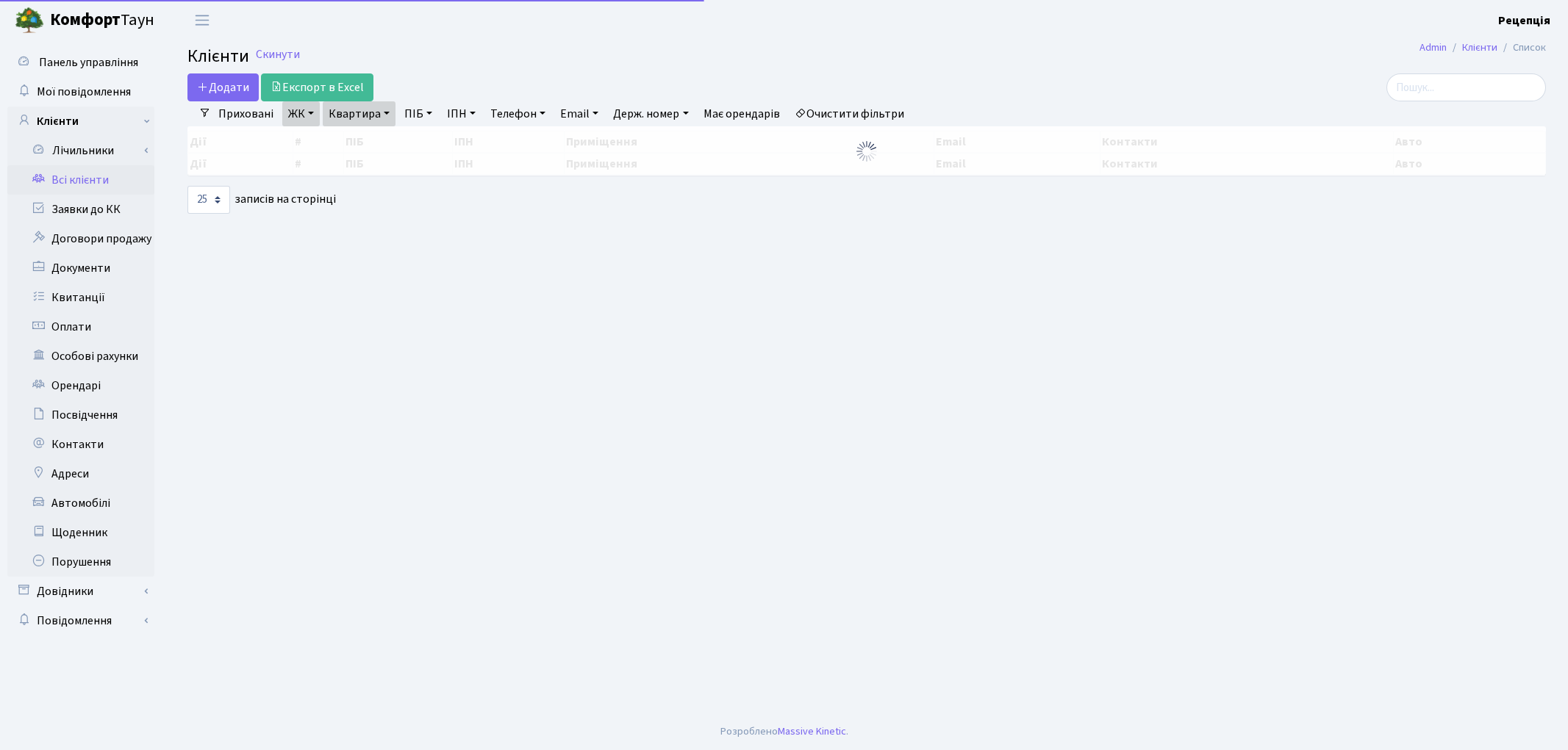
select select "25"
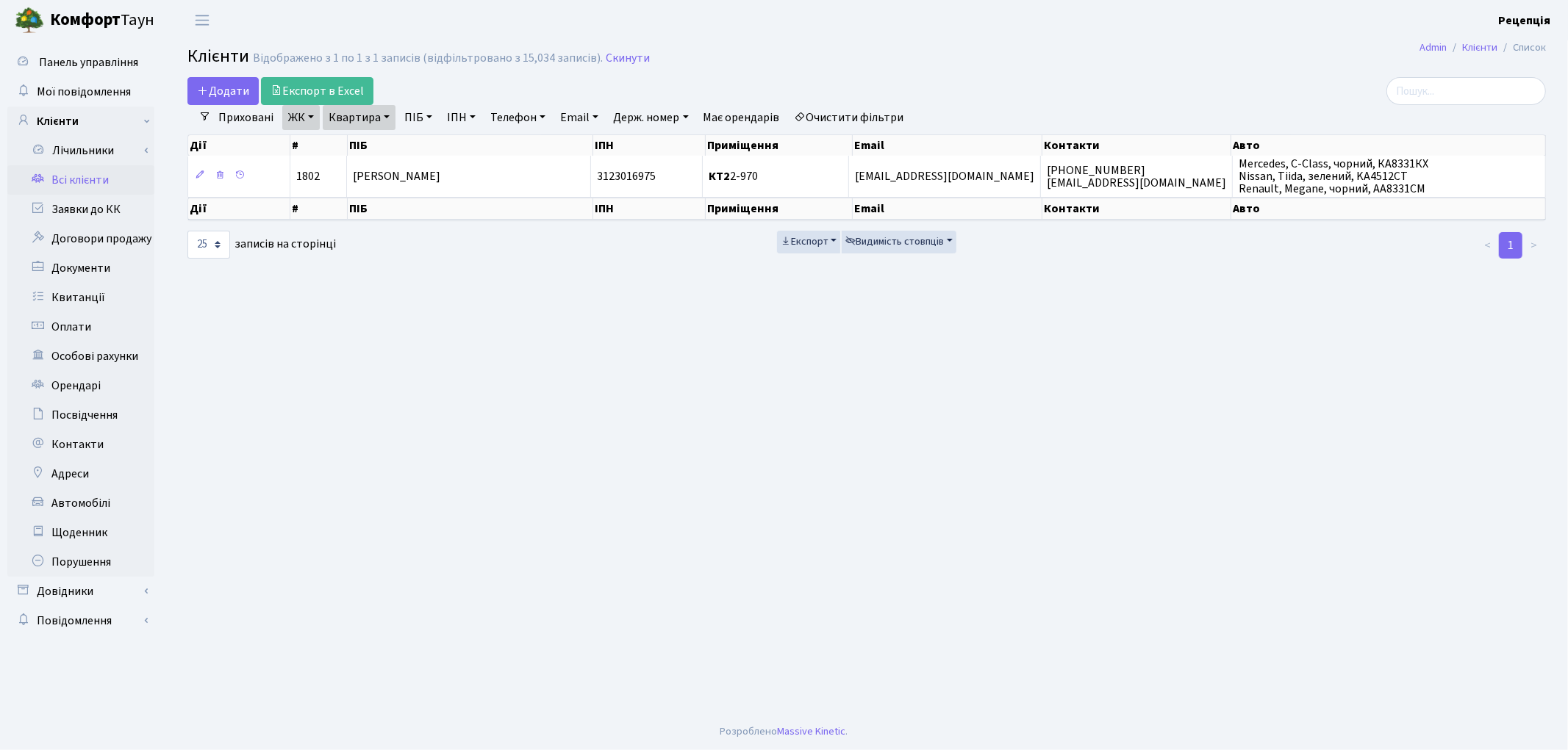
click at [856, 115] on link "Очистити фільтри" at bounding box center [849, 117] width 121 height 25
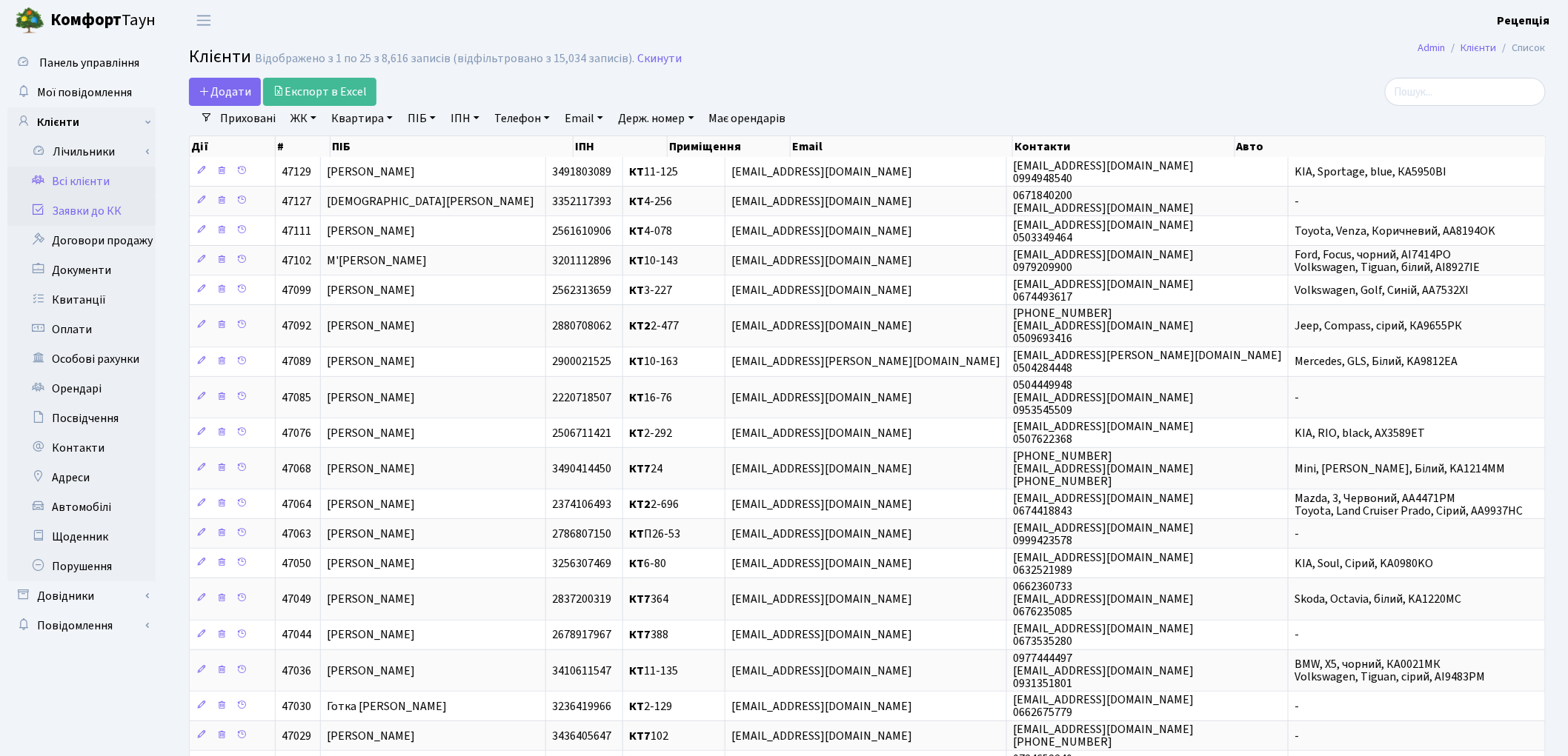
click at [102, 212] on link "Заявки до КК" at bounding box center [81, 211] width 148 height 30
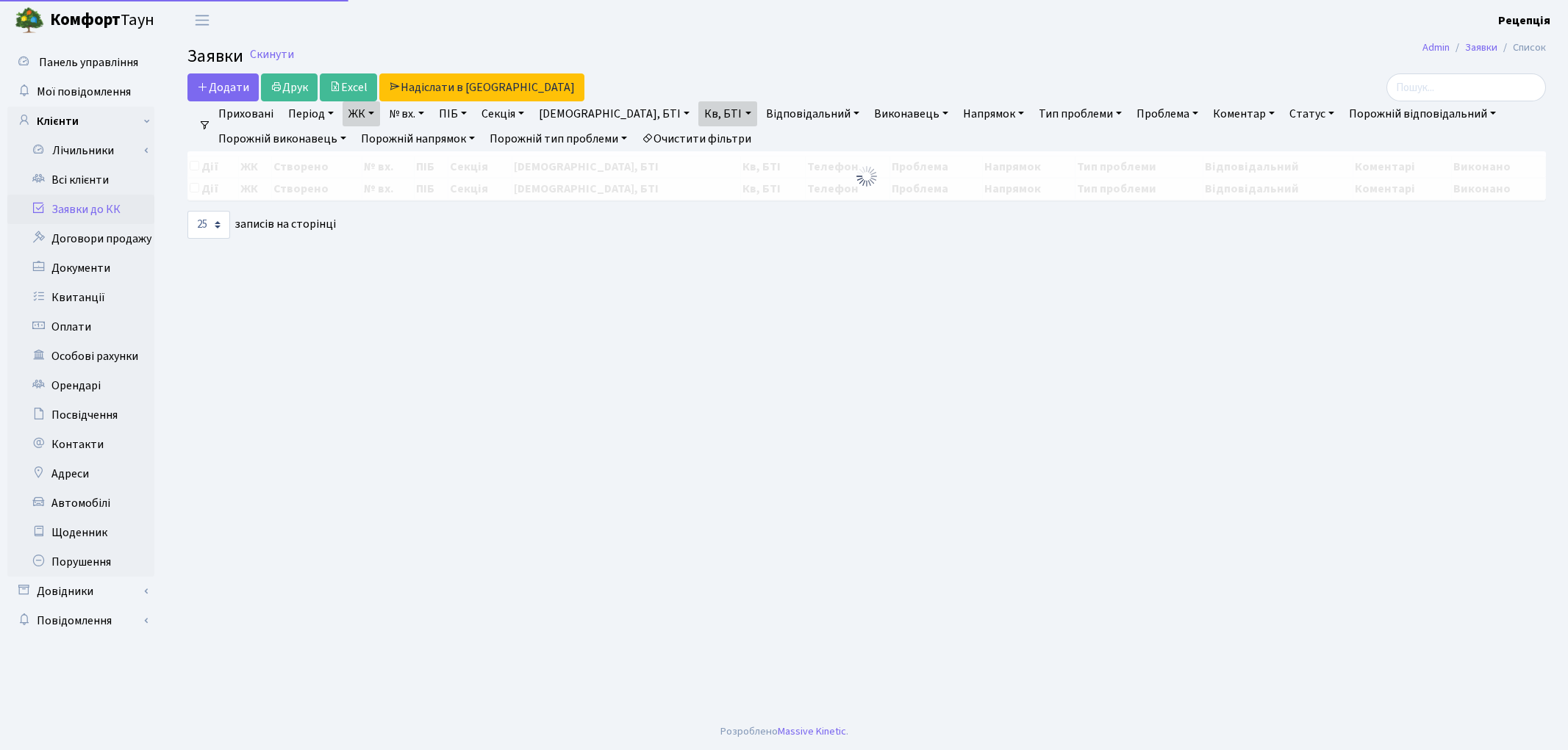
select select "25"
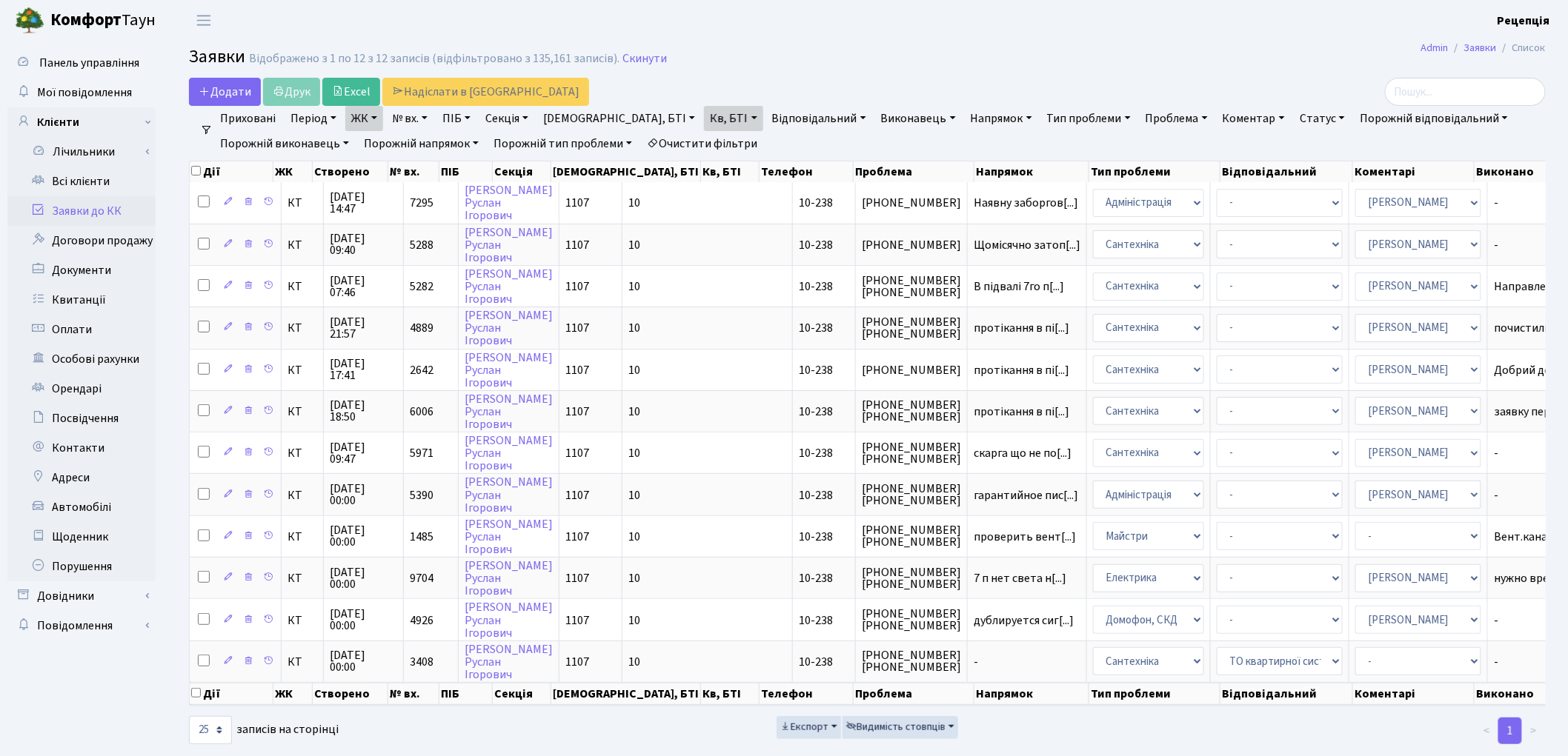
click at [709, 142] on link "Очистити фільтри" at bounding box center [702, 143] width 122 height 25
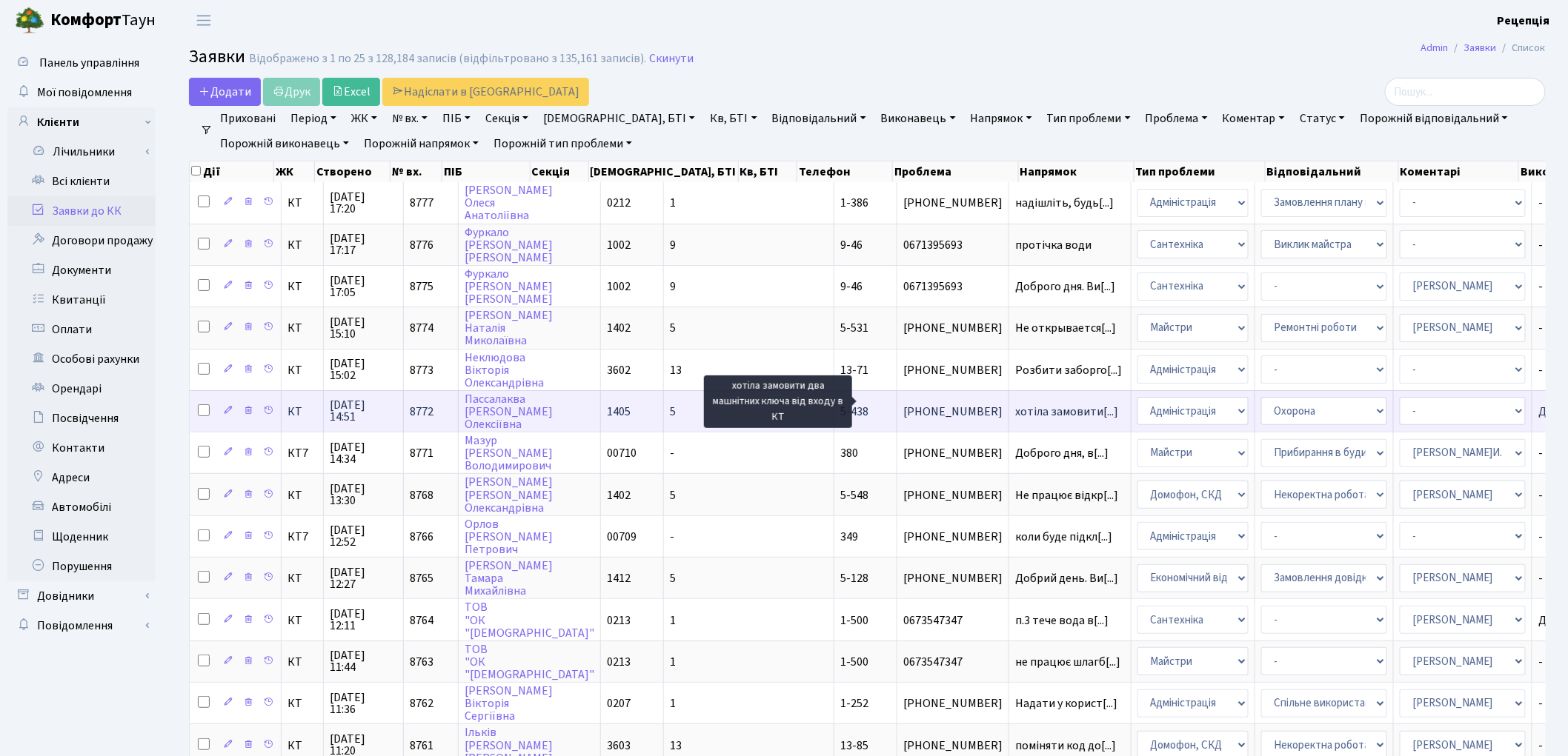
click at [1015, 403] on span "хотіла замовити[...]" at bounding box center [1067, 411] width 103 height 17
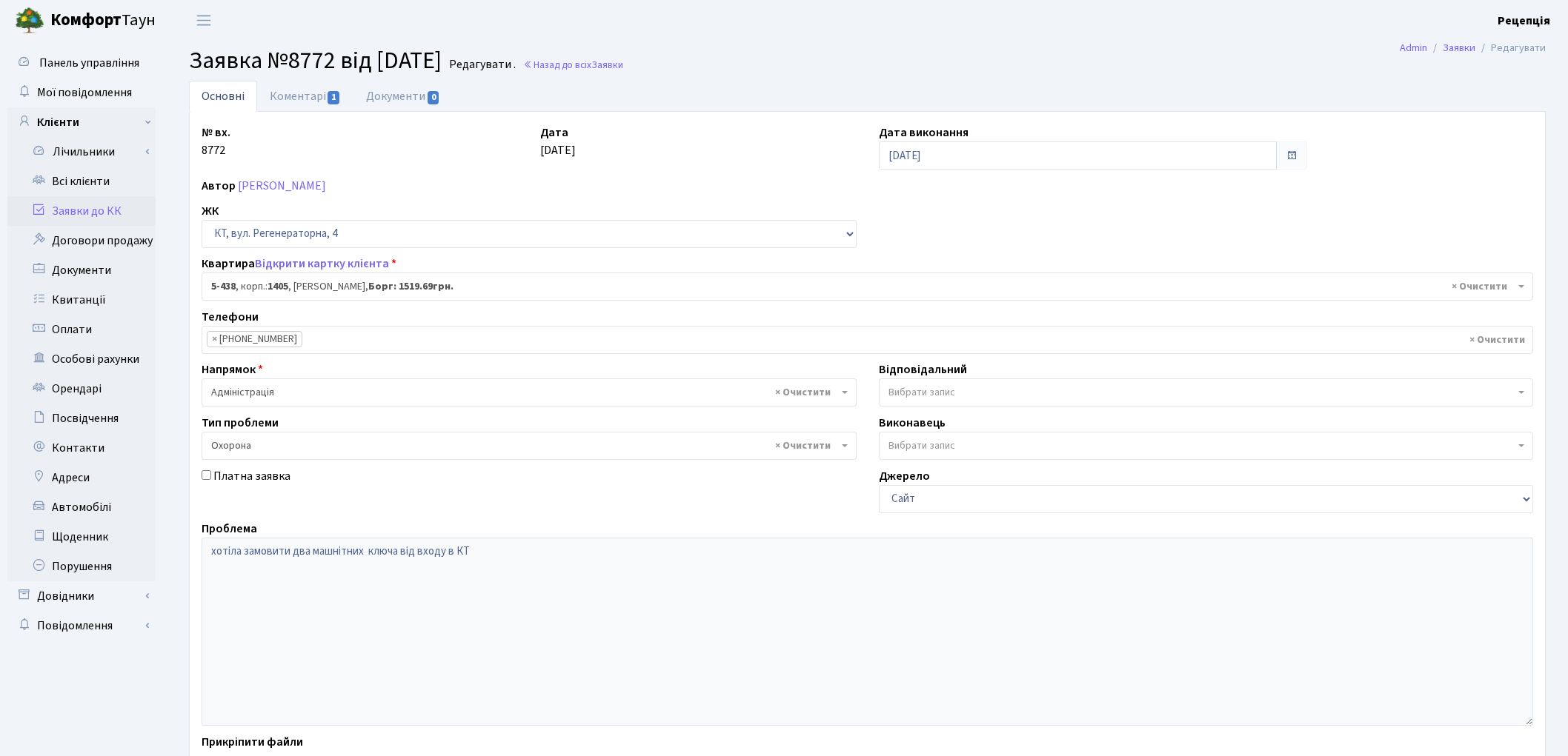
select select "2127"
select select "69"
click at [99, 186] on link "Всі клієнти" at bounding box center [81, 182] width 148 height 30
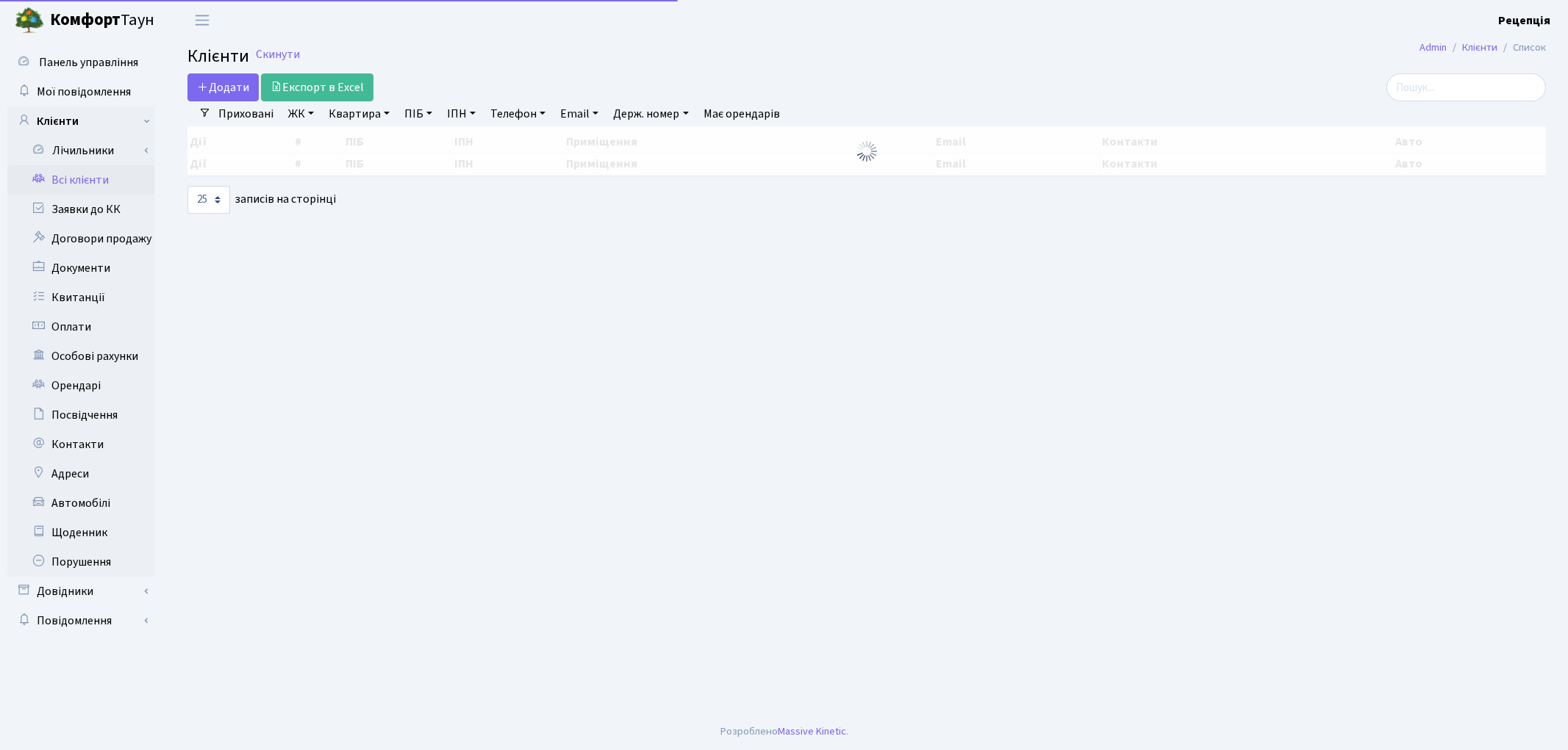
select select "25"
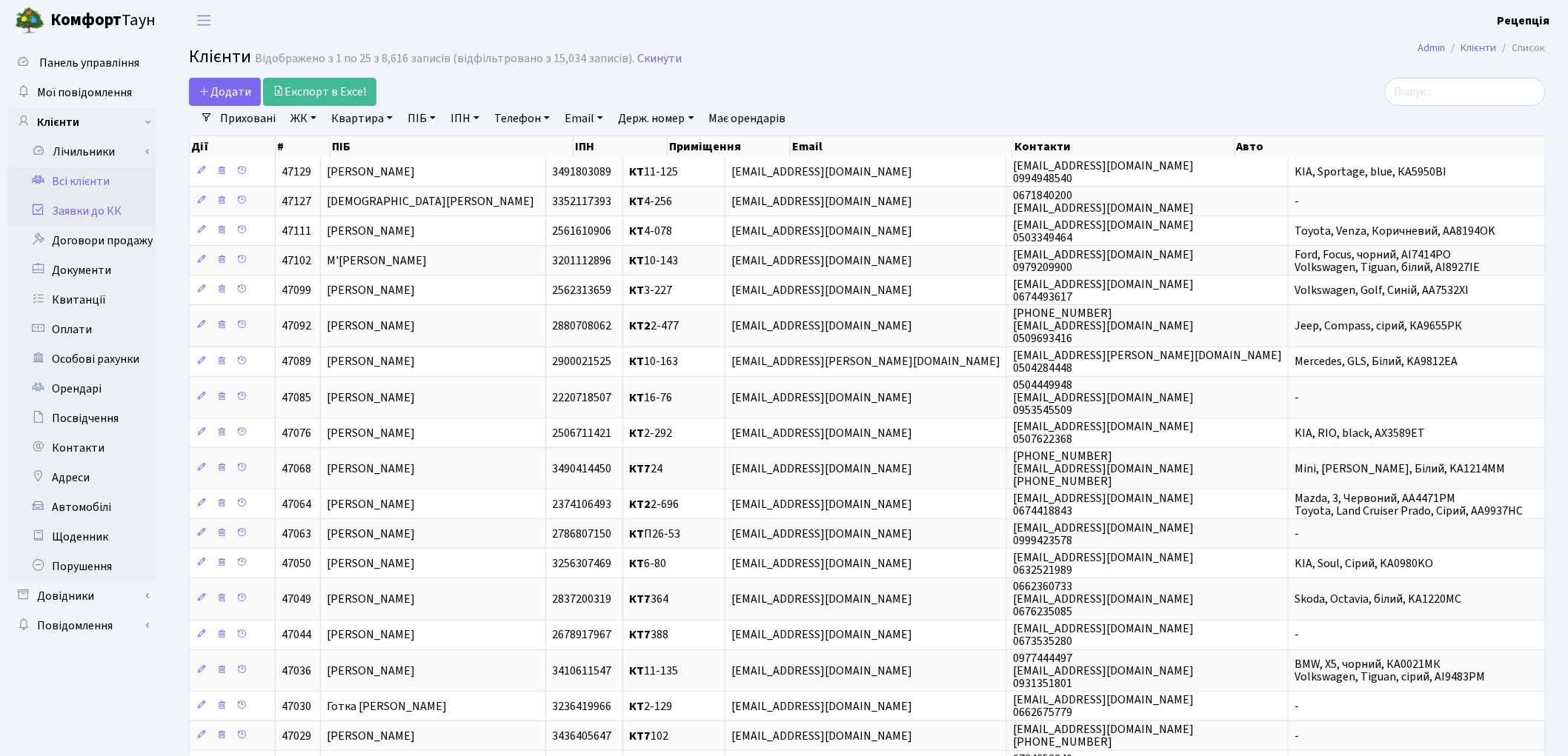
click at [98, 208] on link "Заявки до КК" at bounding box center [81, 211] width 148 height 30
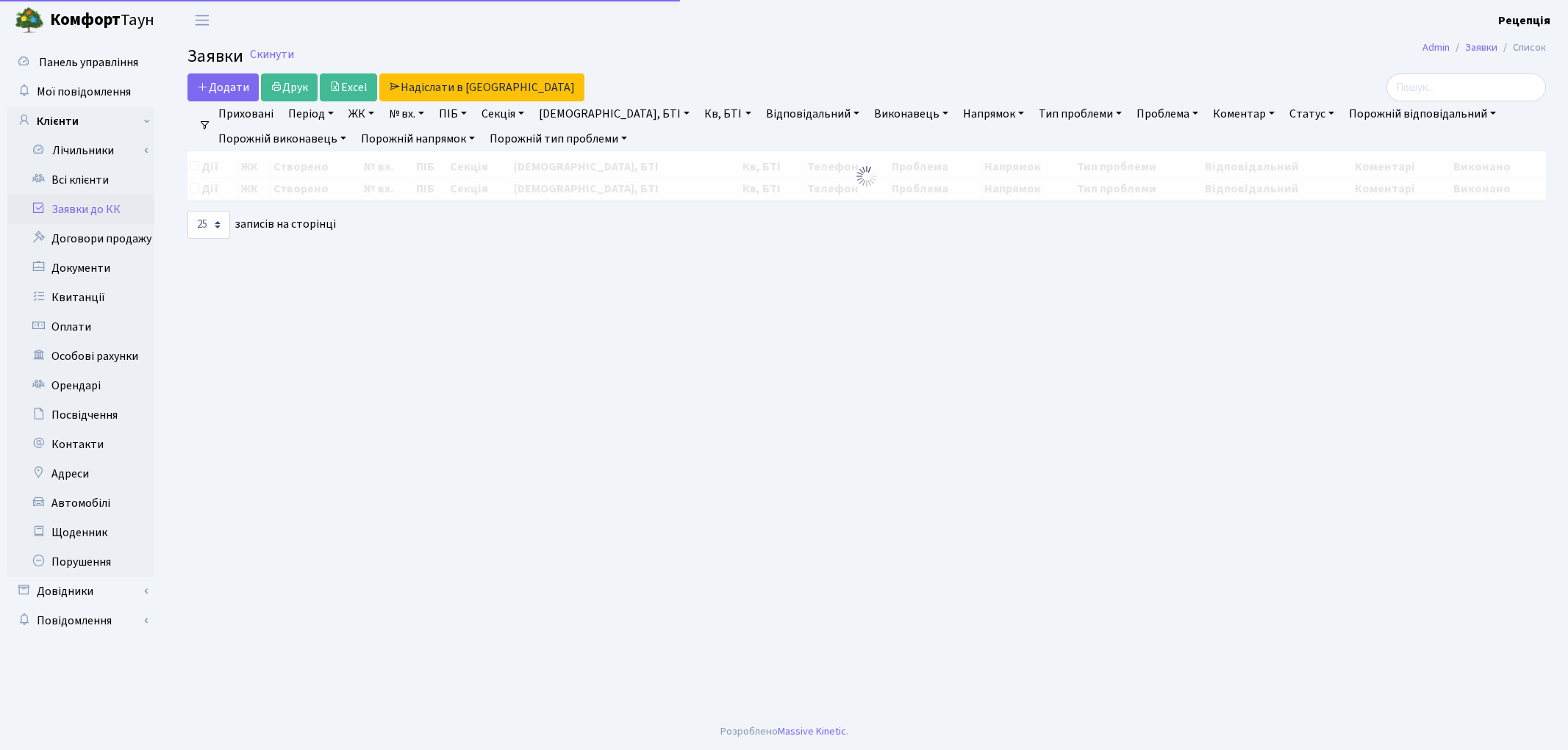
select select "25"
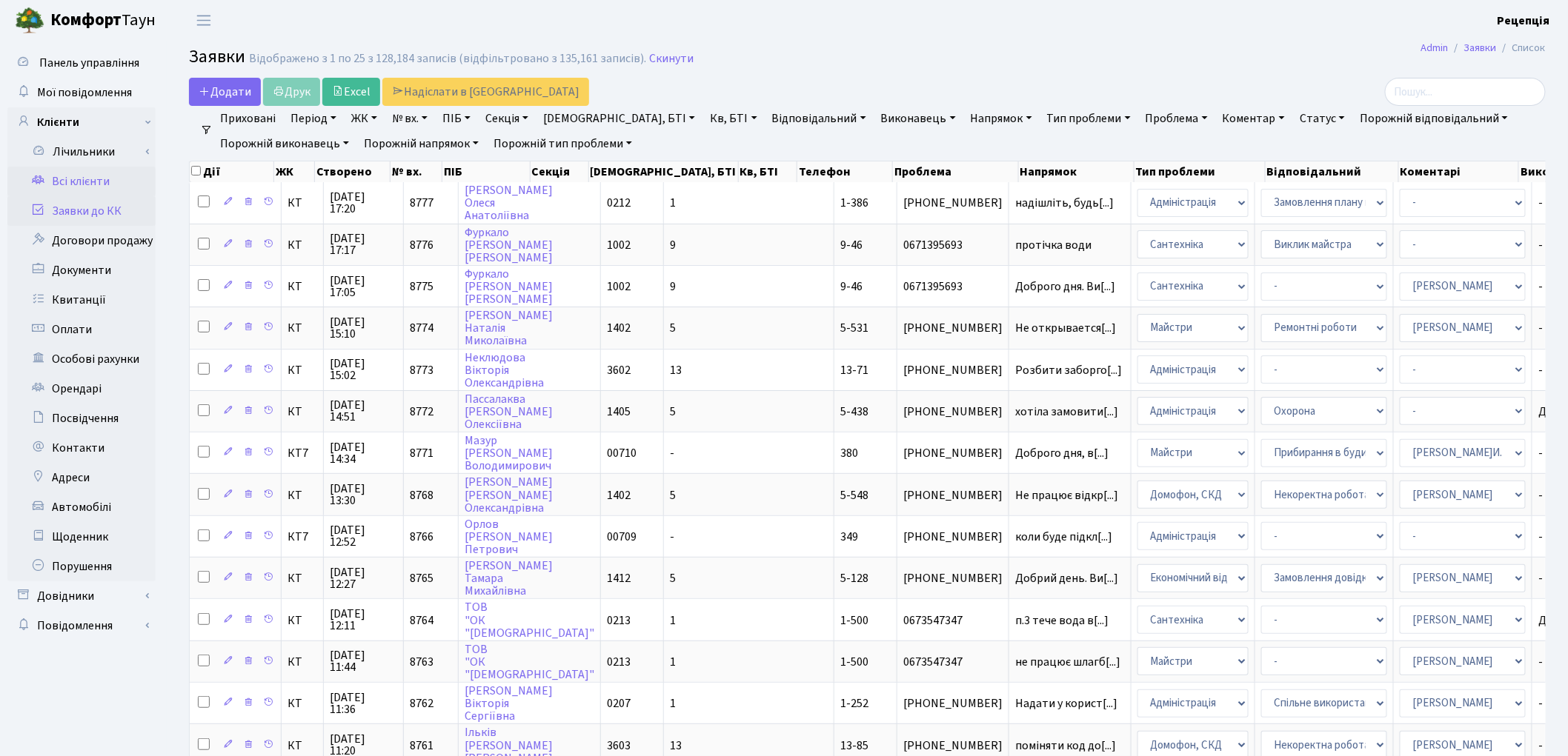
click at [107, 182] on link "Всі клієнти" at bounding box center [81, 182] width 148 height 30
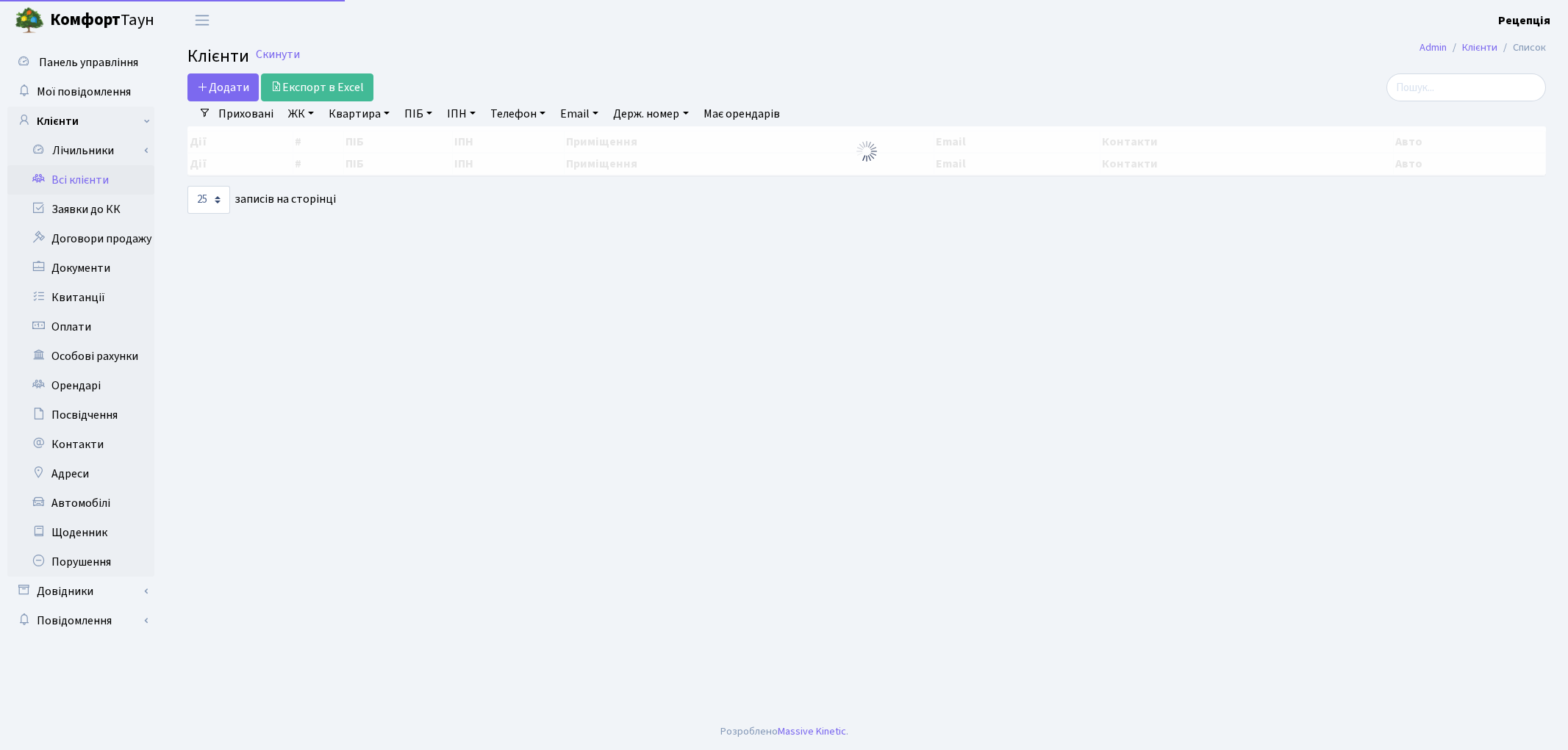
select select "25"
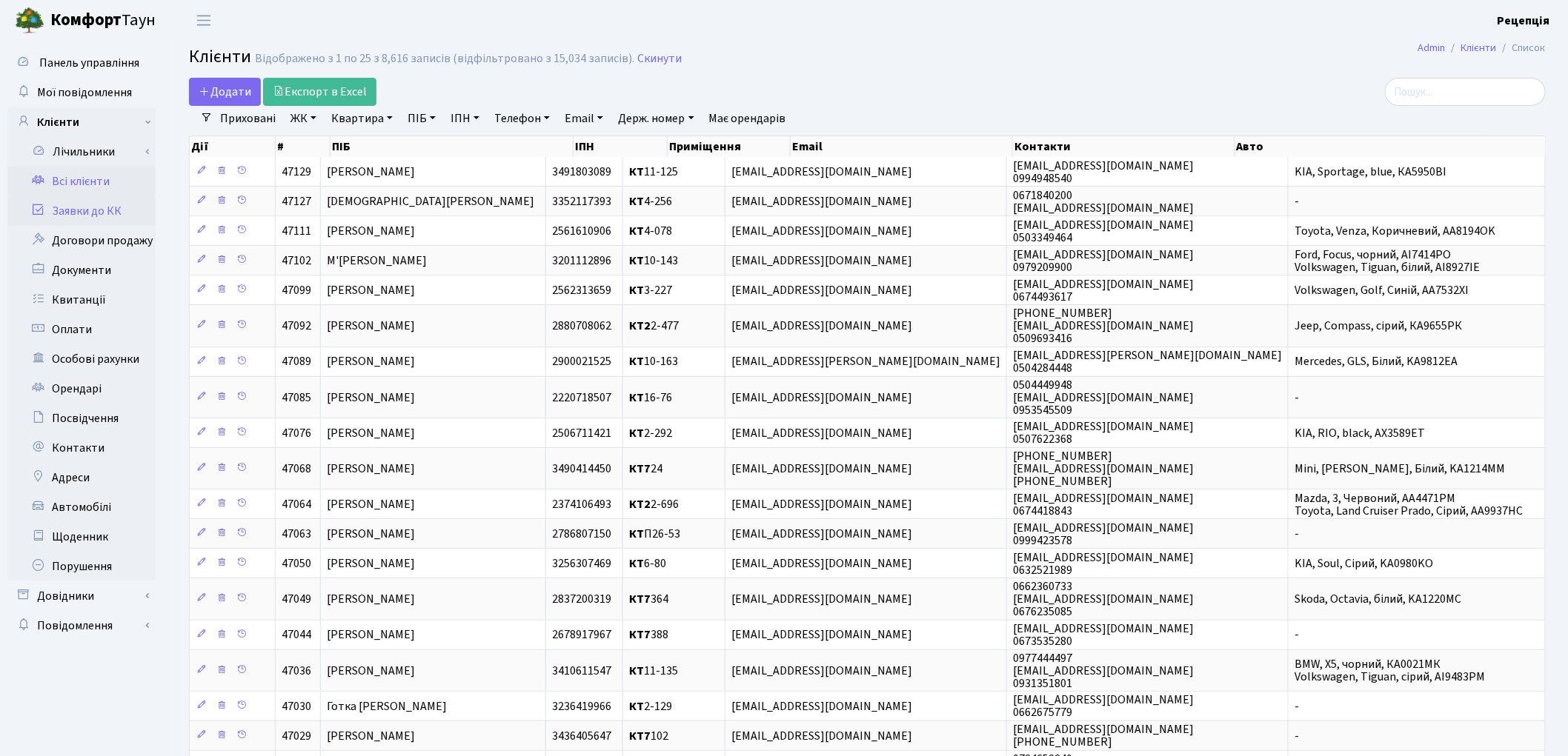
click at [79, 210] on link "Заявки до КК" at bounding box center [81, 211] width 148 height 30
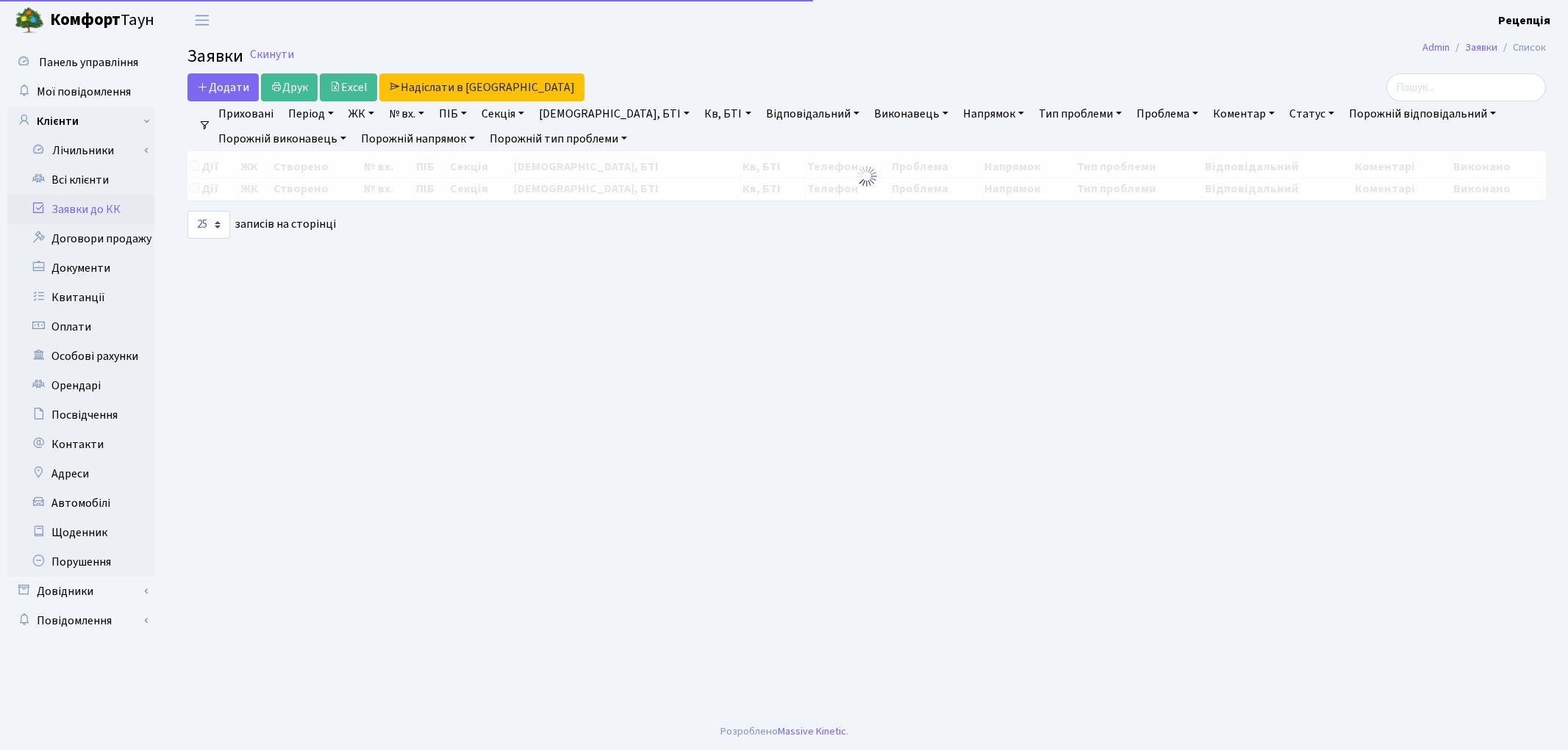
select select "25"
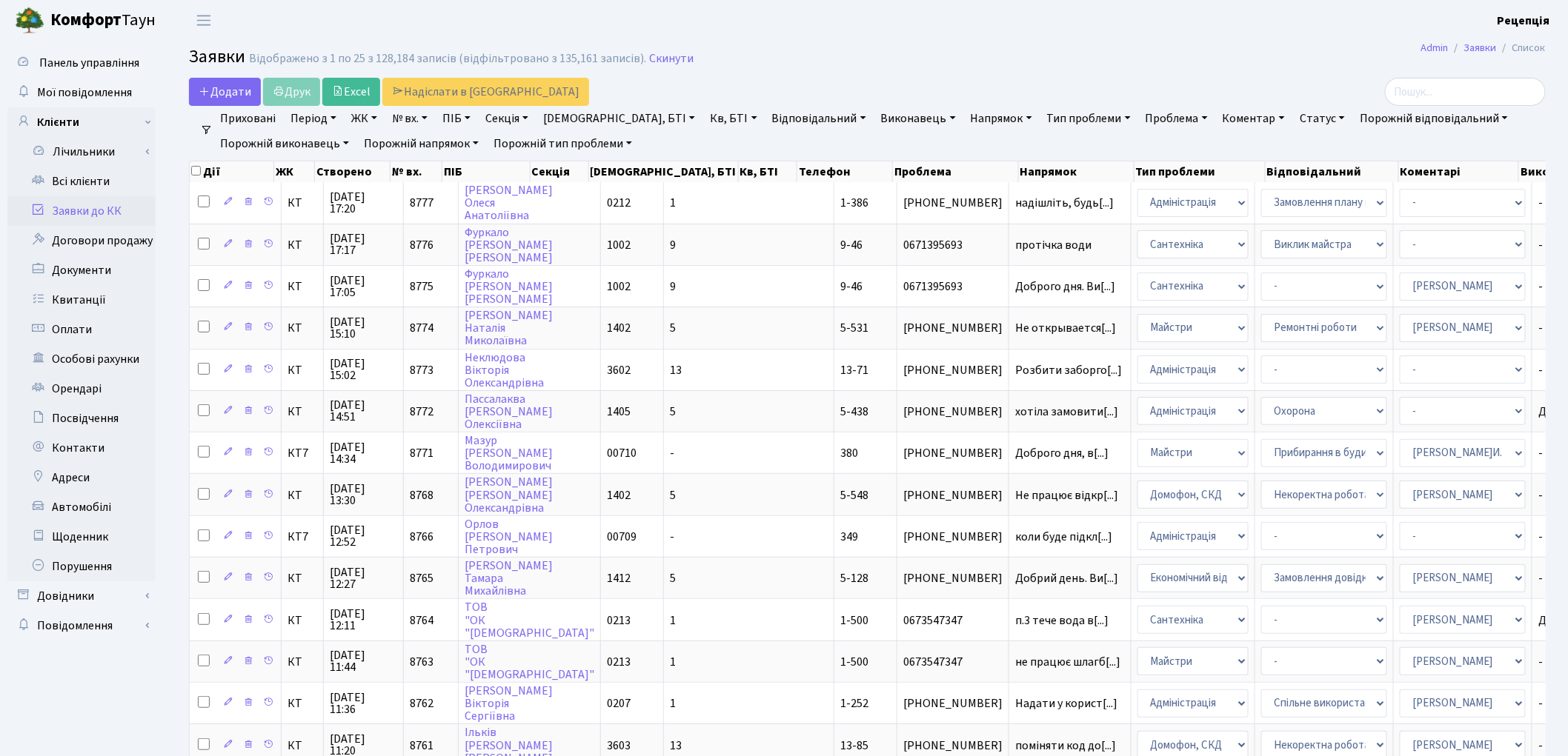
click at [374, 126] on link "ЖК" at bounding box center [363, 118] width 38 height 25
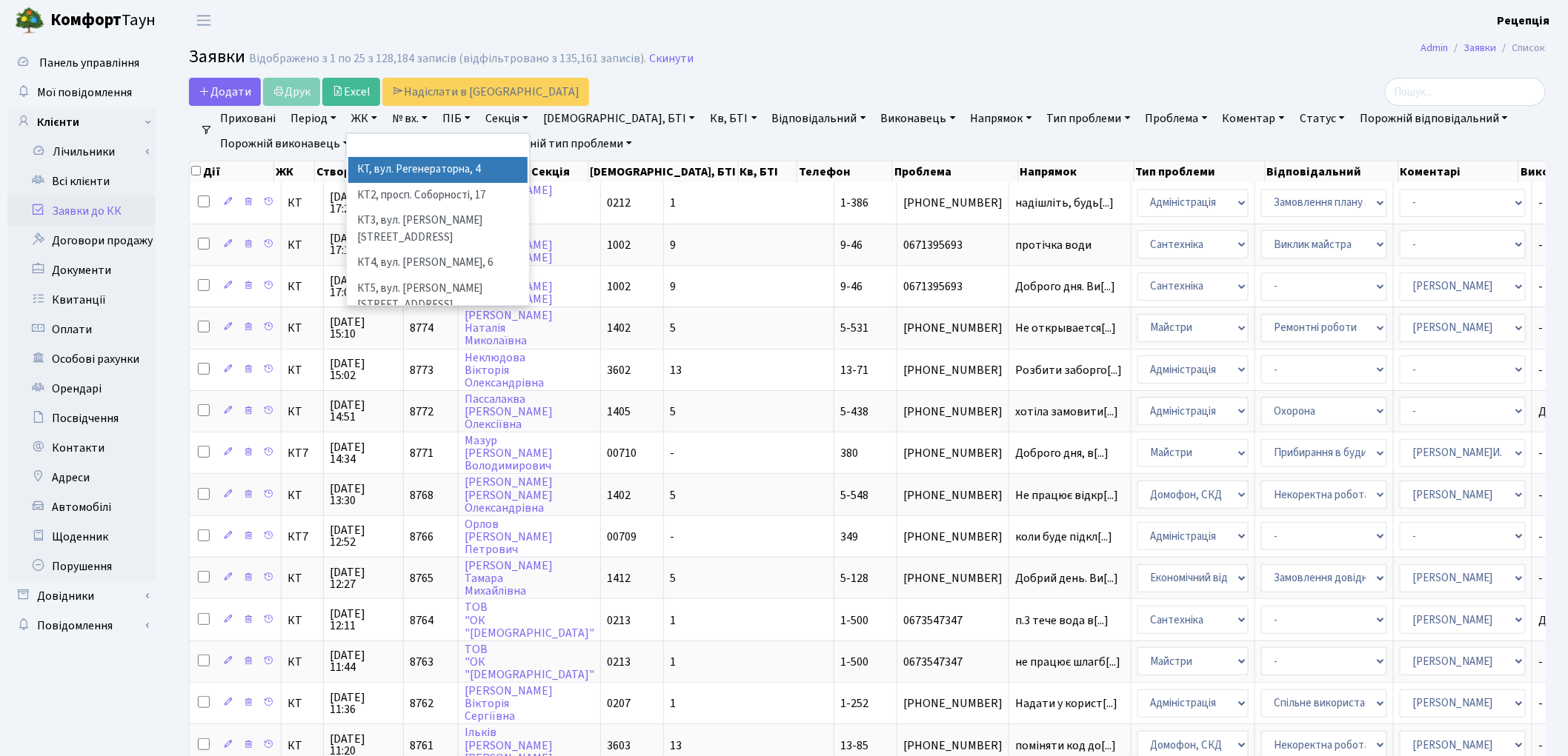
click at [402, 168] on li "КТ, вул. Регенераторна, 4" at bounding box center [437, 170] width 179 height 26
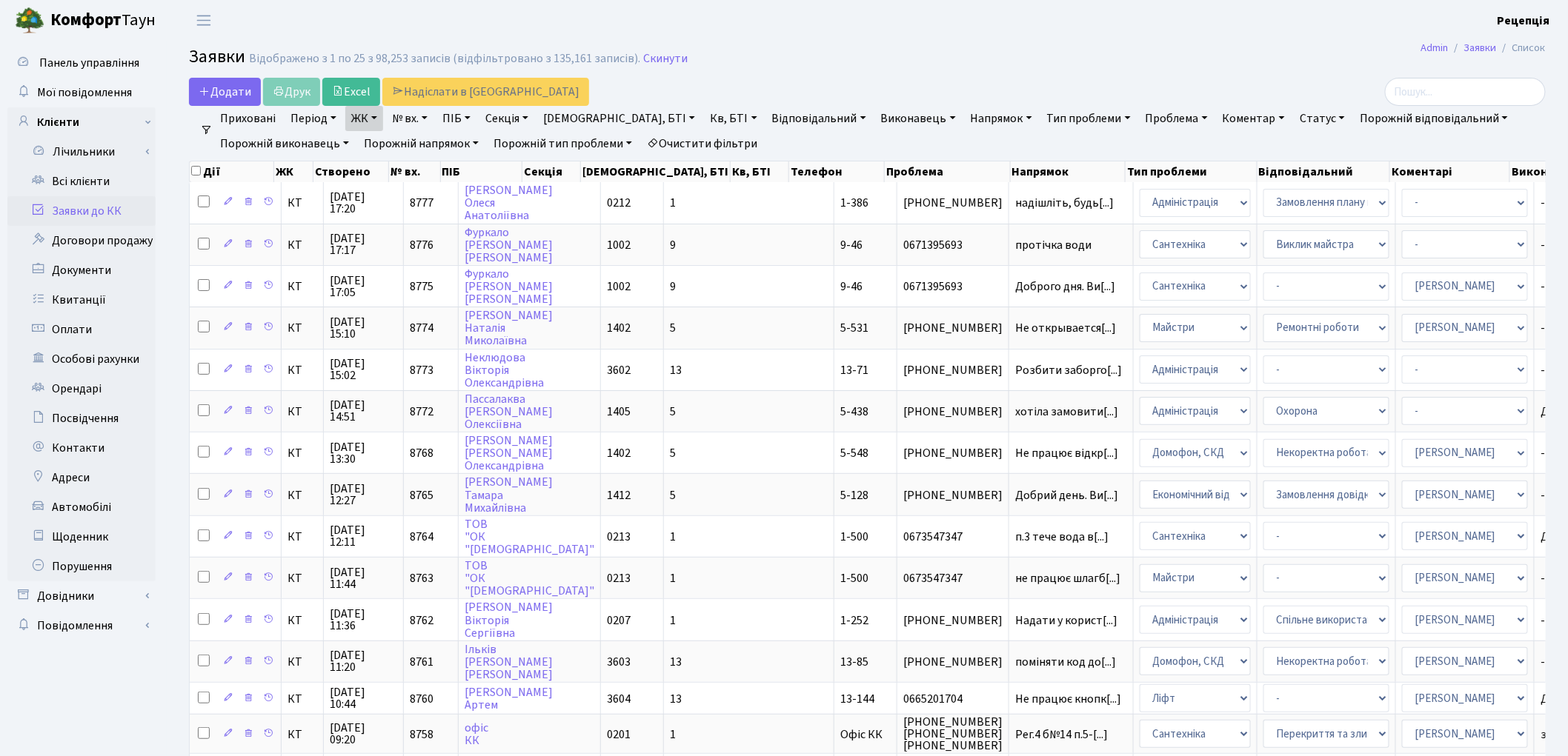
click at [704, 120] on link "Кв, БТІ" at bounding box center [732, 118] width 58 height 25
type input "7"
type input "1-295"
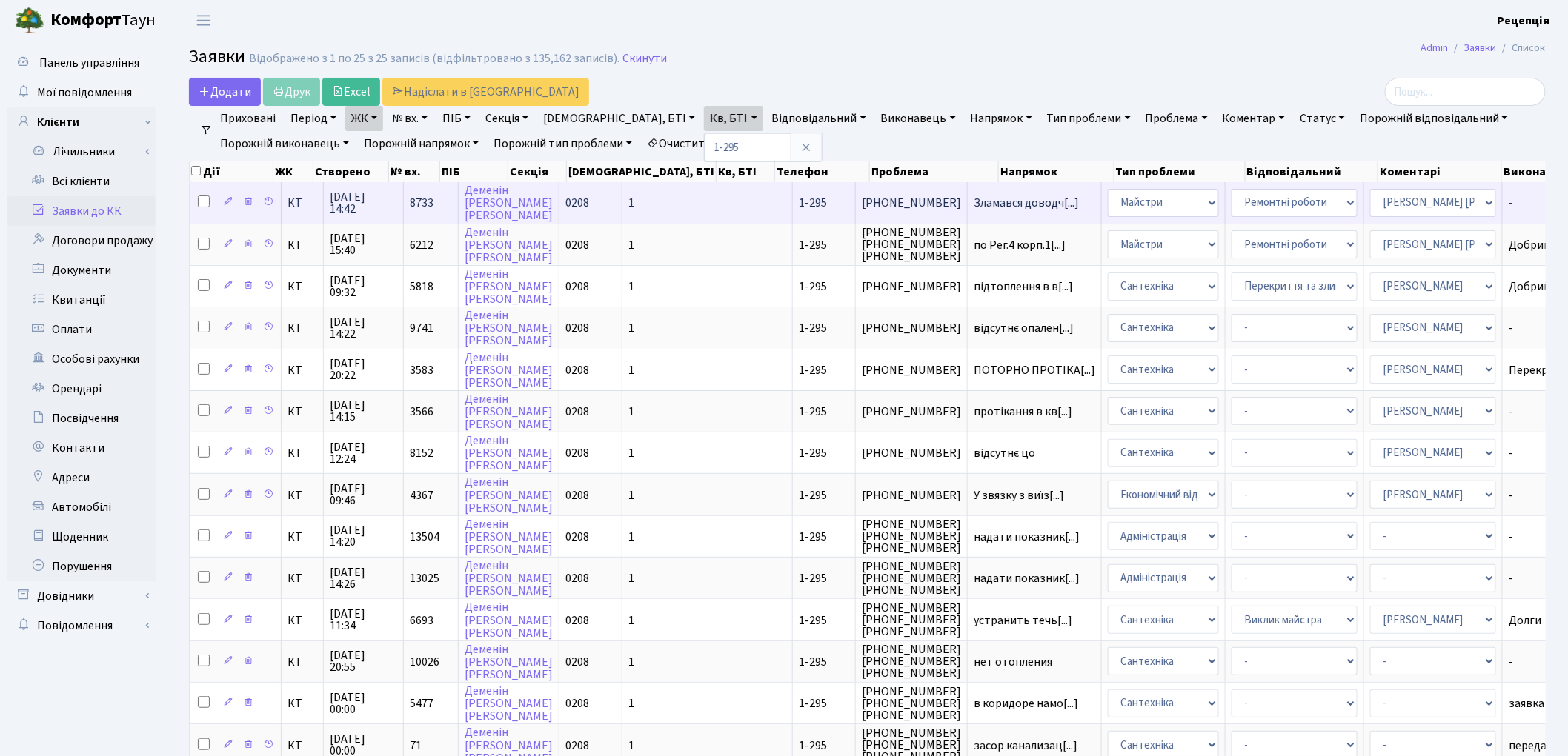
click at [622, 205] on td "1" at bounding box center [707, 203] width 170 height 41
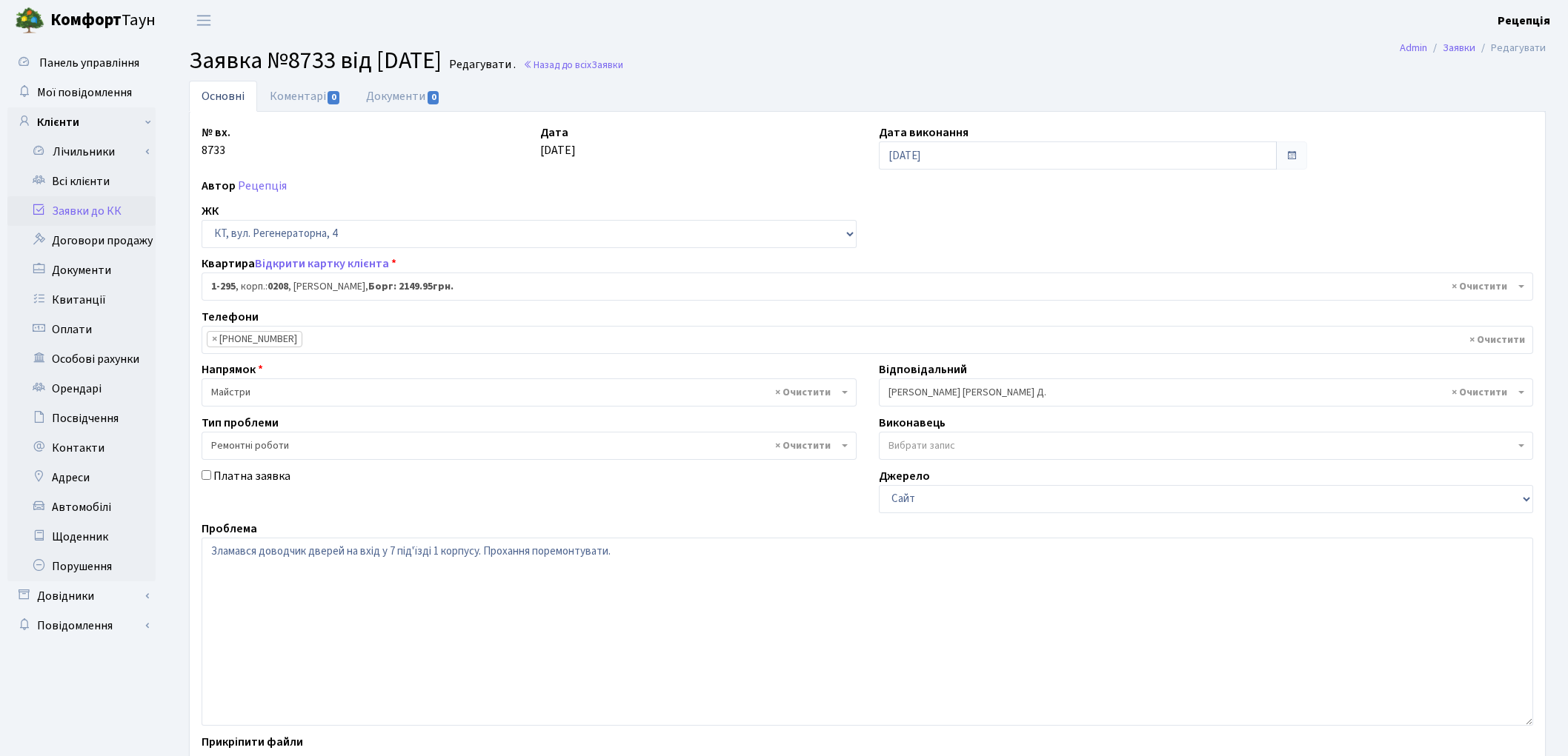
select select "295"
select select "62"
click at [114, 176] on link "Всі клієнти" at bounding box center [81, 182] width 148 height 30
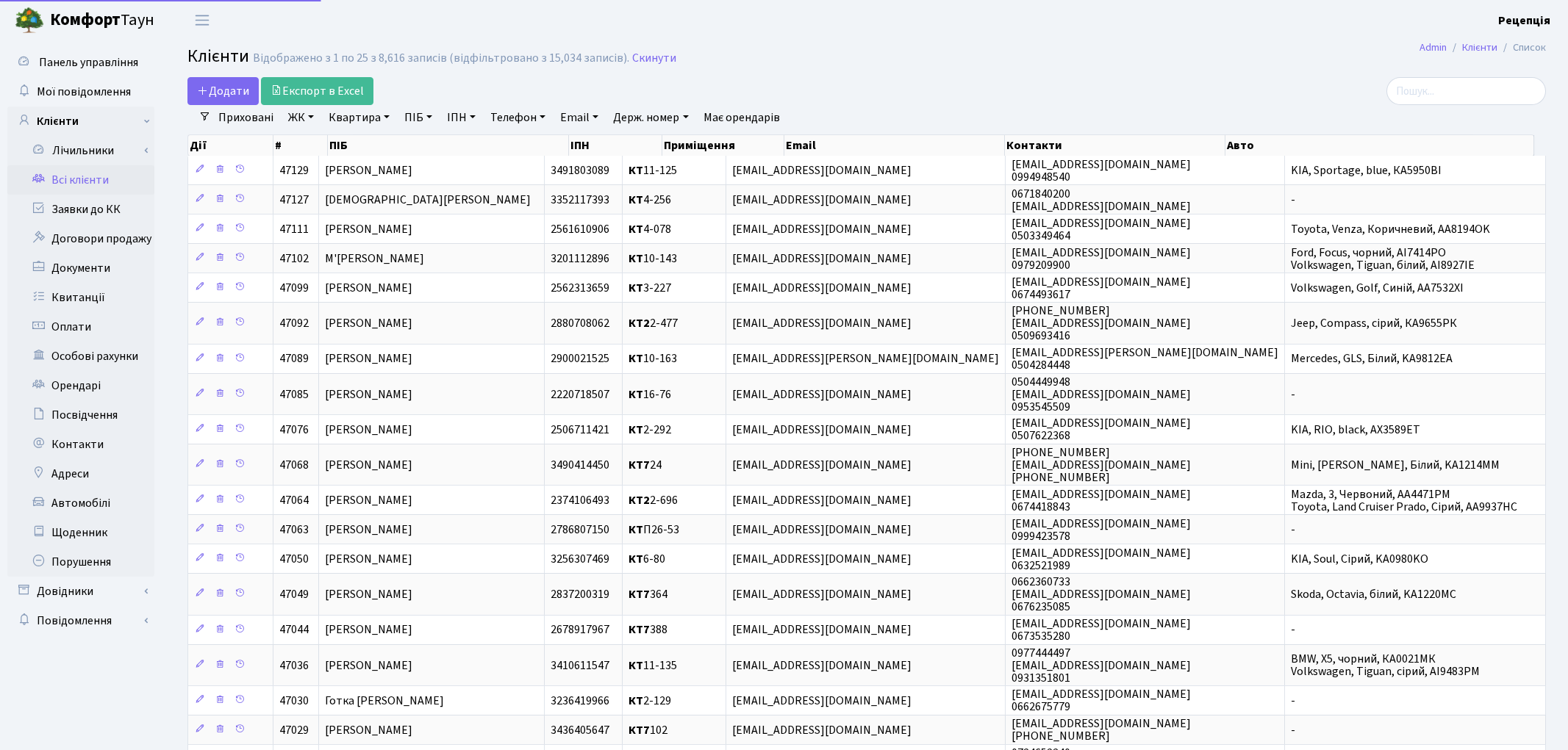
select select "25"
click at [842, 70] on h2 "Клієнти Відображено з 1 по 25 з 8,616 записів (відфільтровано з 15,034 записів)…" at bounding box center [860, 58] width 1346 height 25
